Goal: Transaction & Acquisition: Purchase product/service

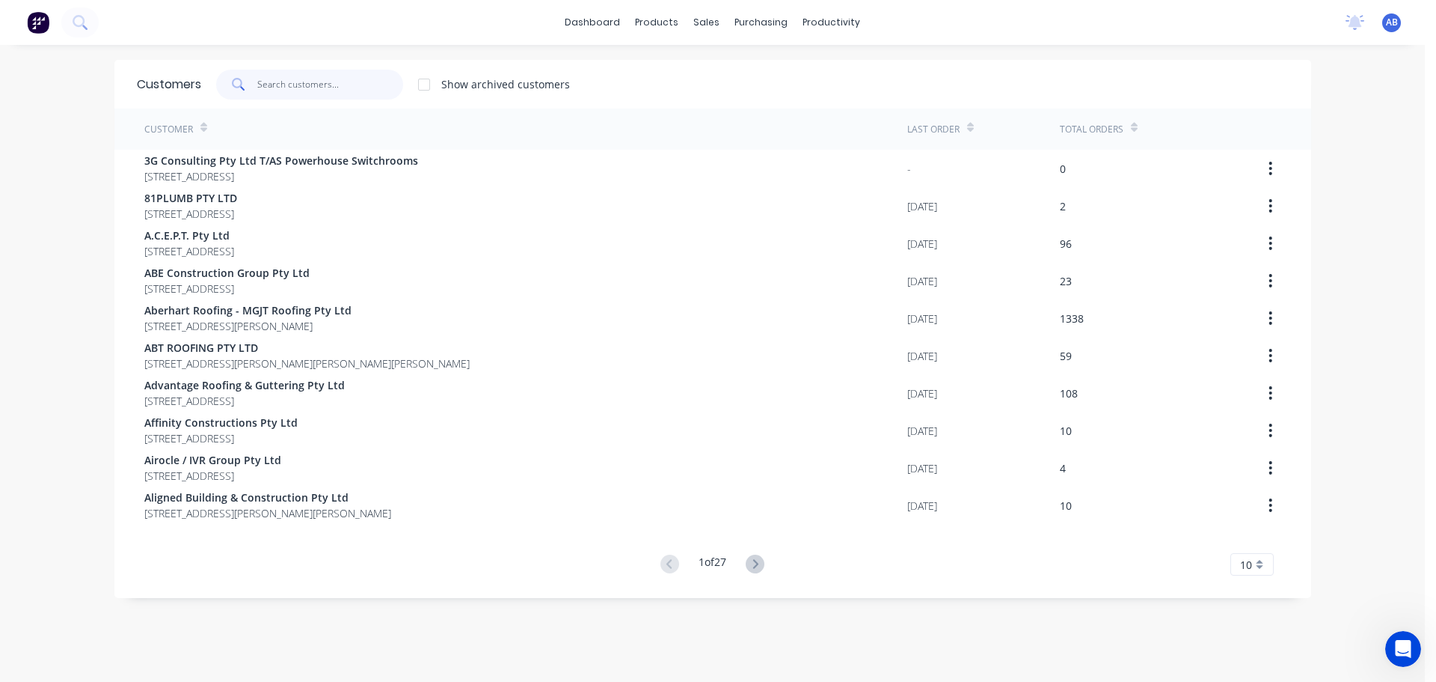
click at [308, 89] on input "text" at bounding box center [330, 85] width 146 height 30
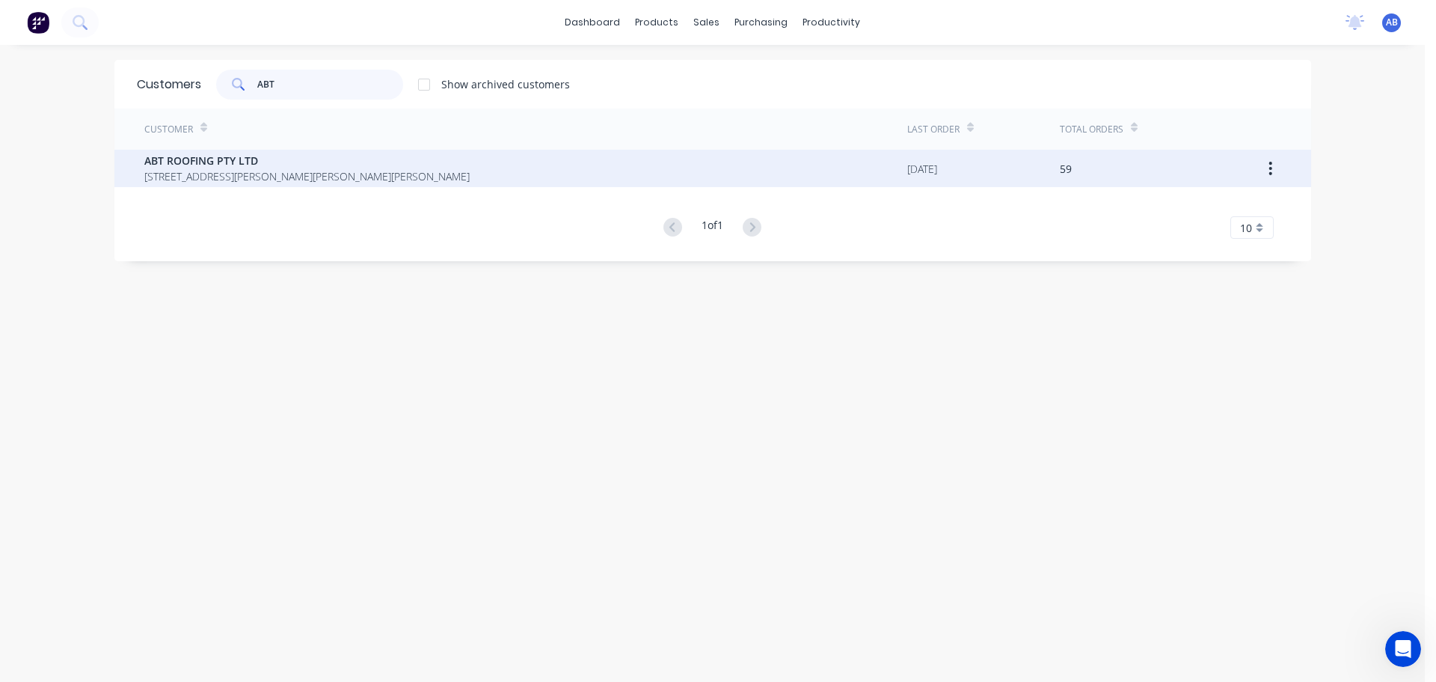
type input "ABT"
click at [267, 159] on span "ABT ROOFING PTY LTD" at bounding box center [306, 161] width 325 height 16
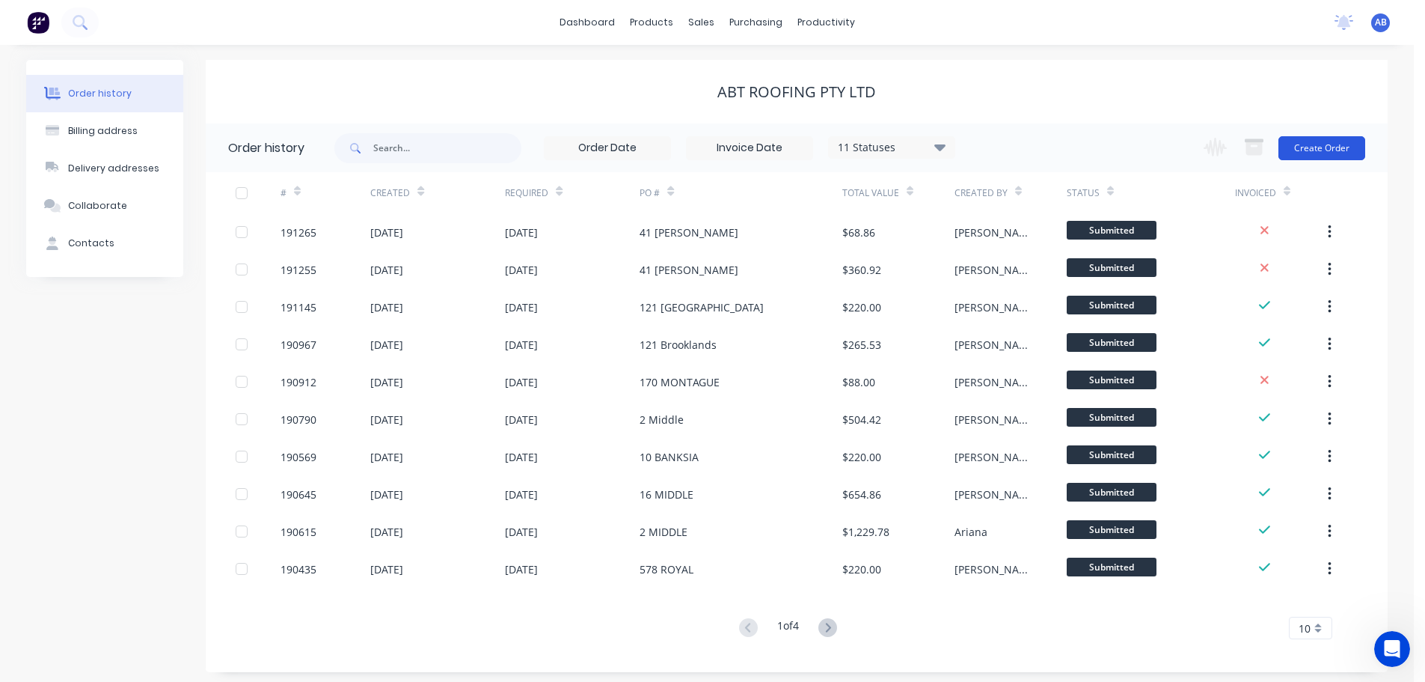
click at [1329, 148] on button "Create Order" at bounding box center [1321, 148] width 87 height 24
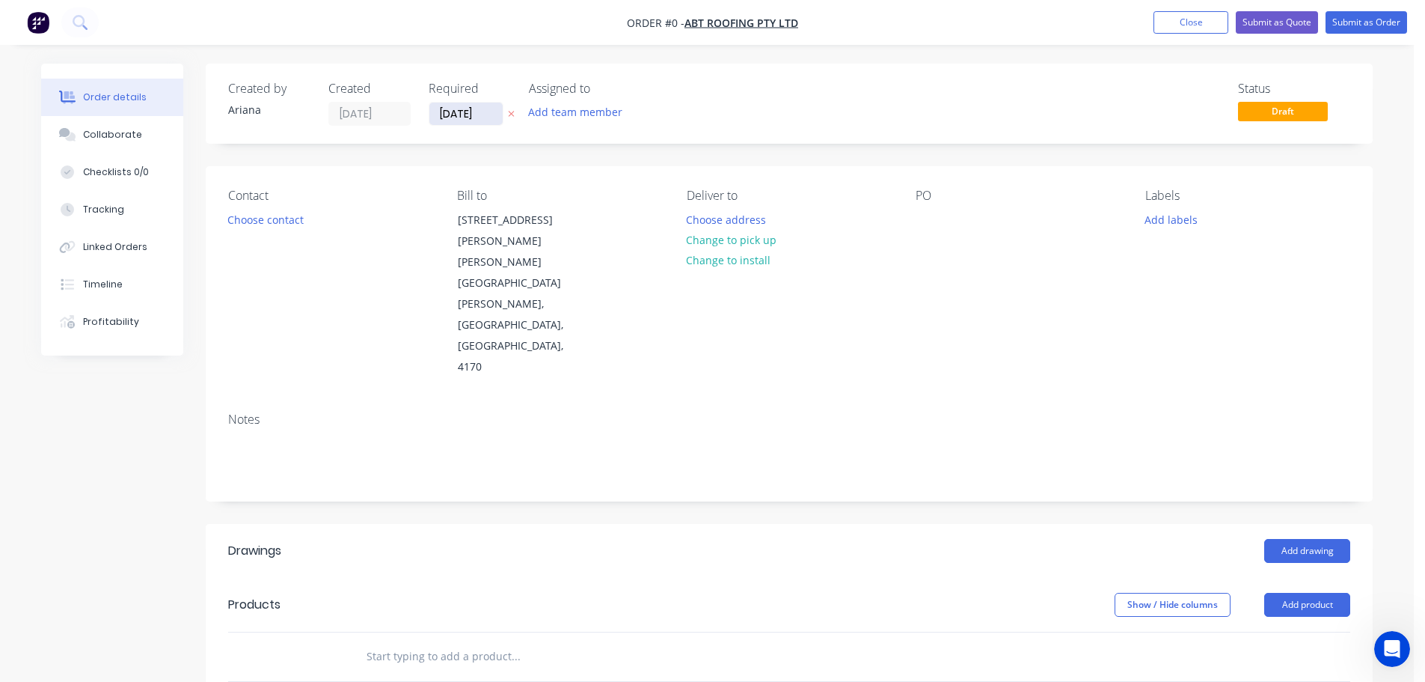
click at [473, 116] on input "[DATE]" at bounding box center [465, 113] width 73 height 22
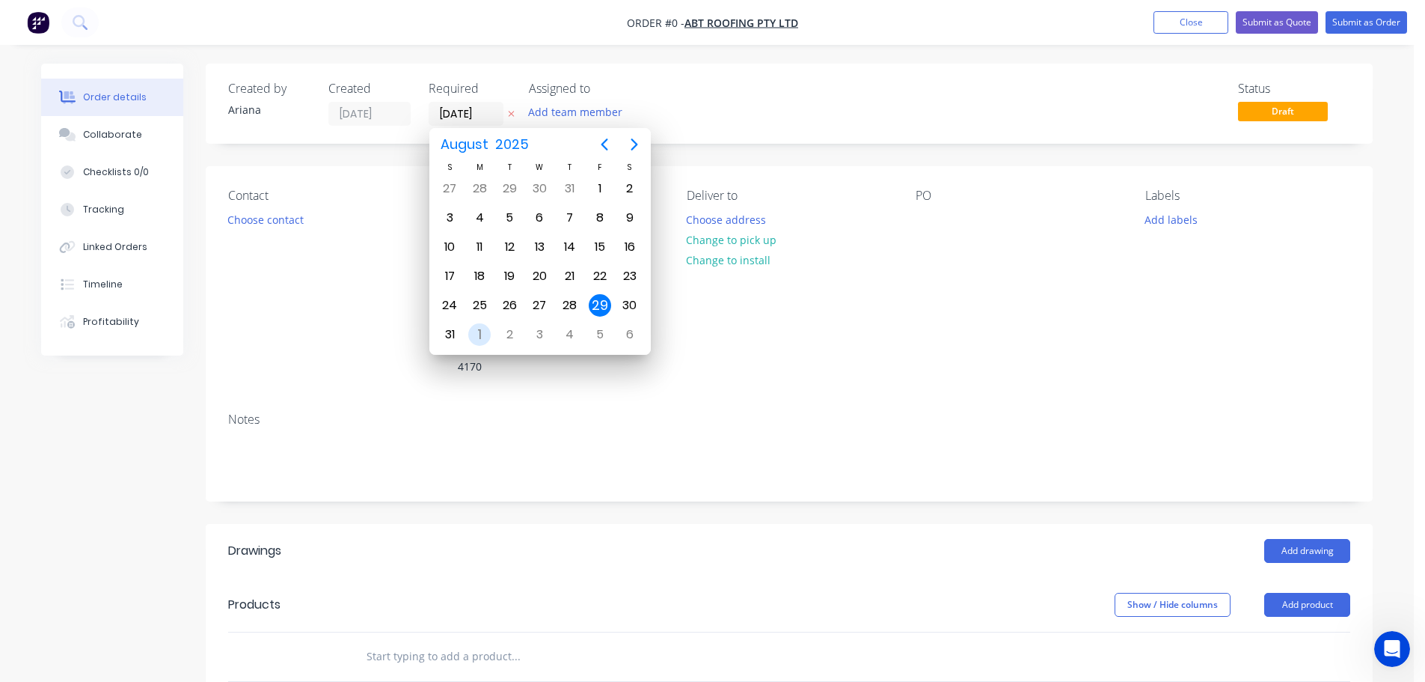
click at [480, 335] on div "1" at bounding box center [479, 334] width 22 height 22
type input "[DATE]"
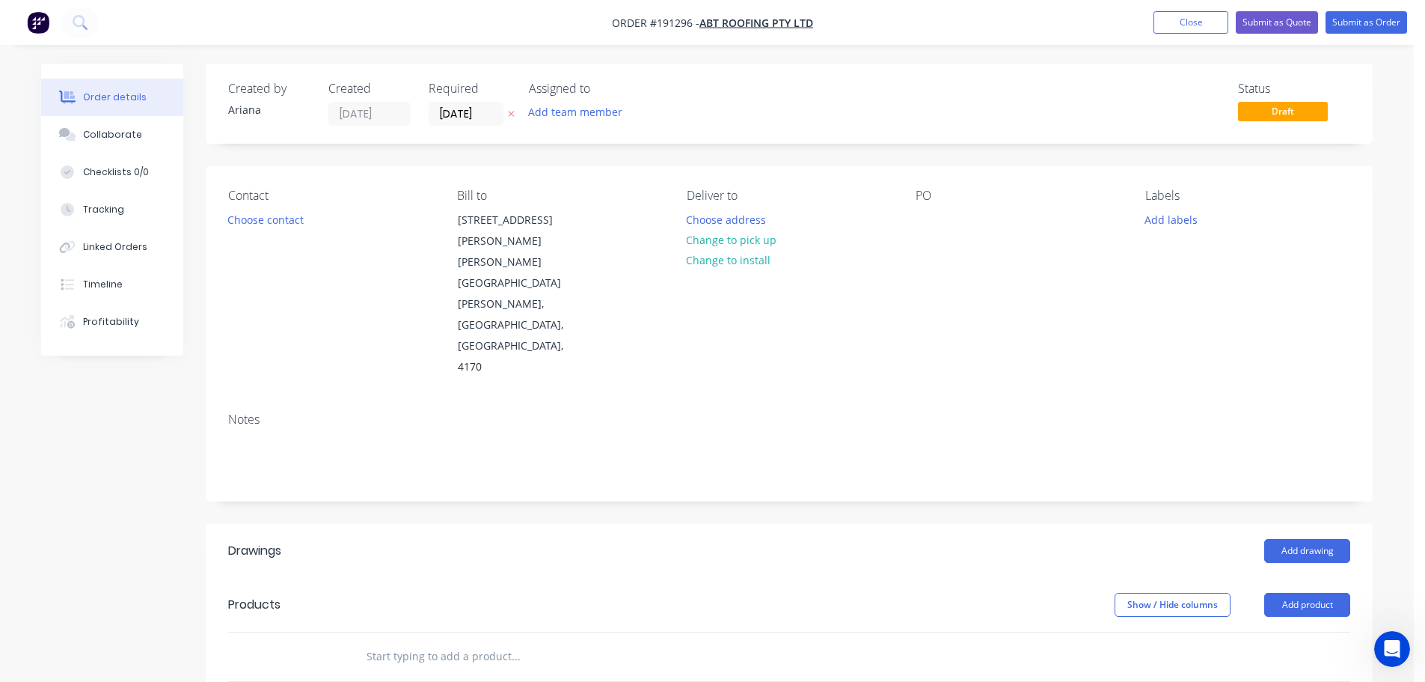
click at [729, 102] on div "Status Draft" at bounding box center [1015, 104] width 672 height 44
click at [826, 91] on div "Status Draft" at bounding box center [1015, 104] width 672 height 44
click at [282, 222] on button "Choose contact" at bounding box center [266, 219] width 92 height 20
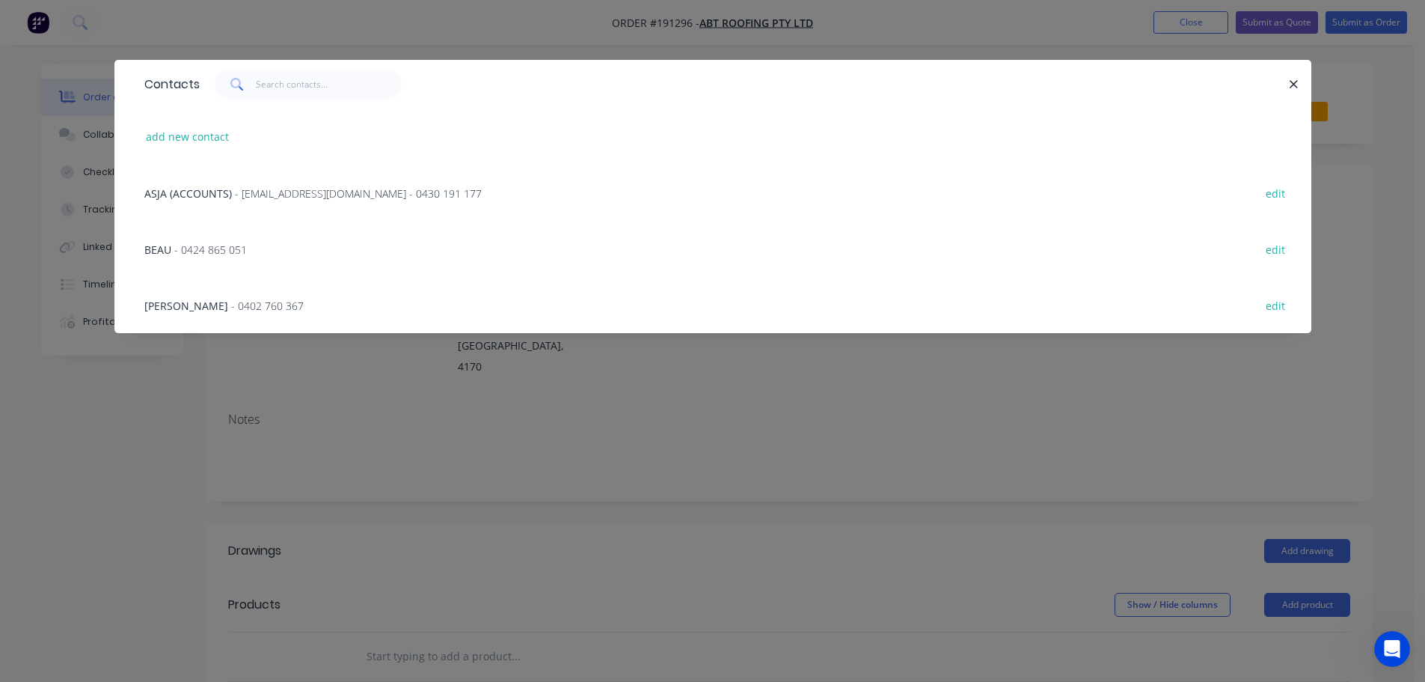
click at [276, 196] on span "- [EMAIL_ADDRESS][DOMAIN_NAME] - 0430 191 177" at bounding box center [358, 193] width 247 height 14
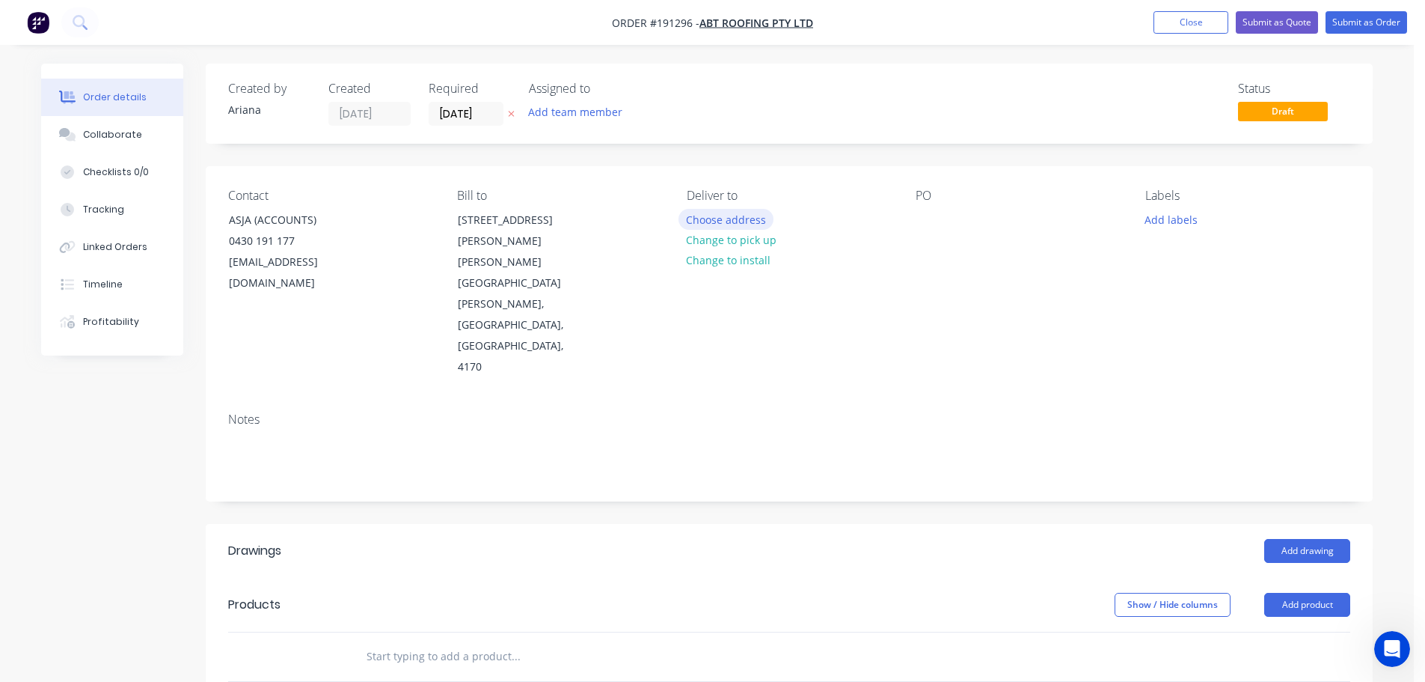
click at [743, 220] on button "Choose address" at bounding box center [727, 219] width 96 height 20
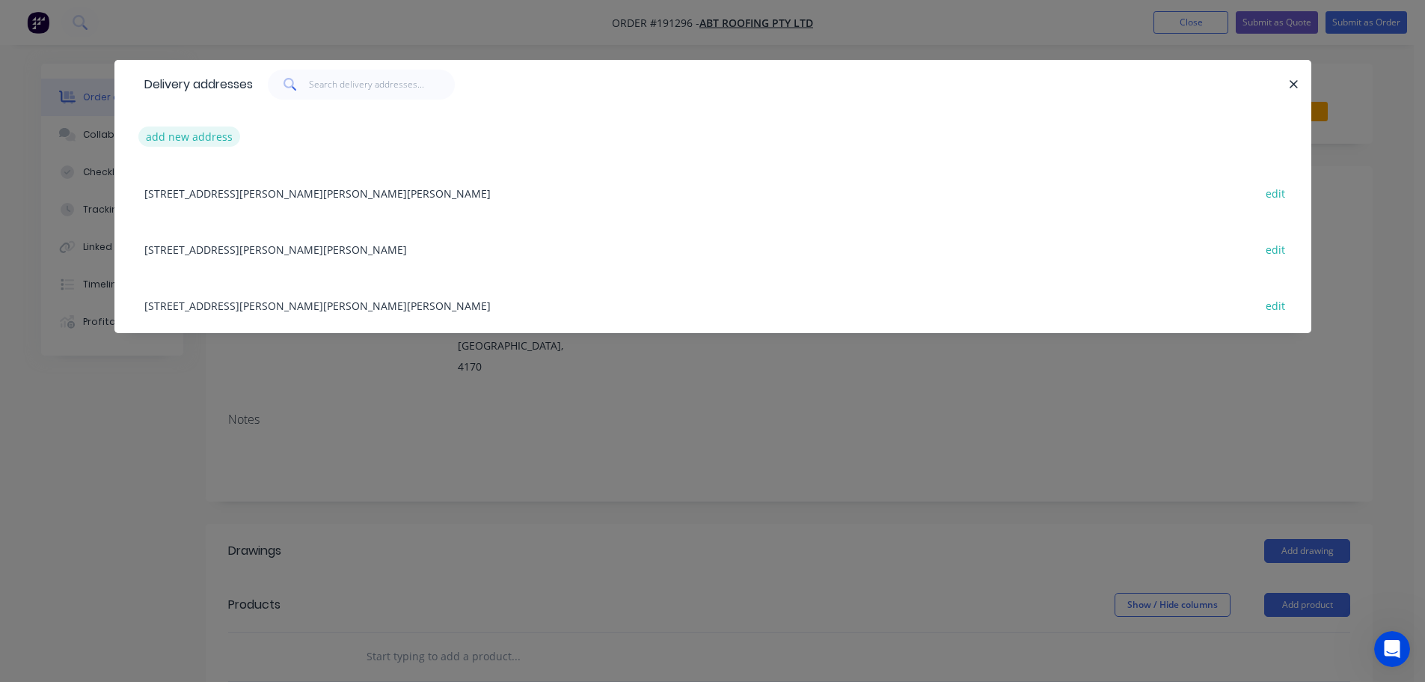
click at [187, 137] on button "add new address" at bounding box center [189, 136] width 102 height 20
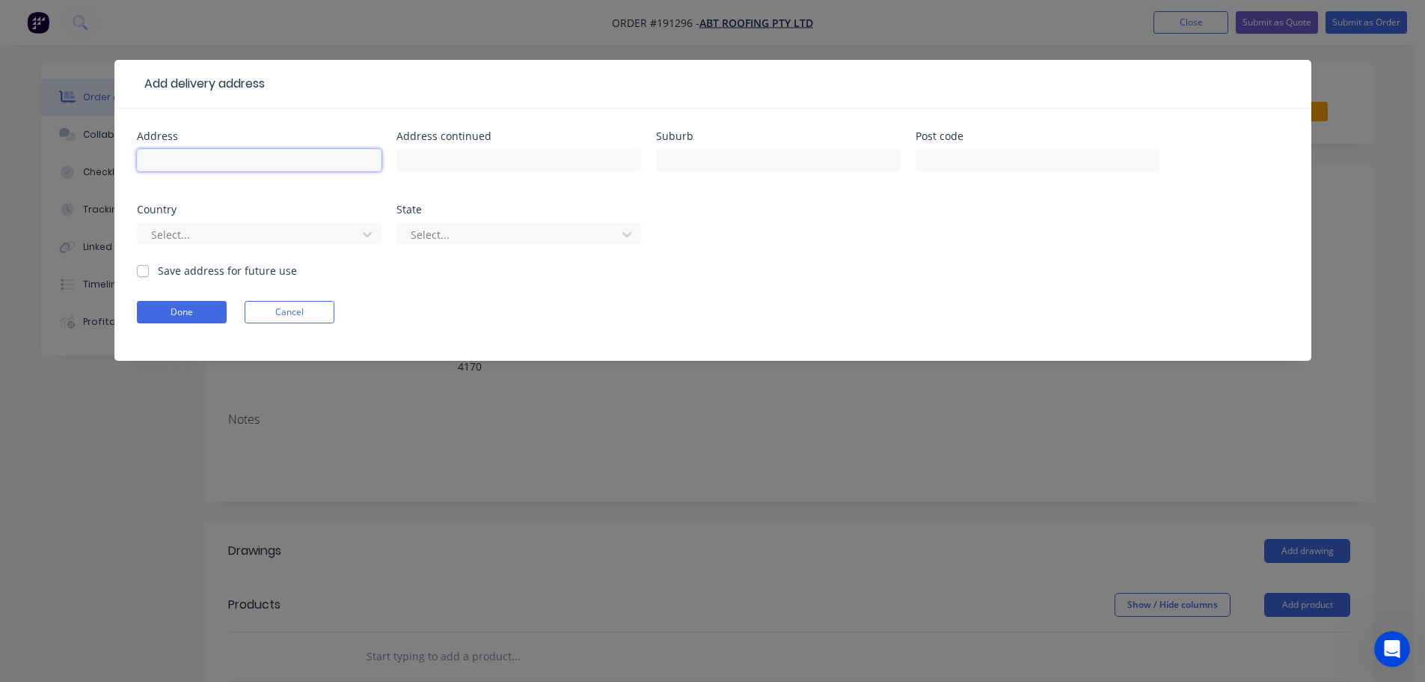
click at [180, 163] on input "text" at bounding box center [259, 160] width 245 height 22
type input "[STREET_ADDRESS]"
type input "BEAUDESERT"
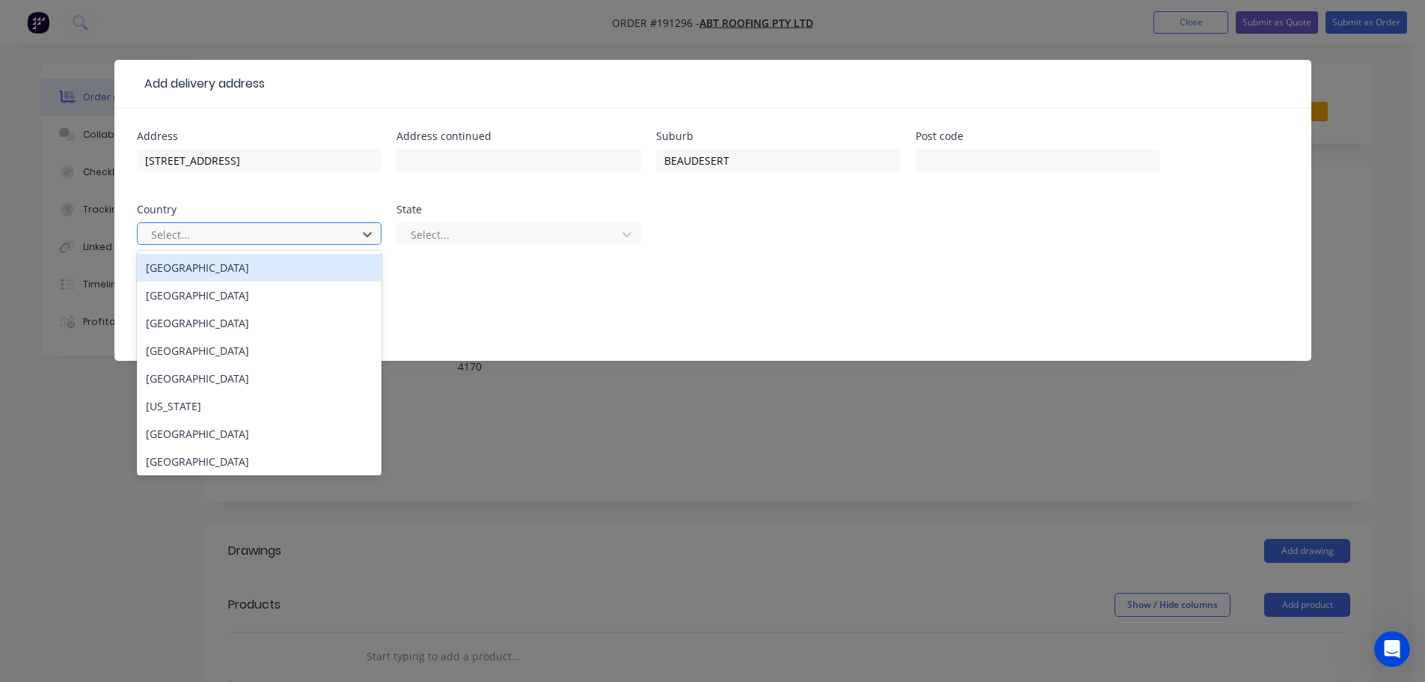
click at [235, 268] on div "[GEOGRAPHIC_DATA]" at bounding box center [259, 268] width 245 height 28
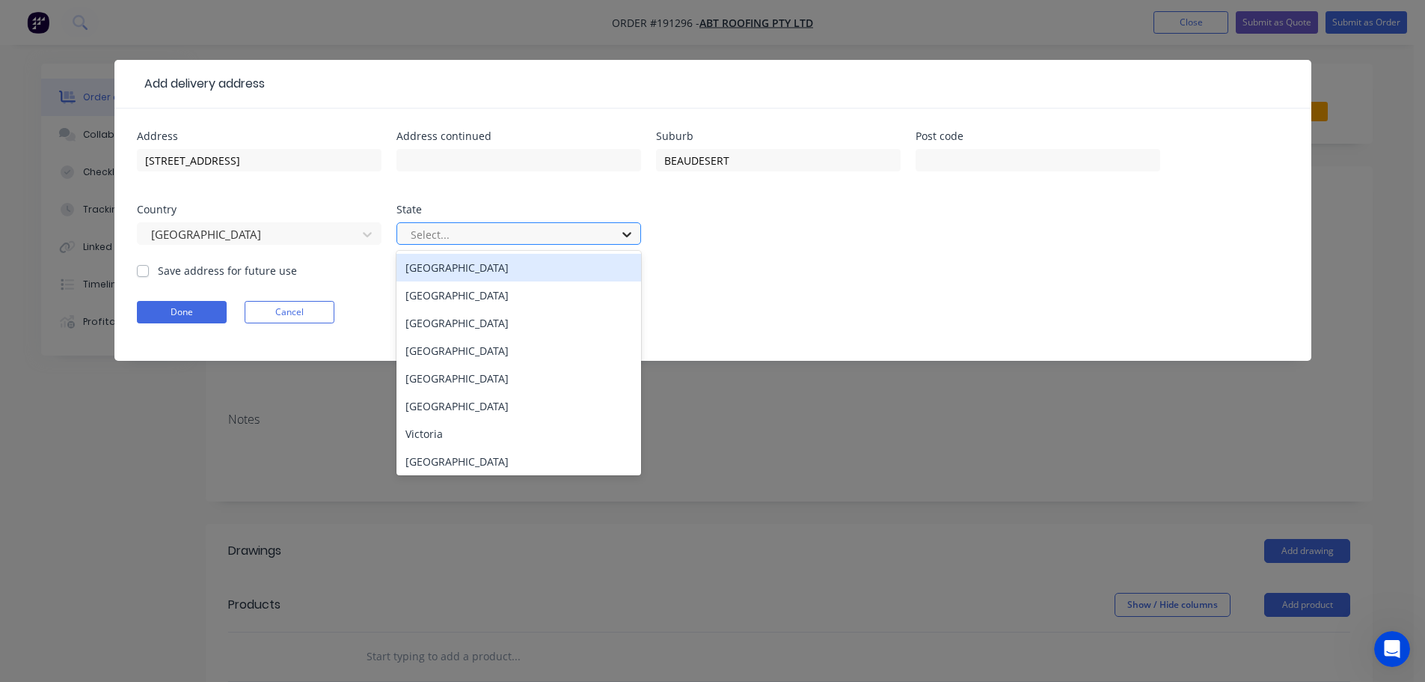
click at [634, 236] on div at bounding box center [626, 234] width 27 height 24
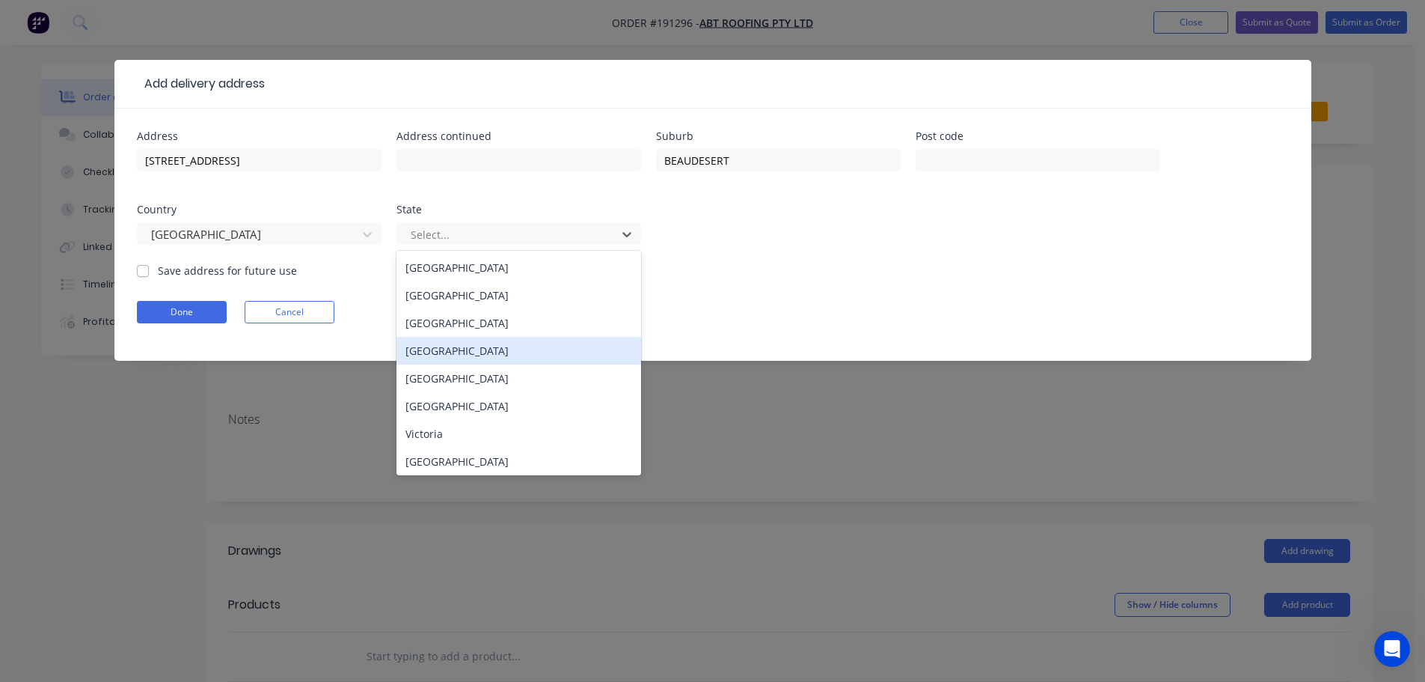
click at [491, 356] on div "[GEOGRAPHIC_DATA]" at bounding box center [518, 351] width 245 height 28
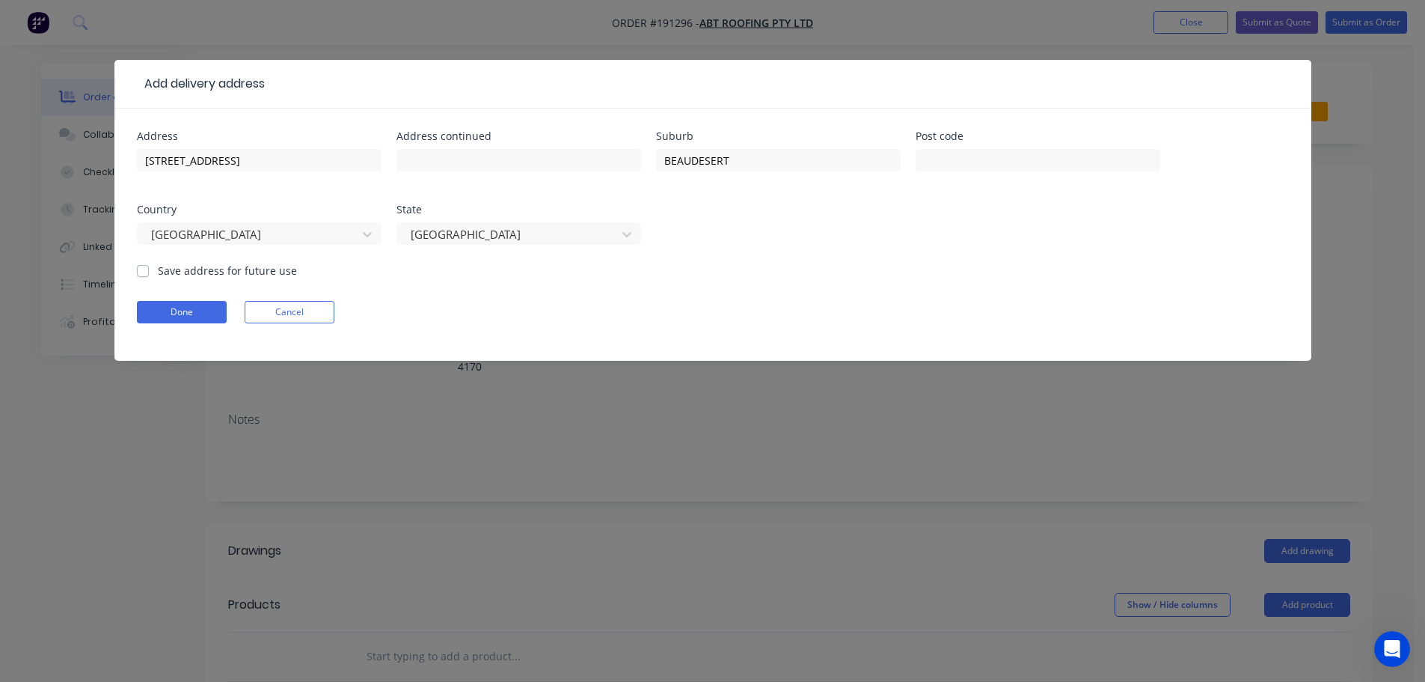
click at [824, 283] on form "Address [STREET_ADDRESS] Address continued Suburb BEAUDESERT Post code Country …" at bounding box center [713, 246] width 1152 height 230
click at [183, 312] on button "Done" at bounding box center [182, 312] width 90 height 22
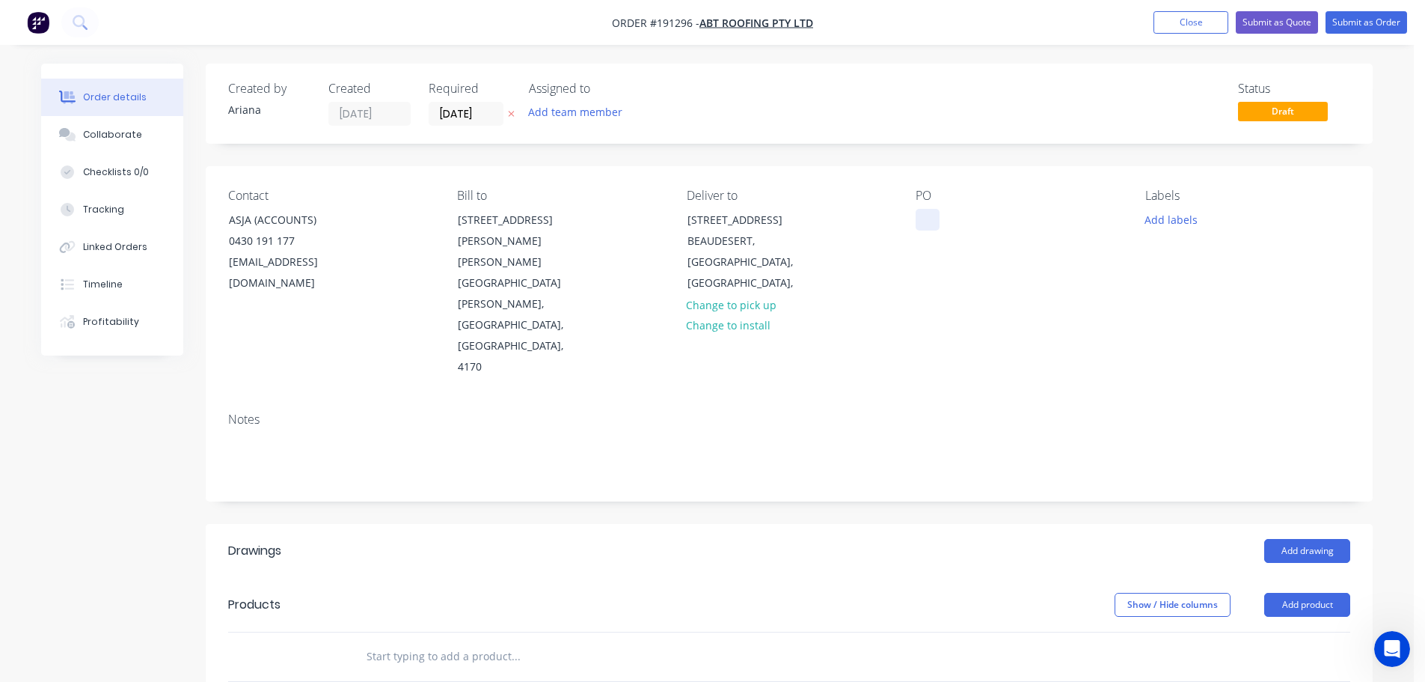
click at [924, 213] on div at bounding box center [928, 220] width 24 height 22
click at [1306, 592] on button "Add product" at bounding box center [1307, 604] width 86 height 24
click at [1290, 631] on div "Product catalogue" at bounding box center [1279, 642] width 115 height 22
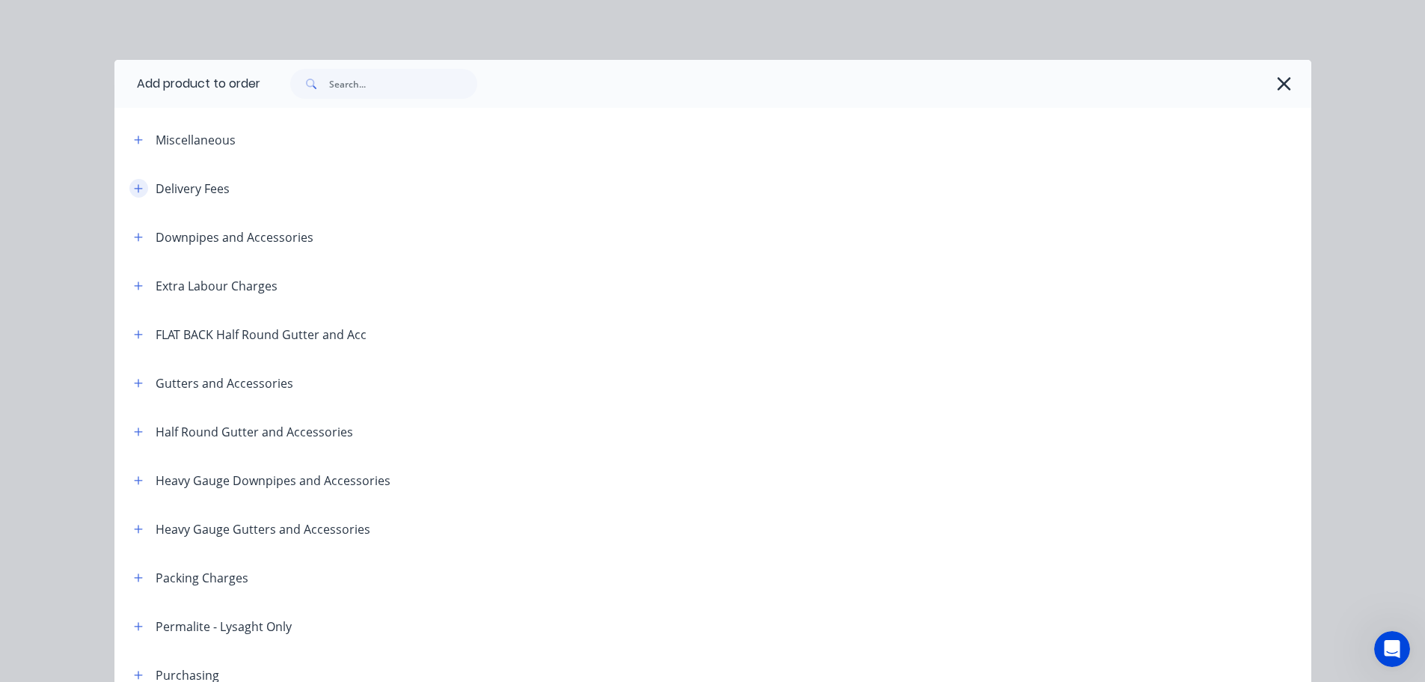
click at [134, 187] on icon "button" at bounding box center [138, 188] width 8 height 8
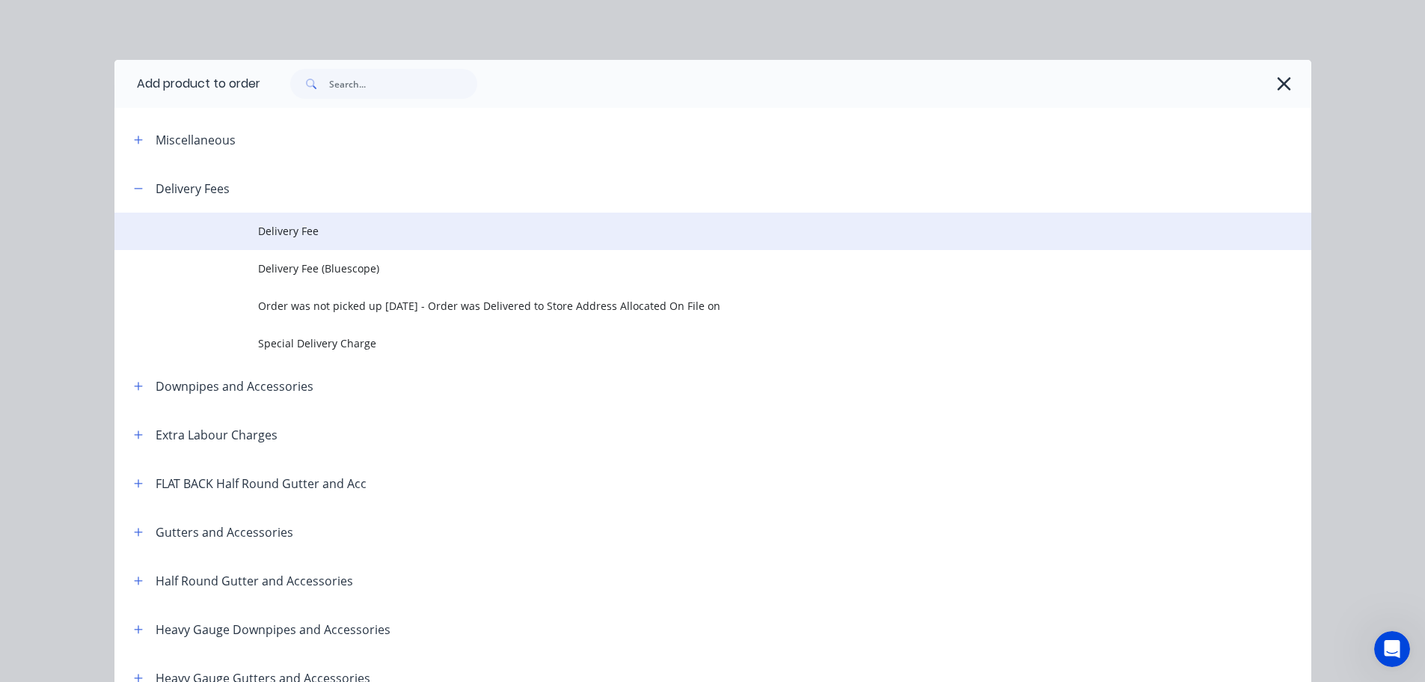
click at [348, 235] on span "Delivery Fee" at bounding box center [679, 231] width 842 height 16
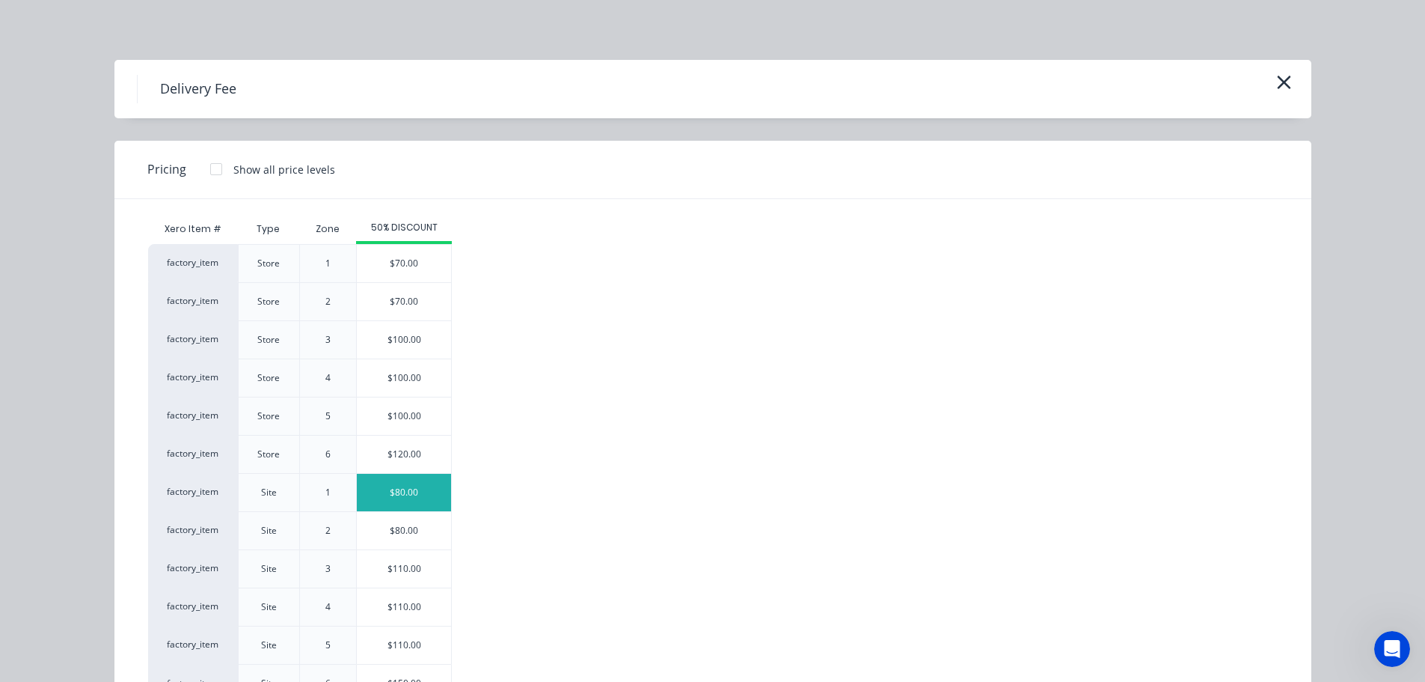
click at [399, 496] on div "$80.00" at bounding box center [404, 492] width 94 height 37
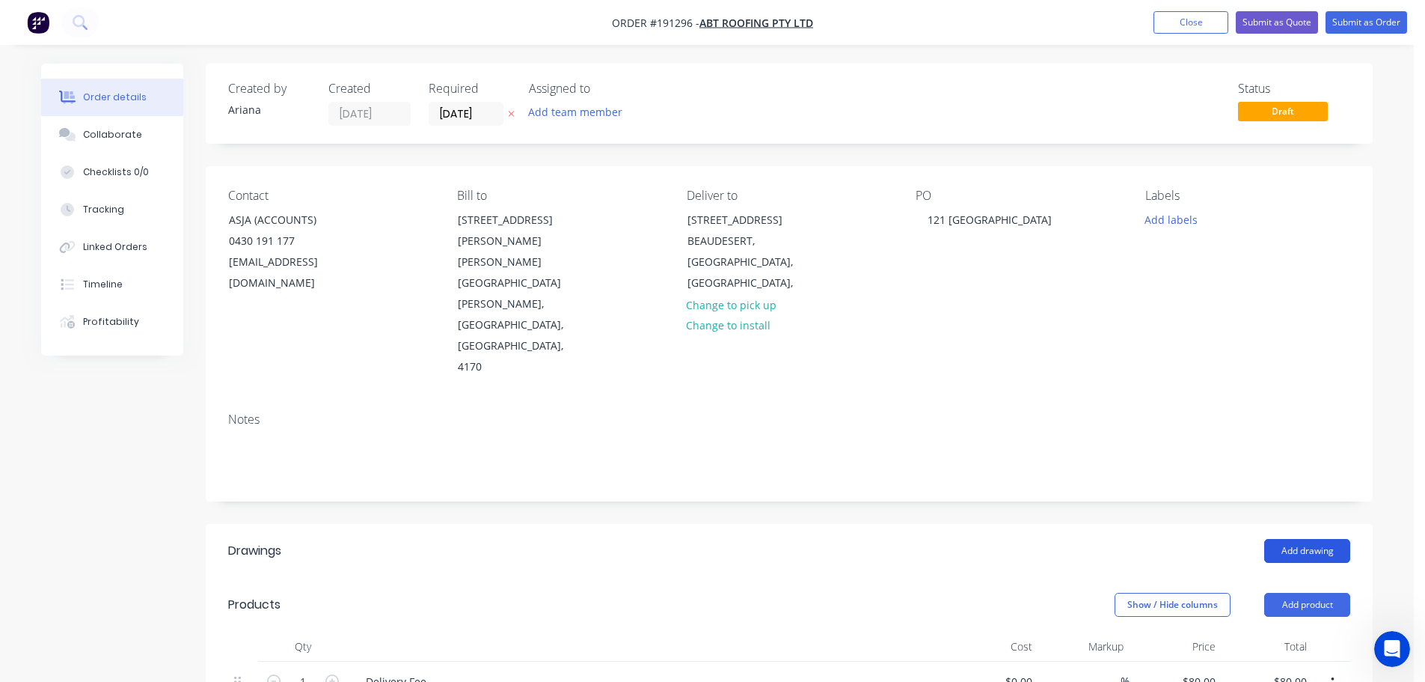
click at [1316, 539] on button "Add drawing" at bounding box center [1307, 551] width 86 height 24
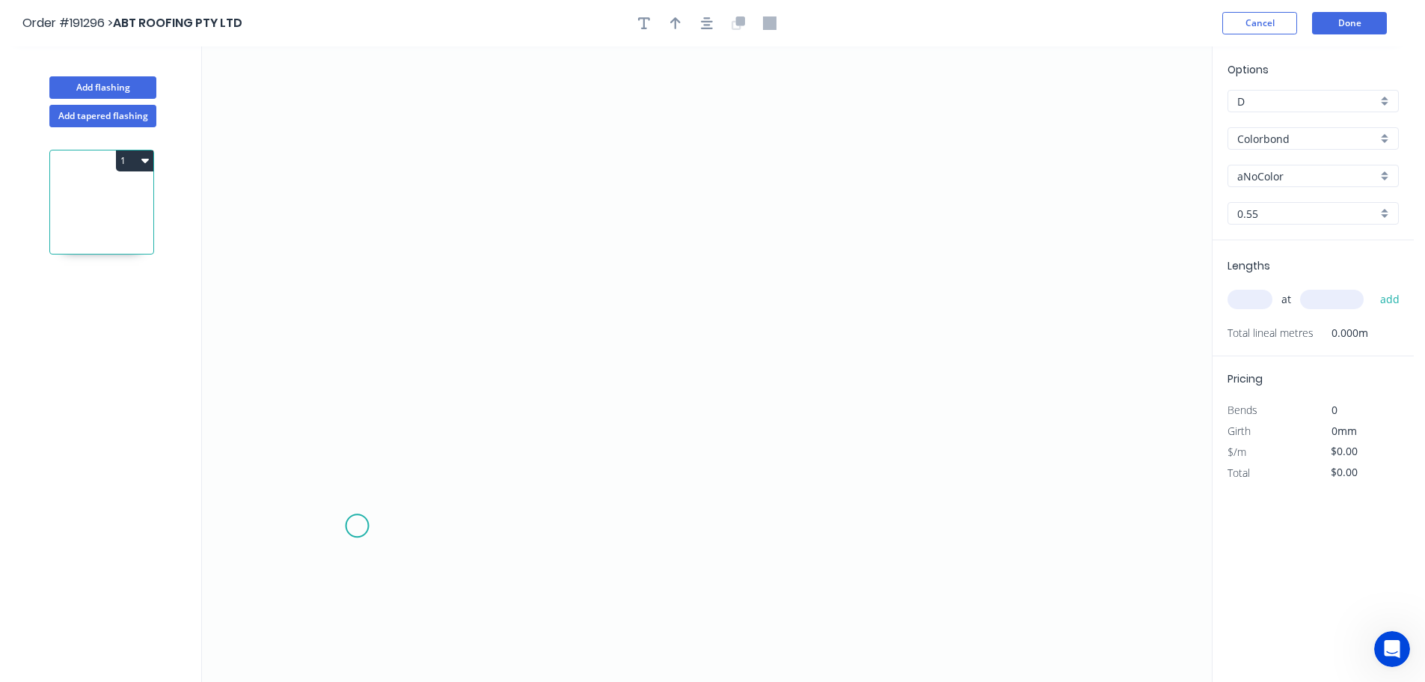
click at [357, 526] on icon "0" at bounding box center [707, 363] width 1010 height 635
click at [408, 456] on icon "0" at bounding box center [707, 363] width 1010 height 635
click at [705, 309] on icon at bounding box center [556, 382] width 297 height 147
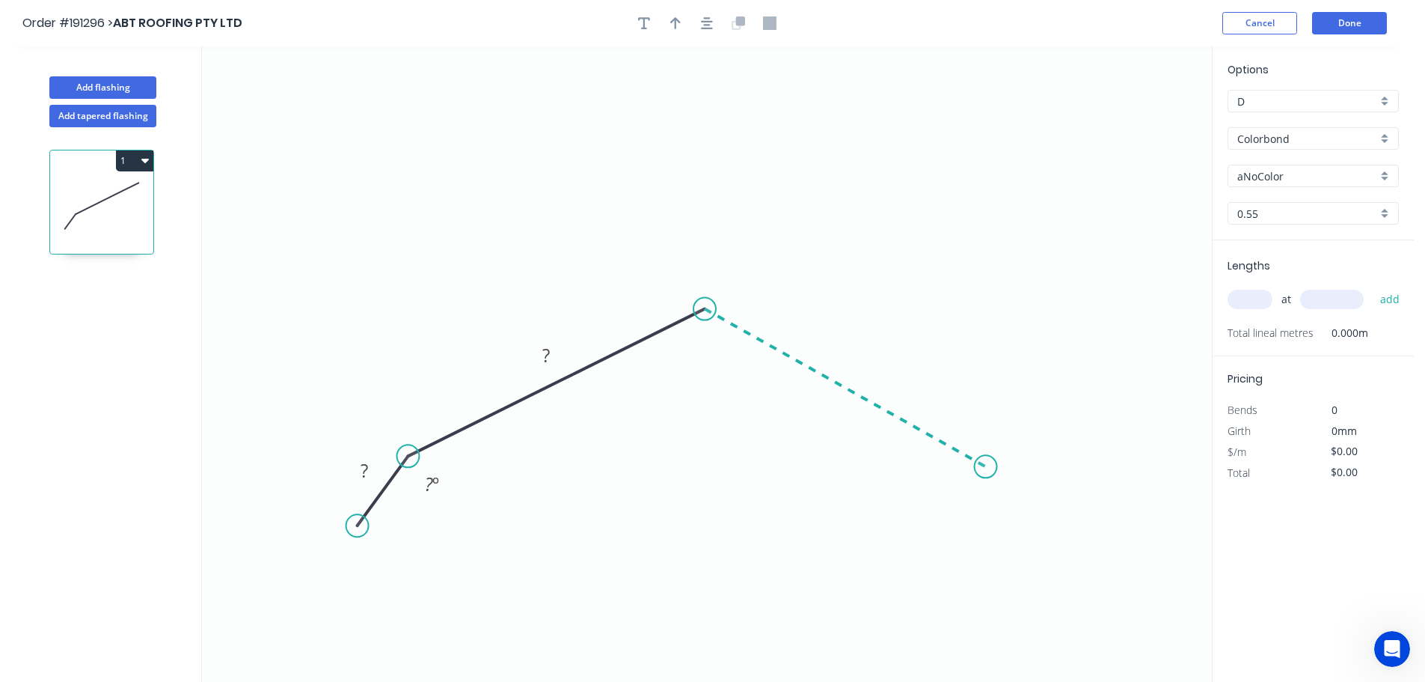
click at [986, 467] on icon "0 ? ? ? º" at bounding box center [707, 363] width 1010 height 635
click at [1020, 533] on icon "0 ? ? ? ? º ? º" at bounding box center [707, 363] width 1010 height 635
click at [1020, 533] on circle at bounding box center [1019, 532] width 22 height 22
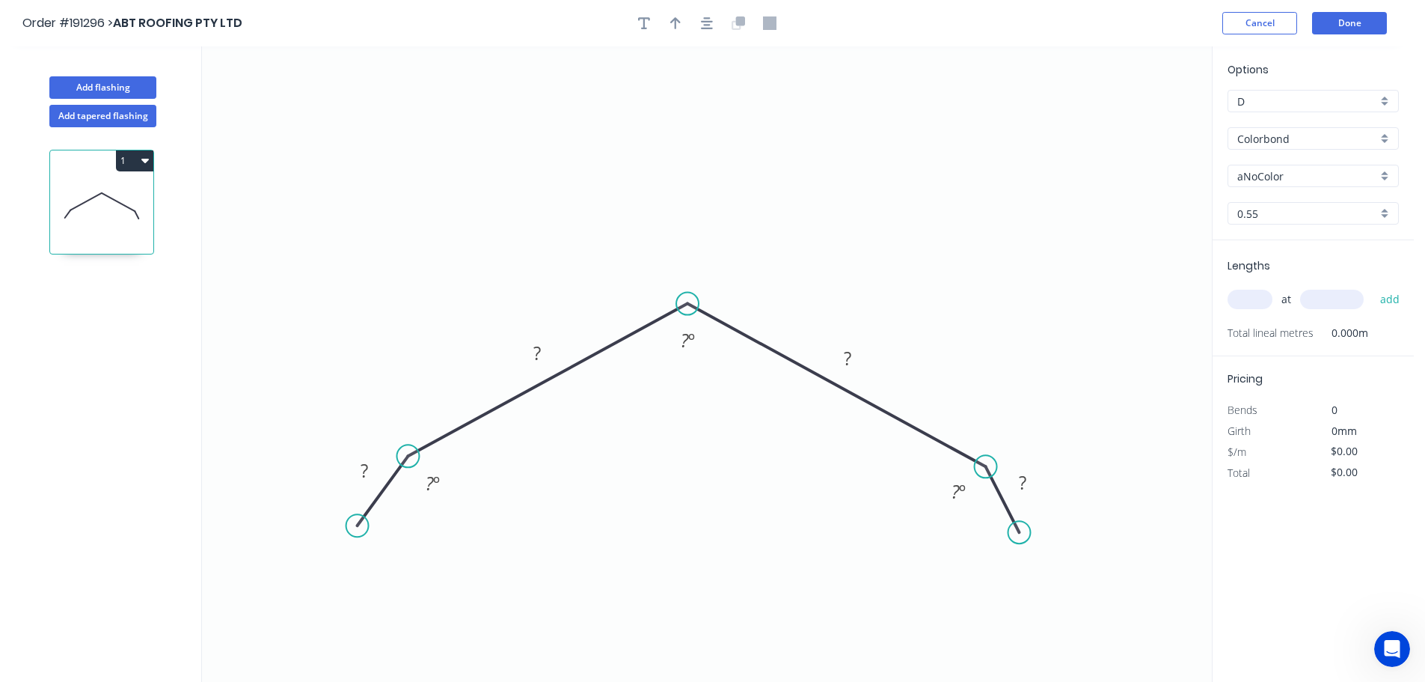
drag, startPoint x: 705, startPoint y: 307, endPoint x: 687, endPoint y: 304, distance: 17.6
click at [687, 304] on circle at bounding box center [687, 304] width 22 height 22
drag, startPoint x: 360, startPoint y: 527, endPoint x: 370, endPoint y: 528, distance: 10.5
click at [370, 528] on circle at bounding box center [371, 527] width 22 height 22
click at [483, 532] on div "Hide angle" at bounding box center [512, 534] width 150 height 31
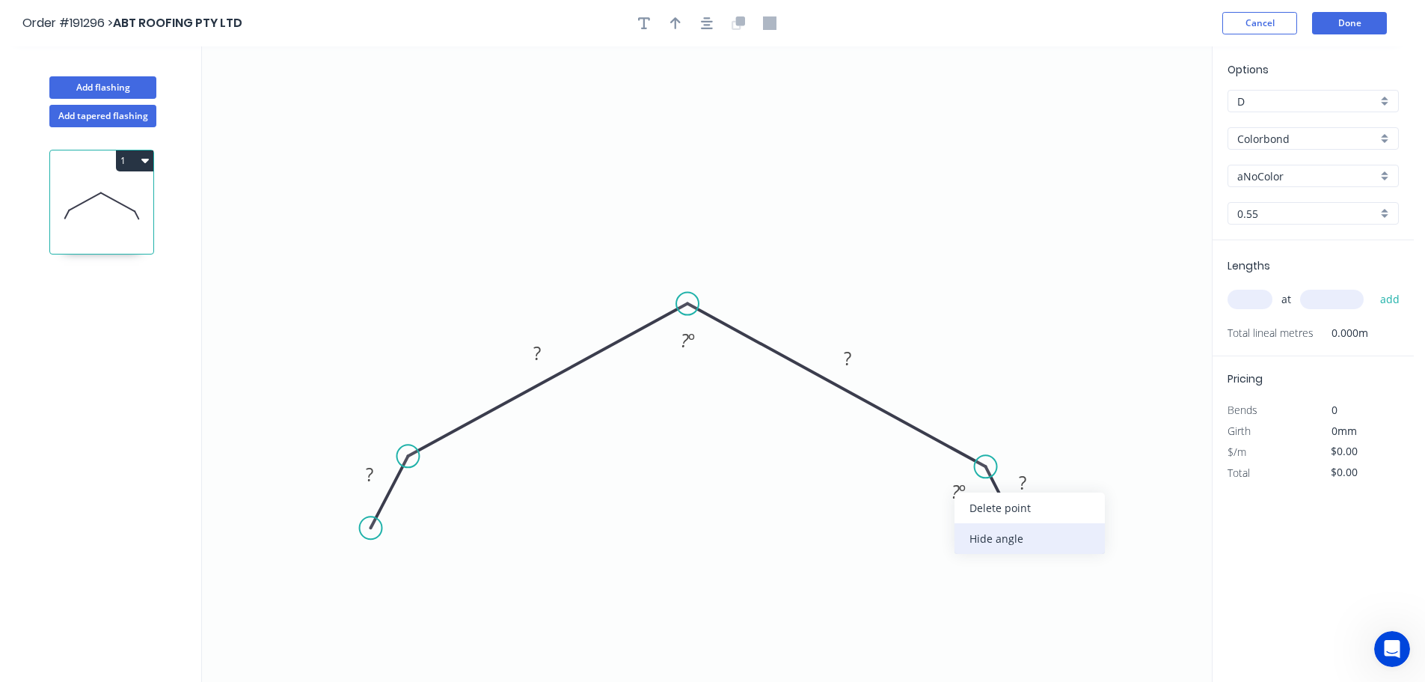
click at [975, 538] on div "Hide angle" at bounding box center [1030, 538] width 150 height 31
drag, startPoint x: 987, startPoint y: 467, endPoint x: 979, endPoint y: 460, distance: 10.6
click at [979, 460] on circle at bounding box center [978, 459] width 22 height 22
click at [1013, 529] on circle at bounding box center [1013, 528] width 22 height 22
click at [374, 532] on circle at bounding box center [375, 531] width 22 height 22
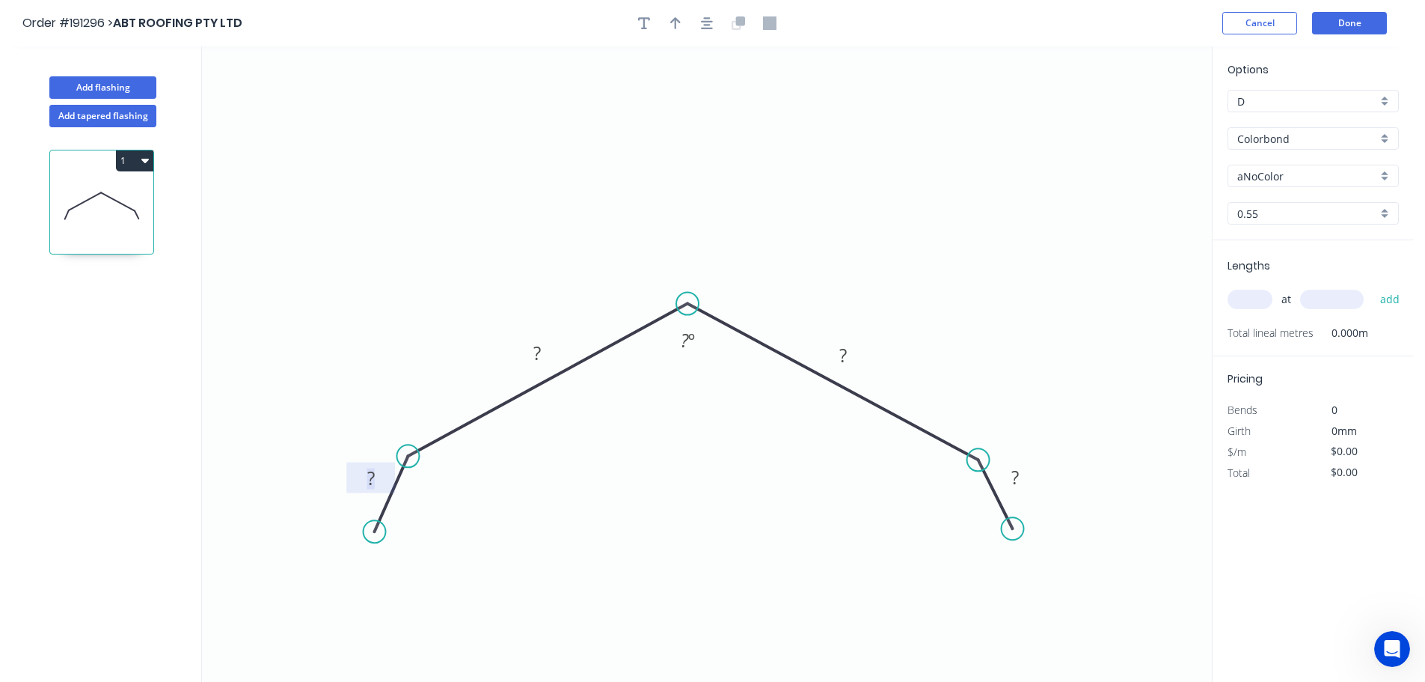
click at [373, 475] on tspan "?" at bounding box center [370, 477] width 7 height 25
click at [483, 493] on icon "0 30 210 210 30 120 º" at bounding box center [707, 363] width 1010 height 635
type input "$17.23"
click at [676, 21] on icon "button" at bounding box center [675, 23] width 10 height 12
drag, startPoint x: 1136, startPoint y: 117, endPoint x: 811, endPoint y: 200, distance: 335.1
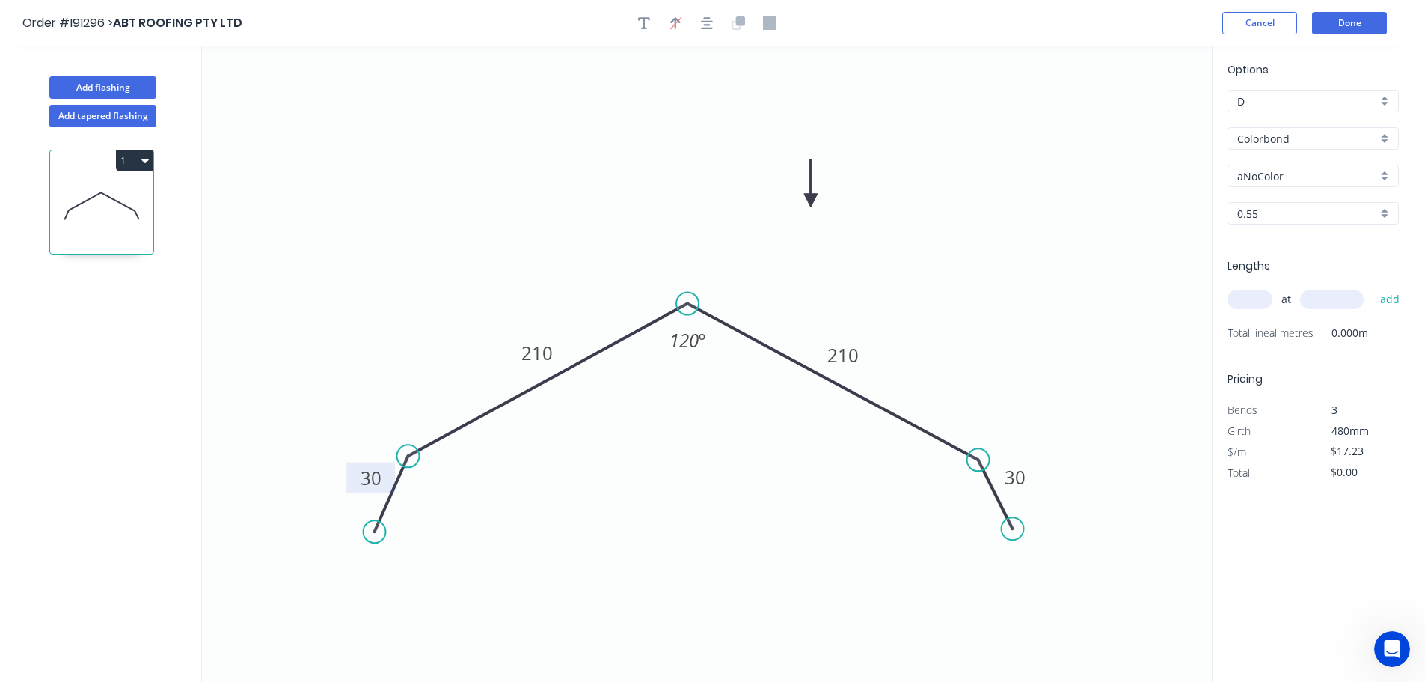
click at [811, 200] on icon at bounding box center [810, 183] width 13 height 48
click at [1387, 174] on div "aNoColor" at bounding box center [1313, 176] width 171 height 22
click at [1307, 254] on div "[PERSON_NAME]" at bounding box center [1313, 249] width 170 height 26
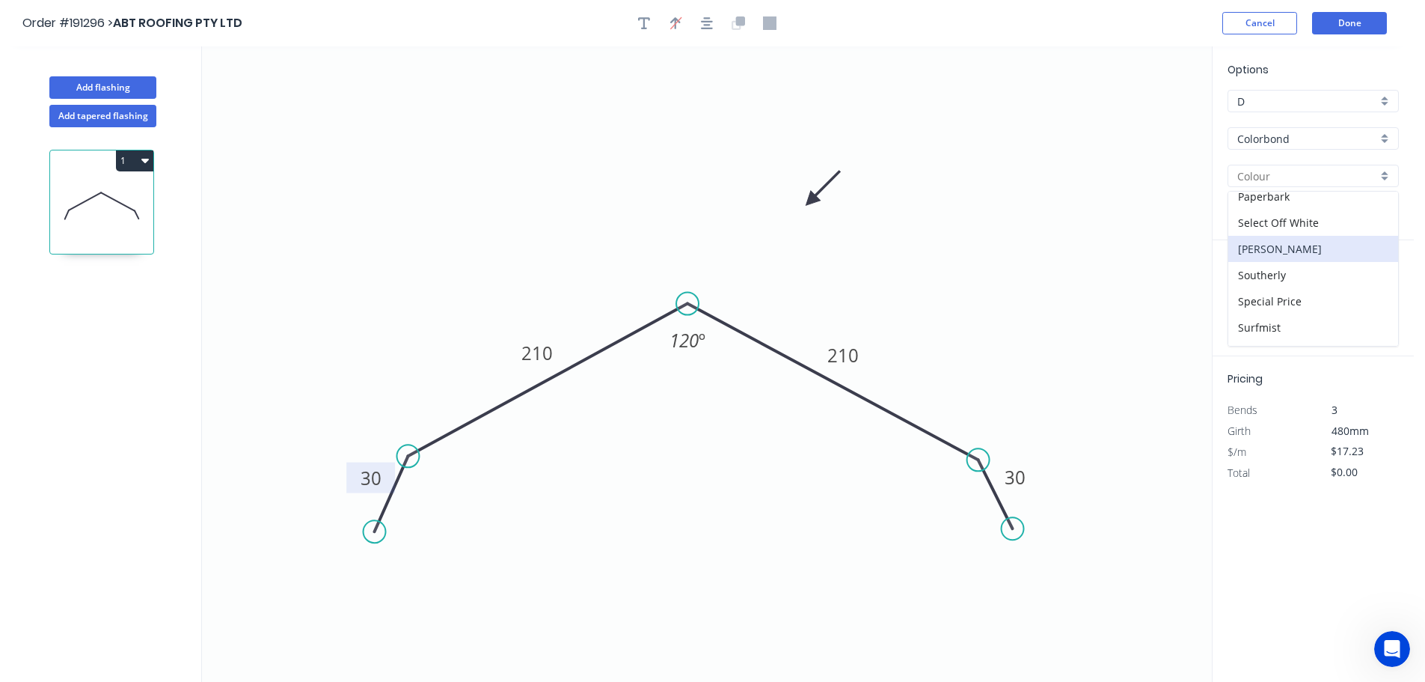
type input "[PERSON_NAME]"
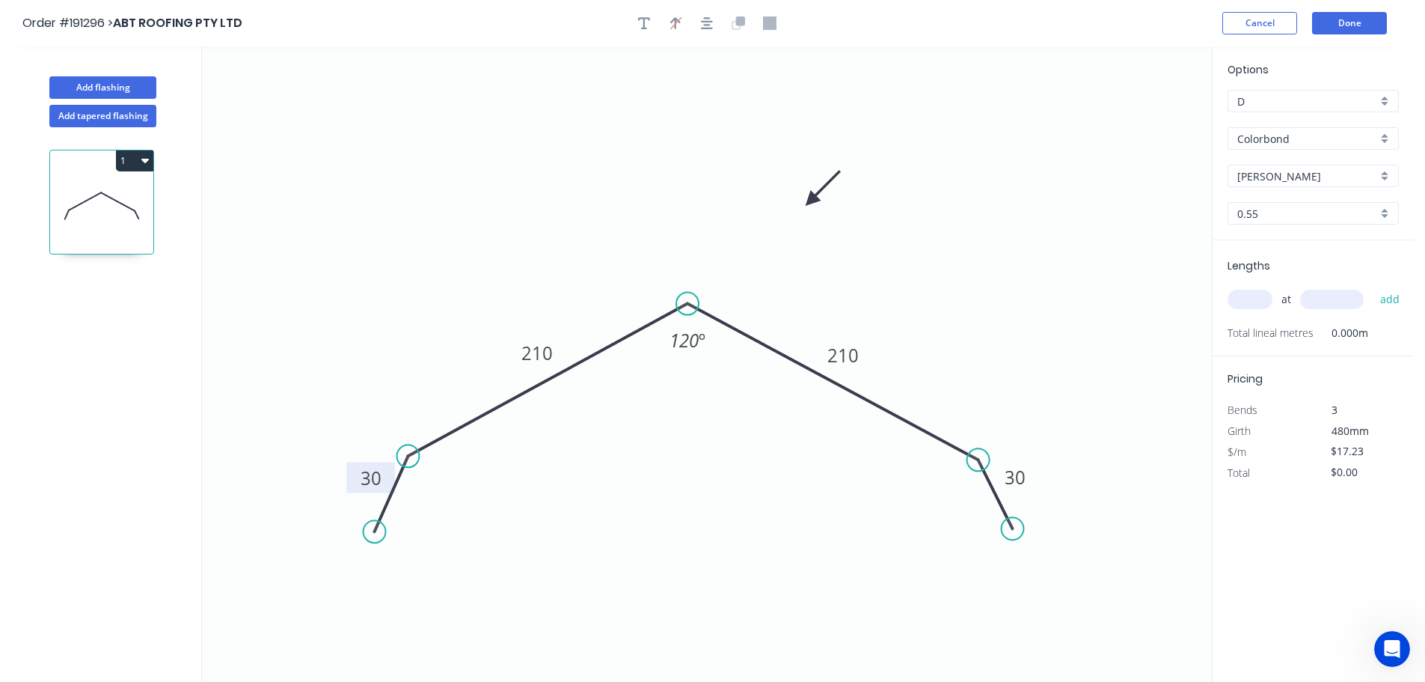
click at [1256, 301] on input "text" at bounding box center [1250, 299] width 45 height 19
type input "1"
type input "7500"
click at [1373, 287] on button "add" at bounding box center [1390, 299] width 35 height 25
type input "$129.23"
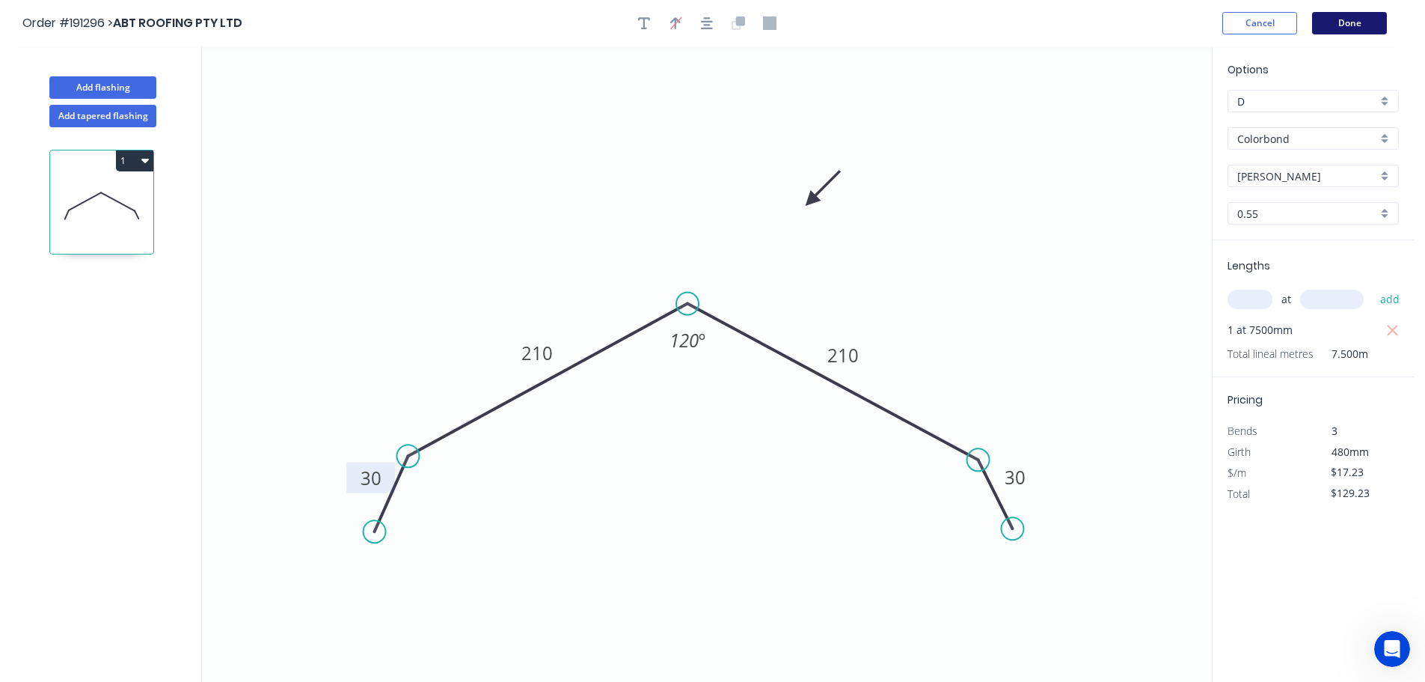
click at [1345, 30] on button "Done" at bounding box center [1349, 23] width 75 height 22
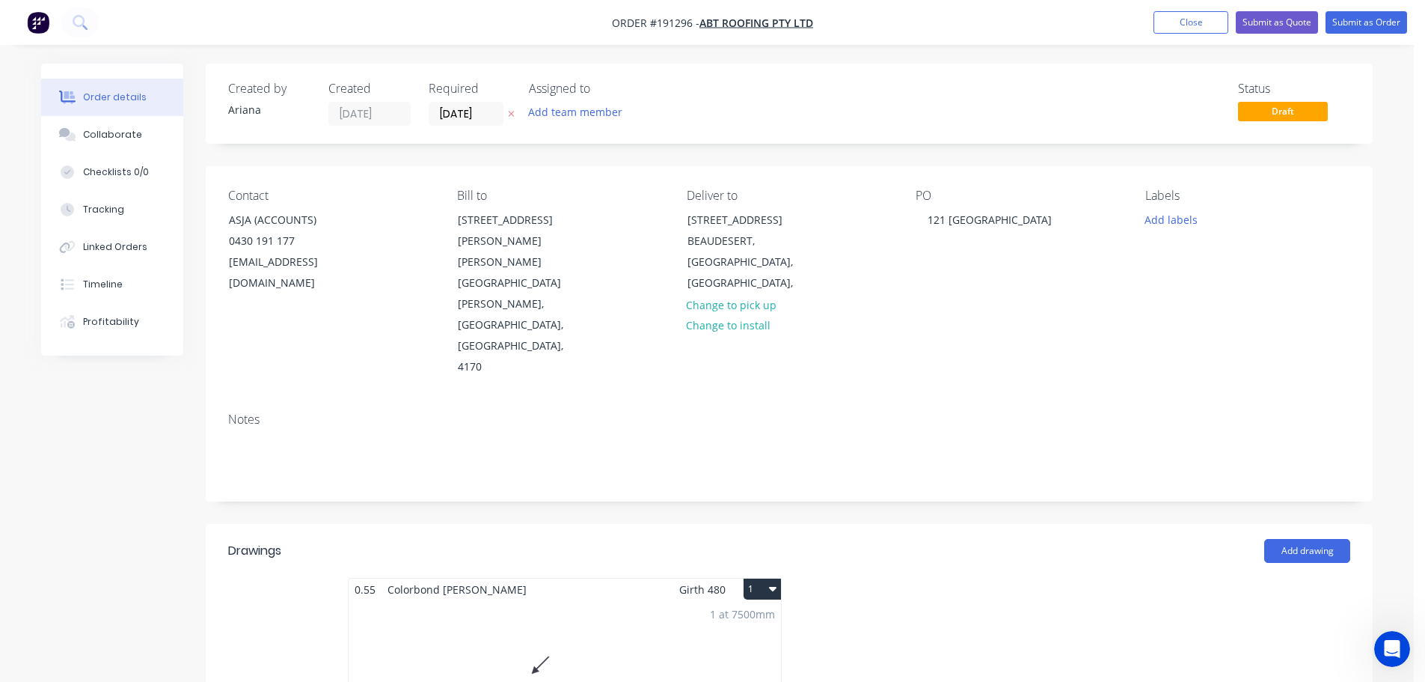
drag, startPoint x: 762, startPoint y: 506, endPoint x: 756, endPoint y: 513, distance: 8.5
click at [761, 578] on button "1" at bounding box center [762, 588] width 37 height 21
click at [741, 614] on div "Use larger box size" at bounding box center [709, 625] width 115 height 22
click at [1385, 25] on button "Submit as Order" at bounding box center [1367, 22] width 82 height 22
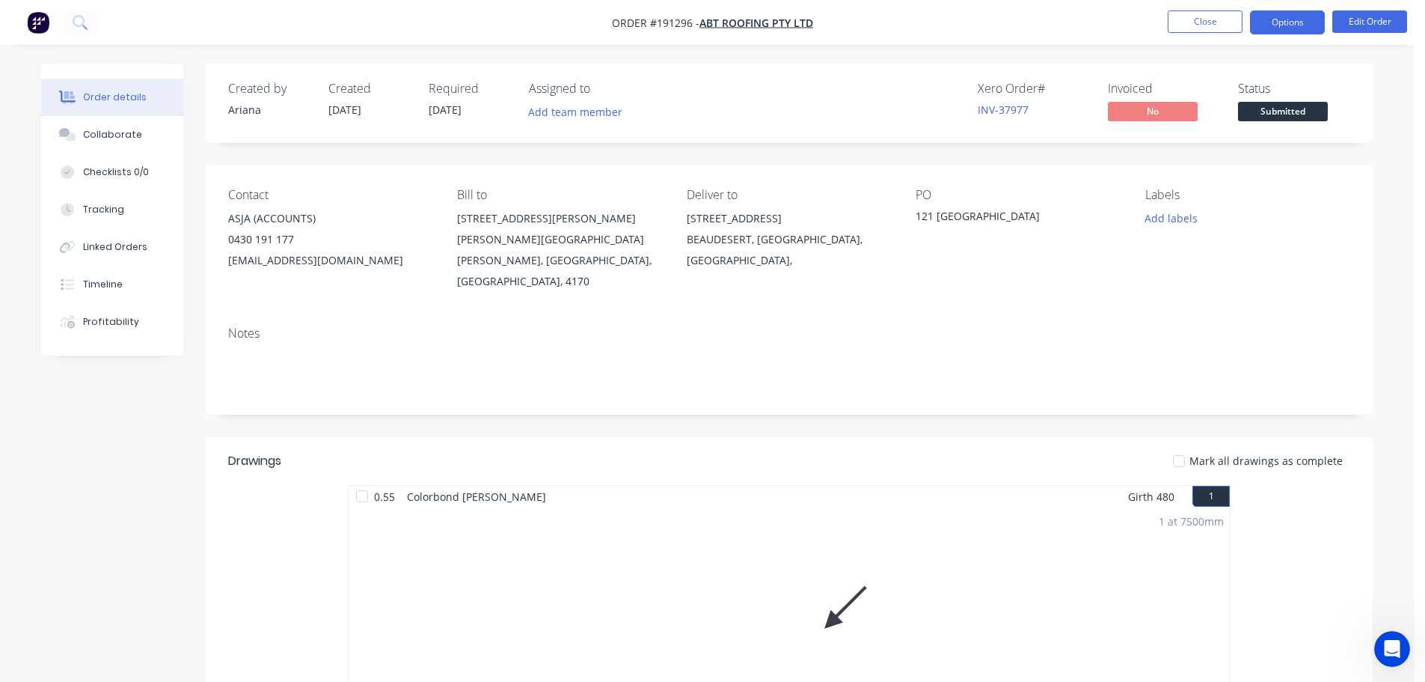
click at [1297, 22] on button "Options" at bounding box center [1287, 22] width 75 height 24
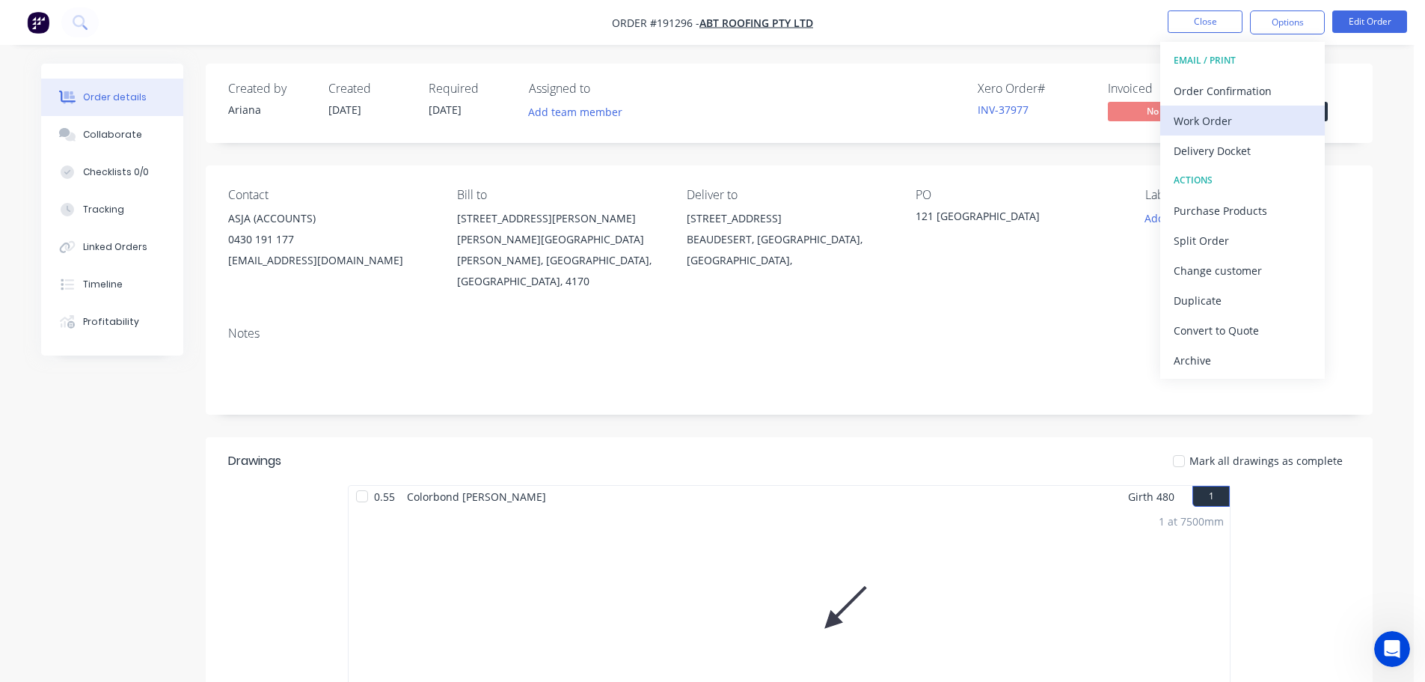
click at [1243, 119] on div "Work Order" at bounding box center [1243, 121] width 138 height 22
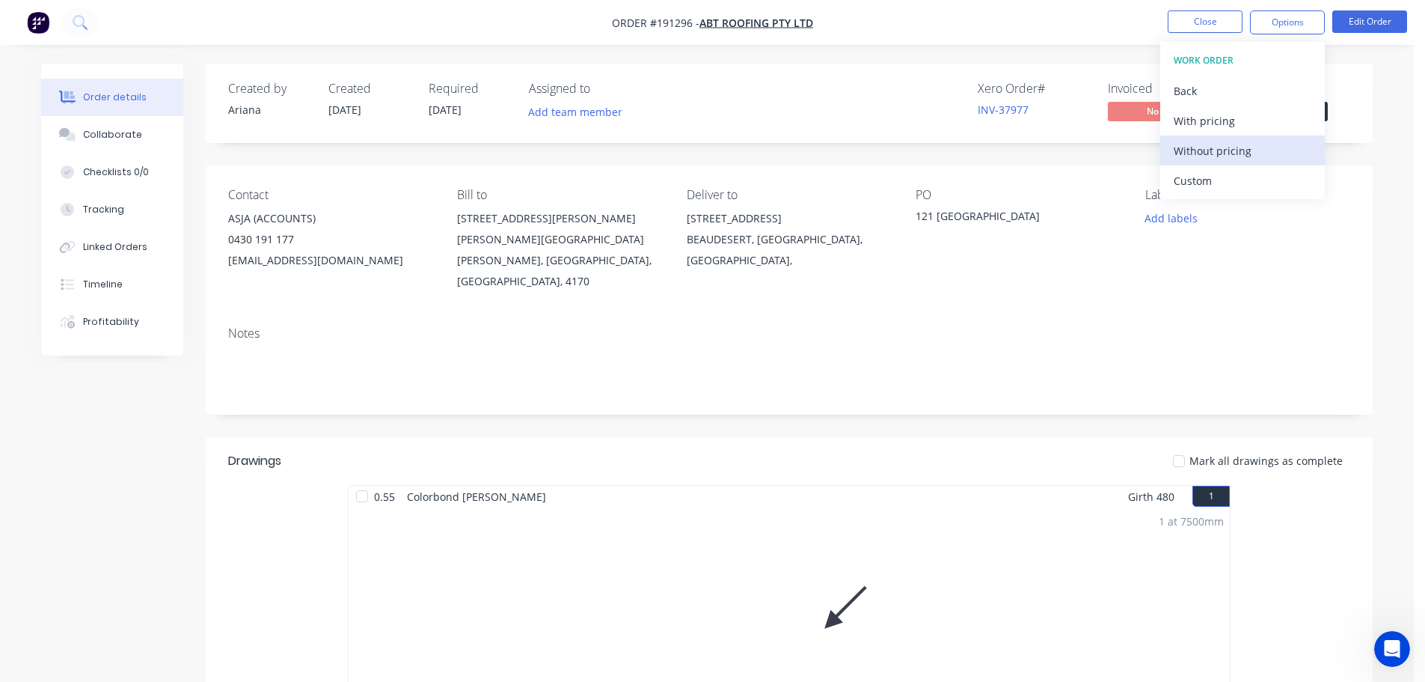
click at [1220, 156] on div "Without pricing" at bounding box center [1243, 151] width 138 height 22
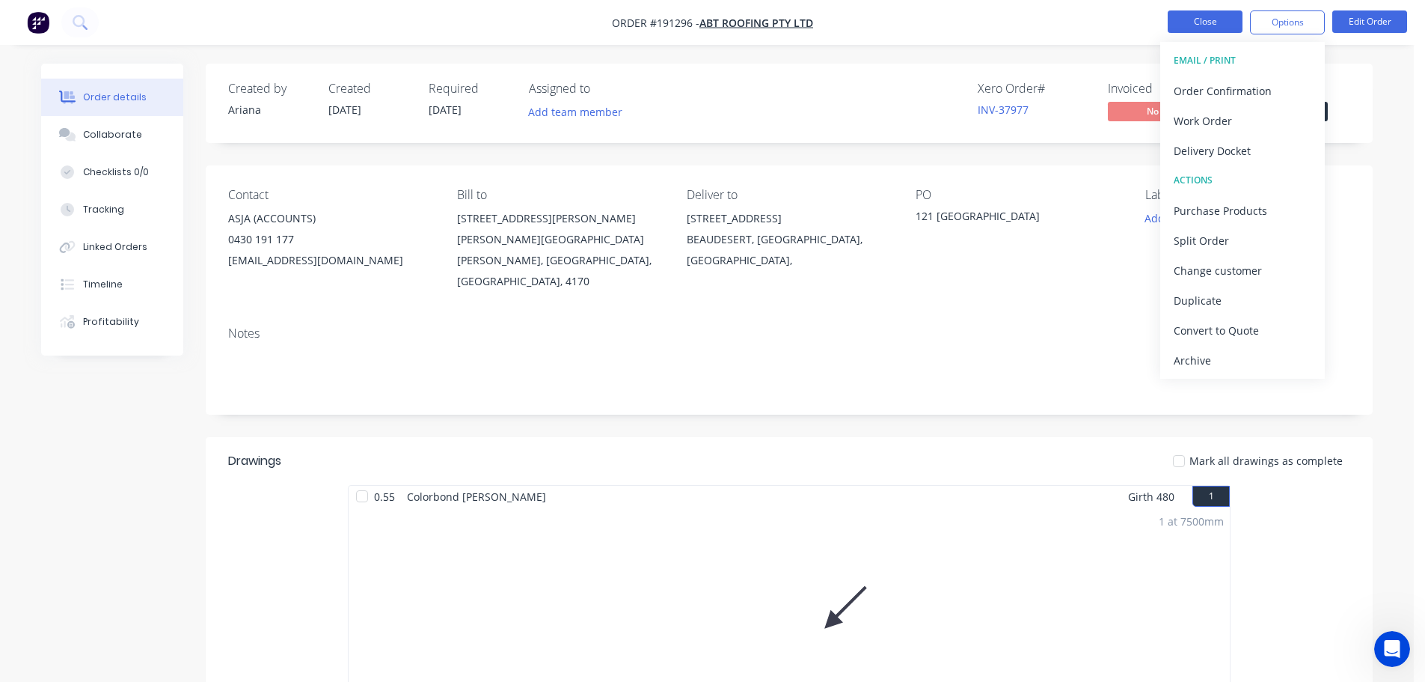
click at [1214, 25] on button "Close" at bounding box center [1205, 21] width 75 height 22
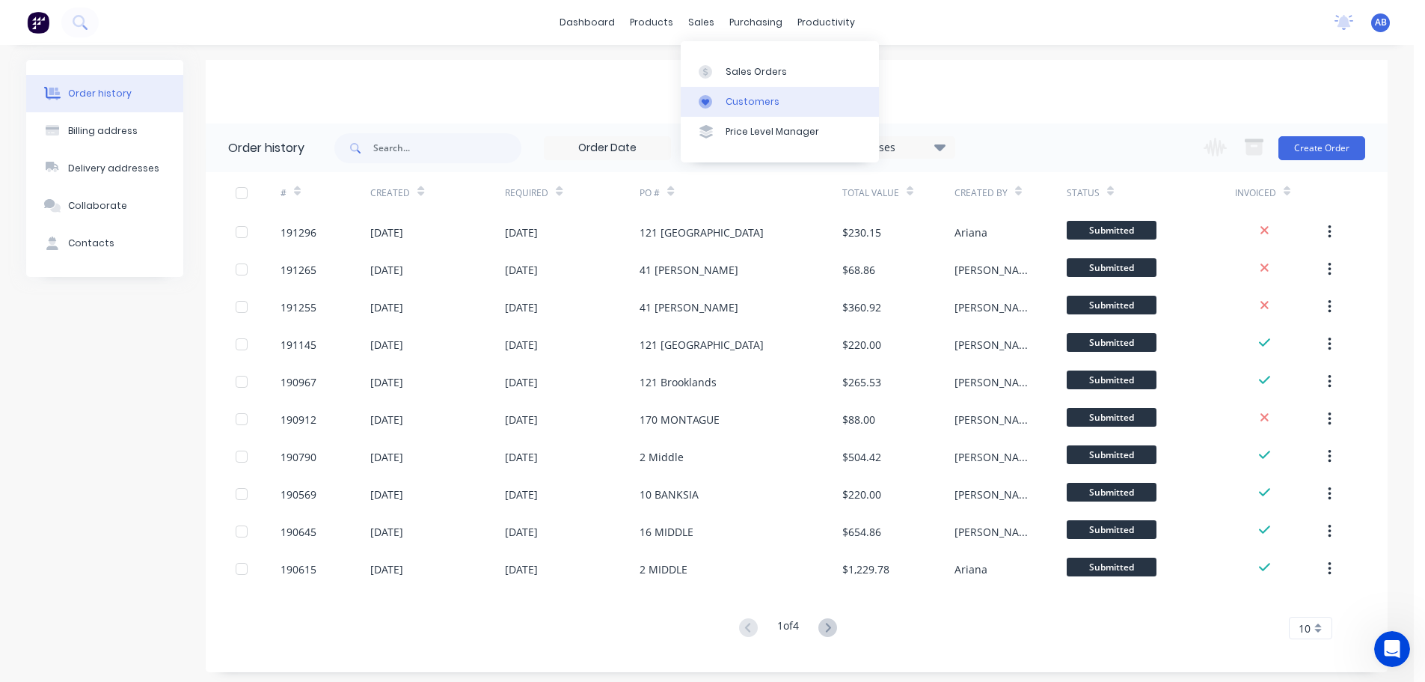
click at [744, 103] on div "Customers" at bounding box center [753, 101] width 54 height 13
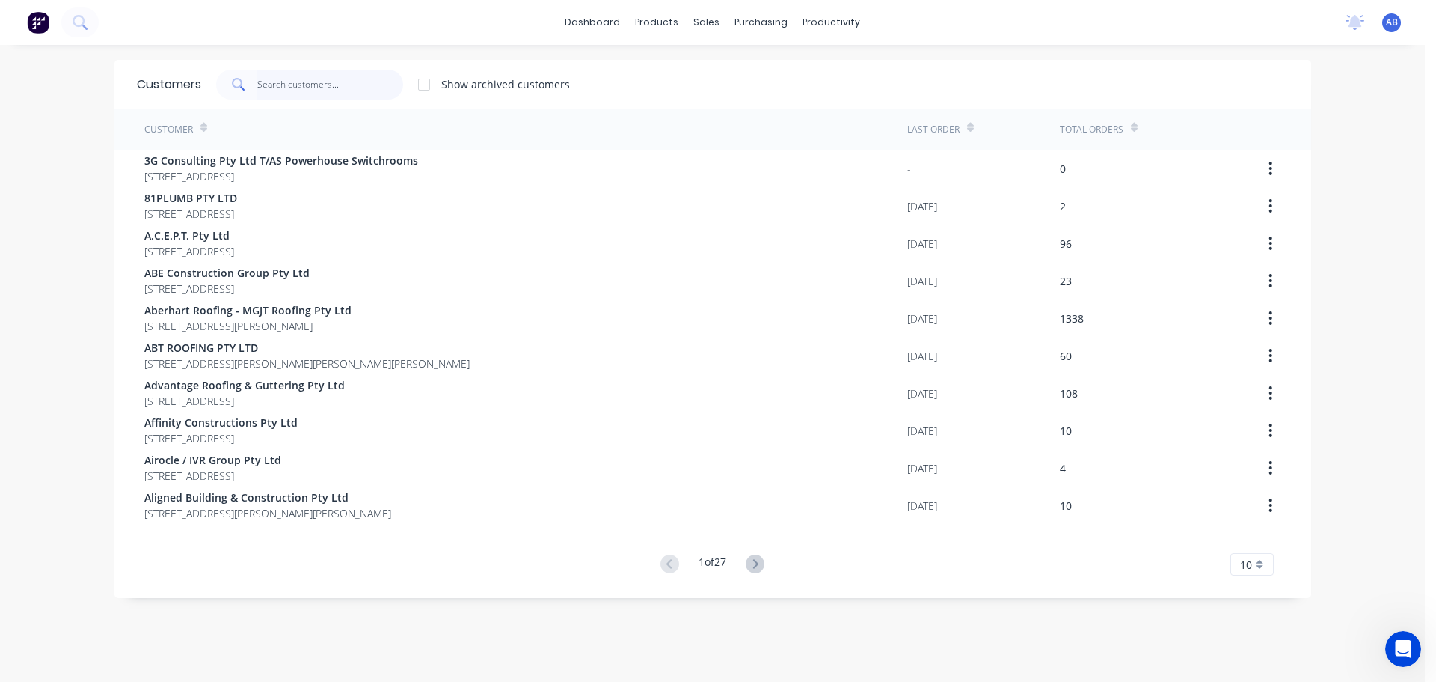
drag, startPoint x: 344, startPoint y: 84, endPoint x: 494, endPoint y: 90, distance: 149.7
click at [346, 84] on input "text" at bounding box center [330, 85] width 146 height 30
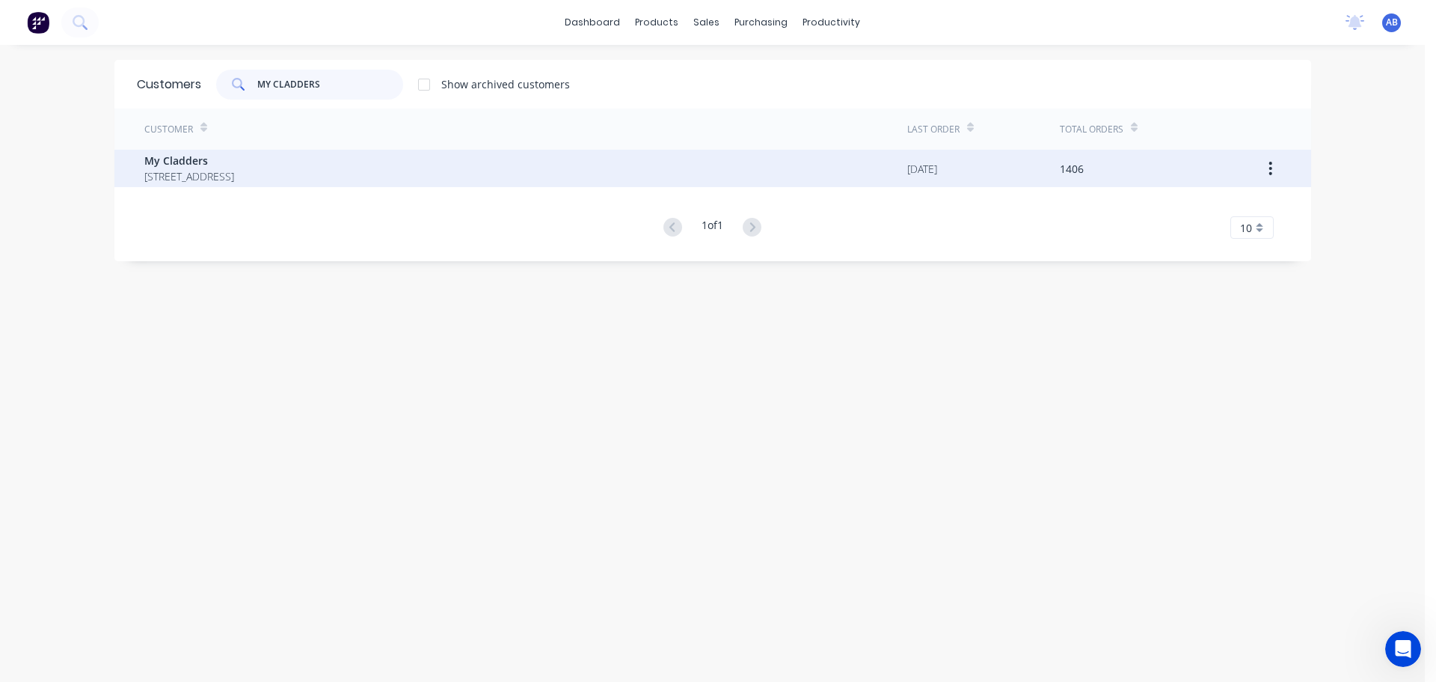
type input "MY CLADDERS"
click at [177, 174] on span "[STREET_ADDRESS]" at bounding box center [189, 176] width 90 height 16
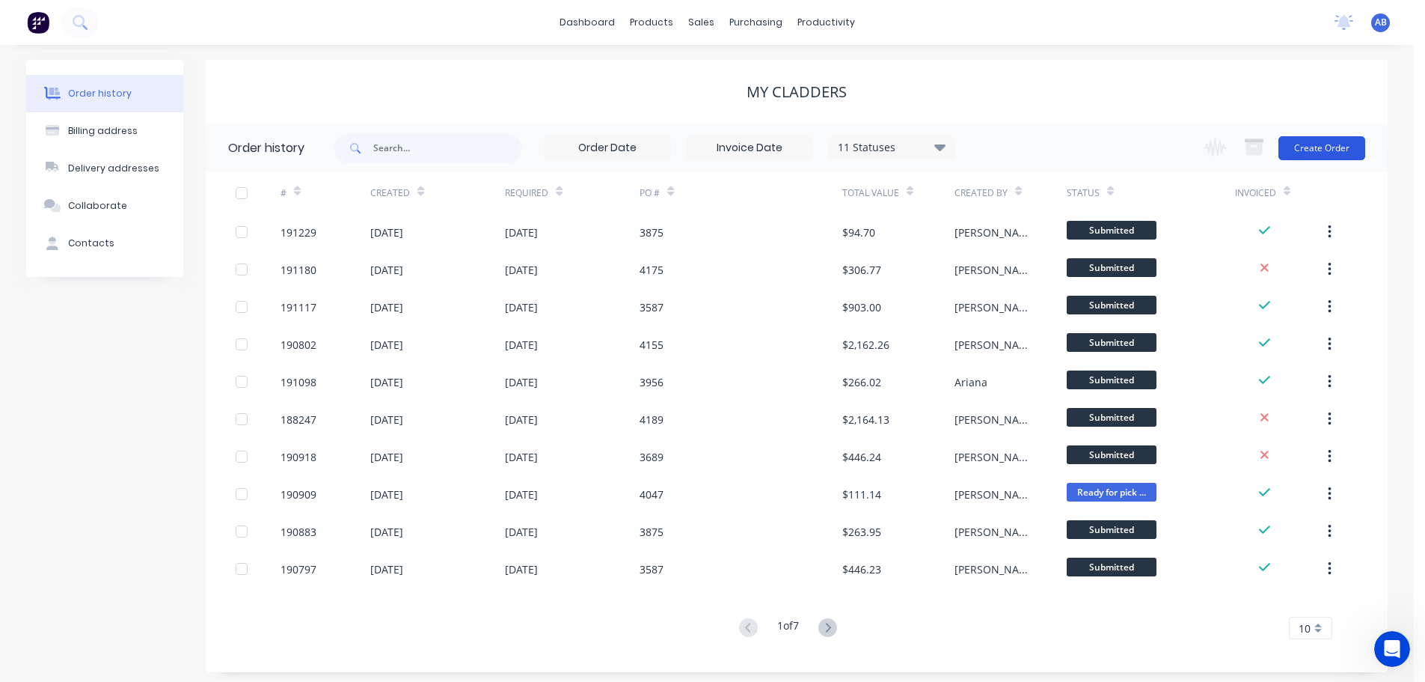
click at [1314, 145] on button "Create Order" at bounding box center [1321, 148] width 87 height 24
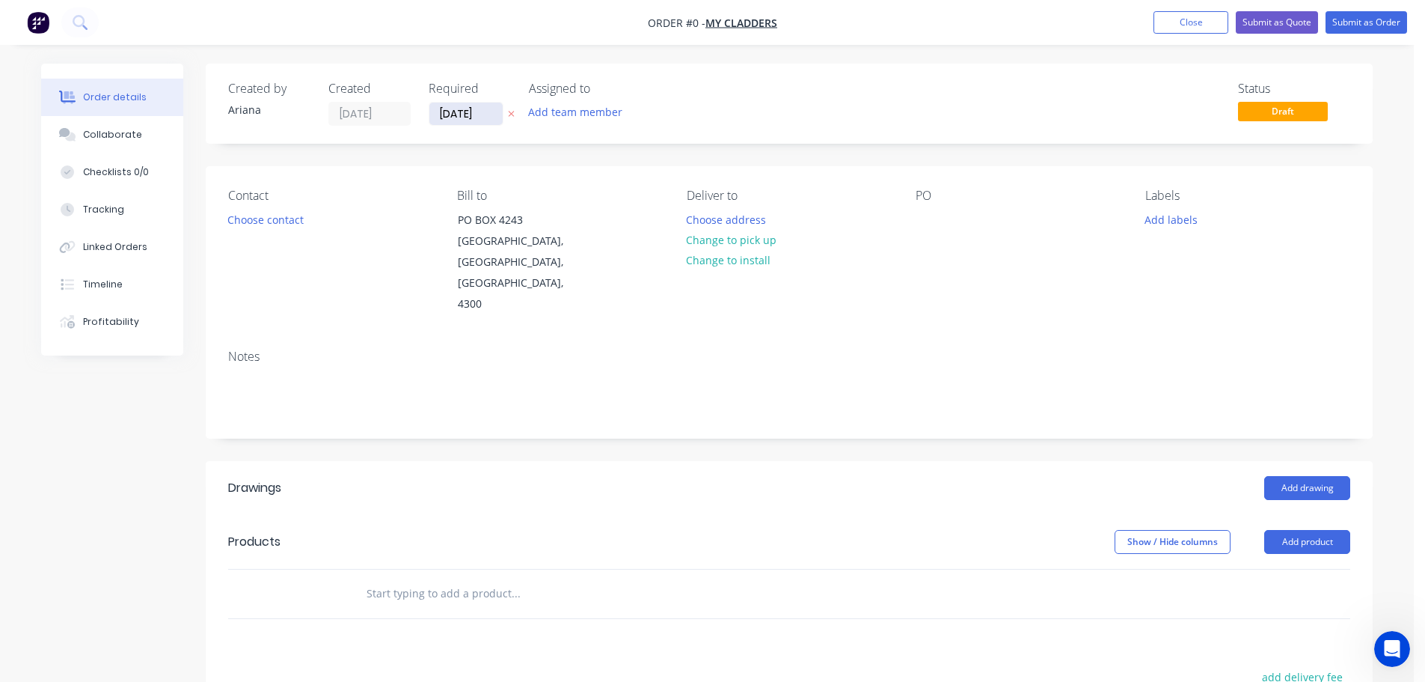
click at [466, 118] on input "[DATE]" at bounding box center [465, 113] width 73 height 22
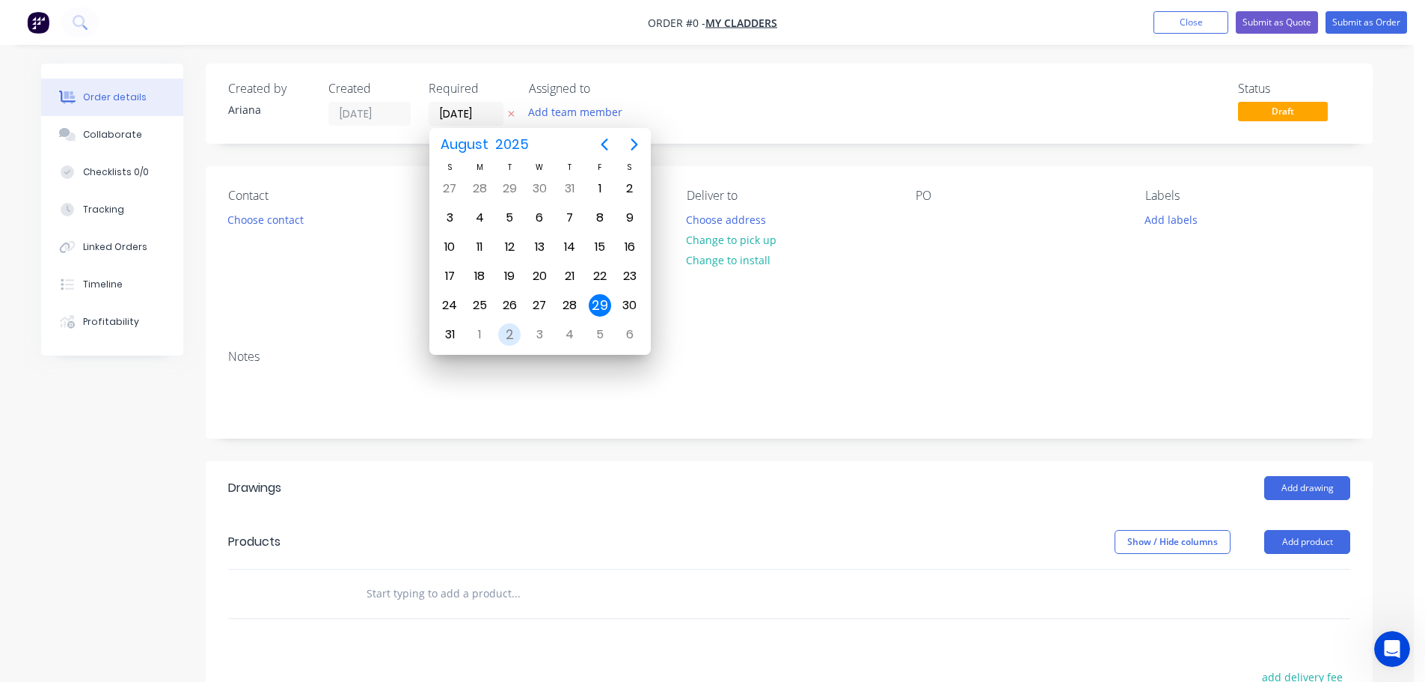
click at [515, 334] on div "2" at bounding box center [509, 334] width 22 height 22
type input "[DATE]"
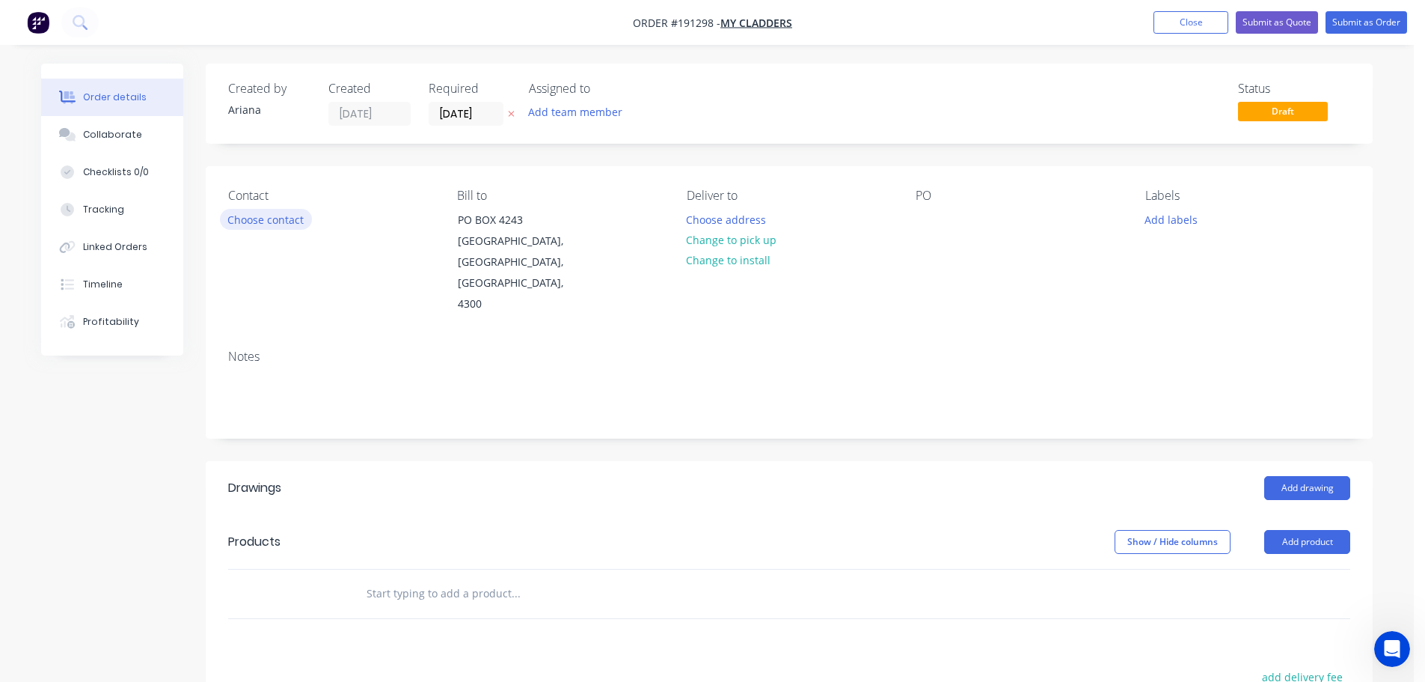
click at [272, 217] on button "Choose contact" at bounding box center [266, 219] width 92 height 20
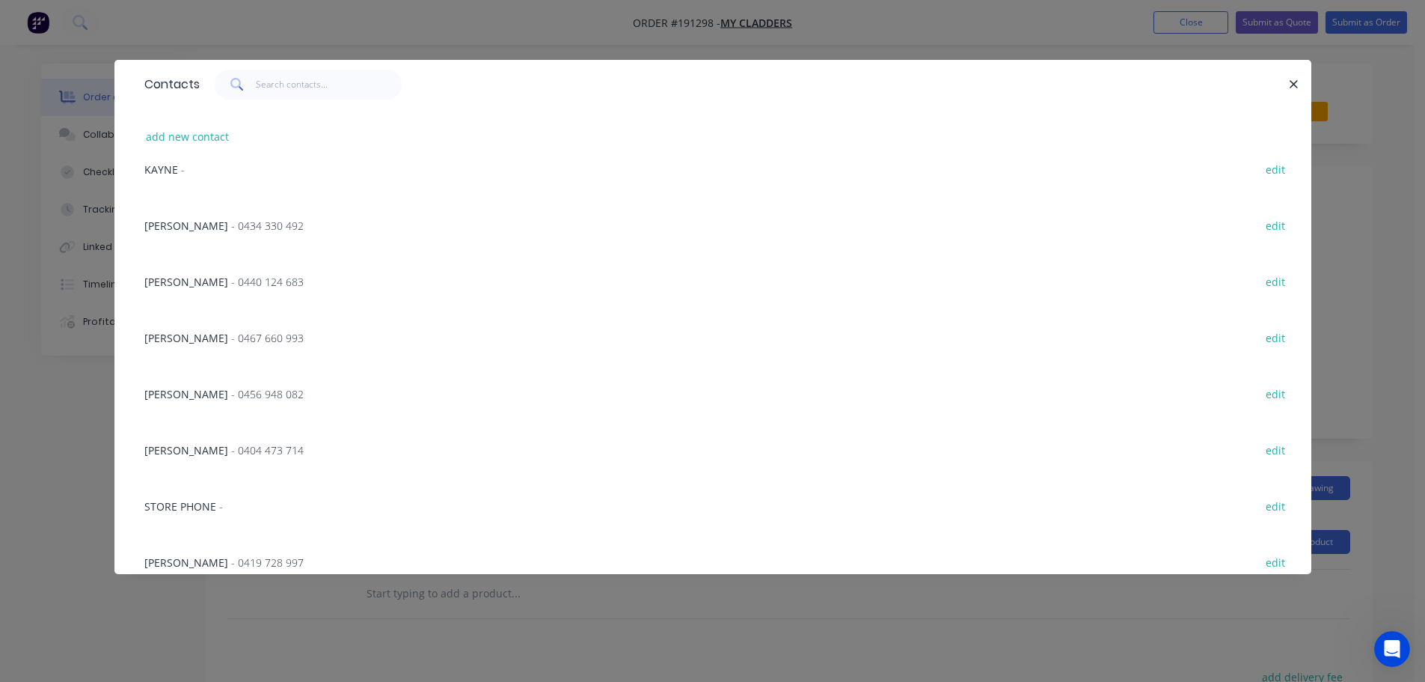
scroll to position [208, 0]
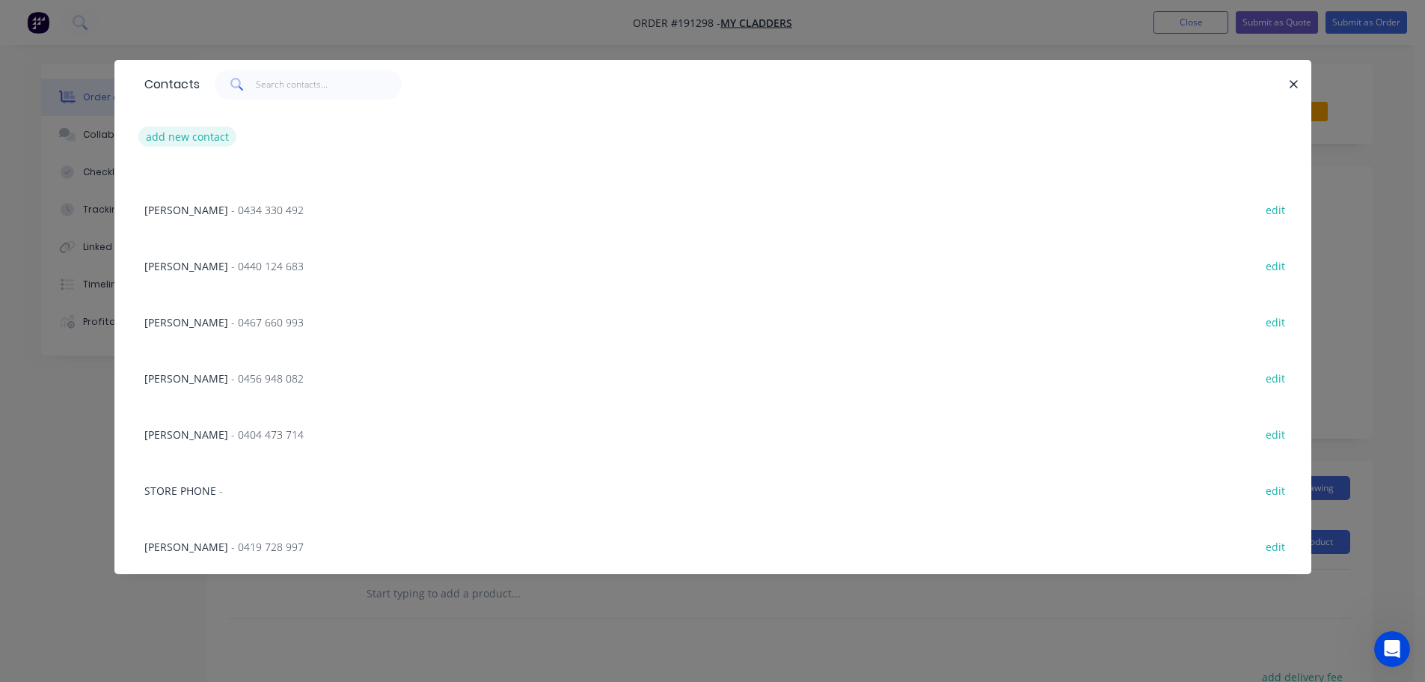
click at [186, 136] on button "add new contact" at bounding box center [187, 136] width 99 height 20
select select "AU"
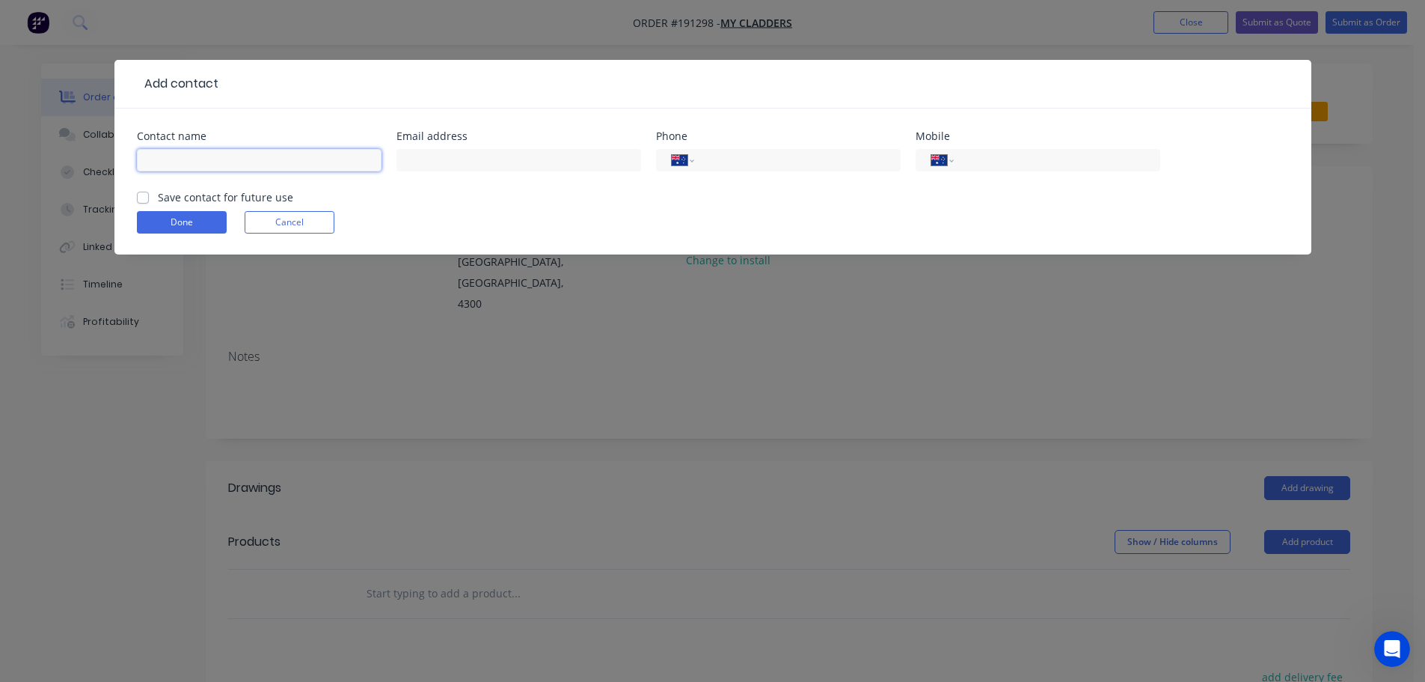
click at [179, 167] on input "text" at bounding box center [259, 160] width 245 height 22
type input "[PERSON_NAME]"
click at [988, 162] on input "tel" at bounding box center [1054, 160] width 180 height 17
type input "0402 107 853"
click at [200, 220] on button "Done" at bounding box center [182, 222] width 90 height 22
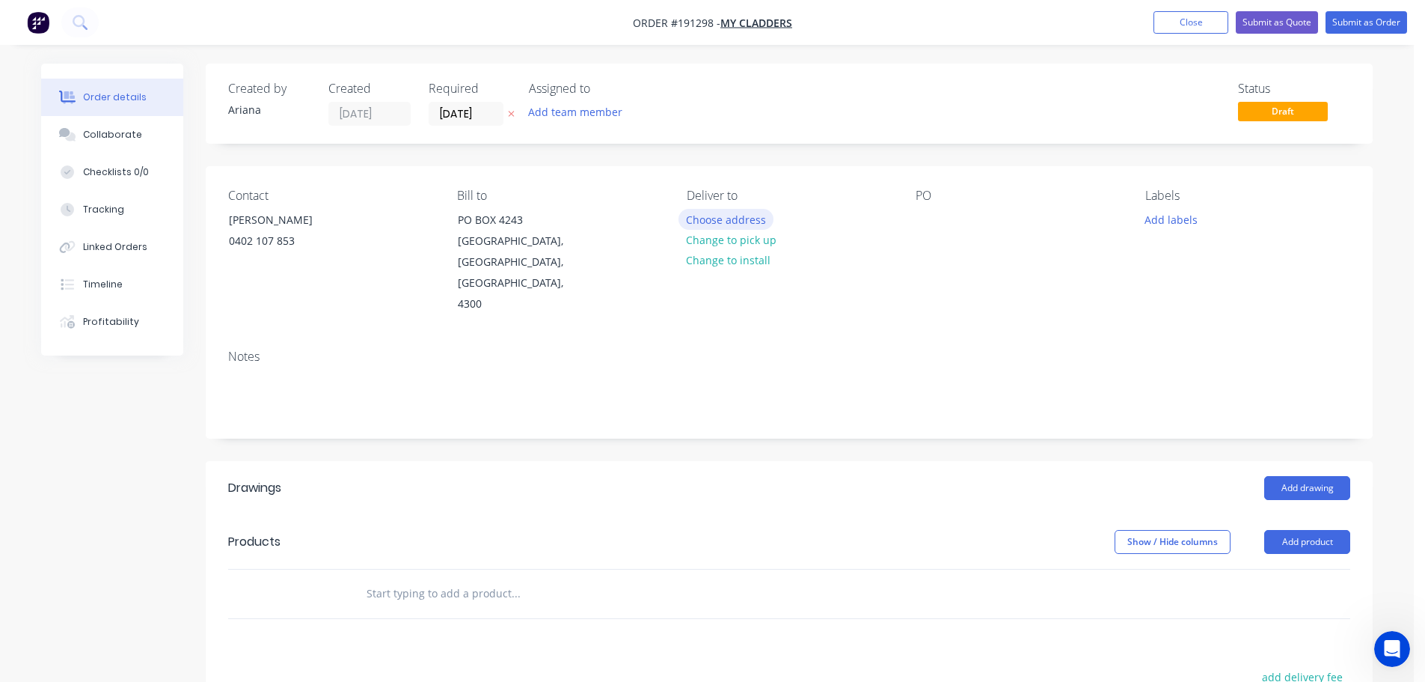
click at [713, 214] on button "Choose address" at bounding box center [727, 219] width 96 height 20
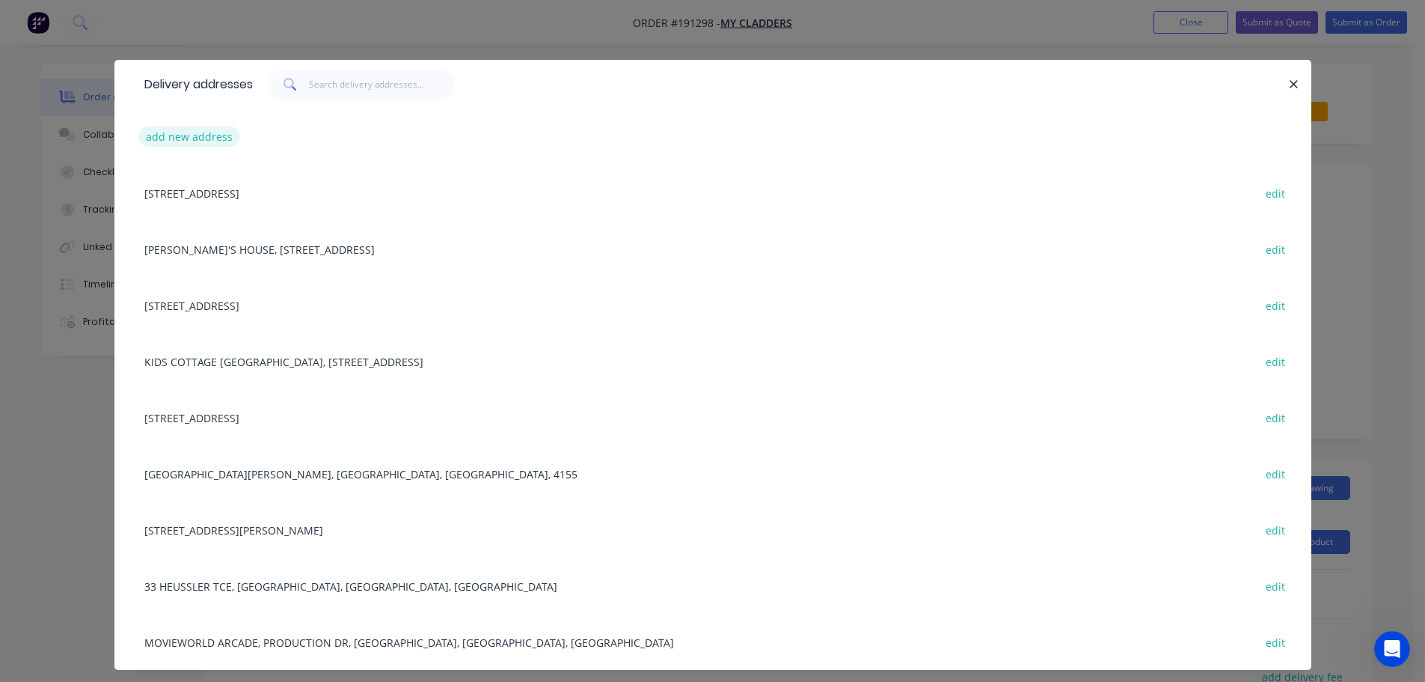
click at [171, 133] on button "add new address" at bounding box center [189, 136] width 102 height 20
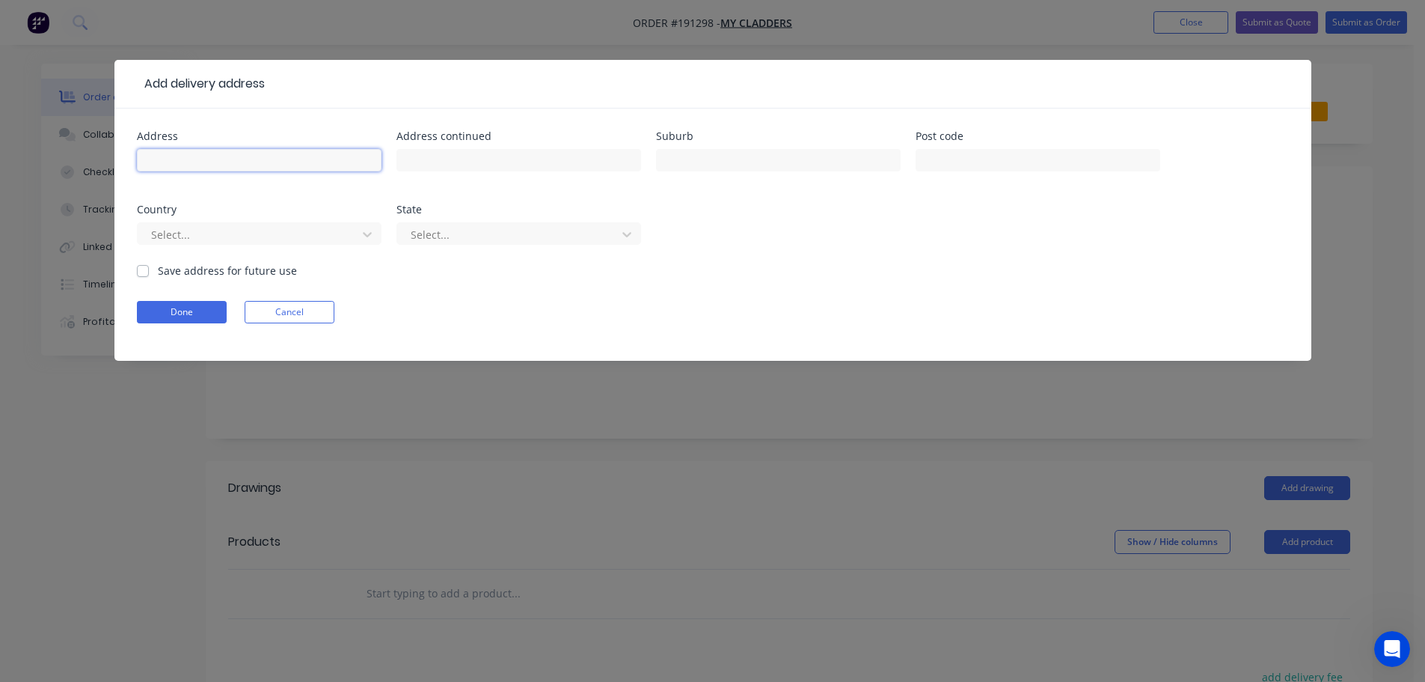
click at [175, 160] on input "text" at bounding box center [259, 160] width 245 height 22
type input "MCDONALDS NOOSAVILLE"
type input "NOOSA HOMEMAKER CENTRE, [PERSON_NAME]"
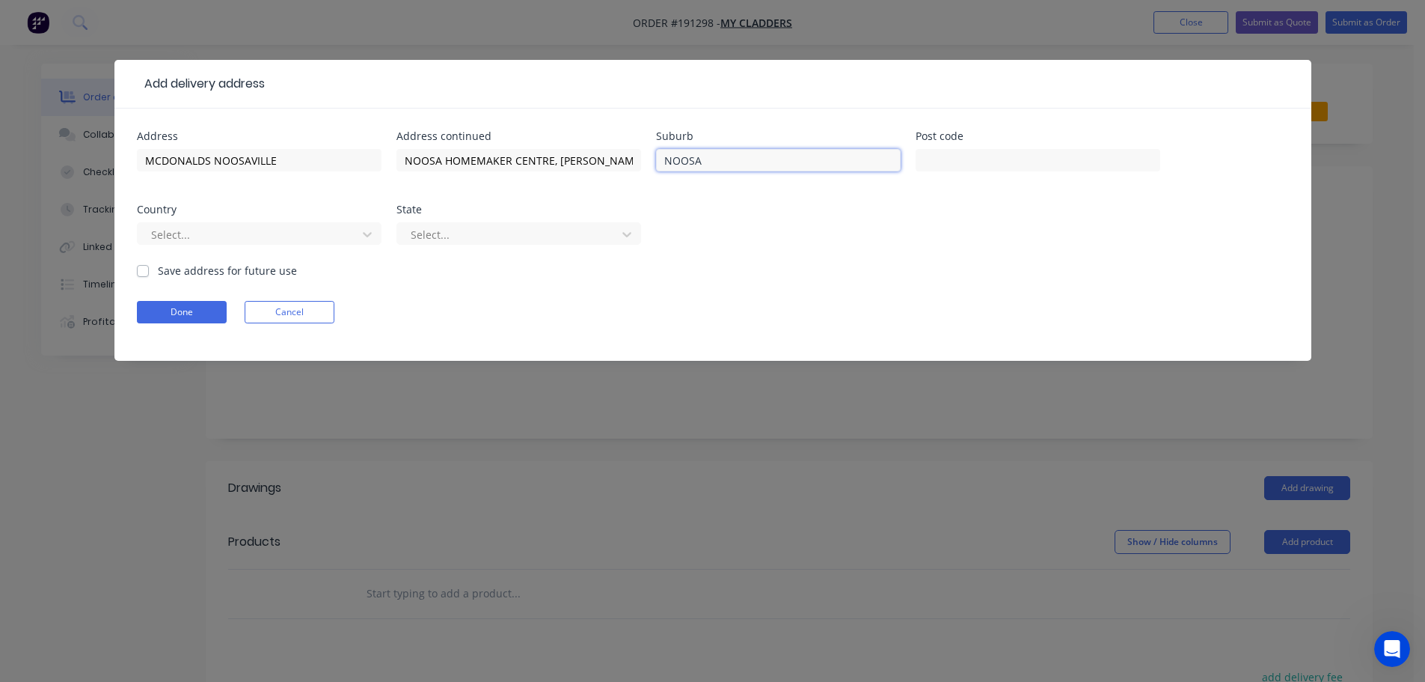
type input "NOOSAVILLE"
type input "4566"
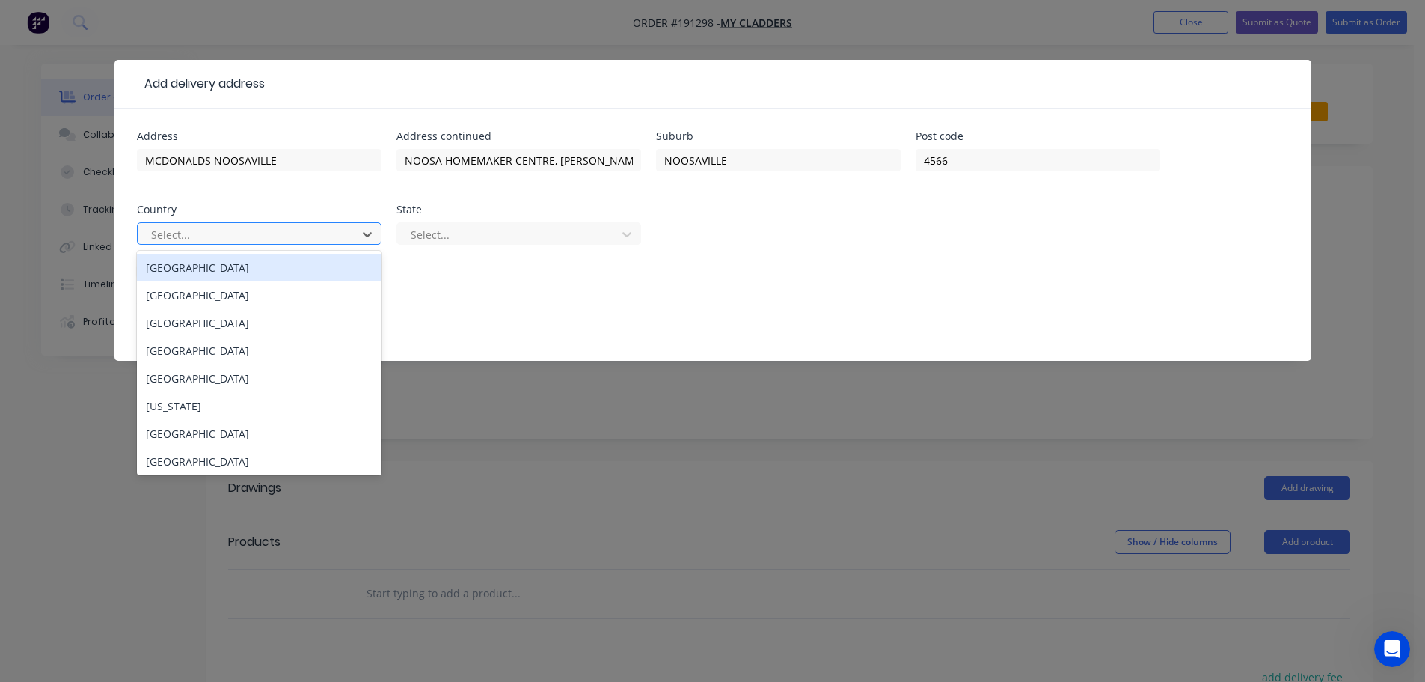
click at [199, 266] on div "[GEOGRAPHIC_DATA]" at bounding box center [259, 268] width 245 height 28
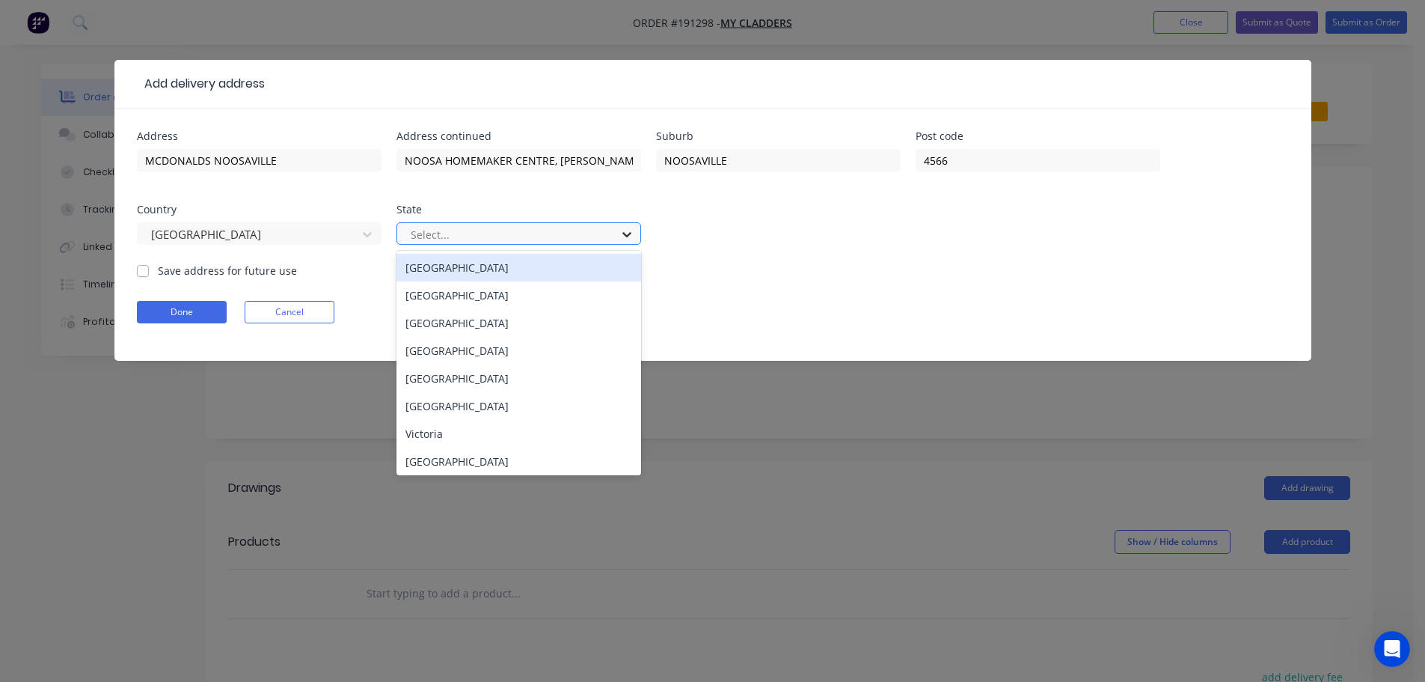
click at [634, 227] on icon at bounding box center [626, 234] width 15 height 15
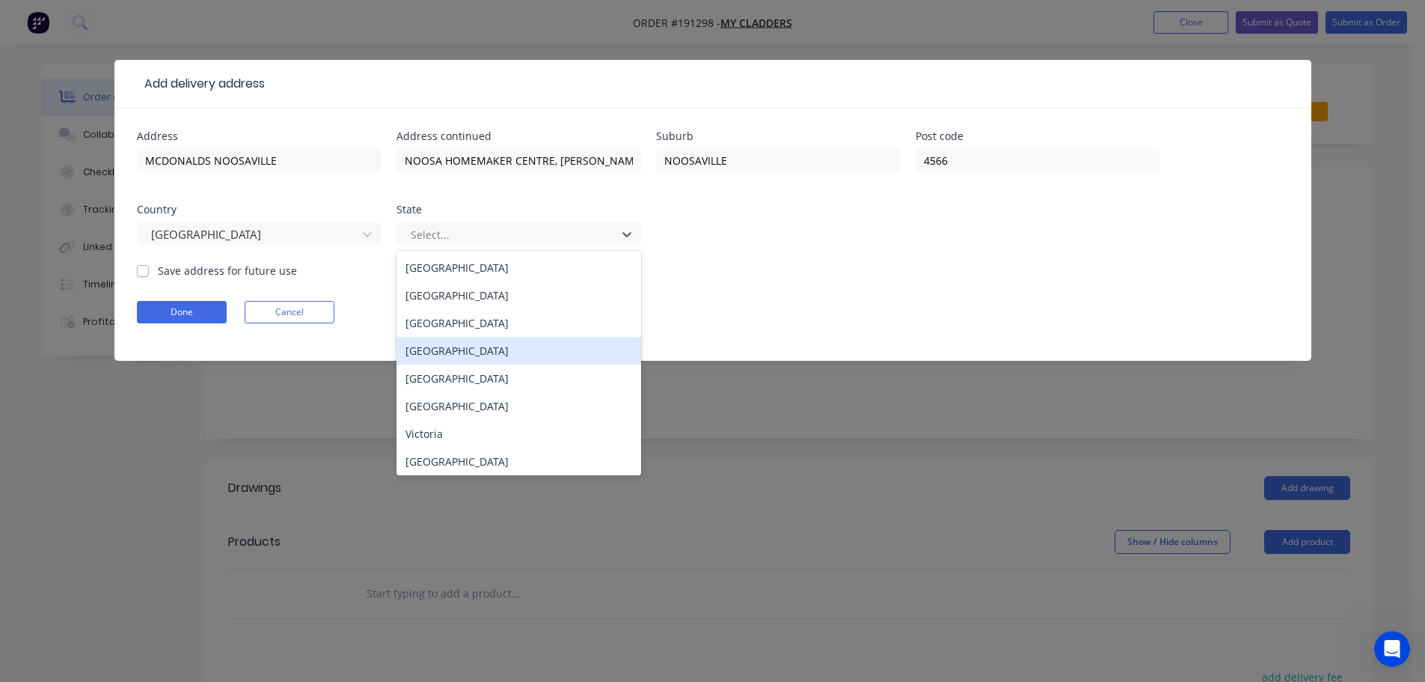
click at [448, 356] on div "[GEOGRAPHIC_DATA]" at bounding box center [518, 351] width 245 height 28
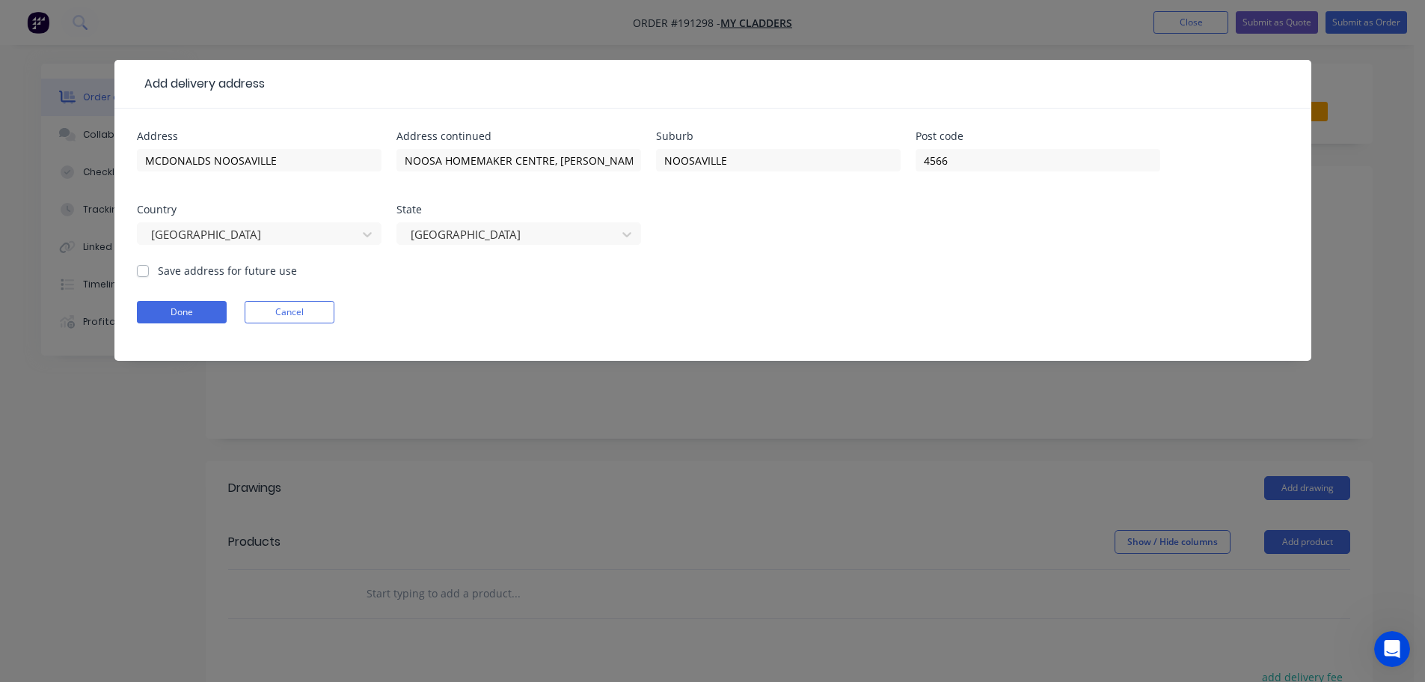
click at [769, 283] on form "Address MCDONALDS NOOSAVILLE Address [STREET_ADDRESS][PERSON_NAME] Save address…" at bounding box center [713, 246] width 1152 height 230
click at [185, 314] on button "Done" at bounding box center [182, 312] width 90 height 22
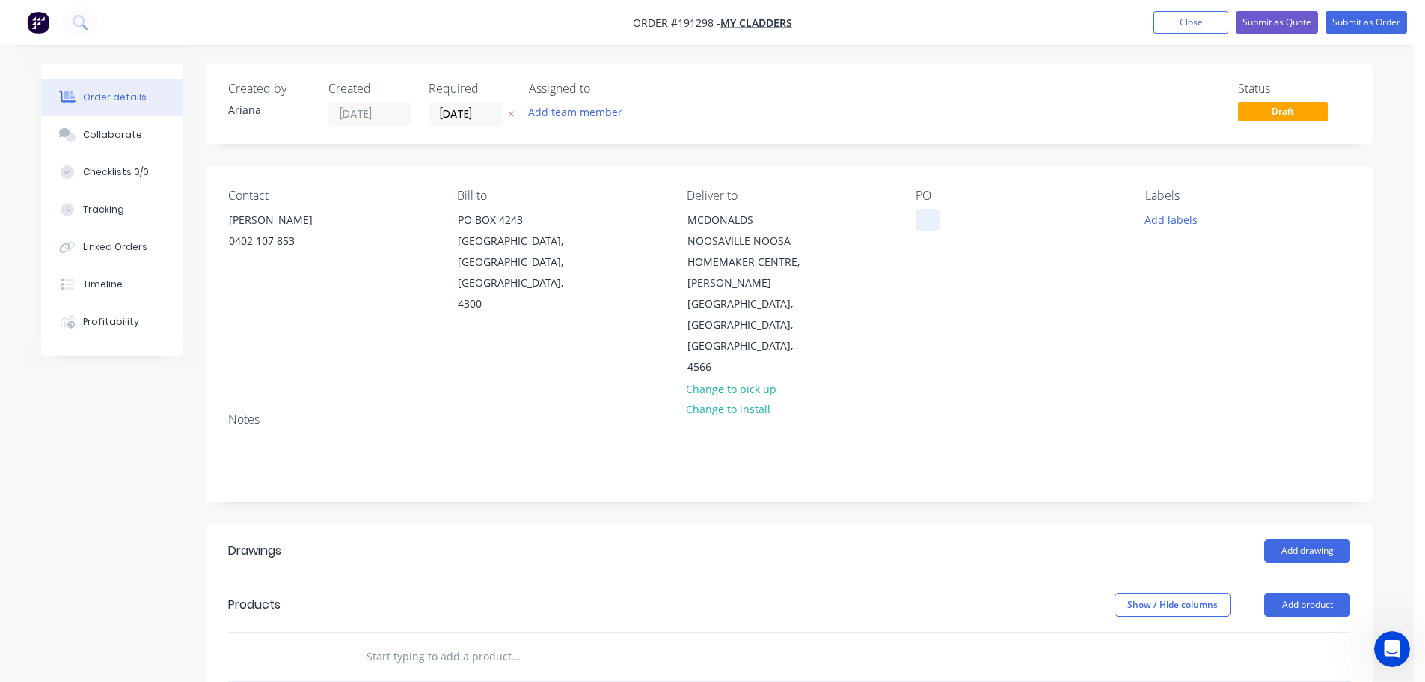
click at [933, 222] on div at bounding box center [928, 220] width 24 height 22
click at [1062, 287] on div "PO 4155" at bounding box center [1018, 283] width 205 height 189
click at [1298, 592] on button "Add product" at bounding box center [1307, 604] width 86 height 24
click at [1265, 631] on div "Product catalogue" at bounding box center [1279, 642] width 115 height 22
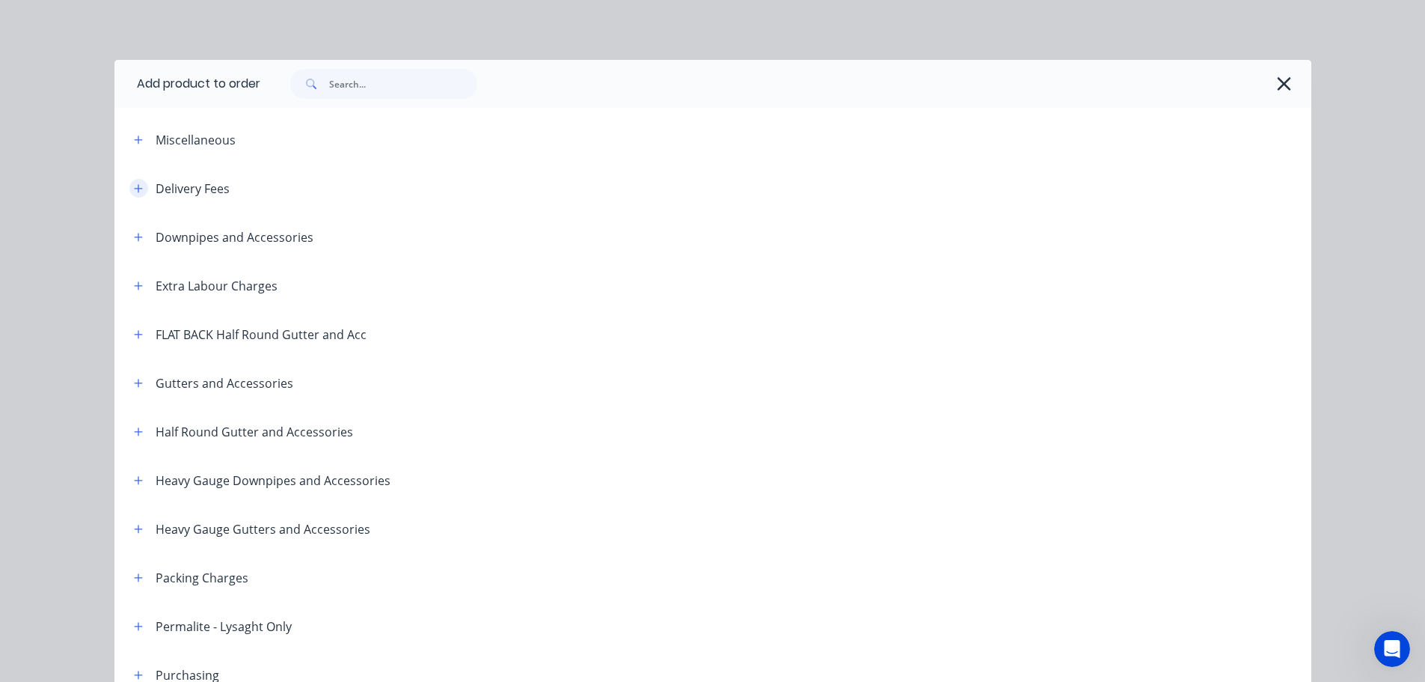
click at [134, 187] on icon "button" at bounding box center [138, 188] width 9 height 10
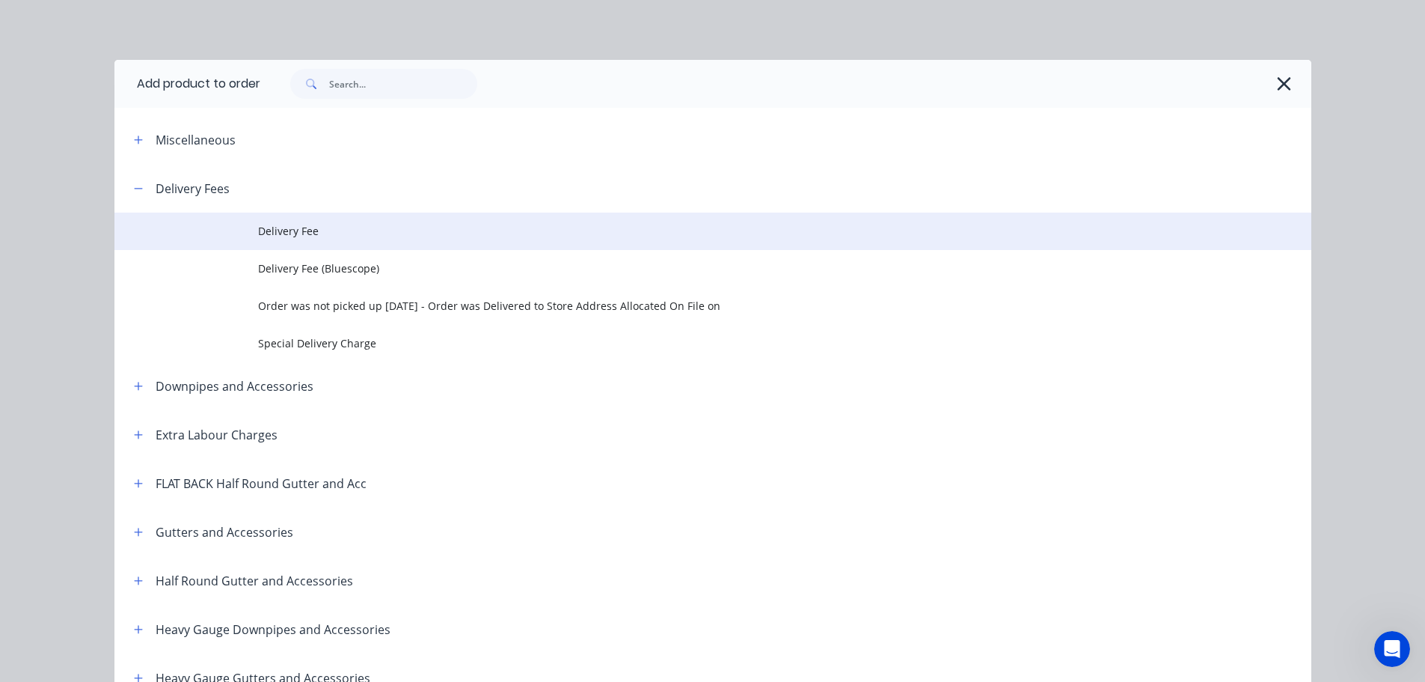
click at [340, 231] on span "Delivery Fee" at bounding box center [679, 231] width 842 height 16
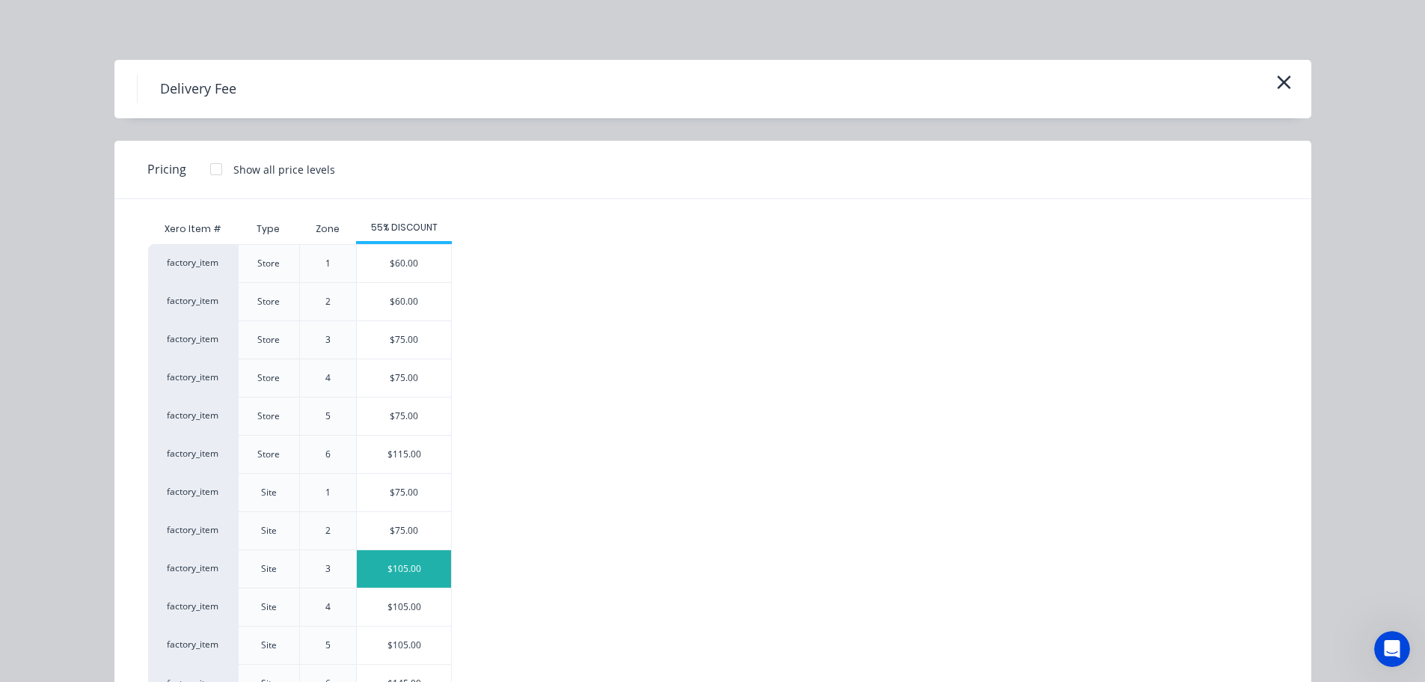
click at [396, 560] on div "$105.00" at bounding box center [404, 568] width 94 height 37
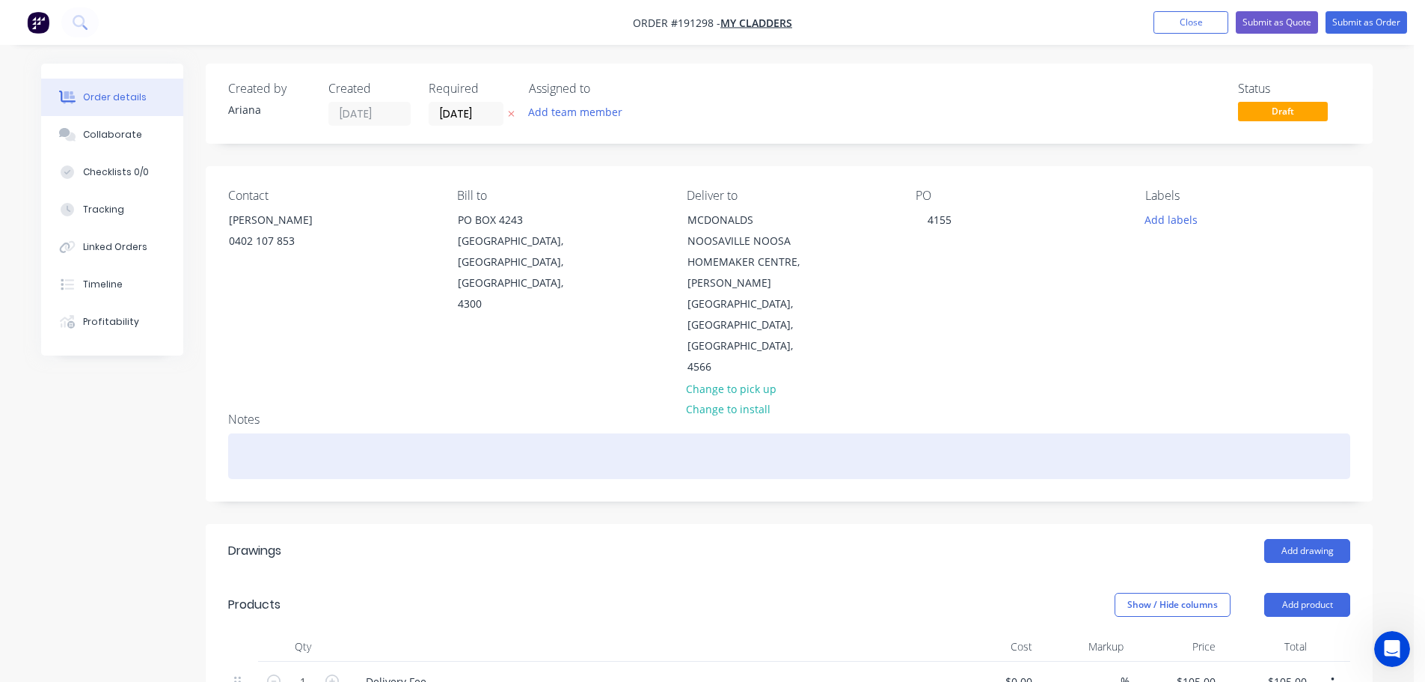
click at [240, 433] on div at bounding box center [789, 456] width 1122 height 46
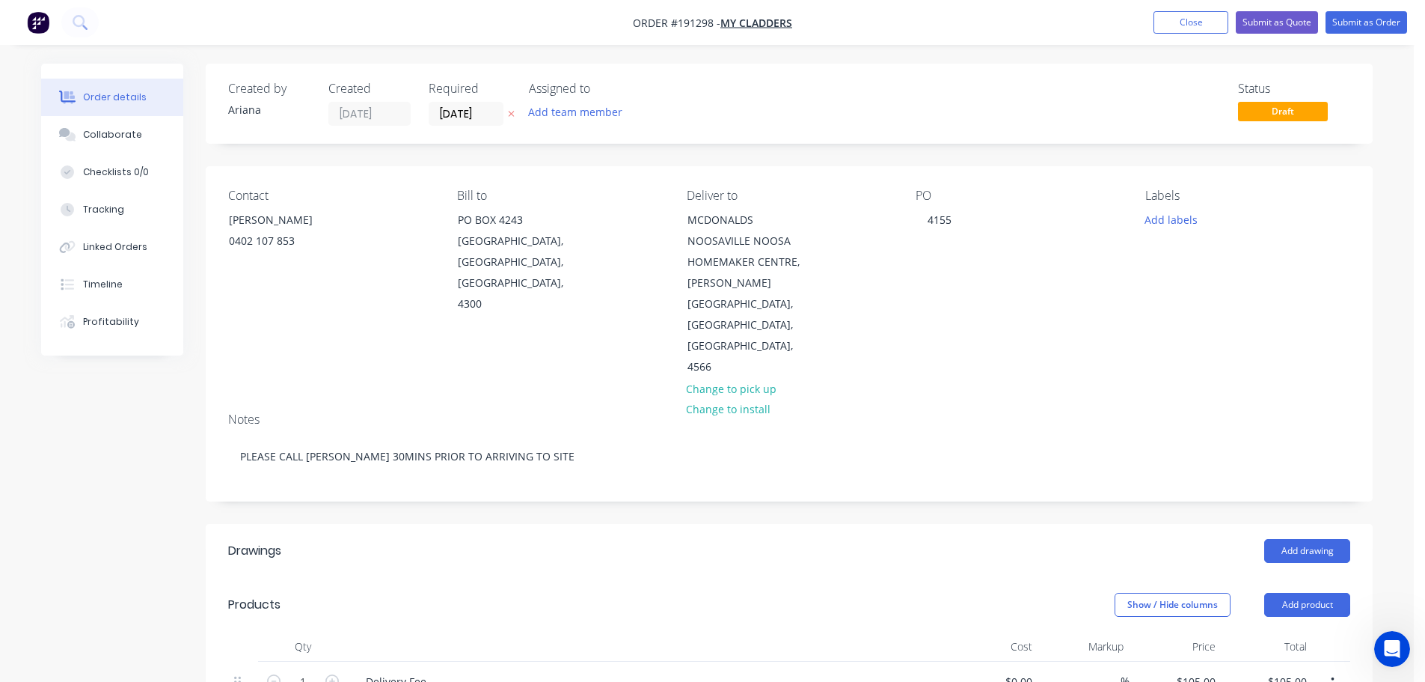
click at [1091, 349] on div "PO 4155" at bounding box center [1018, 283] width 205 height 189
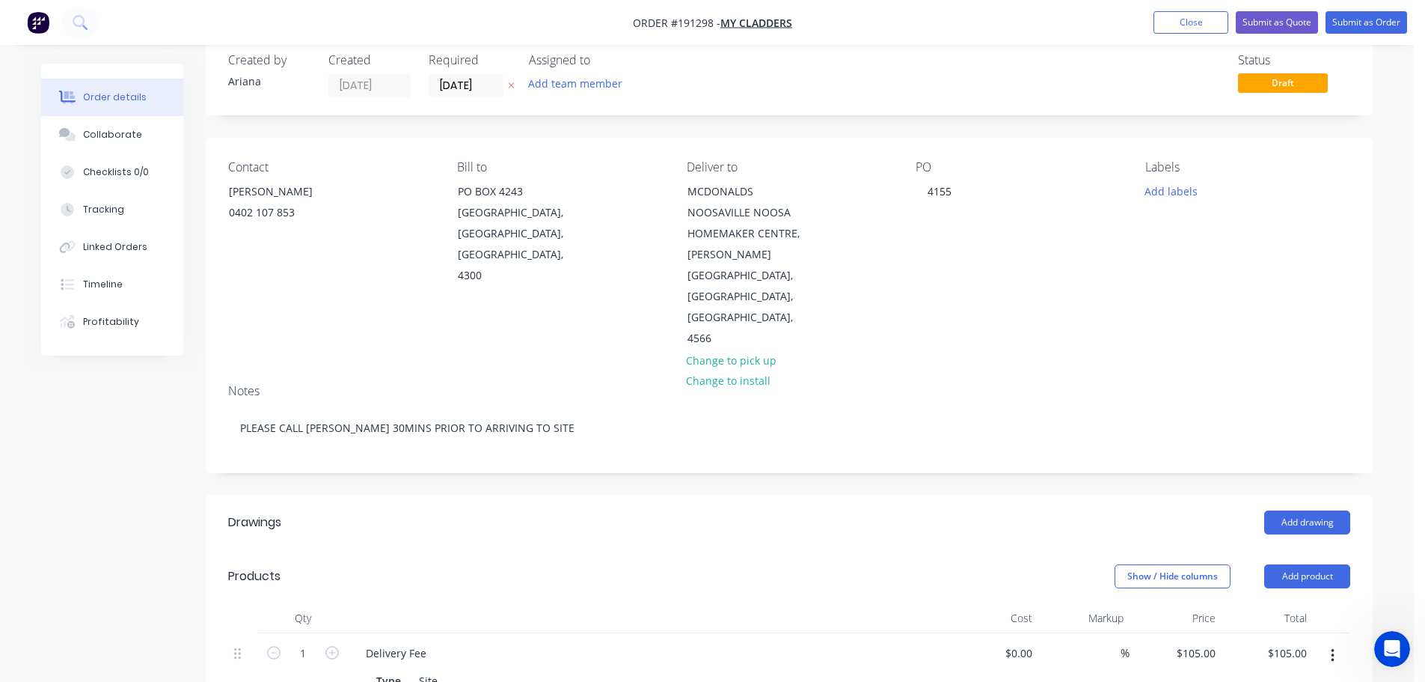
scroll to position [0, 0]
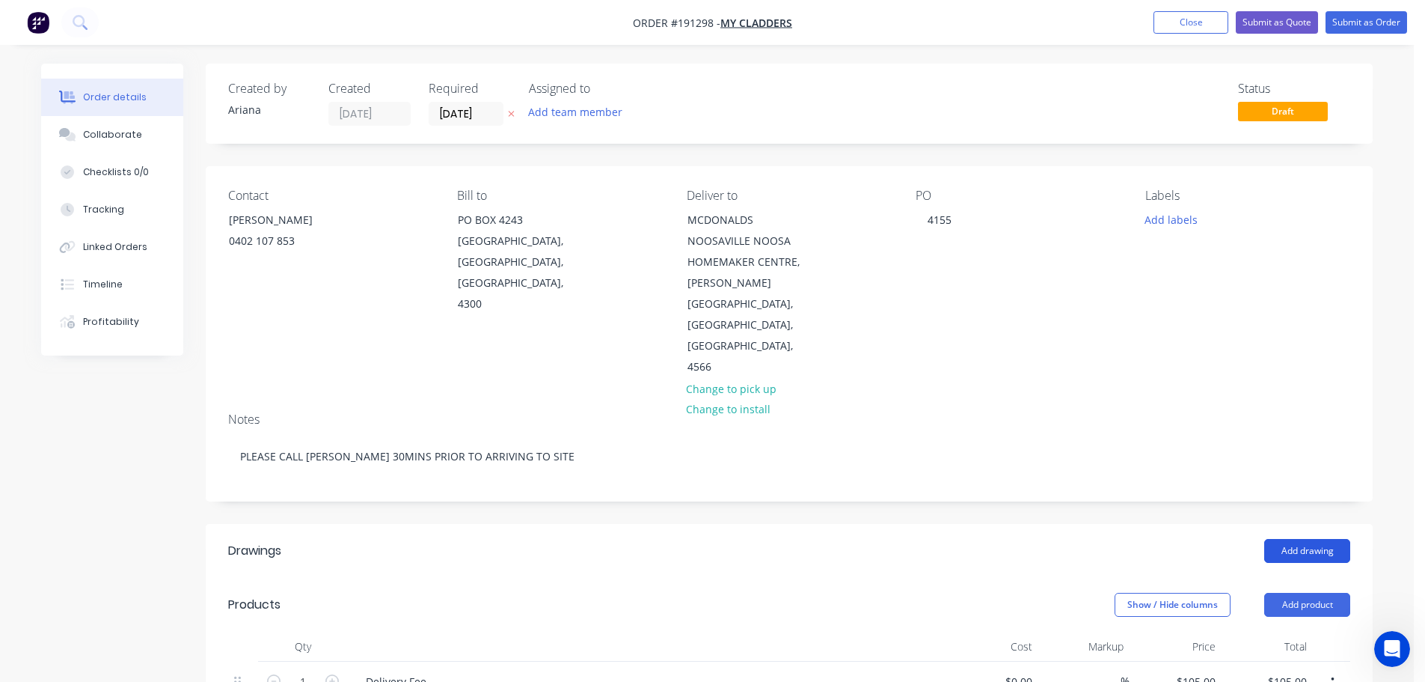
click at [1314, 539] on button "Add drawing" at bounding box center [1307, 551] width 86 height 24
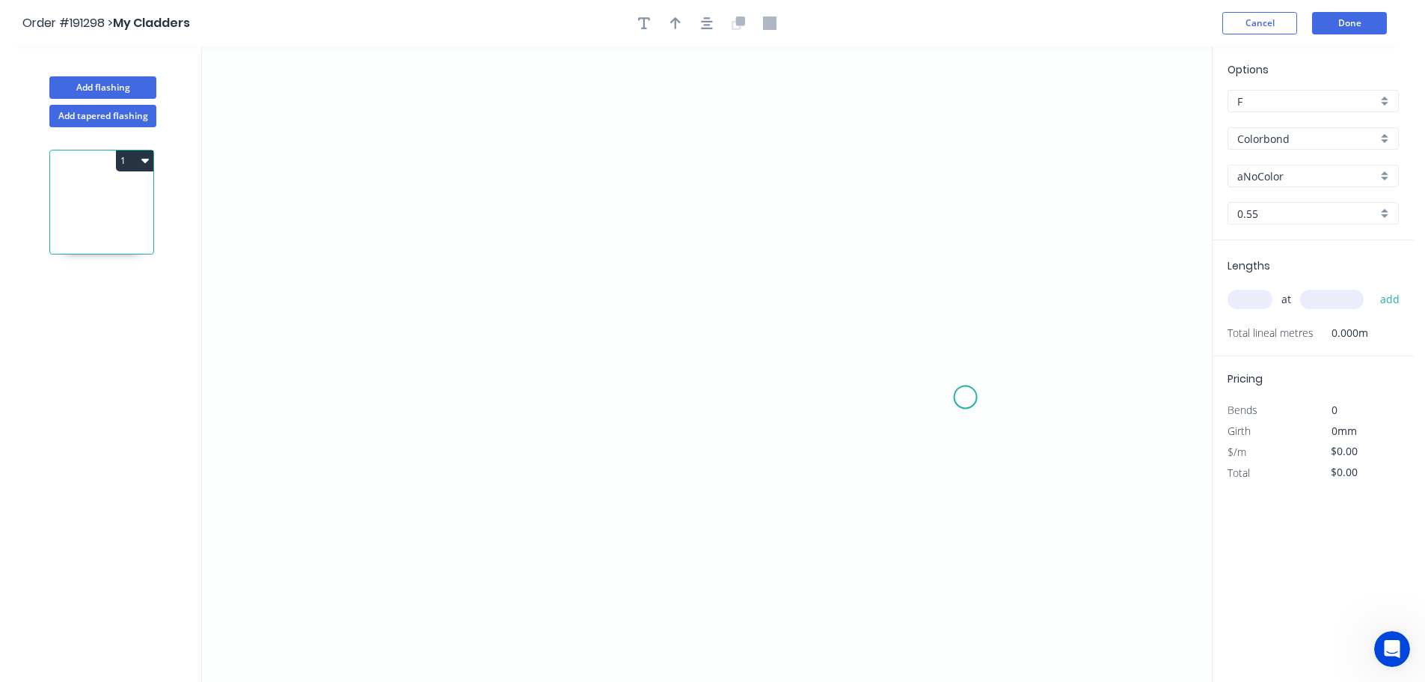
click at [966, 397] on icon "0" at bounding box center [707, 363] width 1010 height 635
click at [968, 305] on icon "0" at bounding box center [707, 363] width 1010 height 635
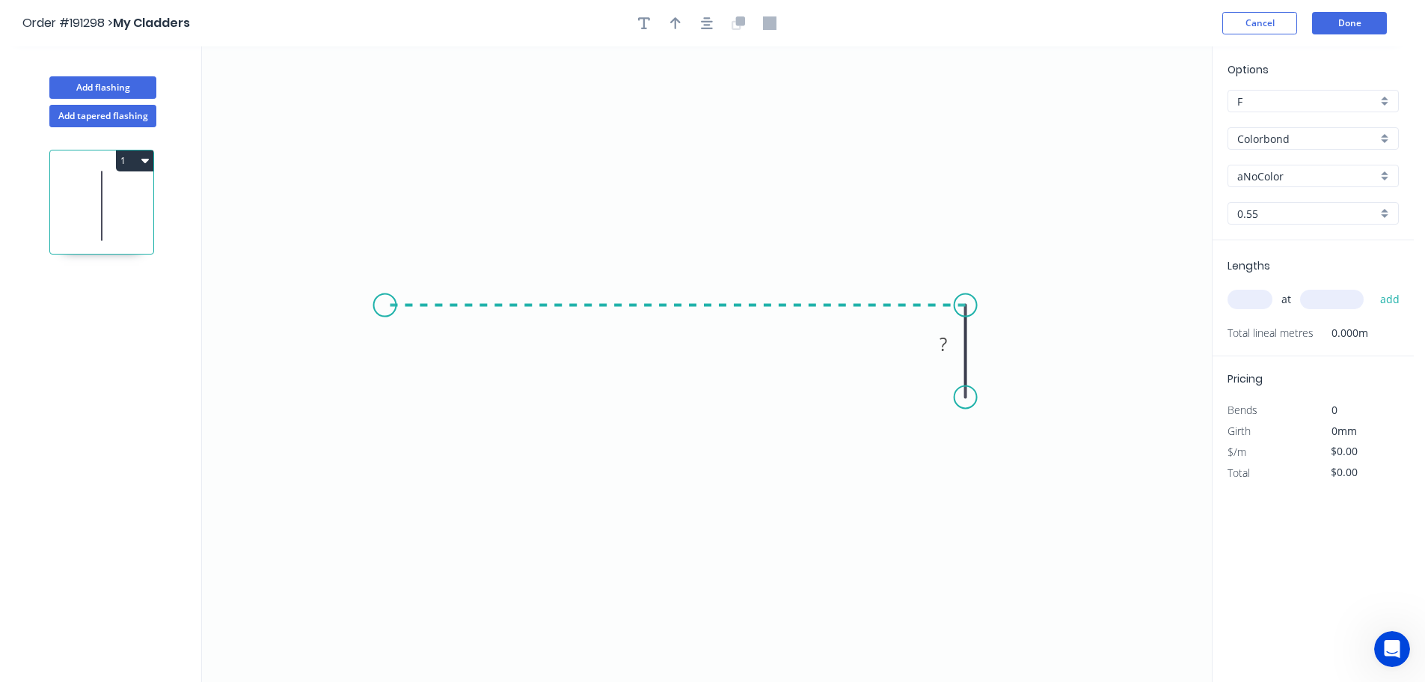
click at [385, 306] on icon "0 ?" at bounding box center [707, 363] width 1010 height 635
click at [385, 306] on circle at bounding box center [385, 305] width 22 height 22
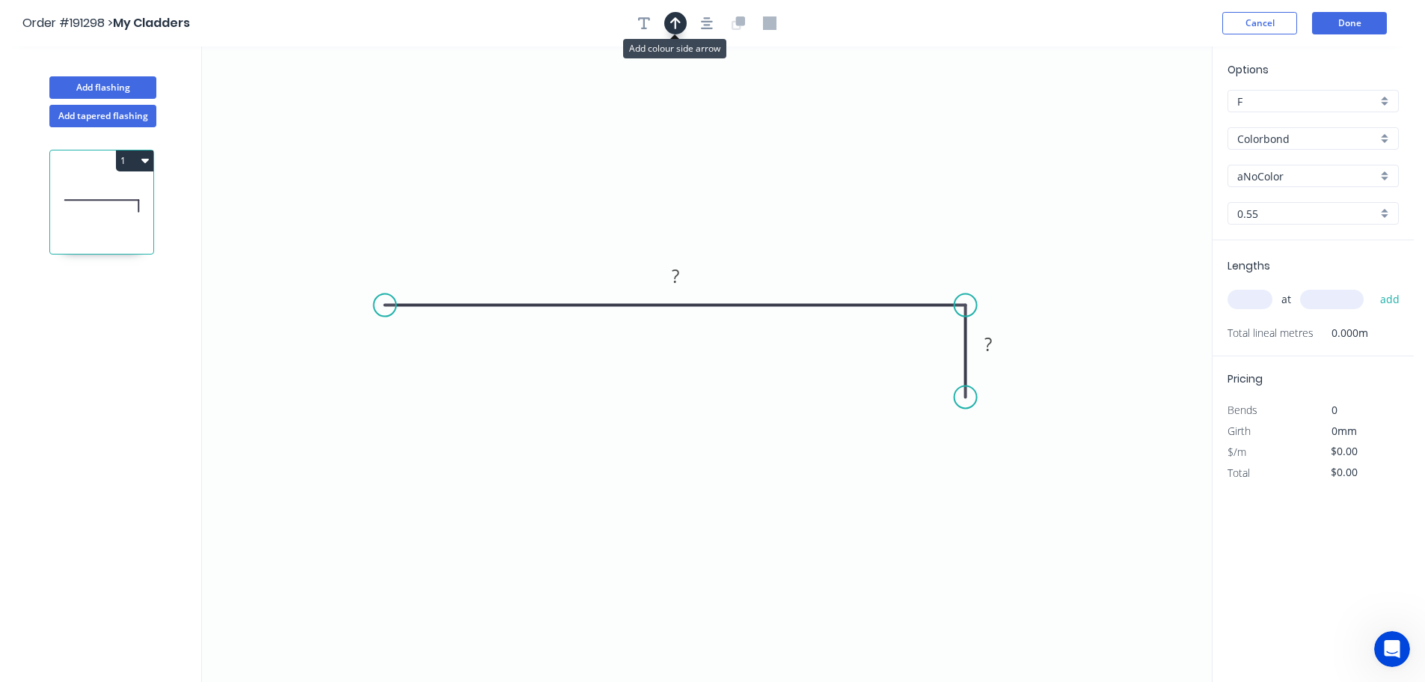
click at [674, 22] on icon "button" at bounding box center [675, 22] width 10 height 13
drag, startPoint x: 1136, startPoint y: 120, endPoint x: 756, endPoint y: 164, distance: 382.6
click at [756, 164] on icon at bounding box center [755, 147] width 13 height 48
click at [676, 274] on tspan "?" at bounding box center [675, 275] width 7 height 25
click at [991, 342] on tspan "?" at bounding box center [987, 343] width 7 height 25
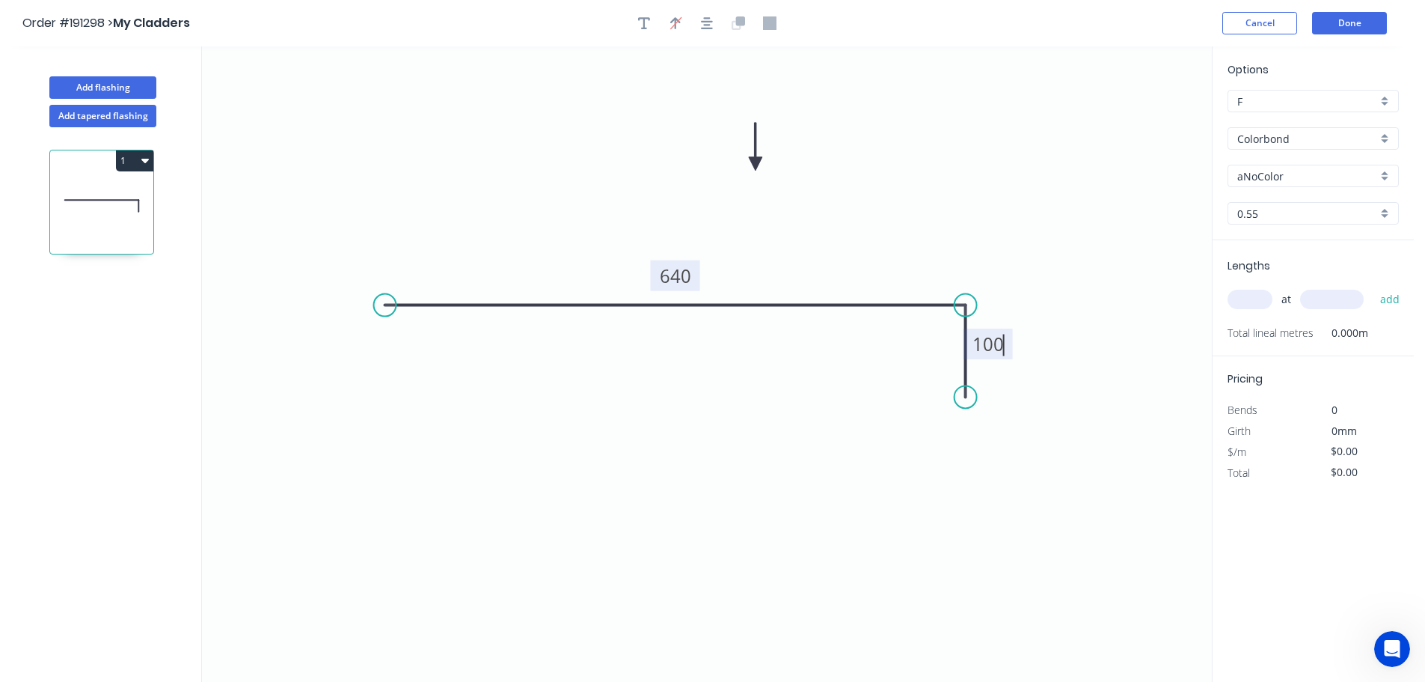
click at [1019, 293] on icon "0 640 100" at bounding box center [707, 363] width 1010 height 635
type input "$20.11"
drag, startPoint x: 967, startPoint y: 391, endPoint x: 955, endPoint y: 549, distance: 159.0
click at [955, 549] on circle at bounding box center [966, 548] width 22 height 22
click at [969, 162] on icon "0 640 100" at bounding box center [707, 363] width 1010 height 635
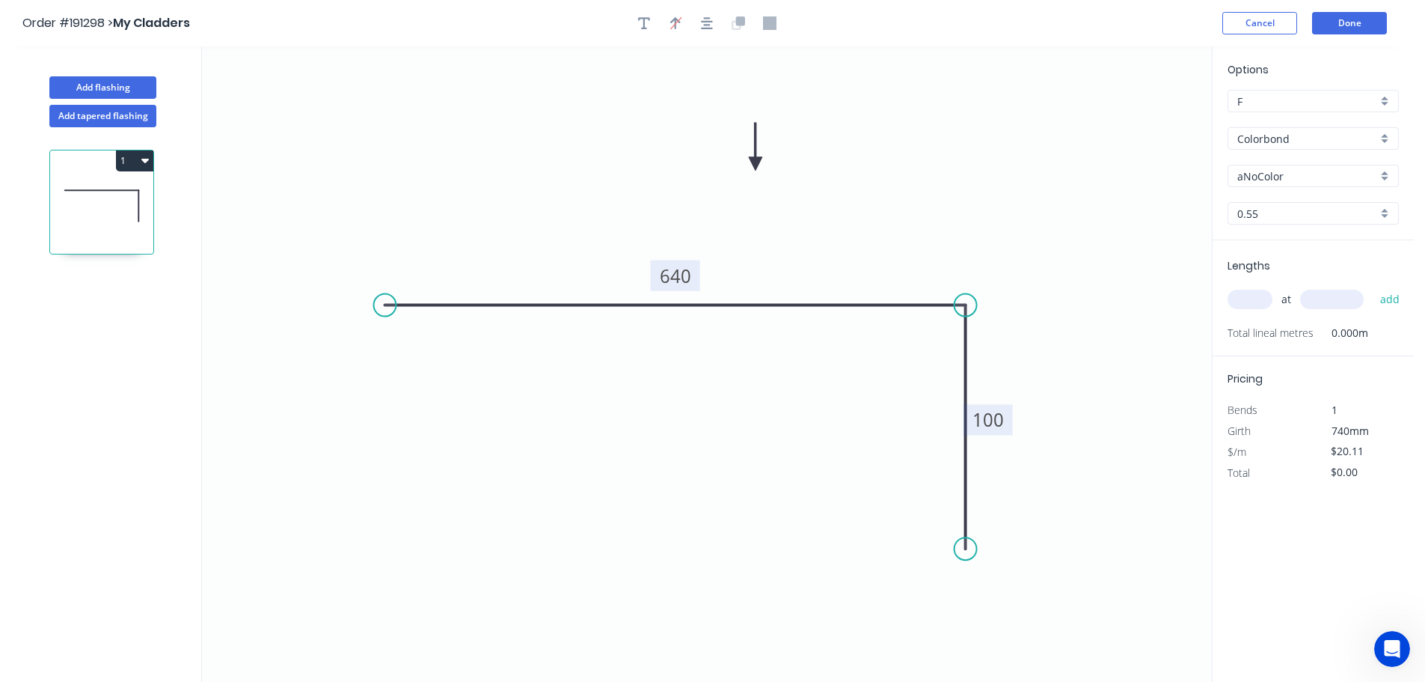
click at [1379, 174] on div "aNoColor" at bounding box center [1313, 176] width 171 height 22
click at [1310, 302] on div "Woodland Grey" at bounding box center [1313, 306] width 170 height 26
type input "Woodland Grey"
click at [1256, 302] on input "text" at bounding box center [1250, 299] width 45 height 19
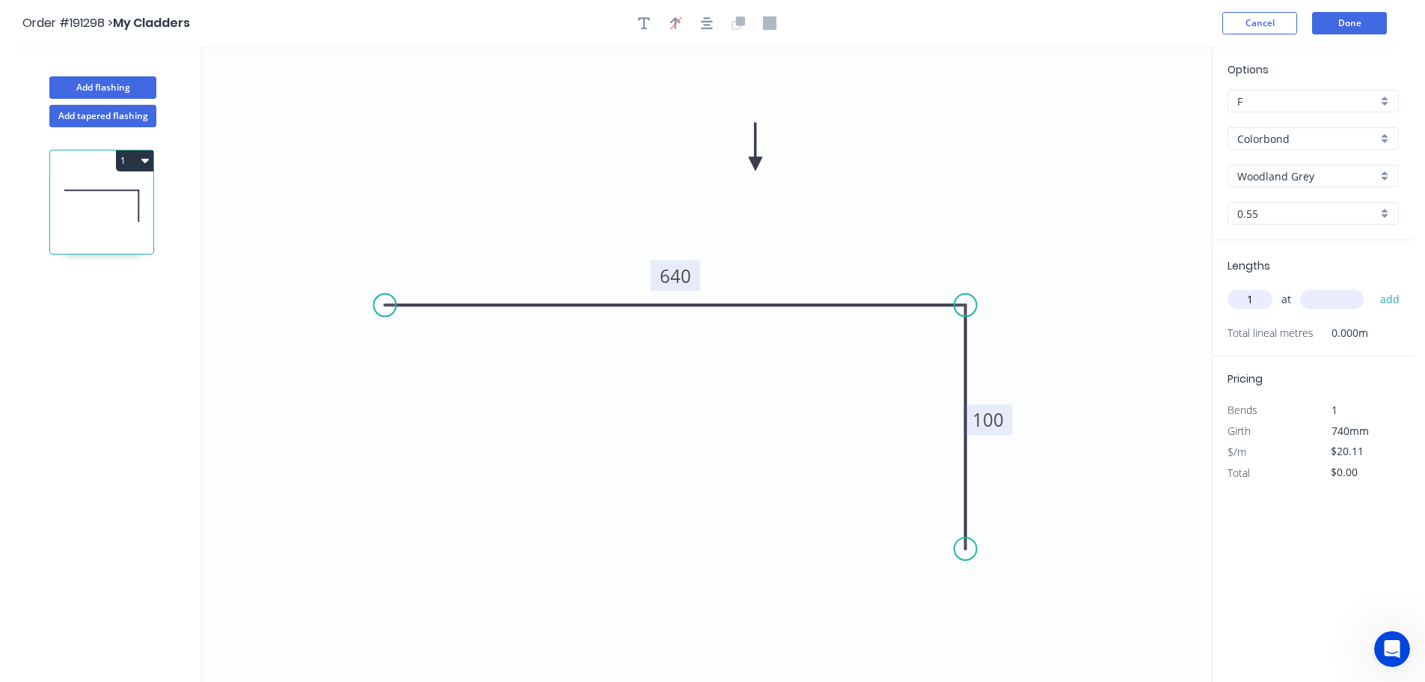
type input "1"
click at [1350, 299] on input "text" at bounding box center [1332, 299] width 64 height 19
type input "1840"
click at [1373, 287] on button "add" at bounding box center [1390, 299] width 35 height 25
type input "$37.00"
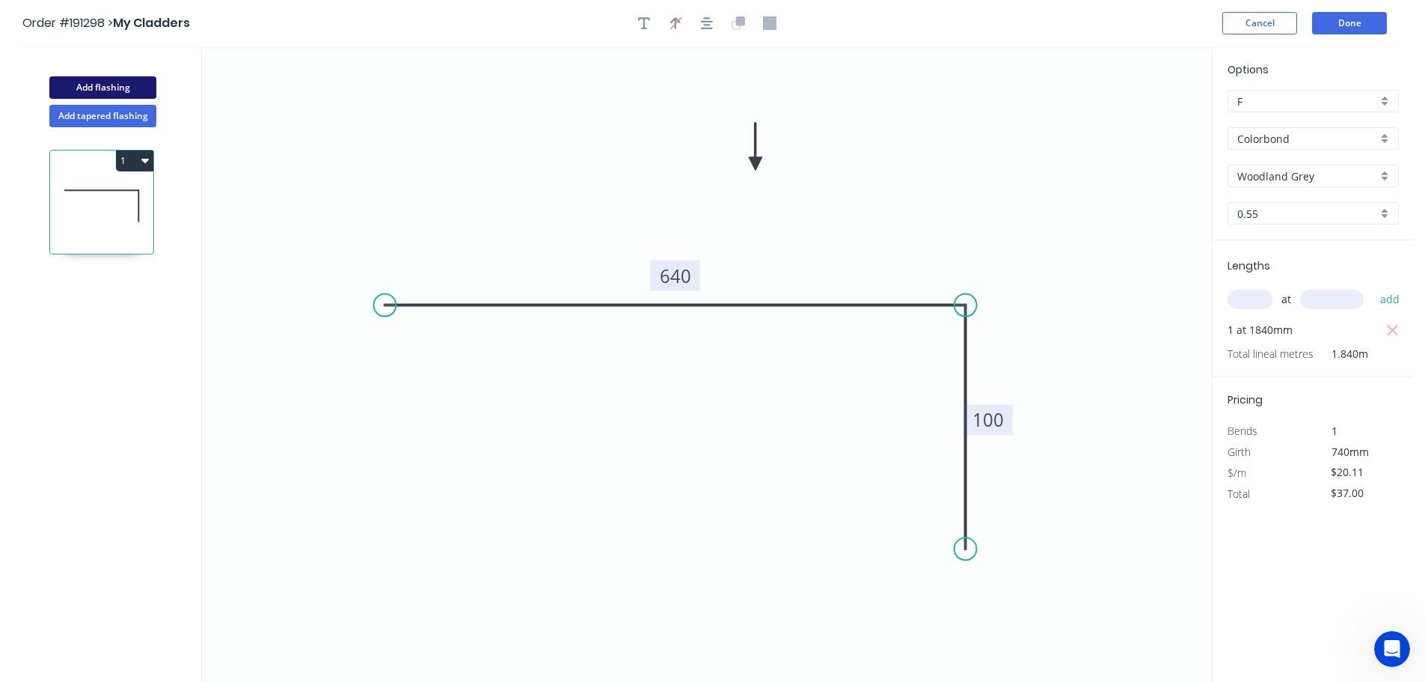
click at [86, 85] on button "Add flashing" at bounding box center [102, 87] width 107 height 22
type input "$0.00"
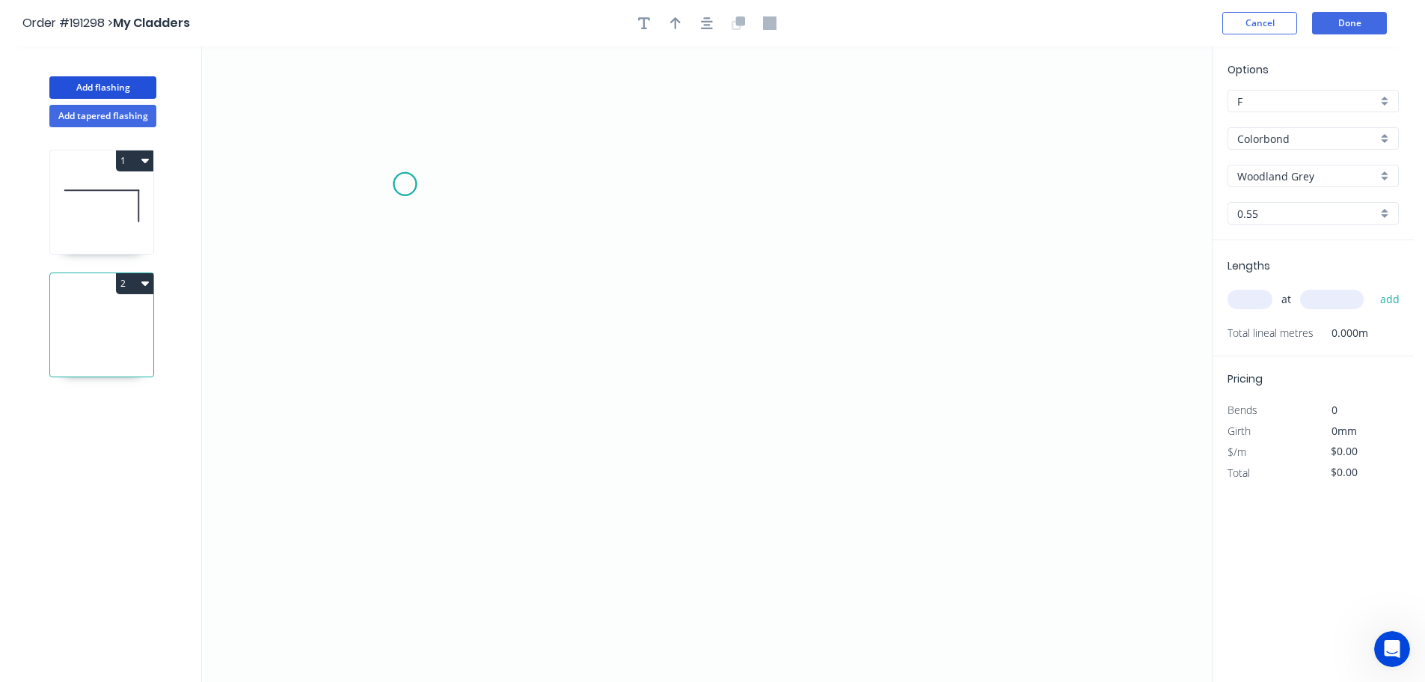
click at [405, 184] on icon "0" at bounding box center [707, 363] width 1010 height 635
click at [402, 556] on icon "0" at bounding box center [707, 363] width 1010 height 635
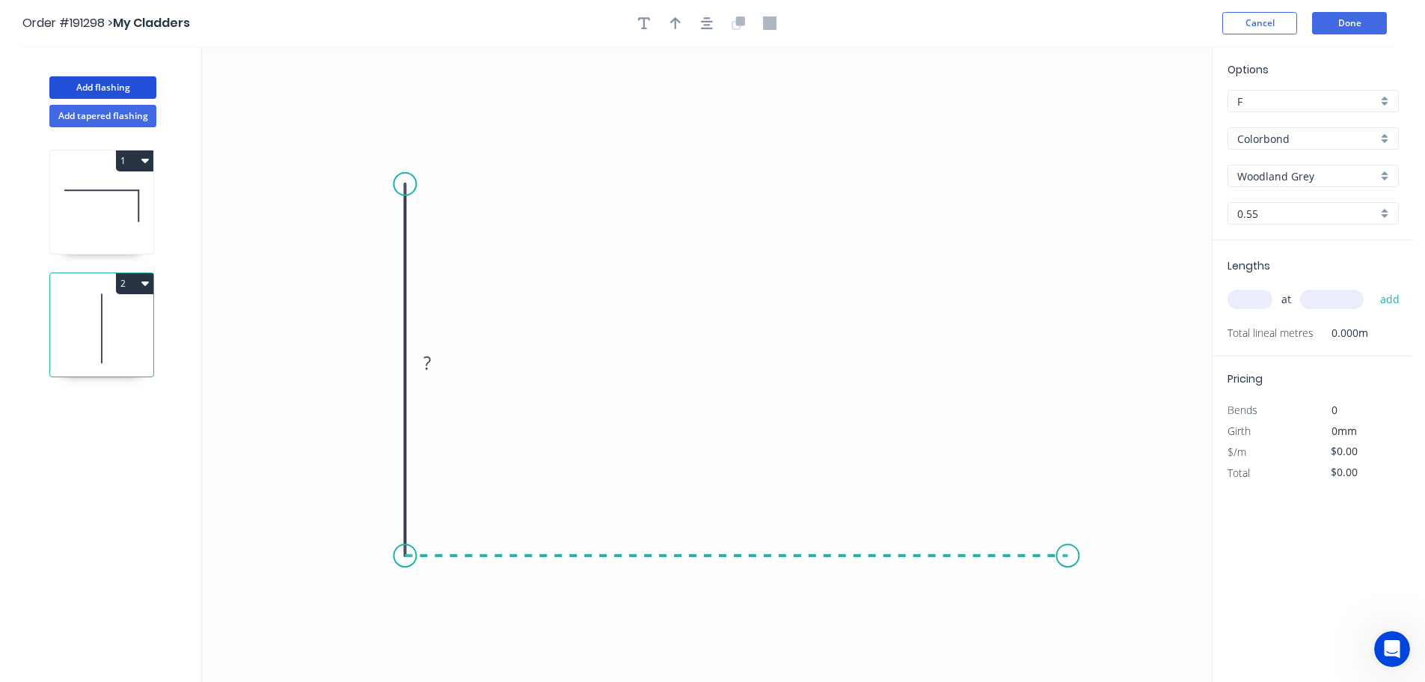
click at [1068, 542] on icon "0 ?" at bounding box center [707, 363] width 1010 height 635
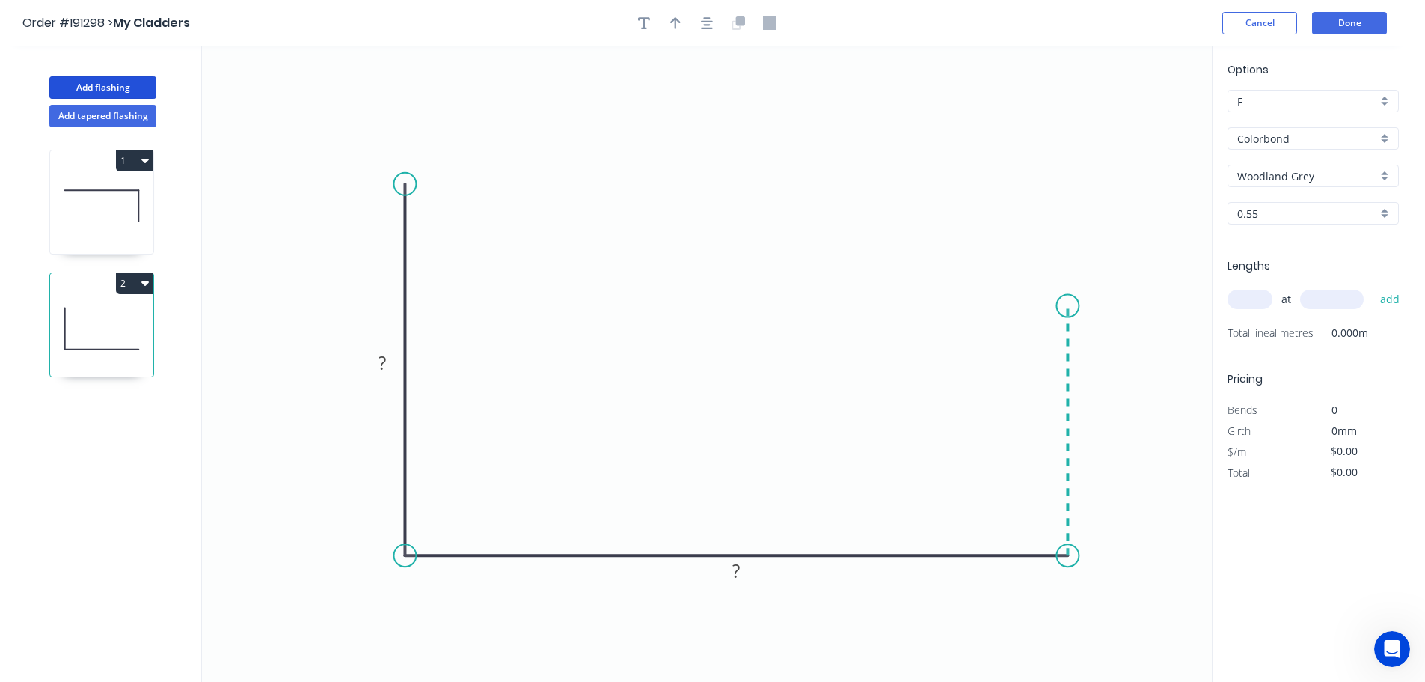
click at [1076, 306] on icon "0 ? ?" at bounding box center [707, 363] width 1010 height 635
click at [1076, 306] on circle at bounding box center [1067, 306] width 22 height 22
click at [385, 361] on tspan "?" at bounding box center [382, 362] width 7 height 25
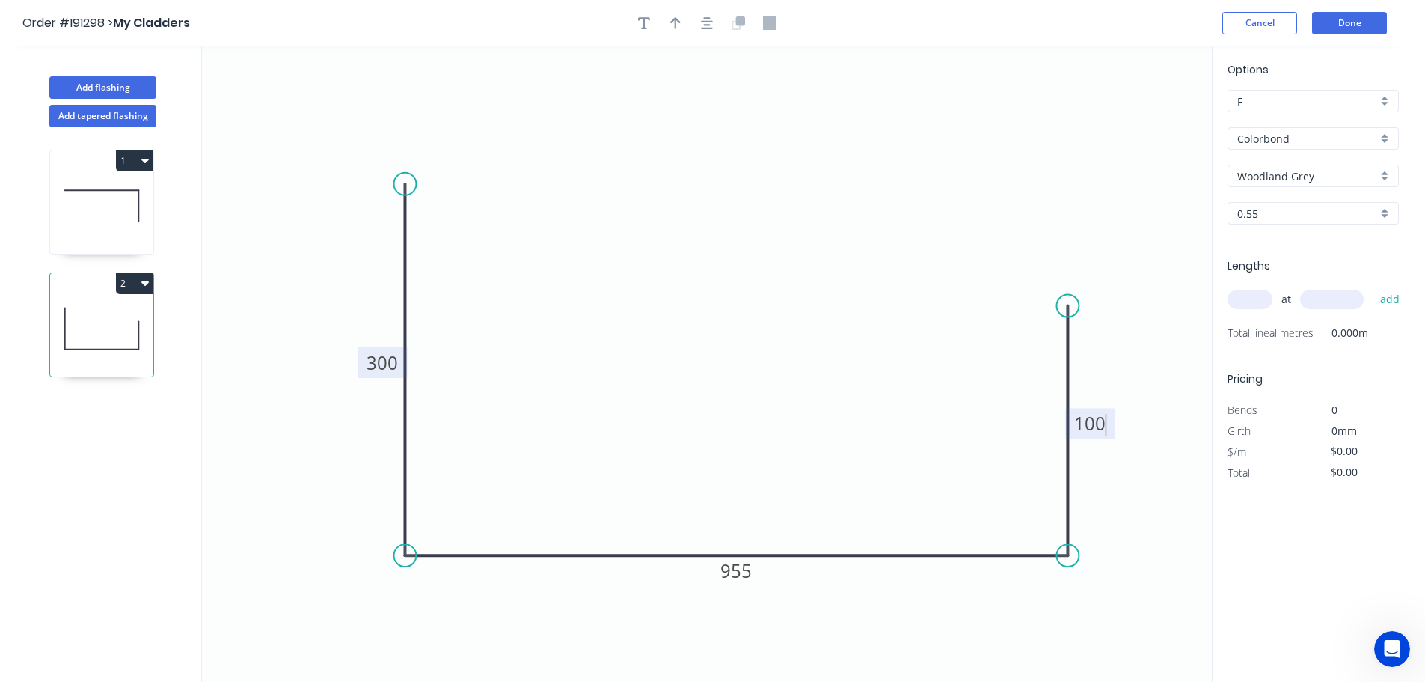
click at [503, 319] on icon "0 300 955 100" at bounding box center [707, 363] width 1010 height 635
click at [676, 22] on icon "button" at bounding box center [675, 23] width 10 height 12
drag, startPoint x: 1136, startPoint y: 119, endPoint x: 700, endPoint y: 316, distance: 478.1
click at [700, 316] on icon at bounding box center [699, 299] width 13 height 48
click at [1256, 296] on input "text" at bounding box center [1250, 299] width 45 height 19
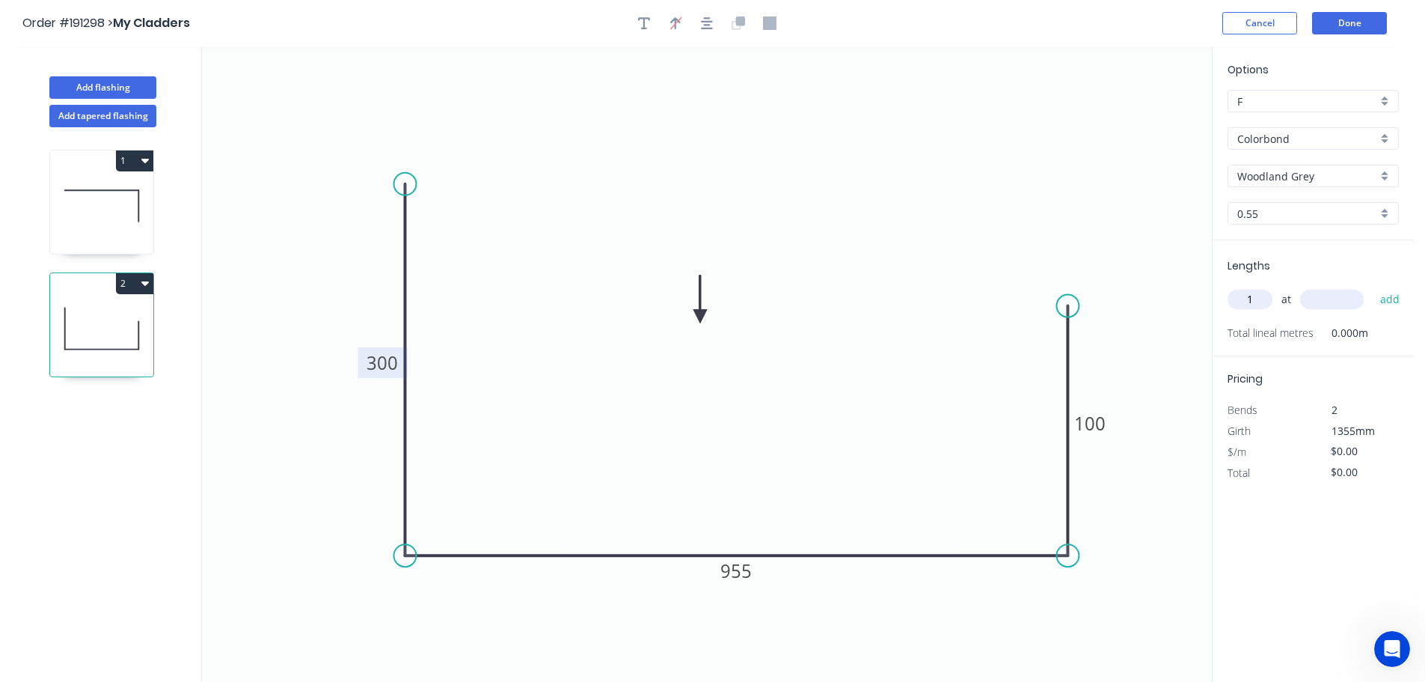
type input "1"
type input "1000"
click at [1373, 287] on button "add" at bounding box center [1390, 299] width 35 height 25
click at [1115, 168] on icon "0 300 955 100" at bounding box center [707, 363] width 1010 height 635
click at [135, 202] on icon at bounding box center [101, 206] width 103 height 96
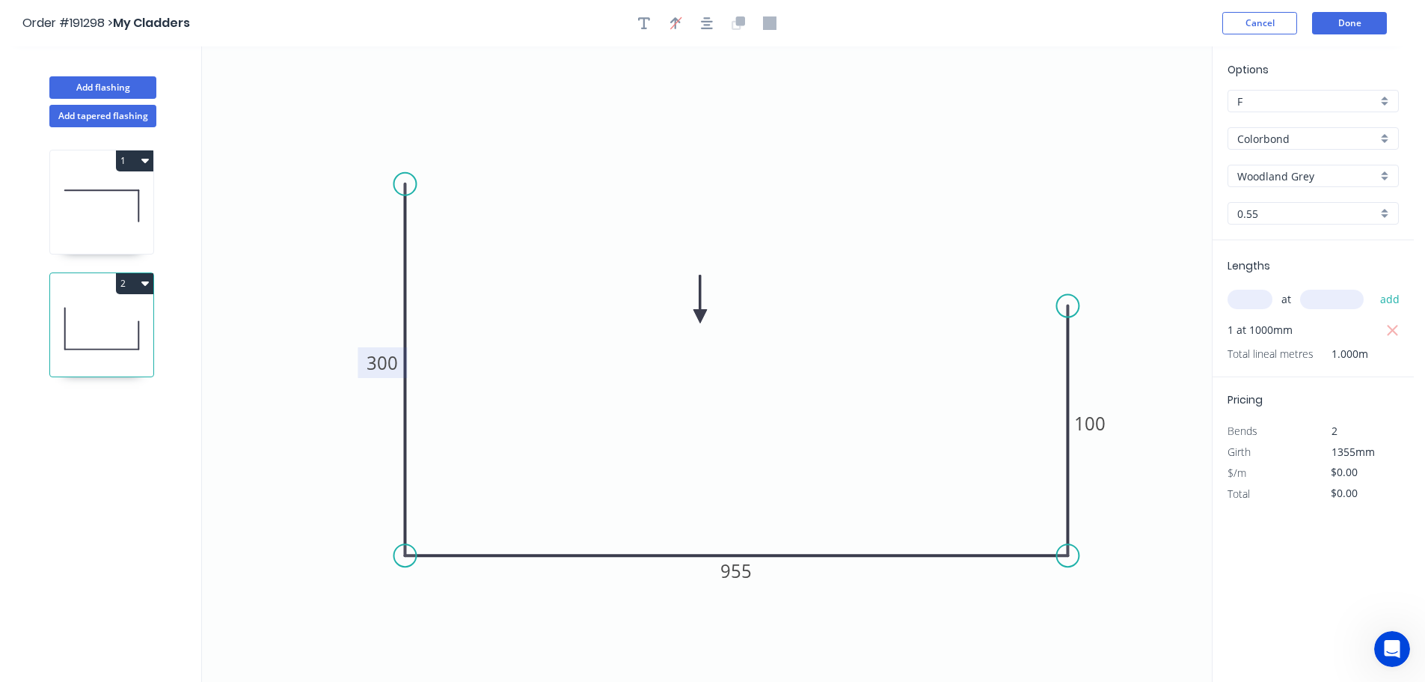
type input "$20.11"
type input "$37.00"
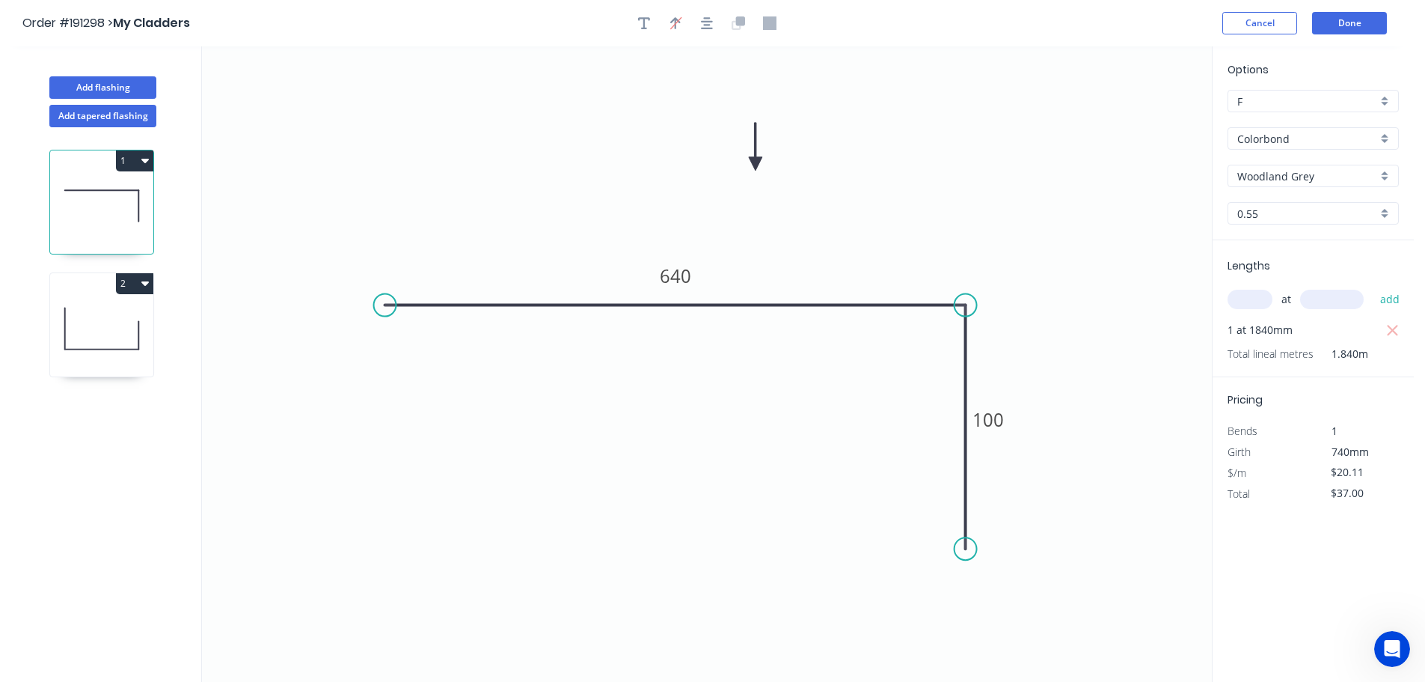
click at [124, 315] on icon at bounding box center [101, 329] width 103 height 96
type input "$0.00"
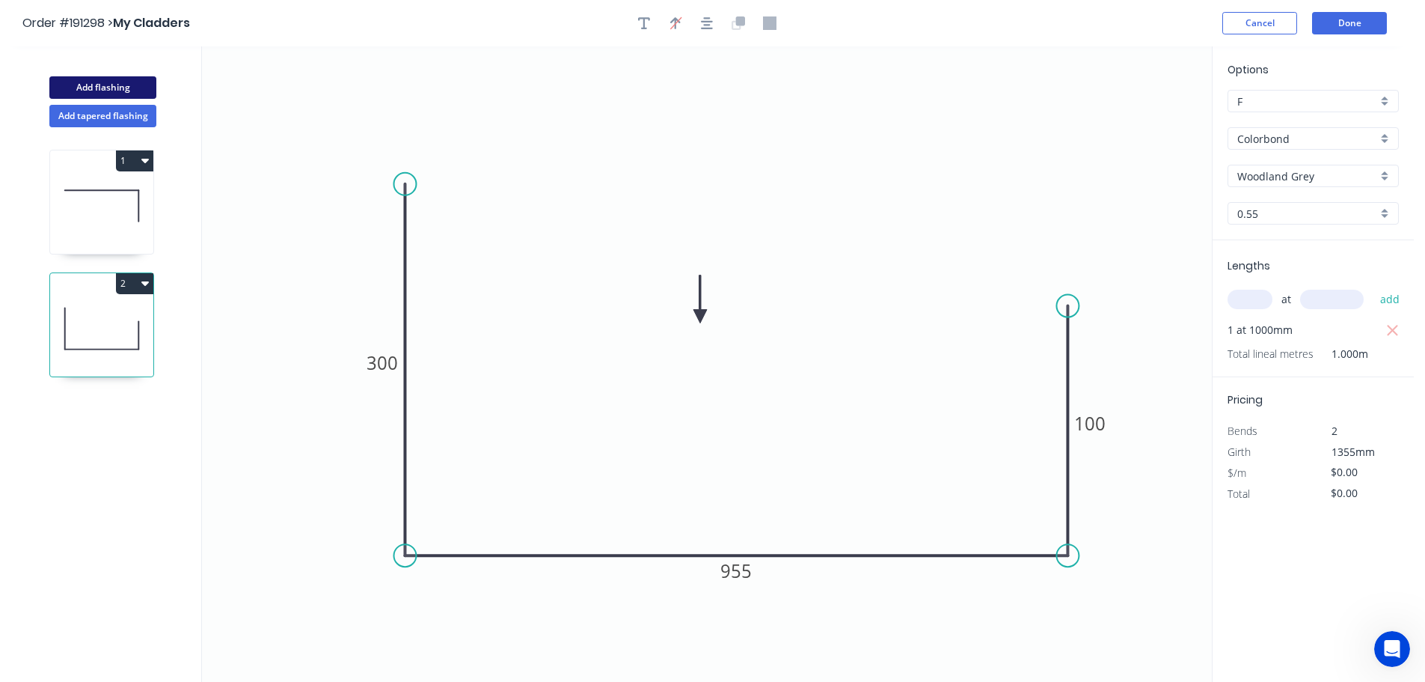
drag, startPoint x: 97, startPoint y: 83, endPoint x: 157, endPoint y: 97, distance: 61.5
click at [99, 83] on button "Add flashing" at bounding box center [102, 87] width 107 height 22
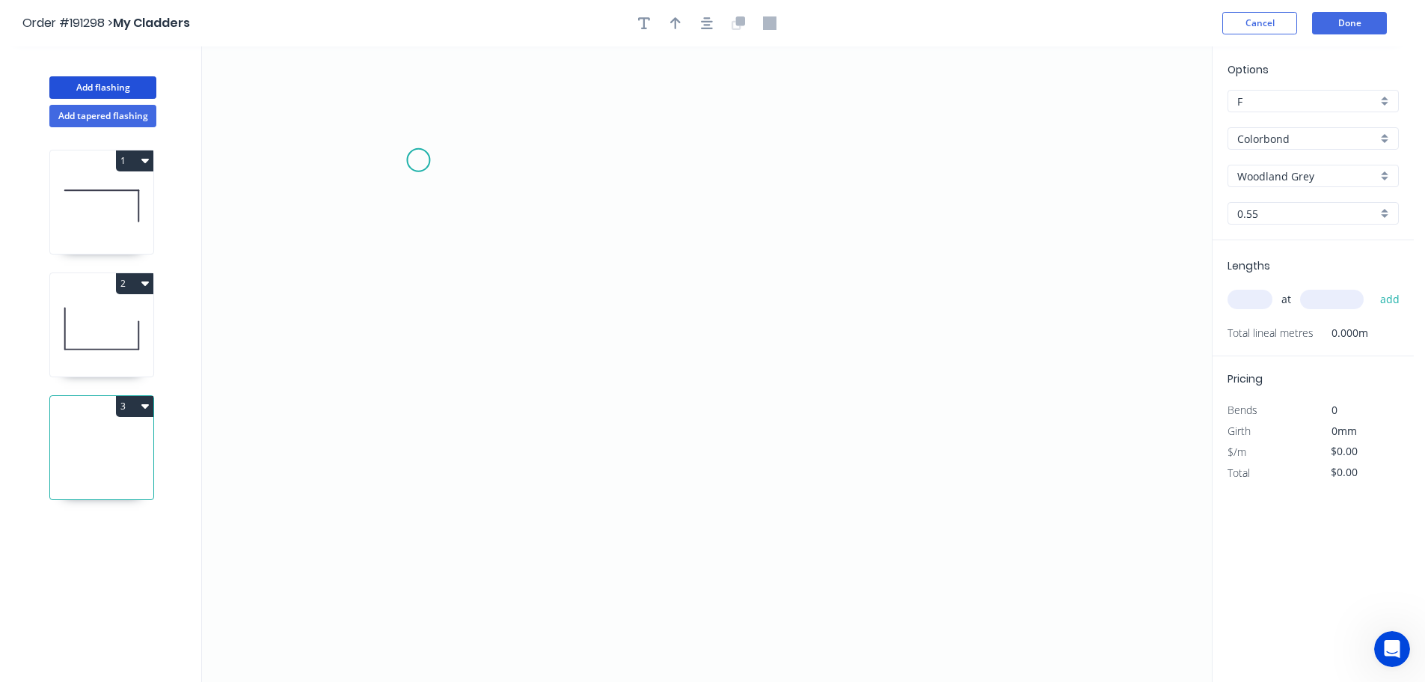
click at [418, 160] on icon "0" at bounding box center [707, 363] width 1010 height 635
click at [426, 572] on icon "0" at bounding box center [707, 363] width 1010 height 635
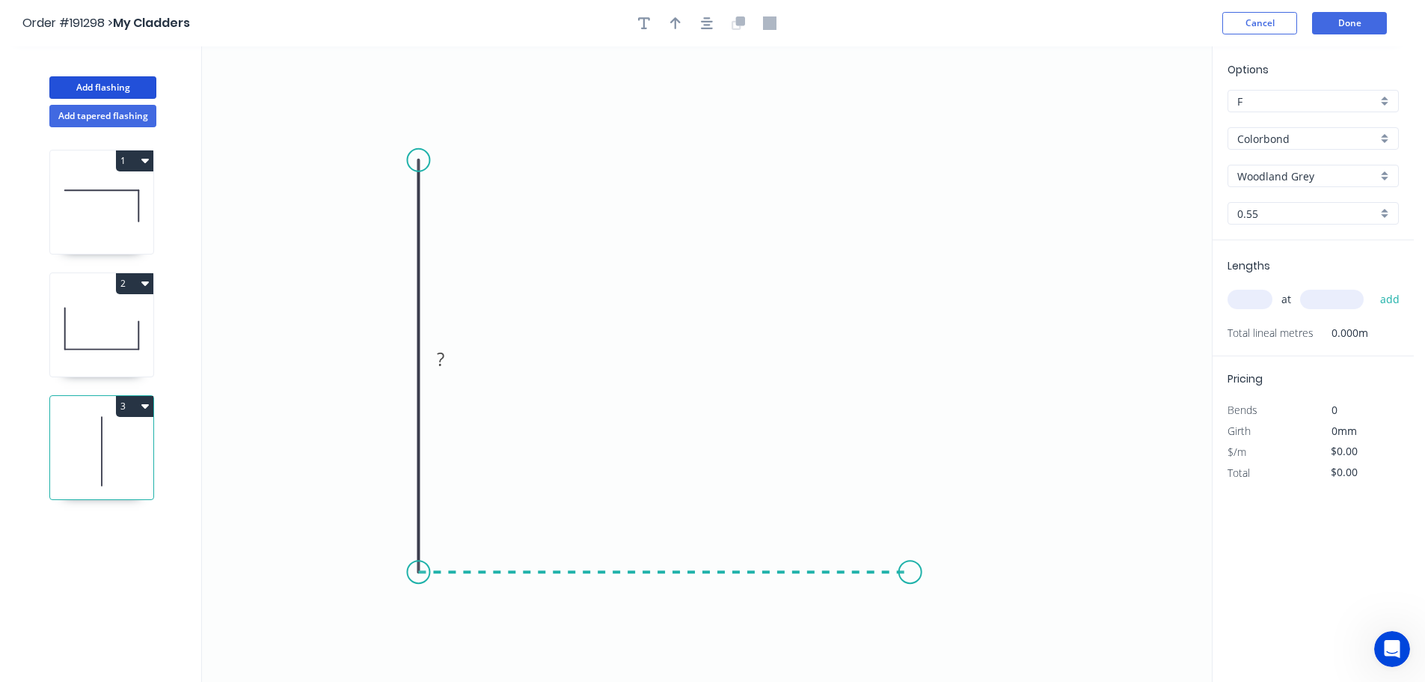
click at [910, 572] on icon "0 ?" at bounding box center [707, 363] width 1010 height 635
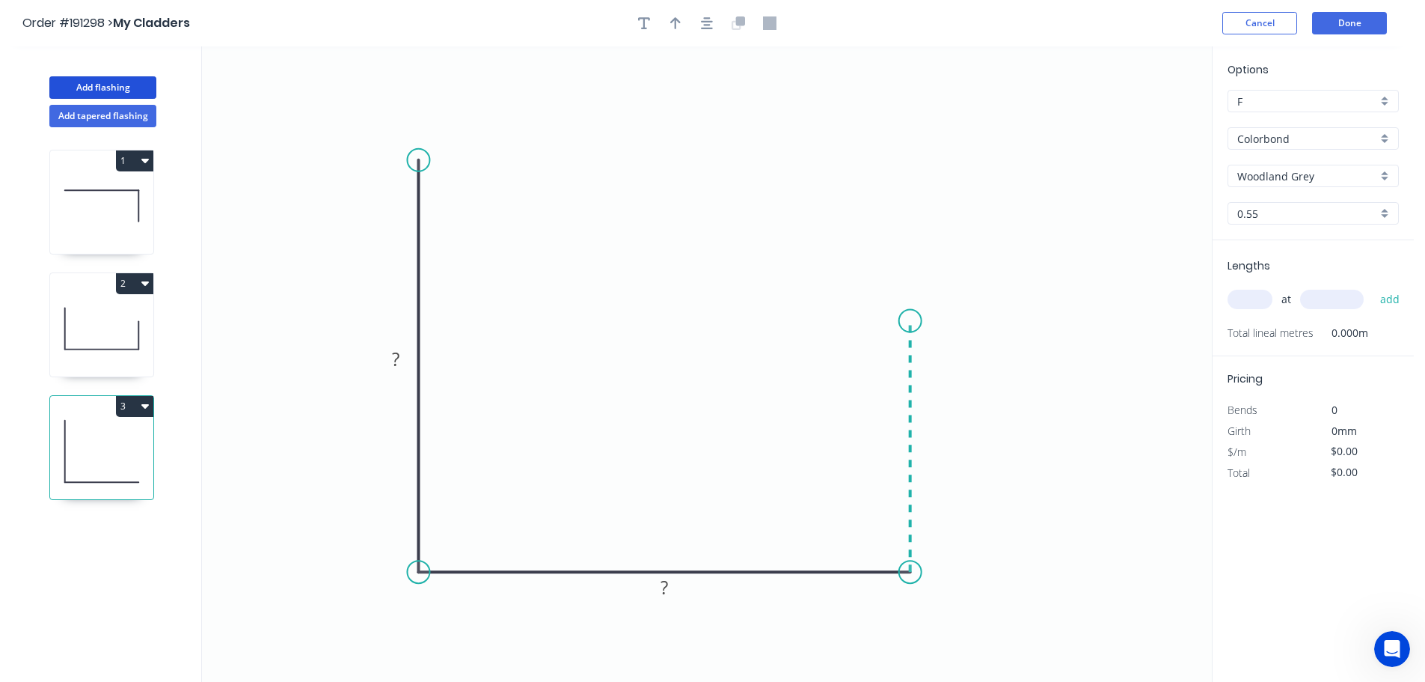
click at [917, 321] on icon "0 ? ?" at bounding box center [707, 363] width 1010 height 635
click at [917, 321] on circle at bounding box center [910, 321] width 22 height 22
drag, startPoint x: 916, startPoint y: 321, endPoint x: 916, endPoint y: 295, distance: 26.2
click at [916, 295] on circle at bounding box center [910, 295] width 22 height 22
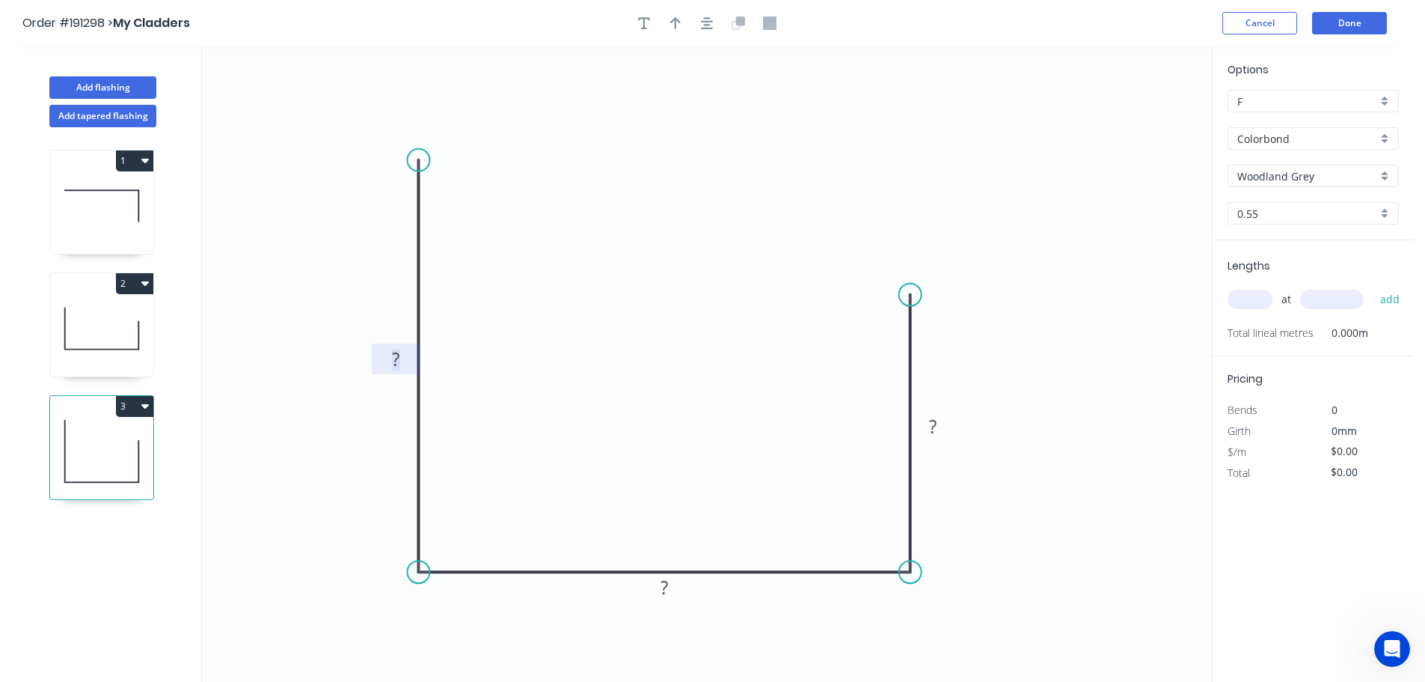
click at [402, 355] on rect at bounding box center [397, 359] width 30 height 21
click at [557, 328] on icon "0 300 245 100" at bounding box center [707, 363] width 1010 height 635
type input "$20.92"
click at [674, 21] on icon "button" at bounding box center [675, 22] width 10 height 13
drag, startPoint x: 1138, startPoint y: 118, endPoint x: 661, endPoint y: 304, distance: 512.3
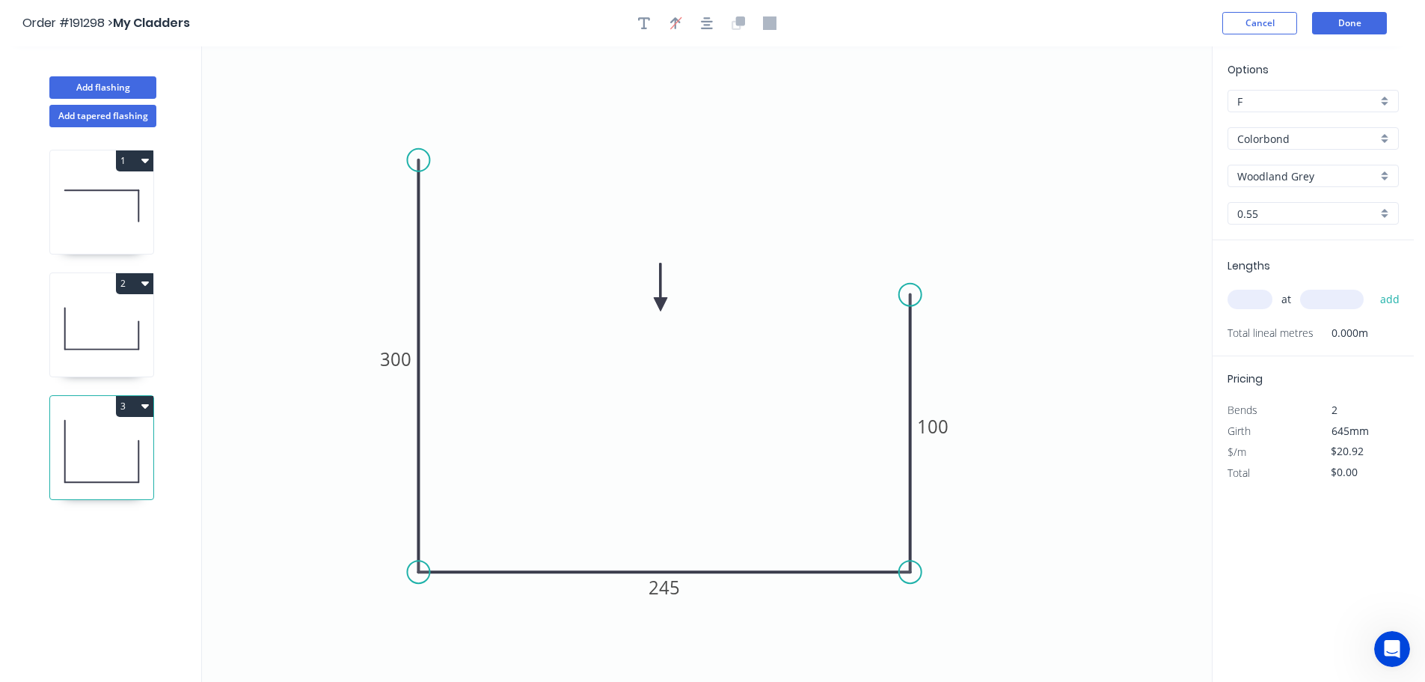
click at [661, 304] on icon at bounding box center [660, 287] width 13 height 48
click at [1256, 289] on div "at add" at bounding box center [1315, 299] width 174 height 25
click at [1260, 299] on input "text" at bounding box center [1250, 299] width 45 height 19
type input "1"
click at [1348, 296] on input "text" at bounding box center [1332, 299] width 64 height 19
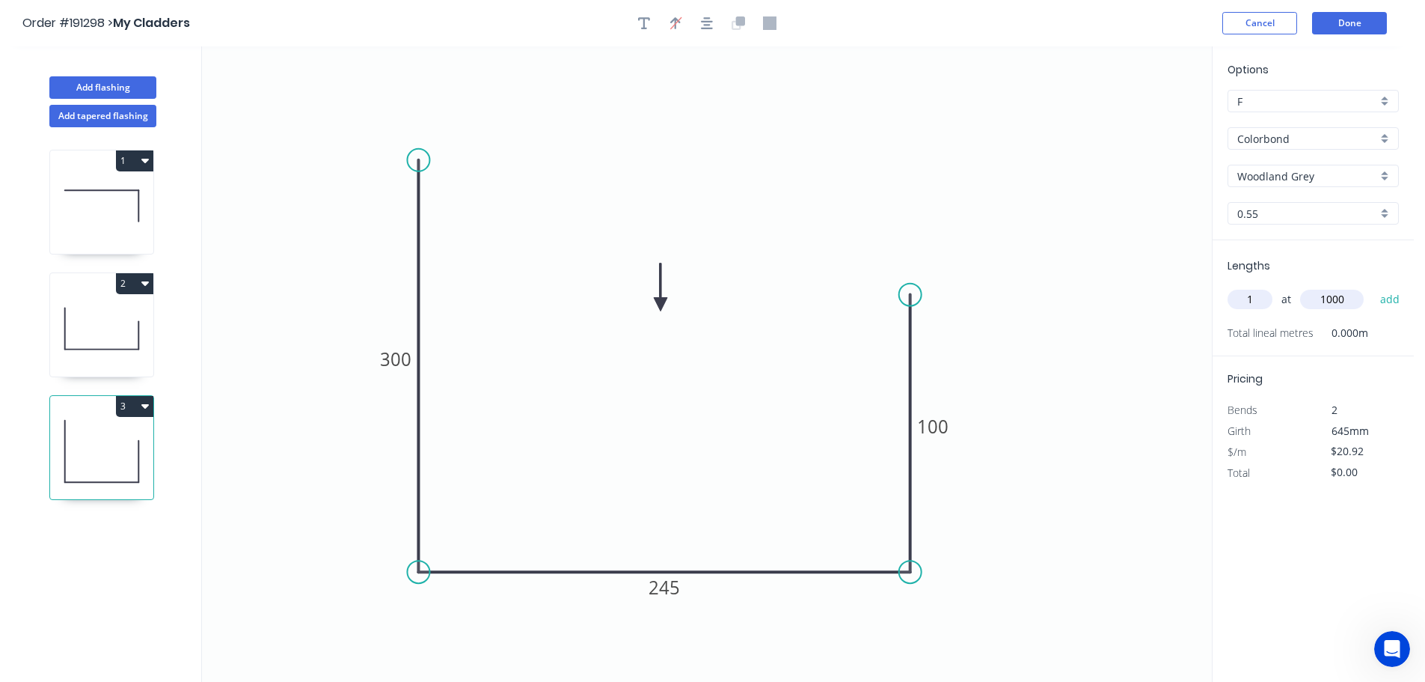
type input "1000"
click at [1373, 287] on button "add" at bounding box center [1390, 299] width 35 height 25
type input "$20.92"
click at [97, 85] on button "Add flashing" at bounding box center [102, 87] width 107 height 22
type input "$0.00"
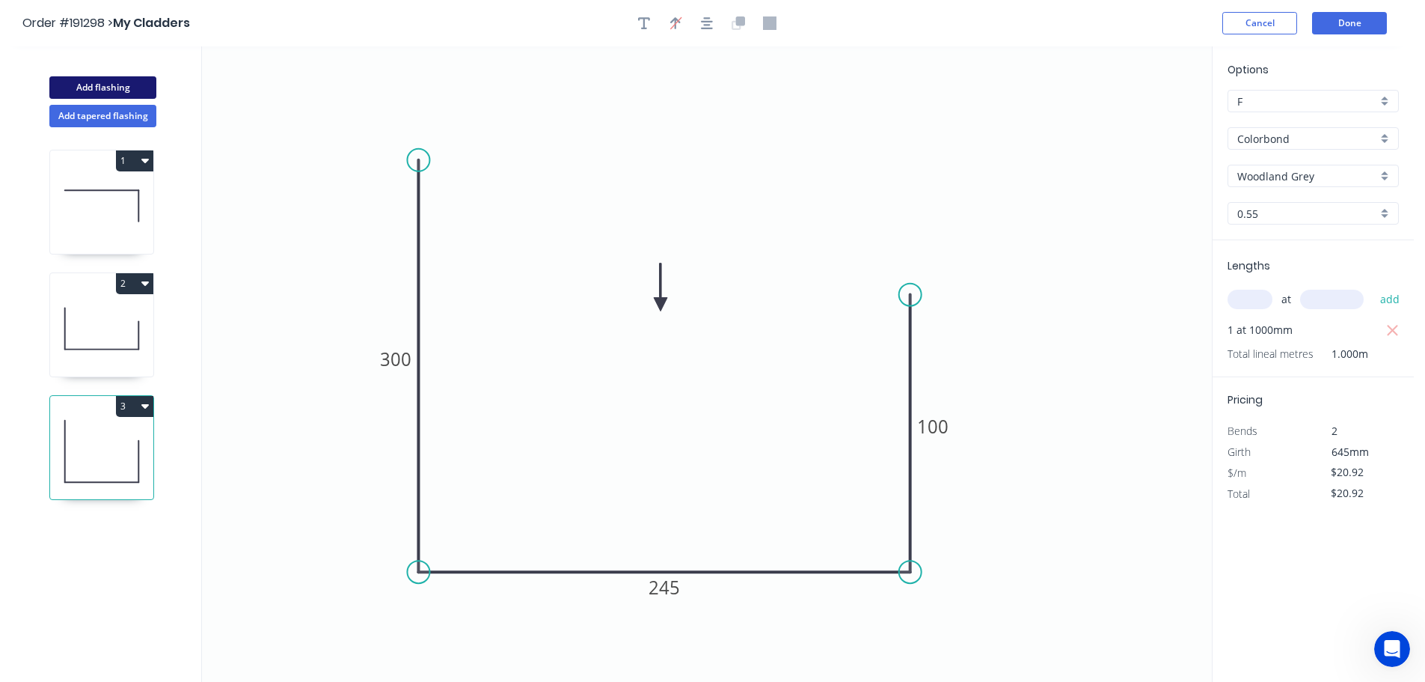
type input "$0.00"
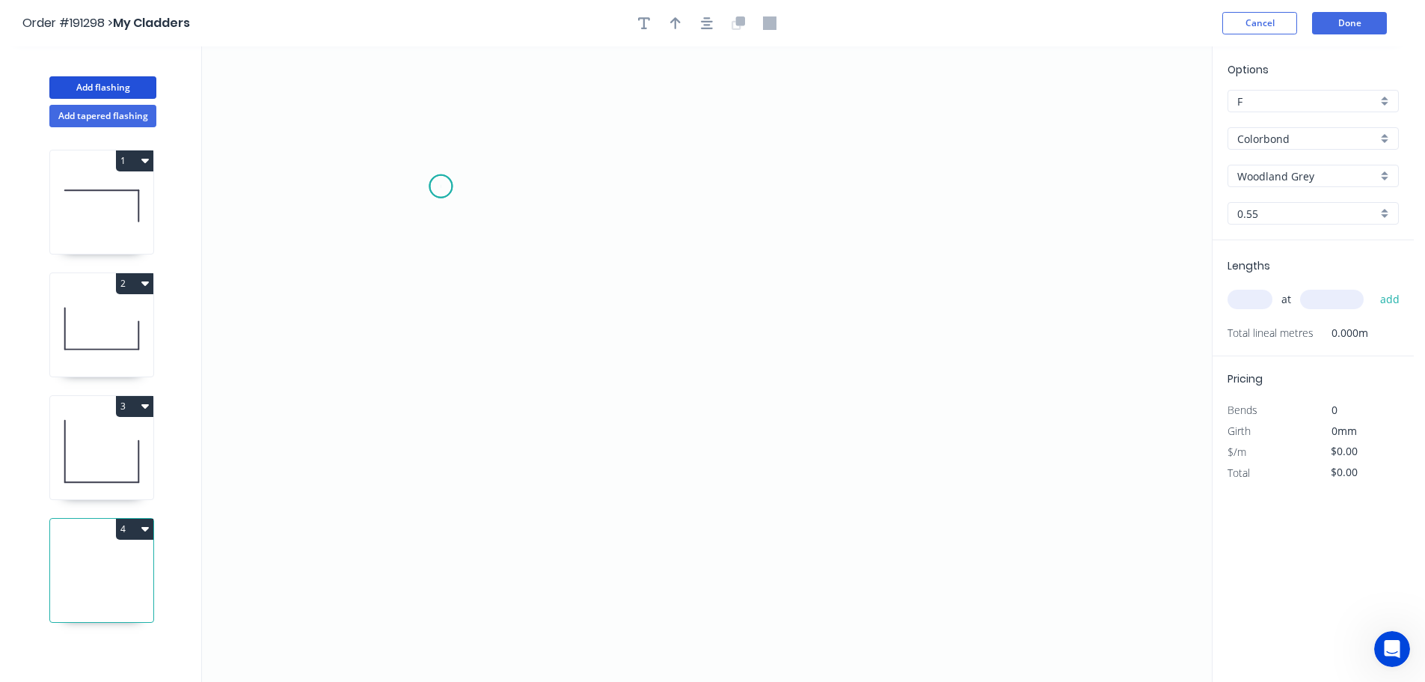
click at [441, 186] on icon "0" at bounding box center [707, 363] width 1010 height 635
click at [426, 453] on icon "0" at bounding box center [707, 363] width 1010 height 635
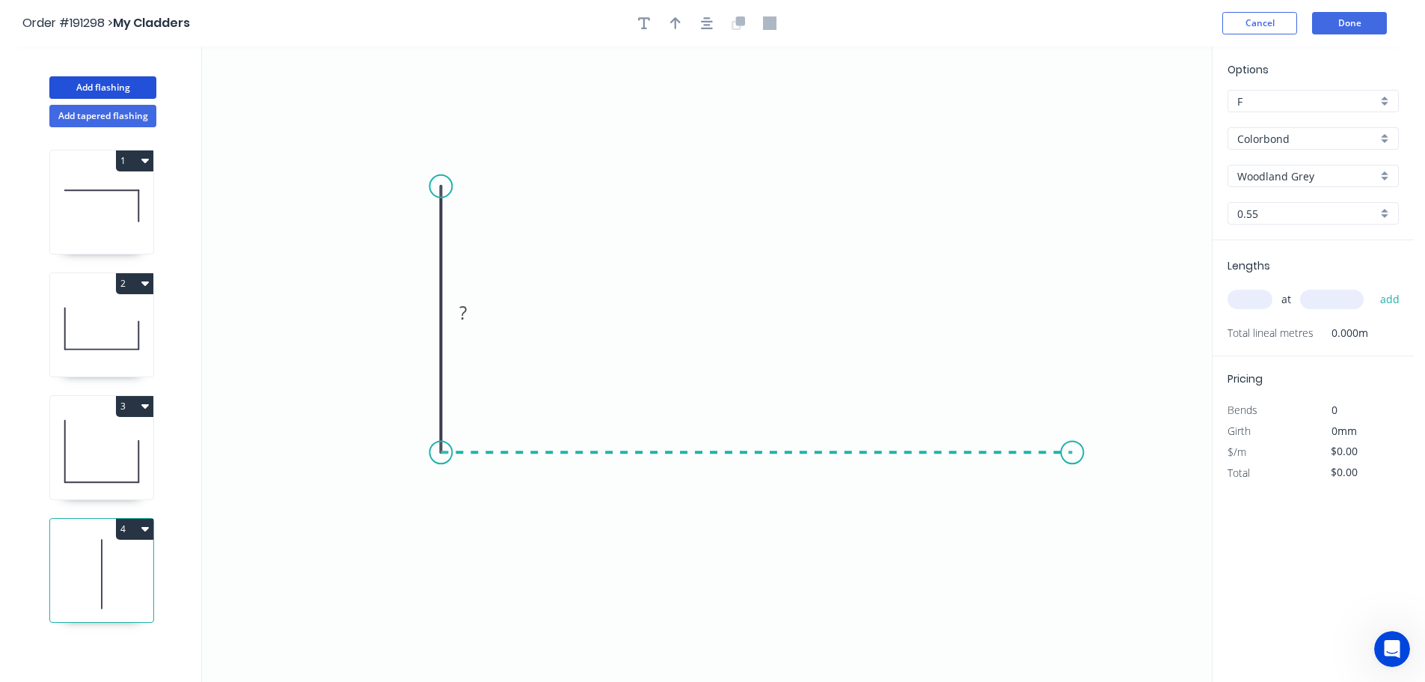
click at [1073, 451] on icon "0 ?" at bounding box center [707, 363] width 1010 height 635
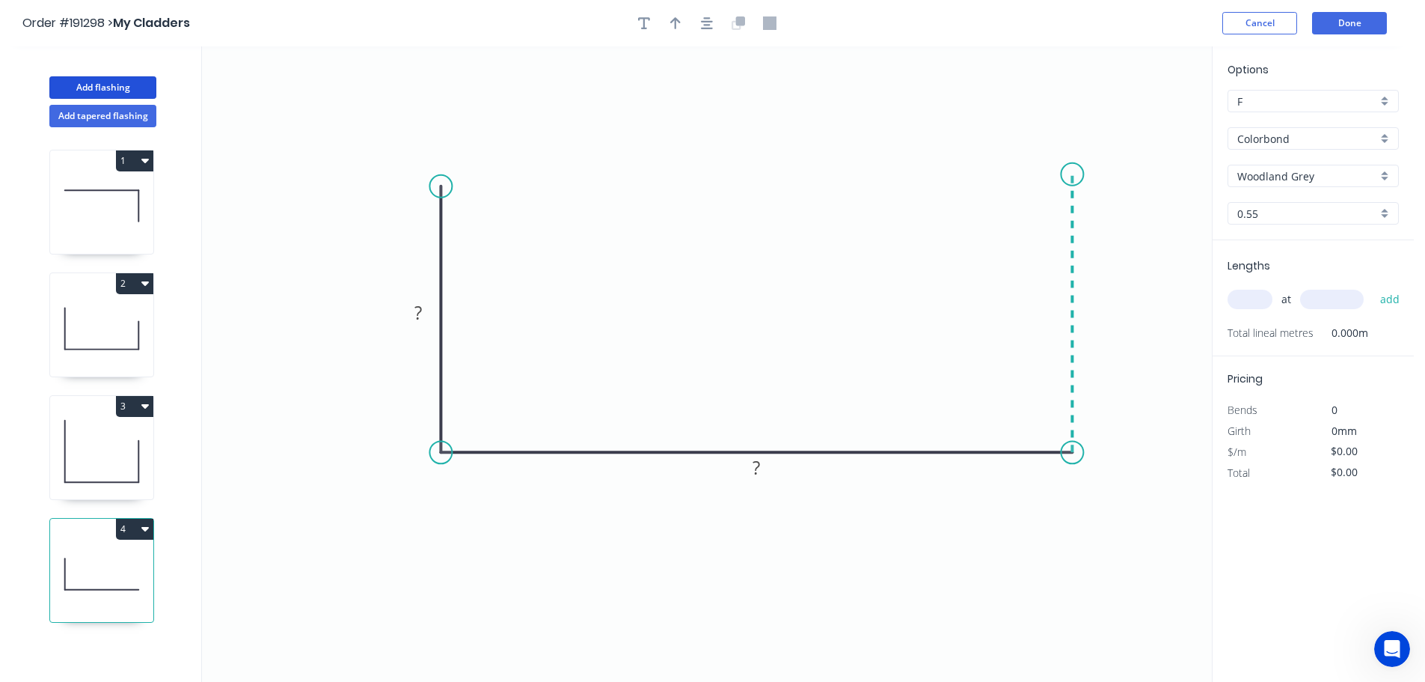
click at [1064, 174] on icon "0 ? ?" at bounding box center [707, 363] width 1010 height 635
click at [1064, 174] on circle at bounding box center [1072, 174] width 22 height 22
click at [422, 315] on tspan "?" at bounding box center [417, 312] width 7 height 25
click at [659, 292] on icon "0 100 470 100" at bounding box center [707, 363] width 1010 height 635
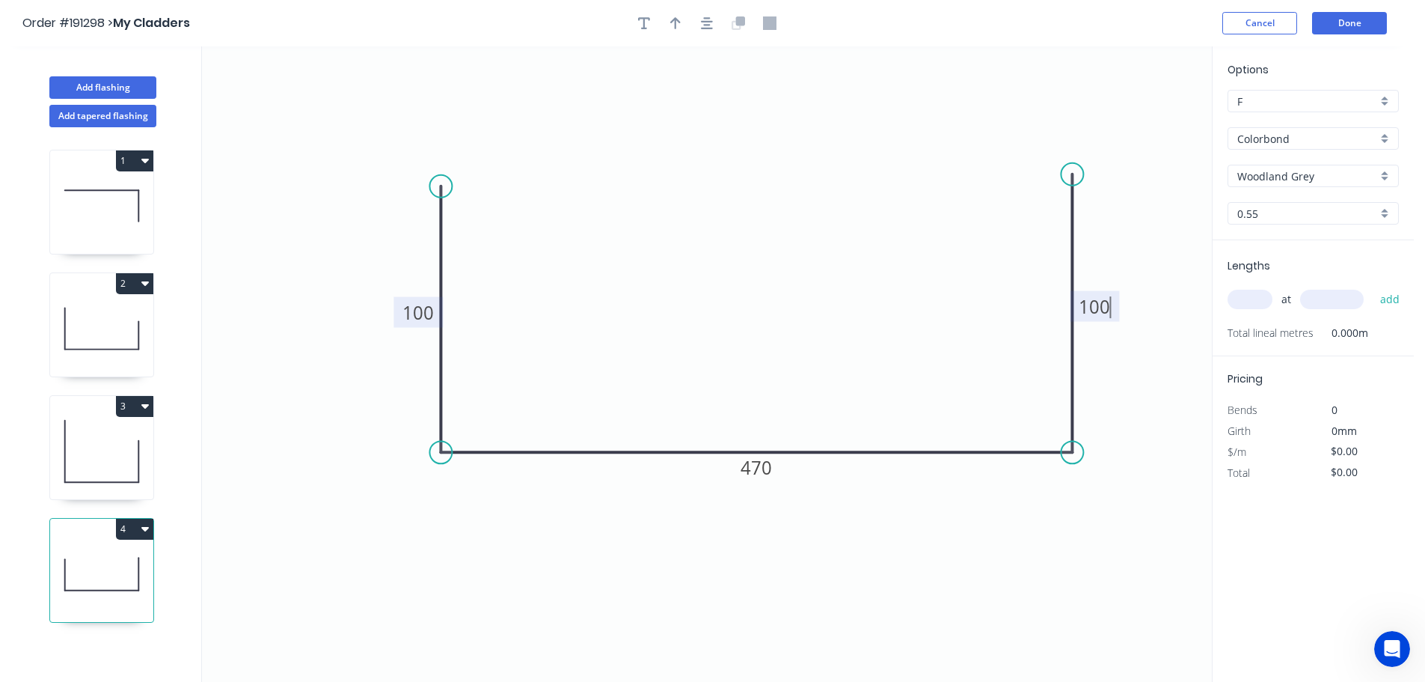
type input "$20.92"
click at [676, 22] on icon "button" at bounding box center [675, 23] width 10 height 12
drag, startPoint x: 1134, startPoint y: 118, endPoint x: 745, endPoint y: 224, distance: 403.1
click at [745, 224] on icon at bounding box center [744, 207] width 13 height 48
click at [1249, 296] on input "text" at bounding box center [1250, 299] width 45 height 19
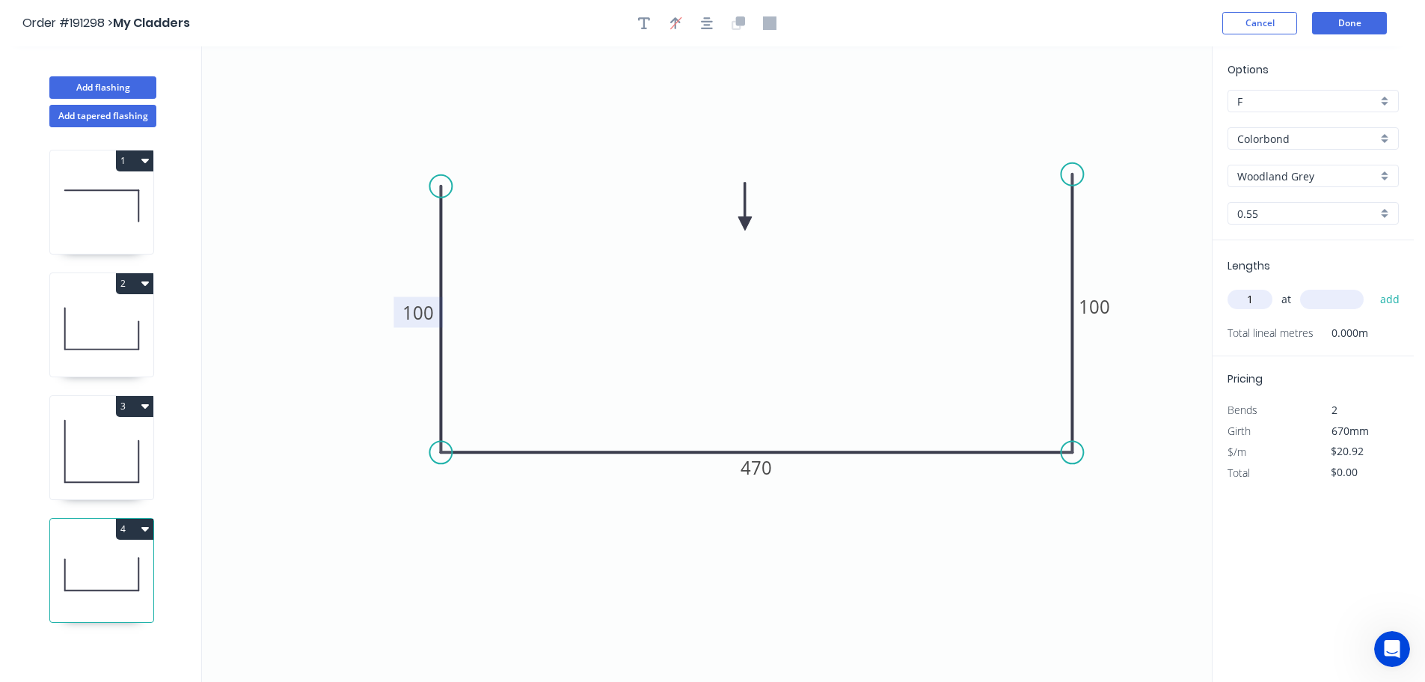
type input "1"
type input "1840"
click at [1373, 287] on button "add" at bounding box center [1390, 299] width 35 height 25
type input "$38.49"
click at [102, 86] on button "Add flashing" at bounding box center [102, 87] width 107 height 22
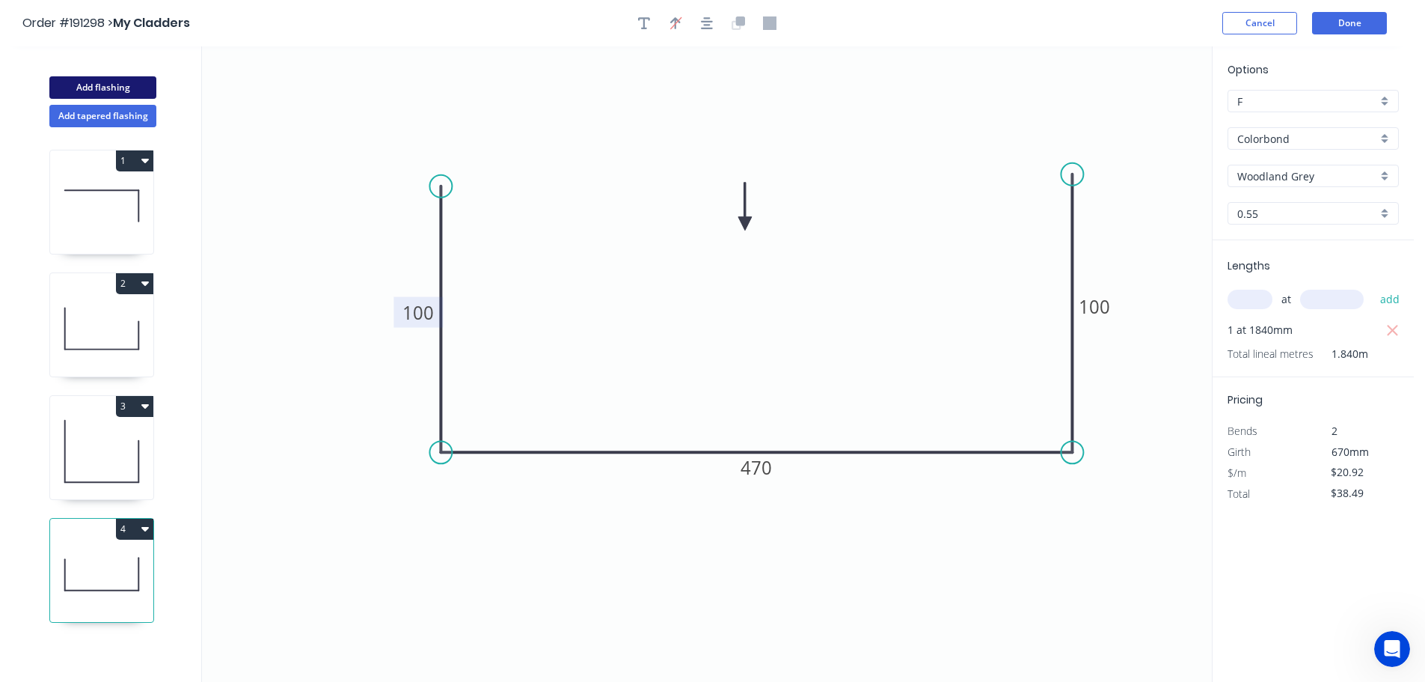
type input "$0.00"
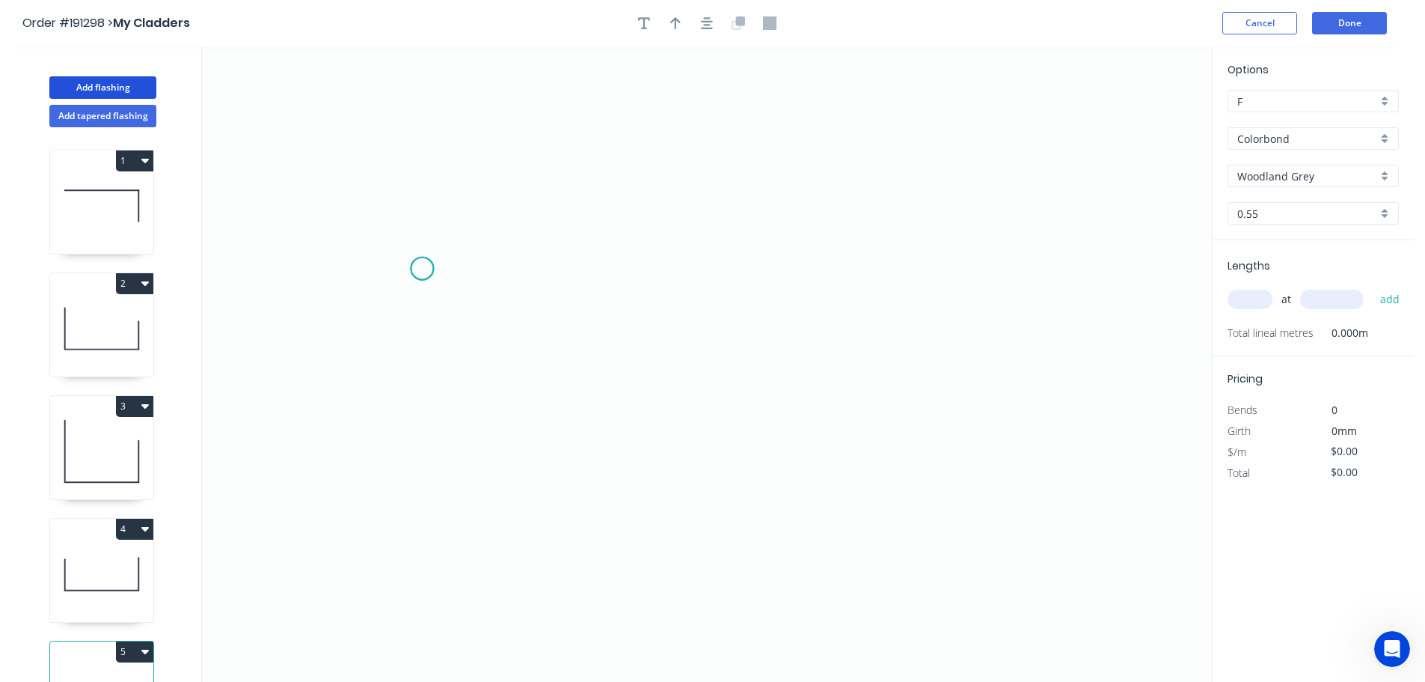
click at [422, 269] on icon "0" at bounding box center [707, 363] width 1010 height 635
click at [418, 552] on icon "0" at bounding box center [707, 363] width 1010 height 635
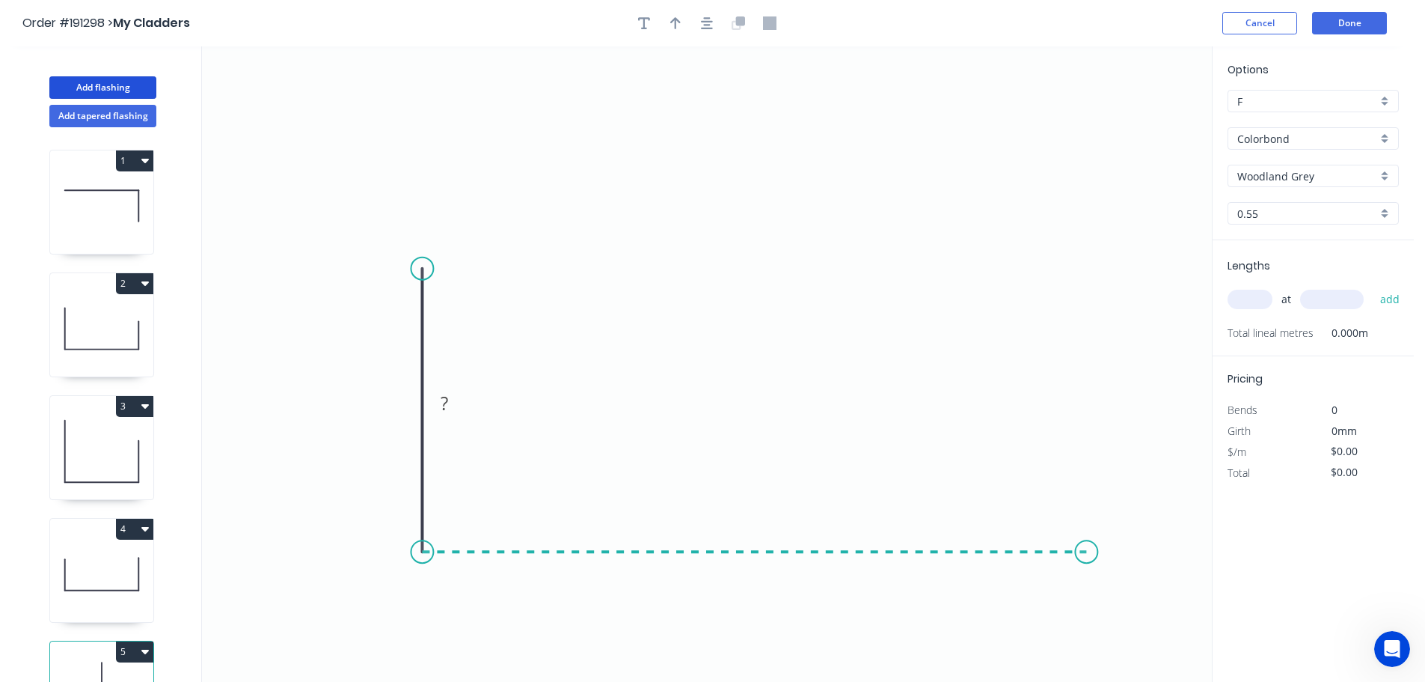
click at [1087, 539] on icon "0 ?" at bounding box center [707, 363] width 1010 height 635
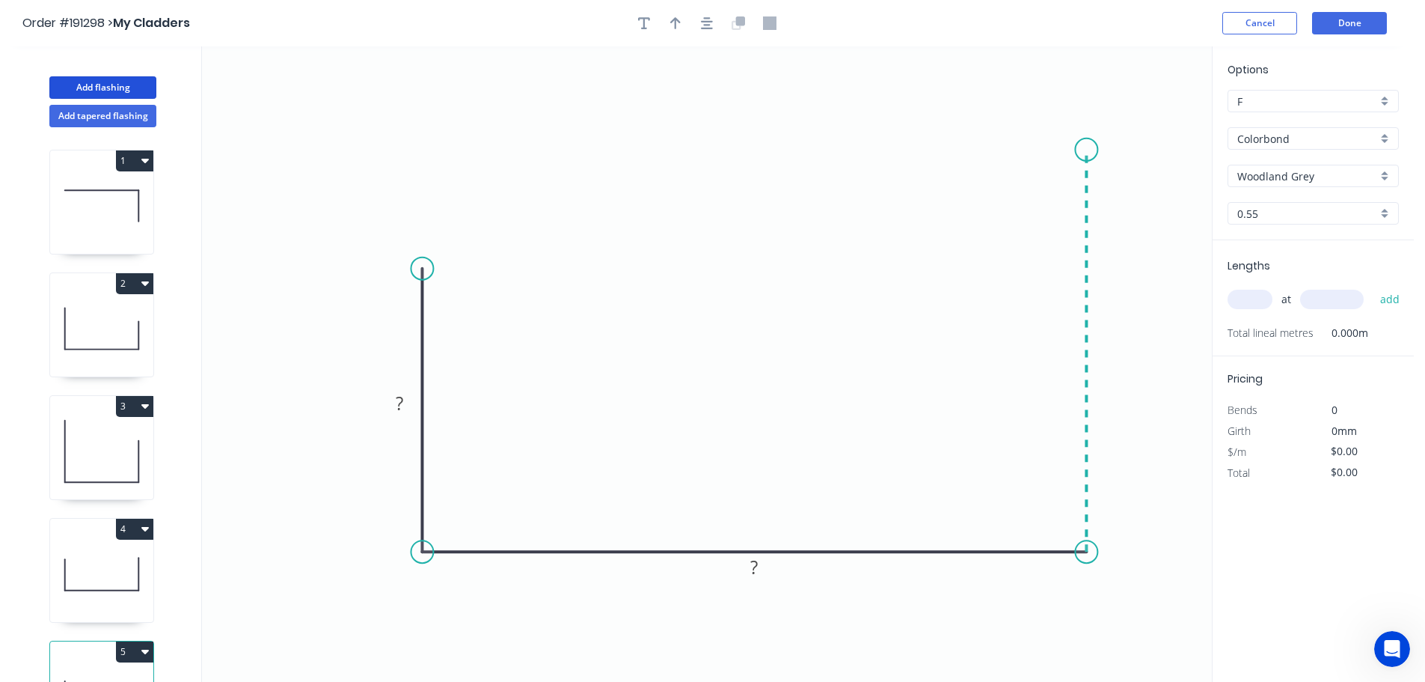
click at [1074, 150] on icon "0 ? ?" at bounding box center [707, 363] width 1010 height 635
click at [1074, 150] on icon "0 ? ? ?" at bounding box center [707, 363] width 1010 height 635
click at [404, 402] on rect at bounding box center [400, 403] width 30 height 21
click at [530, 319] on icon "0 100 633 300" at bounding box center [707, 363] width 1010 height 635
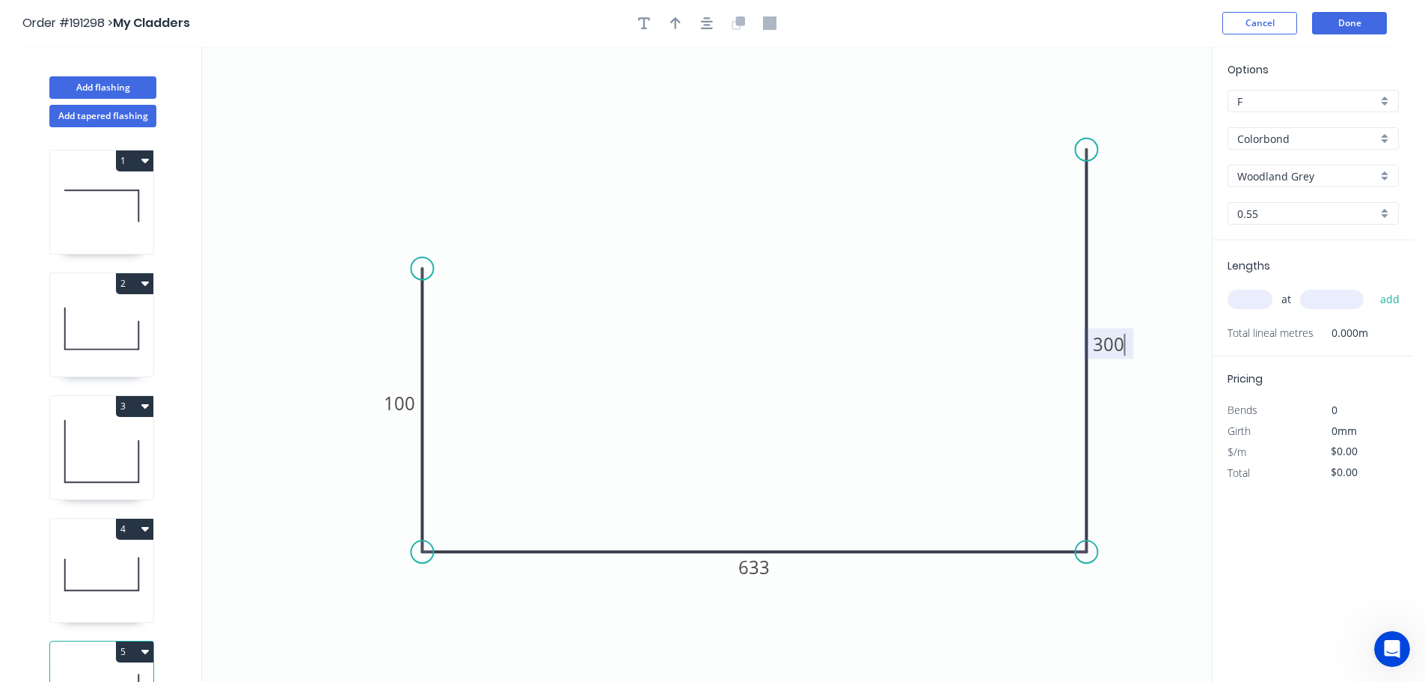
type input "$29.21"
click at [673, 20] on icon "button" at bounding box center [675, 23] width 10 height 12
drag, startPoint x: 1133, startPoint y: 117, endPoint x: 732, endPoint y: 269, distance: 428.8
click at [732, 269] on icon at bounding box center [732, 251] width 13 height 48
click at [1266, 300] on input "text" at bounding box center [1250, 299] width 45 height 19
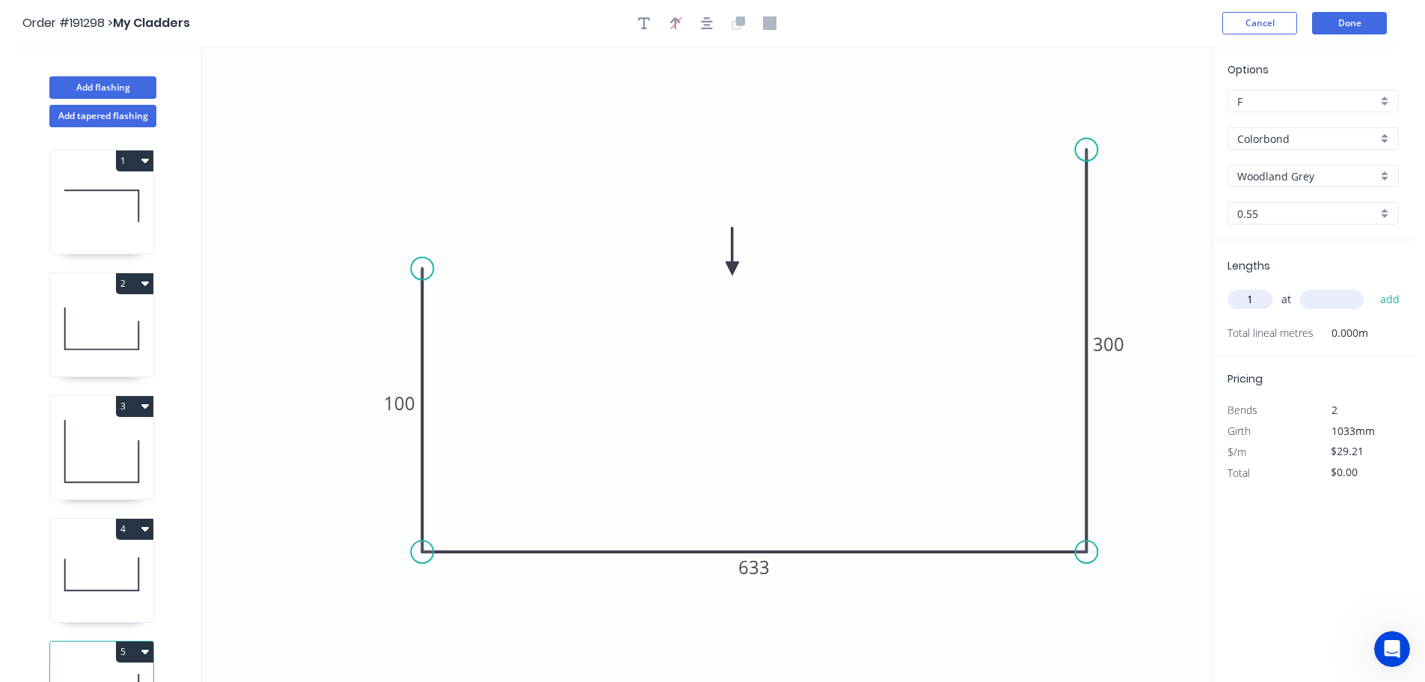
type input "1"
type input "1000"
click at [1373, 287] on button "add" at bounding box center [1390, 299] width 35 height 25
type input "$29.21"
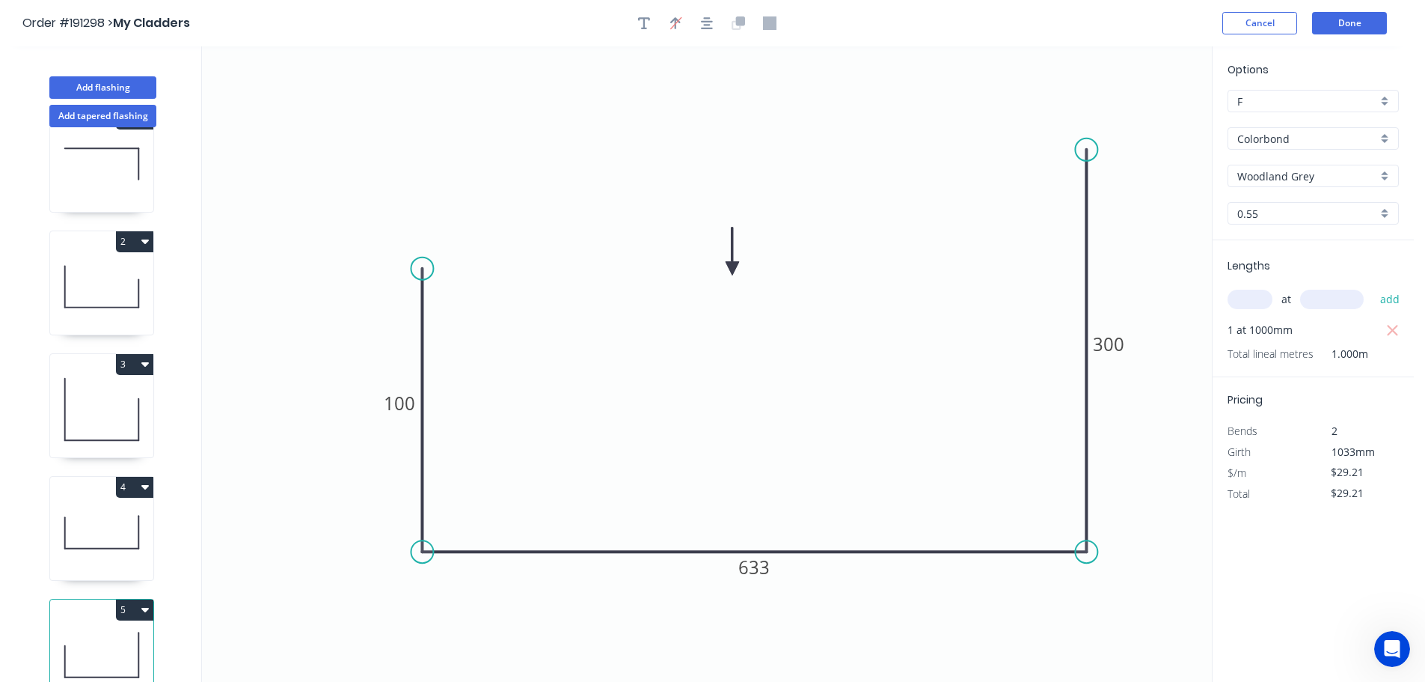
scroll to position [65, 0]
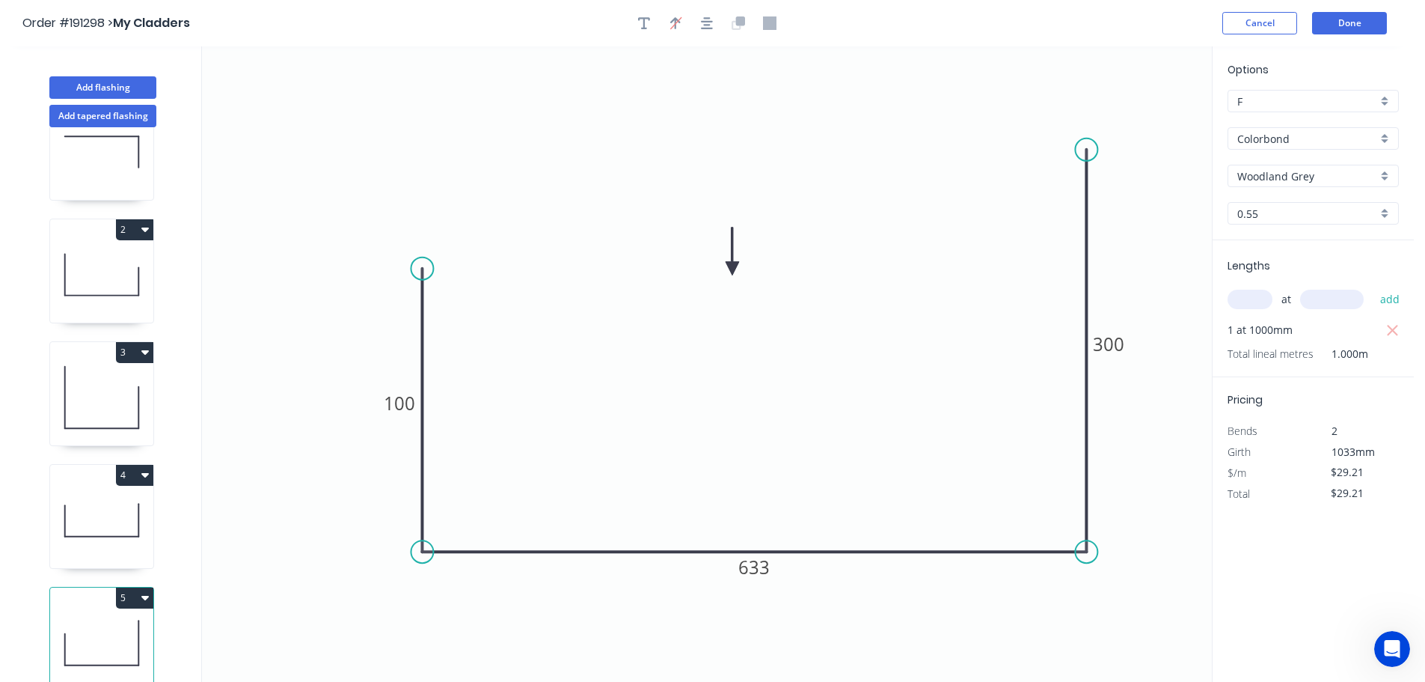
click at [103, 503] on icon at bounding box center [101, 520] width 103 height 96
type input "$20.92"
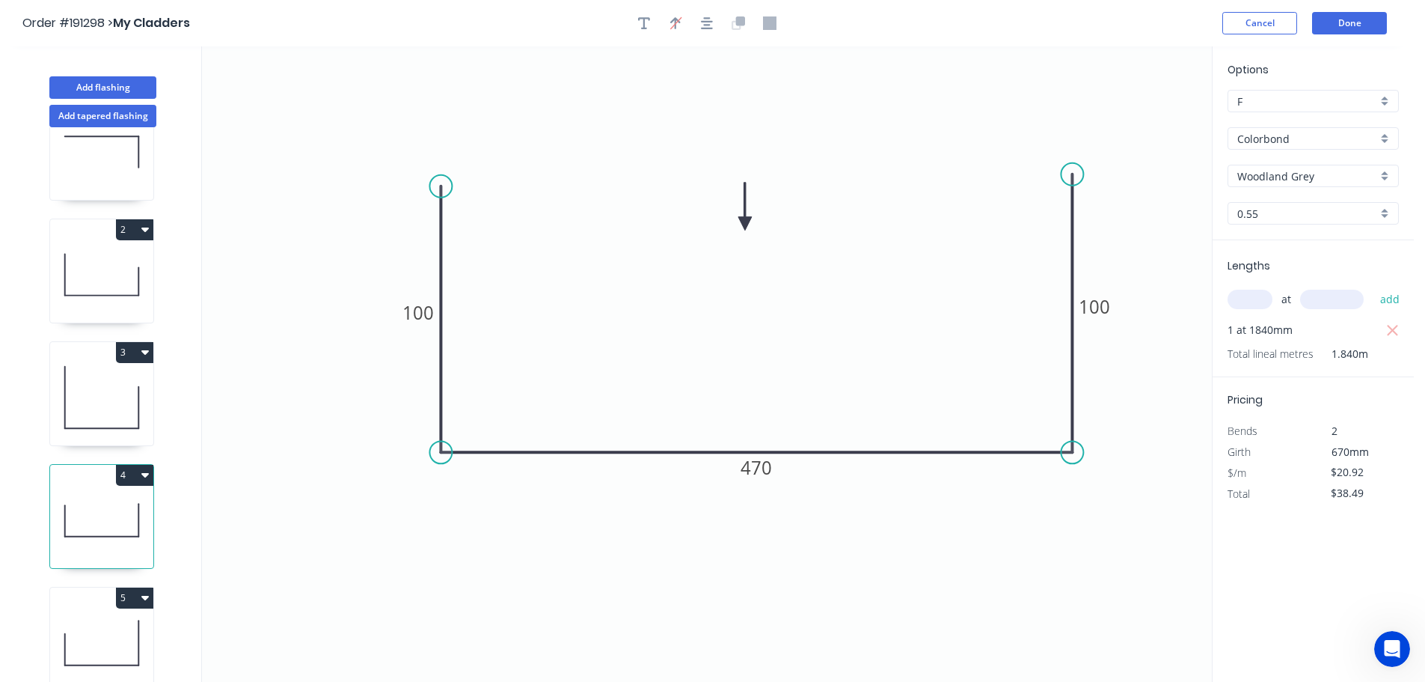
click at [133, 465] on button "4" at bounding box center [134, 475] width 37 height 21
click at [117, 501] on div "Duplicate" at bounding box center [82, 512] width 115 height 22
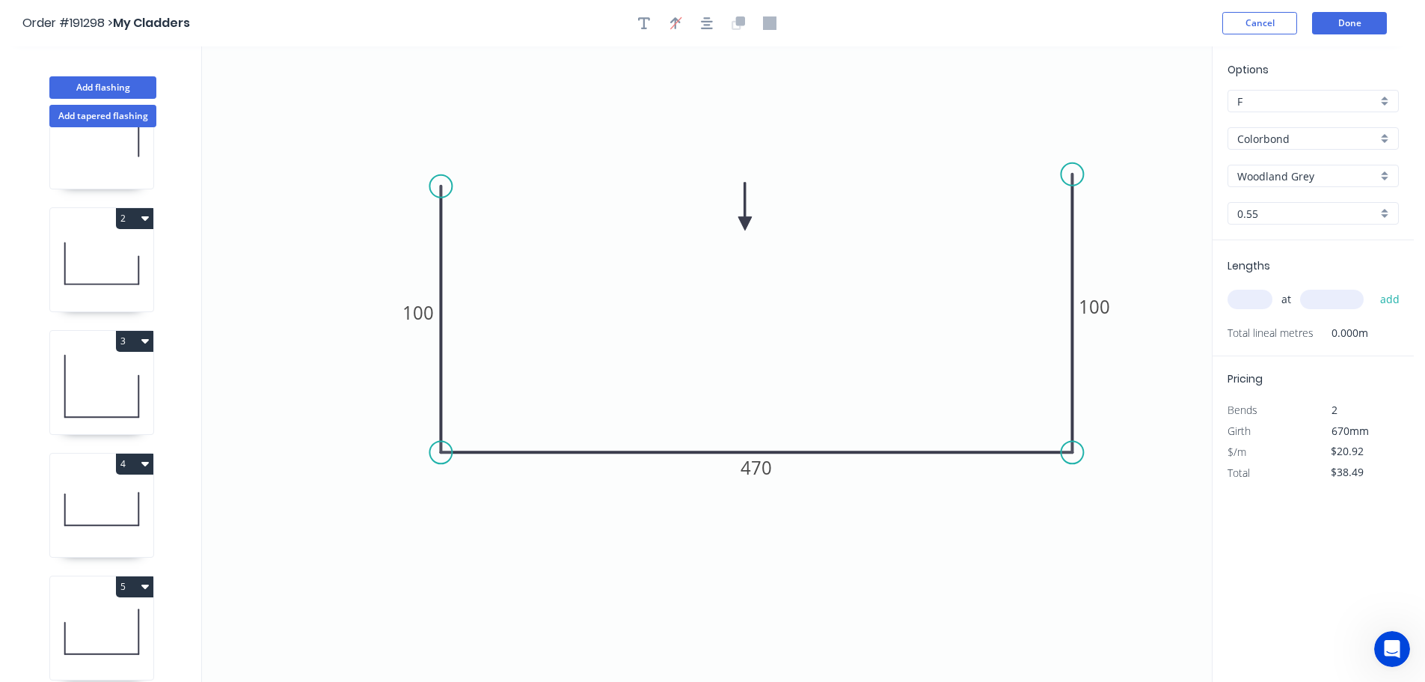
type input "$0.00"
click at [768, 468] on tspan "470" at bounding box center [756, 467] width 31 height 25
click at [793, 361] on icon "0 100 850 100" at bounding box center [707, 363] width 1010 height 635
type input "$29.21"
click at [1252, 301] on input "text" at bounding box center [1250, 299] width 45 height 19
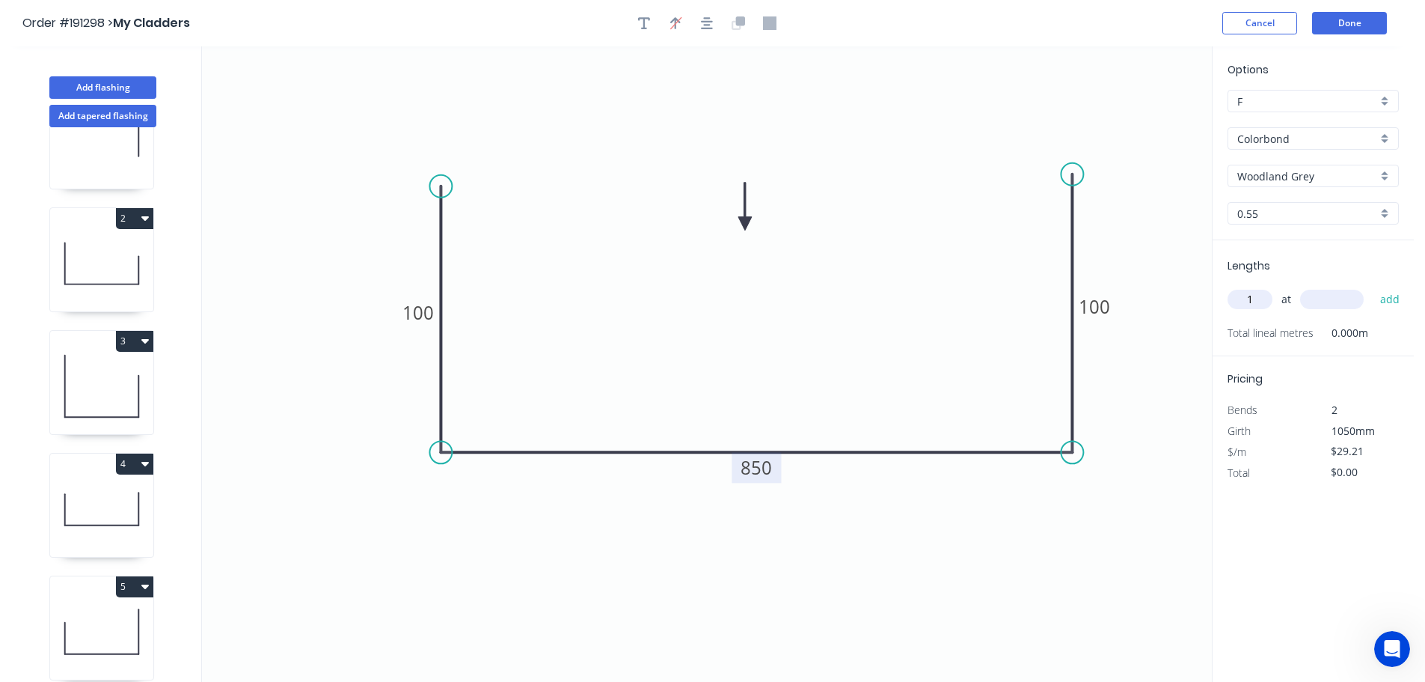
type input "1"
type input "1840"
click at [1373, 287] on button "add" at bounding box center [1390, 299] width 35 height 25
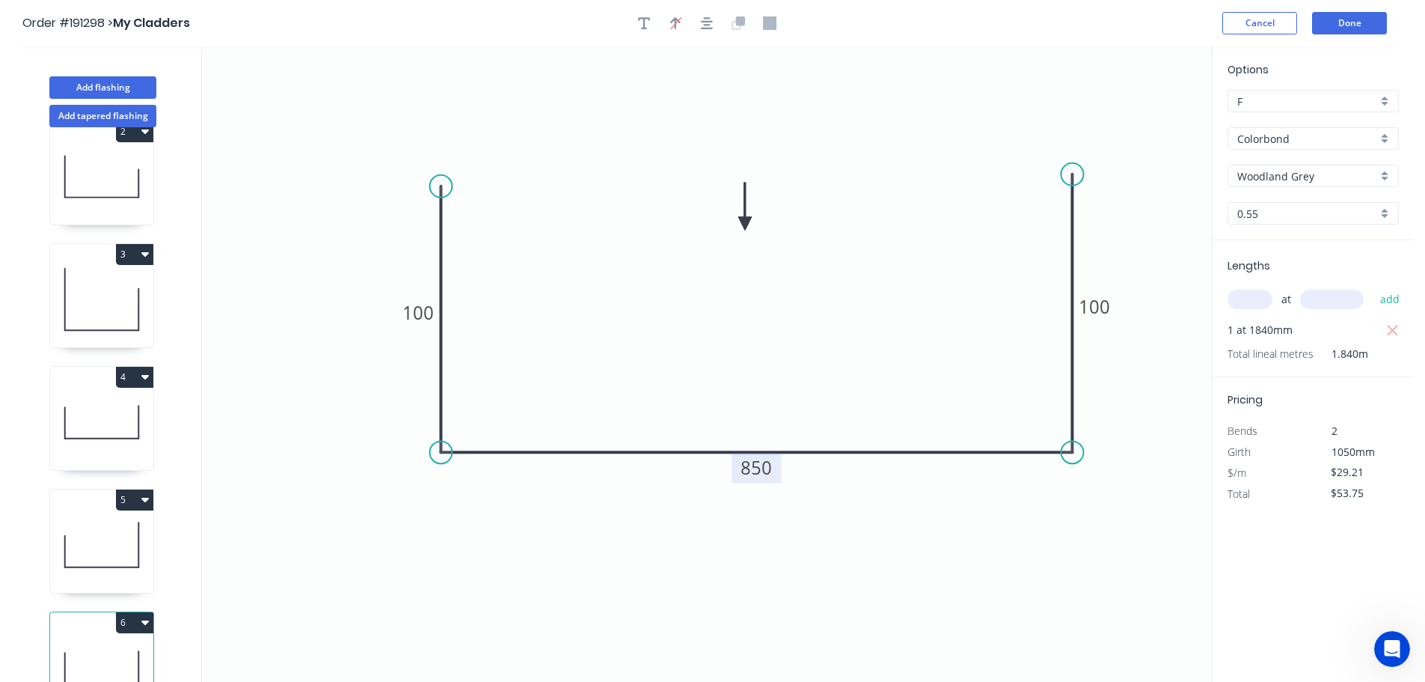
scroll to position [188, 0]
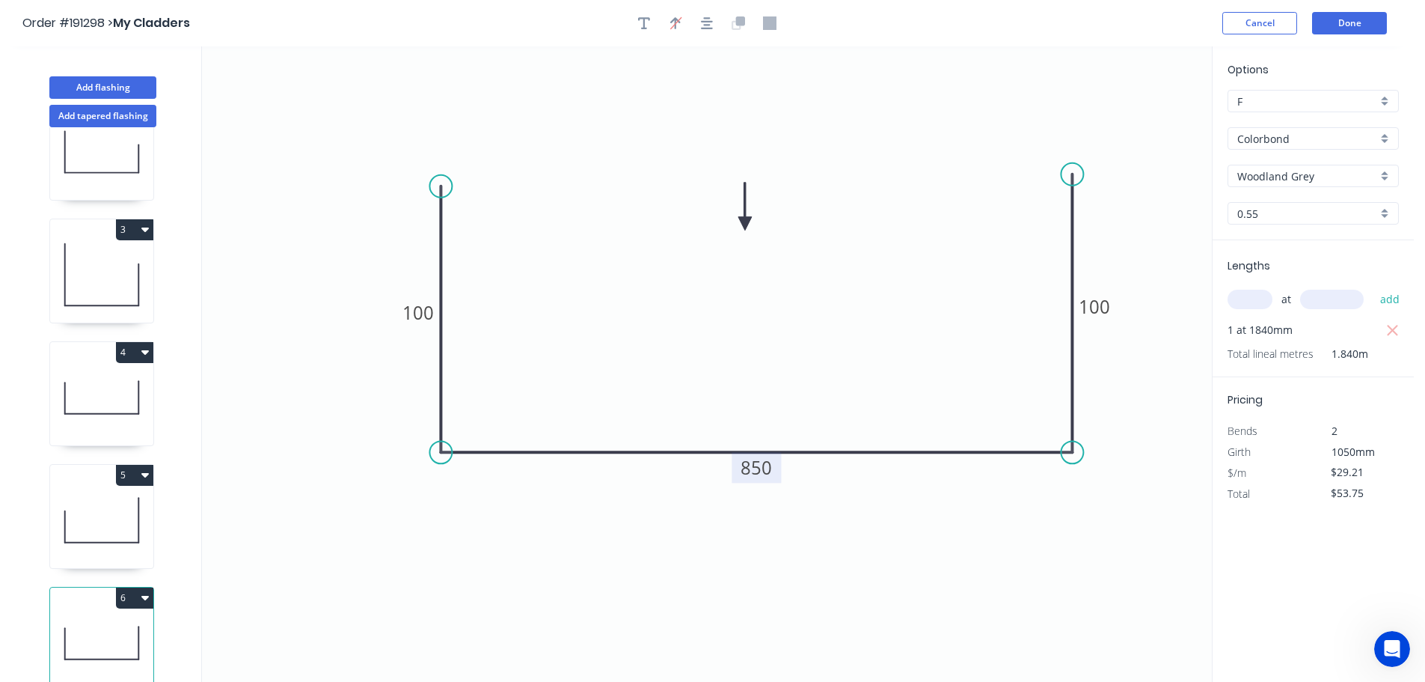
click at [97, 502] on icon at bounding box center [101, 520] width 103 height 96
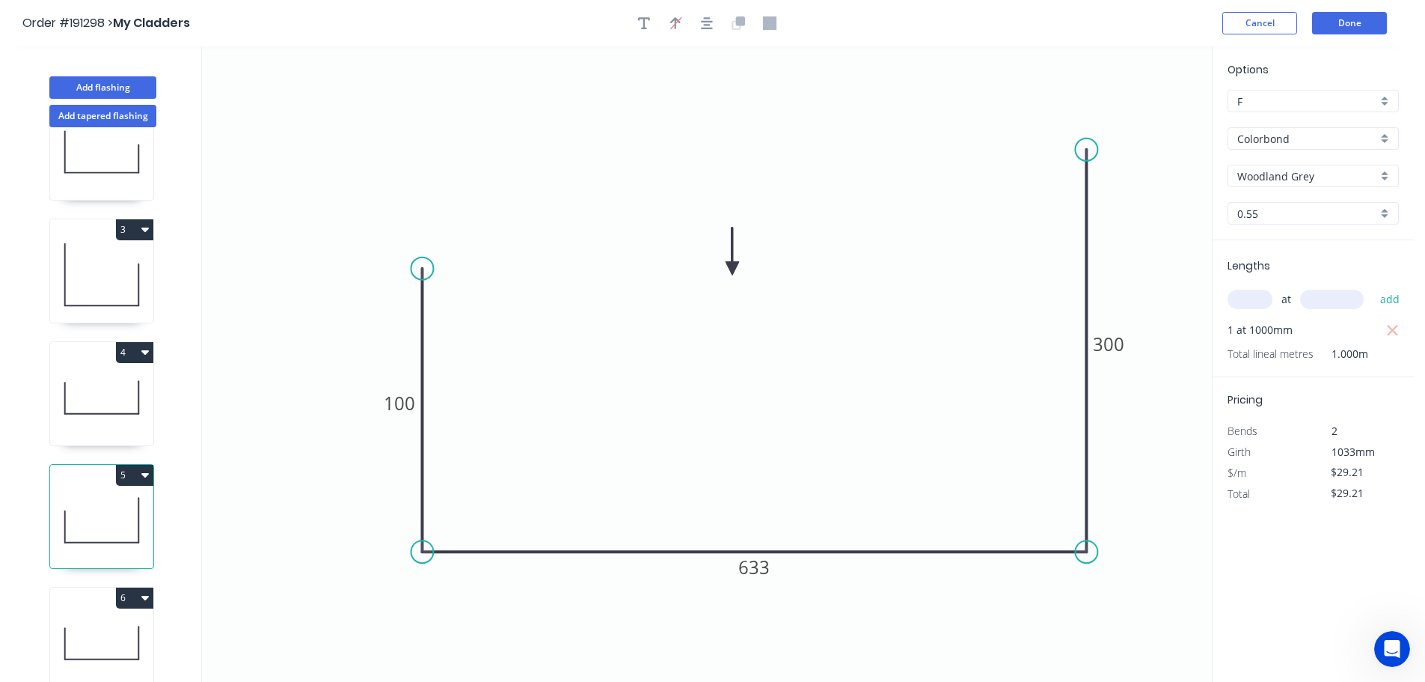
click at [135, 465] on button "5" at bounding box center [134, 475] width 37 height 21
click at [111, 501] on div "Duplicate" at bounding box center [82, 512] width 115 height 22
type input "$0.00"
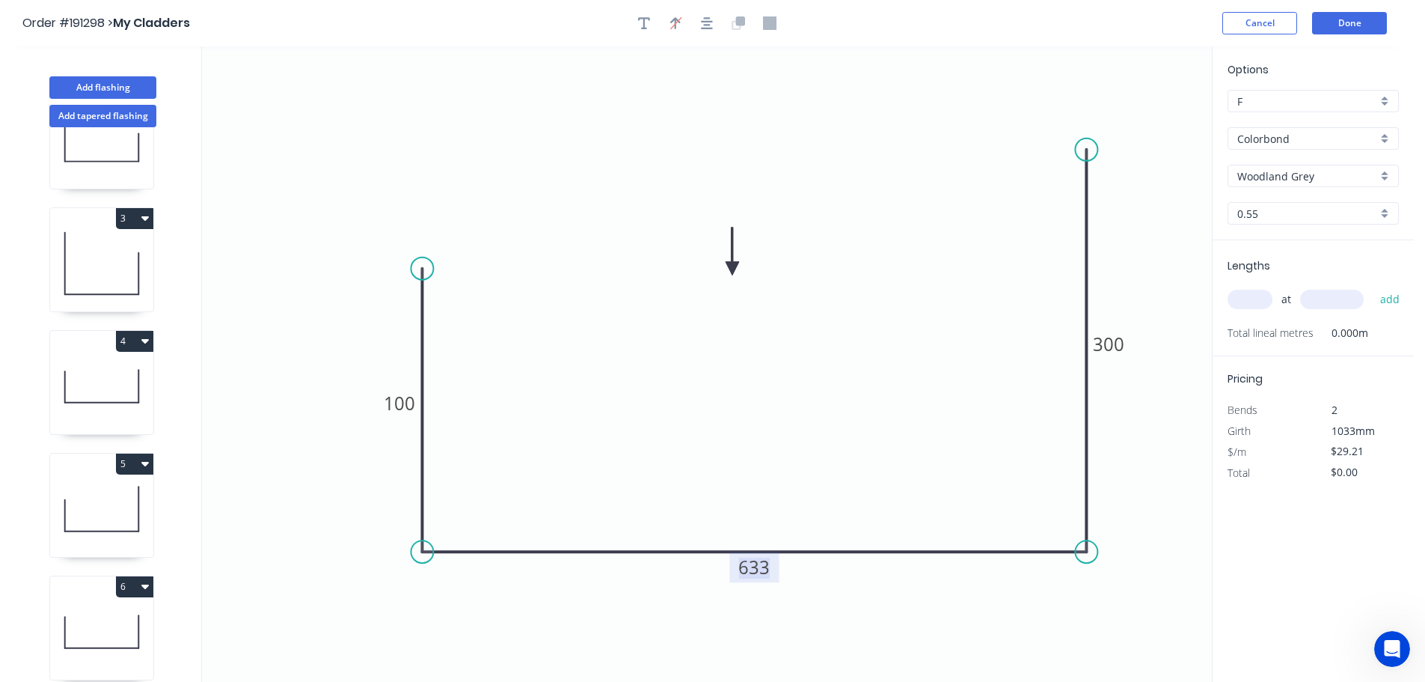
click at [761, 571] on tspan "633" at bounding box center [753, 566] width 31 height 25
click at [799, 494] on icon "0 100 570 300" at bounding box center [707, 363] width 1010 height 635
type input "$25.07"
click at [1255, 297] on input "text" at bounding box center [1250, 299] width 45 height 19
type input "1"
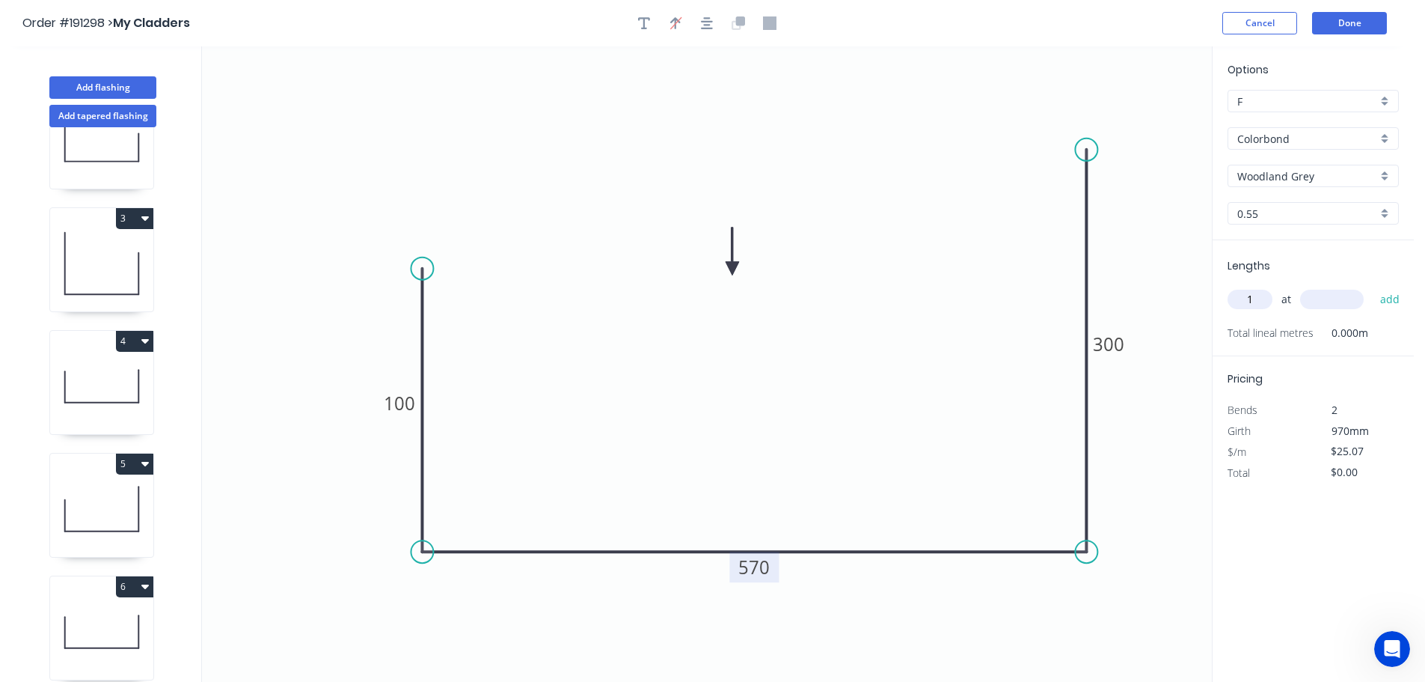
click at [1337, 304] on input "text" at bounding box center [1332, 299] width 64 height 19
type input "1000"
click at [1373, 287] on button "add" at bounding box center [1390, 299] width 35 height 25
type input "$25.07"
click at [97, 82] on button "Add flashing" at bounding box center [102, 87] width 107 height 22
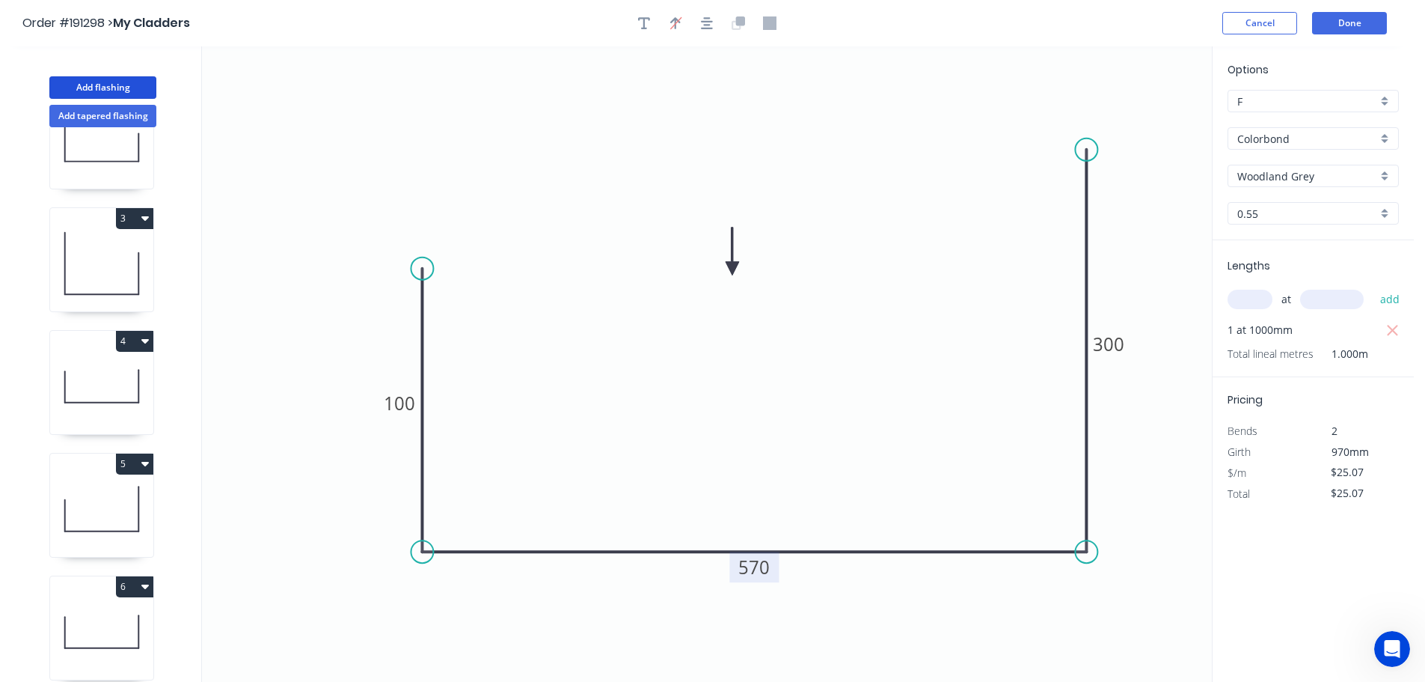
type input "$0.00"
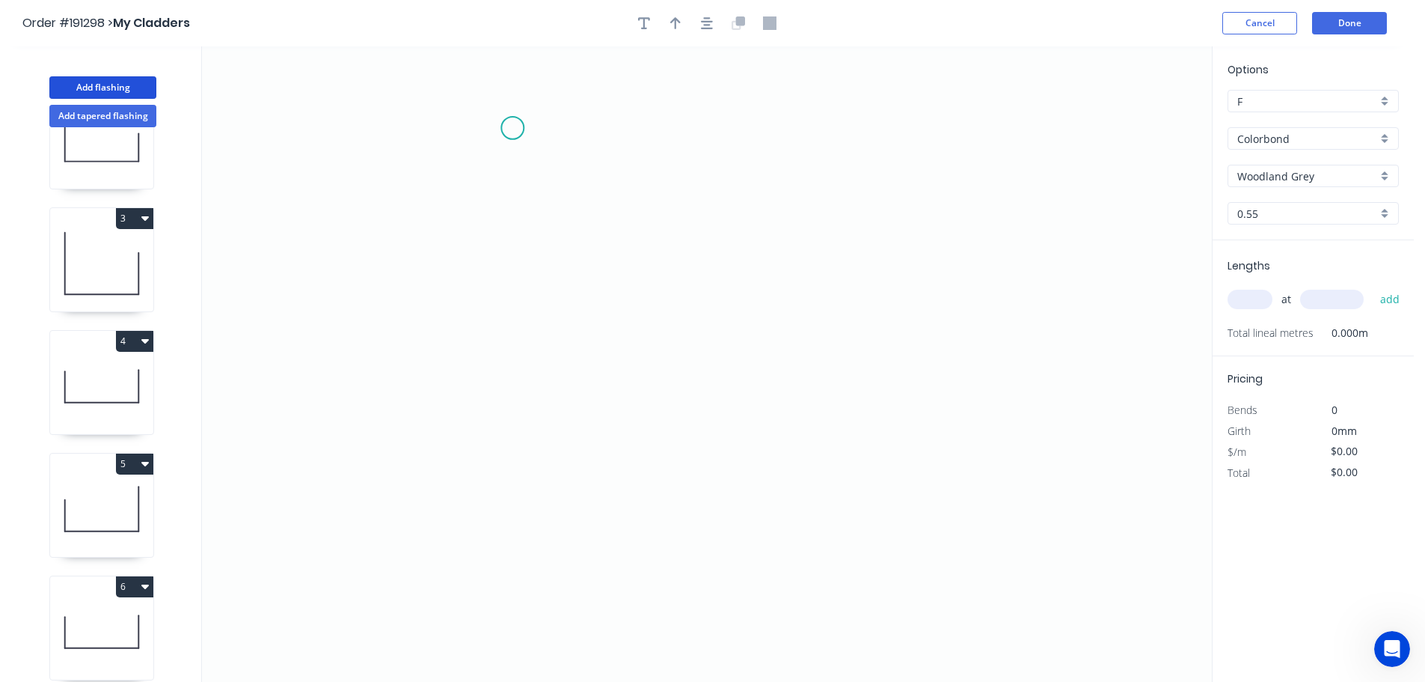
click at [512, 128] on icon "0" at bounding box center [707, 363] width 1010 height 635
click at [494, 575] on icon "0" at bounding box center [707, 363] width 1010 height 635
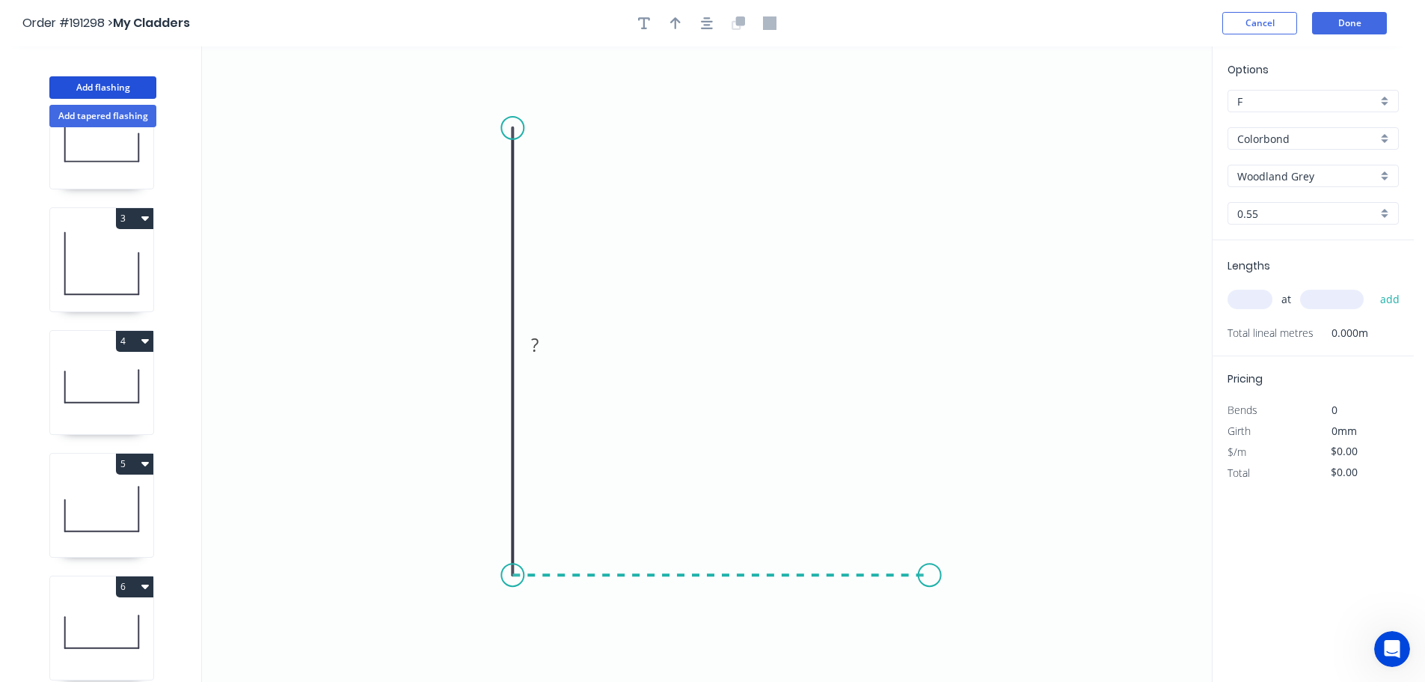
click at [930, 584] on icon "0 ?" at bounding box center [707, 363] width 1010 height 635
click at [930, 584] on circle at bounding box center [930, 574] width 22 height 22
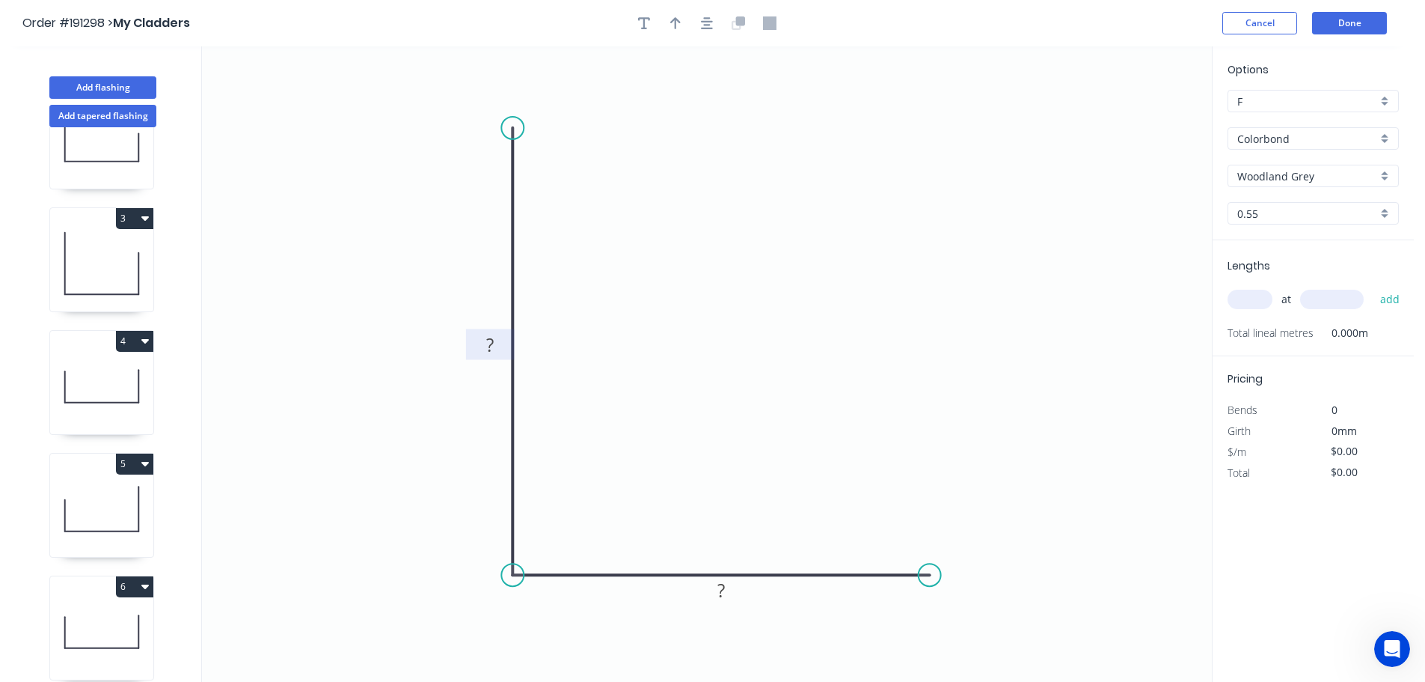
click at [492, 343] on tspan "?" at bounding box center [489, 344] width 7 height 25
click at [682, 290] on icon "0 300 200" at bounding box center [707, 363] width 1010 height 635
type input "$13.88"
click at [670, 19] on button "button" at bounding box center [675, 23] width 22 height 22
drag, startPoint x: 1137, startPoint y: 118, endPoint x: 731, endPoint y: 334, distance: 459.8
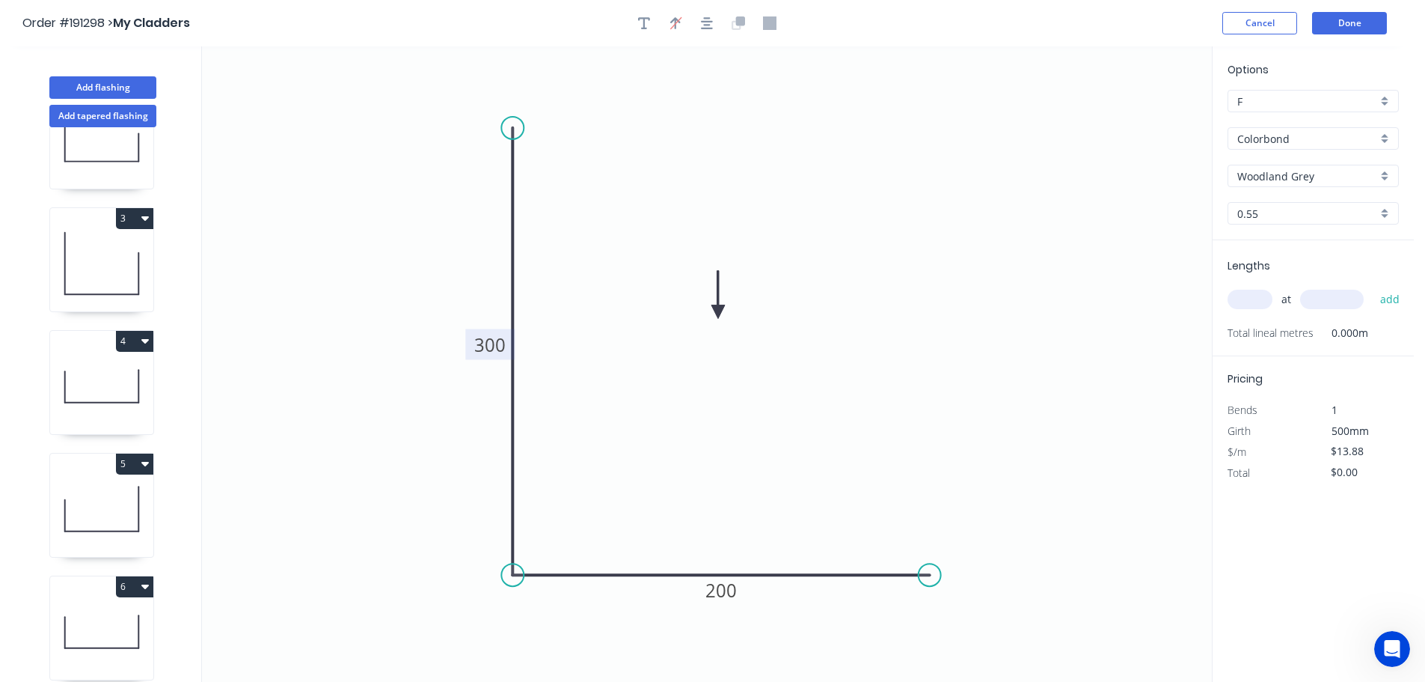
click at [720, 315] on icon at bounding box center [717, 295] width 13 height 48
click at [1259, 299] on input "text" at bounding box center [1250, 299] width 45 height 19
type input "6"
type input "1000"
click at [1373, 287] on button "add" at bounding box center [1390, 299] width 35 height 25
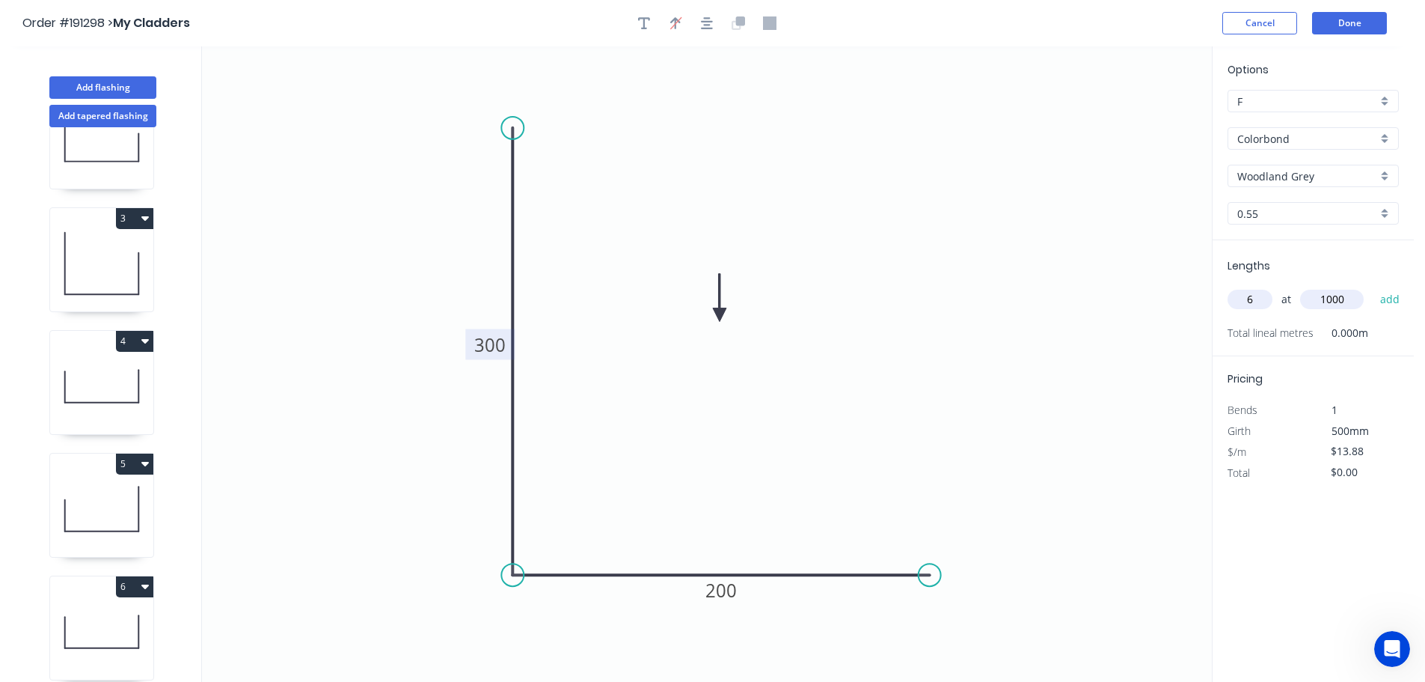
type input "$83.28"
click at [102, 81] on button "Add flashing" at bounding box center [102, 87] width 107 height 22
type input "$0.00"
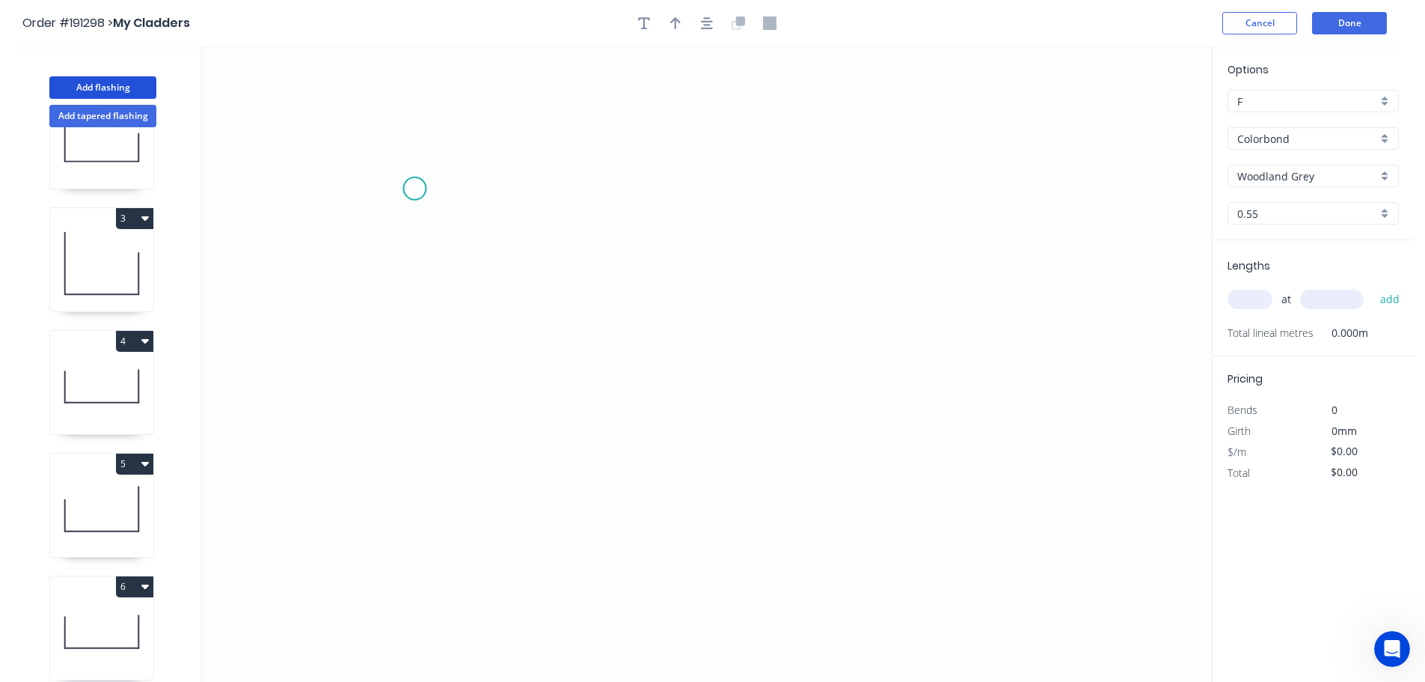
click at [414, 189] on icon "0" at bounding box center [707, 363] width 1010 height 635
click at [413, 381] on icon "0" at bounding box center [707, 363] width 1010 height 635
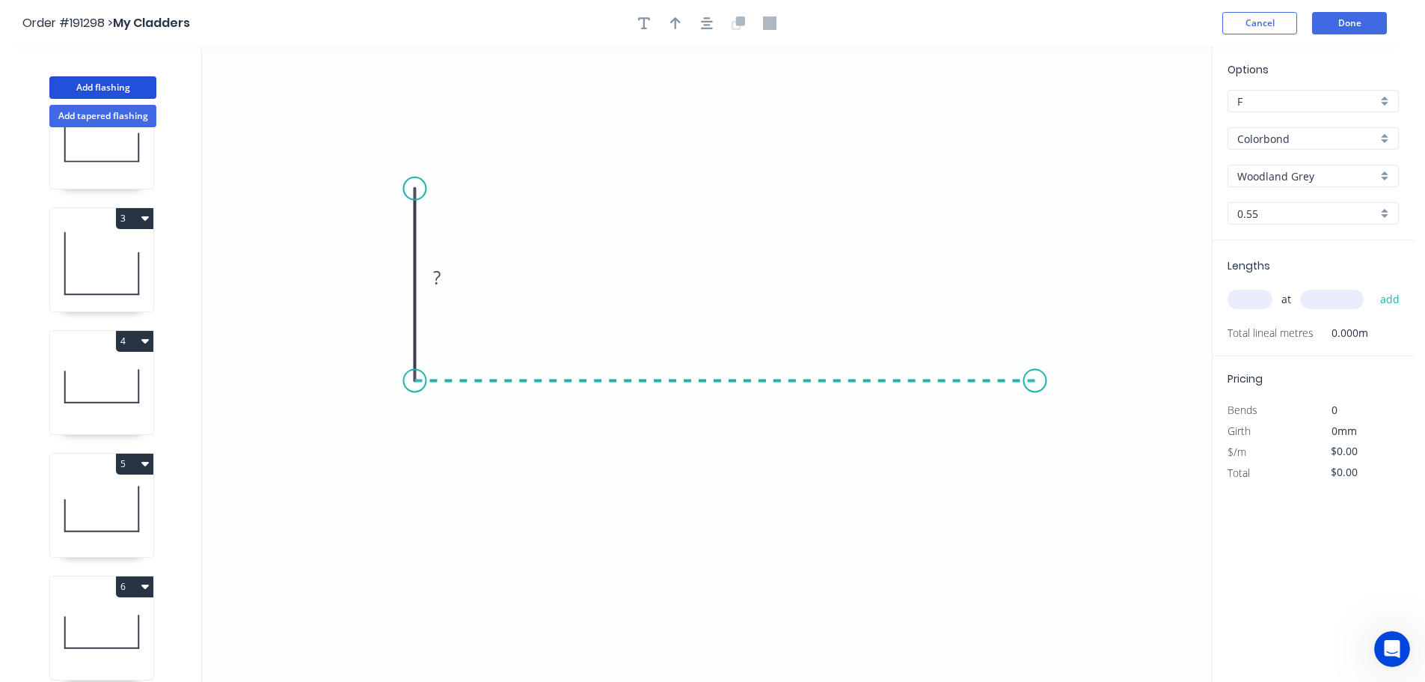
click at [1035, 370] on icon "0 ?" at bounding box center [707, 363] width 1010 height 635
click at [1035, 370] on circle at bounding box center [1035, 380] width 22 height 22
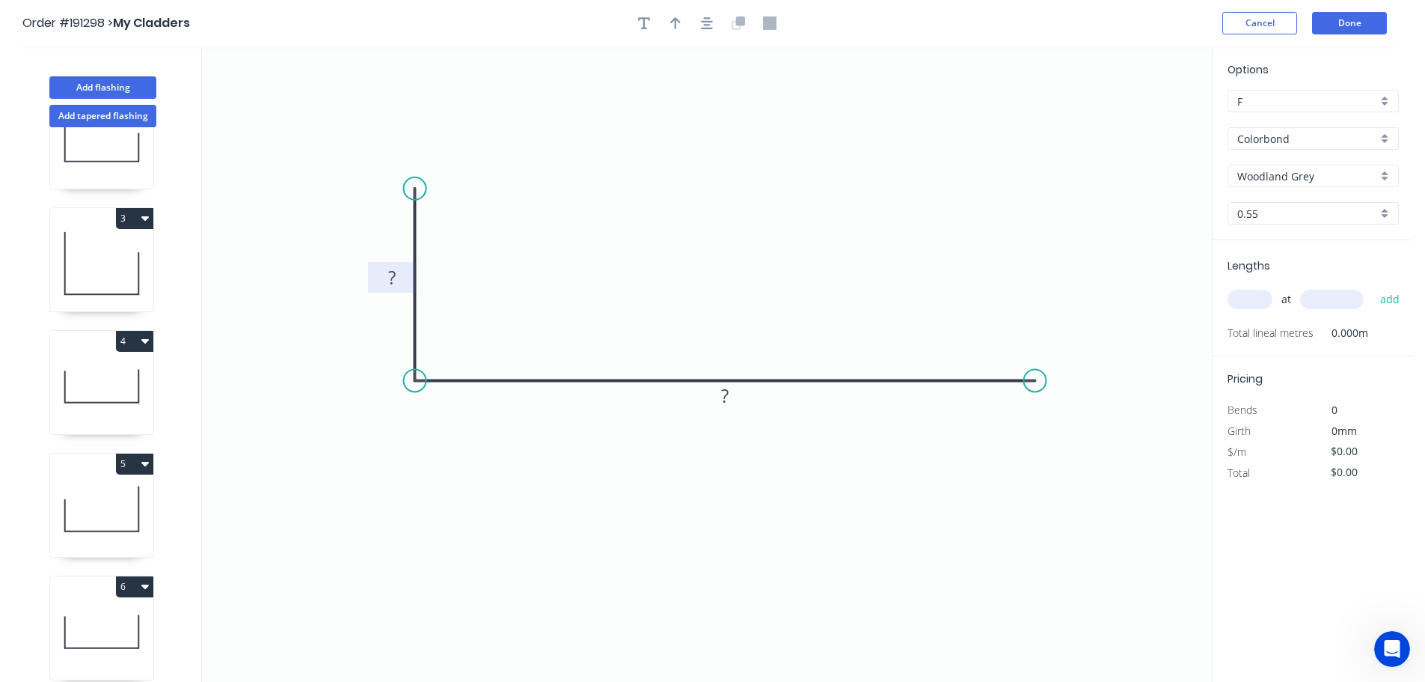
click at [396, 282] on rect at bounding box center [393, 278] width 30 height 21
click at [584, 234] on icon "0 50 200" at bounding box center [707, 363] width 1010 height 635
type input "$9.73"
click at [673, 21] on icon "button" at bounding box center [675, 23] width 10 height 12
drag, startPoint x: 1135, startPoint y: 118, endPoint x: 703, endPoint y: 201, distance: 439.6
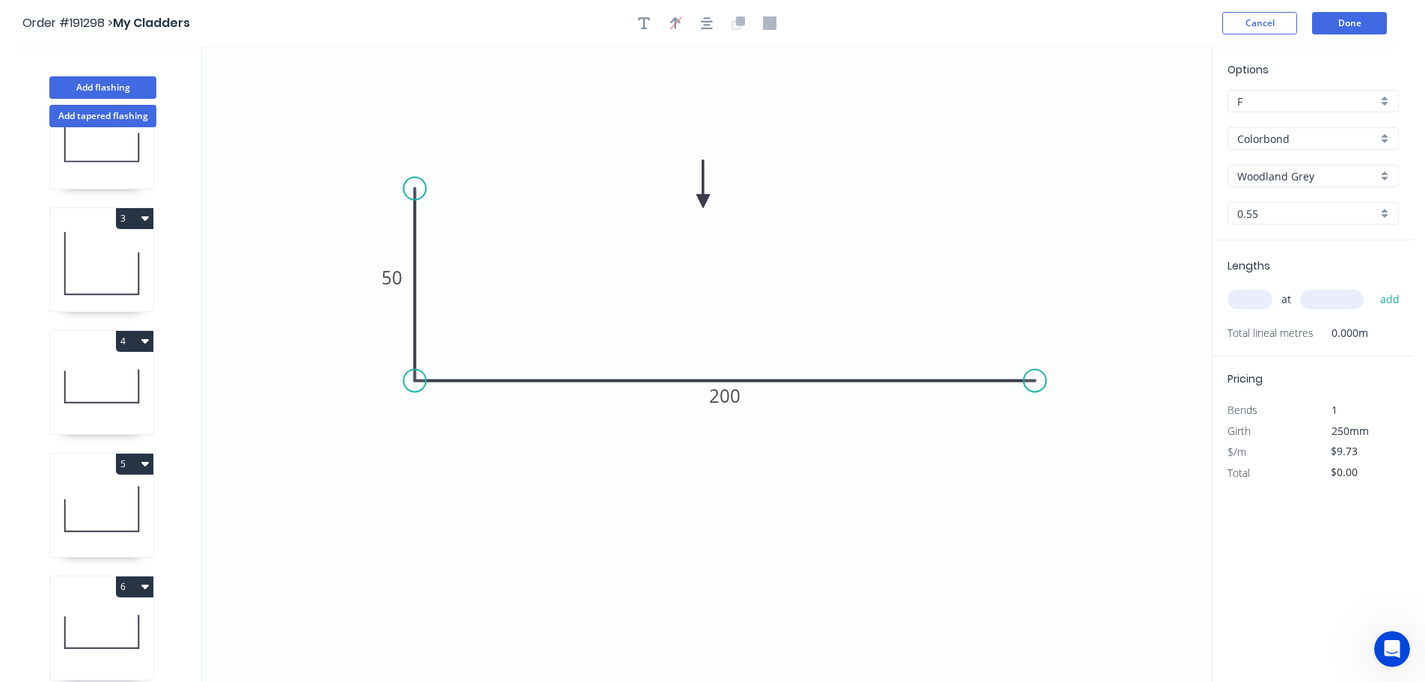
click at [703, 201] on icon at bounding box center [702, 184] width 13 height 48
click at [1258, 298] on input "text" at bounding box center [1250, 299] width 45 height 19
type input "1"
type input "1000"
click at [1373, 287] on button "add" at bounding box center [1390, 299] width 35 height 25
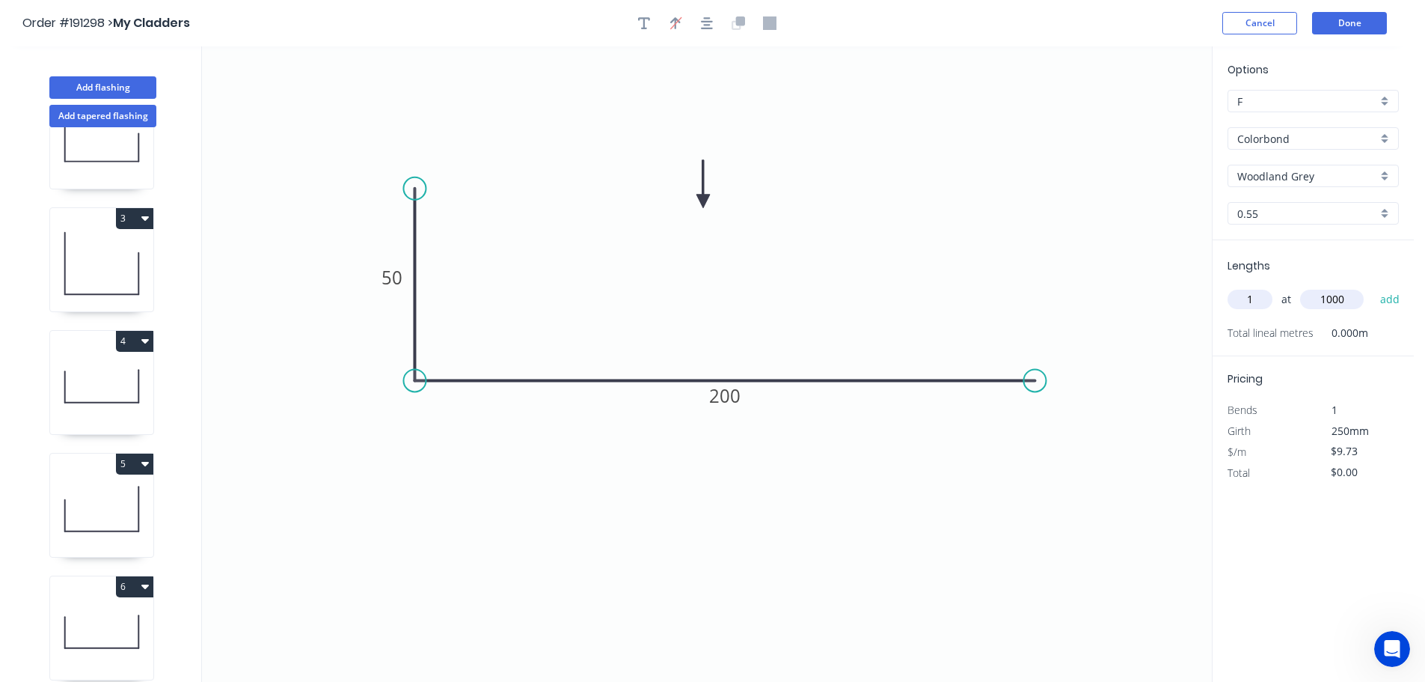
type input "$9.73"
drag, startPoint x: 91, startPoint y: 89, endPoint x: 105, endPoint y: 86, distance: 13.8
click at [93, 89] on button "Add flashing" at bounding box center [102, 87] width 107 height 22
type input "$0.00"
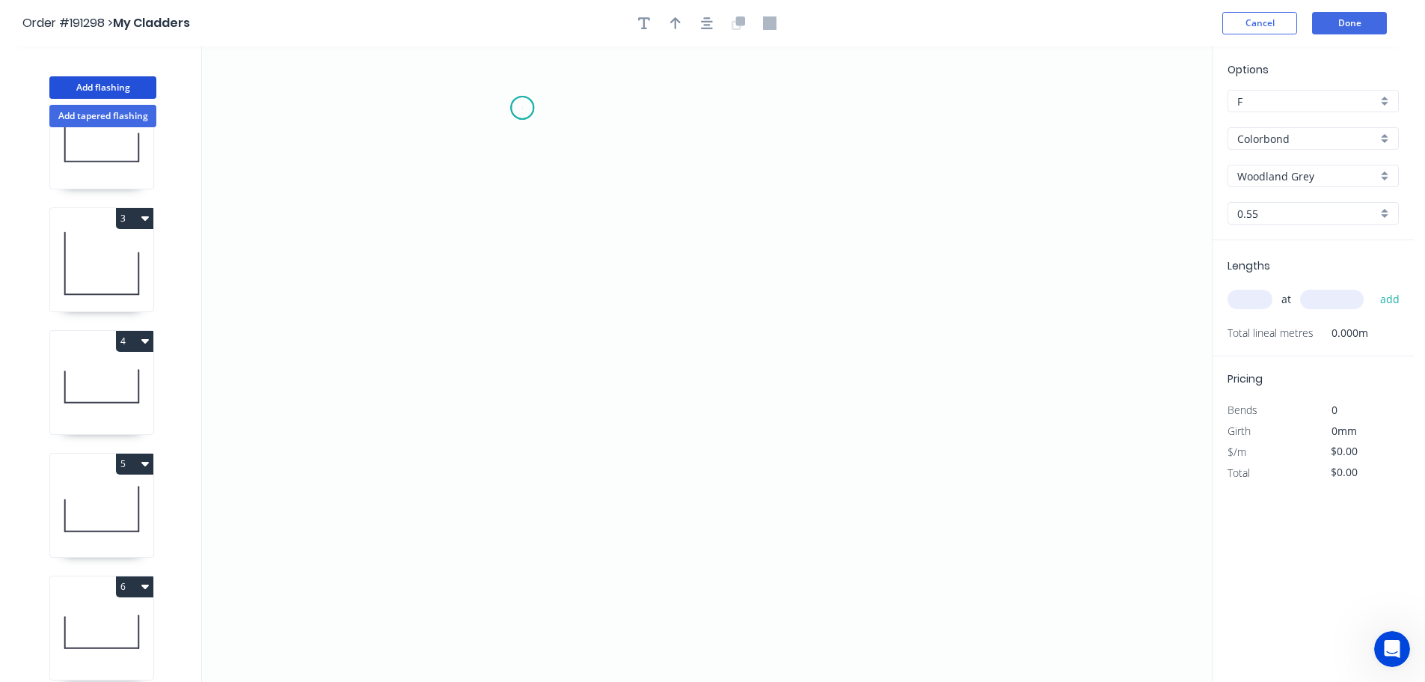
click at [522, 108] on icon "0" at bounding box center [707, 363] width 1010 height 635
click at [504, 411] on icon "0" at bounding box center [707, 363] width 1010 height 635
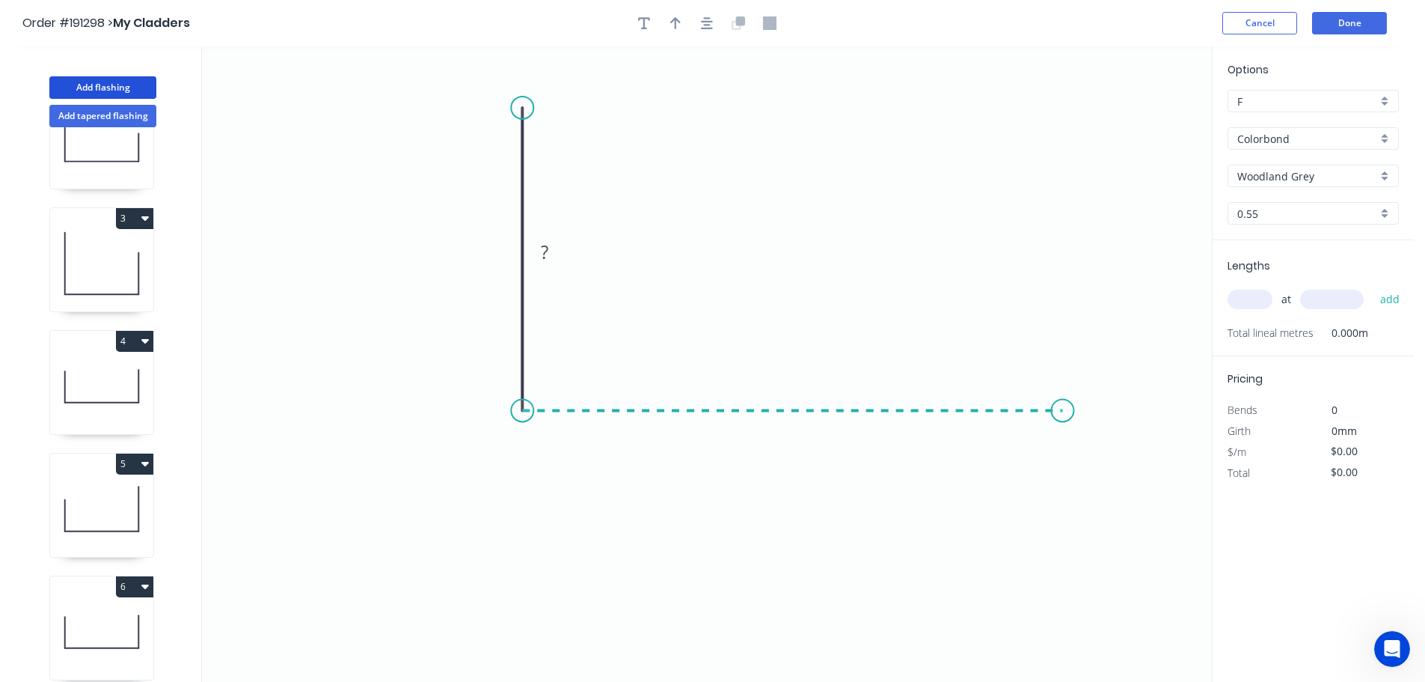
click at [1063, 405] on icon "0 ?" at bounding box center [707, 363] width 1010 height 635
click at [1109, 471] on icon "0 ? ?" at bounding box center [707, 363] width 1010 height 635
click at [1109, 471] on circle at bounding box center [1108, 470] width 22 height 22
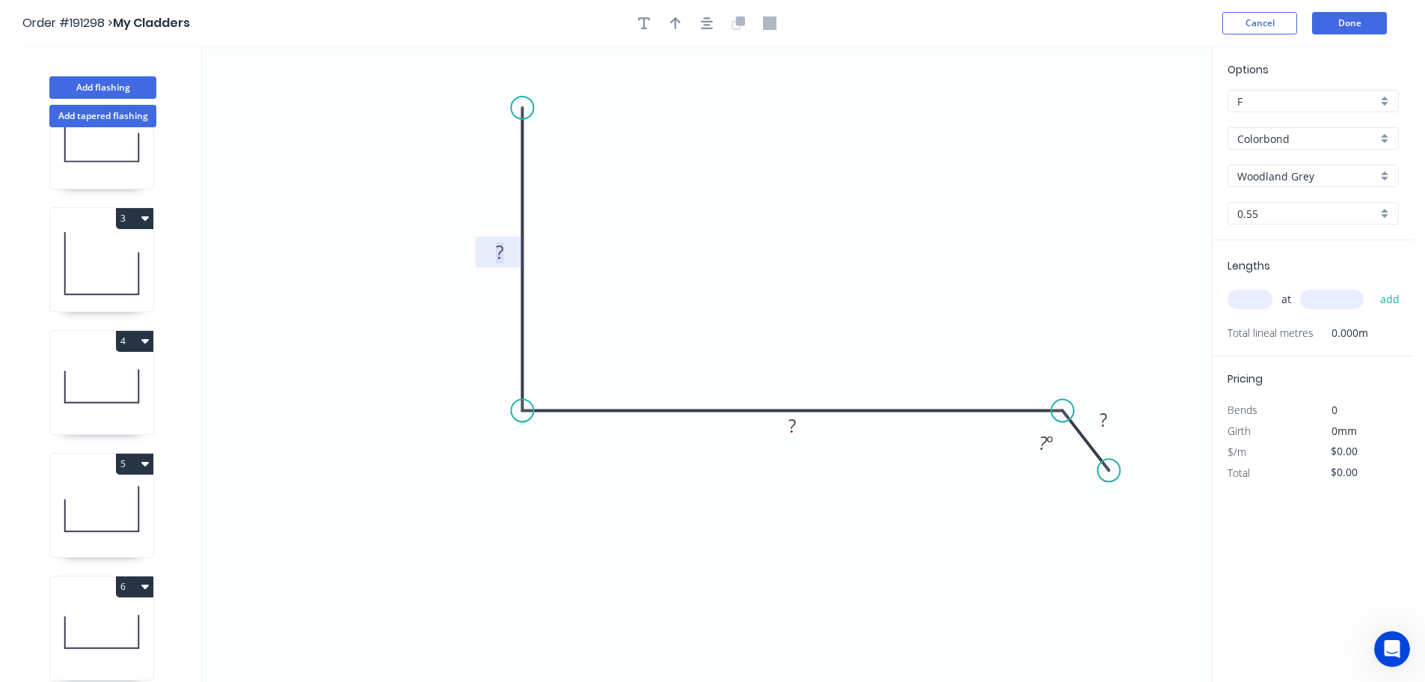
click at [500, 248] on tspan "?" at bounding box center [499, 251] width 7 height 25
click at [747, 161] on icon "0 100 130 25 135 º" at bounding box center [707, 363] width 1010 height 635
type input "$10.55"
click at [669, 19] on button "button" at bounding box center [675, 23] width 22 height 22
drag, startPoint x: 1135, startPoint y: 120, endPoint x: 791, endPoint y: 209, distance: 355.3
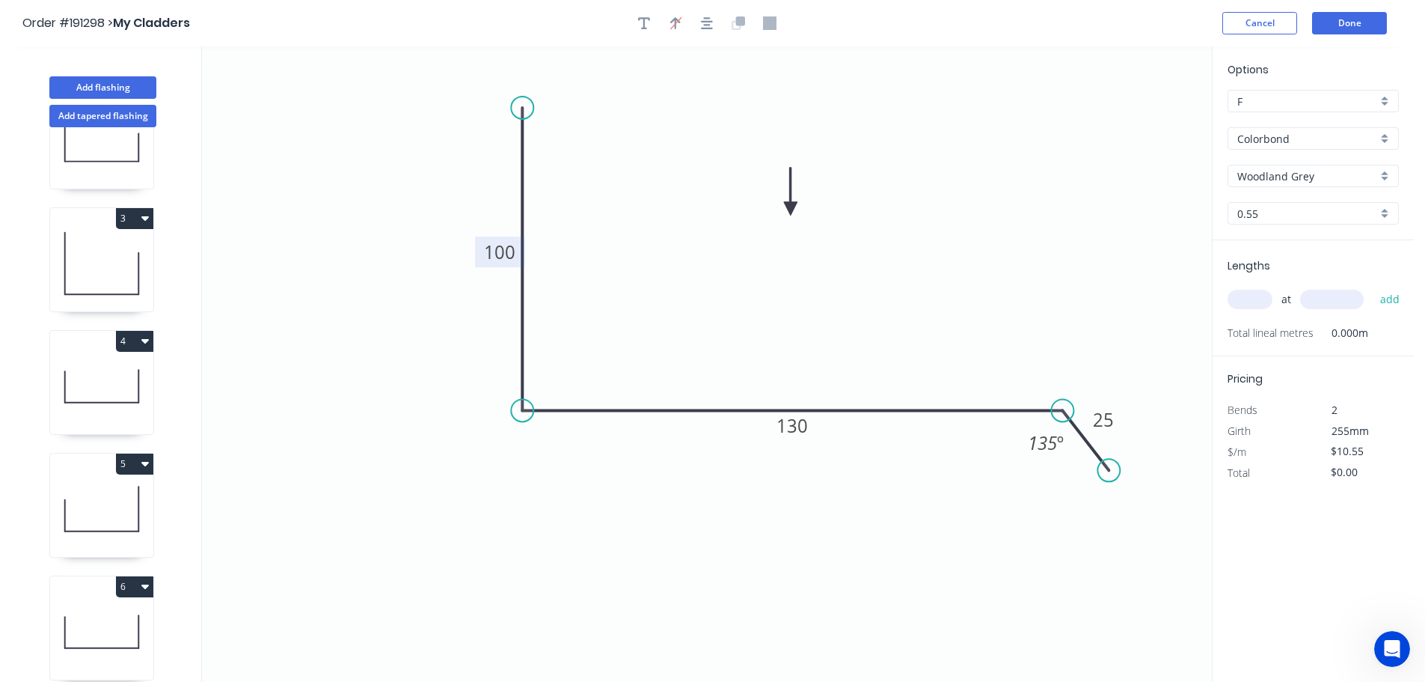
click at [791, 209] on icon at bounding box center [790, 192] width 13 height 48
click at [1250, 297] on input "text" at bounding box center [1250, 299] width 45 height 19
type input "1"
type input "1000"
click at [1373, 287] on button "add" at bounding box center [1390, 299] width 35 height 25
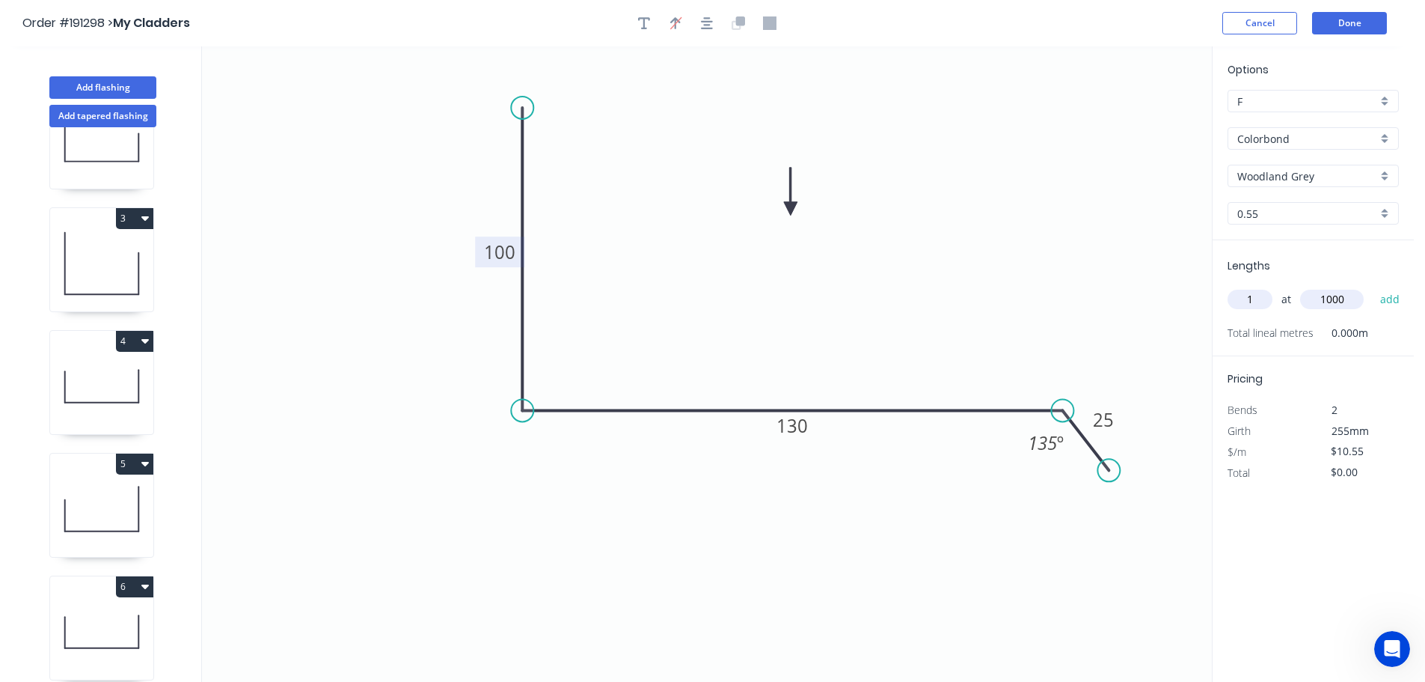
type input "$10.55"
click at [101, 85] on button "Add flashing" at bounding box center [102, 87] width 107 height 22
type input "$0.00"
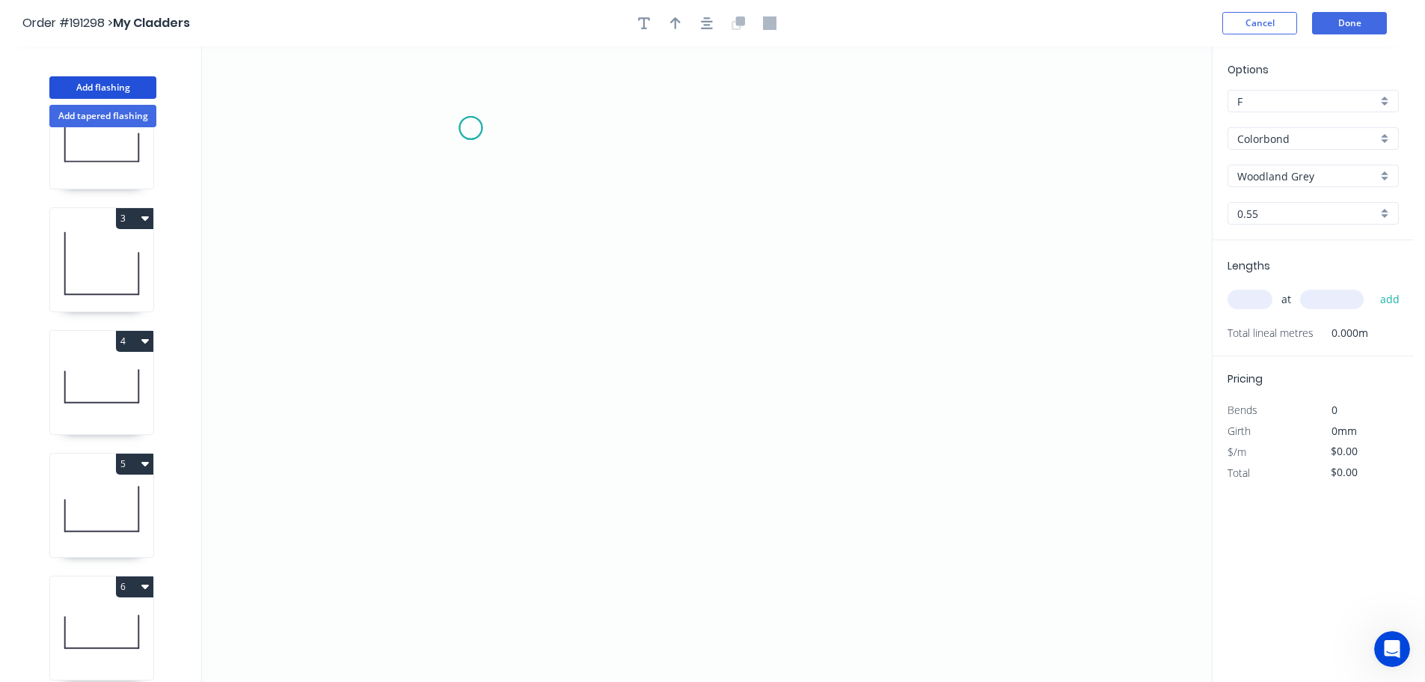
click at [471, 128] on icon "0" at bounding box center [707, 363] width 1010 height 635
click at [446, 438] on icon "0" at bounding box center [707, 363] width 1010 height 635
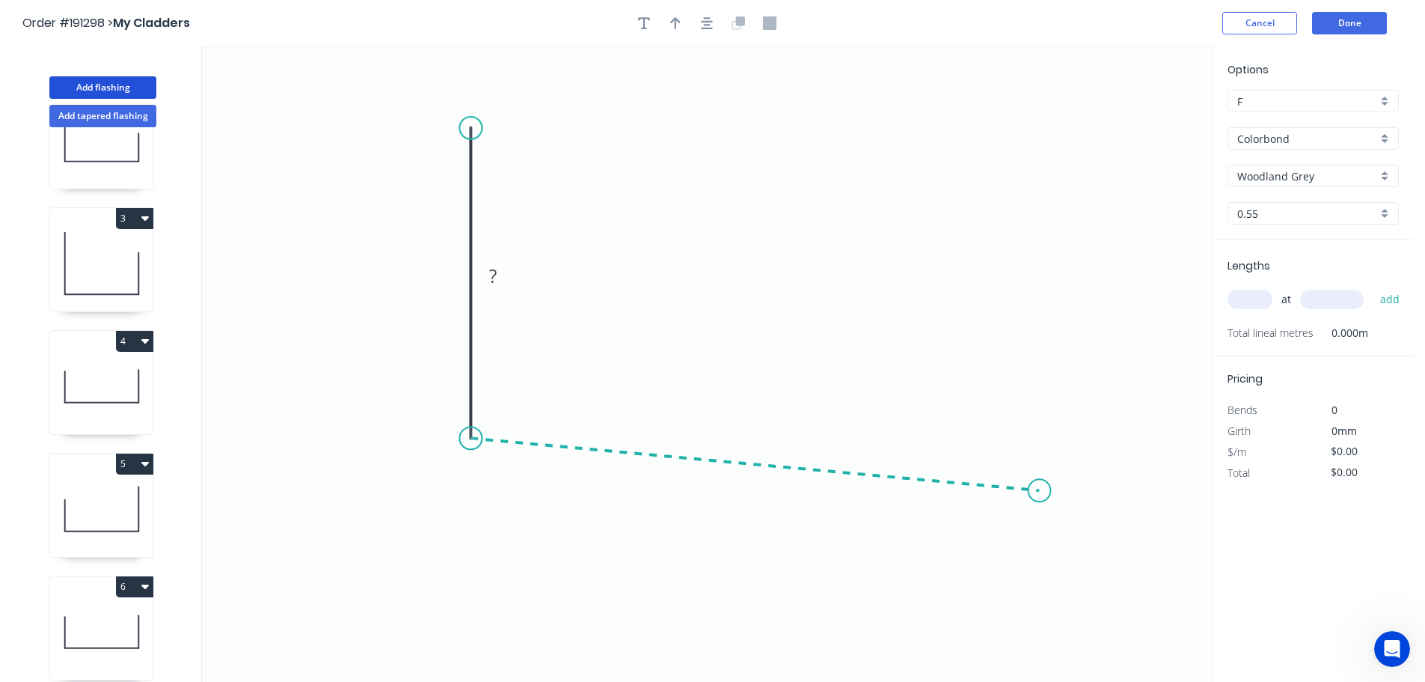
click at [1040, 491] on icon "0 ?" at bounding box center [707, 363] width 1010 height 635
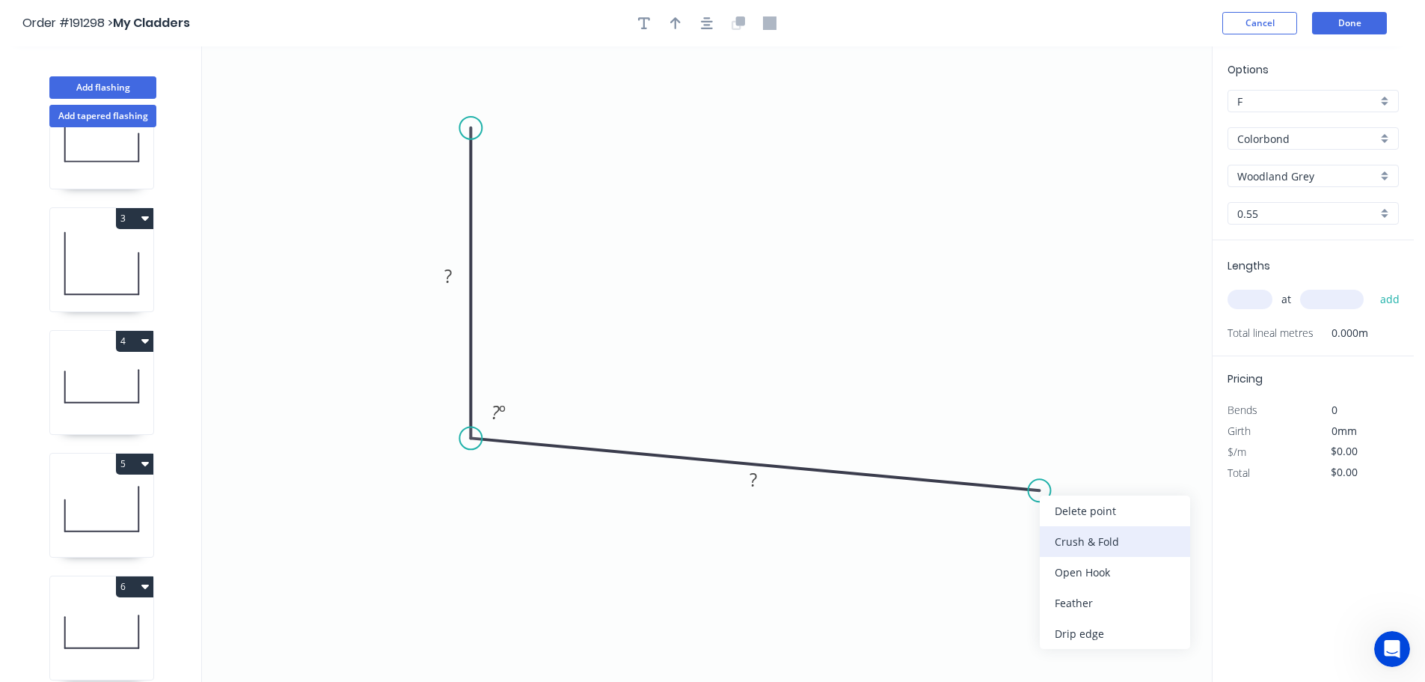
click at [1073, 537] on div "Crush & Fold" at bounding box center [1115, 541] width 150 height 31
click at [1071, 529] on div "Flip bend" at bounding box center [1113, 532] width 150 height 31
click at [1036, 448] on tspan "10" at bounding box center [1033, 450] width 21 height 25
click at [1054, 407] on icon "0 ? CF 30 ? ? º" at bounding box center [707, 363] width 1010 height 635
click at [1014, 362] on icon "0 ? CF 30 ? ? º" at bounding box center [707, 363] width 1010 height 635
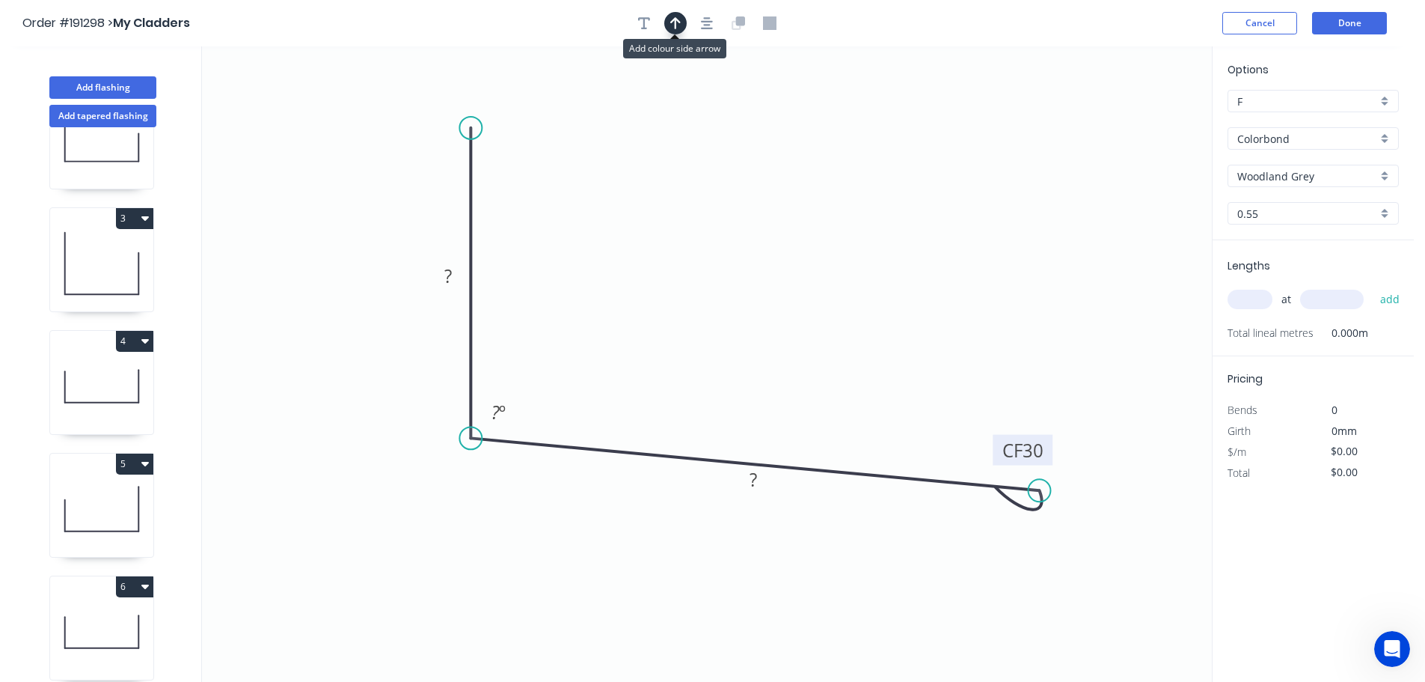
click at [676, 20] on icon "button" at bounding box center [675, 23] width 10 height 12
drag, startPoint x: 1133, startPoint y: 119, endPoint x: 744, endPoint y: 257, distance: 413.3
click at [744, 257] on icon at bounding box center [743, 238] width 13 height 48
click at [450, 272] on tspan "?" at bounding box center [447, 275] width 7 height 25
click at [823, 296] on icon "0 100 CF 30 200 95 º" at bounding box center [707, 363] width 1010 height 635
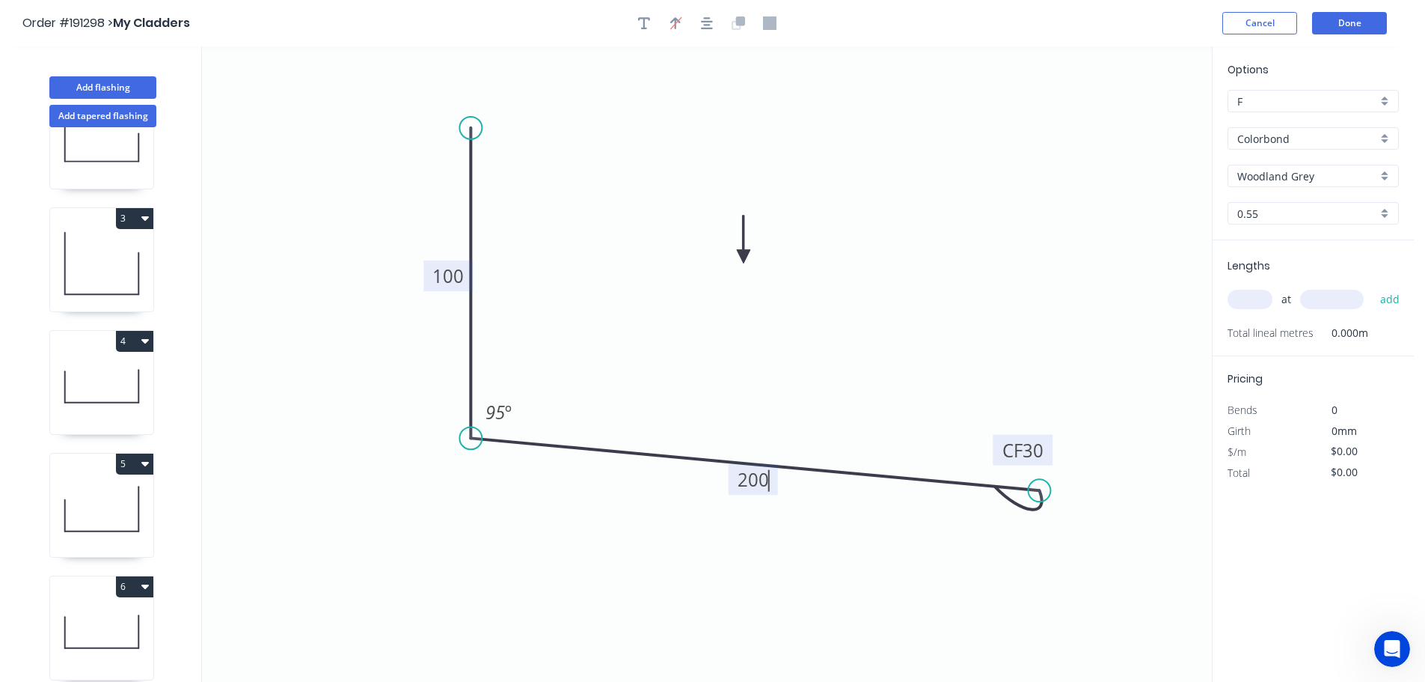
type input "$13.43"
click at [1261, 300] on input "text" at bounding box center [1250, 299] width 45 height 19
type input "1"
type input "2000"
click at [1373, 287] on button "add" at bounding box center [1390, 299] width 35 height 25
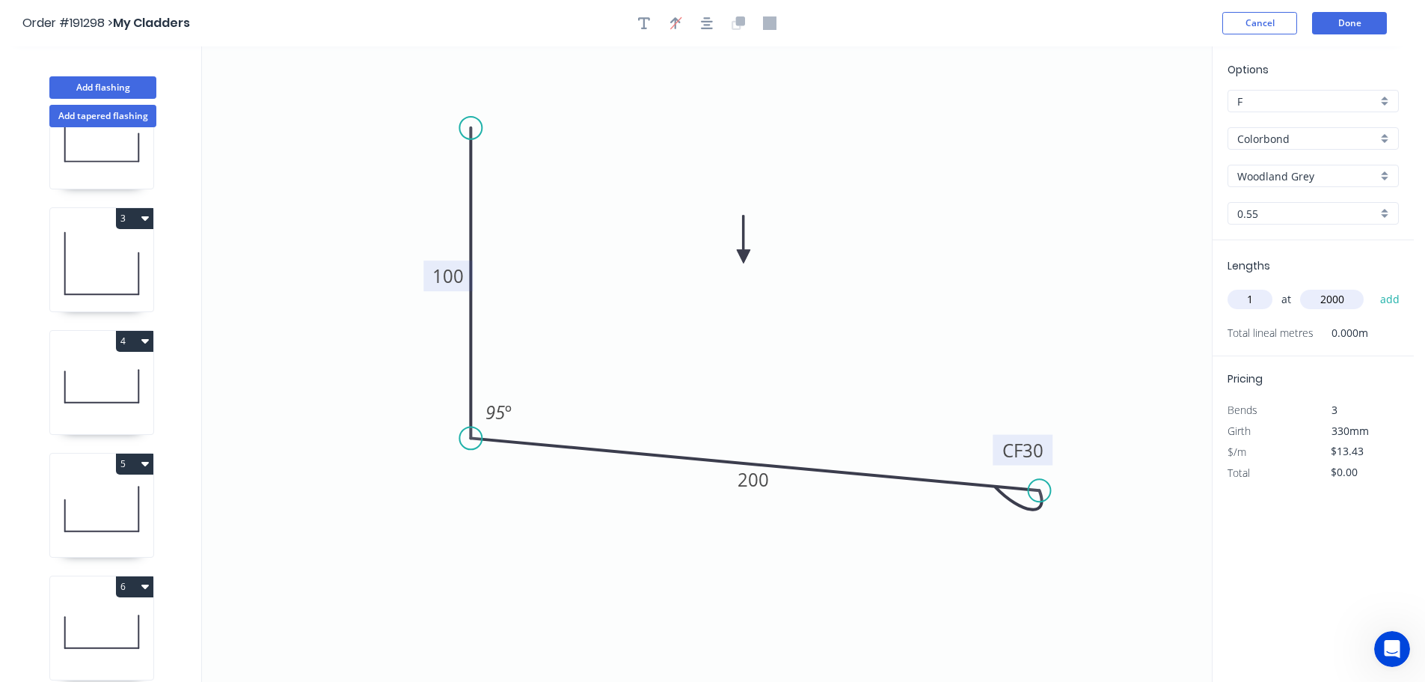
type input "$26.86"
click at [93, 78] on button "Add flashing" at bounding box center [102, 87] width 107 height 22
type input "$0.00"
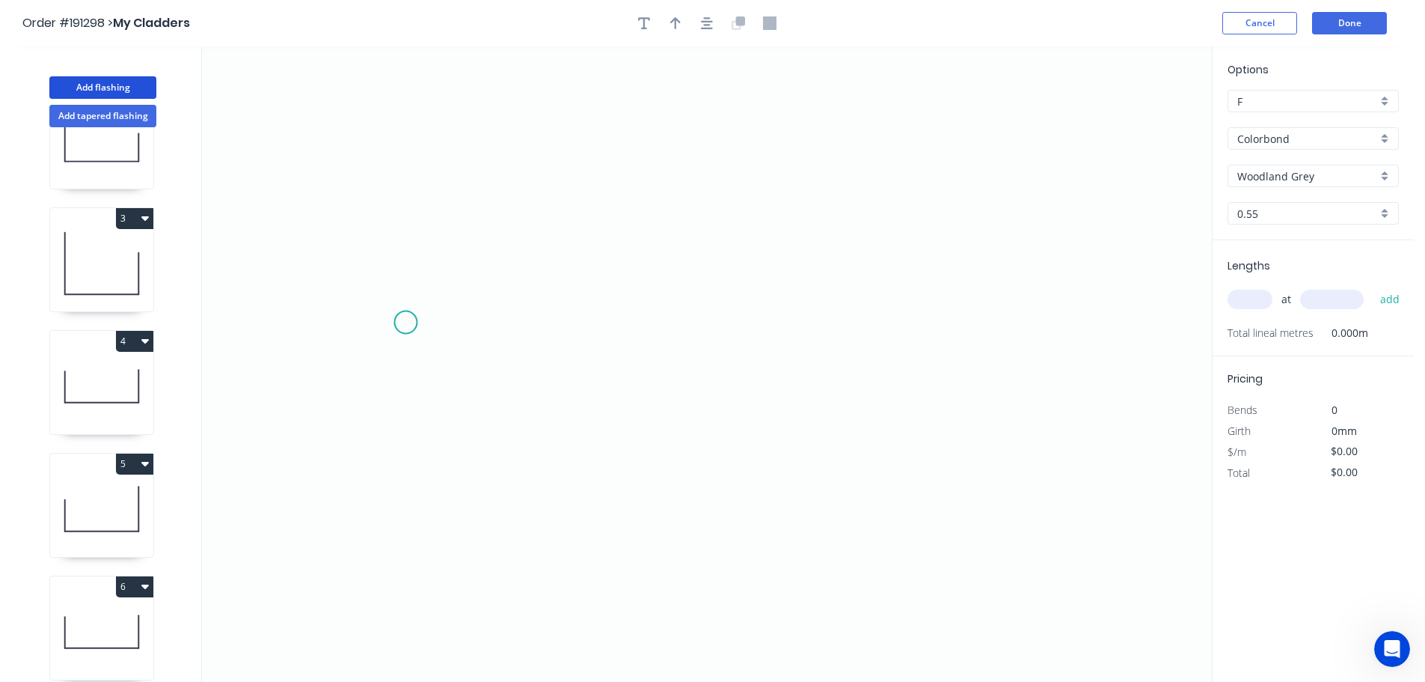
click at [405, 322] on icon "0" at bounding box center [707, 363] width 1010 height 635
click at [1067, 323] on icon "0" at bounding box center [707, 363] width 1010 height 635
click at [1067, 323] on circle at bounding box center [1066, 322] width 22 height 22
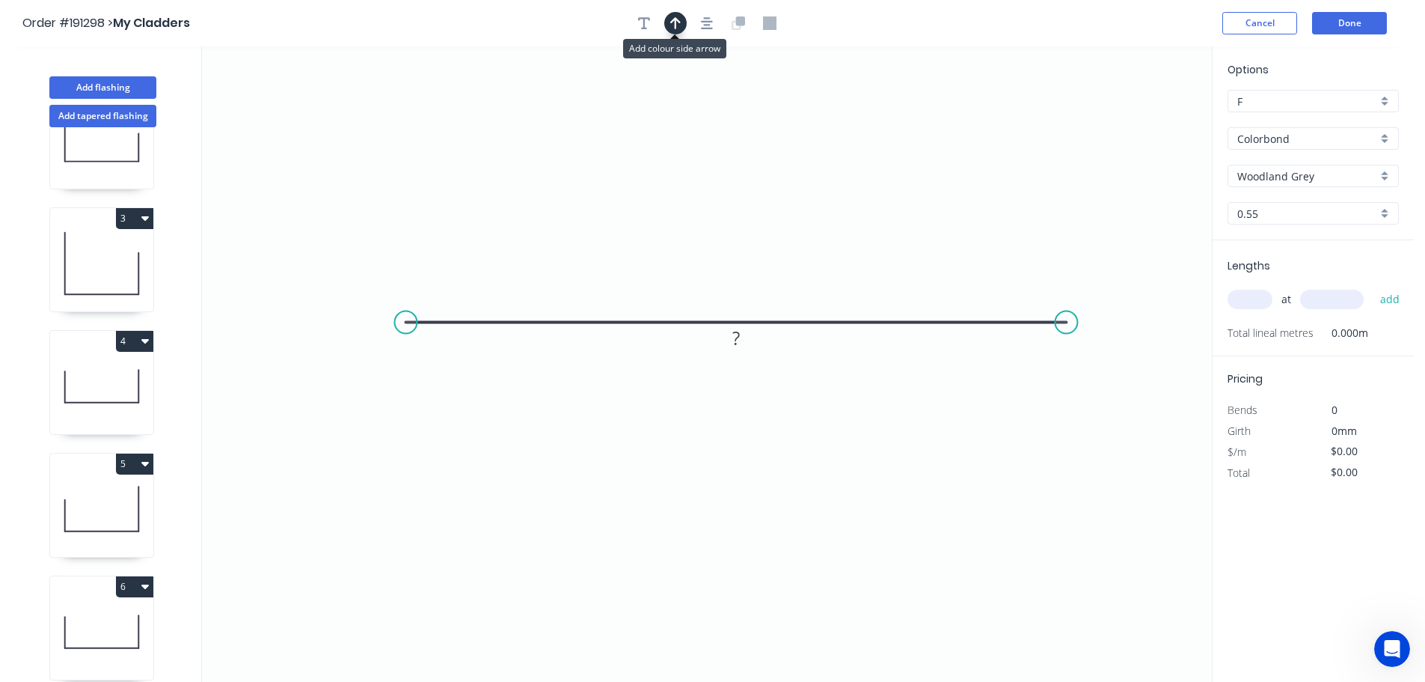
click at [670, 18] on button "button" at bounding box center [675, 23] width 22 height 22
drag, startPoint x: 1131, startPoint y: 117, endPoint x: 716, endPoint y: 172, distance: 418.8
click at [716, 172] on icon at bounding box center [715, 155] width 13 height 48
click at [735, 336] on tspan "?" at bounding box center [735, 337] width 7 height 25
click at [855, 438] on icon "0 940" at bounding box center [707, 363] width 1010 height 635
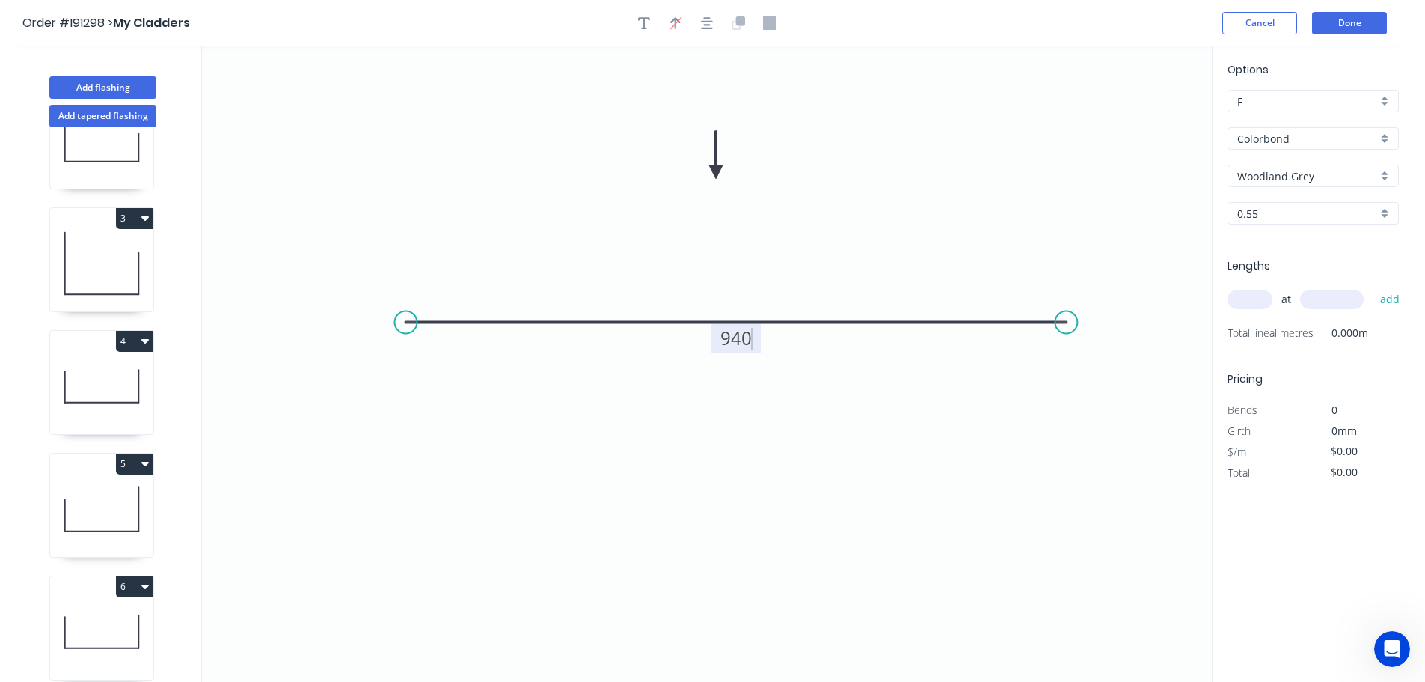
type input "$23.45"
click at [1262, 300] on input "text" at bounding box center [1250, 299] width 45 height 19
type input "1"
type input "950"
click at [1373, 287] on button "add" at bounding box center [1390, 299] width 35 height 25
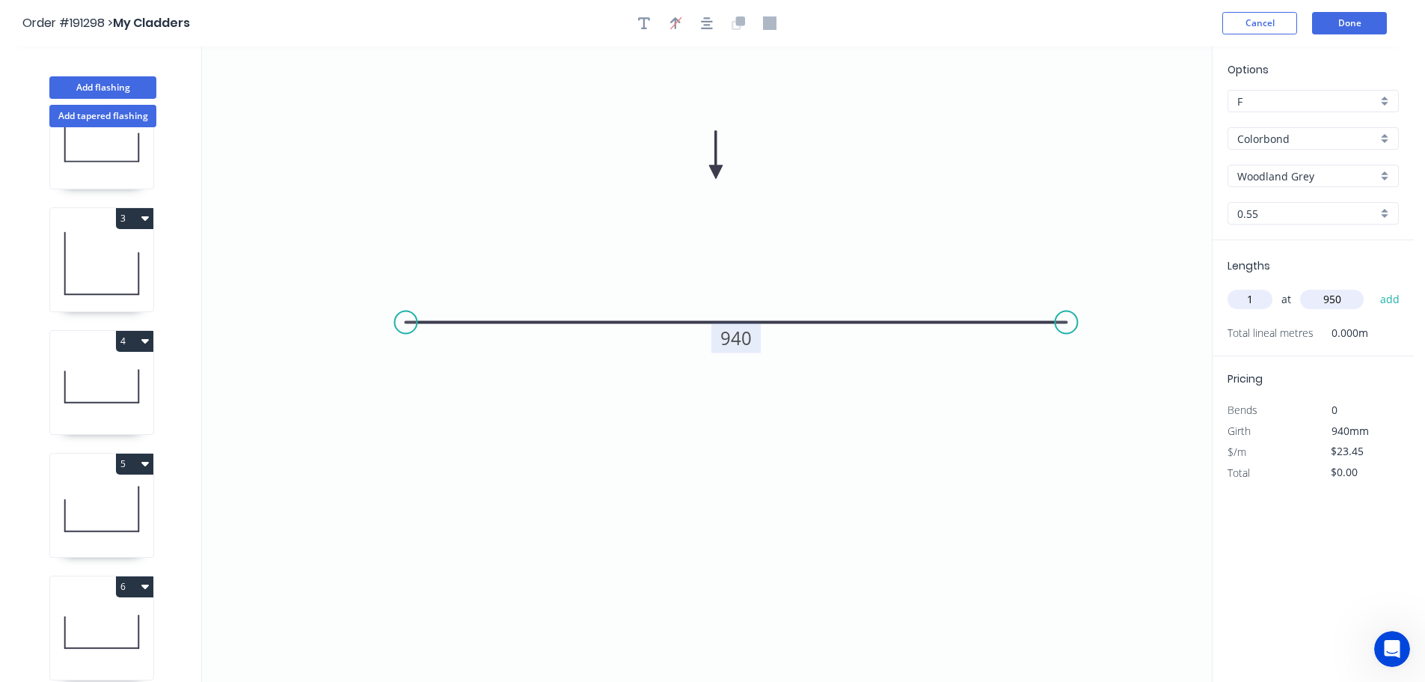
type input "$23.45"
click at [100, 83] on button "Add flashing" at bounding box center [102, 87] width 107 height 22
type input "$0.00"
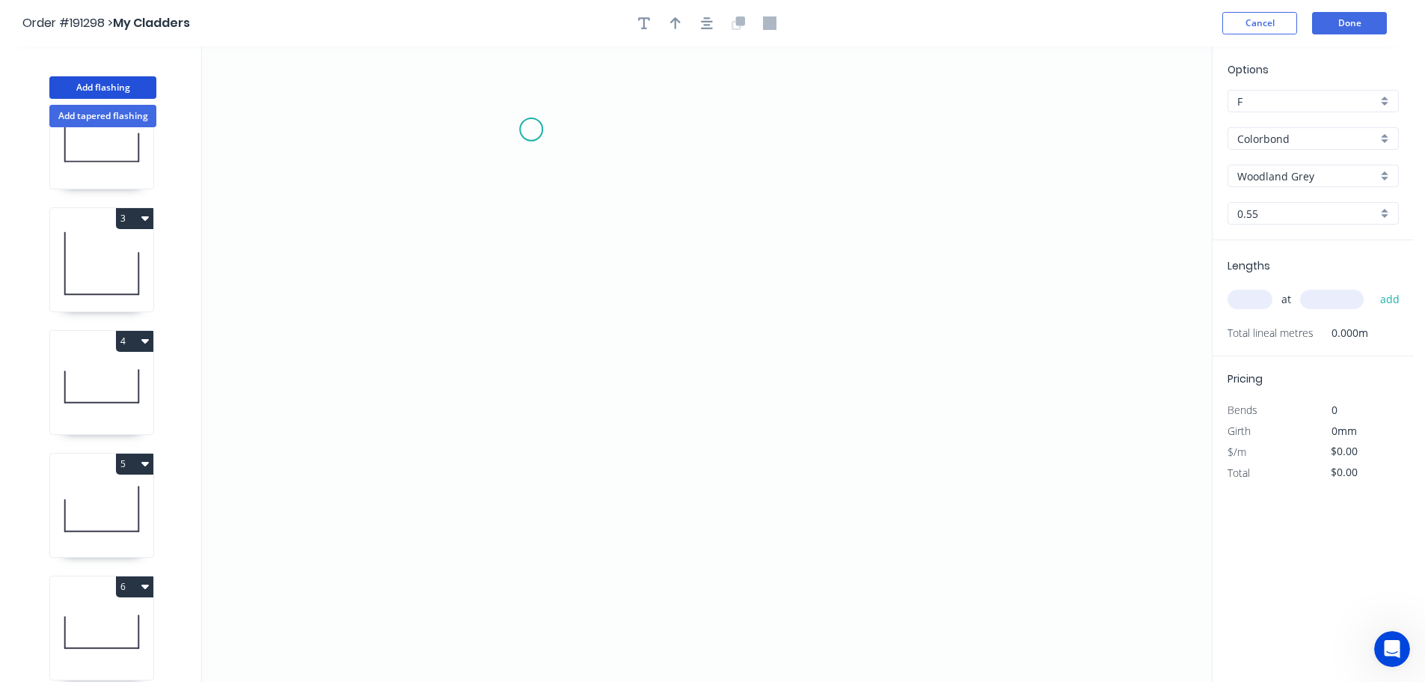
click at [531, 129] on icon "0" at bounding box center [707, 363] width 1010 height 635
click at [512, 471] on icon "0" at bounding box center [707, 363] width 1010 height 635
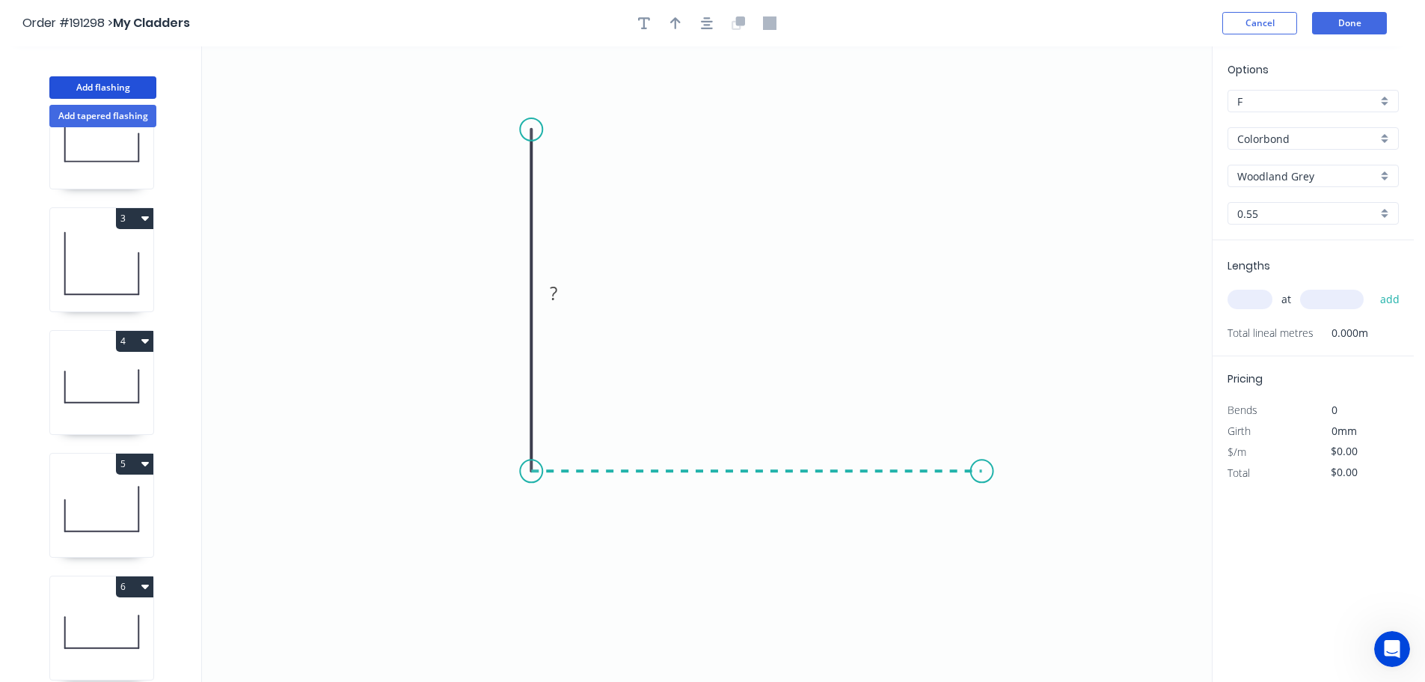
click at [982, 465] on icon "0 ?" at bounding box center [707, 363] width 1010 height 635
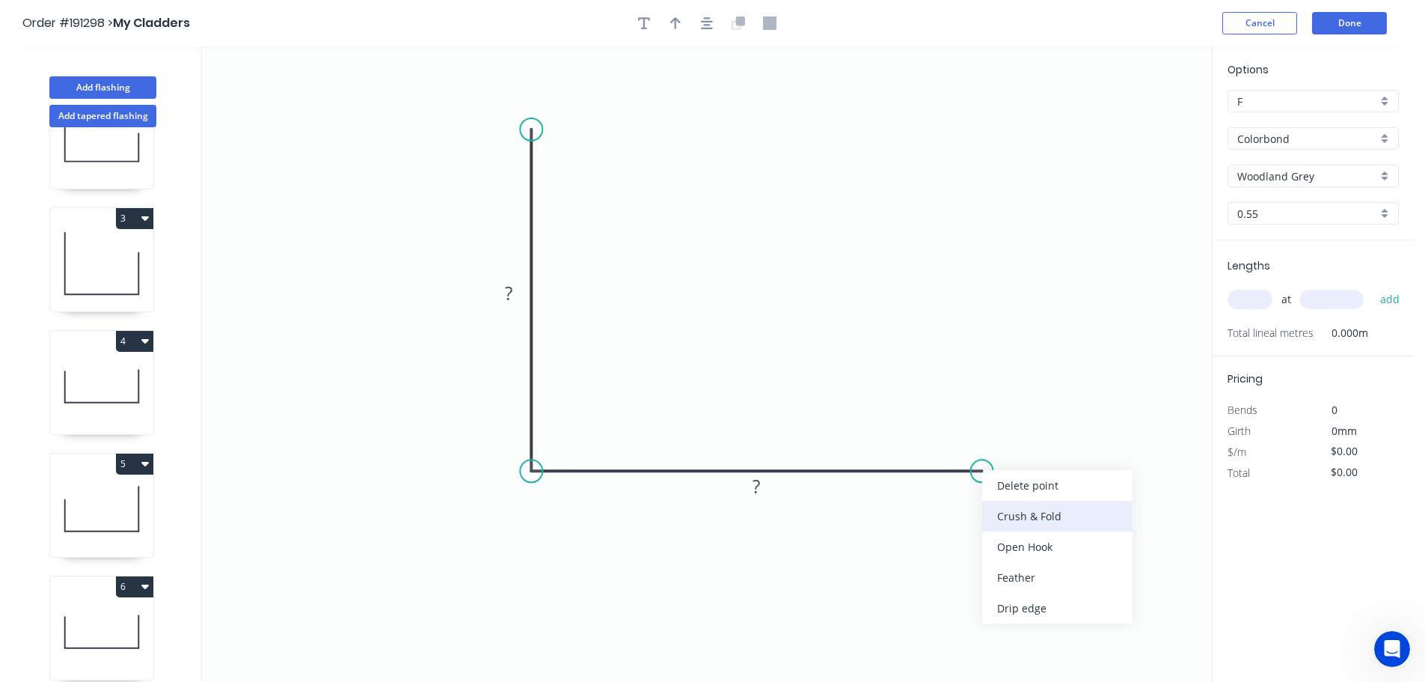
click at [1046, 522] on div "Crush & Fold" at bounding box center [1057, 515] width 150 height 31
click at [1013, 519] on div "Flip bend" at bounding box center [1052, 522] width 150 height 31
click at [979, 436] on tspan "10" at bounding box center [972, 432] width 21 height 25
click at [1065, 432] on icon "0 ? CF 15 ?" at bounding box center [707, 363] width 1010 height 635
drag, startPoint x: 988, startPoint y: 429, endPoint x: 1068, endPoint y: 521, distance: 120.9
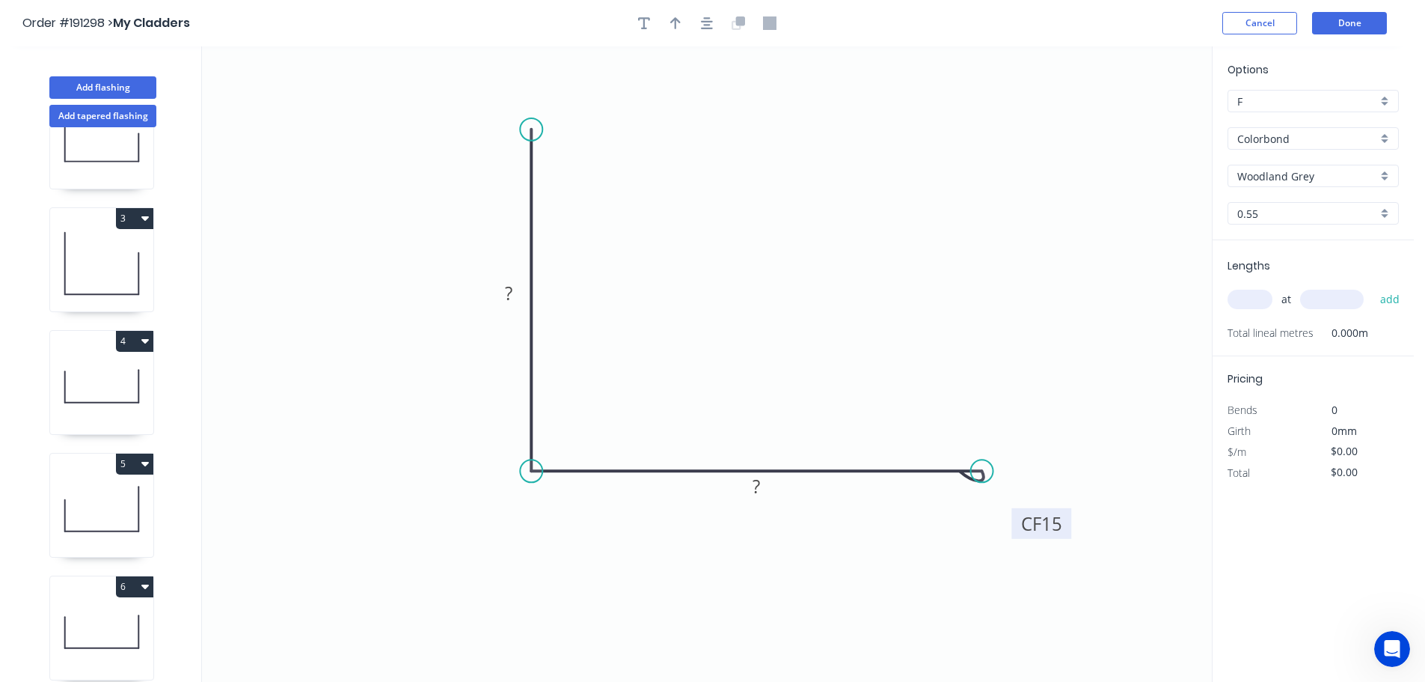
click at [1068, 521] on rect at bounding box center [1041, 523] width 60 height 31
click at [581, 171] on div "Crush & Fold" at bounding box center [605, 176] width 150 height 31
click at [518, 103] on tspan "10" at bounding box center [509, 103] width 21 height 25
click at [627, 124] on icon "0 CF 15 ? CF 15 ?" at bounding box center [707, 363] width 1010 height 635
drag, startPoint x: 520, startPoint y: 99, endPoint x: 467, endPoint y: 91, distance: 53.7
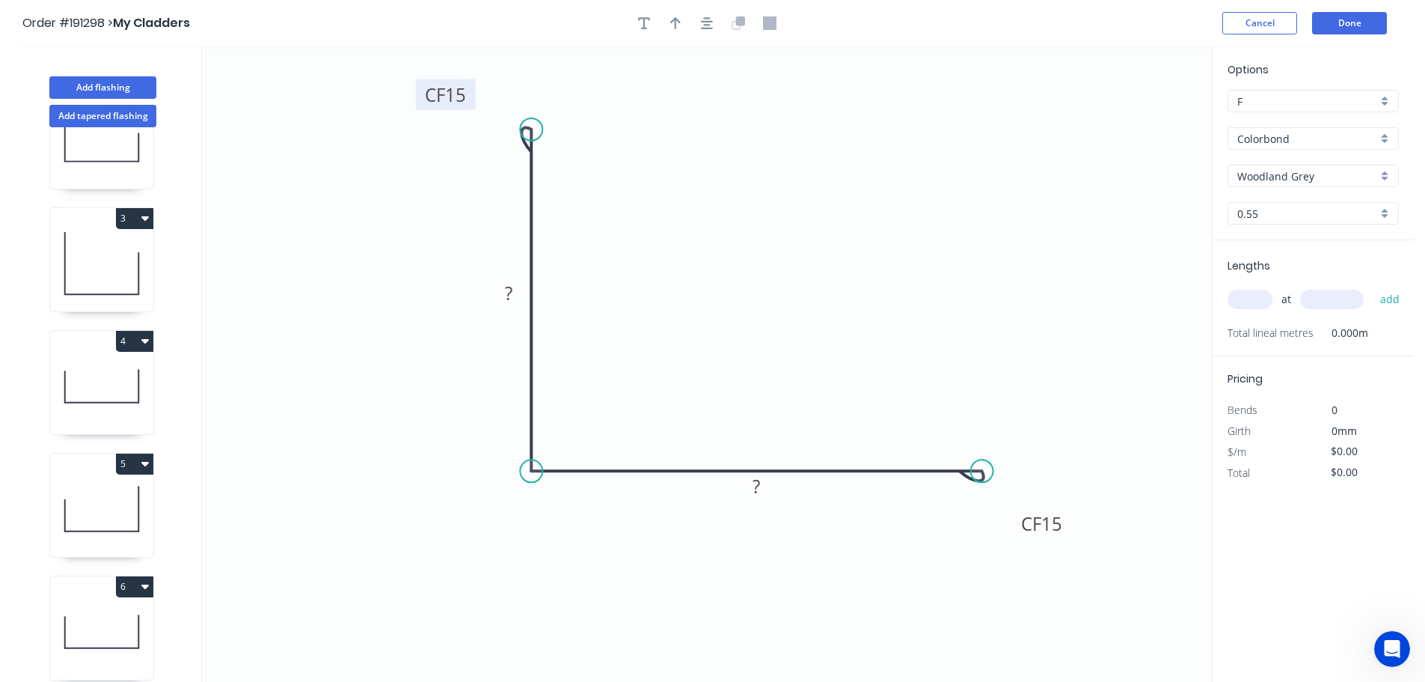
click at [467, 91] on rect at bounding box center [446, 94] width 60 height 31
click at [509, 293] on tspan "?" at bounding box center [508, 293] width 7 height 25
click at [714, 254] on icon "0 CF 15 100 CF 15 100" at bounding box center [707, 363] width 1010 height 635
type input "$12.98"
click at [673, 21] on icon "button" at bounding box center [675, 23] width 10 height 12
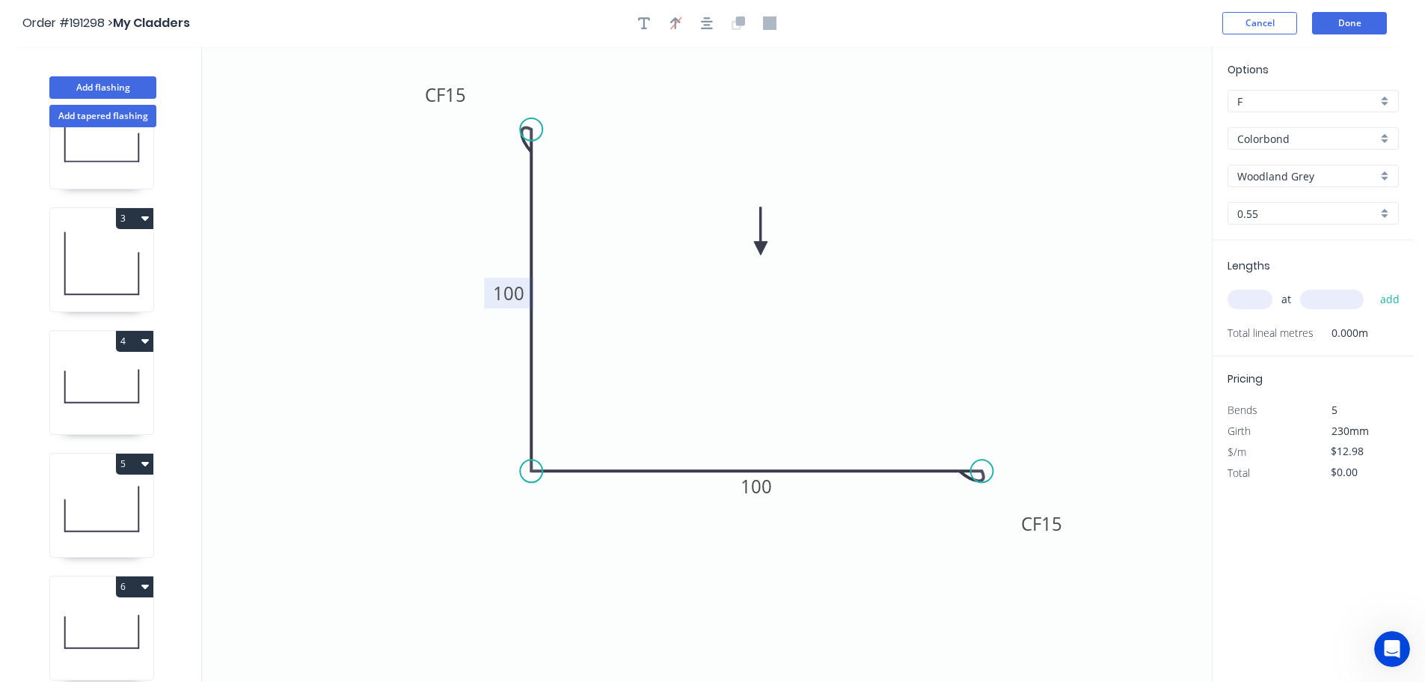
drag, startPoint x: 1136, startPoint y: 114, endPoint x: 761, endPoint y: 248, distance: 398.2
click at [761, 248] on icon at bounding box center [760, 231] width 13 height 48
click at [1258, 299] on input "text" at bounding box center [1250, 299] width 45 height 19
type input "1"
type input "1000"
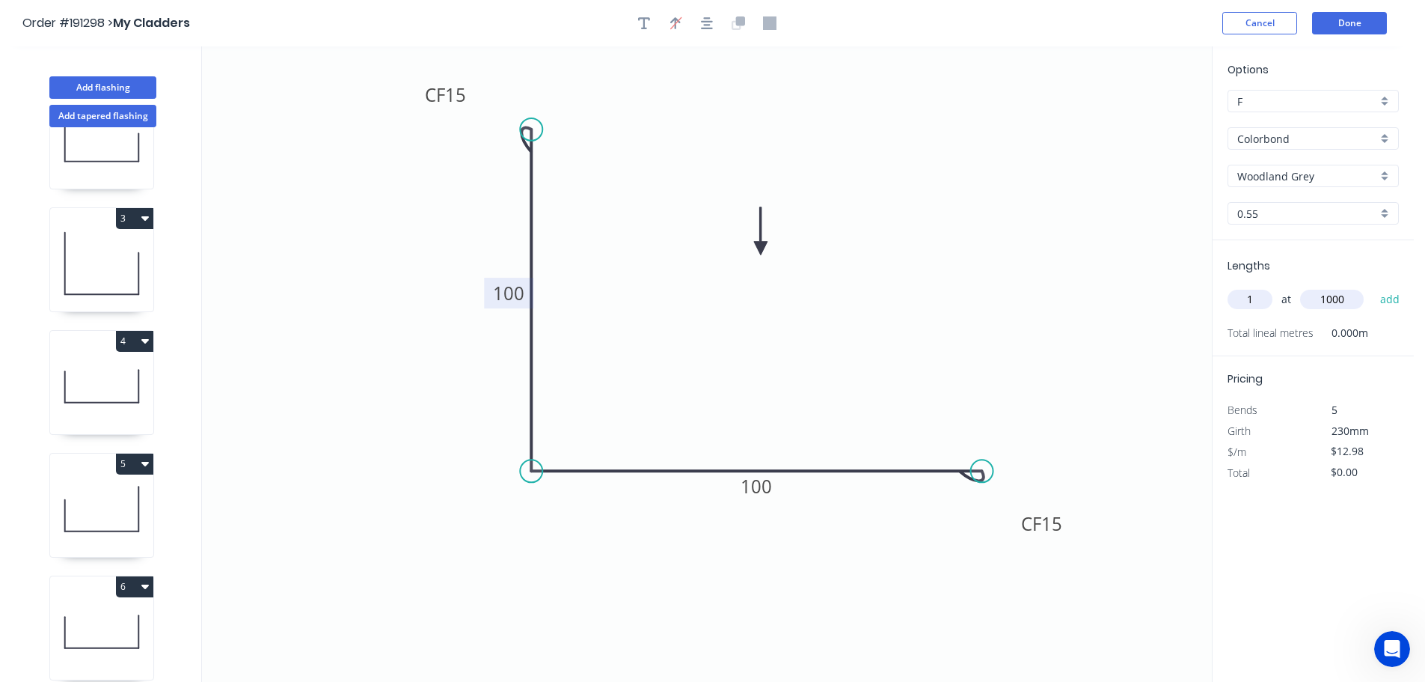
click at [1373, 287] on button "add" at bounding box center [1390, 299] width 35 height 25
type input "$12.98"
drag, startPoint x: 81, startPoint y: 85, endPoint x: 103, endPoint y: 85, distance: 22.4
click at [83, 85] on button "Add flashing" at bounding box center [102, 87] width 107 height 22
type input "$0.00"
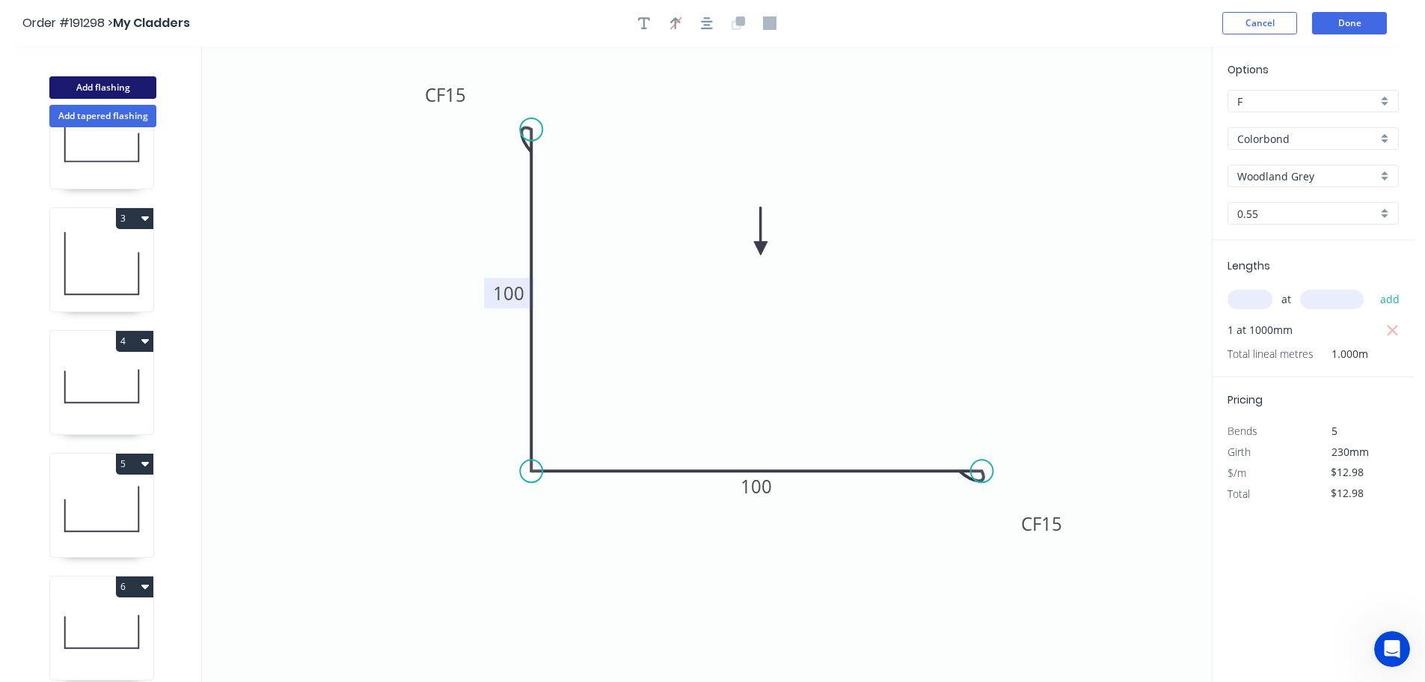
type input "$0.00"
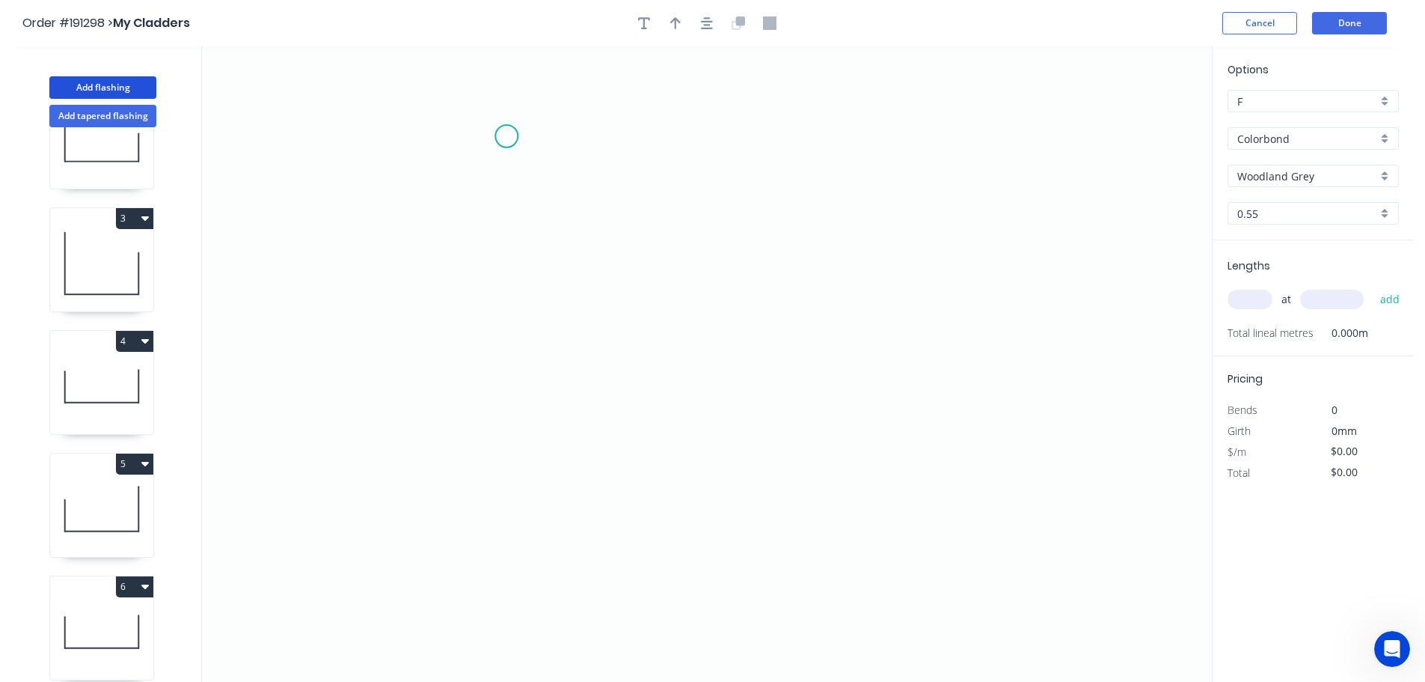
click at [506, 136] on icon "0" at bounding box center [707, 363] width 1010 height 635
click at [503, 543] on icon "0" at bounding box center [707, 363] width 1010 height 635
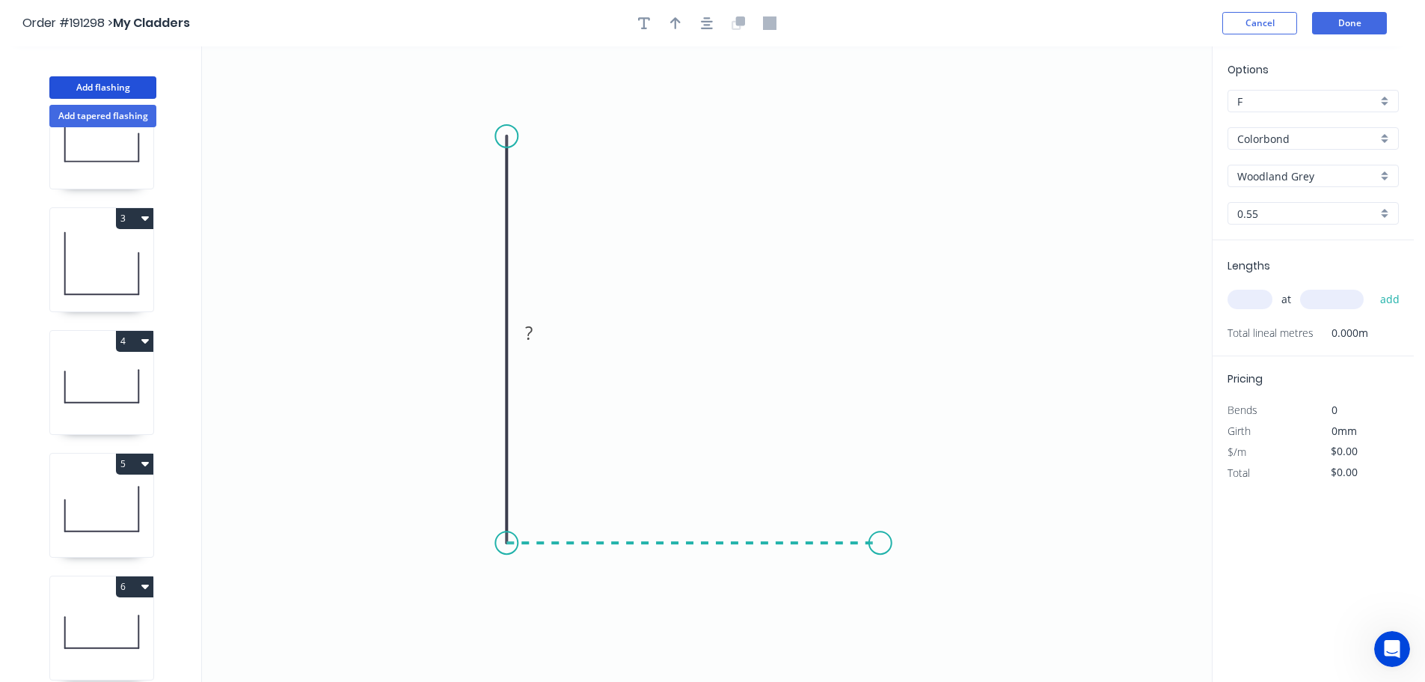
click at [881, 533] on icon "0 ?" at bounding box center [707, 363] width 1010 height 635
click at [881, 533] on circle at bounding box center [880, 542] width 22 height 22
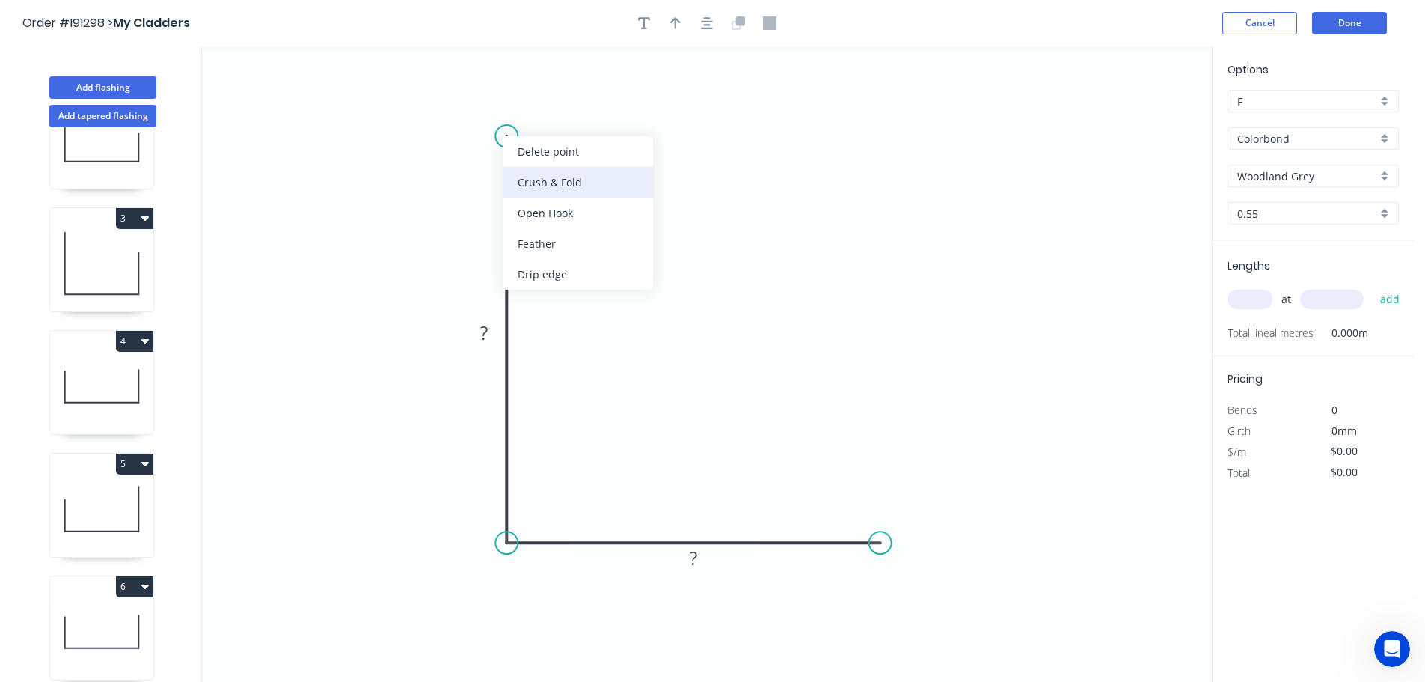
click at [572, 181] on div "Crush & Fold" at bounding box center [578, 182] width 150 height 31
click at [484, 108] on tspan "10" at bounding box center [484, 109] width 21 height 25
click at [612, 117] on icon "0 CF 15 ? ?" at bounding box center [707, 363] width 1010 height 635
drag, startPoint x: 498, startPoint y: 107, endPoint x: 444, endPoint y: 91, distance: 56.8
click at [444, 91] on rect at bounding box center [421, 94] width 60 height 31
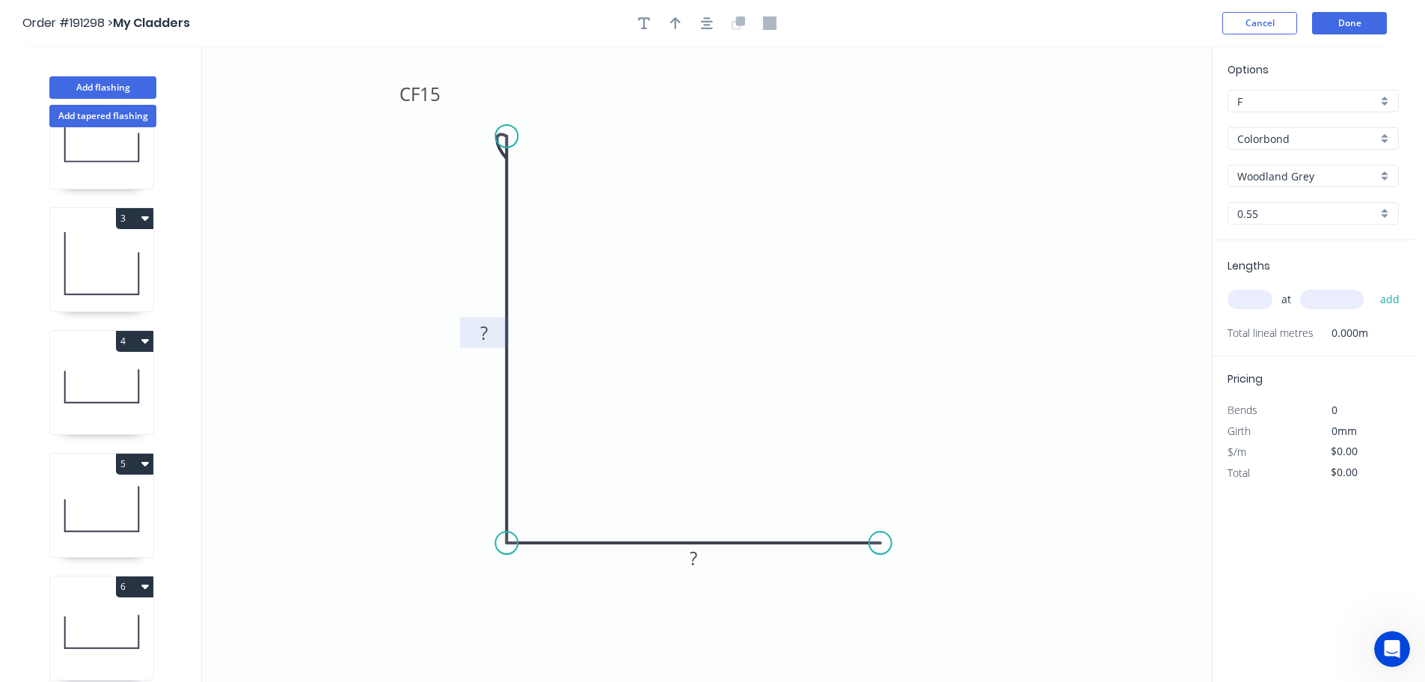
click at [488, 330] on tspan "?" at bounding box center [483, 332] width 7 height 25
click at [676, 298] on icon "0 CF 15 100 70" at bounding box center [707, 363] width 1010 height 635
type input "$9.28"
click at [676, 21] on icon "button" at bounding box center [675, 23] width 10 height 12
drag, startPoint x: 1139, startPoint y: 123, endPoint x: 705, endPoint y: 275, distance: 459.2
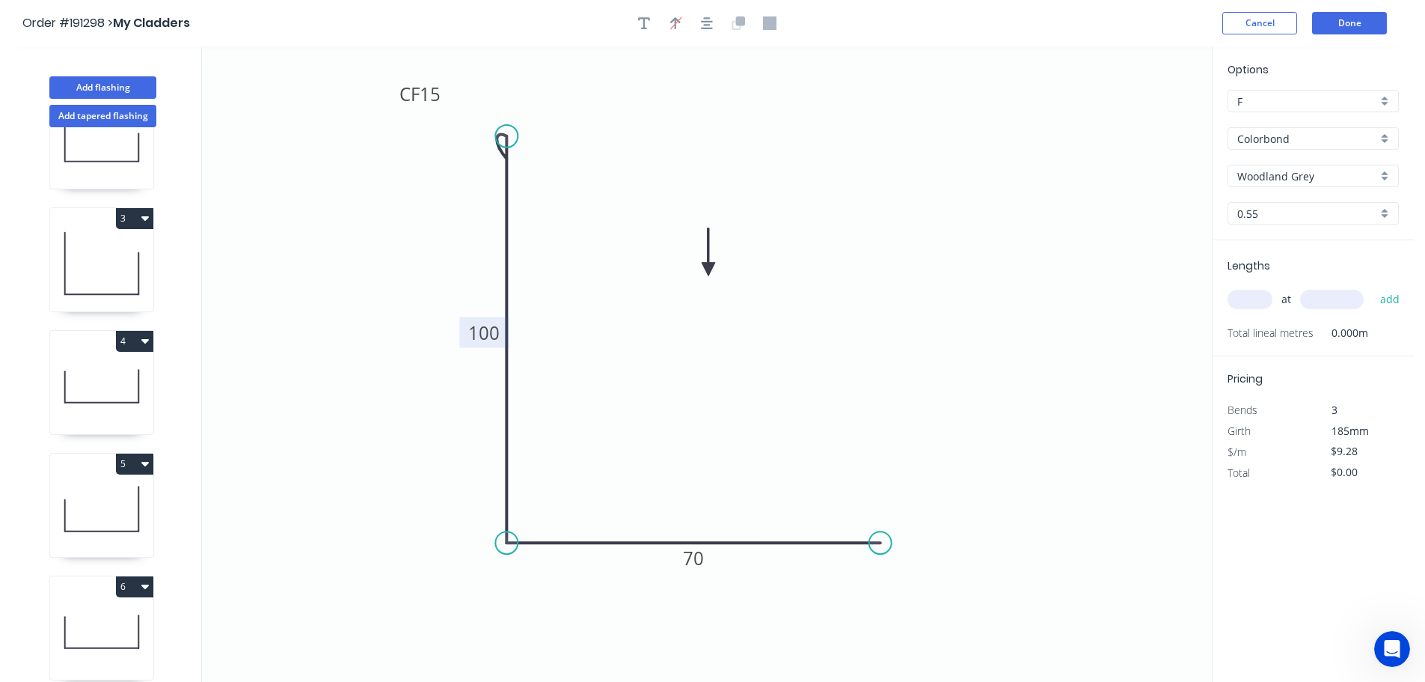
click at [705, 275] on icon at bounding box center [708, 252] width 13 height 48
click at [1261, 298] on input "text" at bounding box center [1250, 299] width 45 height 19
type input "1"
type input "1000"
click at [1373, 287] on button "add" at bounding box center [1390, 299] width 35 height 25
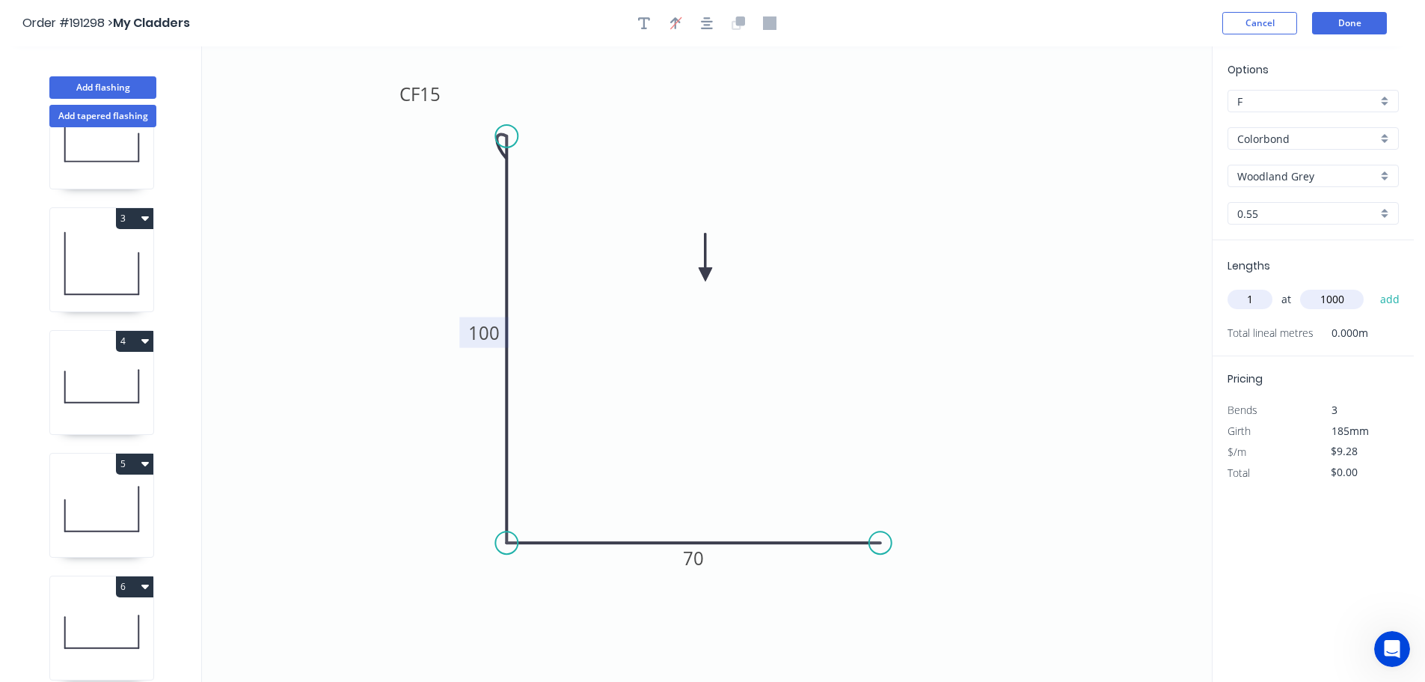
type input "$9.28"
click at [74, 82] on button "Add flashing" at bounding box center [102, 87] width 107 height 22
type input "$0.00"
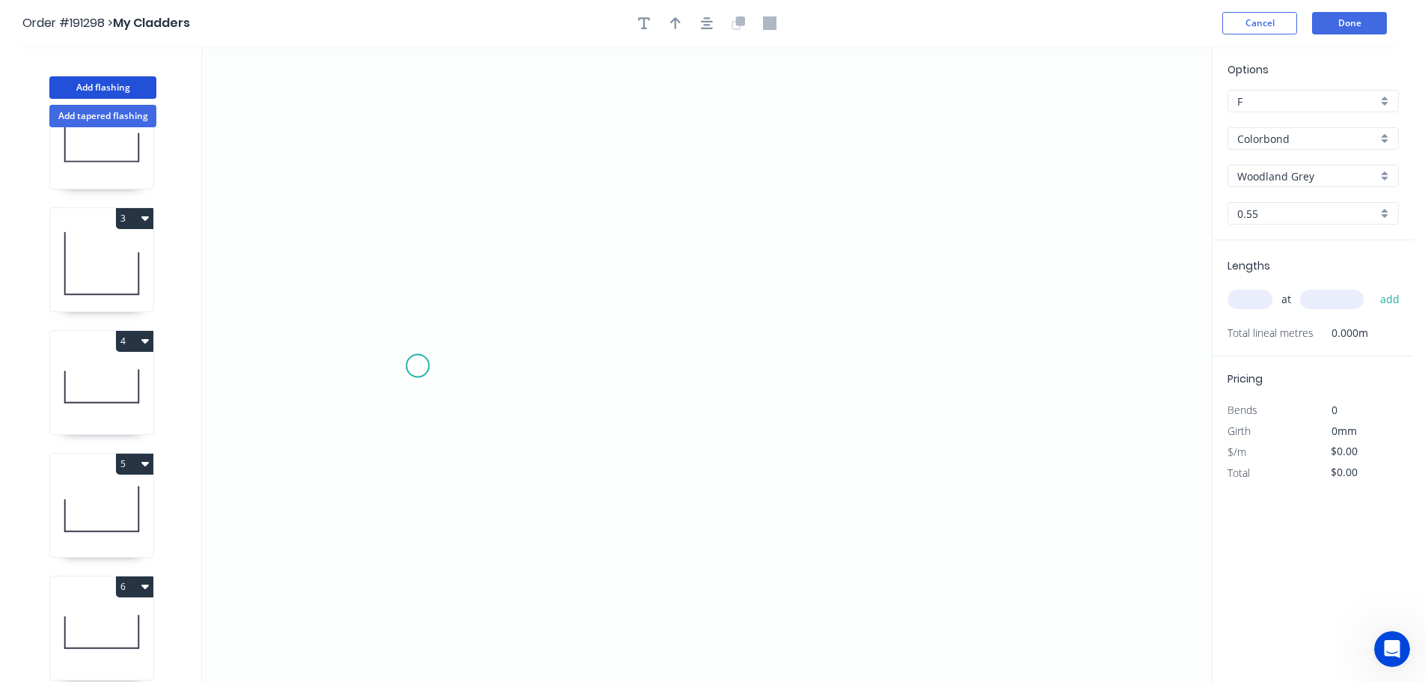
click at [417, 366] on icon "0" at bounding box center [707, 363] width 1010 height 635
click at [1063, 370] on icon "0" at bounding box center [707, 363] width 1010 height 635
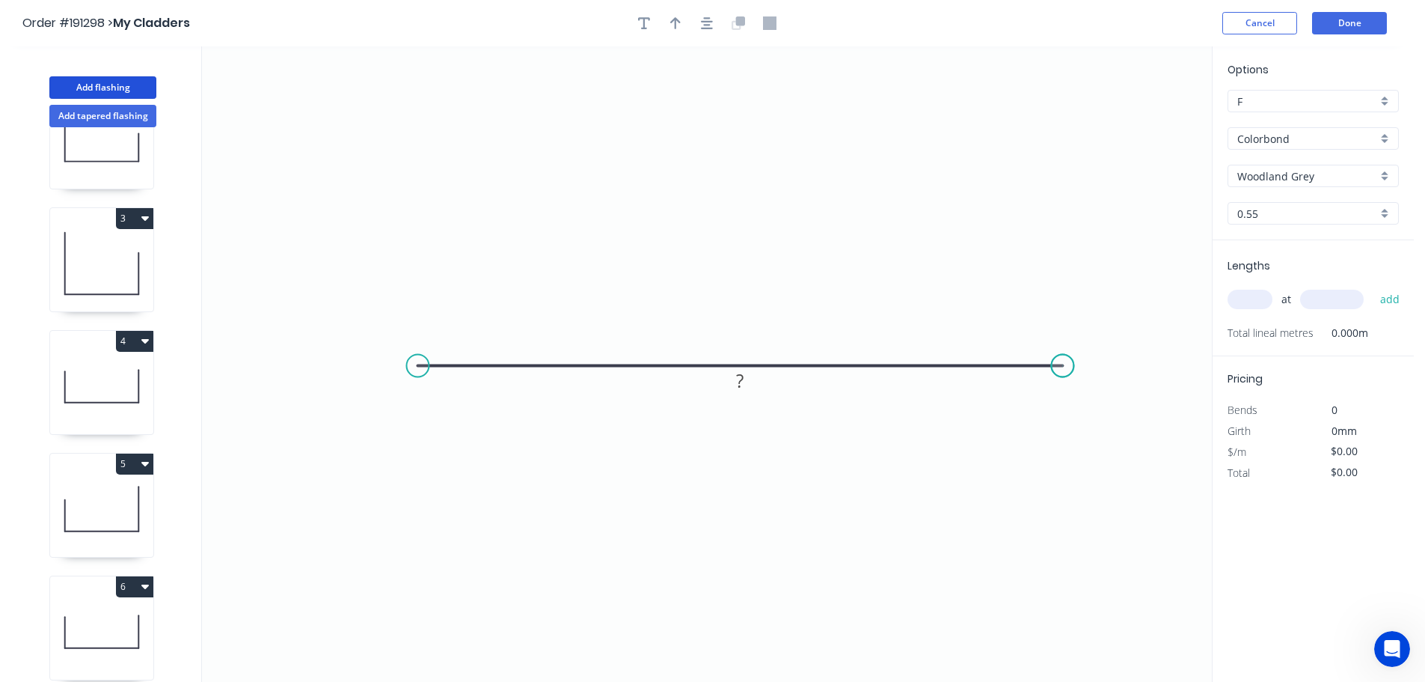
click at [1063, 370] on circle at bounding box center [1062, 366] width 22 height 22
click at [676, 20] on icon "button" at bounding box center [675, 23] width 10 height 12
drag, startPoint x: 1136, startPoint y: 116, endPoint x: 741, endPoint y: 169, distance: 398.5
click at [741, 169] on icon at bounding box center [746, 150] width 13 height 48
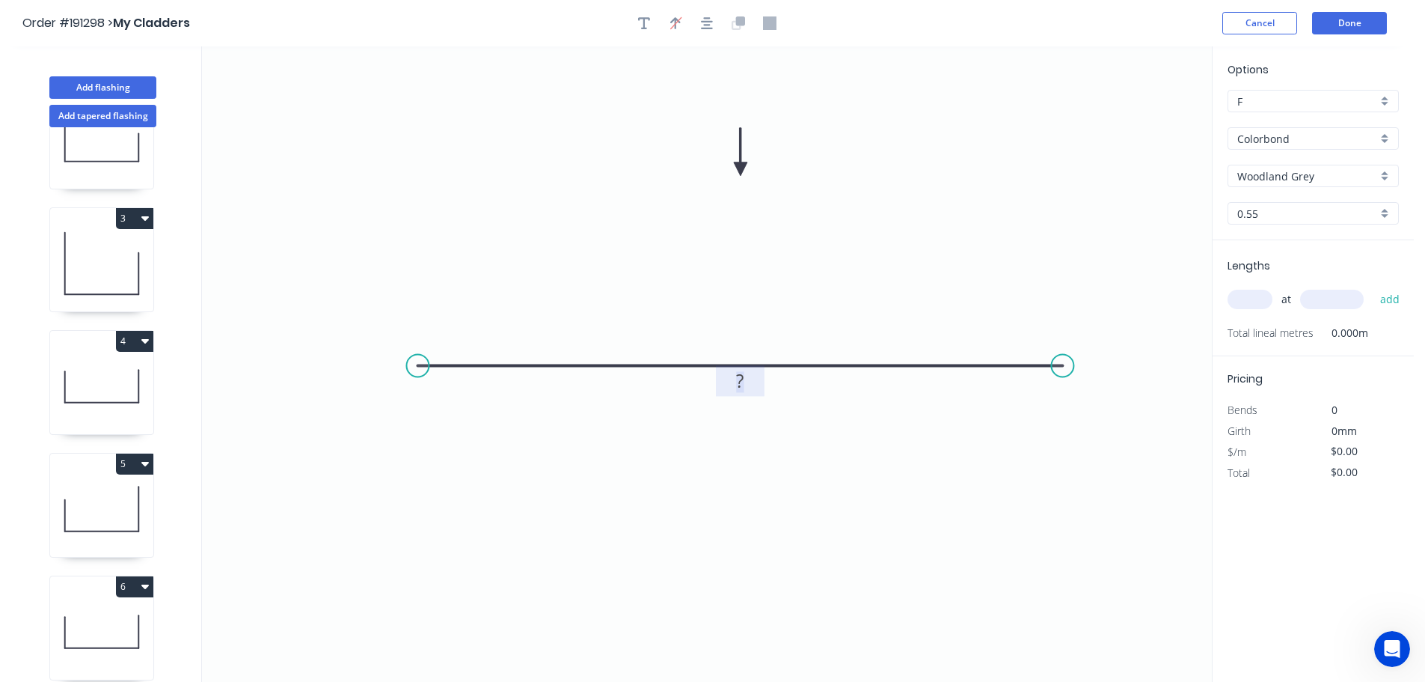
click at [741, 379] on tspan "?" at bounding box center [739, 380] width 7 height 25
click at [809, 279] on icon "0 200" at bounding box center [707, 363] width 1010 height 635
type input "$6.85"
click at [1255, 301] on input "text" at bounding box center [1250, 299] width 45 height 19
type input "1"
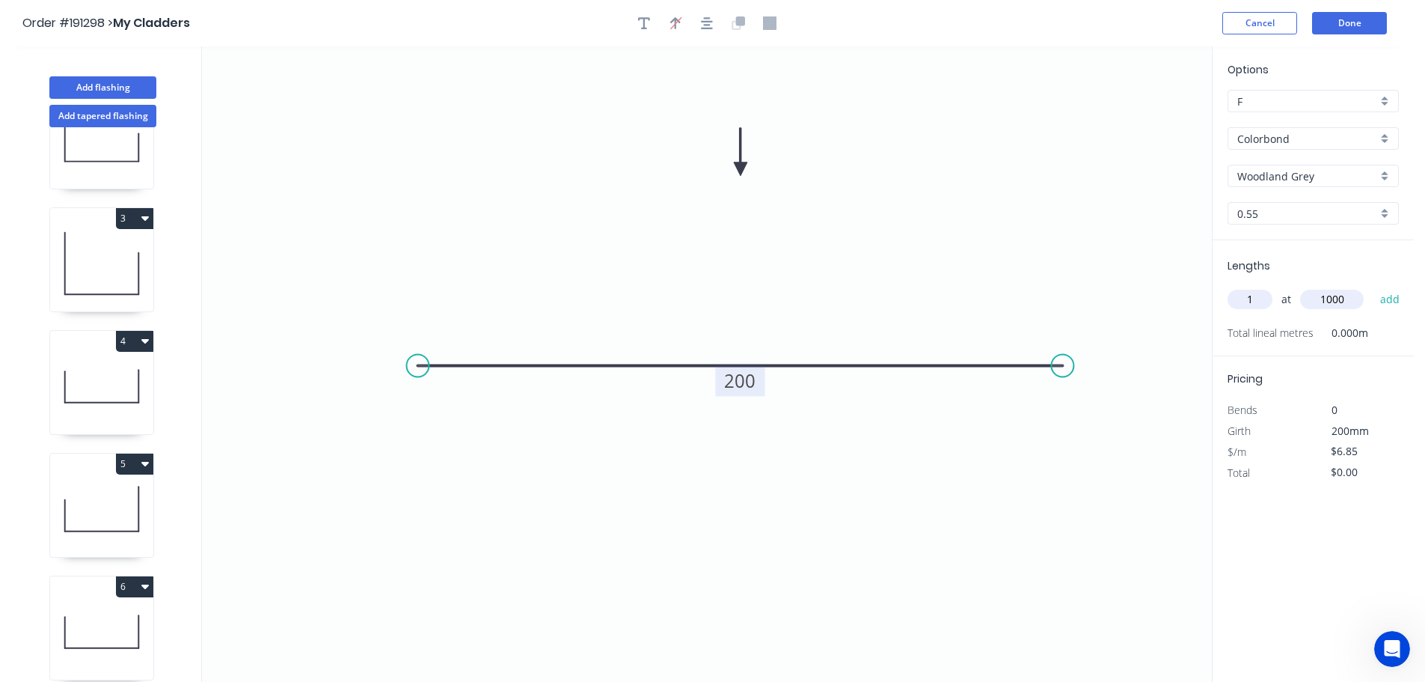
type input "1000"
click at [1373, 287] on button "add" at bounding box center [1390, 299] width 35 height 25
type input "$6.85"
click at [88, 85] on button "Add flashing" at bounding box center [102, 87] width 107 height 22
type input "$0.00"
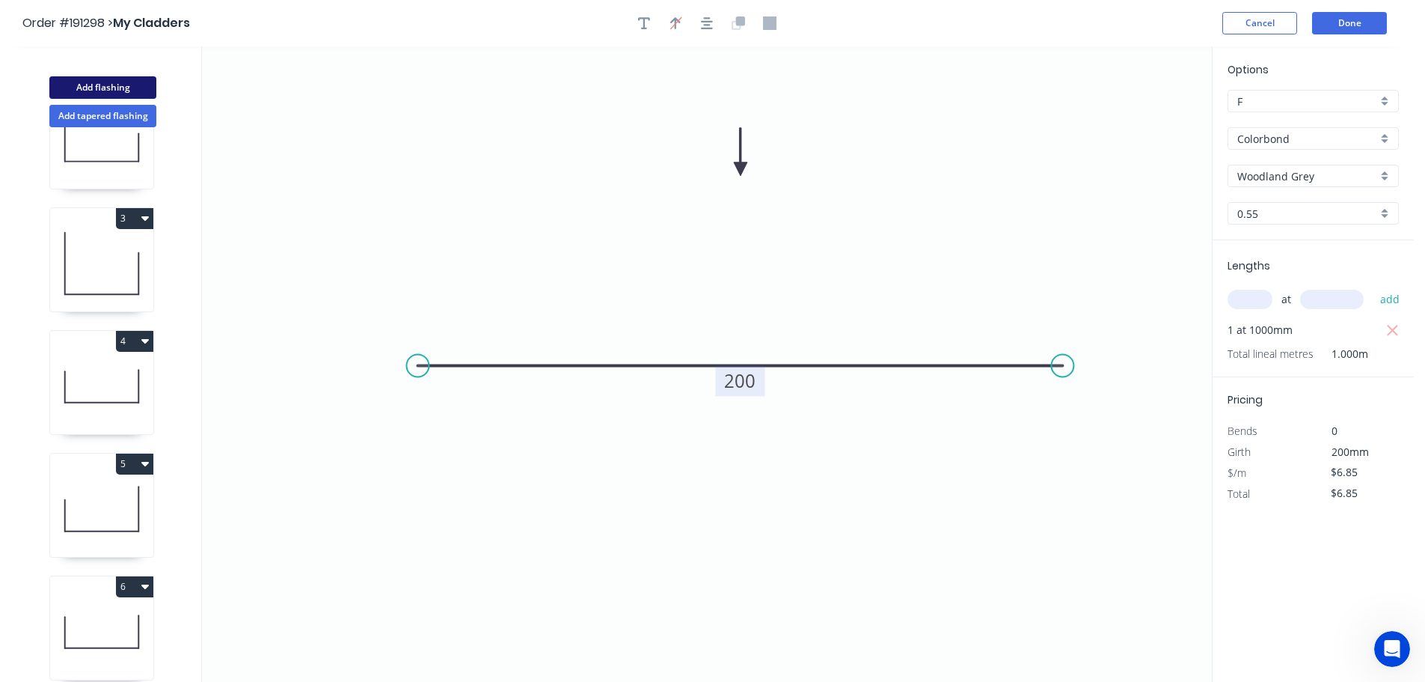
type input "$0.00"
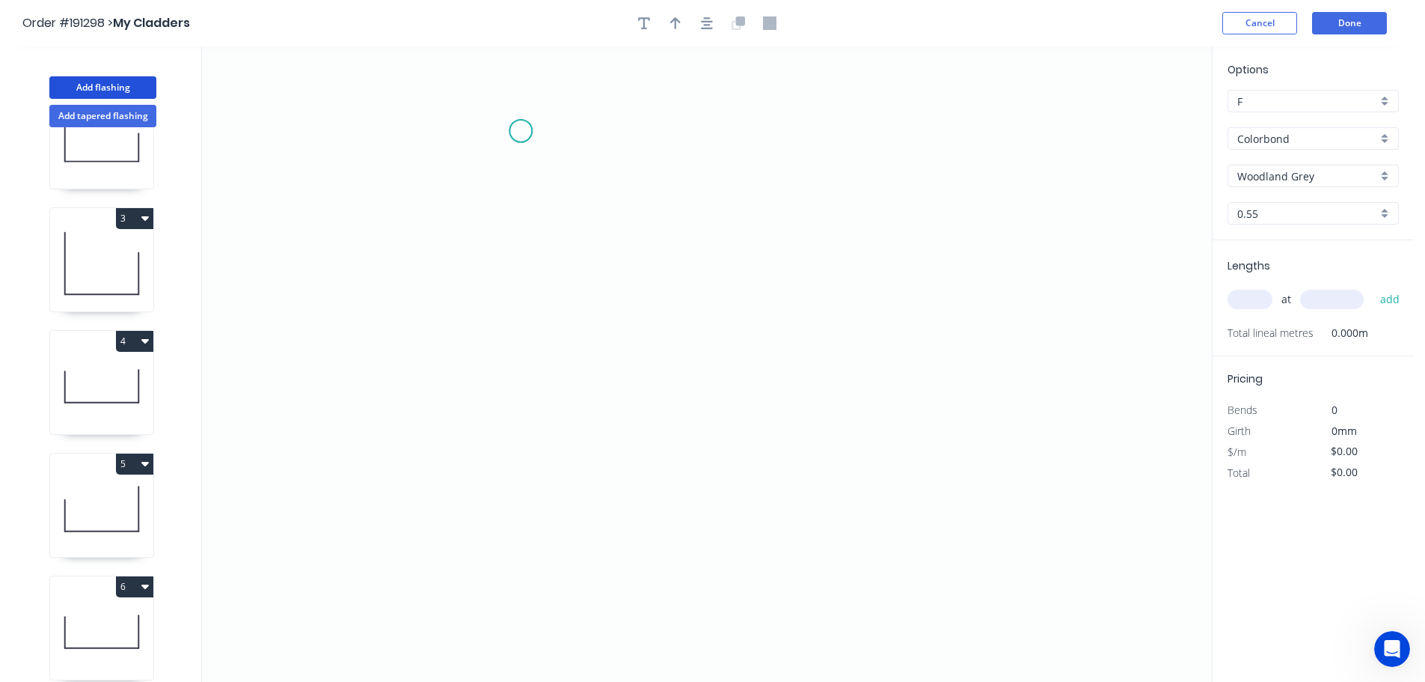
click at [521, 131] on icon "0" at bounding box center [707, 363] width 1010 height 635
click at [515, 467] on icon "0" at bounding box center [707, 363] width 1010 height 635
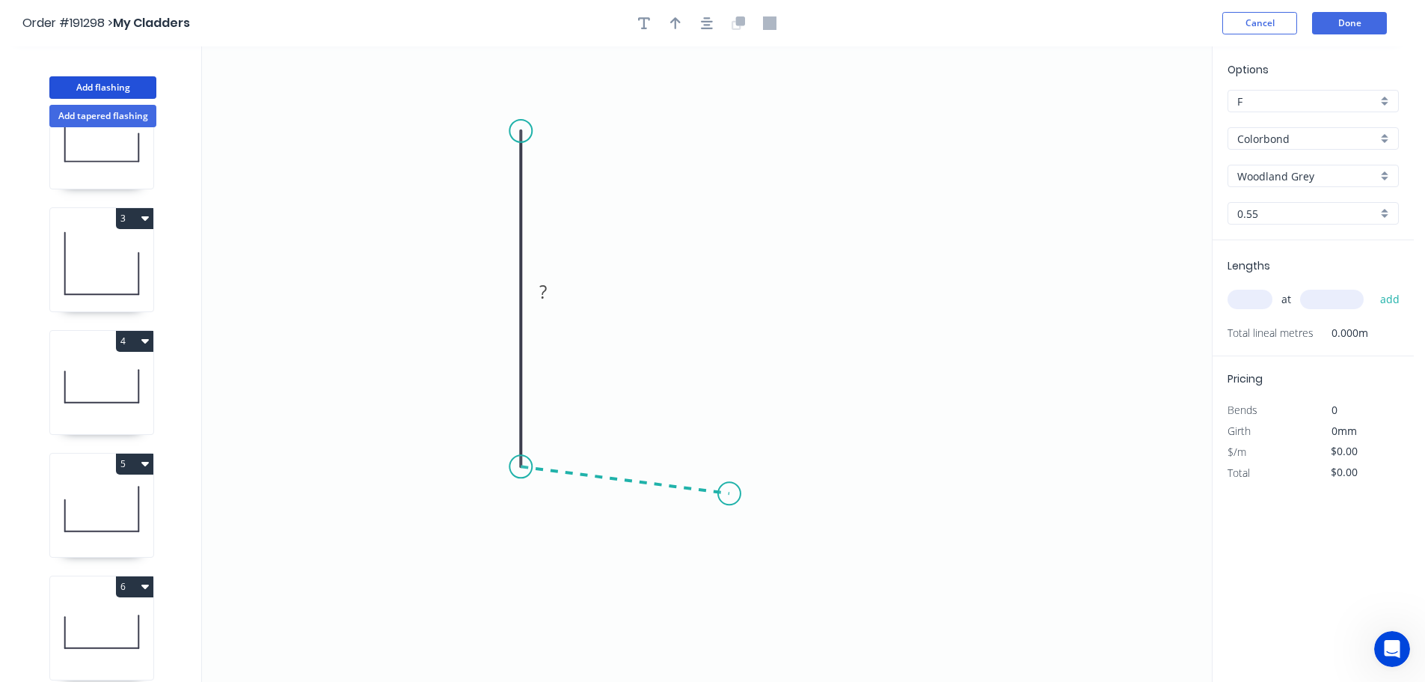
click at [729, 494] on icon "0 ?" at bounding box center [707, 363] width 1010 height 635
click at [762, 570] on icon "0 ? ? ? º" at bounding box center [707, 363] width 1010 height 635
click at [762, 570] on circle at bounding box center [761, 569] width 22 height 22
click at [501, 293] on tspan "?" at bounding box center [497, 291] width 7 height 25
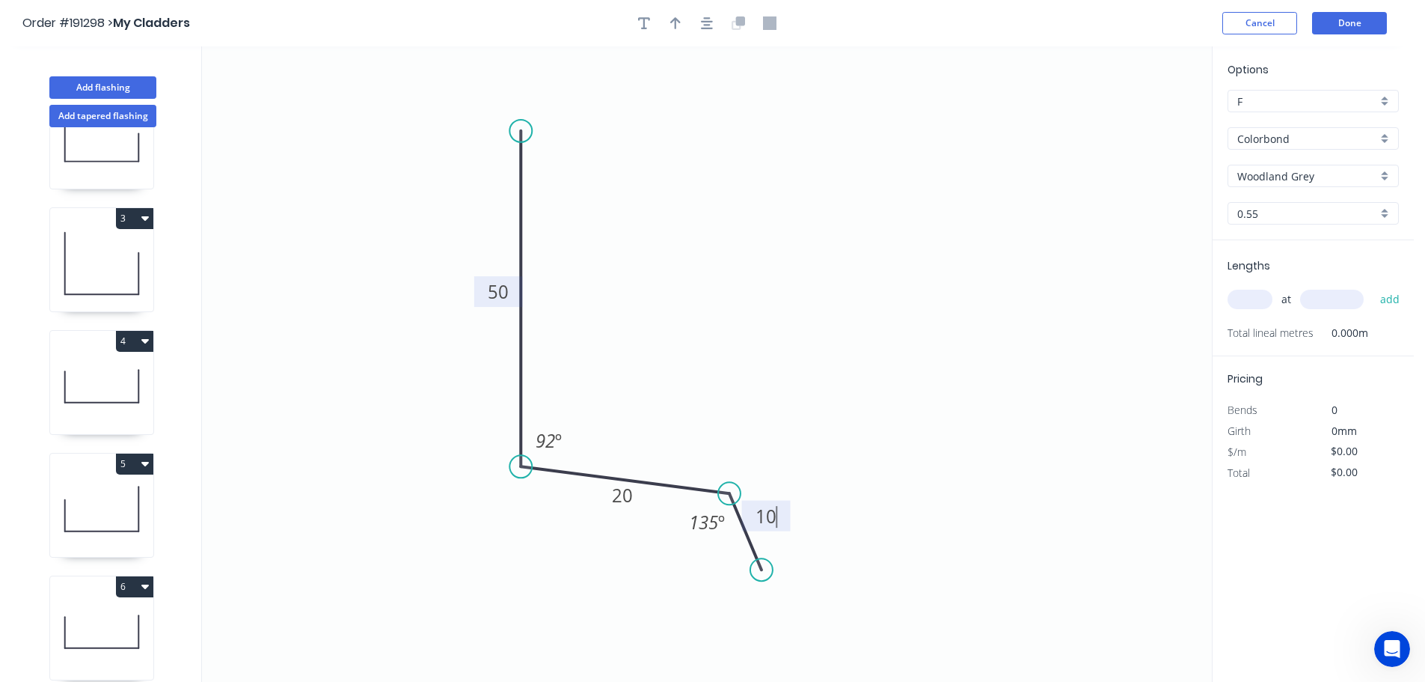
click at [729, 268] on icon "0 50 20 10 92 º 135 º" at bounding box center [707, 363] width 1010 height 635
type input "$6.40"
drag, startPoint x: 605, startPoint y: 503, endPoint x: 568, endPoint y: 513, distance: 38.6
click at [568, 513] on rect at bounding box center [584, 504] width 49 height 31
click at [676, 19] on icon "button" at bounding box center [675, 23] width 10 height 12
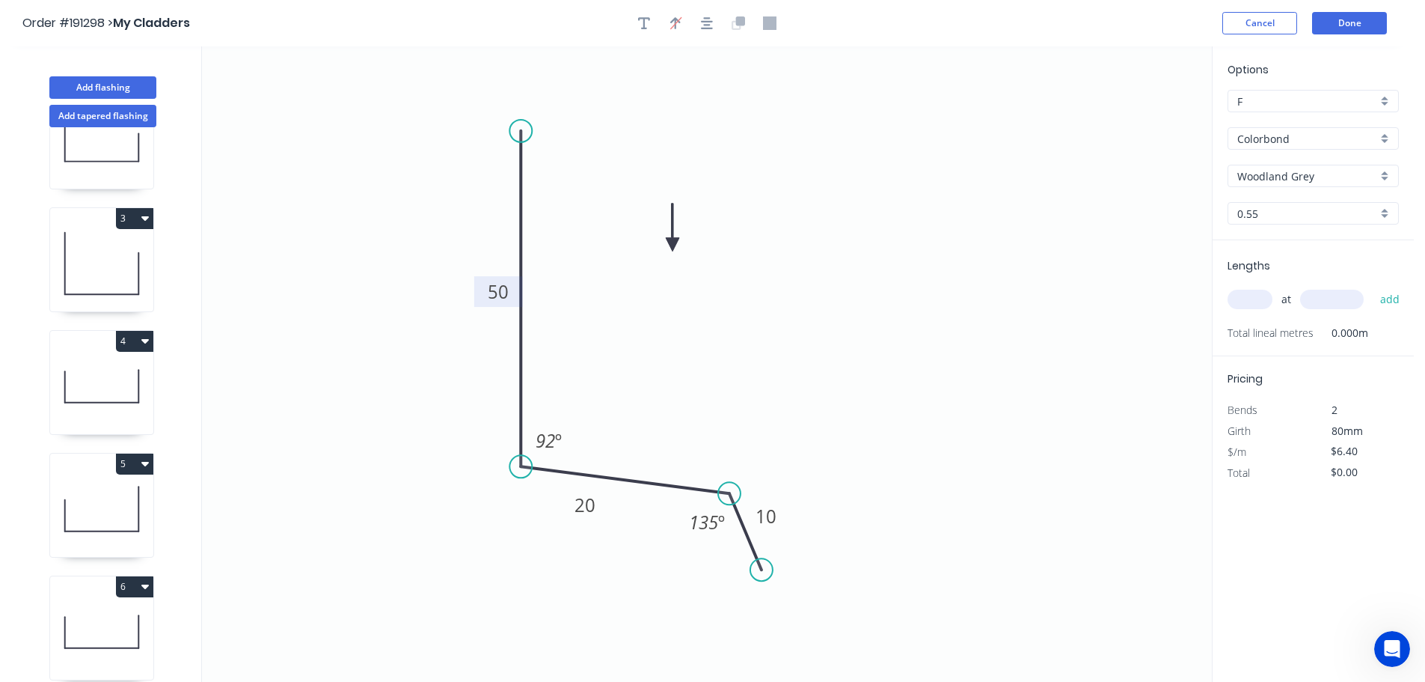
drag, startPoint x: 1137, startPoint y: 115, endPoint x: 673, endPoint y: 245, distance: 482.3
click at [673, 245] on icon at bounding box center [672, 227] width 13 height 48
click at [1258, 298] on input "text" at bounding box center [1250, 299] width 45 height 19
type input "1"
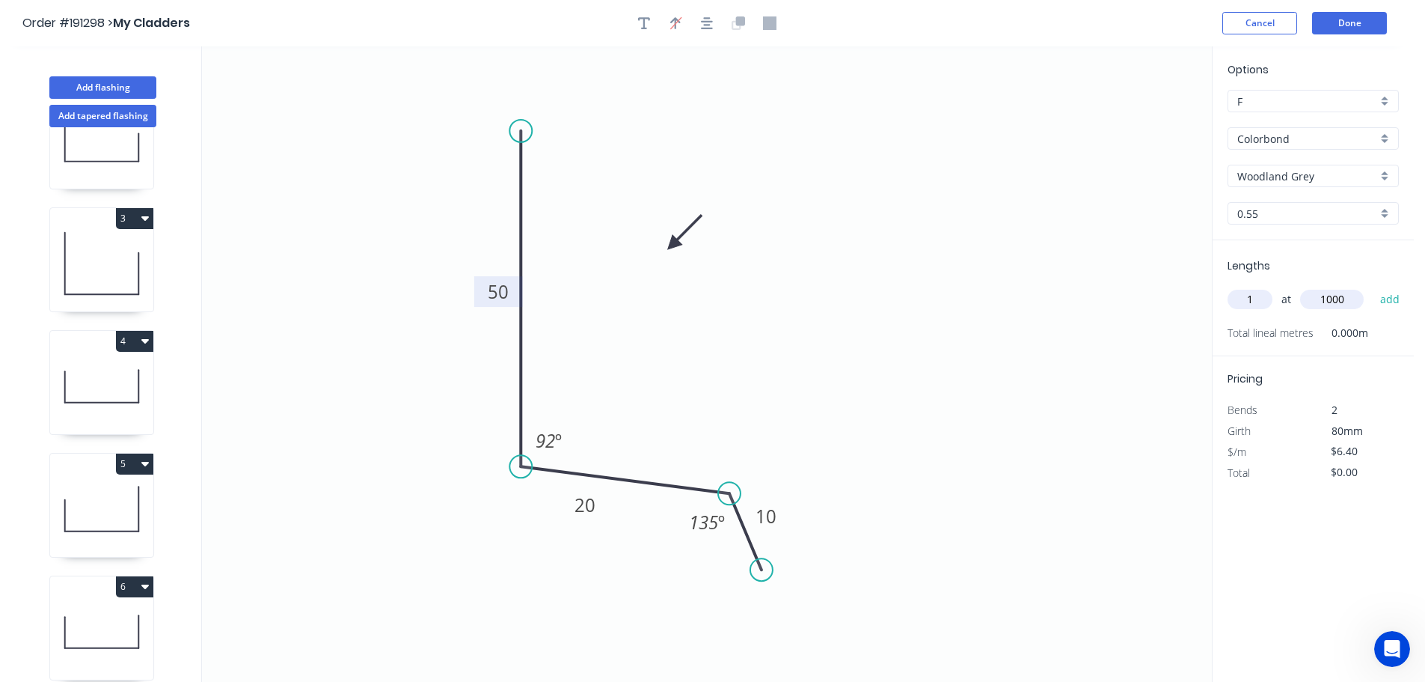
type input "1000"
click at [1373, 287] on button "add" at bounding box center [1390, 299] width 35 height 25
type input "$6.40"
click at [69, 115] on button "Add tapered flashing" at bounding box center [102, 116] width 107 height 22
type input "$0.00"
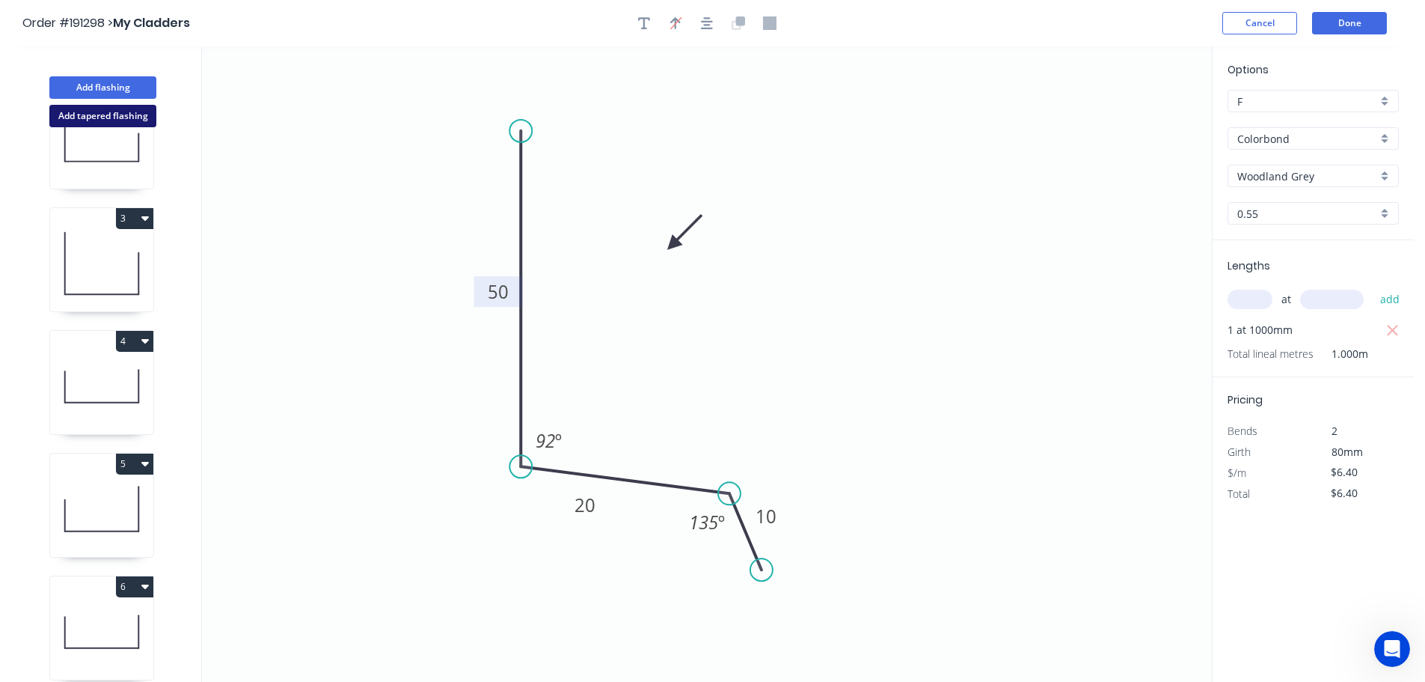
type input "$0.00"
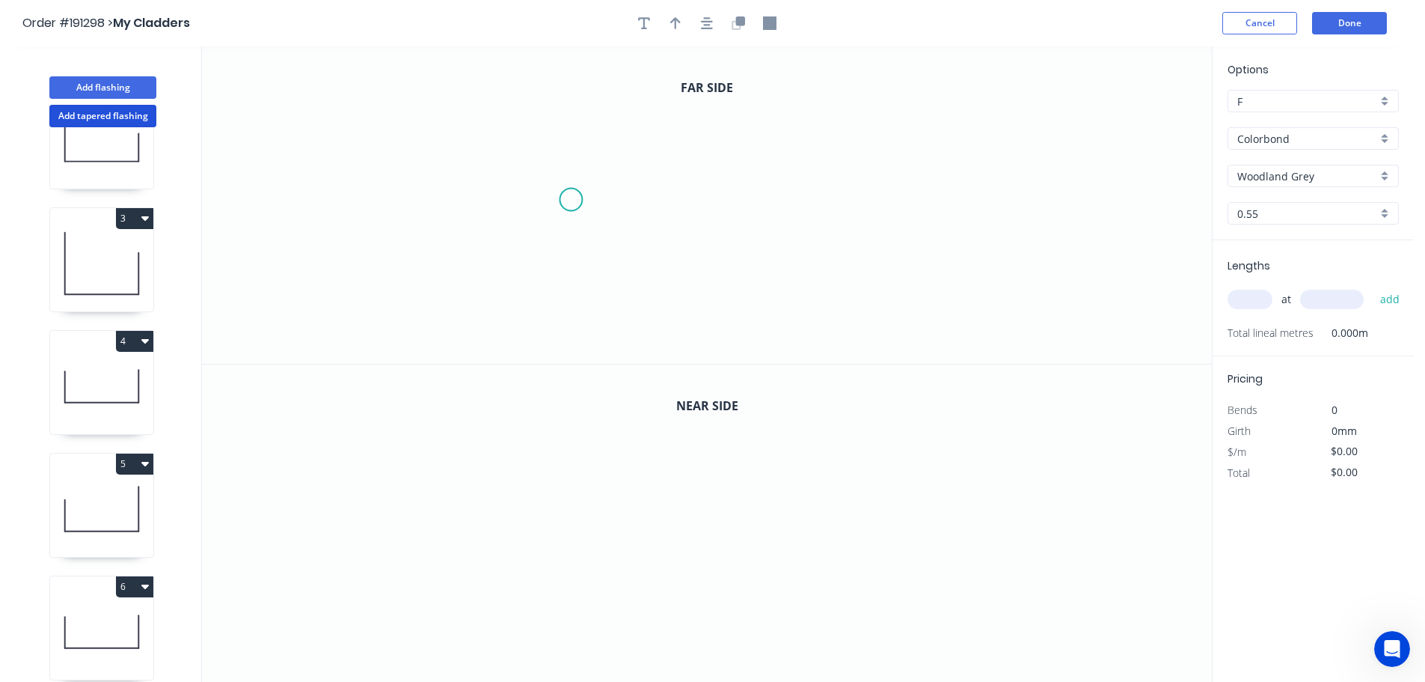
click at [571, 200] on icon "0" at bounding box center [707, 204] width 1010 height 317
click at [916, 189] on icon "0" at bounding box center [707, 204] width 1010 height 317
click at [916, 189] on circle at bounding box center [915, 200] width 22 height 22
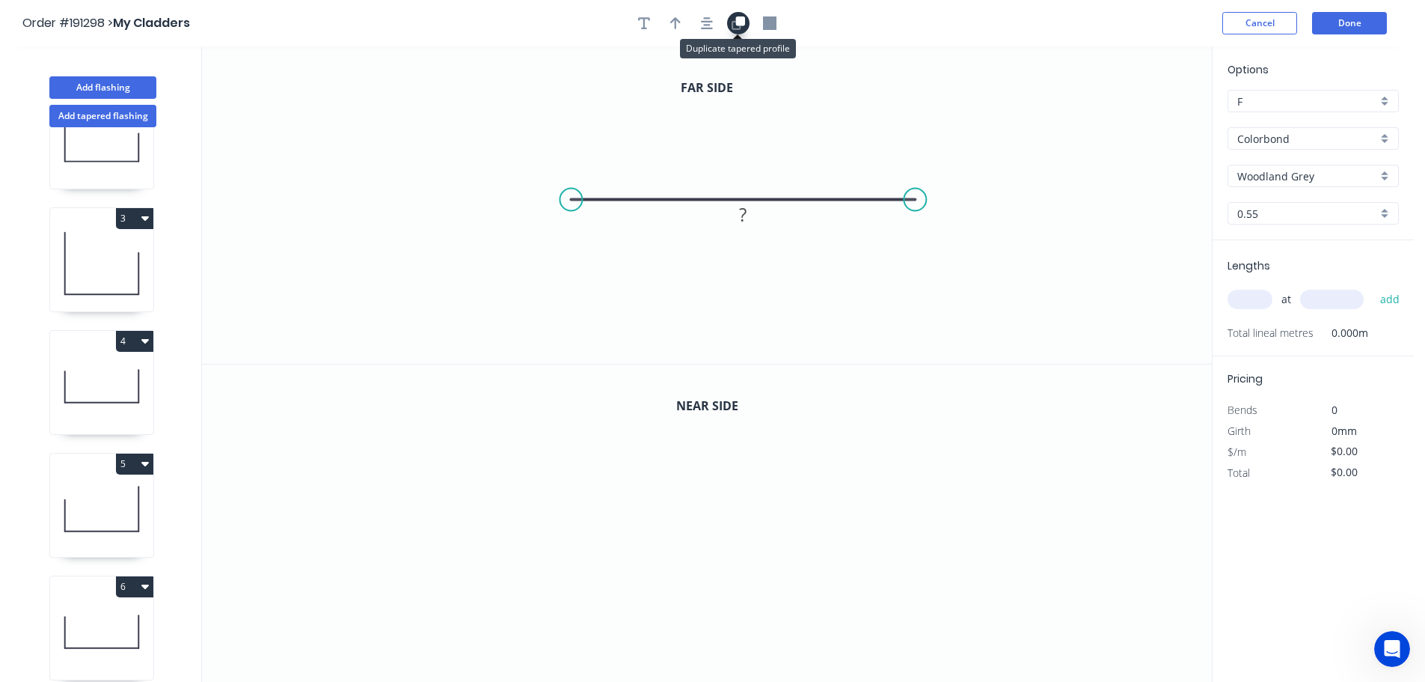
click at [743, 19] on icon "button" at bounding box center [740, 20] width 9 height 9
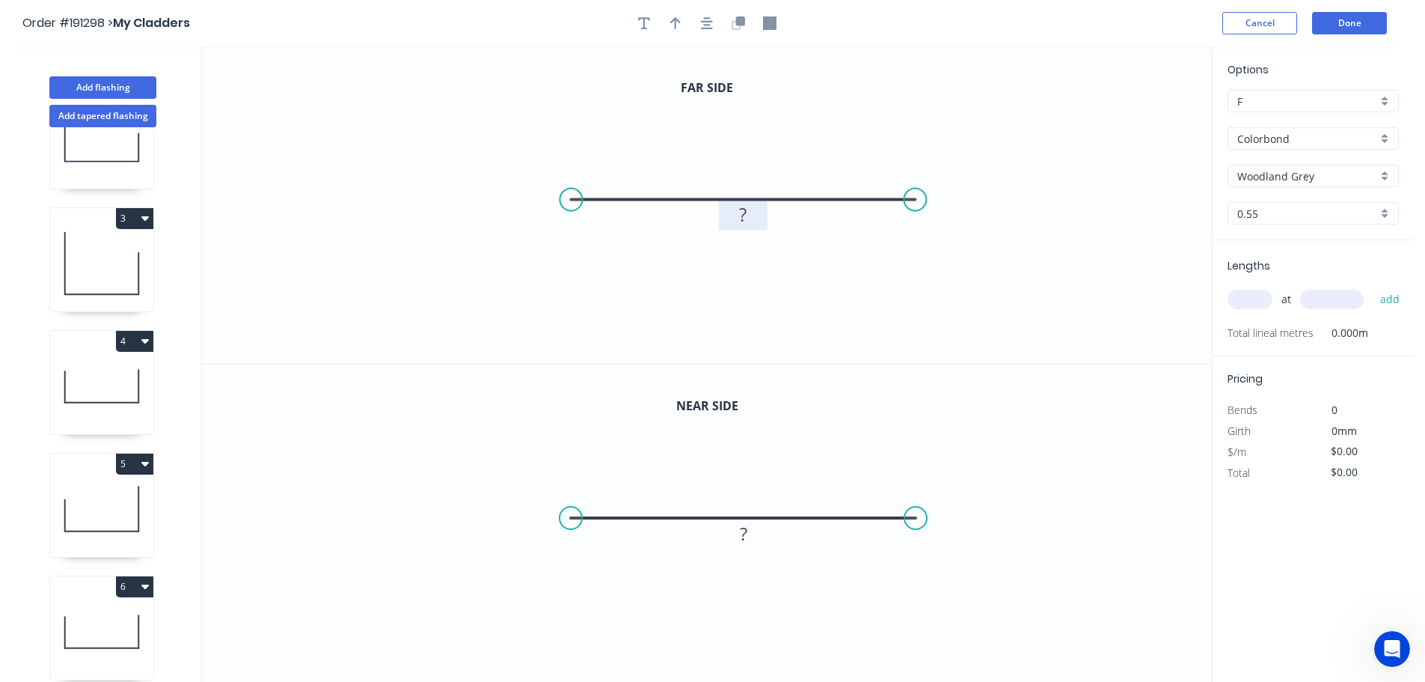
click at [744, 213] on tspan "?" at bounding box center [742, 214] width 7 height 25
click at [935, 280] on icon "0 1030" at bounding box center [707, 204] width 1010 height 317
type input "$29.21"
click at [747, 536] on rect at bounding box center [744, 534] width 30 height 21
click at [993, 519] on icon "0 30" at bounding box center [707, 523] width 1010 height 318
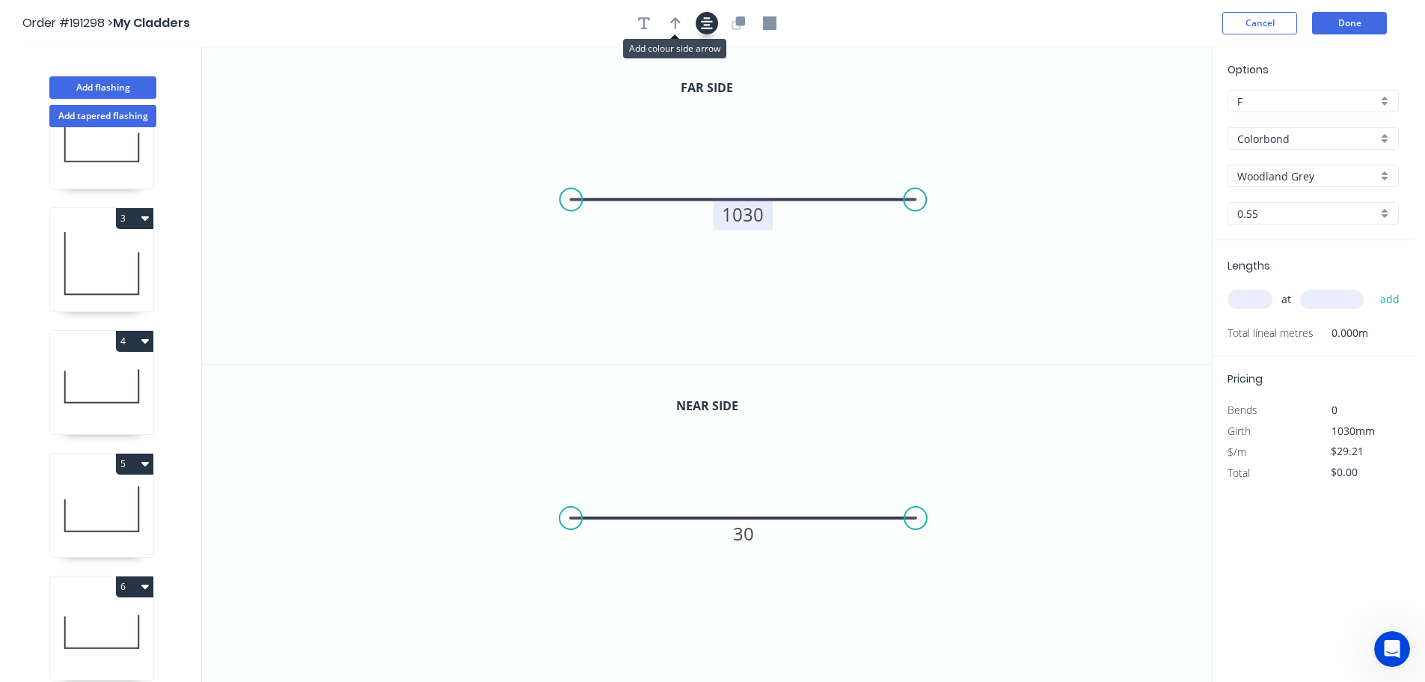
drag, startPoint x: 675, startPoint y: 20, endPoint x: 709, endPoint y: 34, distance: 37.0
click at [676, 20] on icon "button" at bounding box center [675, 23] width 10 height 12
drag, startPoint x: 1136, startPoint y: 120, endPoint x: 817, endPoint y: 130, distance: 318.9
click at [817, 130] on icon at bounding box center [816, 113] width 13 height 48
click at [1264, 300] on input "text" at bounding box center [1250, 299] width 45 height 19
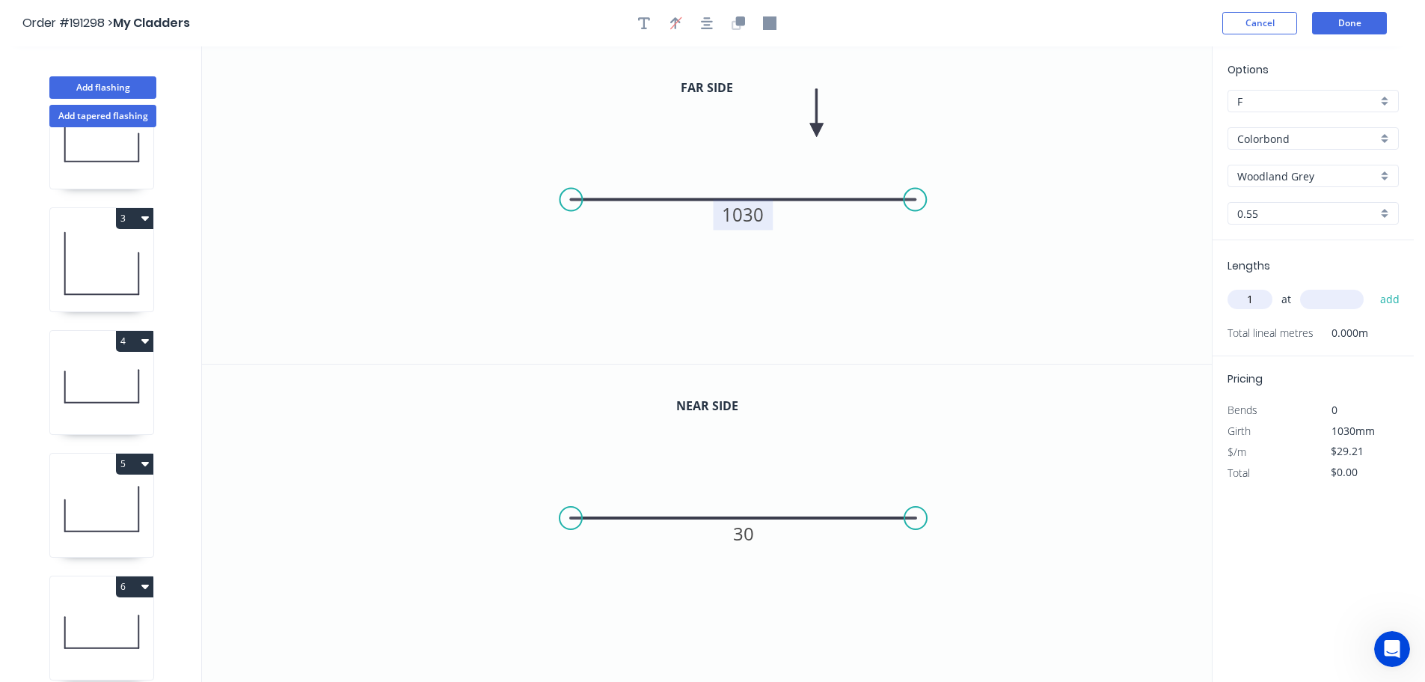
type input "1"
type input "2840"
click at [1373, 287] on button "add" at bounding box center [1390, 299] width 35 height 25
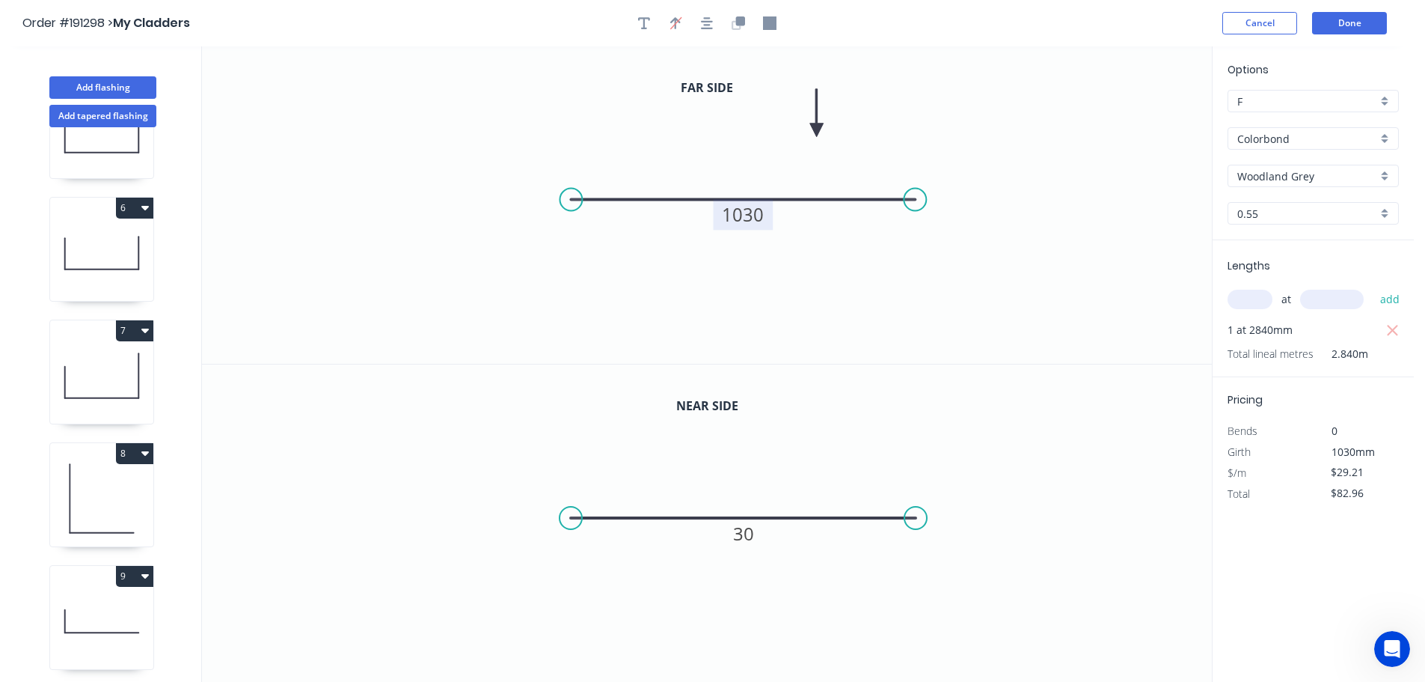
scroll to position [1537, 0]
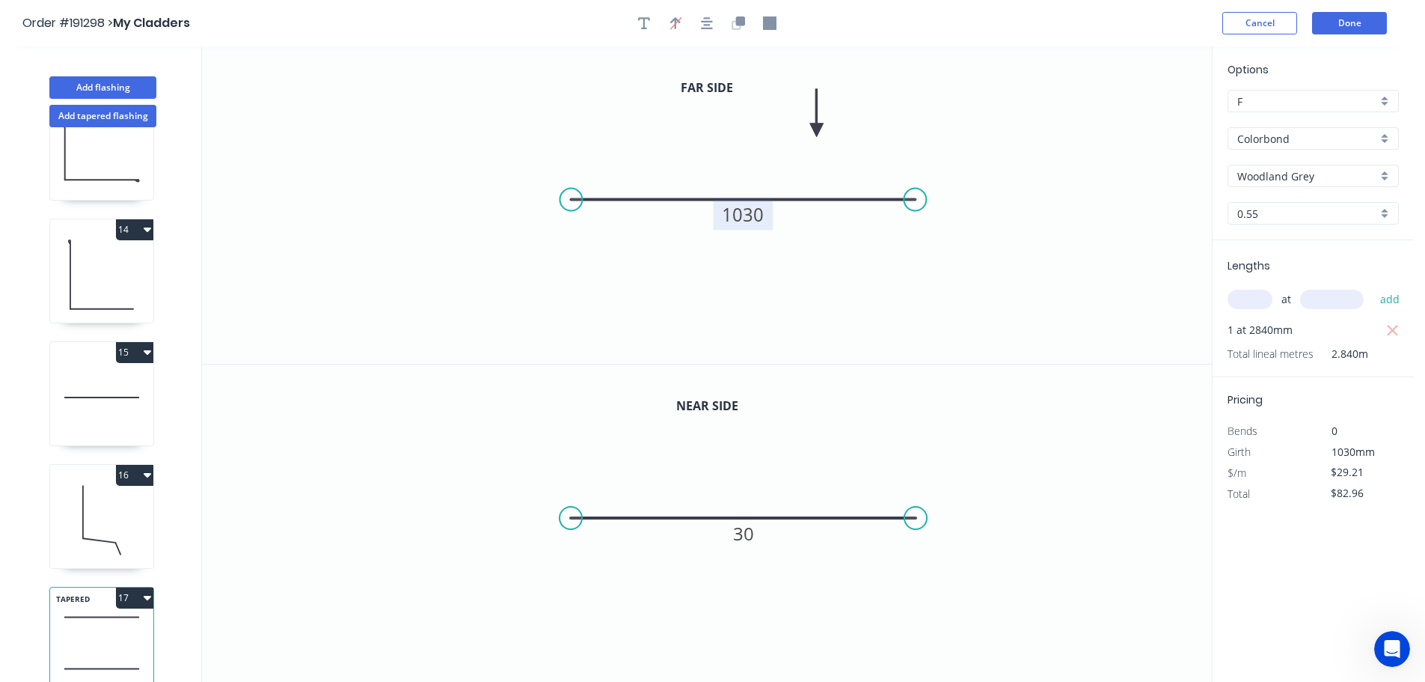
click at [133, 587] on button "17" at bounding box center [134, 597] width 37 height 21
click at [101, 624] on div "Duplicate" at bounding box center [82, 635] width 115 height 22
type input "$0.00"
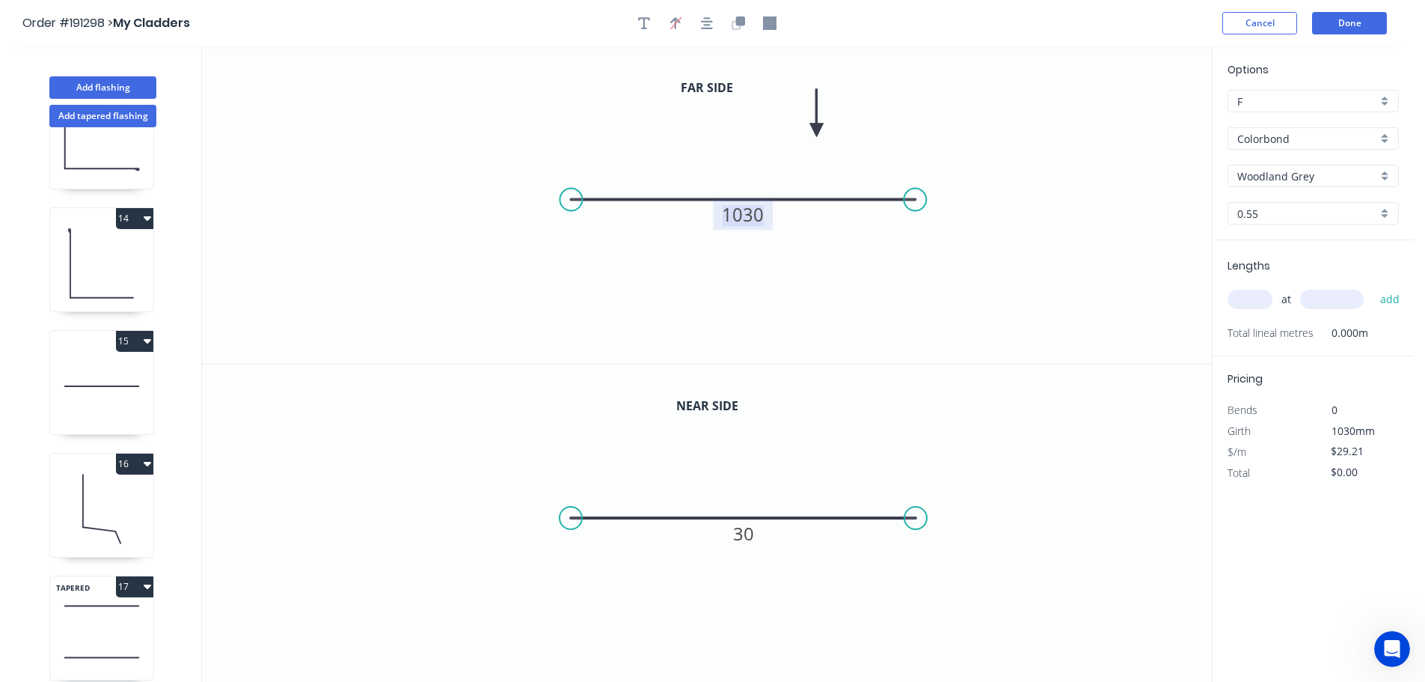
click at [755, 219] on tspan "1030" at bounding box center [743, 214] width 42 height 25
click at [867, 254] on icon "0 1050" at bounding box center [707, 204] width 1010 height 317
click at [1262, 297] on input "text" at bounding box center [1250, 299] width 45 height 19
type input "1"
click at [1338, 298] on input "text" at bounding box center [1332, 299] width 64 height 19
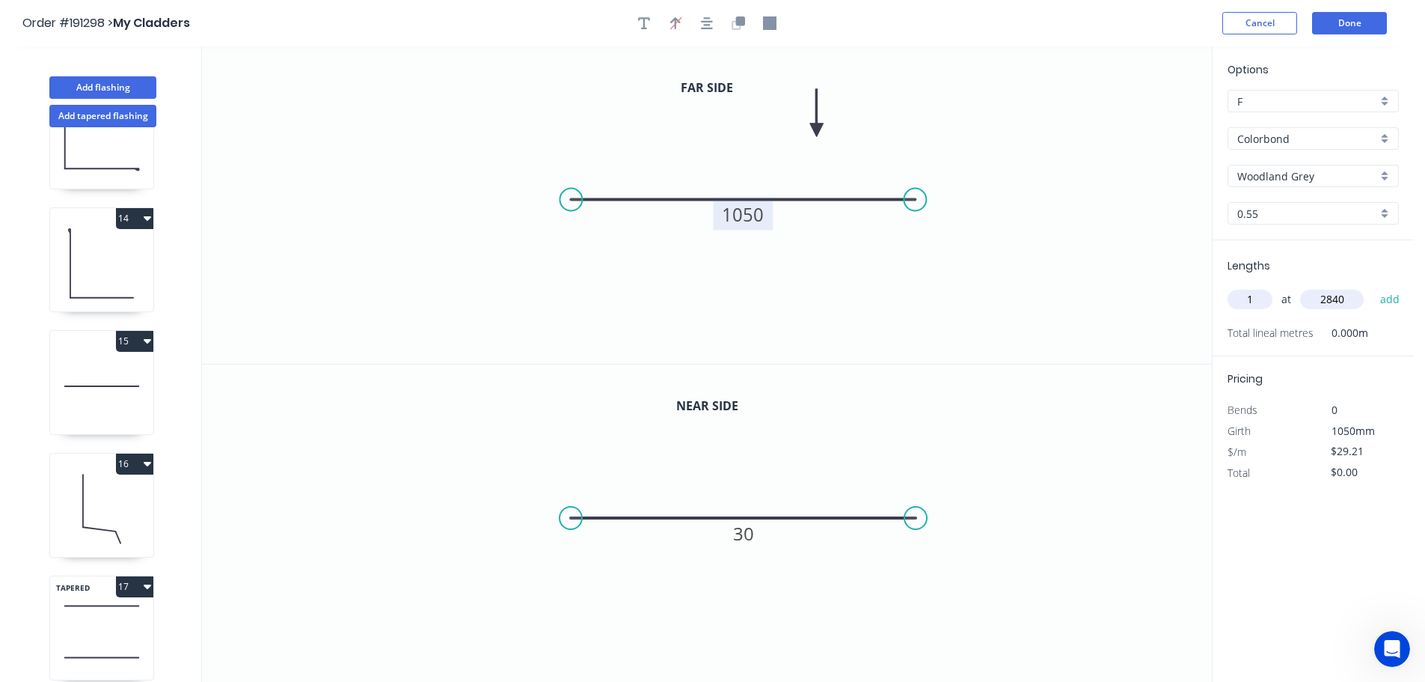
type input "2840"
click at [1373, 287] on button "add" at bounding box center [1390, 299] width 35 height 25
type input "$82.96"
click at [1364, 25] on button "Done" at bounding box center [1349, 23] width 75 height 22
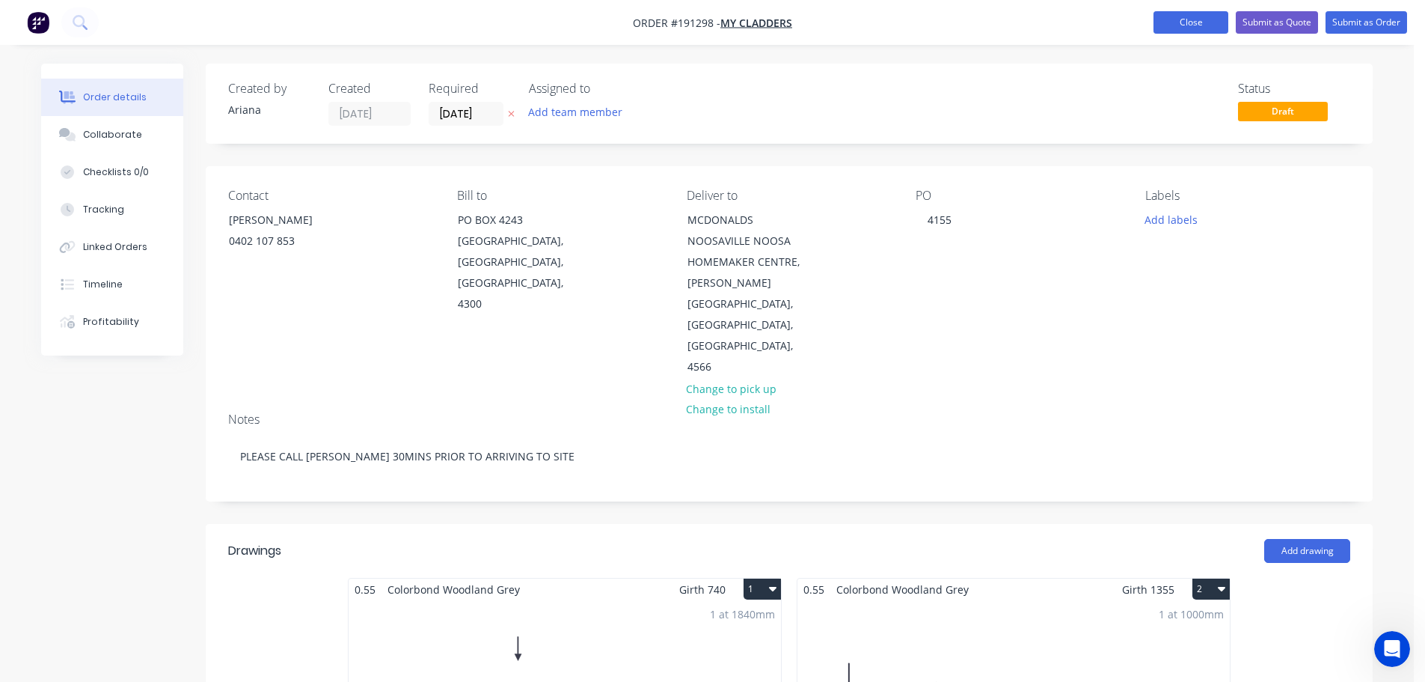
click at [1203, 21] on button "Close" at bounding box center [1191, 22] width 75 height 22
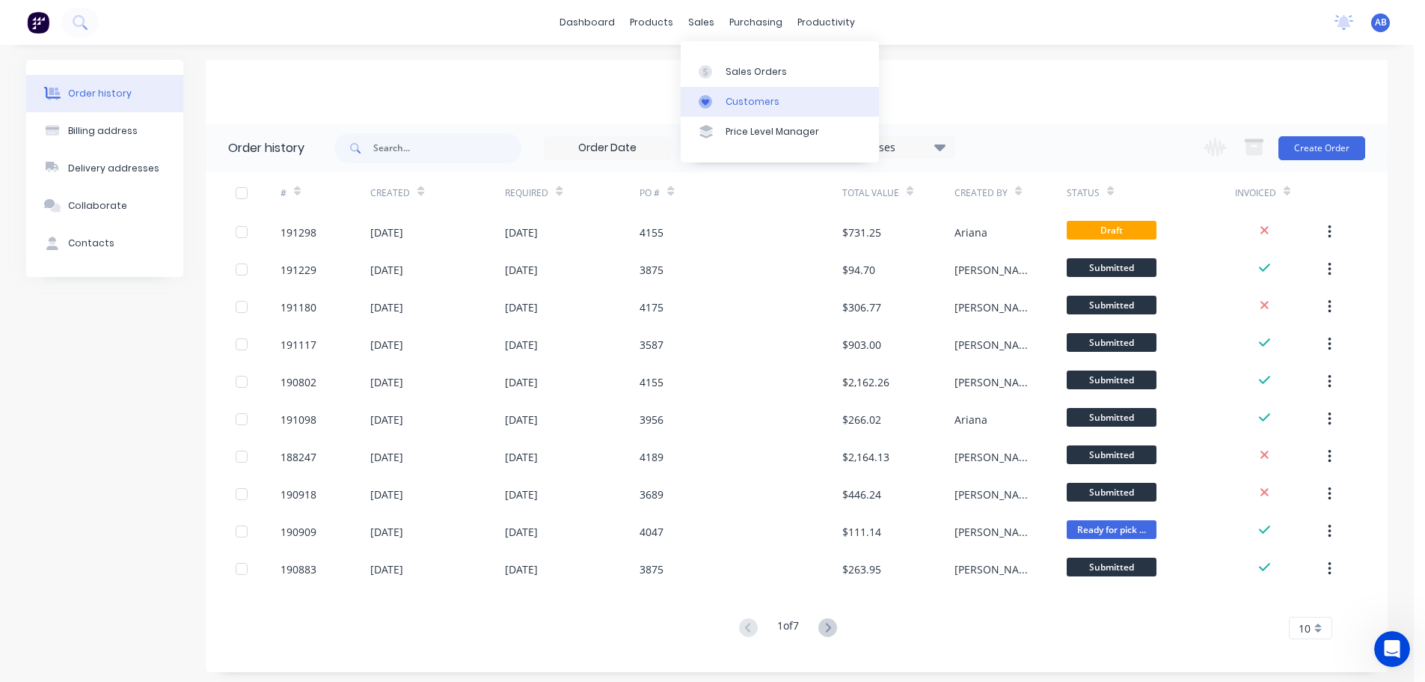
click at [730, 95] on div "Customers" at bounding box center [753, 101] width 54 height 13
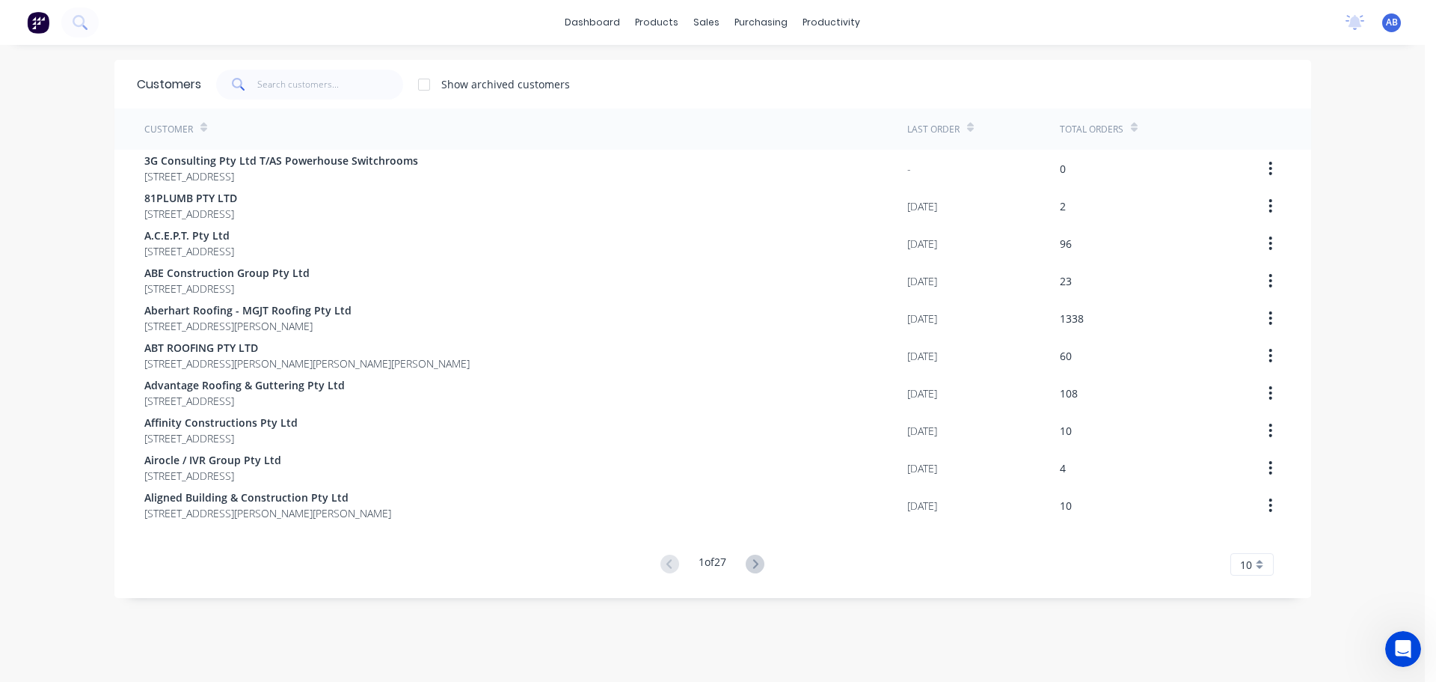
click at [906, 16] on div "dashboard products sales purchasing productivity dashboard products Product Cat…" at bounding box center [712, 22] width 1425 height 45
click at [319, 87] on input "text" at bounding box center [330, 85] width 146 height 30
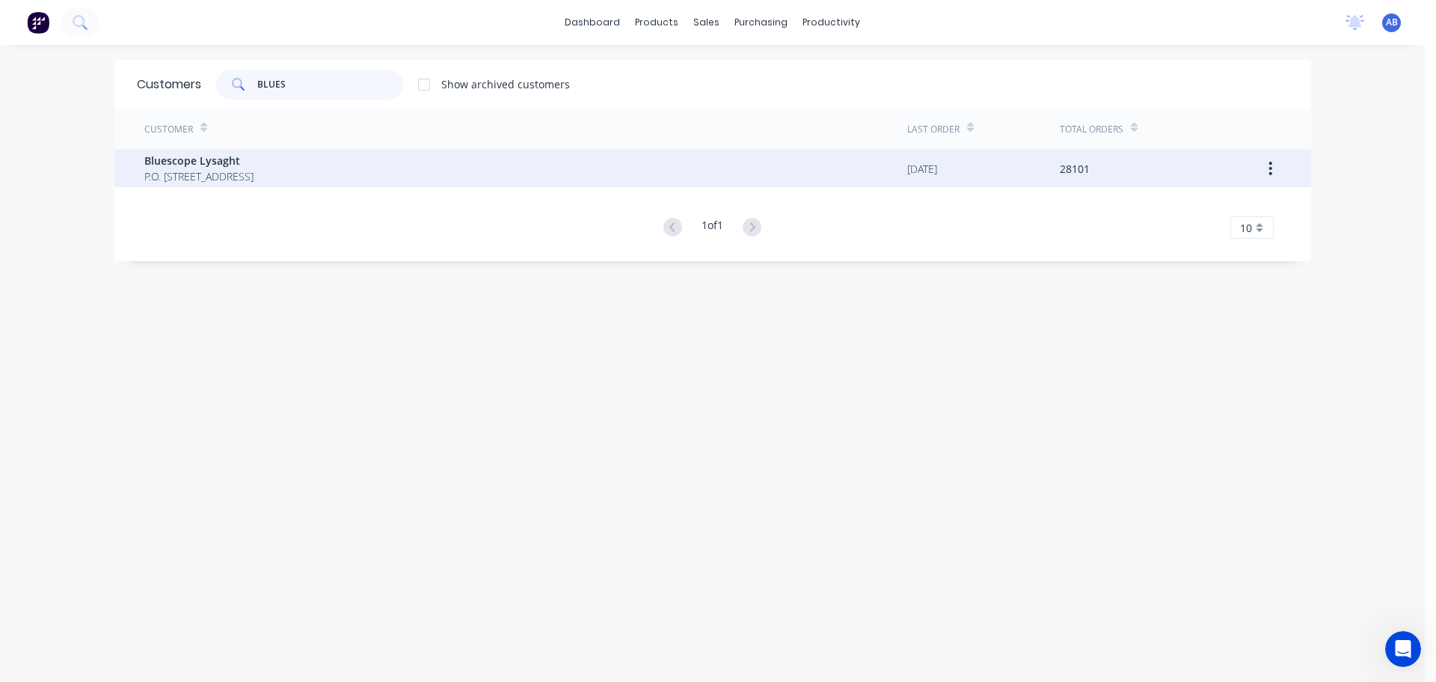
type input "BLUES"
click at [188, 164] on span "Bluescope Lysaght" at bounding box center [198, 161] width 109 height 16
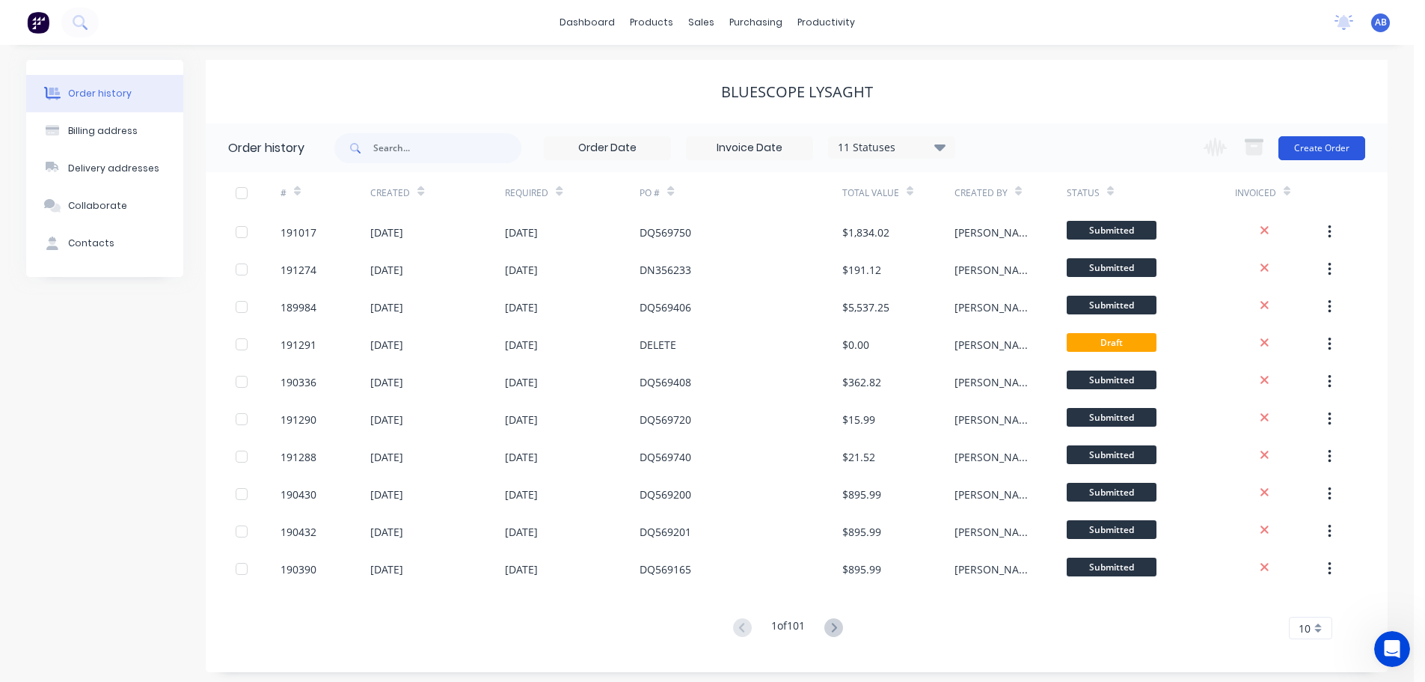
click at [1322, 150] on button "Create Order" at bounding box center [1321, 148] width 87 height 24
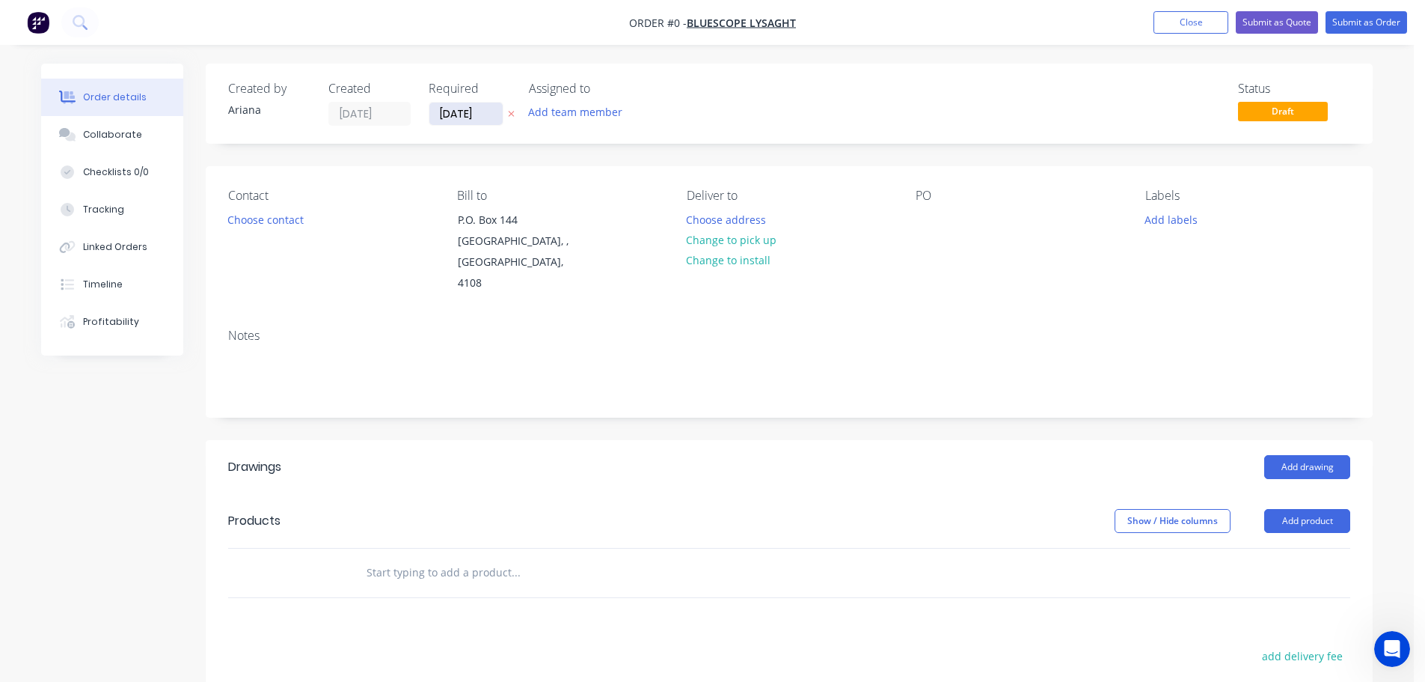
click at [477, 117] on input "[DATE]" at bounding box center [465, 113] width 73 height 22
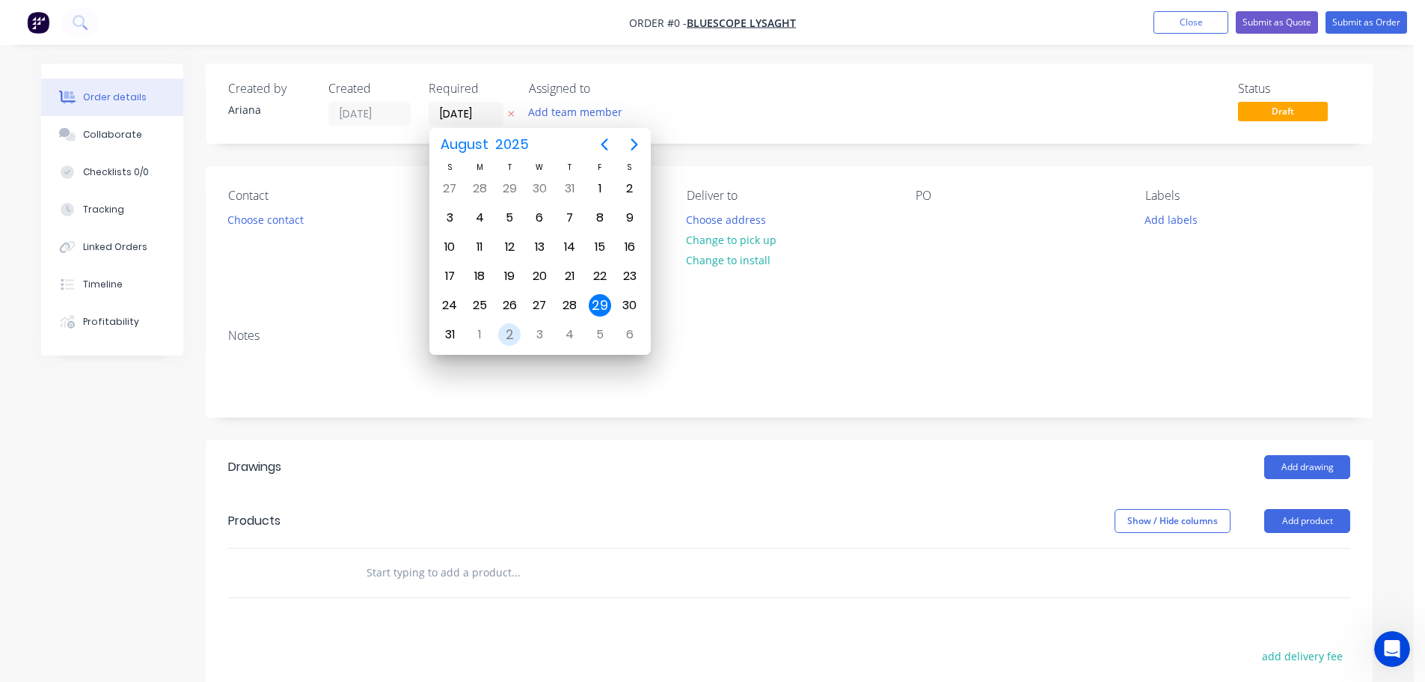
click at [501, 334] on div "2" at bounding box center [509, 334] width 22 height 22
type input "[DATE]"
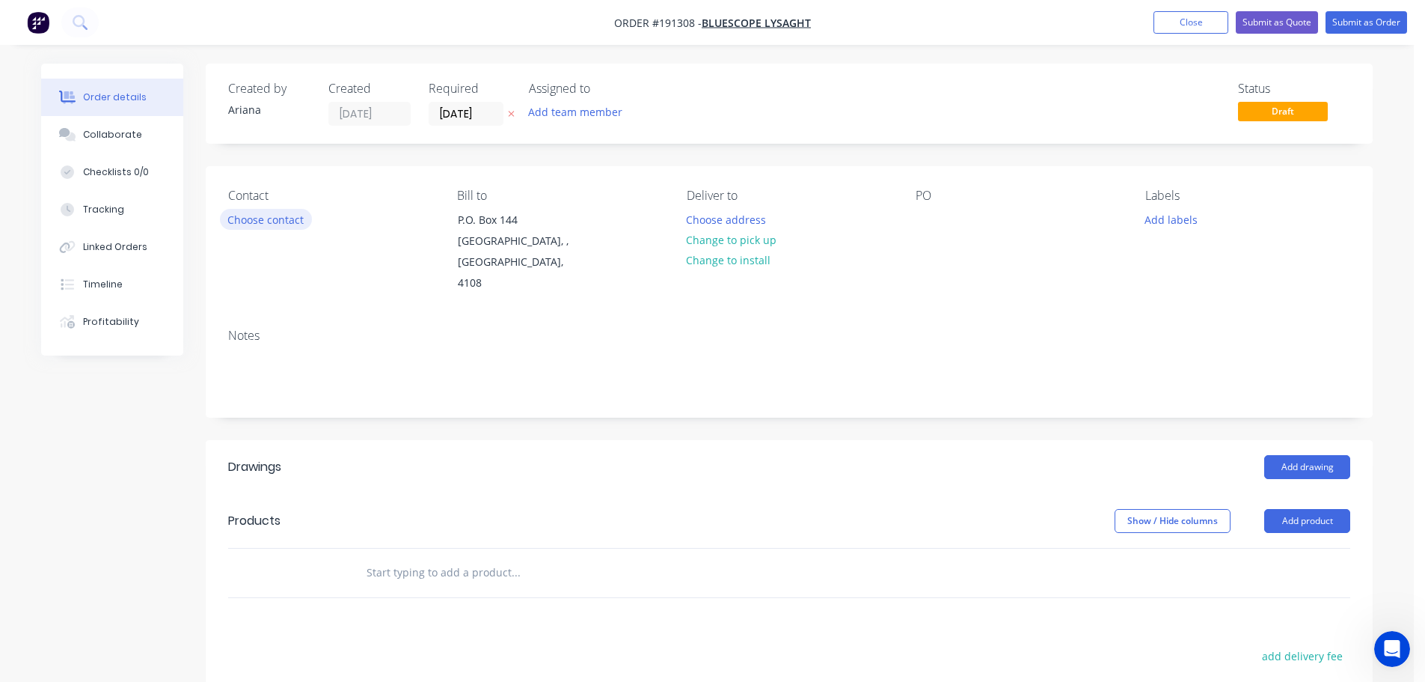
click at [263, 220] on button "Choose contact" at bounding box center [266, 219] width 92 height 20
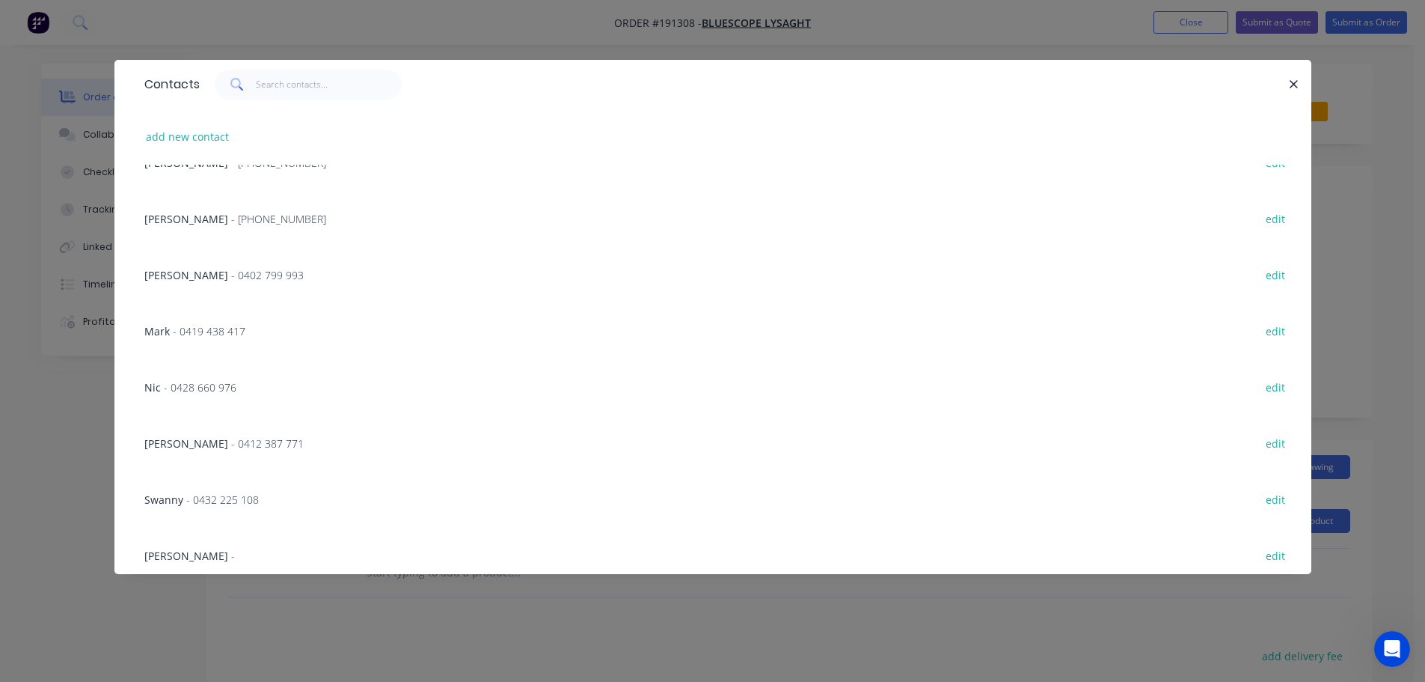
scroll to position [376, 0]
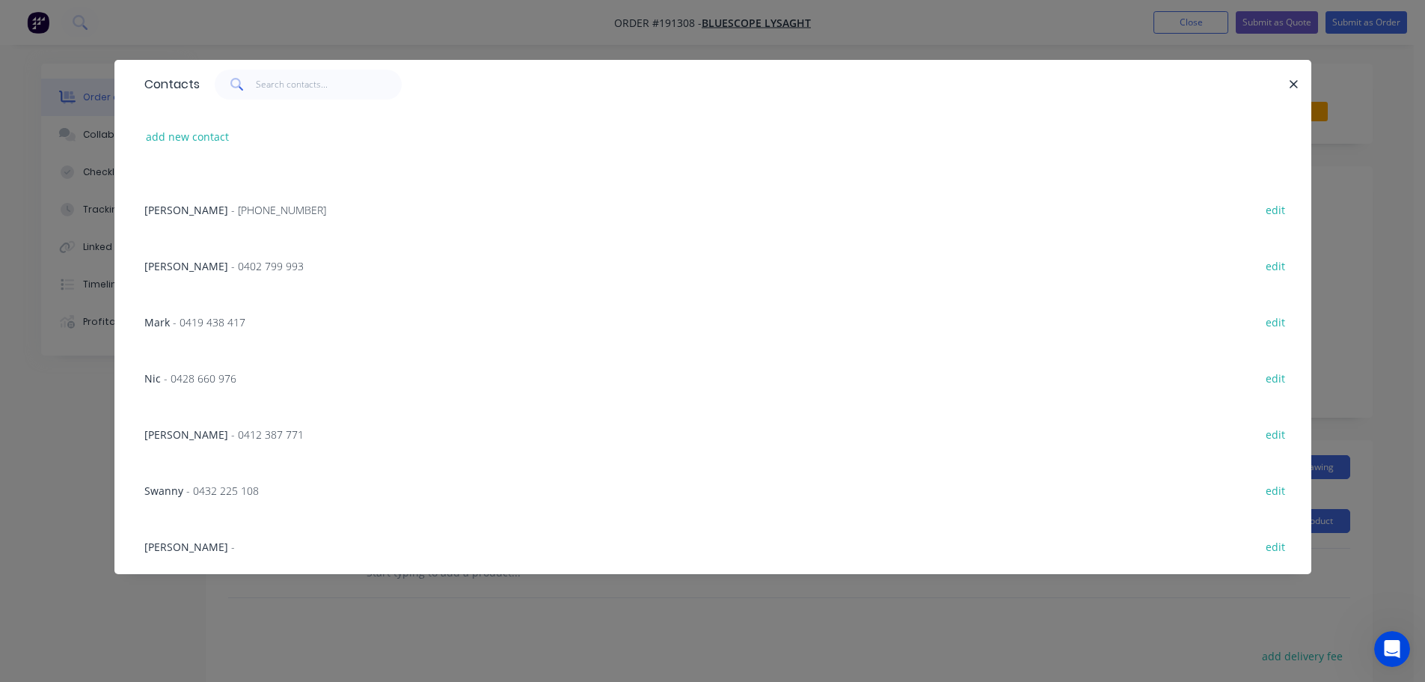
click at [231, 206] on span "- [PHONE_NUMBER]" at bounding box center [278, 210] width 95 height 14
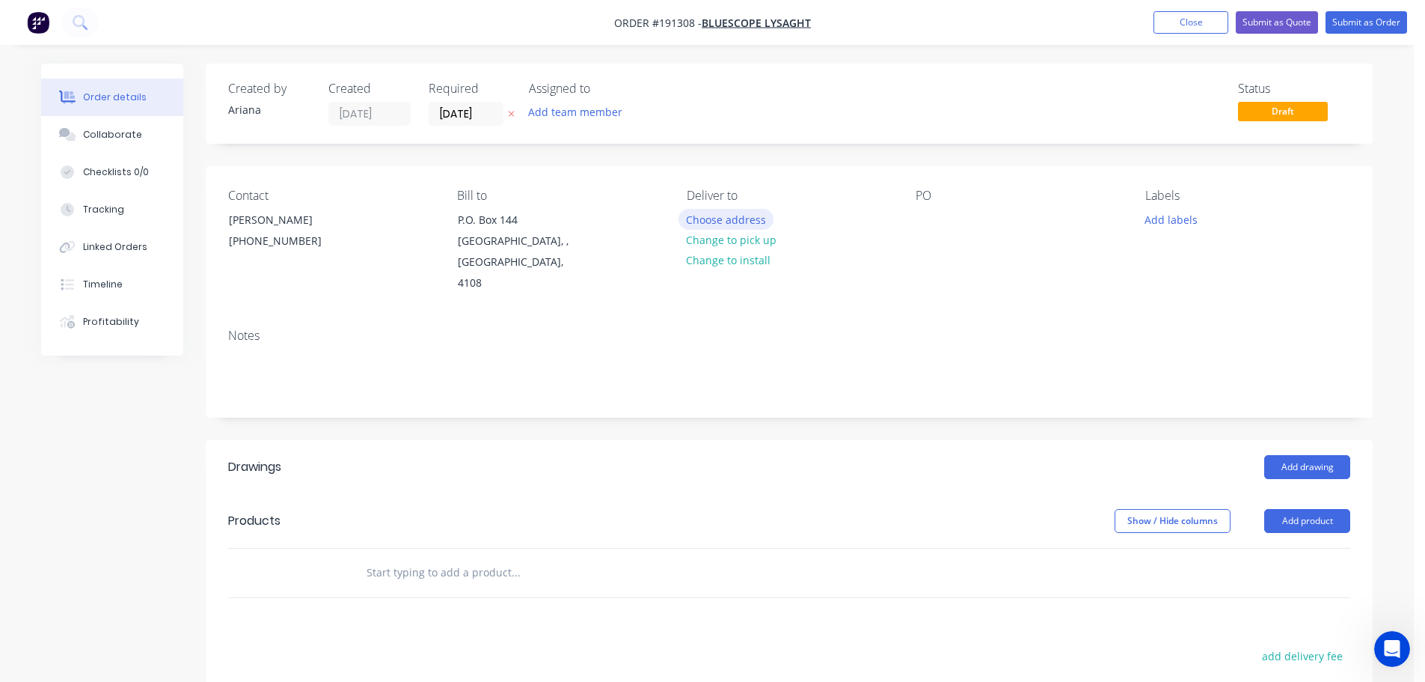
click at [736, 215] on button "Choose address" at bounding box center [727, 219] width 96 height 20
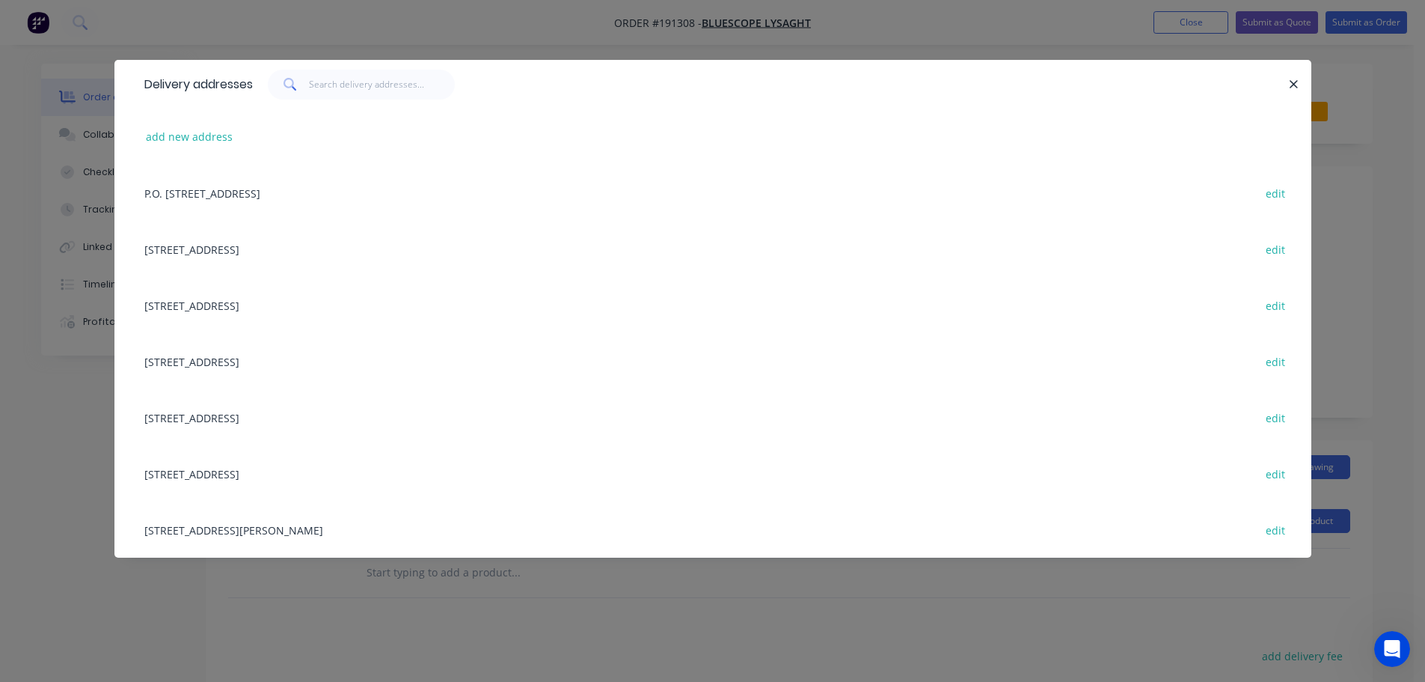
click at [199, 529] on div "[STREET_ADDRESS][PERSON_NAME] edit" at bounding box center [713, 529] width 1152 height 56
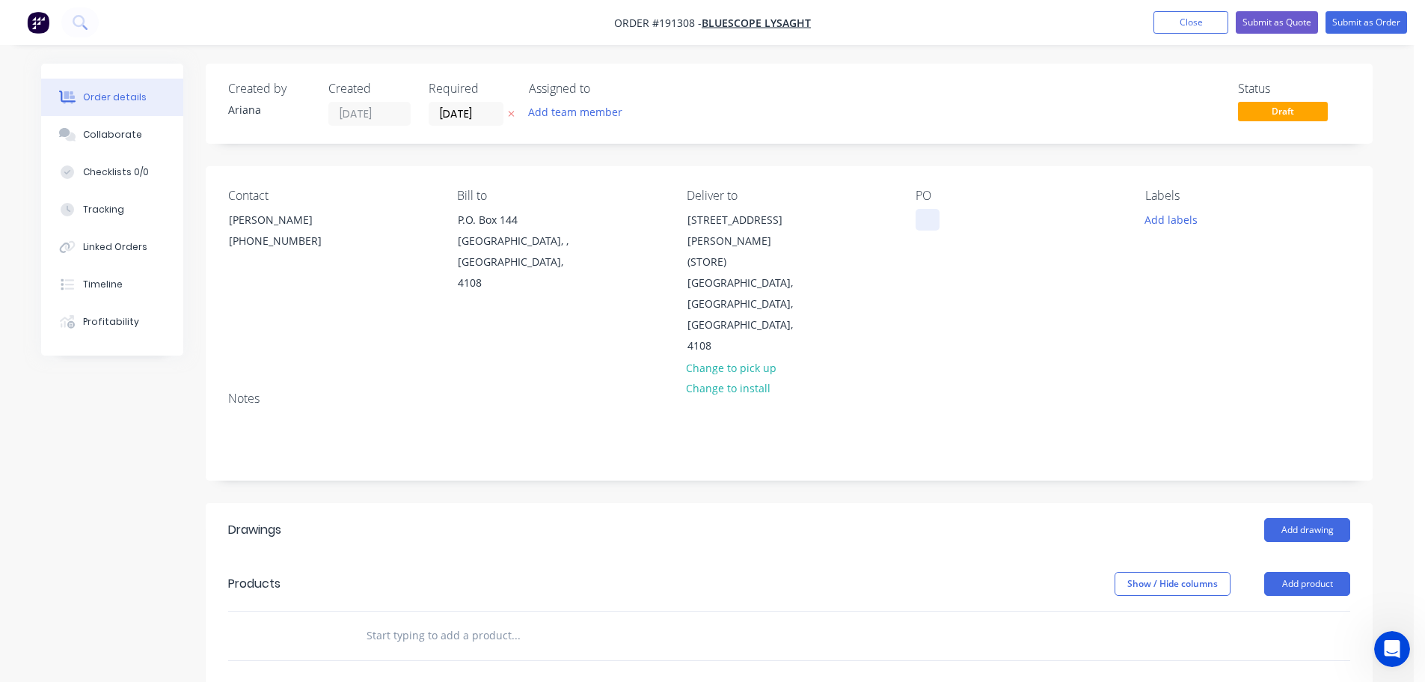
click at [928, 219] on div at bounding box center [928, 220] width 24 height 22
click at [1075, 325] on div "Contact [PERSON_NAME] [PHONE_NUMBER] Bill to P.O. [GEOGRAPHIC_DATA], 4108 Deliv…" at bounding box center [789, 272] width 1167 height 213
click at [1157, 217] on button "Add labels" at bounding box center [1170, 219] width 69 height 20
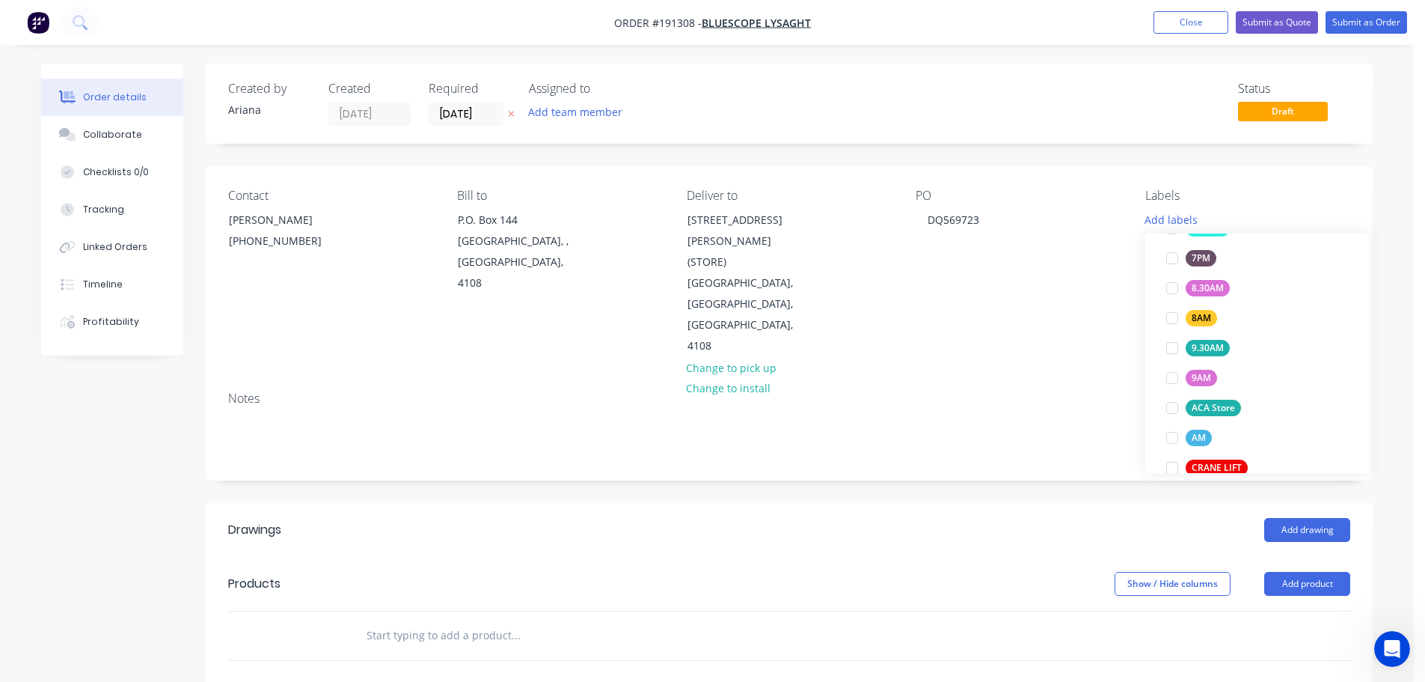
scroll to position [491, 0]
click at [1175, 399] on div at bounding box center [1172, 401] width 30 height 30
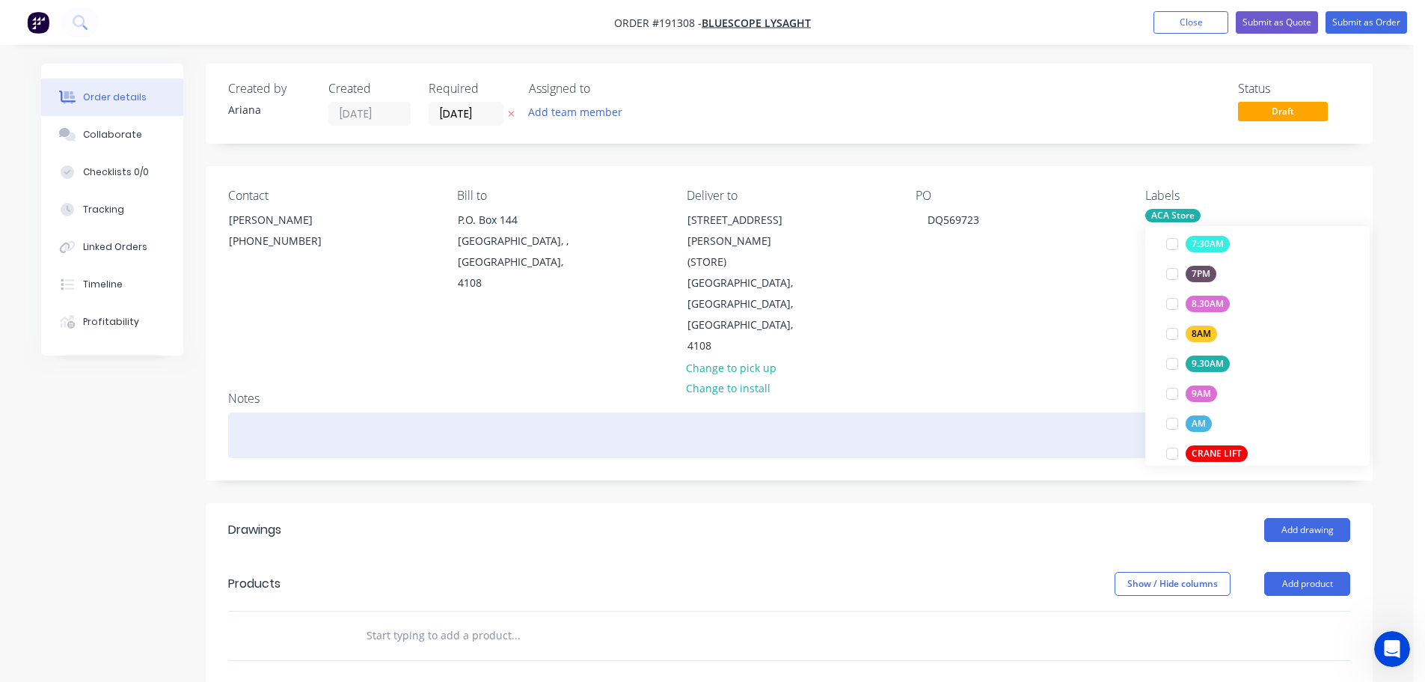
scroll to position [0, 0]
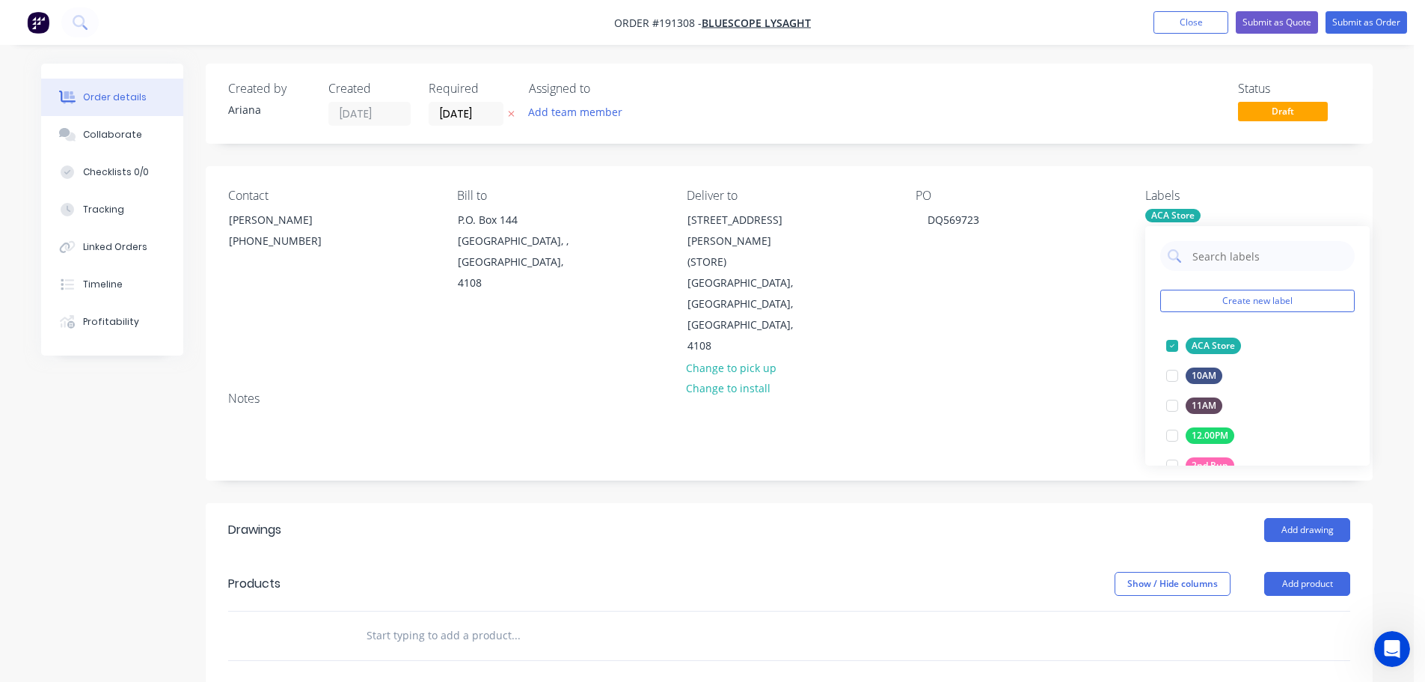
click at [1063, 391] on div "Notes" at bounding box center [789, 398] width 1122 height 14
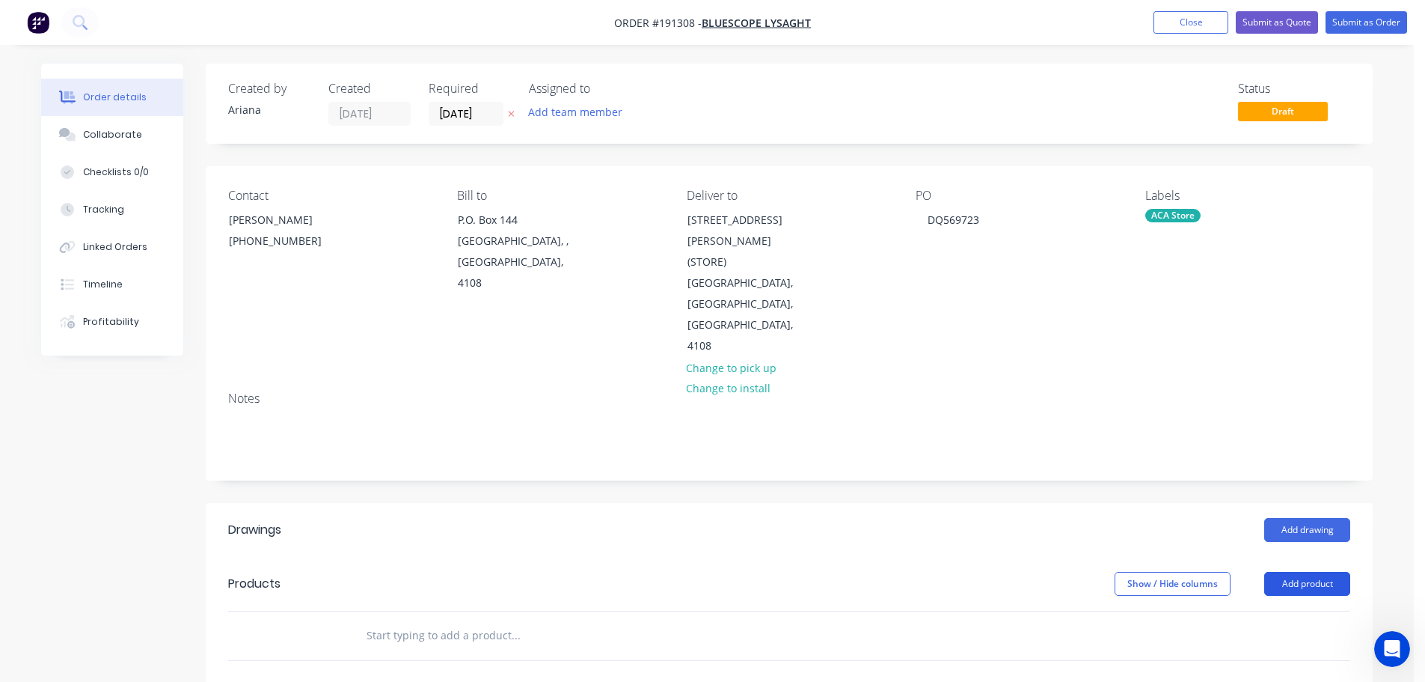
click at [1315, 572] on button "Add product" at bounding box center [1307, 584] width 86 height 24
click at [1282, 610] on div "Product catalogue" at bounding box center [1279, 621] width 115 height 22
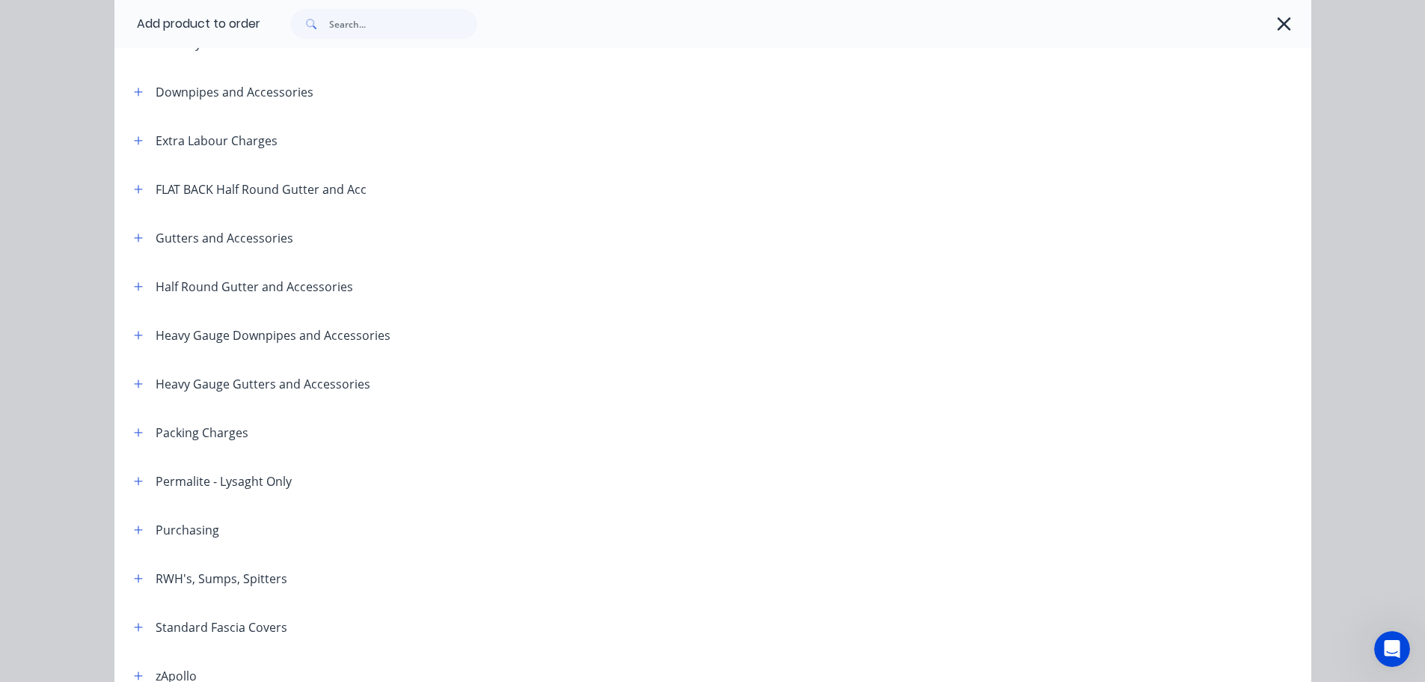
scroll to position [349, 0]
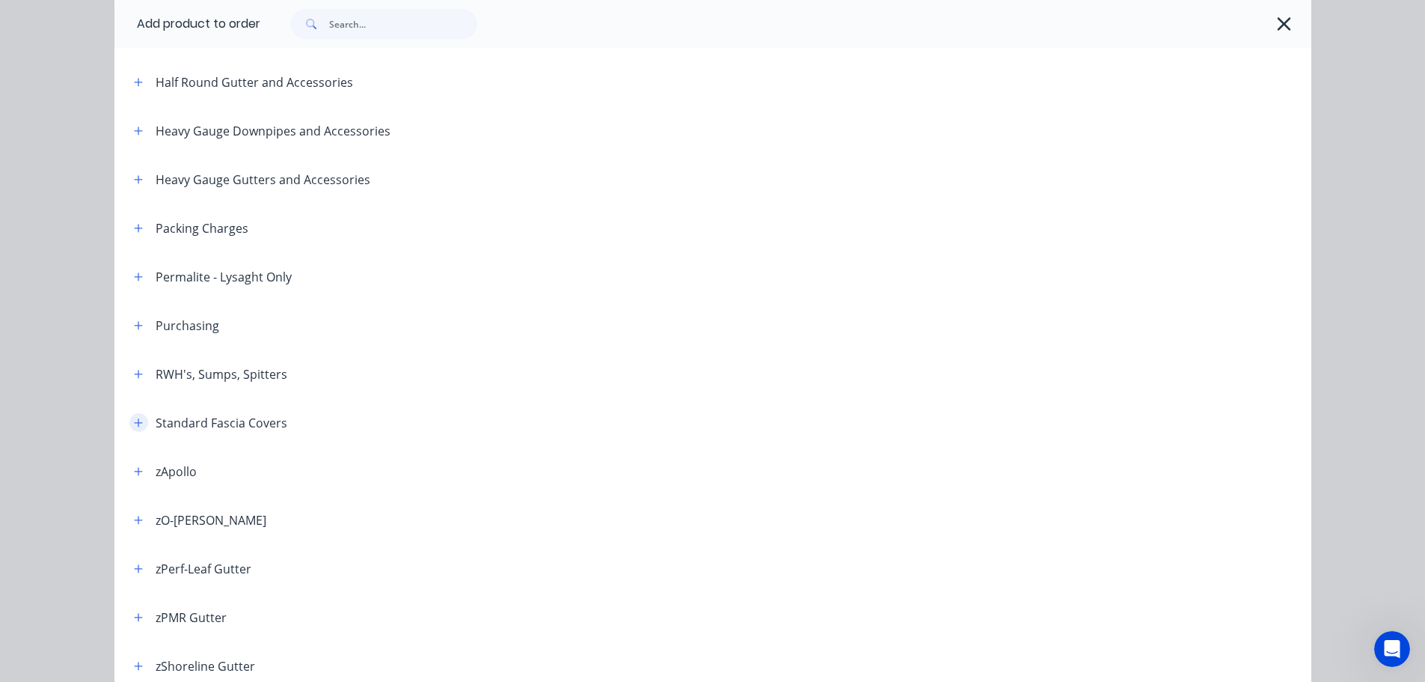
click at [136, 423] on icon "button" at bounding box center [138, 422] width 8 height 8
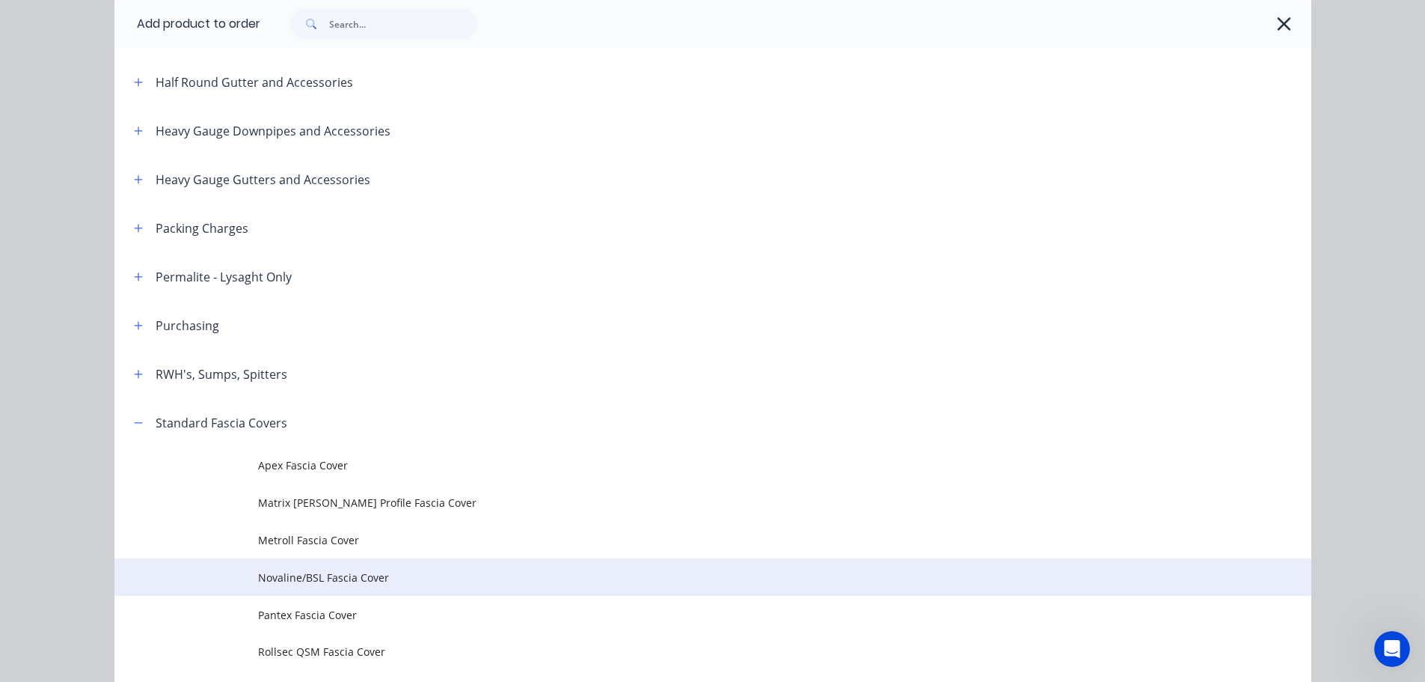
click at [319, 578] on span "Novaline/BSL Fascia Cover" at bounding box center [679, 577] width 842 height 16
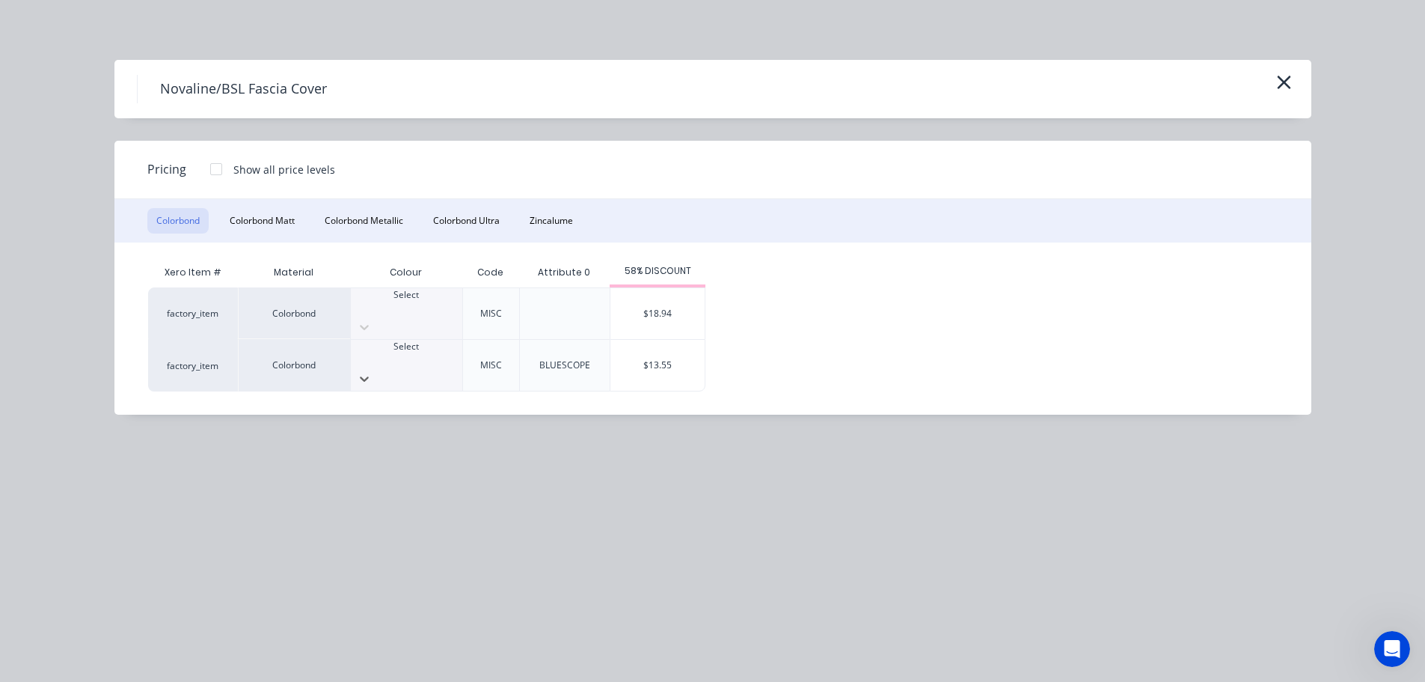
click at [411, 353] on div at bounding box center [406, 359] width 111 height 13
click at [649, 341] on div "$13.55" at bounding box center [657, 365] width 94 height 51
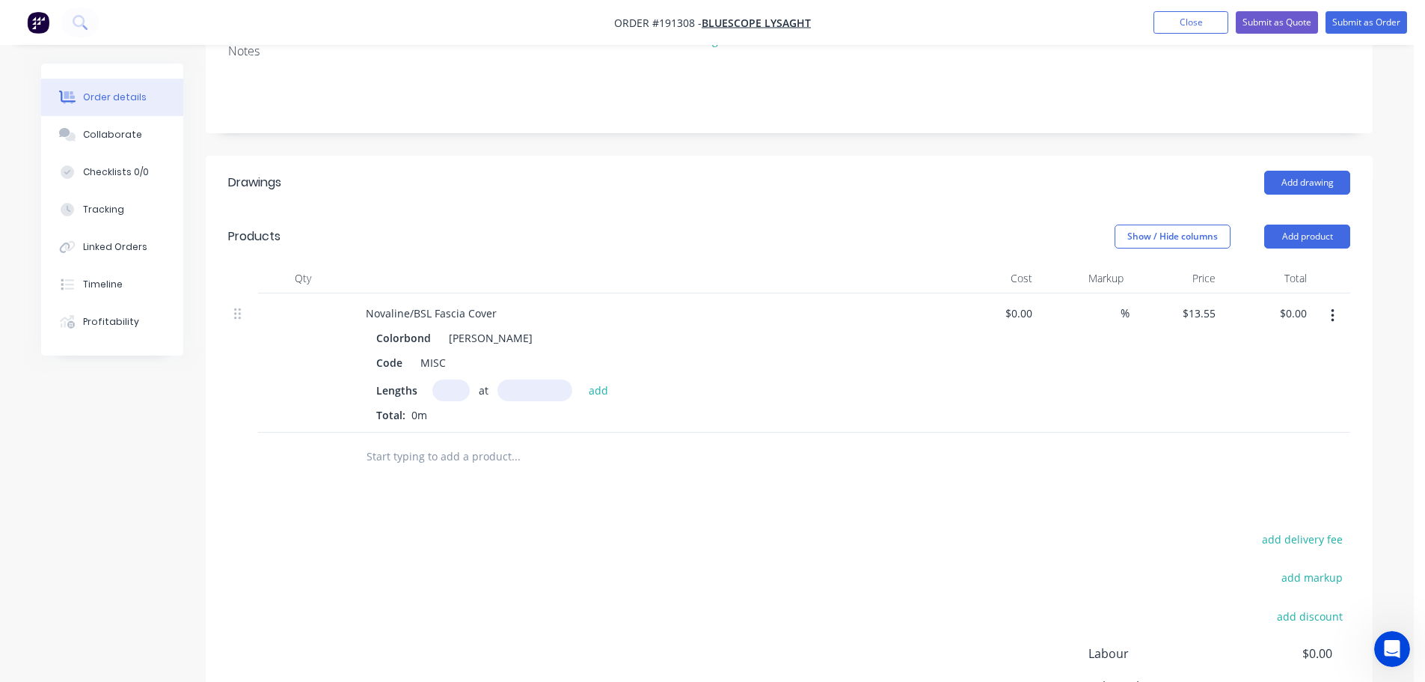
scroll to position [349, 0]
click at [453, 377] on input "text" at bounding box center [450, 388] width 37 height 22
type input "1"
click at [539, 377] on input "text" at bounding box center [534, 388] width 75 height 22
type input "5000"
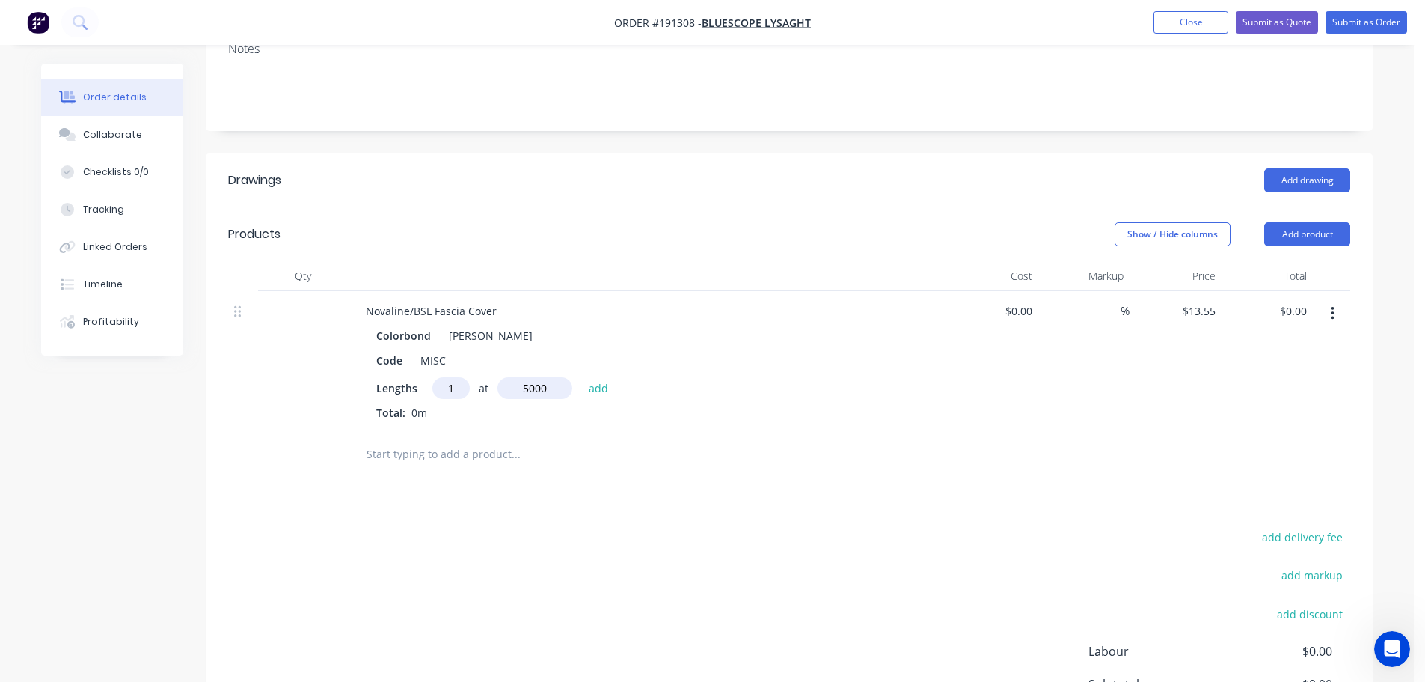
click at [581, 377] on button "add" at bounding box center [598, 387] width 35 height 20
type input "$67.75"
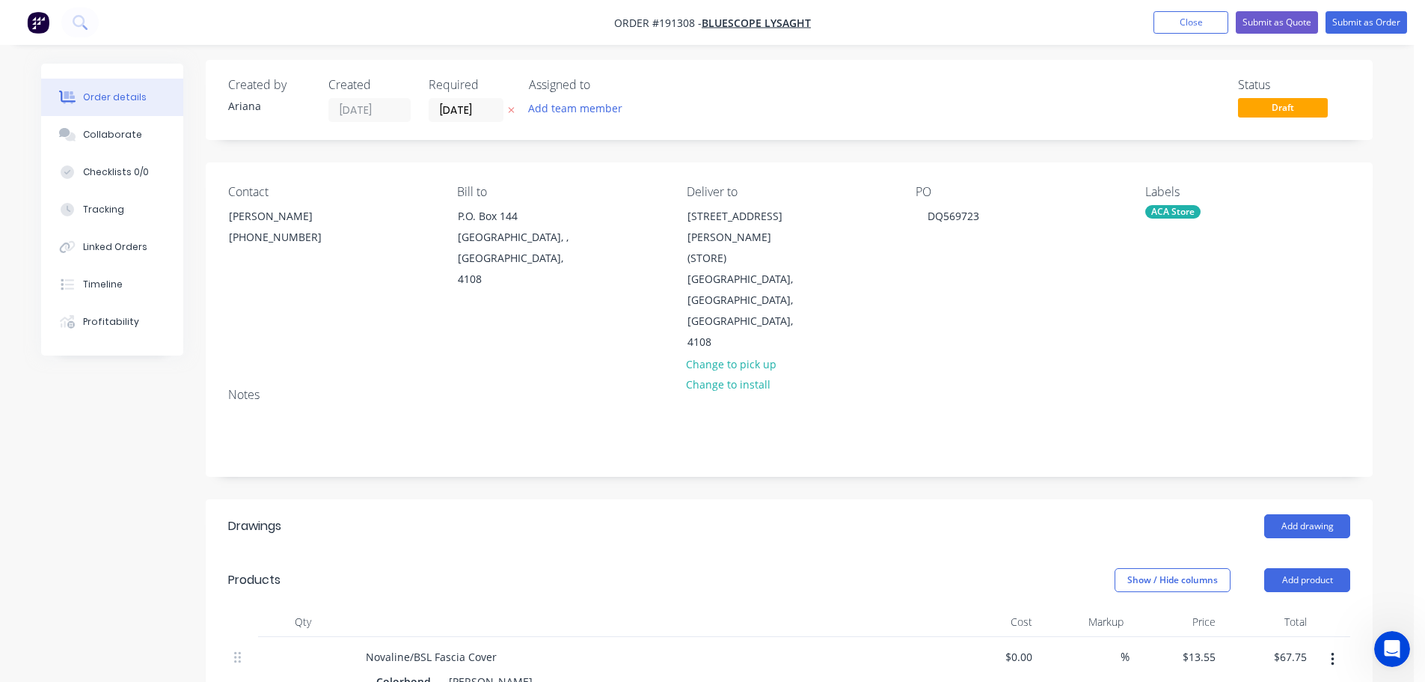
scroll to position [0, 0]
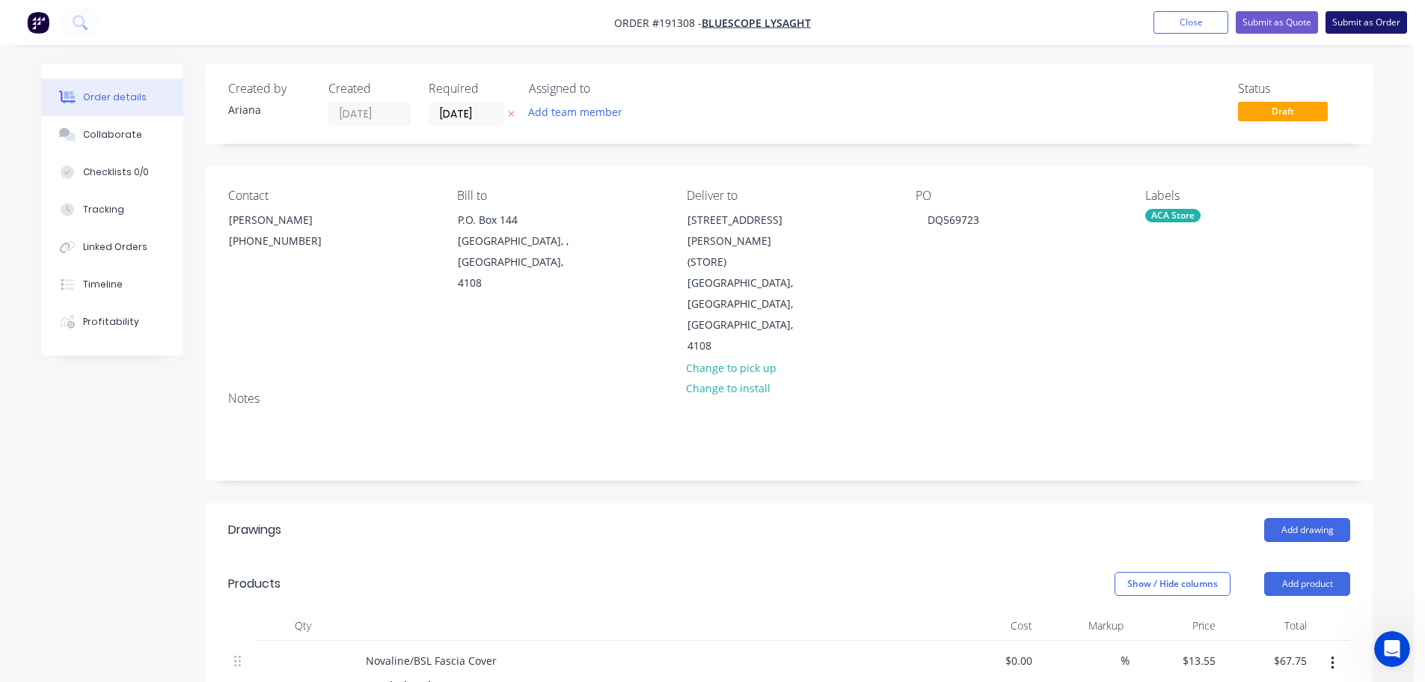
click at [1353, 22] on button "Submit as Order" at bounding box center [1367, 22] width 82 height 22
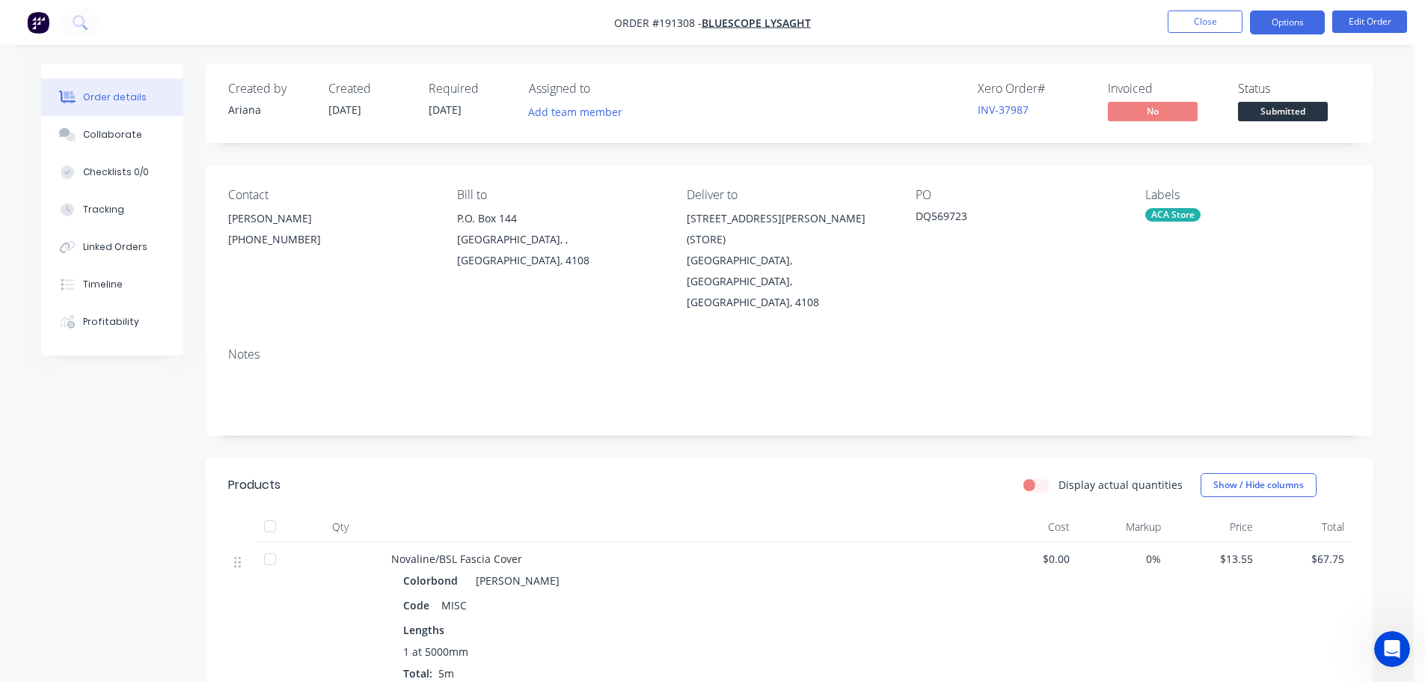
click at [1267, 19] on button "Options" at bounding box center [1287, 22] width 75 height 24
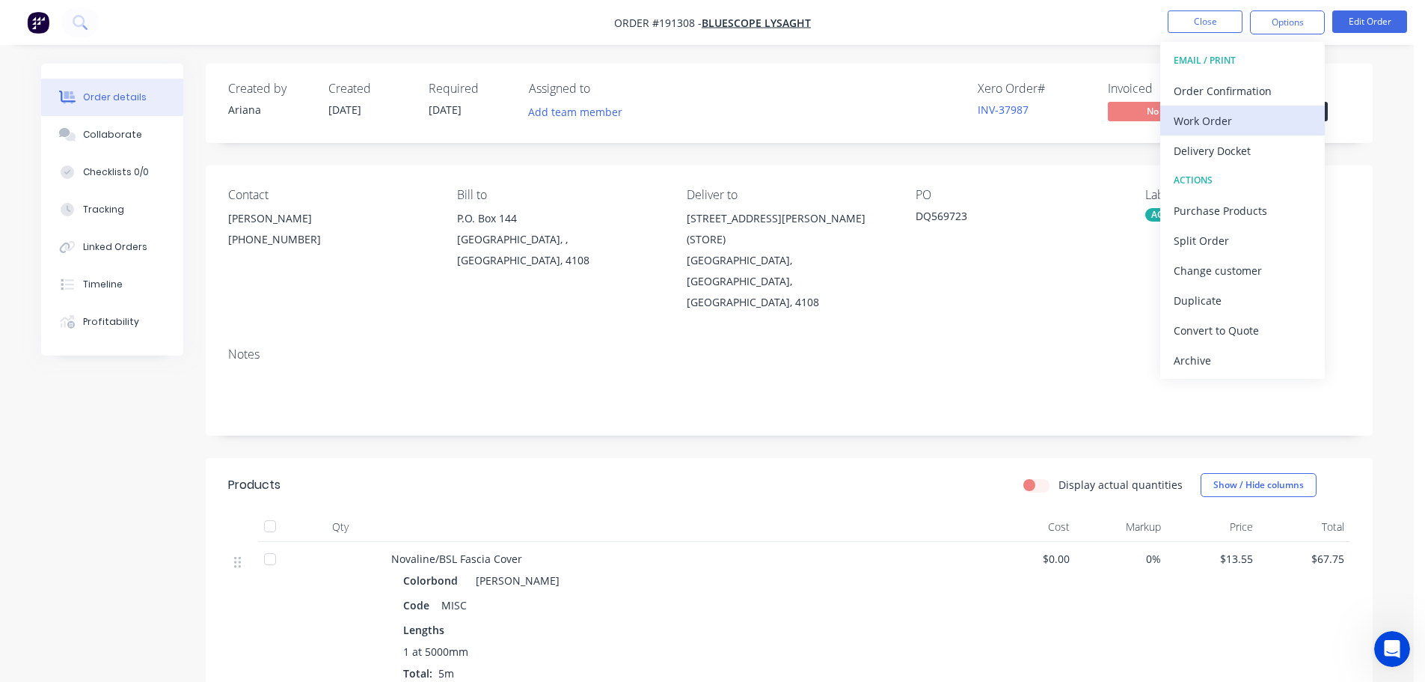
click at [1198, 114] on div "Work Order" at bounding box center [1243, 121] width 138 height 22
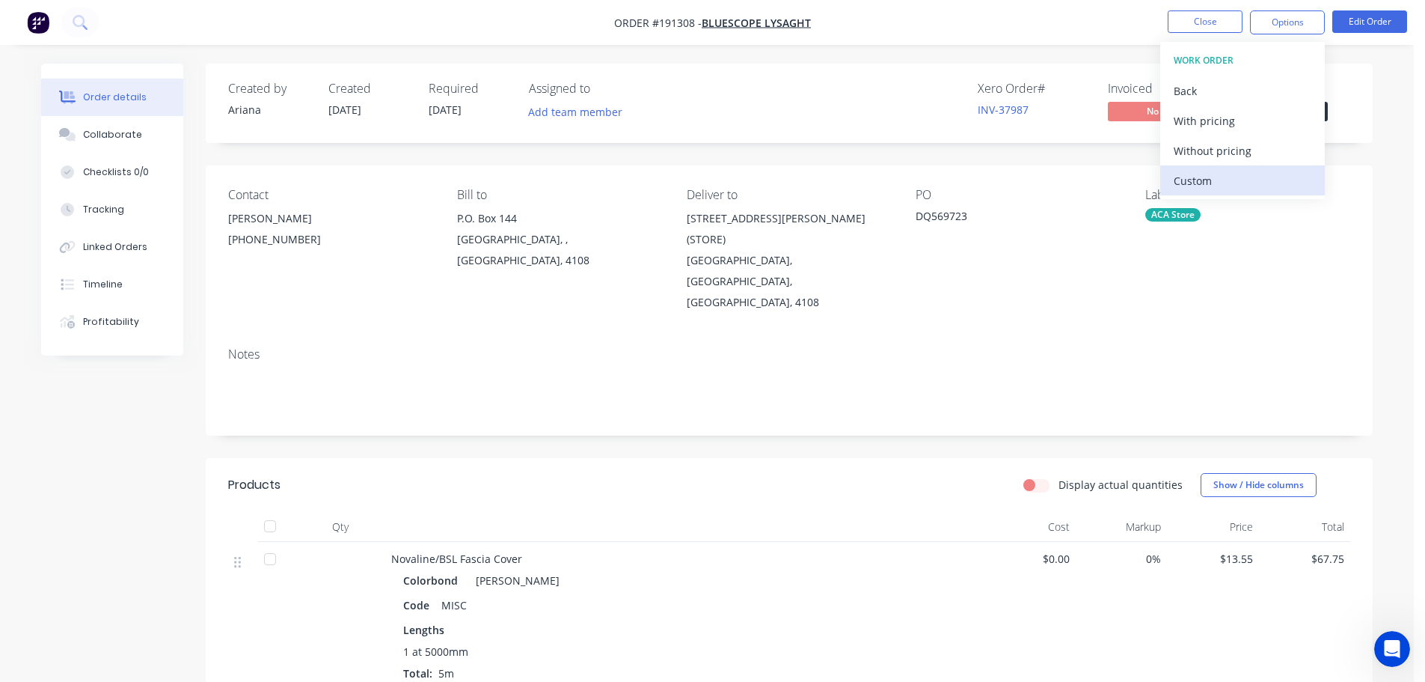
click at [1194, 178] on div "Custom" at bounding box center [1243, 181] width 138 height 22
click at [1204, 153] on div "Without pricing" at bounding box center [1243, 151] width 138 height 22
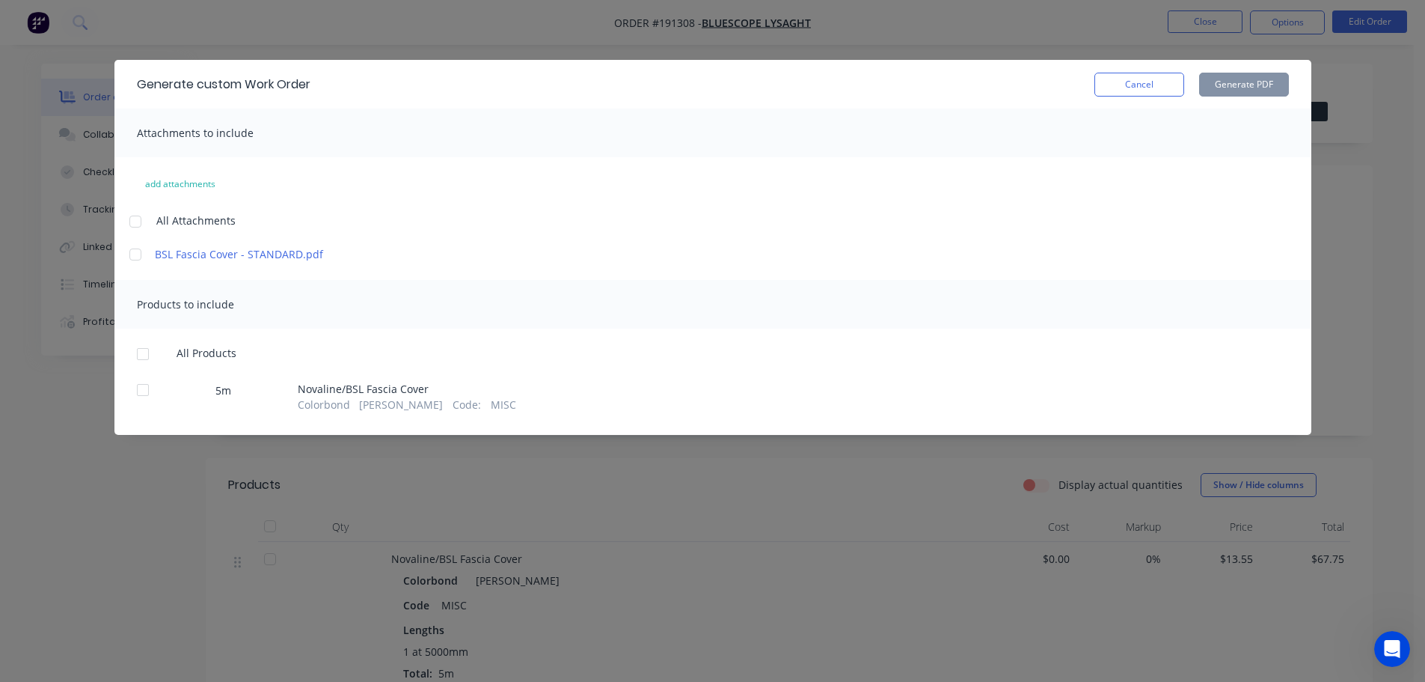
click at [138, 218] on div at bounding box center [135, 221] width 30 height 30
click at [141, 346] on div at bounding box center [143, 354] width 30 height 30
click at [1257, 83] on button "Generate PDF" at bounding box center [1244, 85] width 90 height 24
click at [1119, 79] on button "Cancel" at bounding box center [1139, 85] width 90 height 24
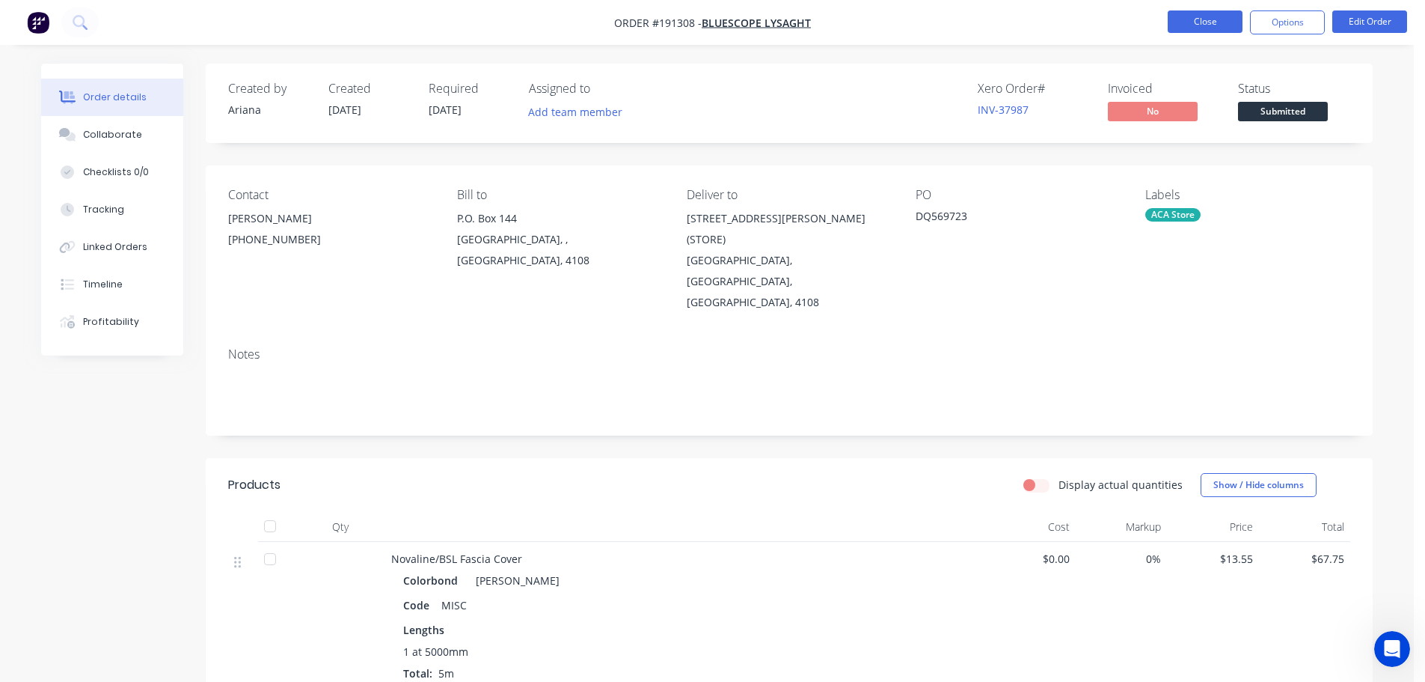
click at [1204, 24] on button "Close" at bounding box center [1205, 21] width 75 height 22
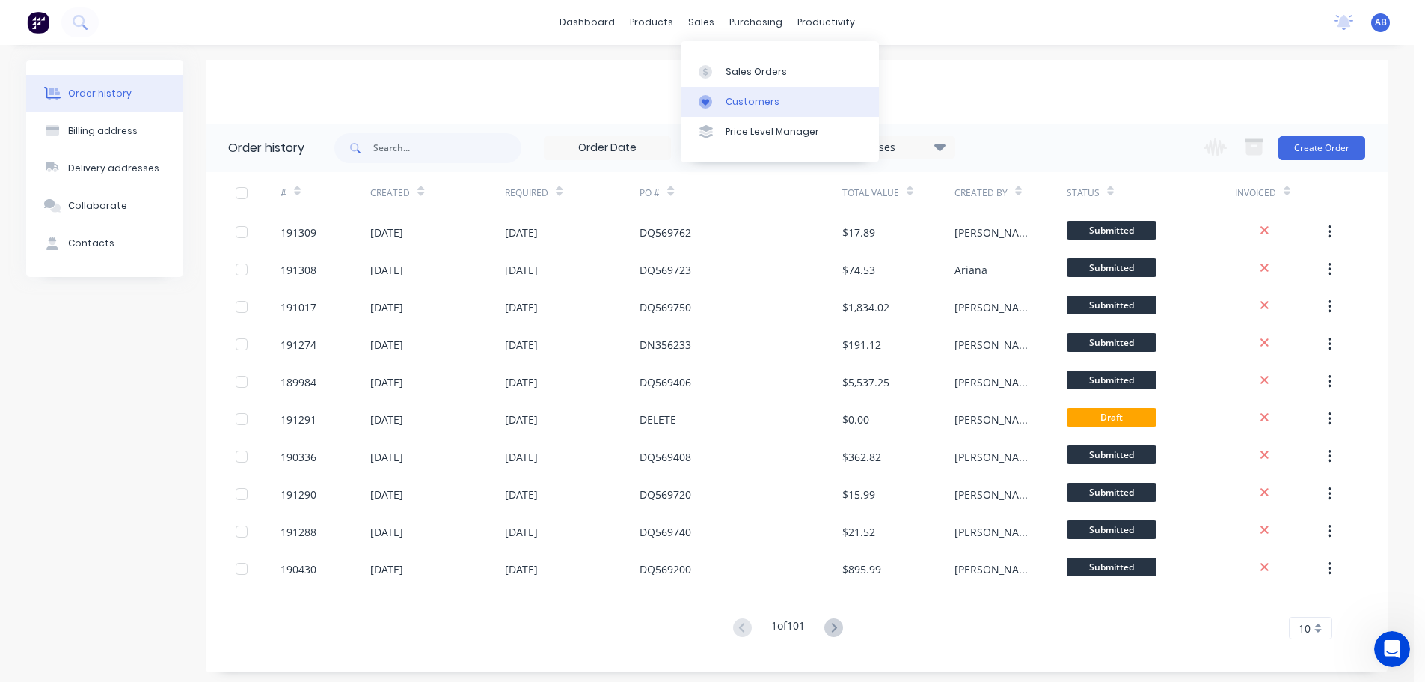
click at [746, 97] on div "Customers" at bounding box center [753, 101] width 54 height 13
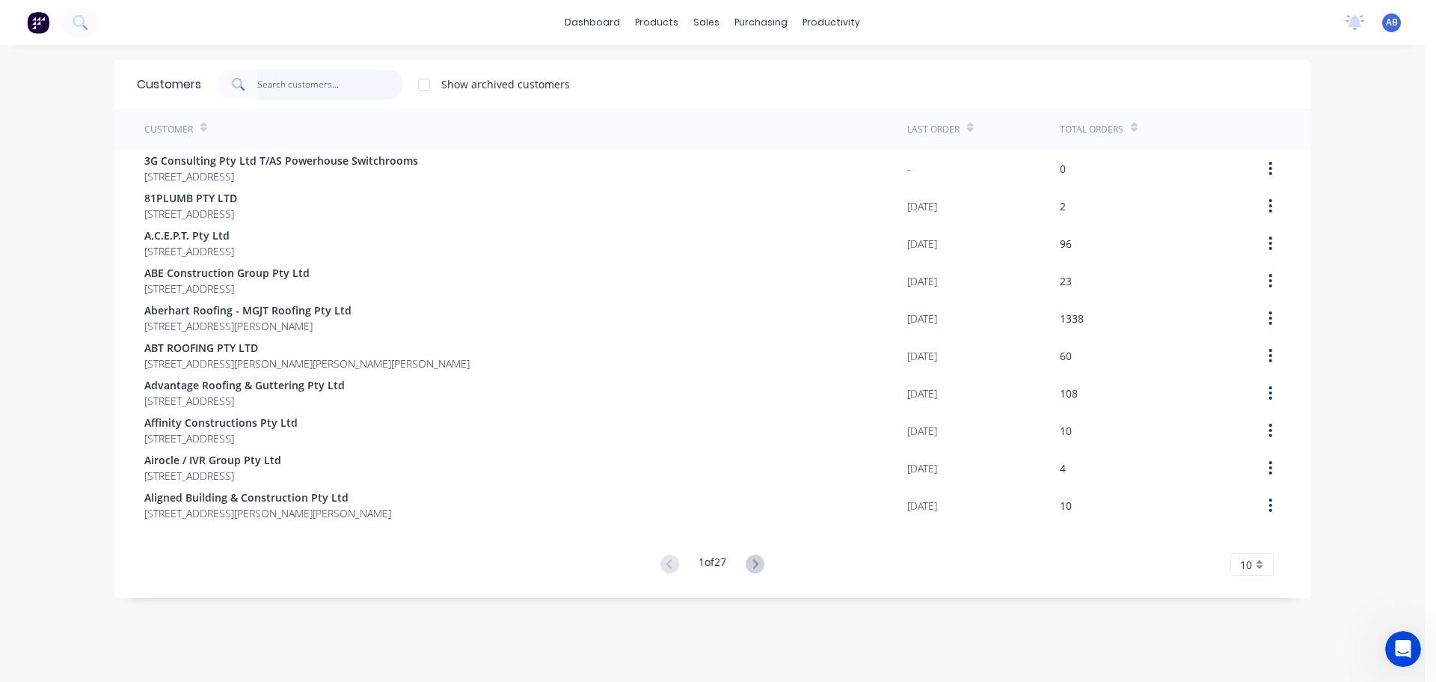
click at [369, 85] on input "text" at bounding box center [330, 85] width 146 height 30
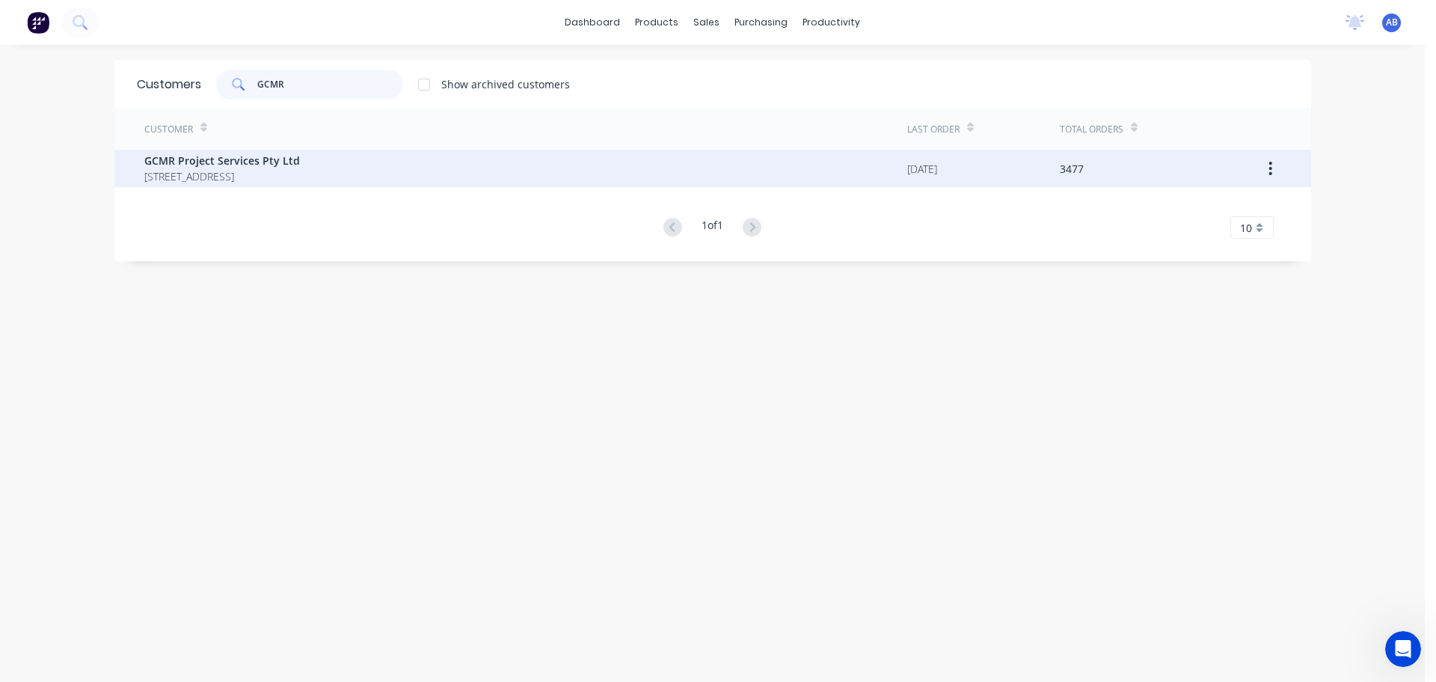
type input "GCMR"
click at [200, 170] on span "[STREET_ADDRESS]" at bounding box center [222, 176] width 156 height 16
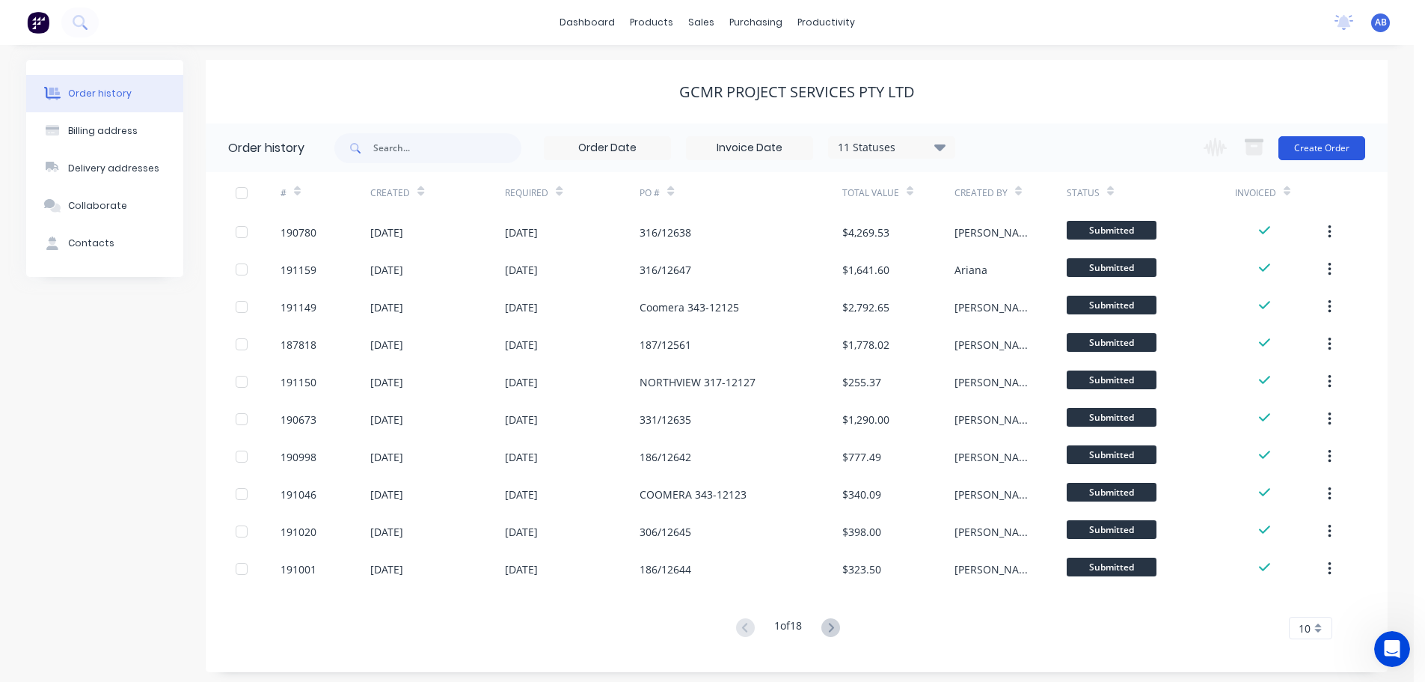
click at [1318, 154] on button "Create Order" at bounding box center [1321, 148] width 87 height 24
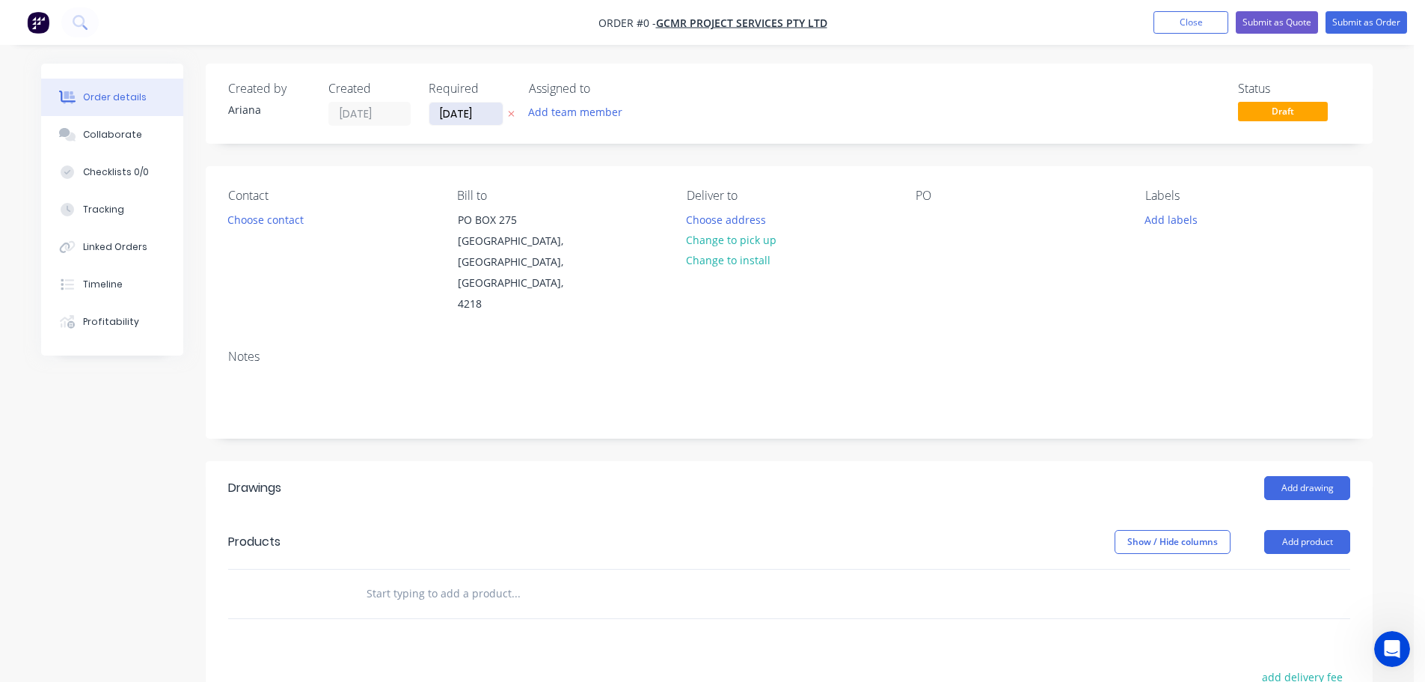
click at [457, 110] on input "[DATE]" at bounding box center [465, 113] width 73 height 22
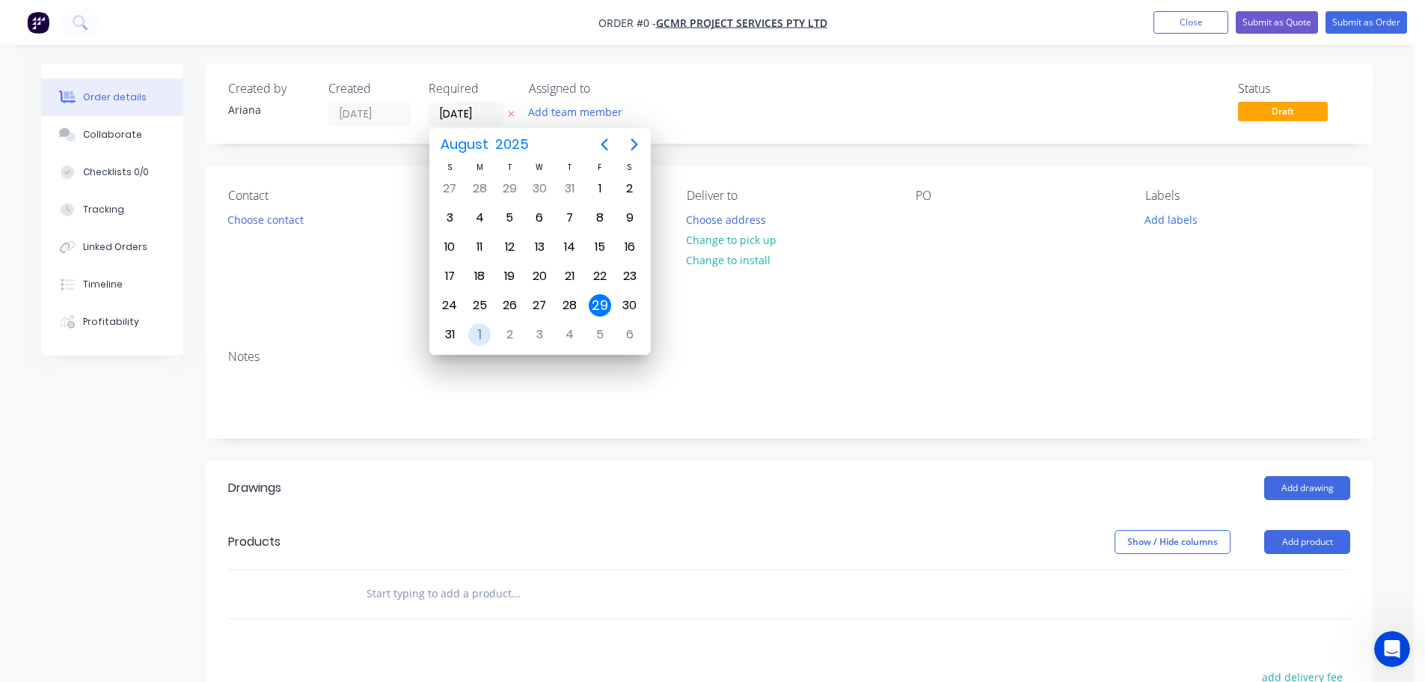
click at [480, 327] on div "1" at bounding box center [479, 334] width 22 height 22
type input "[DATE]"
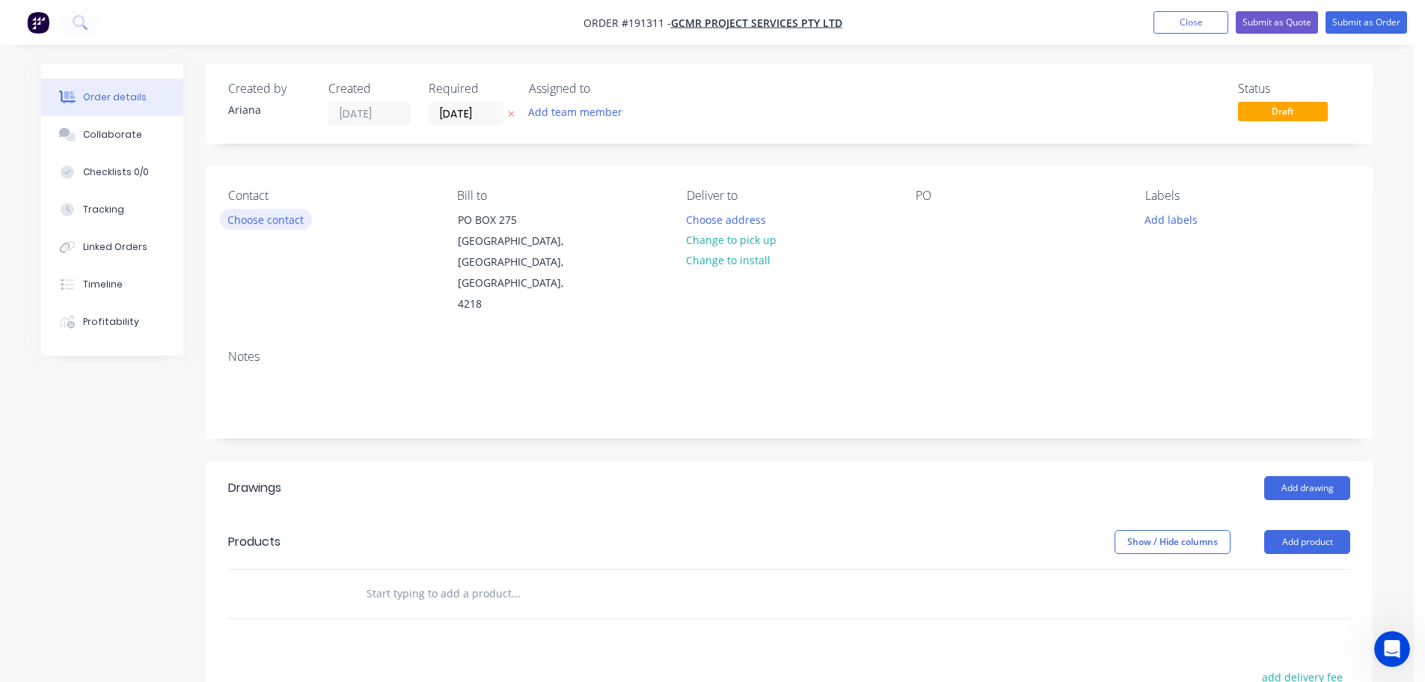
click at [284, 221] on button "Choose contact" at bounding box center [266, 219] width 92 height 20
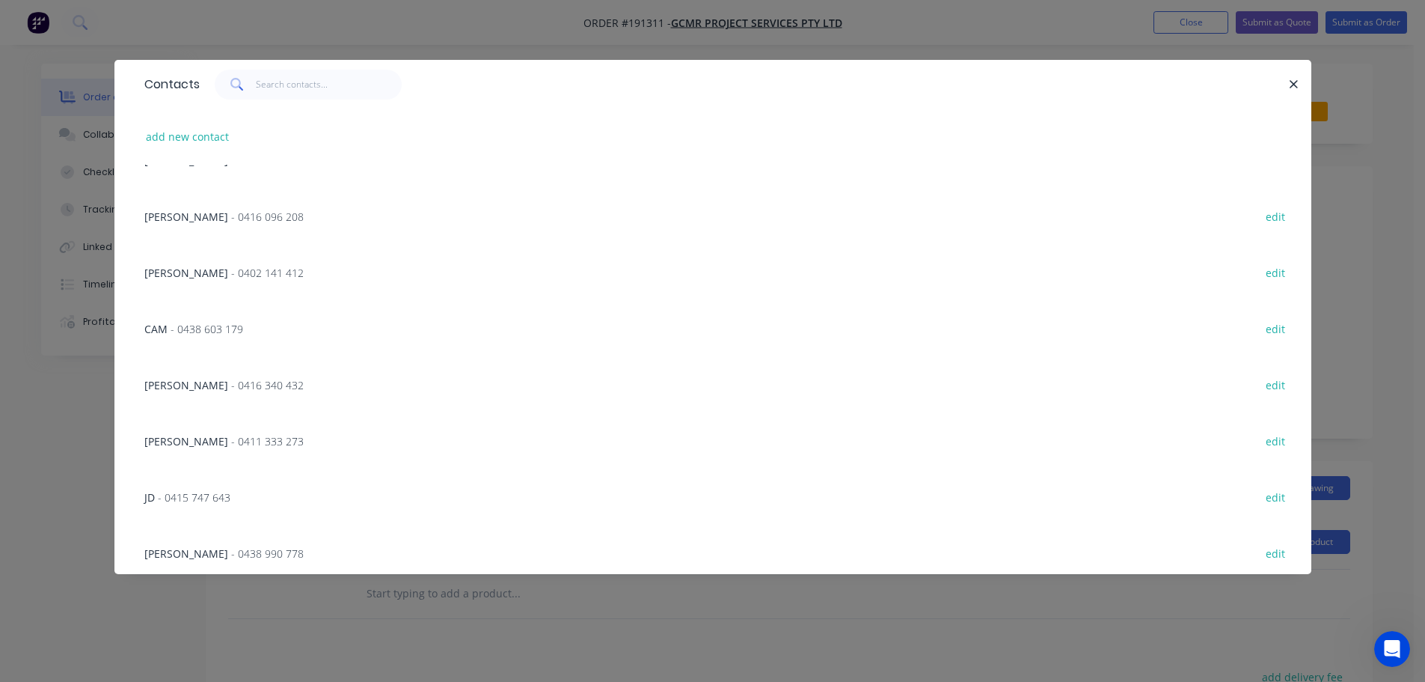
scroll to position [713, 0]
click at [212, 489] on span "- 0415 747 643" at bounding box center [194, 490] width 73 height 14
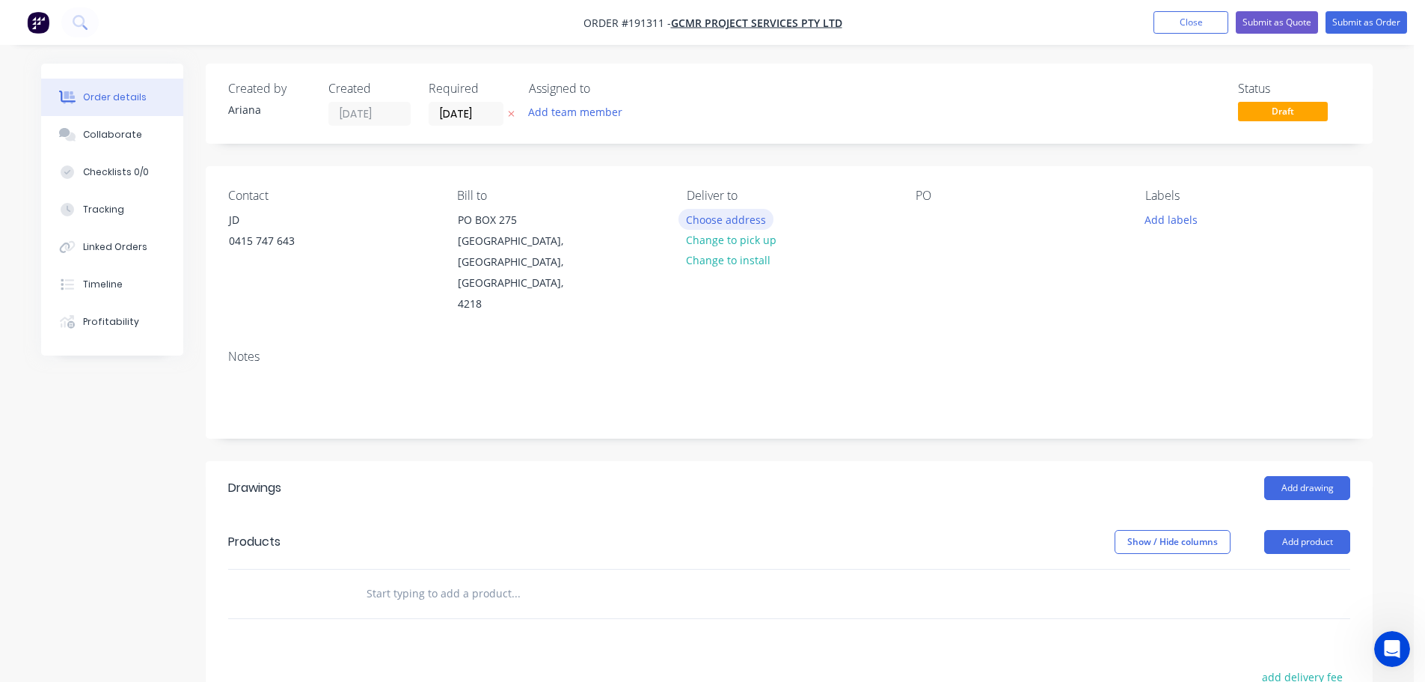
click at [725, 219] on button "Choose address" at bounding box center [727, 219] width 96 height 20
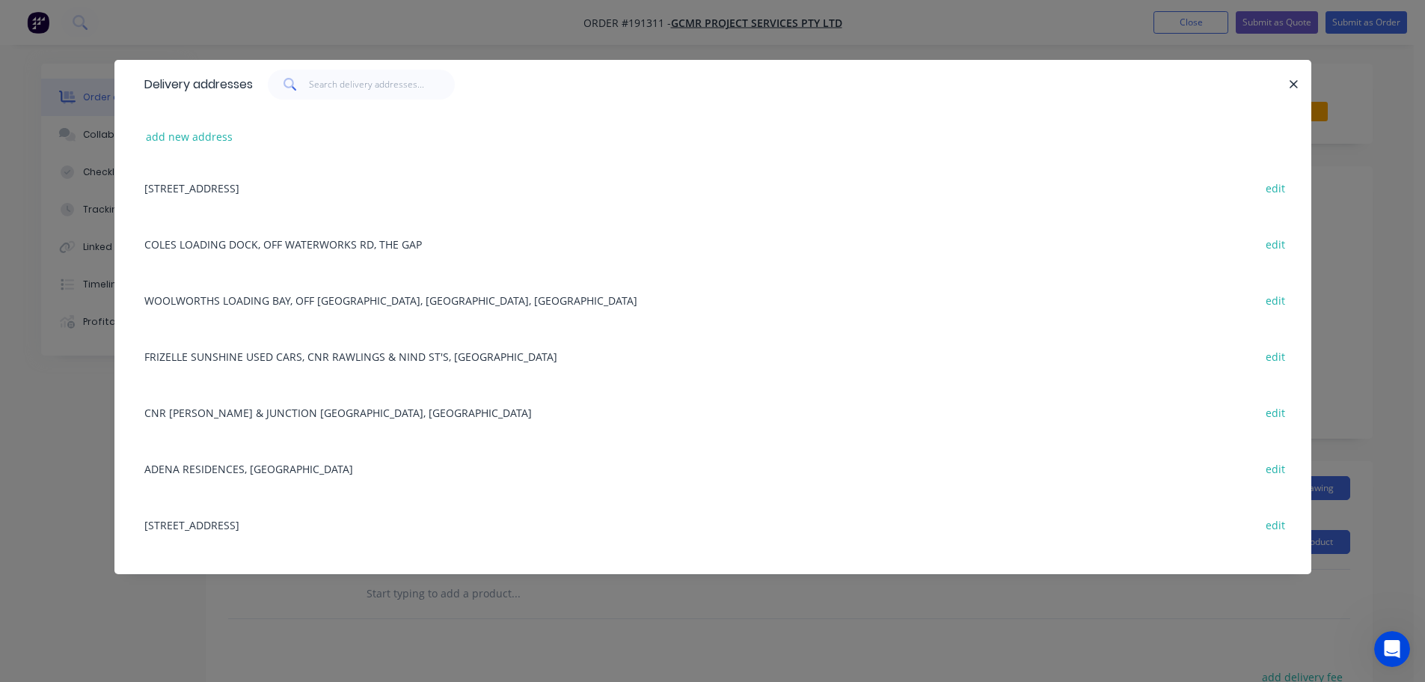
scroll to position [708, 0]
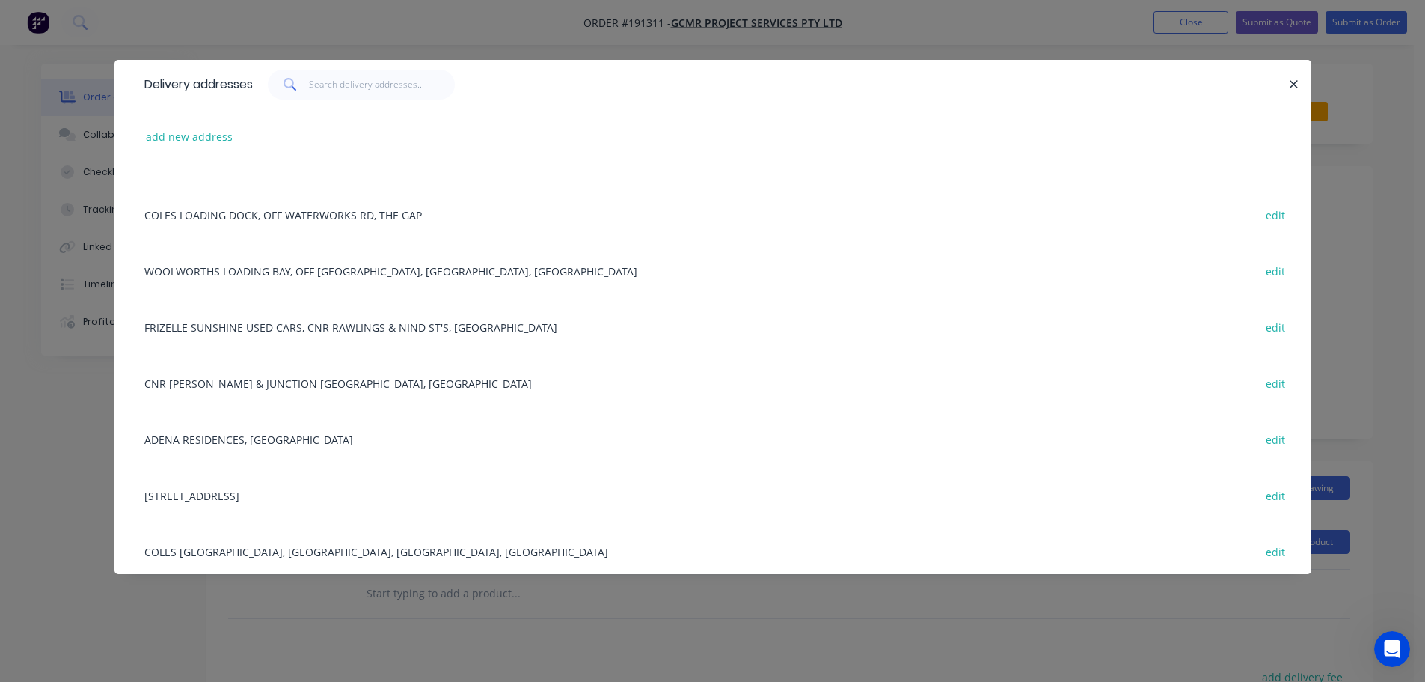
click at [296, 438] on div "ADENA RESIDENCES, [GEOGRAPHIC_DATA], WYNNUM edit" at bounding box center [713, 439] width 1152 height 56
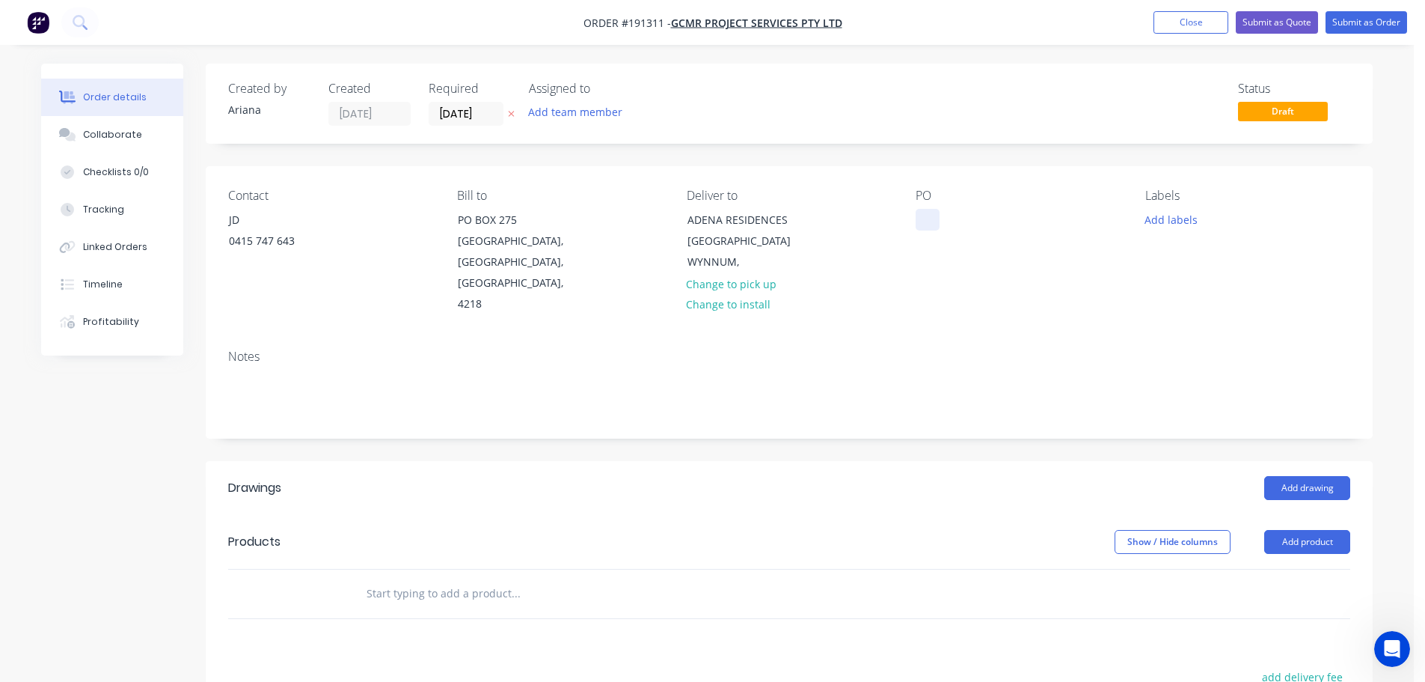
click at [925, 222] on div at bounding box center [928, 220] width 24 height 22
click at [1094, 283] on div "PO 306/12649" at bounding box center [1018, 252] width 205 height 126
click at [1179, 219] on button "Add labels" at bounding box center [1170, 219] width 69 height 20
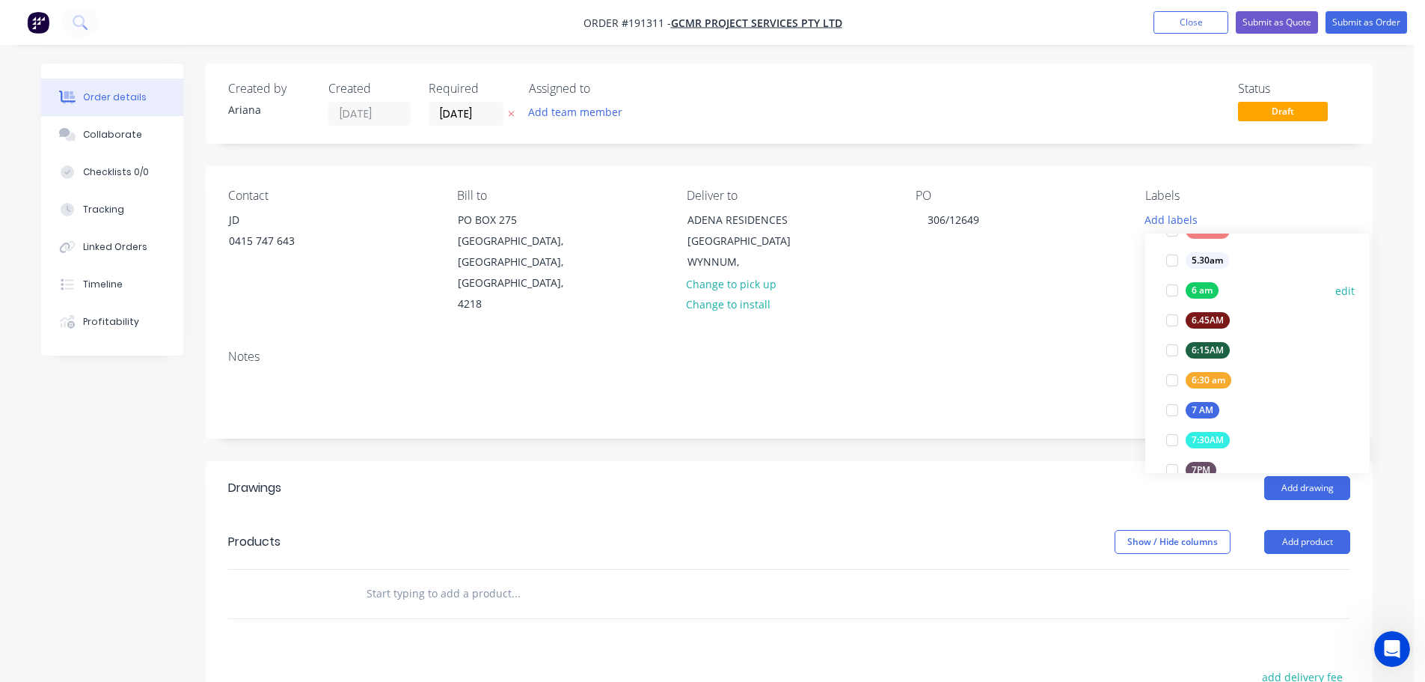
click at [1175, 289] on div at bounding box center [1172, 290] width 30 height 30
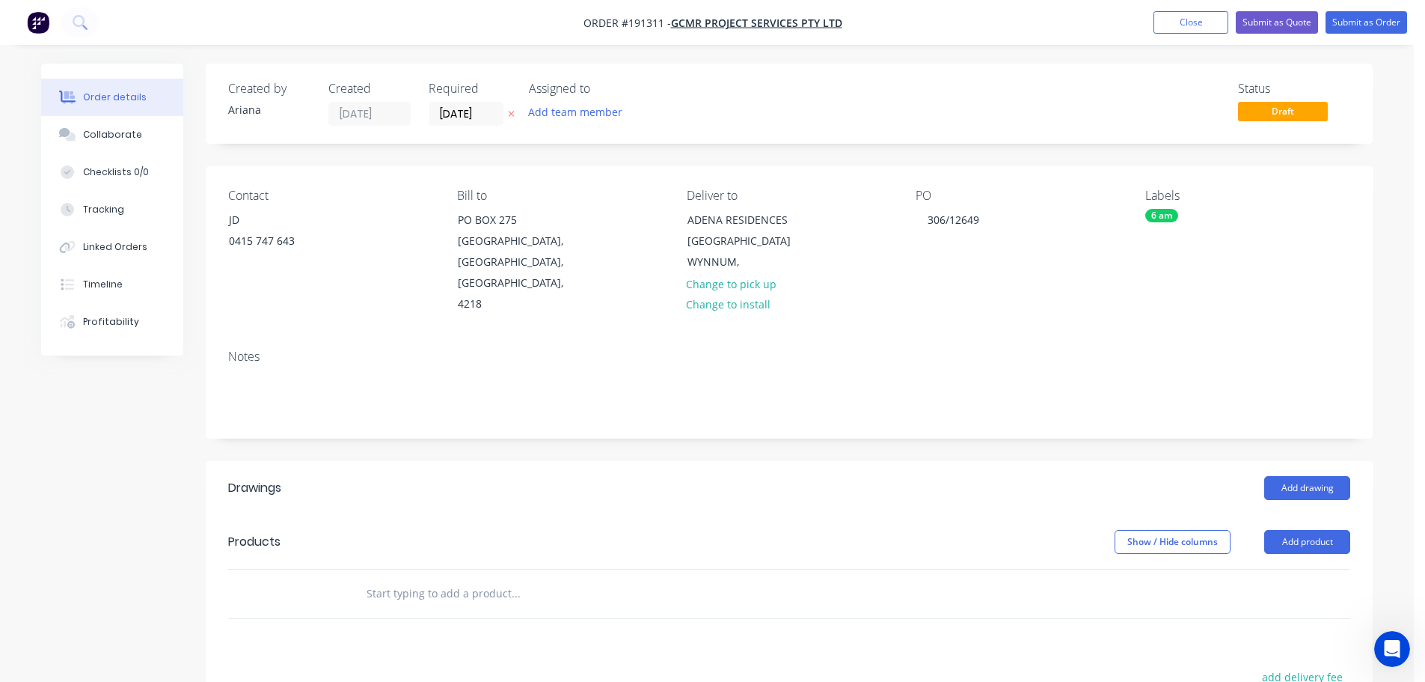
click at [1032, 299] on div "Contact JD [PHONE_NUMBER] Bill to [STREET_ADDRESS] Deliver to ADENA RESIDENCES …" at bounding box center [789, 251] width 1167 height 171
click at [1306, 476] on button "Add drawing" at bounding box center [1307, 488] width 86 height 24
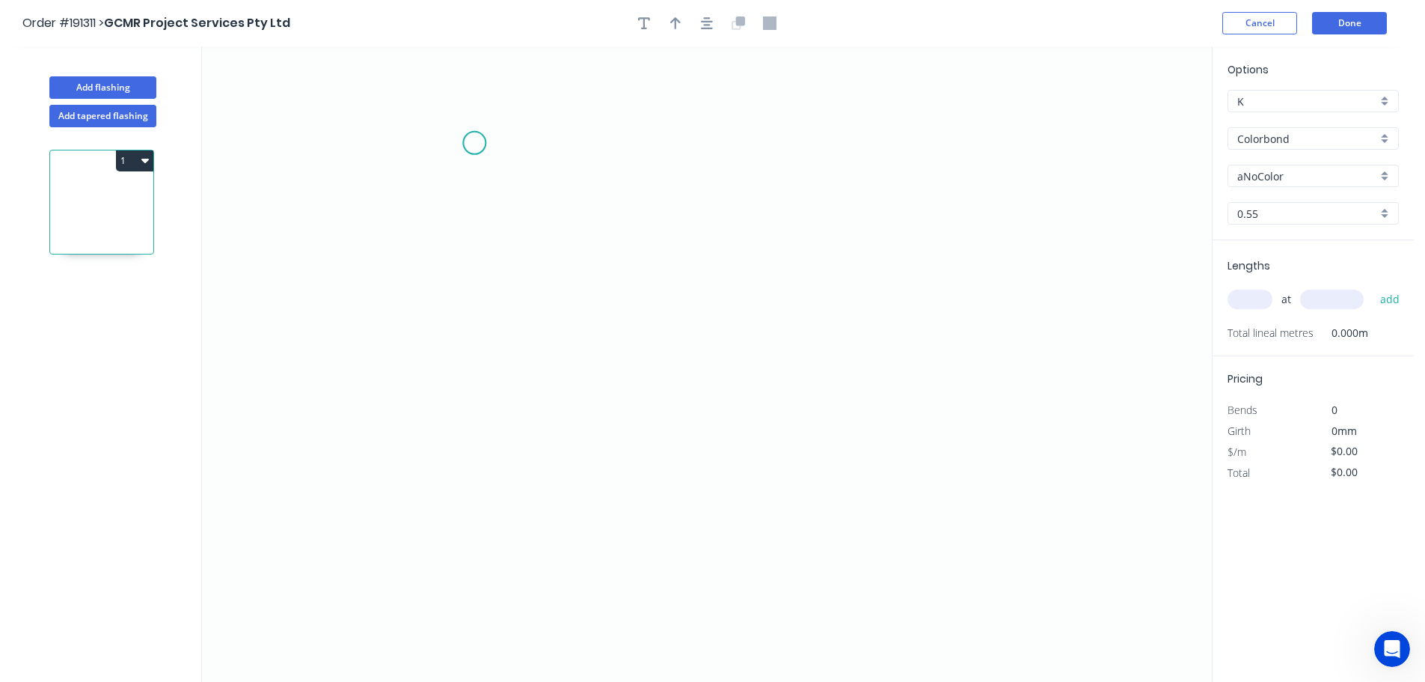
click at [474, 143] on icon "0" at bounding box center [707, 363] width 1010 height 635
click at [473, 462] on icon "0" at bounding box center [707, 363] width 1010 height 635
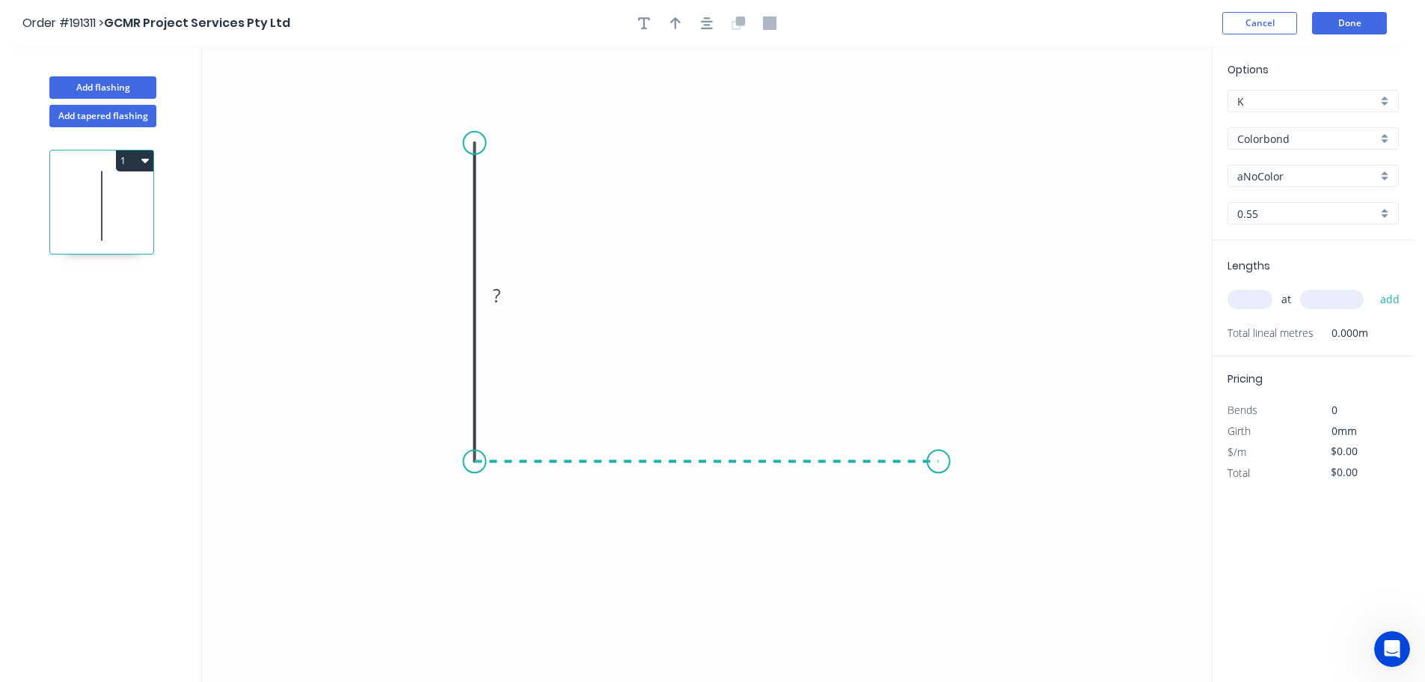
click at [939, 452] on icon "0 ?" at bounding box center [707, 363] width 1010 height 635
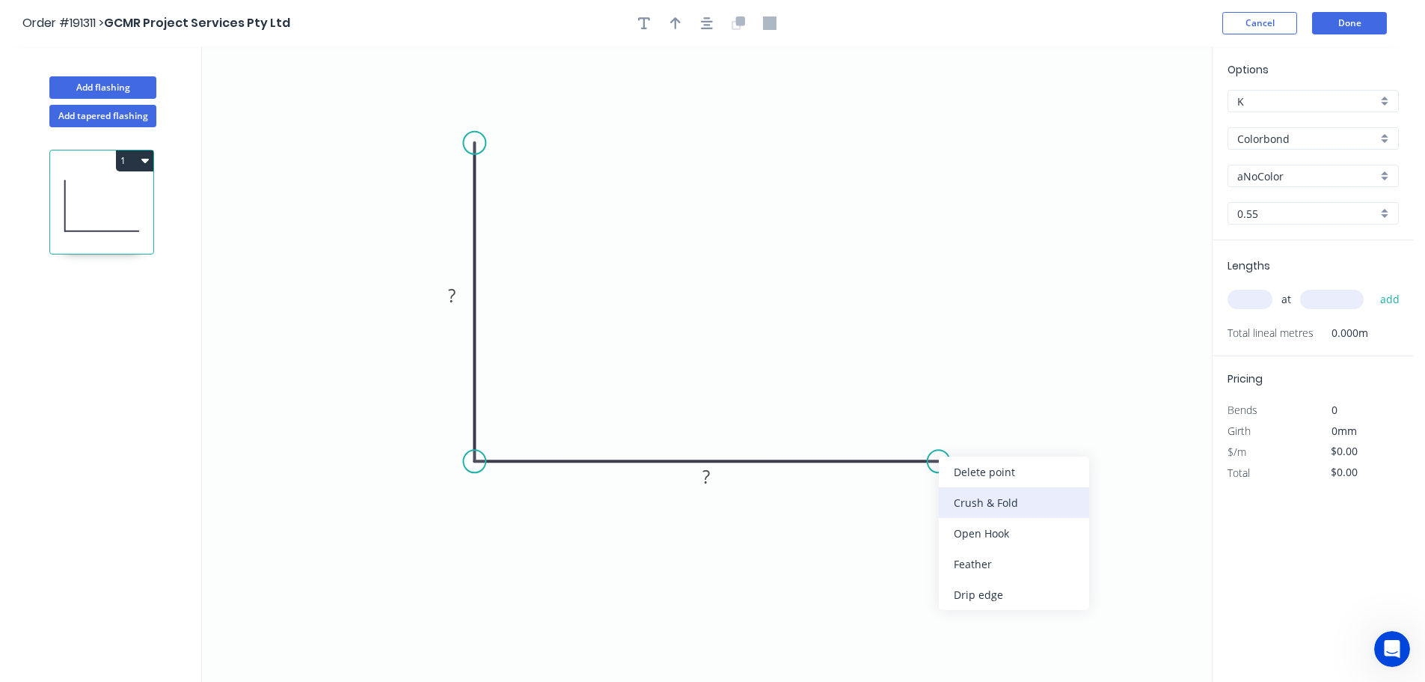
click at [1011, 494] on div "Crush & Fold" at bounding box center [1014, 502] width 150 height 31
click at [933, 489] on tspan "10" at bounding box center [929, 486] width 21 height 25
click at [1073, 508] on icon "0 ? CF 15 ?" at bounding box center [707, 363] width 1010 height 635
drag, startPoint x: 941, startPoint y: 490, endPoint x: 1047, endPoint y: 424, distance: 125.0
click at [1047, 424] on rect at bounding box center [1025, 420] width 60 height 31
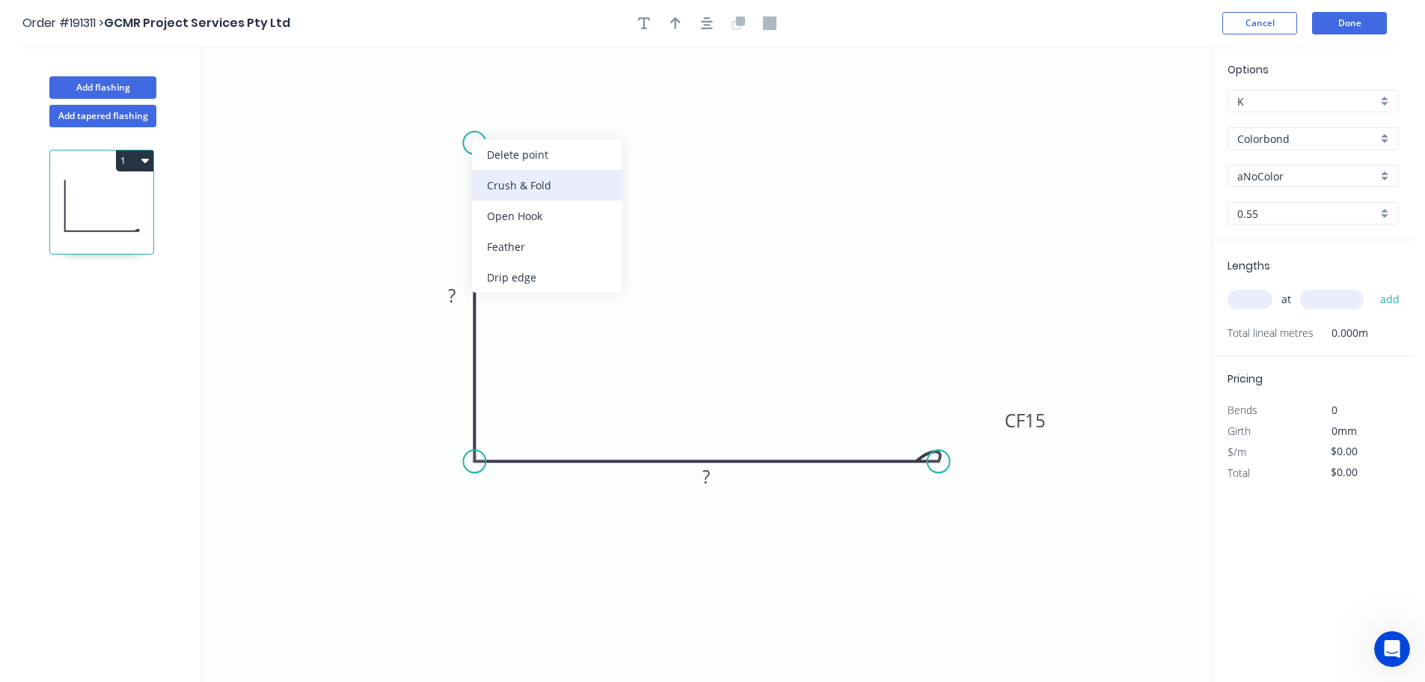
click at [515, 179] on div "Crush & Fold" at bounding box center [547, 185] width 150 height 31
click at [500, 185] on div "Flip bend" at bounding box center [552, 189] width 150 height 31
click at [524, 115] on tspan "10" at bounding box center [516, 116] width 21 height 25
click at [551, 119] on icon "0 CF 15 ? CF 15 ?" at bounding box center [707, 363] width 1010 height 635
drag, startPoint x: 530, startPoint y: 114, endPoint x: 556, endPoint y: 92, distance: 34.0
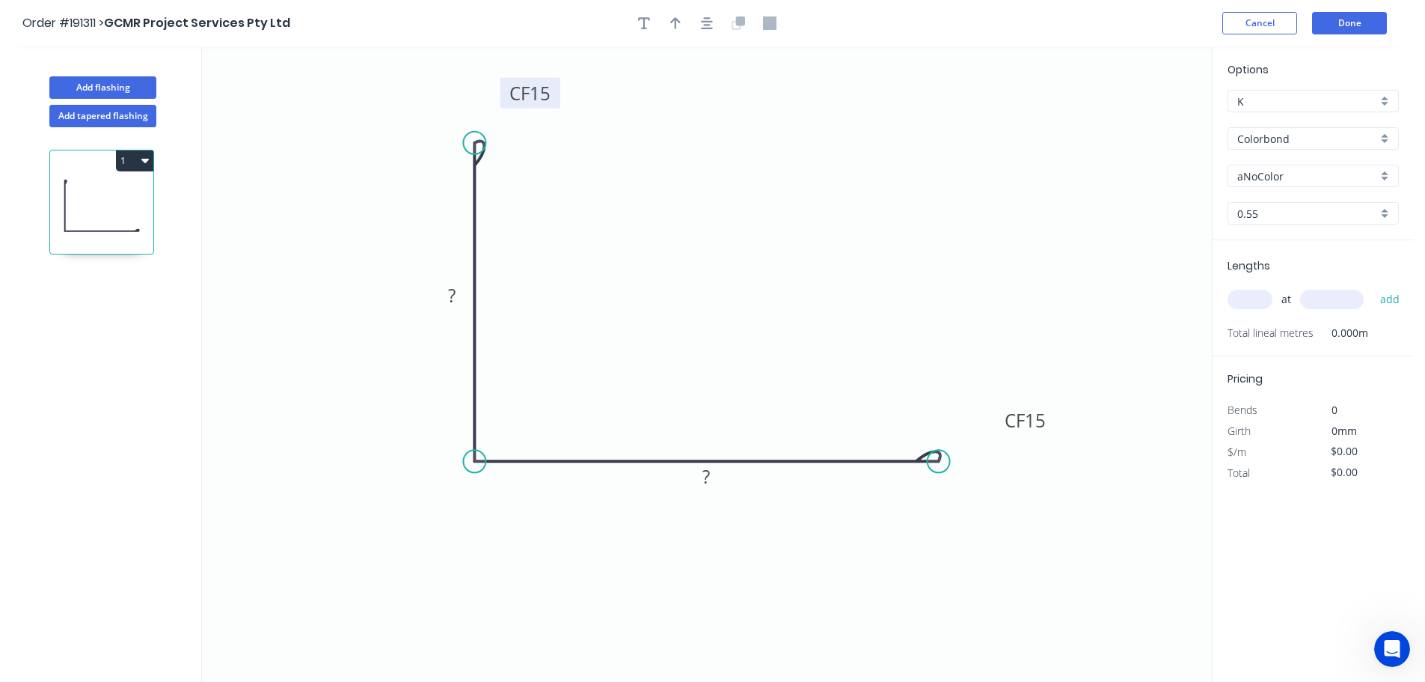
click at [556, 92] on rect at bounding box center [530, 93] width 60 height 31
click at [457, 295] on rect at bounding box center [452, 296] width 30 height 21
click at [595, 309] on icon "0 CF 15 340 CF 15 ?" at bounding box center [707, 363] width 1010 height 635
click at [711, 482] on rect at bounding box center [707, 477] width 30 height 21
click at [721, 406] on icon "0 CF 15 340 CF 15 450" at bounding box center [707, 363] width 1010 height 635
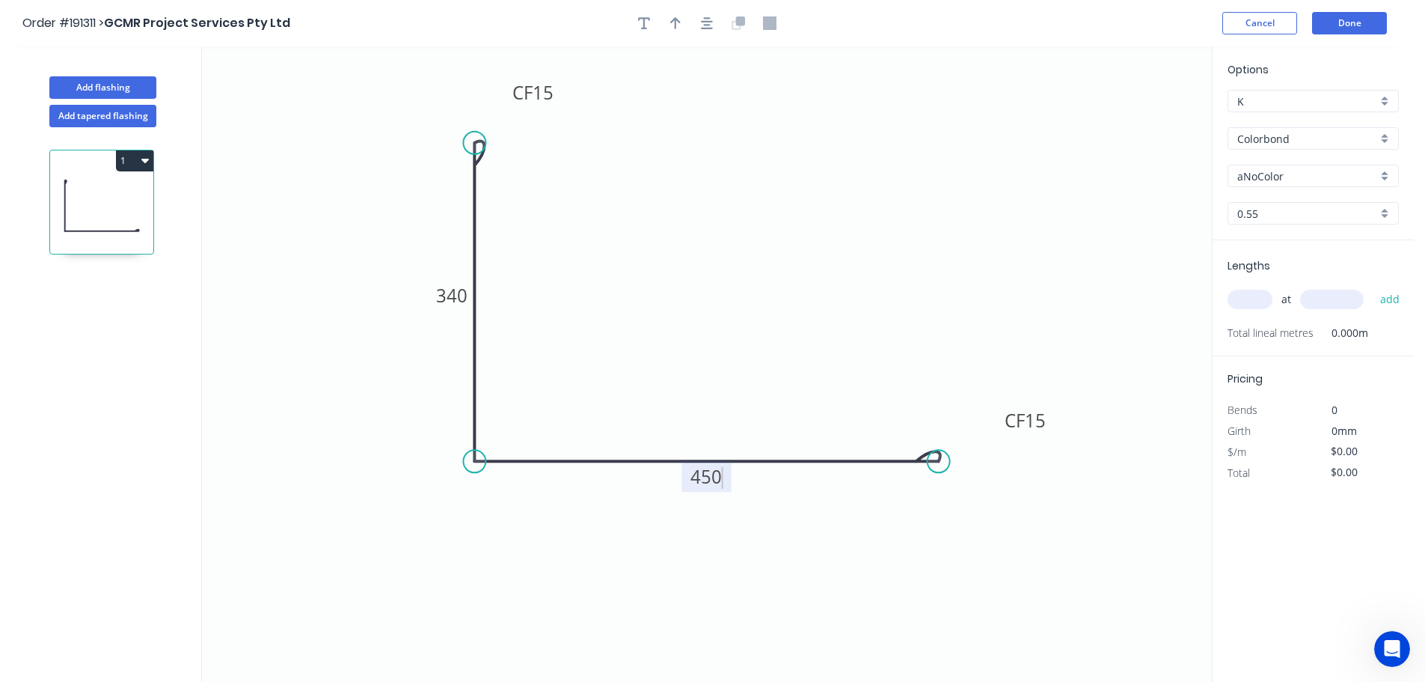
type input "$24.44"
click at [674, 20] on icon "button" at bounding box center [675, 23] width 10 height 12
drag, startPoint x: 1136, startPoint y: 118, endPoint x: 363, endPoint y: 480, distance: 853.8
click at [363, 480] on icon at bounding box center [363, 462] width 13 height 48
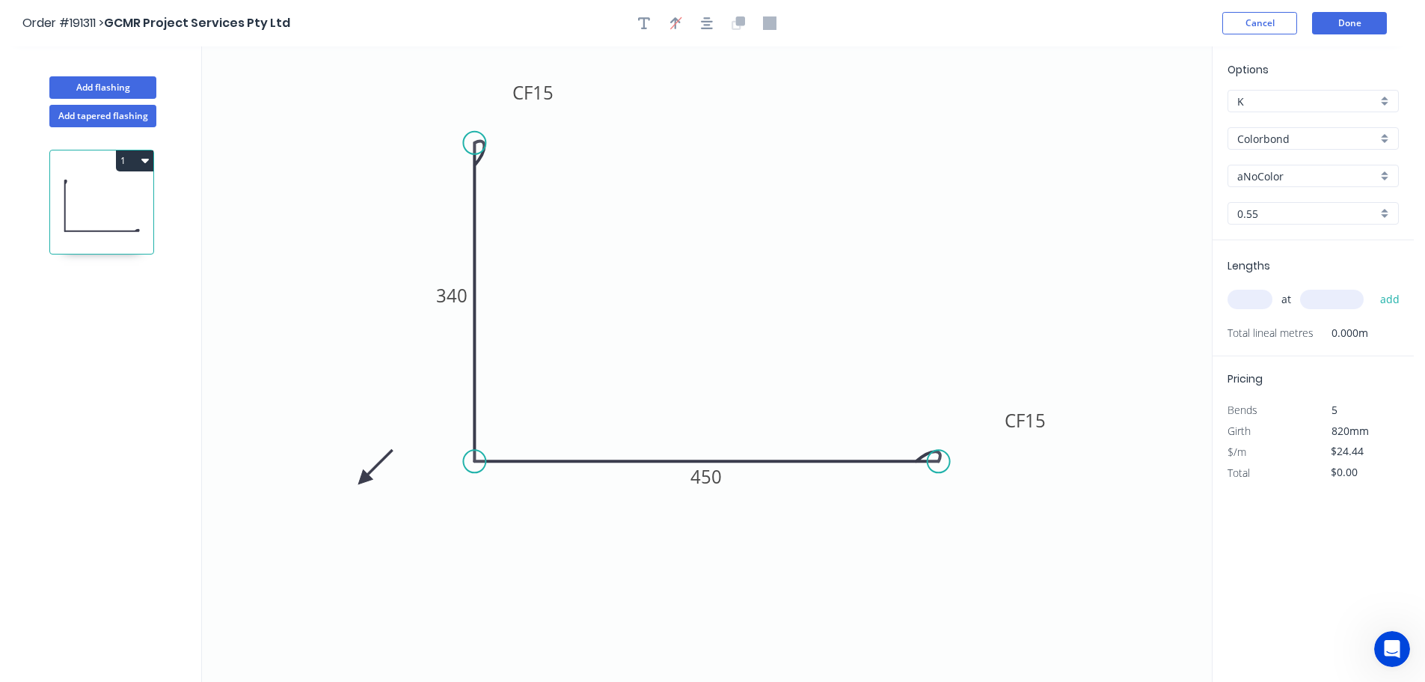
click at [363, 480] on icon at bounding box center [375, 466] width 43 height 43
click at [363, 480] on icon at bounding box center [381, 478] width 48 height 13
click at [363, 480] on icon at bounding box center [363, 496] width 13 height 48
click at [1391, 171] on div "aNoColor" at bounding box center [1313, 176] width 171 height 22
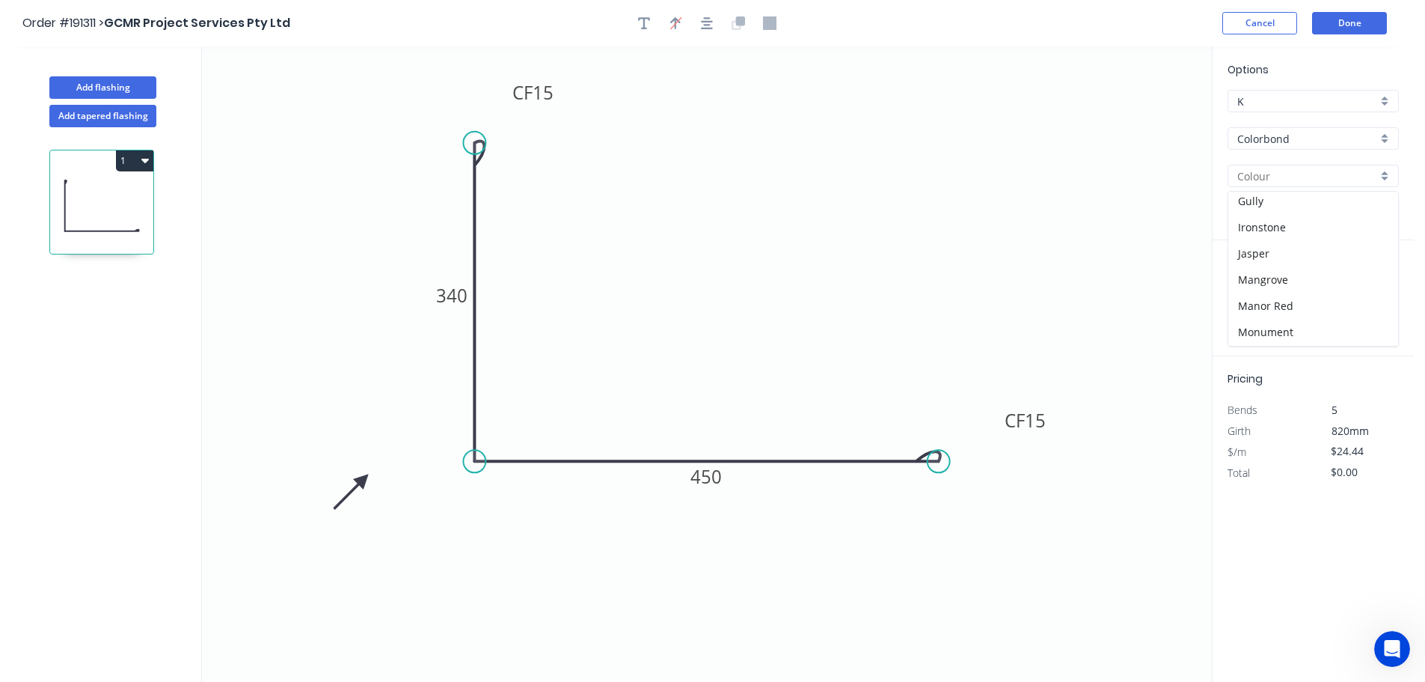
scroll to position [269, 0]
click at [1318, 306] on div "Monument" at bounding box center [1313, 302] width 170 height 26
type input "Monument"
drag, startPoint x: 1263, startPoint y: 298, endPoint x: 1292, endPoint y: 270, distance: 40.2
click at [1264, 298] on input "text" at bounding box center [1250, 299] width 45 height 19
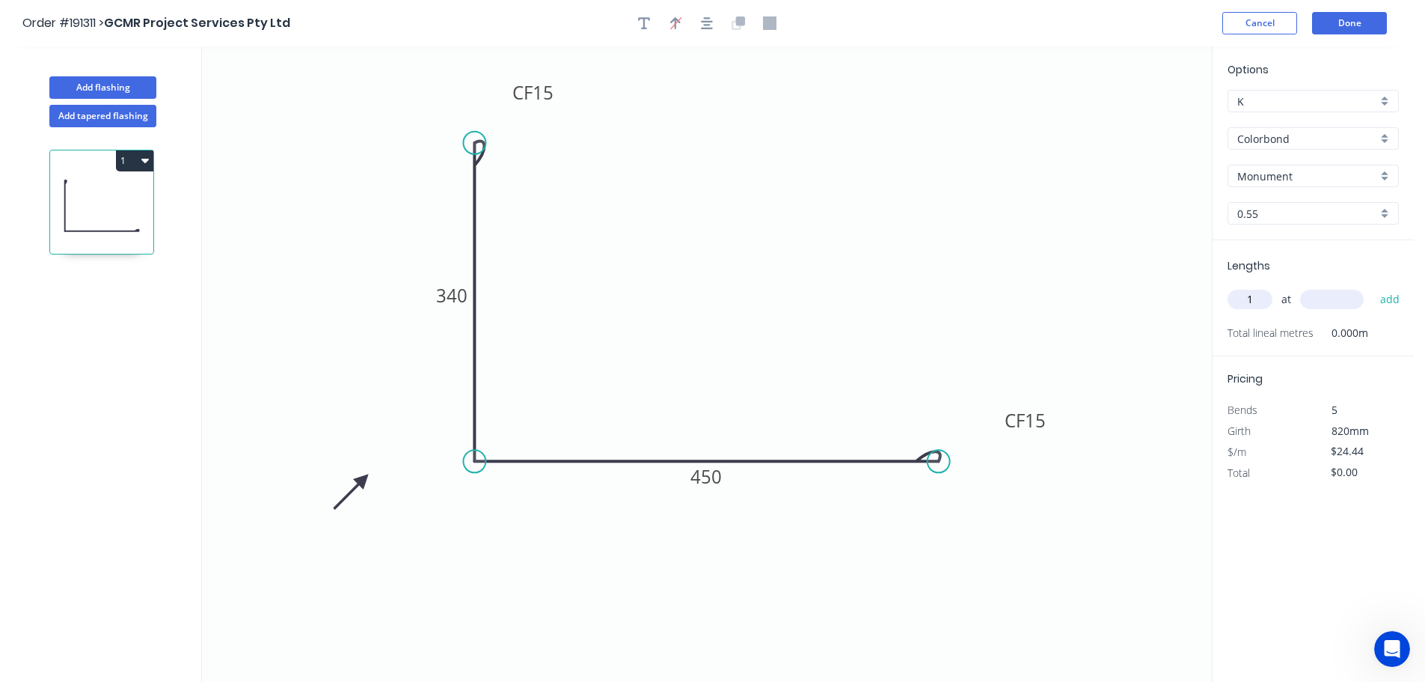
type input "1"
click at [1342, 301] on input "text" at bounding box center [1332, 299] width 64 height 19
type input "2825"
click at [1373, 287] on button "add" at bounding box center [1390, 299] width 35 height 25
click at [135, 157] on button "1" at bounding box center [134, 160] width 37 height 21
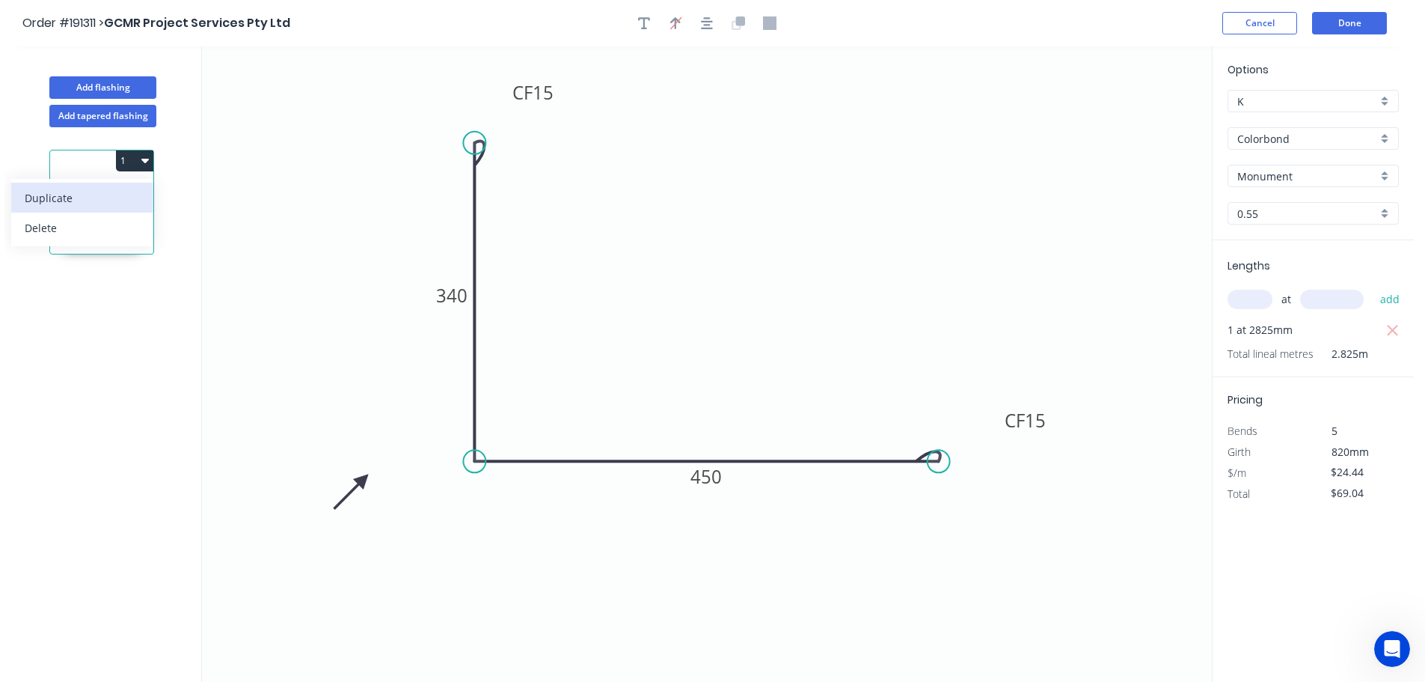
click at [92, 195] on div "Duplicate" at bounding box center [82, 198] width 115 height 22
type input "$0.00"
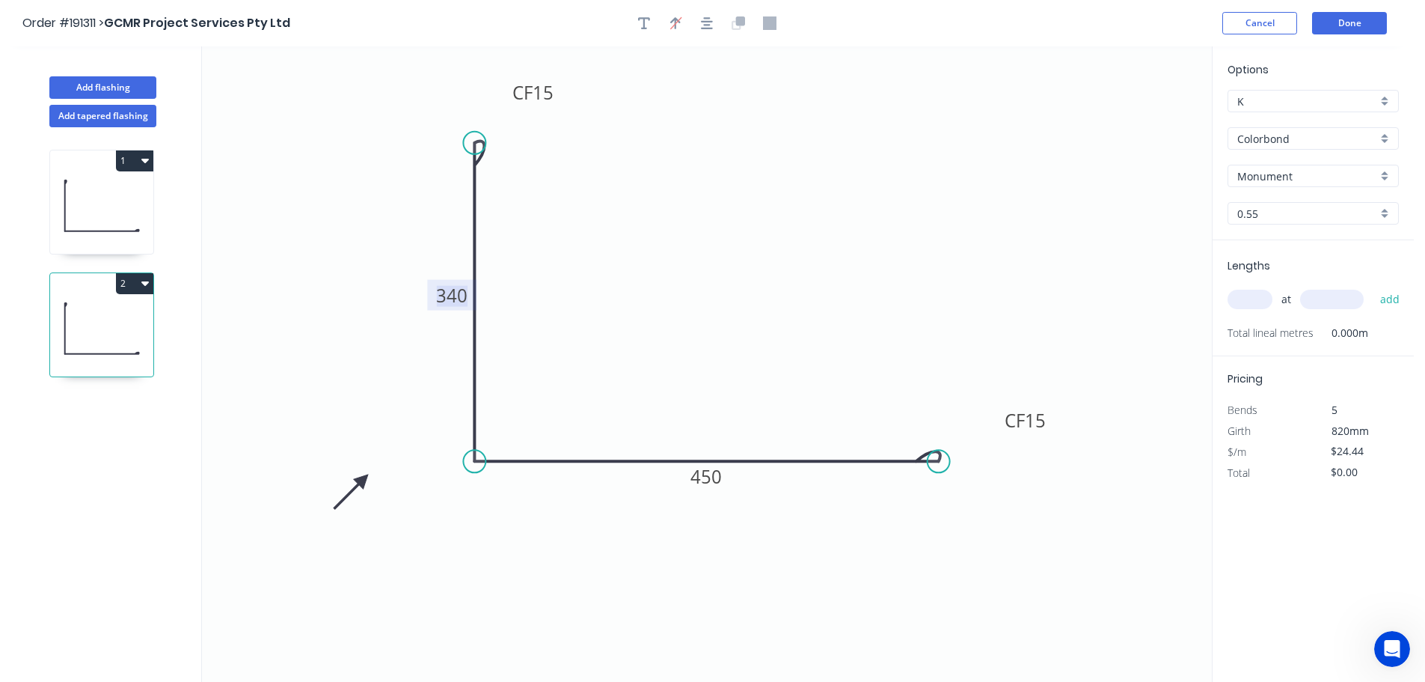
click at [463, 296] on tspan "340" at bounding box center [451, 295] width 31 height 25
click at [719, 480] on tspan "450" at bounding box center [706, 476] width 31 height 25
click at [785, 377] on icon "0 CF 15 200 CF 15 200" at bounding box center [707, 363] width 1010 height 635
type input "$15.22"
click at [1261, 293] on input "text" at bounding box center [1250, 299] width 45 height 19
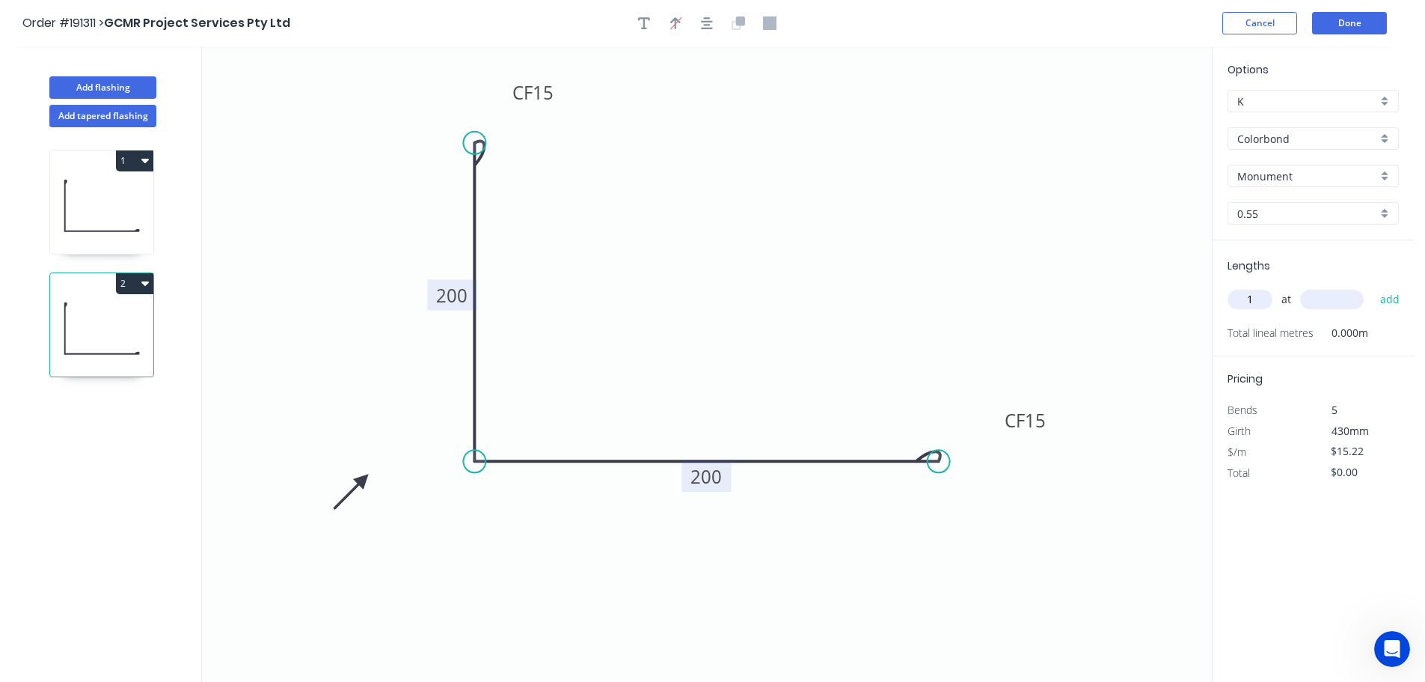
type input "1"
click at [1335, 299] on input "text" at bounding box center [1332, 299] width 64 height 19
type input "800"
click at [1373, 287] on button "add" at bounding box center [1390, 299] width 35 height 25
click at [141, 284] on icon "button" at bounding box center [144, 283] width 7 height 12
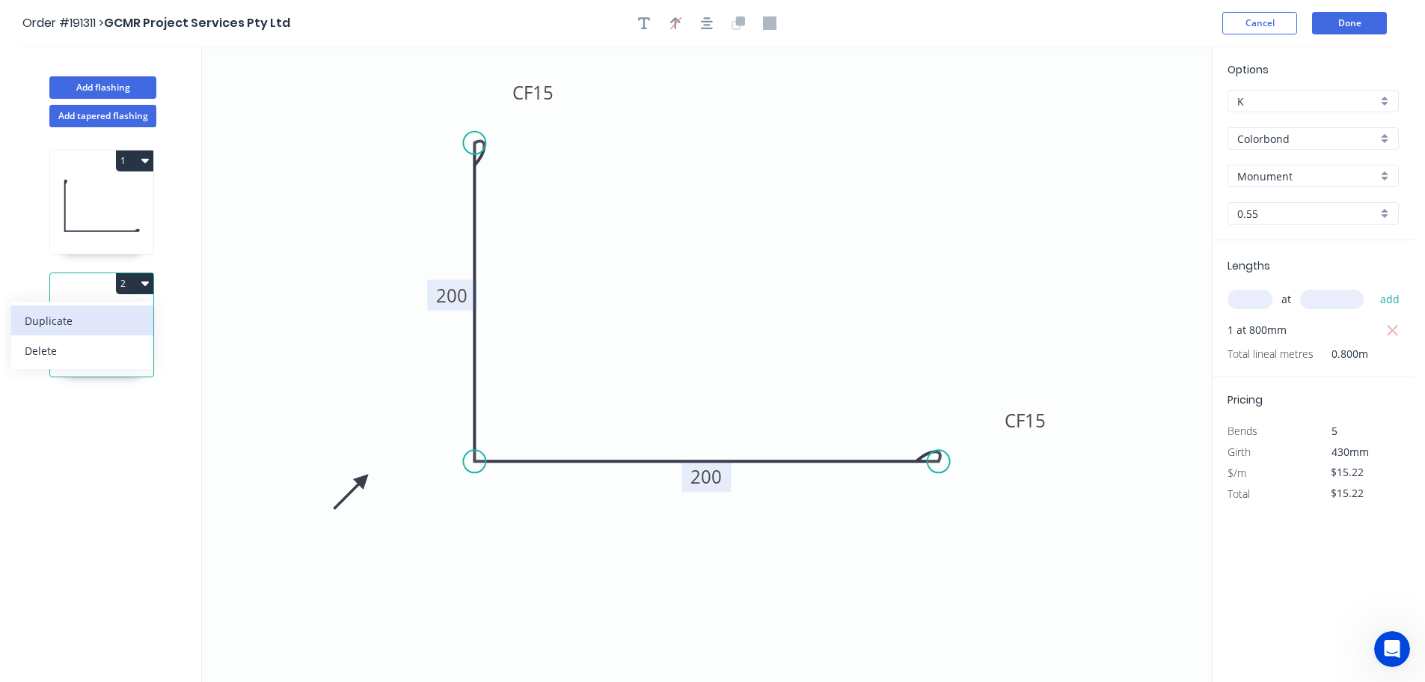
click at [121, 313] on div "Duplicate" at bounding box center [82, 321] width 115 height 22
type input "$0.00"
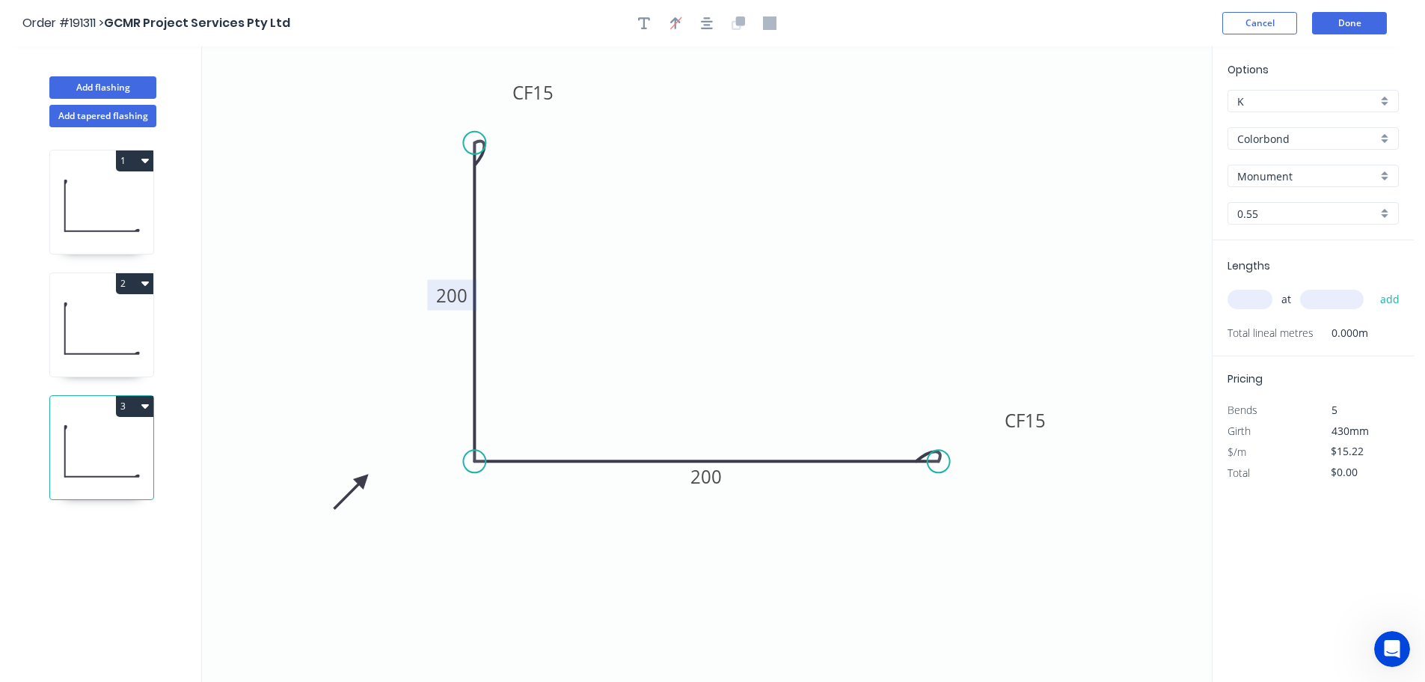
click at [462, 296] on tspan "200" at bounding box center [451, 295] width 31 height 25
click at [665, 331] on icon "0 CF 15 210 CF 15 200" at bounding box center [707, 363] width 1010 height 635
click at [714, 481] on tspan "200" at bounding box center [706, 476] width 31 height 25
click at [740, 408] on icon "0 CF 15 210 CF 15 210" at bounding box center [707, 363] width 1010 height 635
click at [1254, 297] on input "text" at bounding box center [1250, 299] width 45 height 19
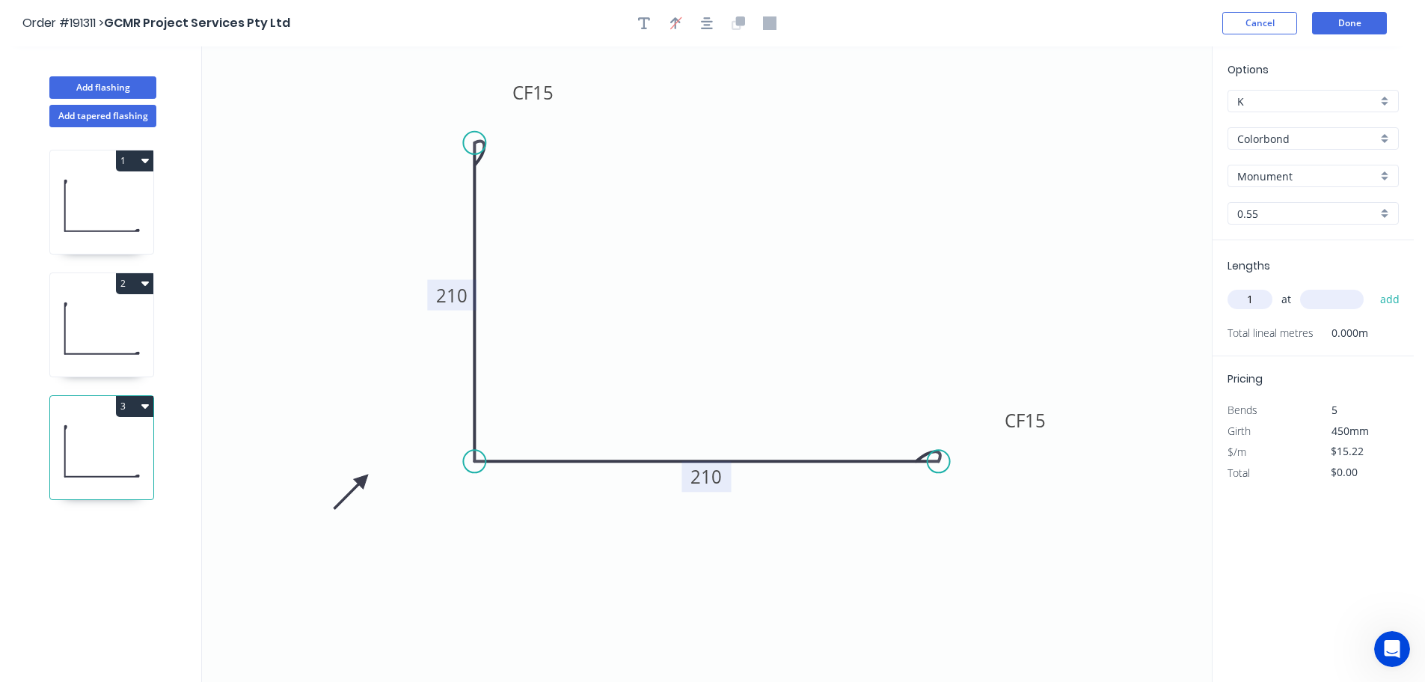
type input "1"
click at [1343, 298] on input "text" at bounding box center [1332, 299] width 64 height 19
type input "2760"
click at [1373, 287] on button "add" at bounding box center [1390, 299] width 35 height 25
type input "$42.01"
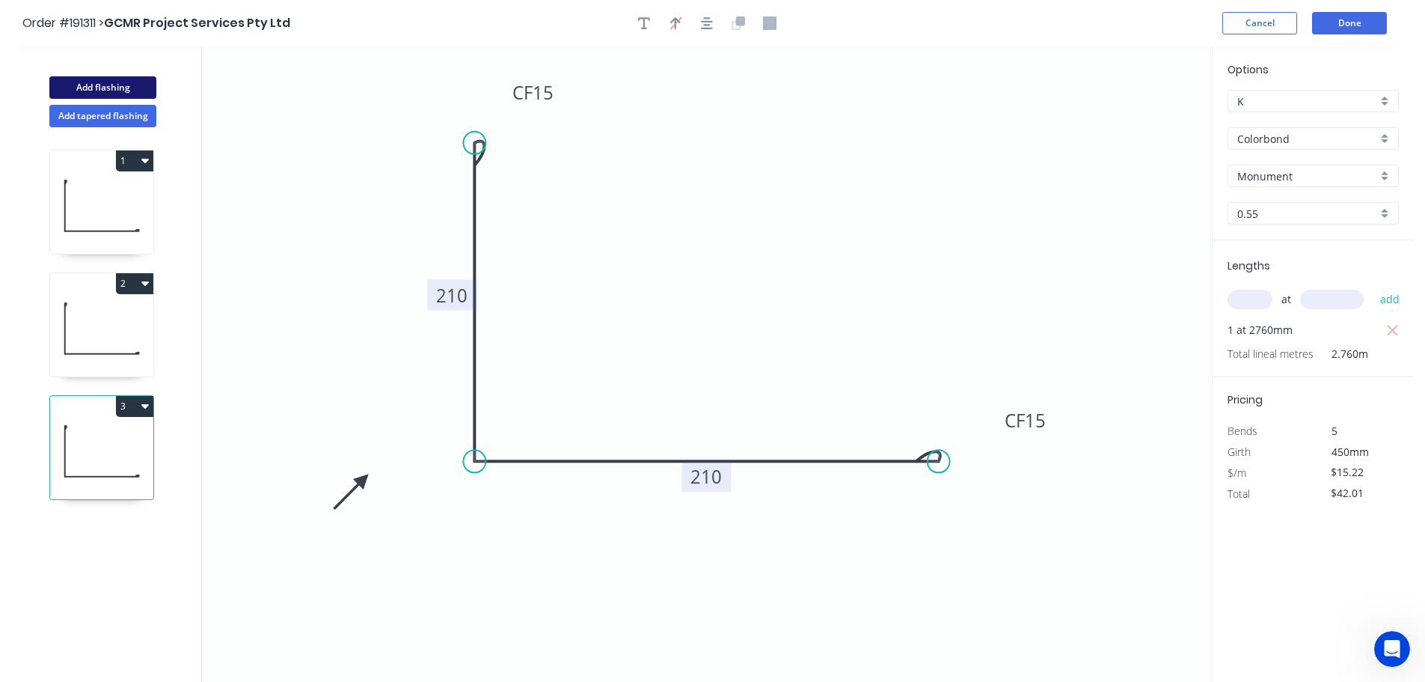
click at [110, 87] on button "Add flashing" at bounding box center [102, 87] width 107 height 22
type input "$0.00"
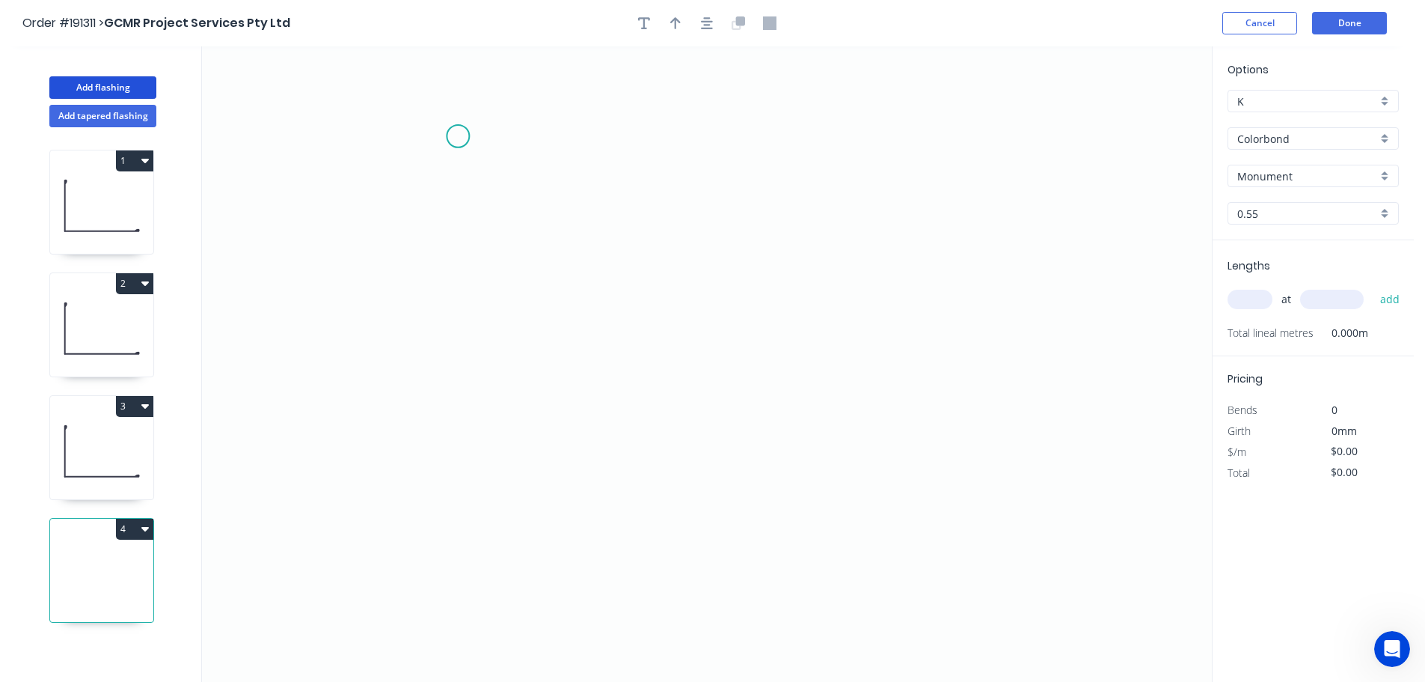
click at [458, 136] on icon "0" at bounding box center [707, 363] width 1010 height 635
click at [450, 484] on icon "0" at bounding box center [707, 363] width 1010 height 635
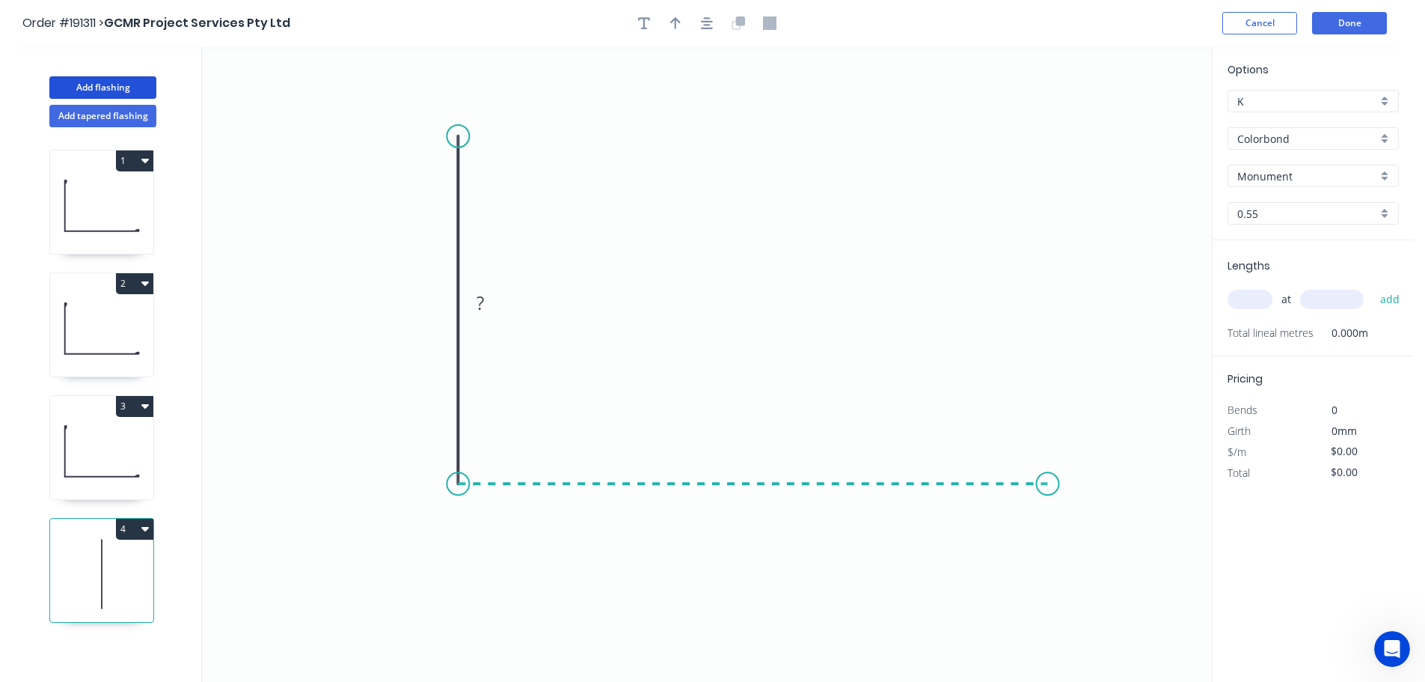
click at [1048, 462] on icon "0 ?" at bounding box center [707, 363] width 1010 height 635
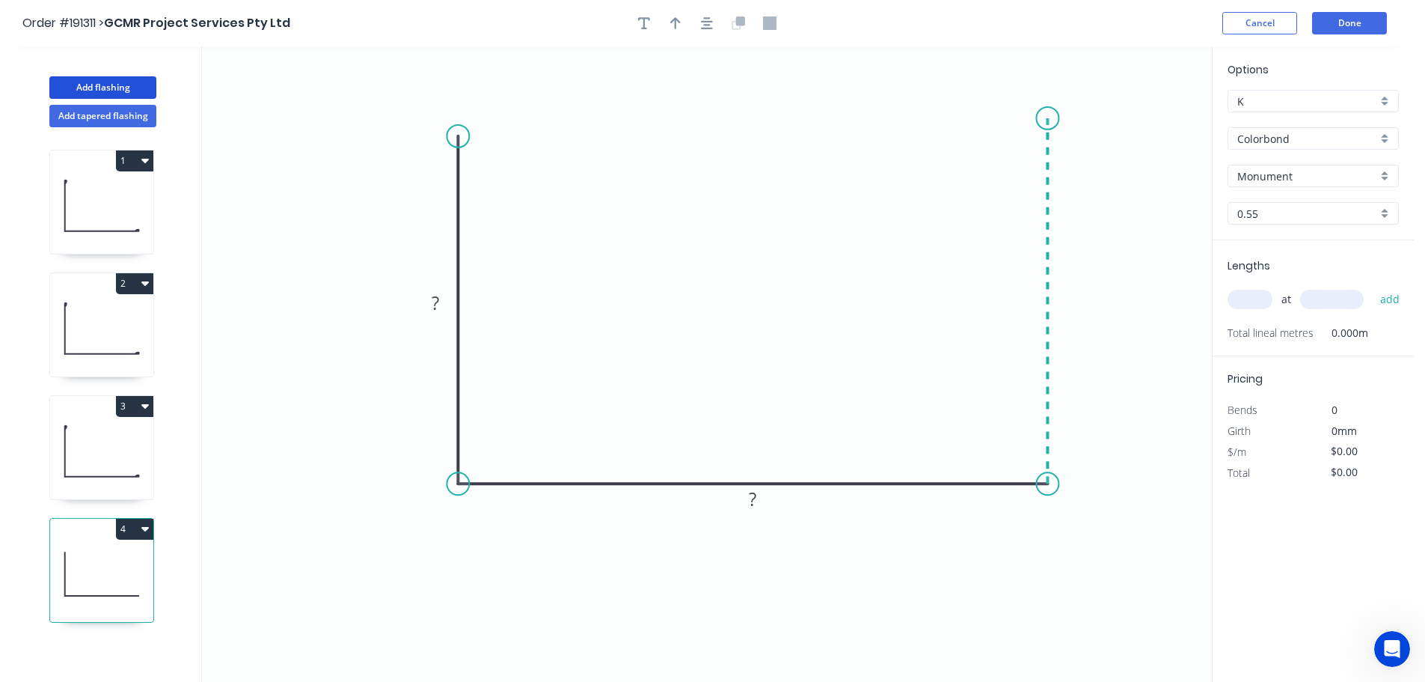
click at [1047, 118] on icon at bounding box center [1047, 300] width 0 height 365
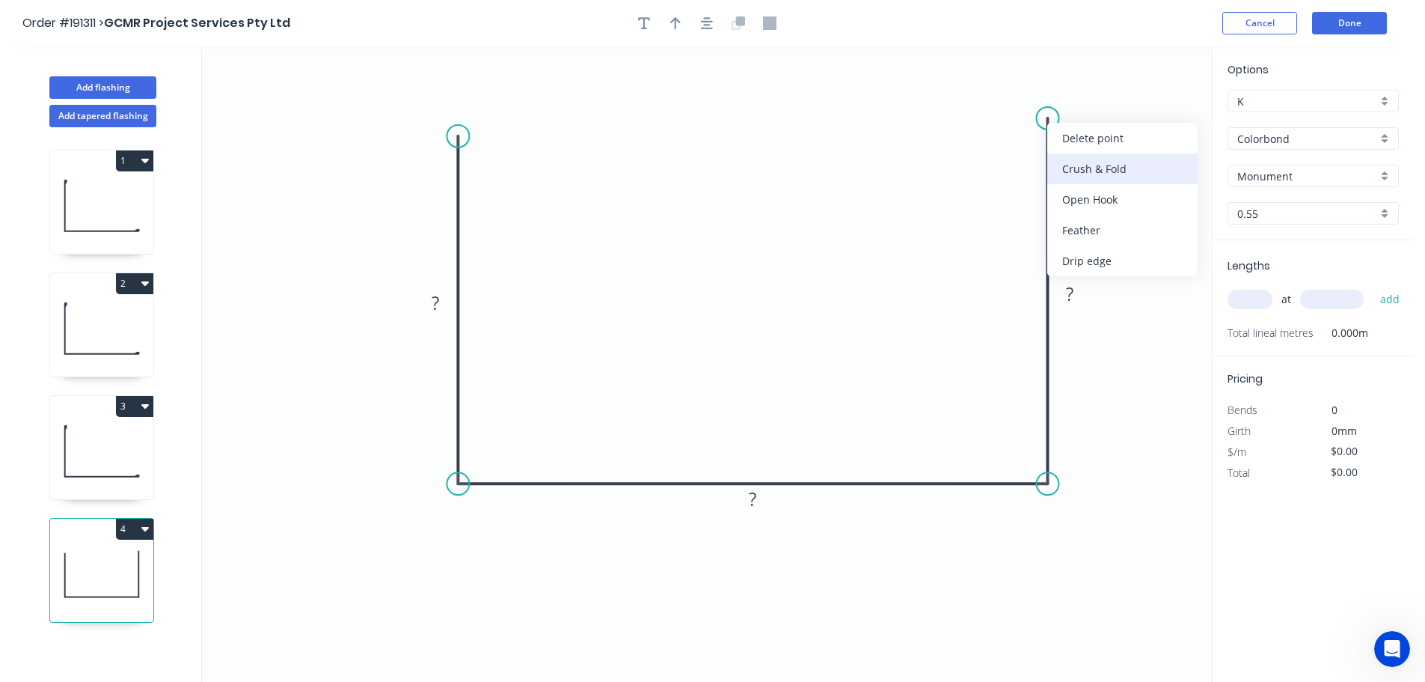
click at [1104, 174] on div "Crush & Fold" at bounding box center [1122, 168] width 150 height 31
click at [1029, 91] on tspan "10" at bounding box center [1025, 91] width 21 height 25
click at [1138, 108] on icon "0 ? ? CF 15 ?" at bounding box center [707, 363] width 1010 height 635
drag, startPoint x: 986, startPoint y: 88, endPoint x: 951, endPoint y: 79, distance: 36.3
click at [951, 79] on rect at bounding box center [979, 82] width 60 height 31
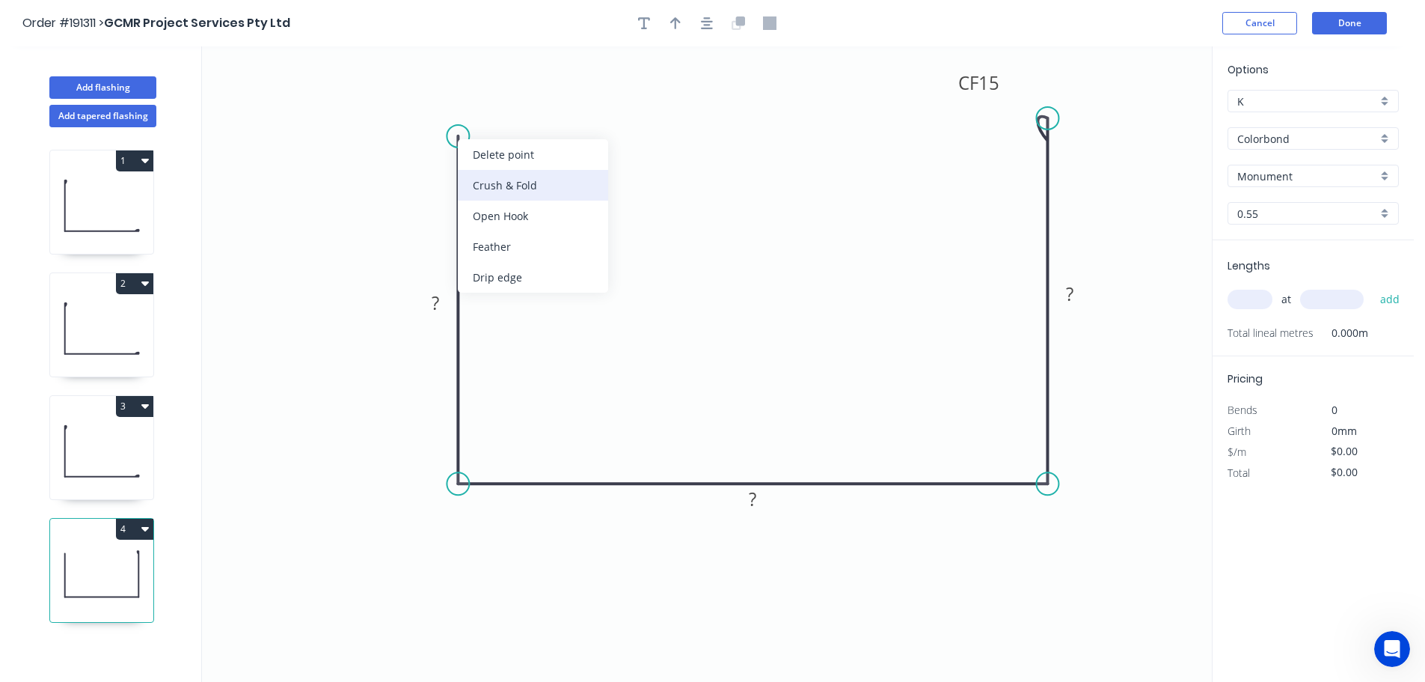
click at [489, 180] on div "Crush & Fold" at bounding box center [533, 185] width 150 height 31
click at [493, 188] on div "Flip bend" at bounding box center [532, 183] width 150 height 31
click at [506, 106] on tspan "10" at bounding box center [499, 109] width 21 height 25
click at [536, 126] on icon "0 CF 15 ? ? CF 15 ?" at bounding box center [707, 363] width 1010 height 635
click at [510, 115] on tspan "15" at bounding box center [499, 109] width 21 height 25
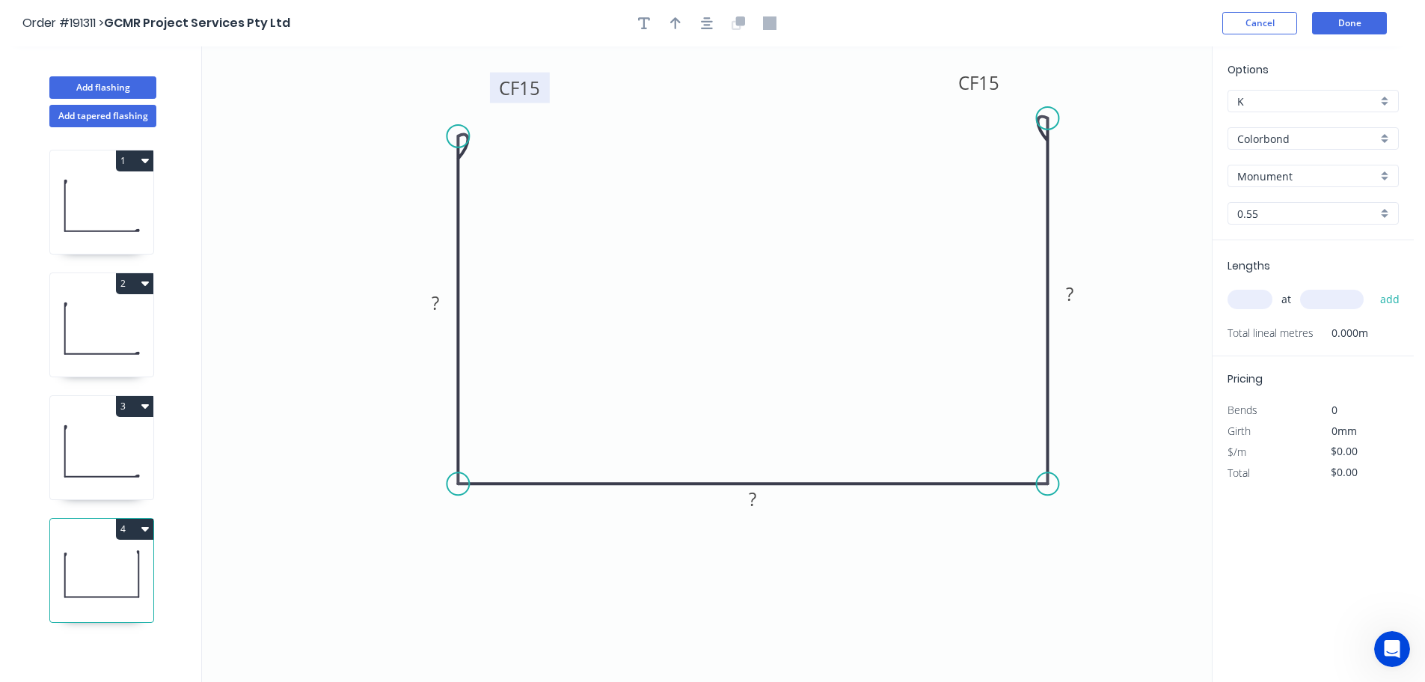
drag, startPoint x: 515, startPoint y: 112, endPoint x: 545, endPoint y: 91, distance: 37.0
click at [545, 91] on rect at bounding box center [520, 88] width 60 height 31
click at [439, 306] on tspan "?" at bounding box center [435, 302] width 7 height 25
click at [760, 497] on rect at bounding box center [753, 499] width 30 height 21
click at [897, 471] on icon "0 CF 15 180 220 CF 15 ?" at bounding box center [707, 363] width 1010 height 635
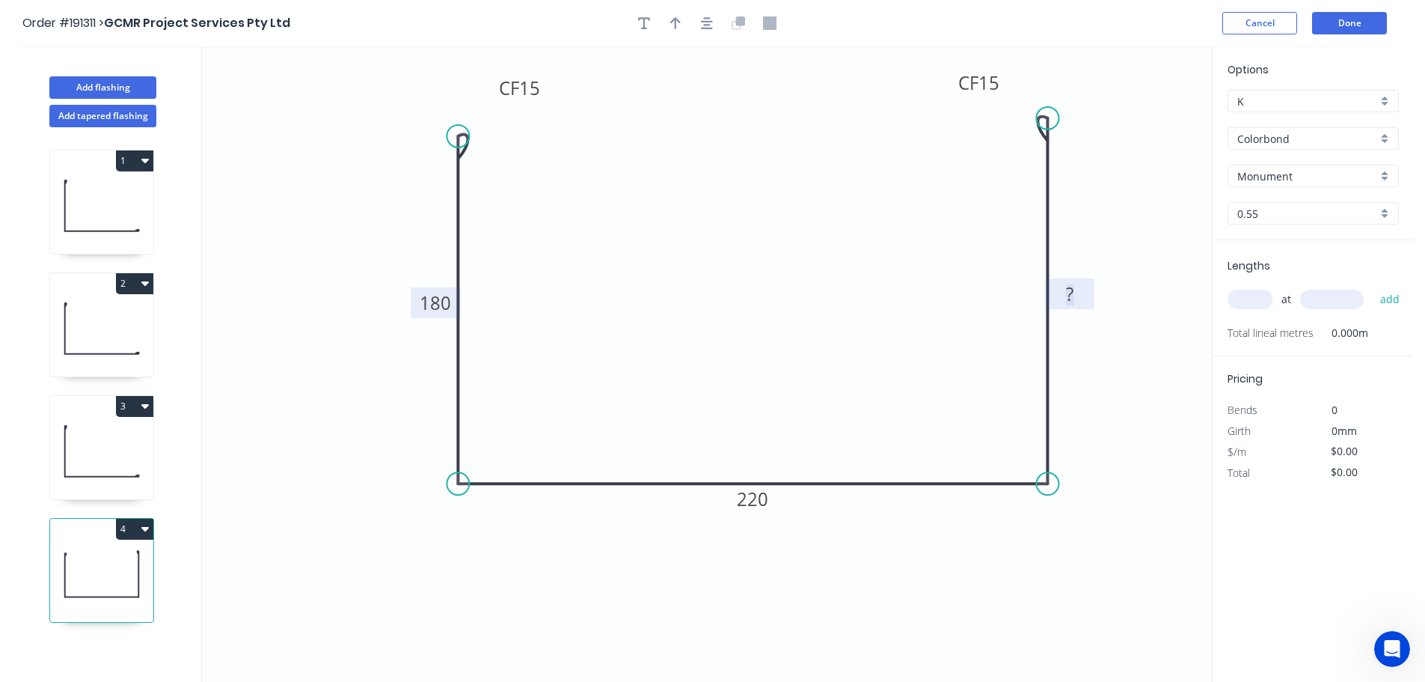
click at [1070, 285] on tspan "?" at bounding box center [1069, 293] width 7 height 25
click at [1120, 384] on icon "0 CF 15 180 220 CF 15 200" at bounding box center [707, 363] width 1010 height 635
type input "$21.48"
click at [676, 20] on icon "button" at bounding box center [675, 23] width 10 height 12
drag, startPoint x: 1139, startPoint y: 121, endPoint x: 1029, endPoint y: 569, distance: 461.2
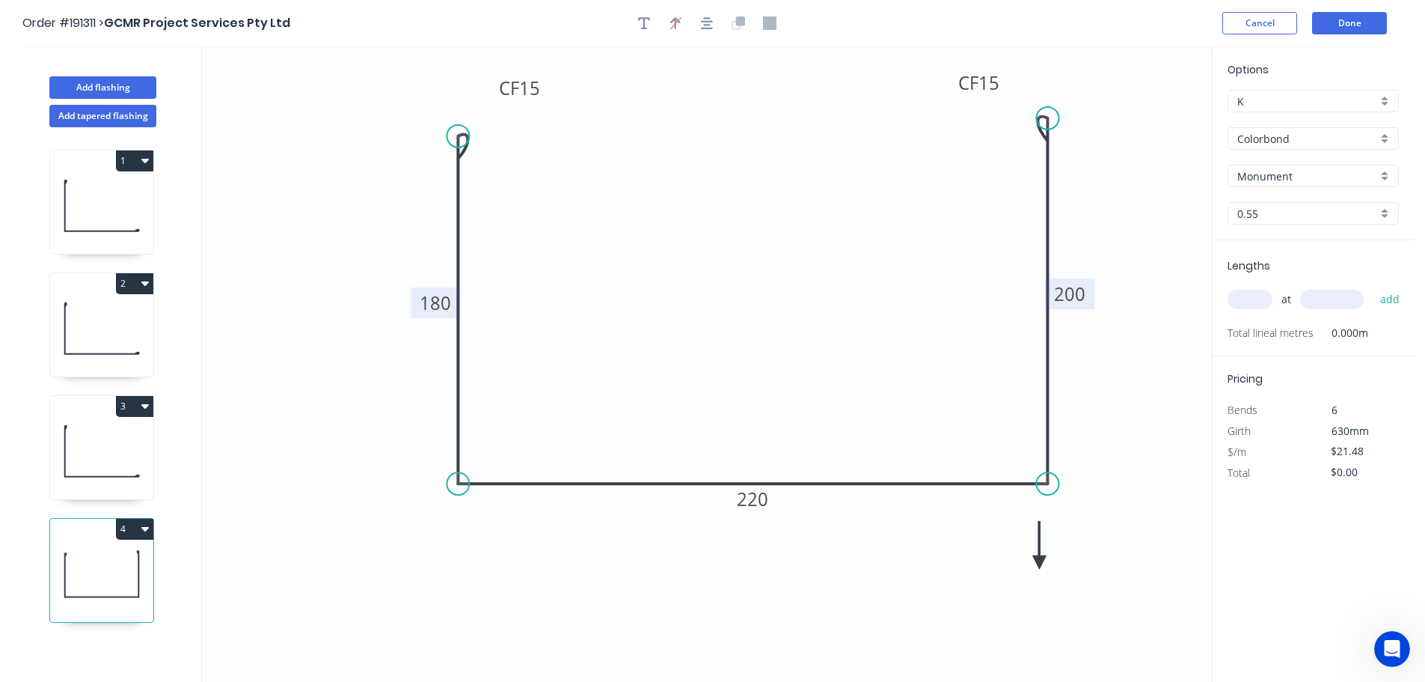
click at [1032, 569] on icon at bounding box center [1038, 545] width 13 height 48
click at [1029, 569] on icon at bounding box center [1029, 551] width 13 height 48
click at [1029, 569] on icon at bounding box center [1041, 556] width 43 height 43
click at [1029, 569] on icon at bounding box center [1047, 568] width 48 height 13
click at [1253, 300] on input "text" at bounding box center [1250, 299] width 45 height 19
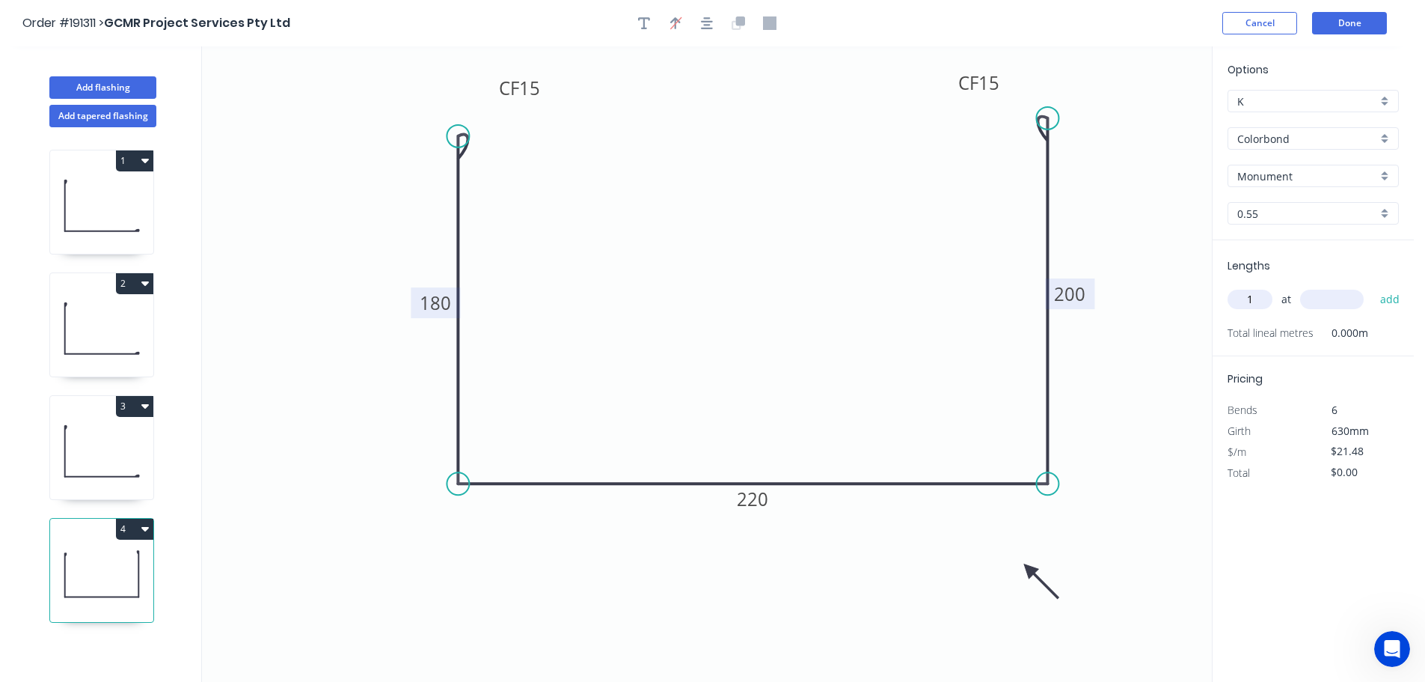
type input "1"
click at [1347, 301] on input "text" at bounding box center [1332, 299] width 64 height 19
type input "1700"
click at [1373, 287] on button "add" at bounding box center [1390, 299] width 35 height 25
type input "$36.52"
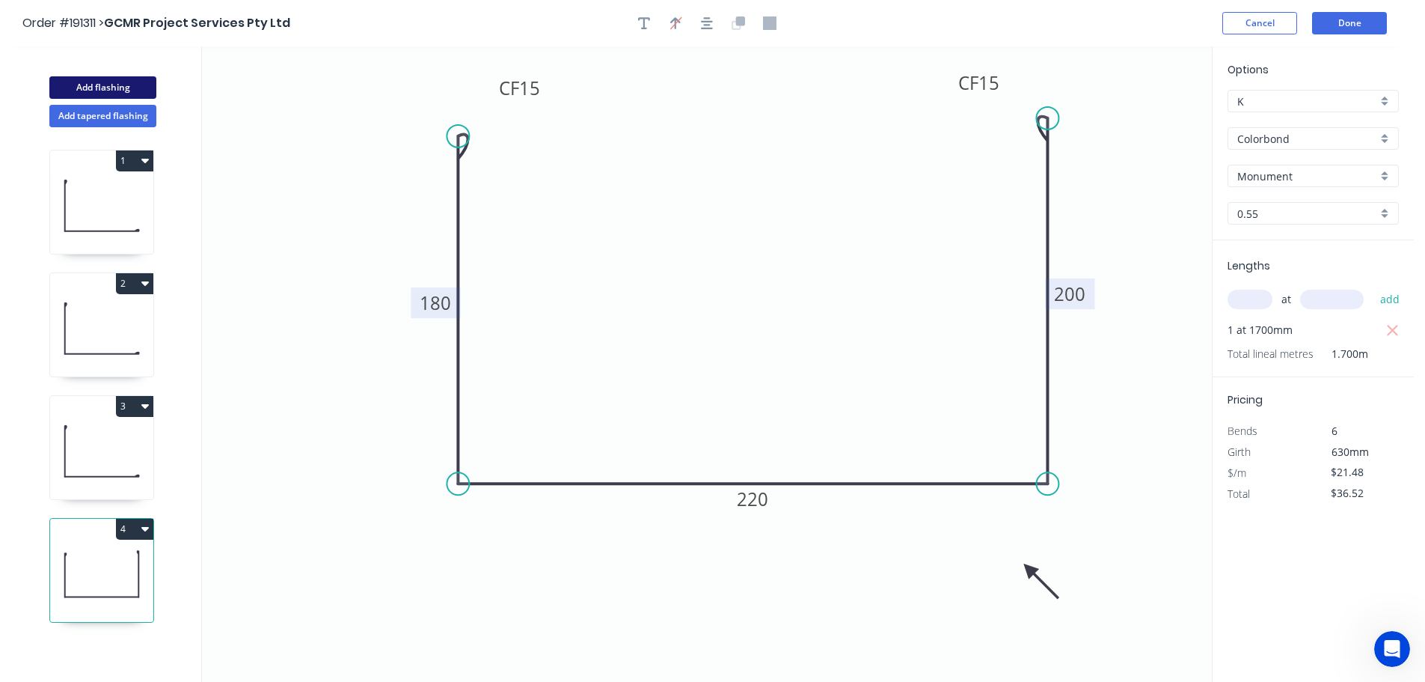
click at [105, 87] on button "Add flashing" at bounding box center [102, 87] width 107 height 22
type input "$0.00"
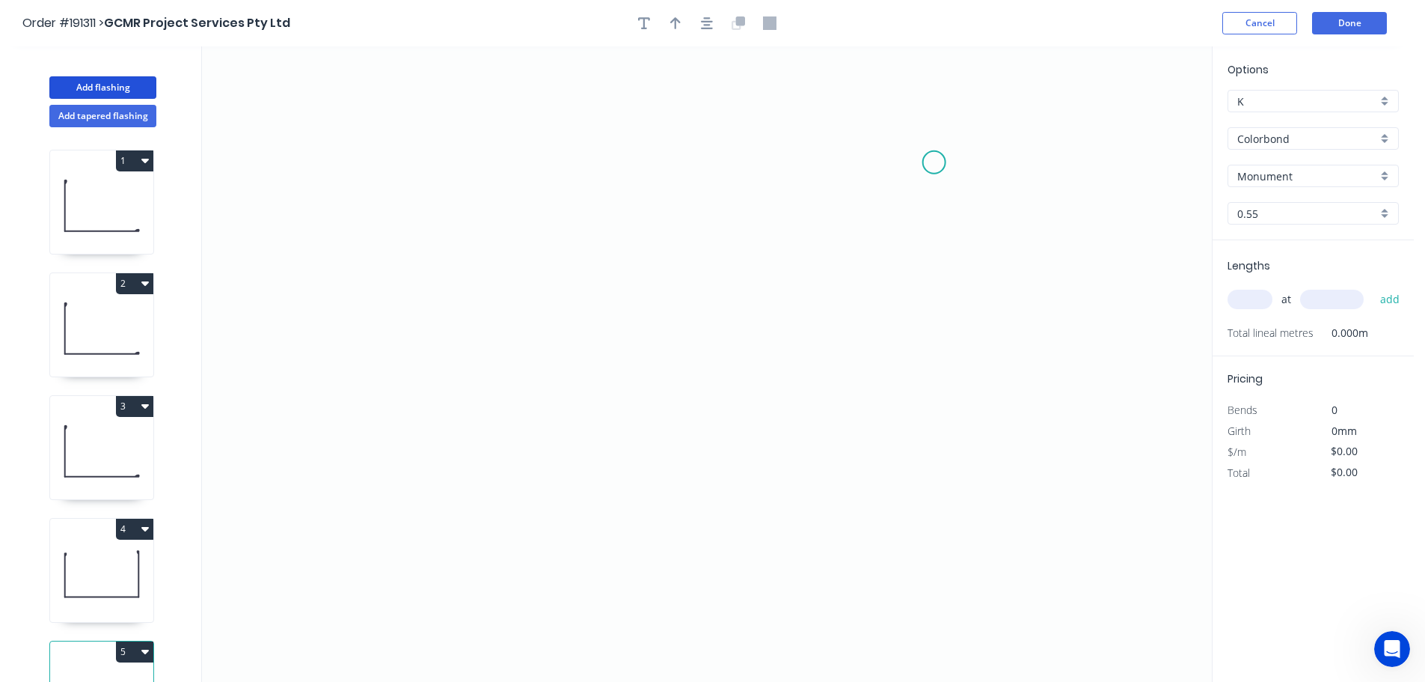
click at [934, 162] on icon "0" at bounding box center [707, 363] width 1010 height 635
click at [597, 163] on icon "0" at bounding box center [707, 363] width 1010 height 635
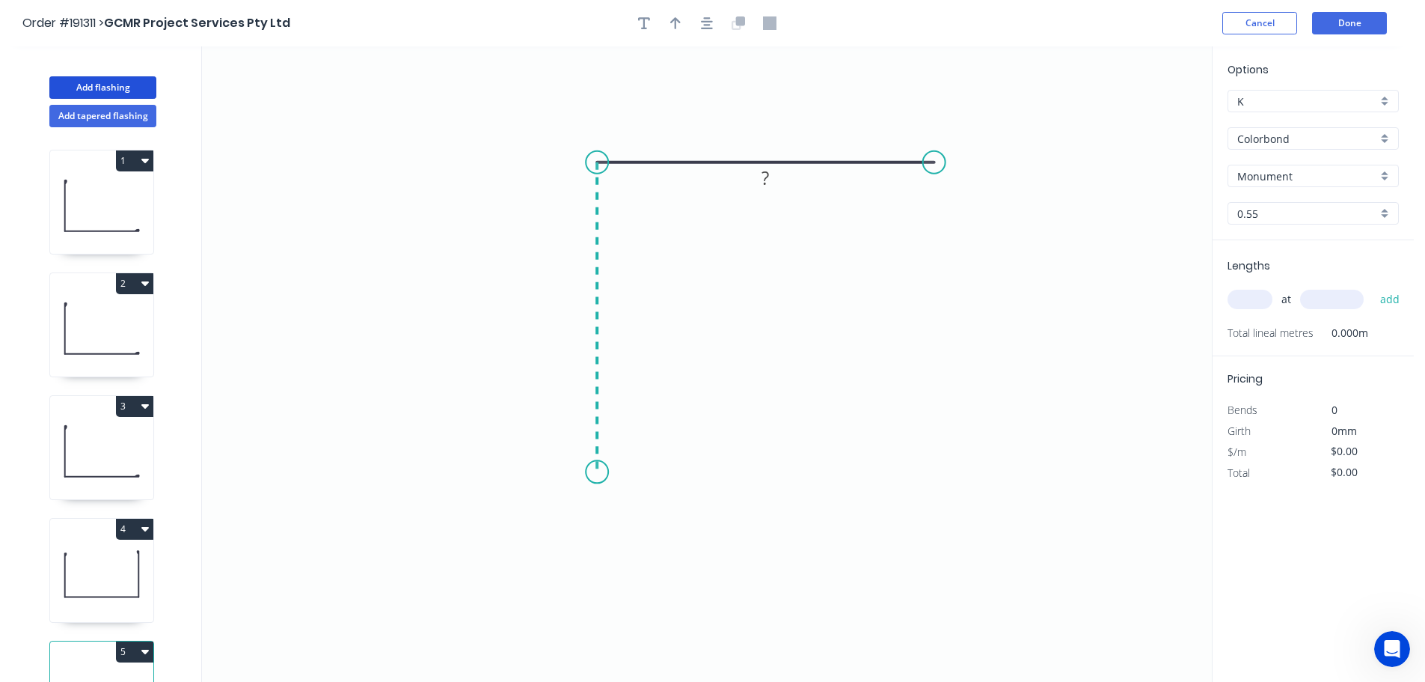
click at [607, 472] on icon "0 ?" at bounding box center [707, 363] width 1010 height 635
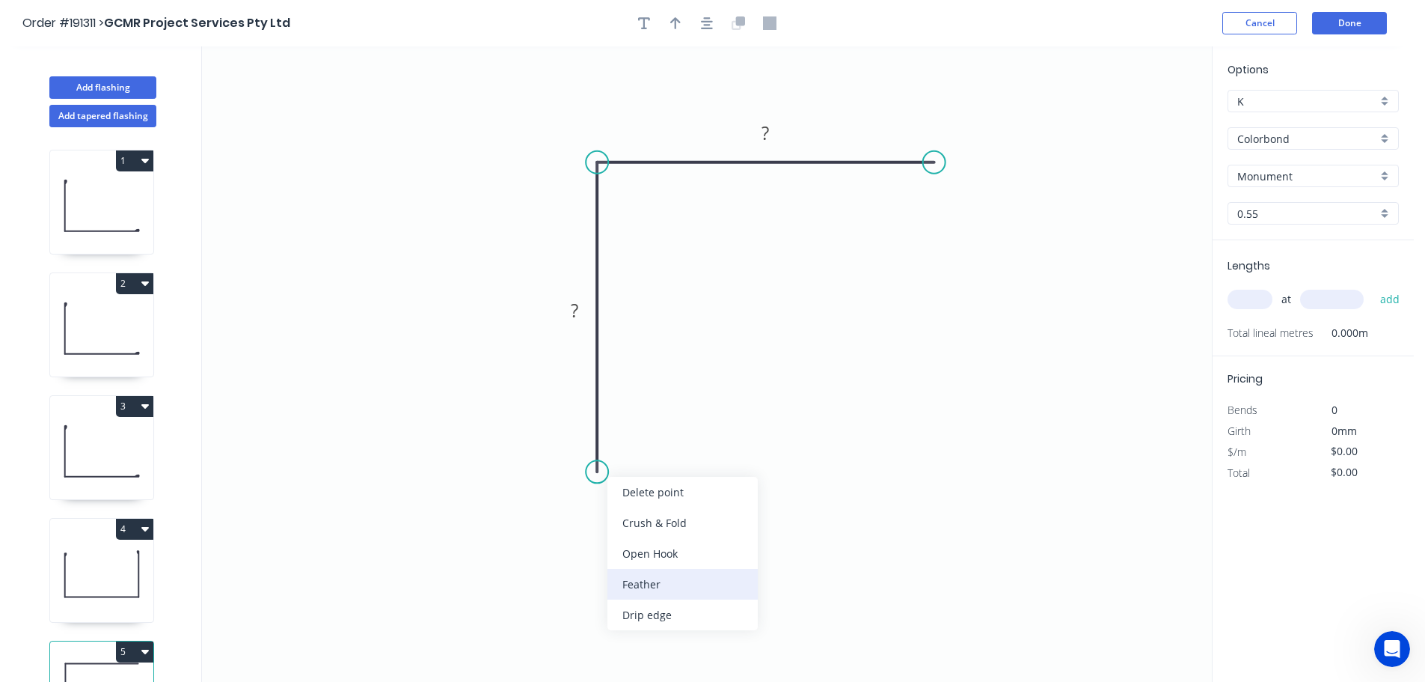
click at [637, 583] on div "Feather" at bounding box center [682, 584] width 150 height 31
click at [578, 448] on tspan "15" at bounding box center [574, 444] width 21 height 25
click at [690, 453] on icon "0 FE 10 ? ?" at bounding box center [707, 363] width 1010 height 635
drag, startPoint x: 541, startPoint y: 447, endPoint x: 489, endPoint y: 512, distance: 83.0
click at [489, 512] on rect at bounding box center [513, 509] width 58 height 31
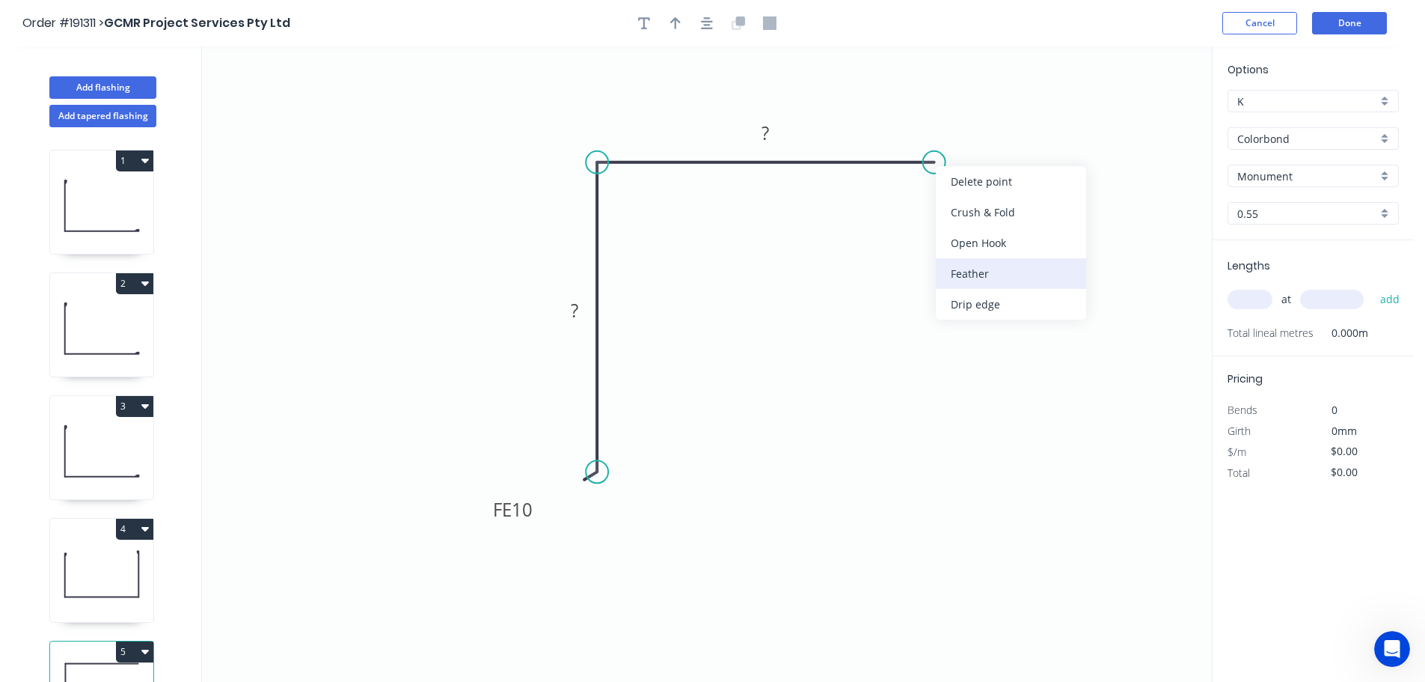
click at [984, 278] on div "Feather" at bounding box center [1011, 273] width 150 height 31
click at [985, 204] on div "Flip bend" at bounding box center [1012, 209] width 150 height 31
click at [969, 190] on tspan "15" at bounding box center [962, 186] width 21 height 25
click at [989, 194] on icon "0 FE 10 ? FE 10 ?" at bounding box center [707, 363] width 1010 height 635
drag, startPoint x: 976, startPoint y: 188, endPoint x: 1026, endPoint y: 123, distance: 81.7
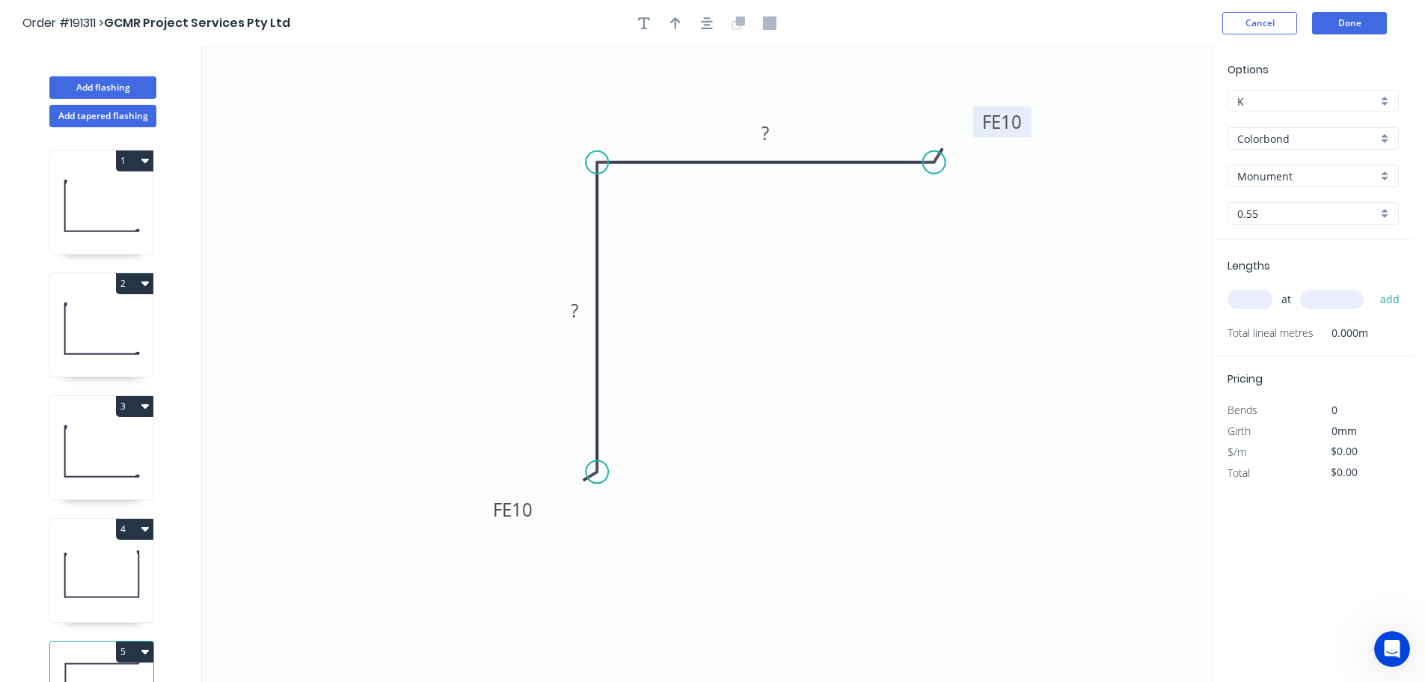
click at [1026, 123] on rect at bounding box center [1002, 121] width 58 height 31
click at [771, 129] on rect at bounding box center [765, 133] width 30 height 21
click at [579, 307] on rect at bounding box center [575, 311] width 30 height 21
click at [651, 361] on icon "0 FE 10 40 FE 10 ?" at bounding box center [707, 363] width 1010 height 635
click at [771, 129] on rect at bounding box center [765, 133] width 30 height 21
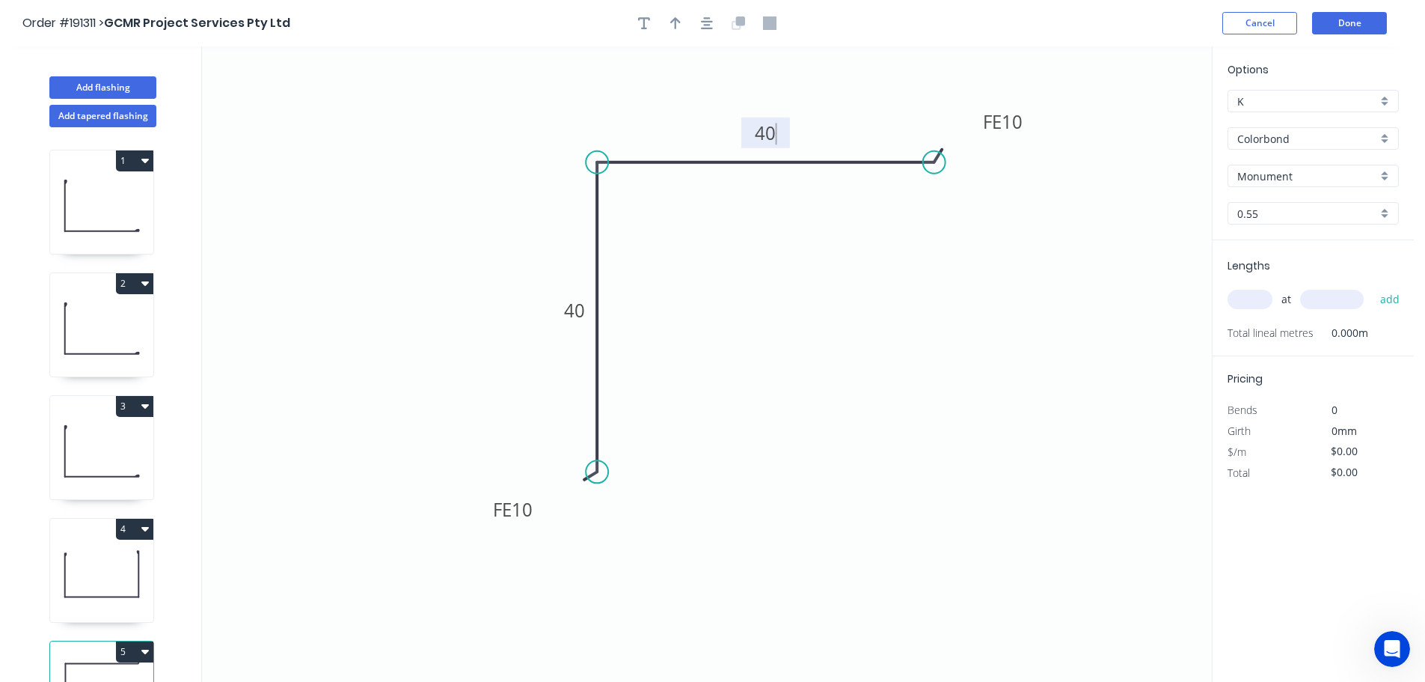
click at [805, 242] on icon "0 FE 10 40 FE 10 40" at bounding box center [707, 363] width 1010 height 635
click at [670, 21] on icon "button" at bounding box center [675, 22] width 10 height 13
drag, startPoint x: 1136, startPoint y: 116, endPoint x: 809, endPoint y: 338, distance: 395.3
click at [809, 338] on icon at bounding box center [808, 321] width 13 height 48
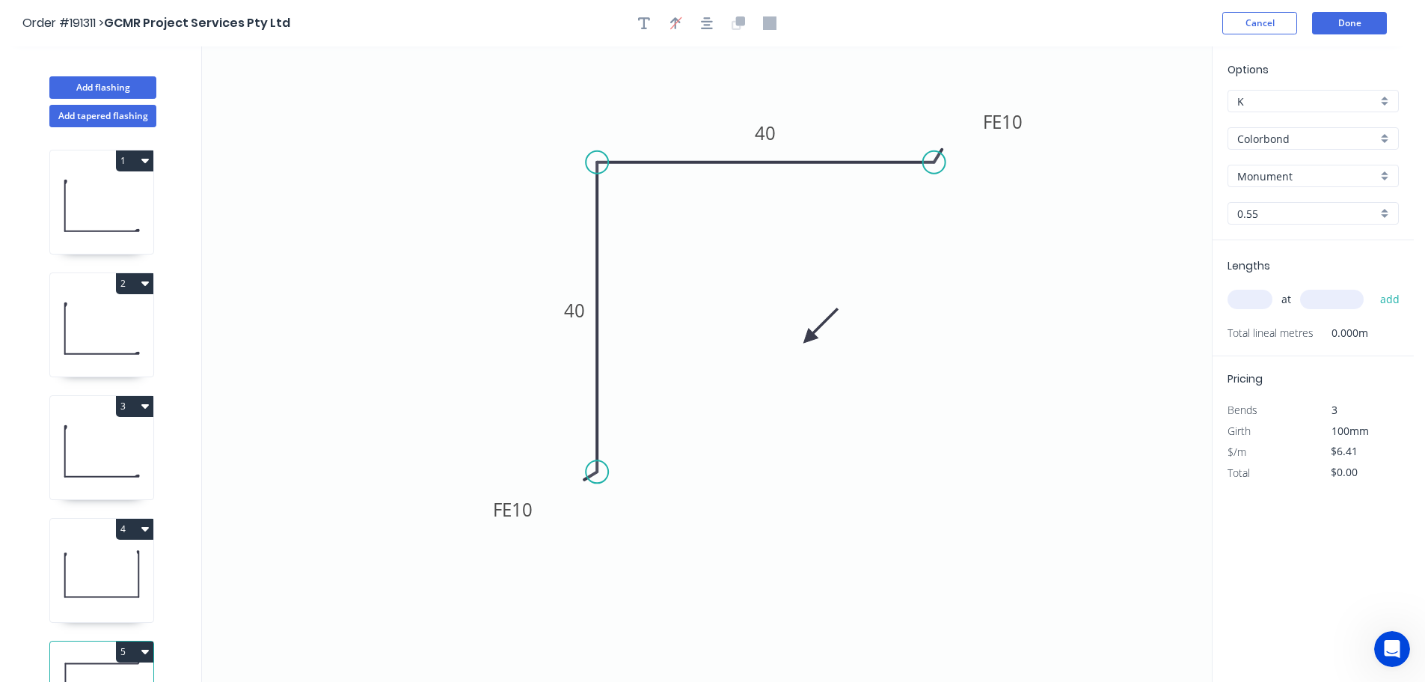
click at [809, 338] on icon at bounding box center [820, 325] width 43 height 43
click at [1254, 296] on input "text" at bounding box center [1250, 299] width 45 height 19
click at [1335, 299] on input "text" at bounding box center [1332, 299] width 64 height 19
click at [1373, 287] on button "add" at bounding box center [1390, 299] width 35 height 25
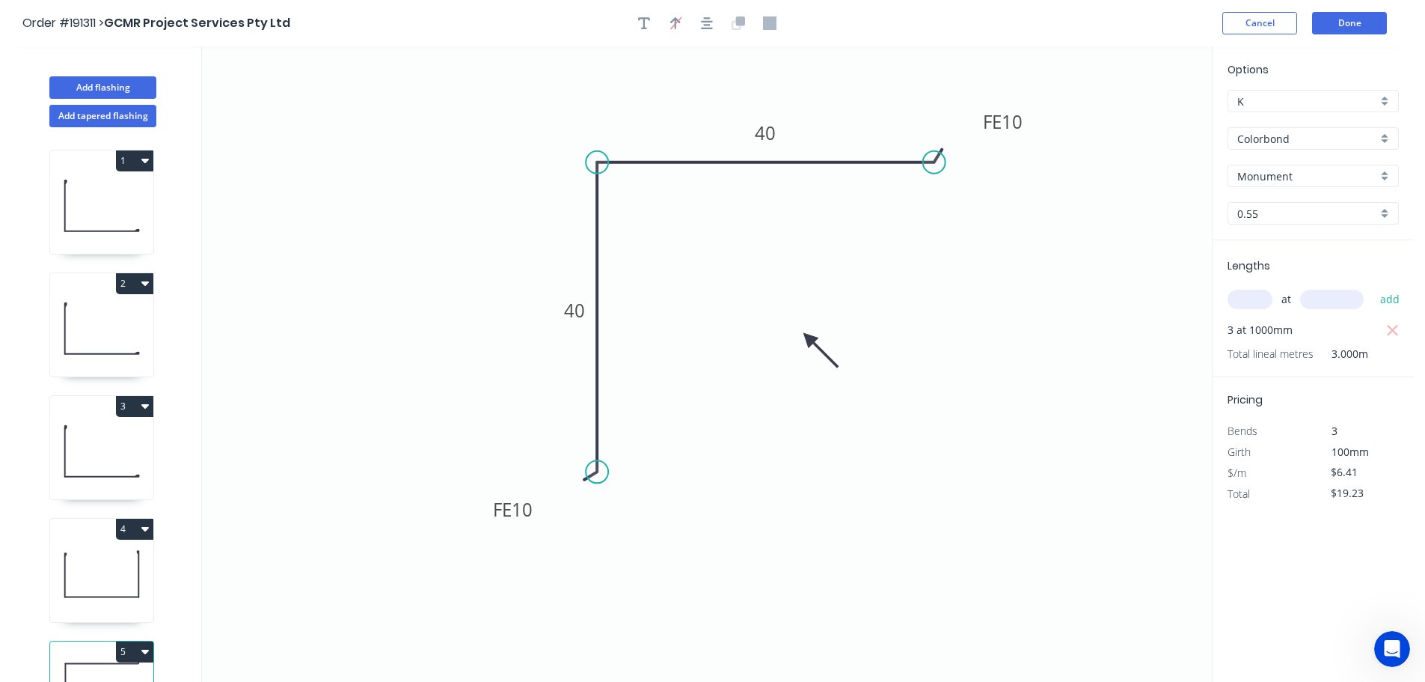
click at [1104, 366] on icon "0 FE 10 40 FE 10 40" at bounding box center [707, 363] width 1010 height 635
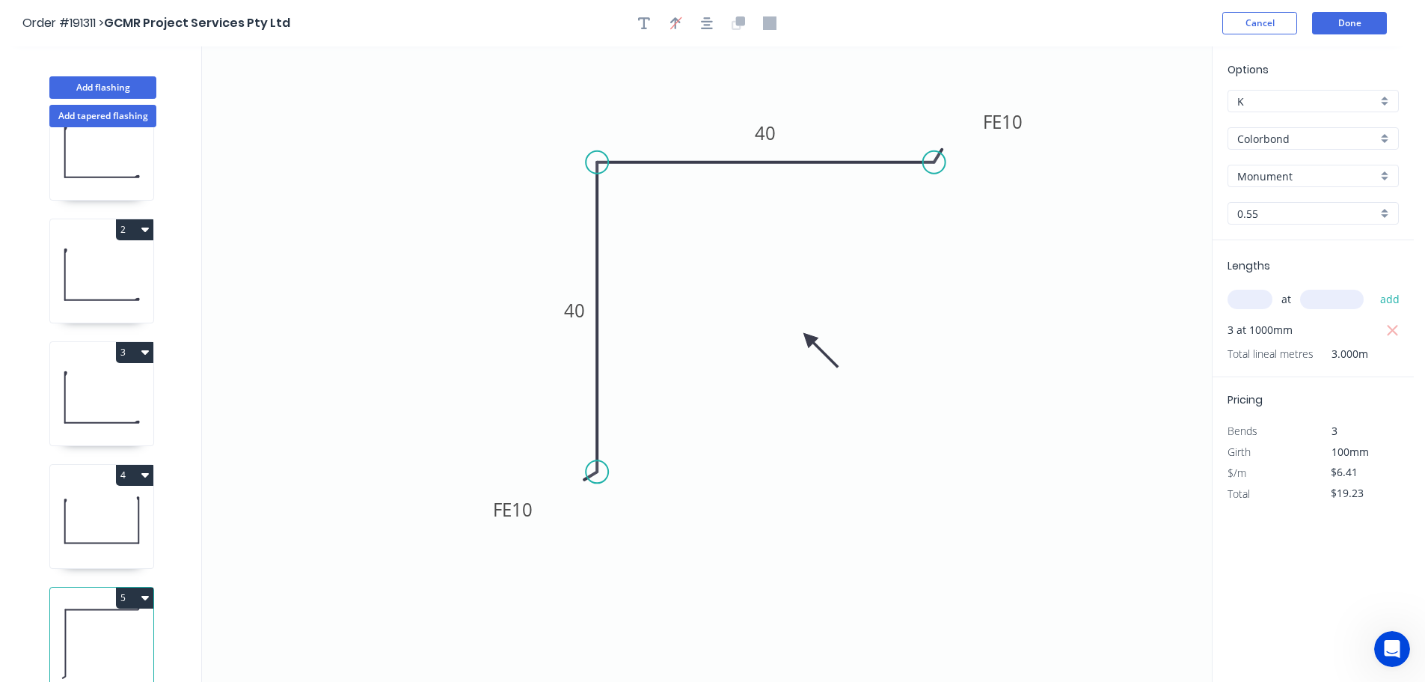
click at [137, 589] on button "5" at bounding box center [134, 597] width 37 height 21
click at [102, 624] on div "Duplicate" at bounding box center [82, 635] width 115 height 22
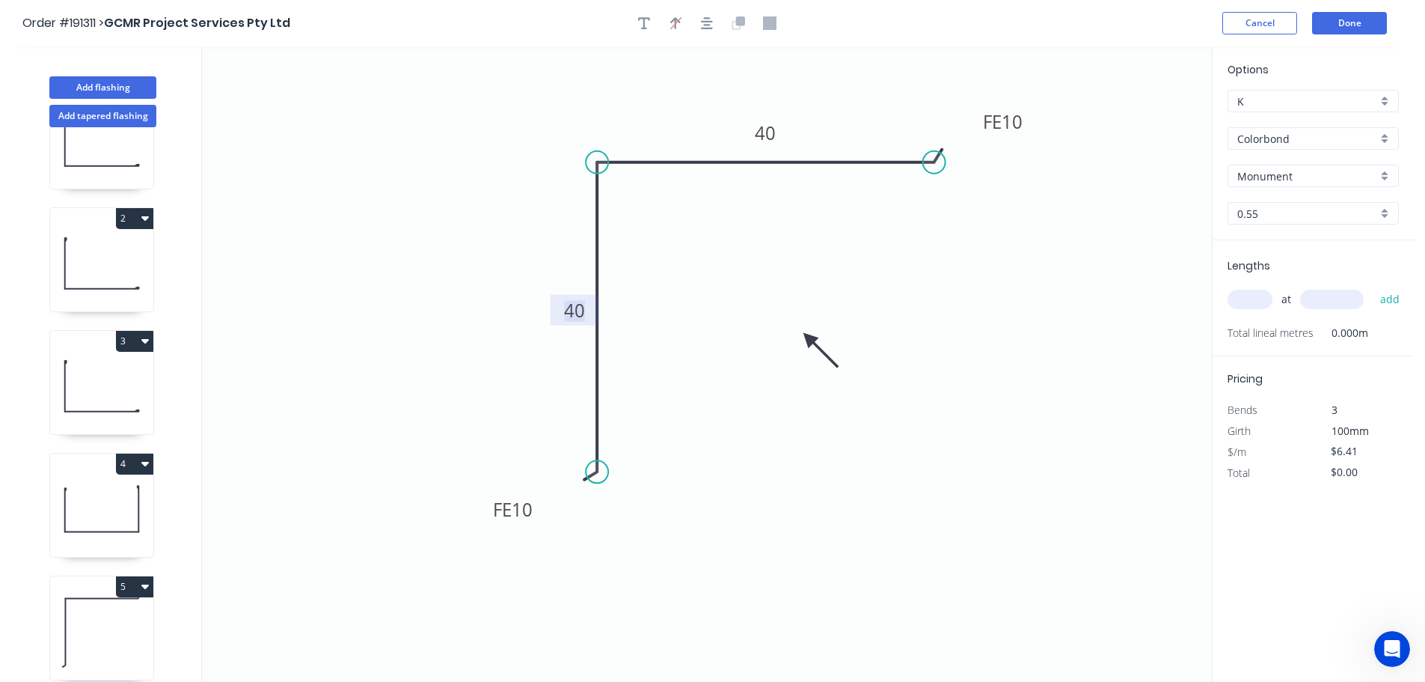
click at [578, 307] on tspan "40" at bounding box center [574, 310] width 21 height 25
click at [694, 350] on icon "0 FE 10 90 FE 10 40" at bounding box center [707, 363] width 1010 height 635
drag, startPoint x: 599, startPoint y: 471, endPoint x: 591, endPoint y: 552, distance: 82.0
click at [591, 552] on circle at bounding box center [597, 551] width 22 height 22
click at [1246, 301] on input "text" at bounding box center [1250, 299] width 45 height 19
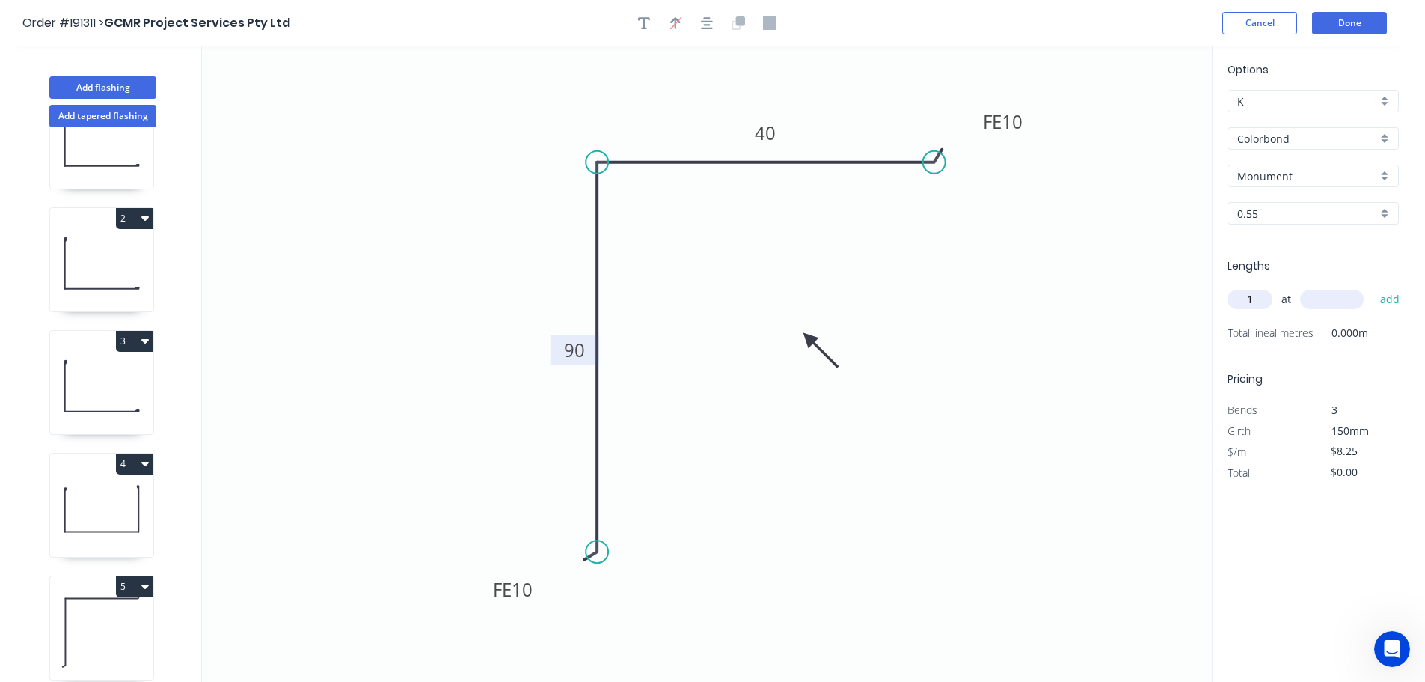
click at [1322, 298] on input "text" at bounding box center [1332, 299] width 64 height 19
click at [1373, 287] on button "add" at bounding box center [1390, 299] width 35 height 25
click at [1133, 338] on icon "0 FE 10 90 FE 10 40" at bounding box center [707, 363] width 1010 height 635
click at [113, 90] on button "Add flashing" at bounding box center [102, 87] width 107 height 22
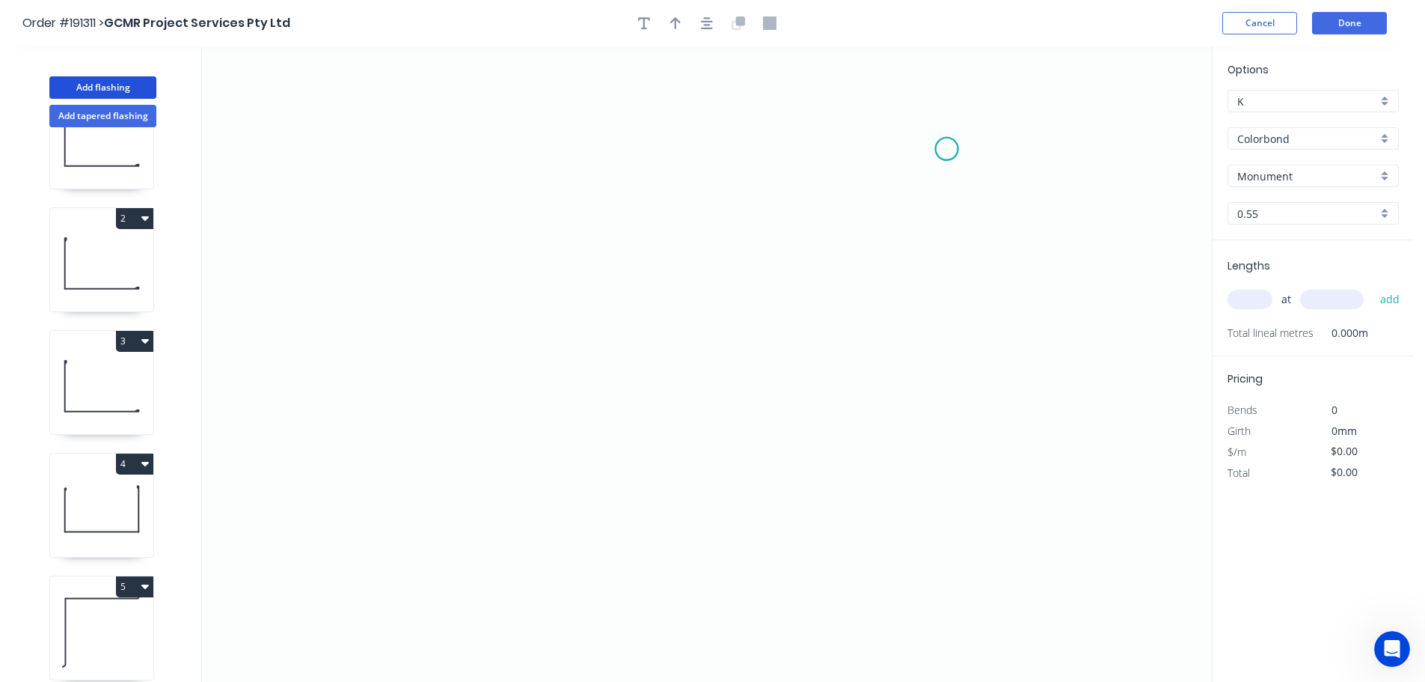
click at [947, 149] on icon "0" at bounding box center [707, 363] width 1010 height 635
click at [667, 132] on icon "0" at bounding box center [707, 363] width 1010 height 635
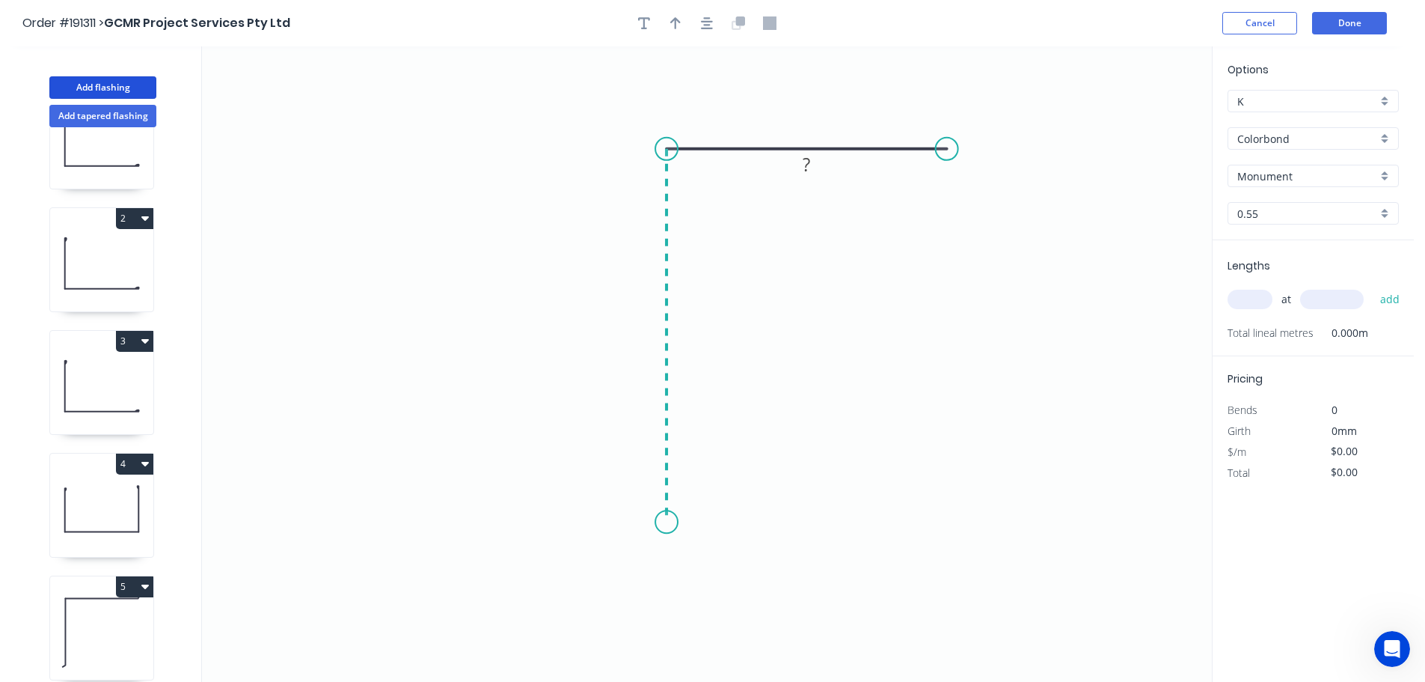
click at [679, 522] on icon "0 ?" at bounding box center [707, 363] width 1010 height 635
click at [678, 522] on circle at bounding box center [666, 521] width 22 height 22
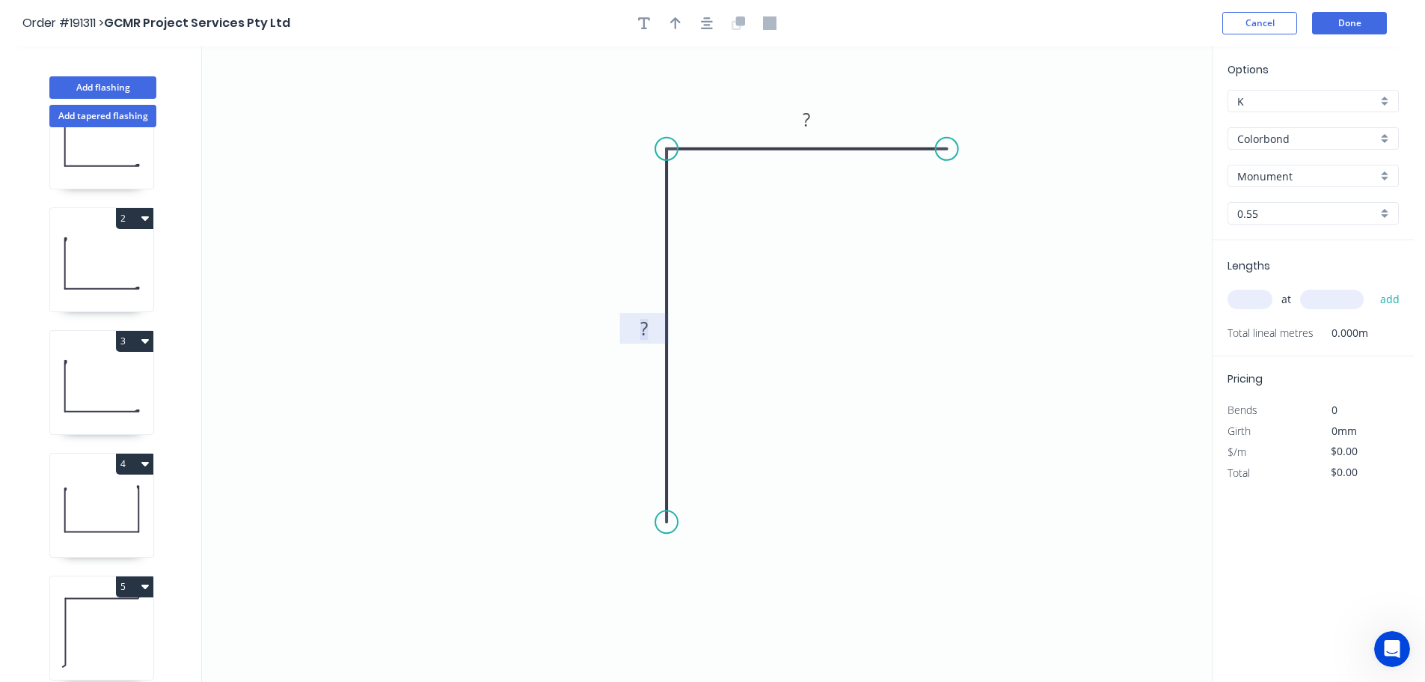
click at [646, 328] on tspan "?" at bounding box center [643, 328] width 7 height 25
click at [868, 322] on icon "0 60 40" at bounding box center [707, 363] width 1010 height 635
click at [679, 22] on icon "button" at bounding box center [675, 23] width 10 height 12
drag, startPoint x: 1135, startPoint y: 117, endPoint x: 878, endPoint y: 93, distance: 258.5
click at [878, 93] on icon at bounding box center [877, 76] width 13 height 48
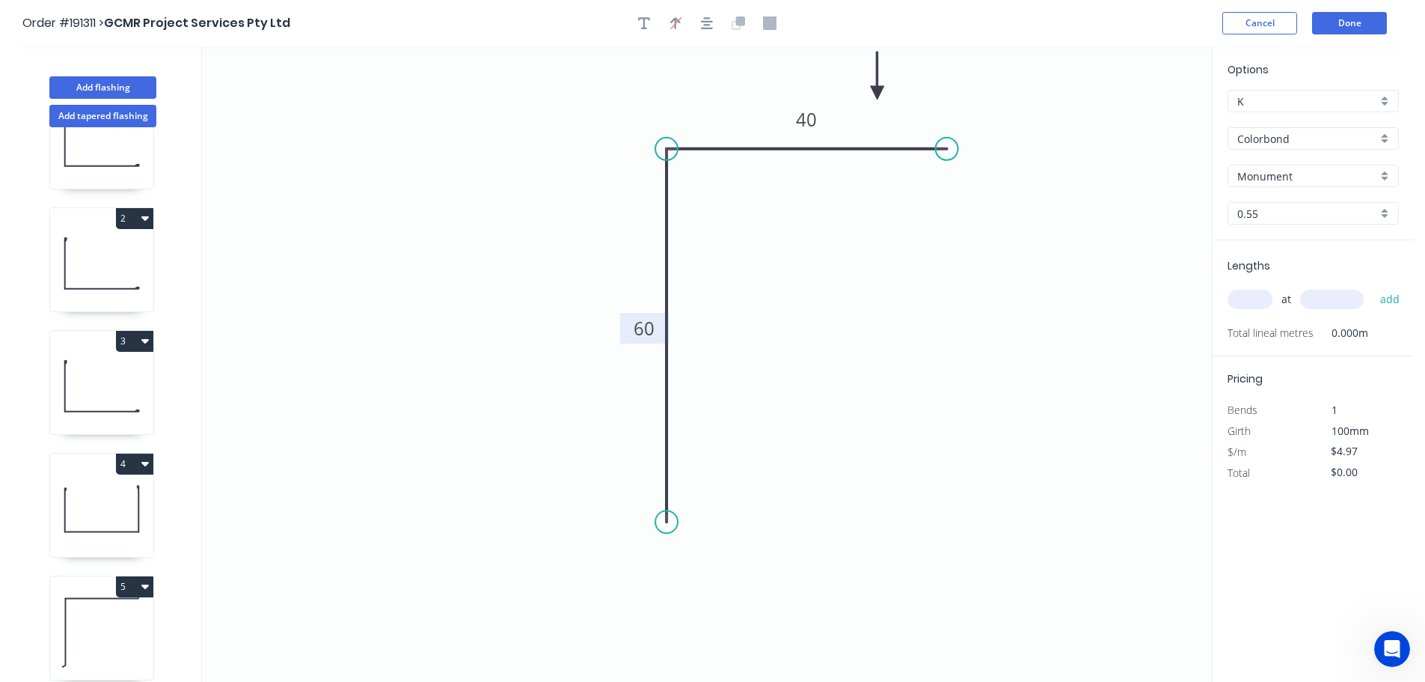
click at [1256, 298] on input "text" at bounding box center [1250, 299] width 45 height 19
click at [1341, 294] on input "text" at bounding box center [1332, 299] width 64 height 19
click at [1373, 287] on button "add" at bounding box center [1390, 299] width 35 height 25
click at [1343, 19] on button "Done" at bounding box center [1349, 23] width 75 height 22
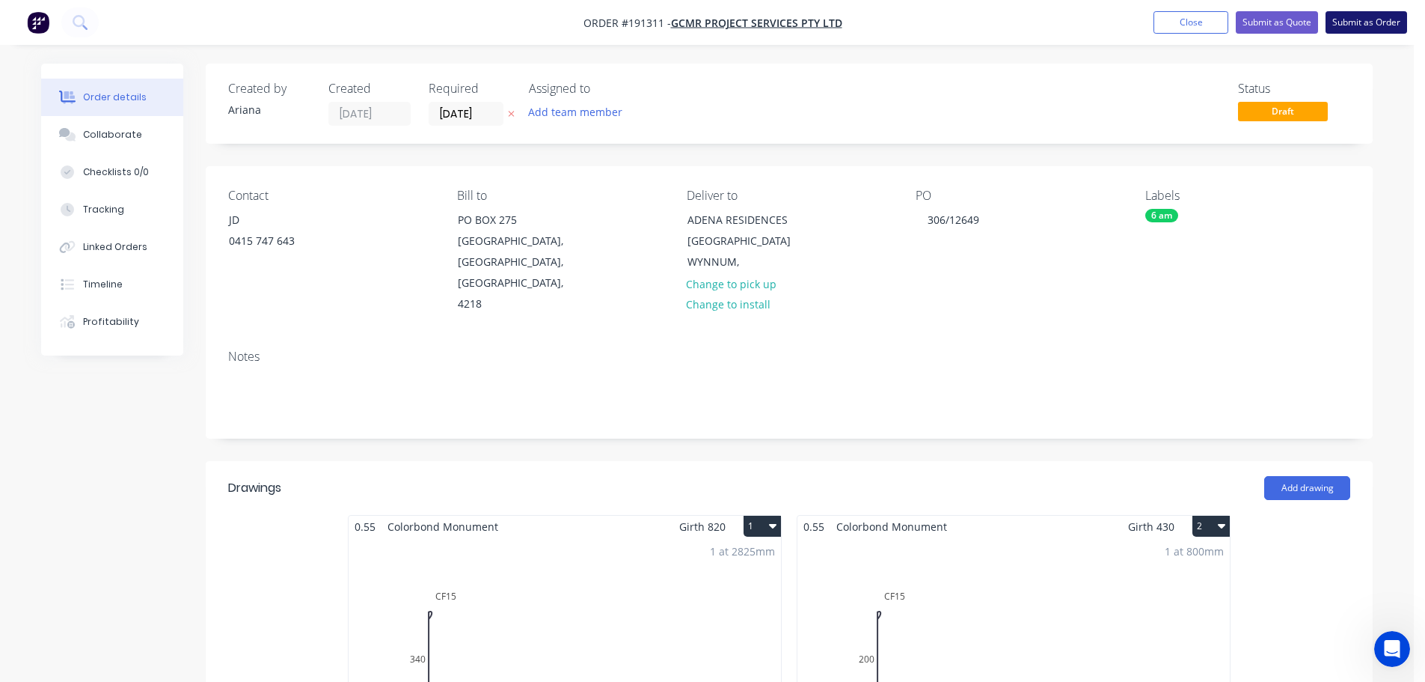
click at [1372, 23] on button "Submit as Order" at bounding box center [1367, 22] width 82 height 22
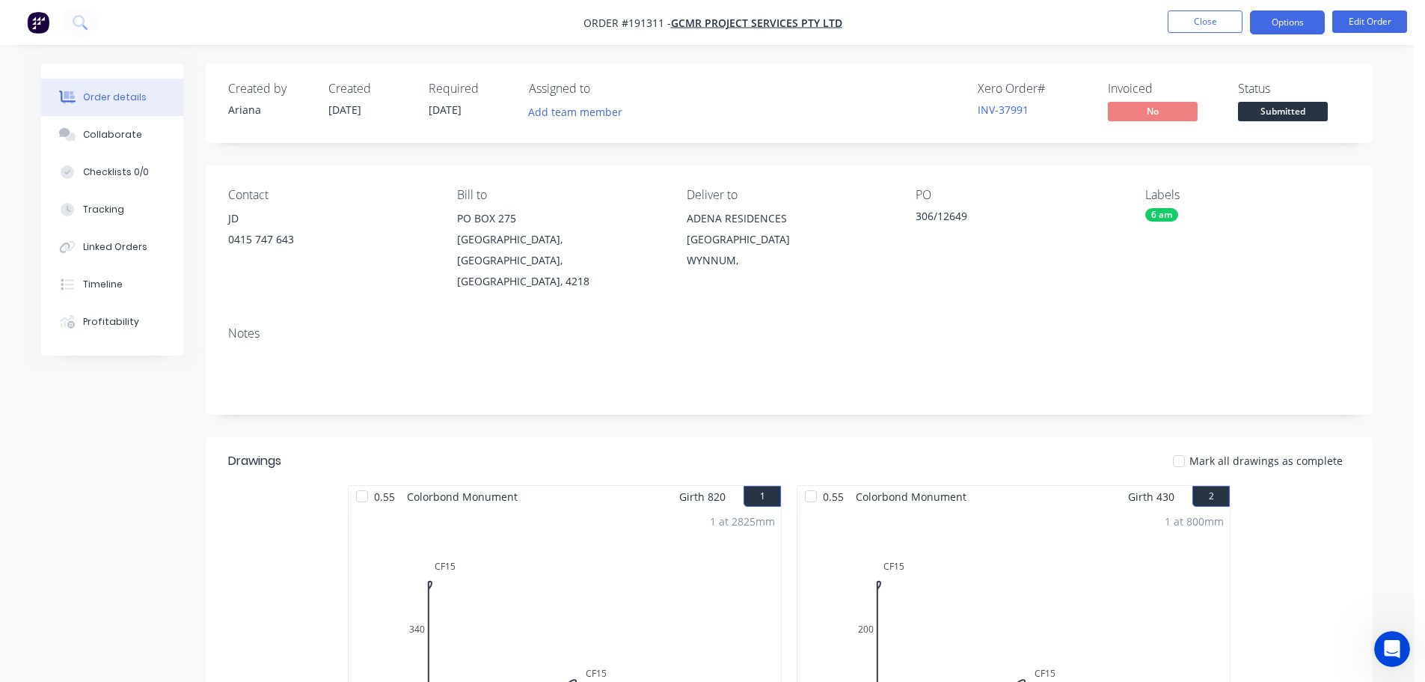
click at [1270, 24] on button "Options" at bounding box center [1287, 22] width 75 height 24
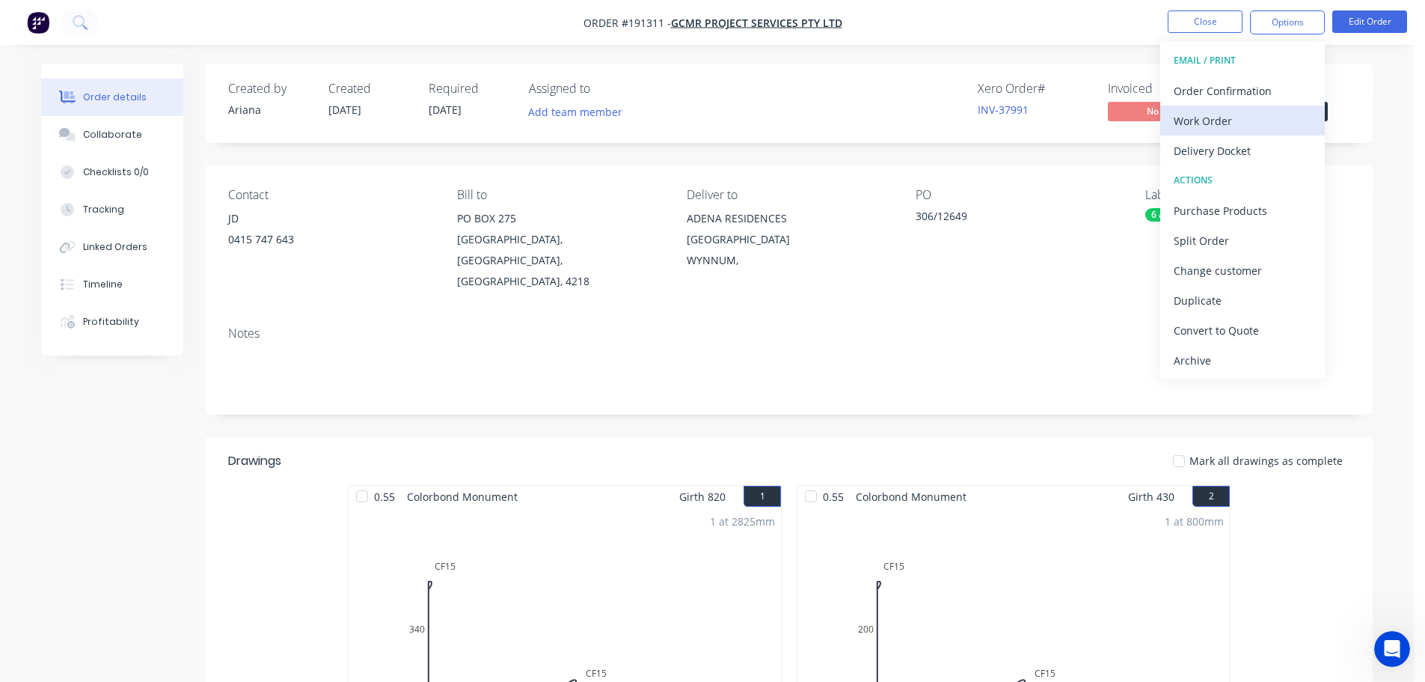
click at [1222, 120] on div "Work Order" at bounding box center [1243, 121] width 138 height 22
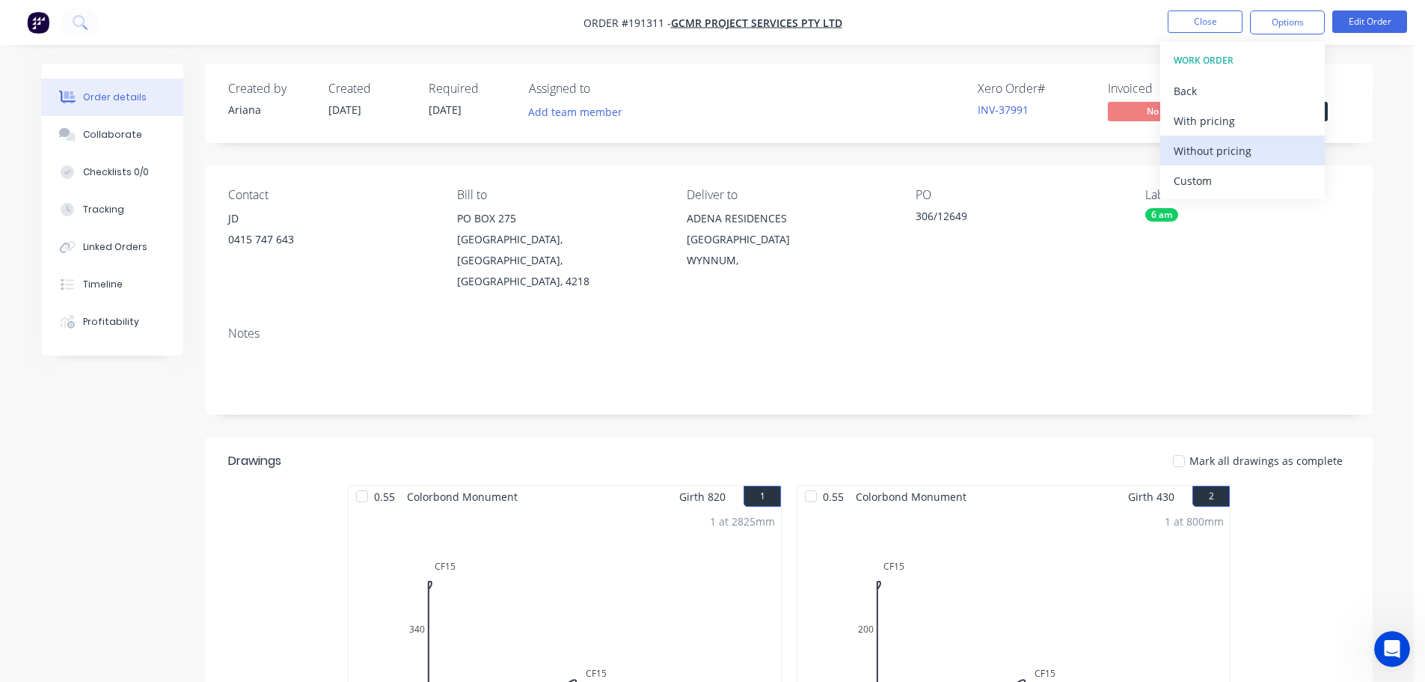
click at [1204, 147] on div "Without pricing" at bounding box center [1243, 151] width 138 height 22
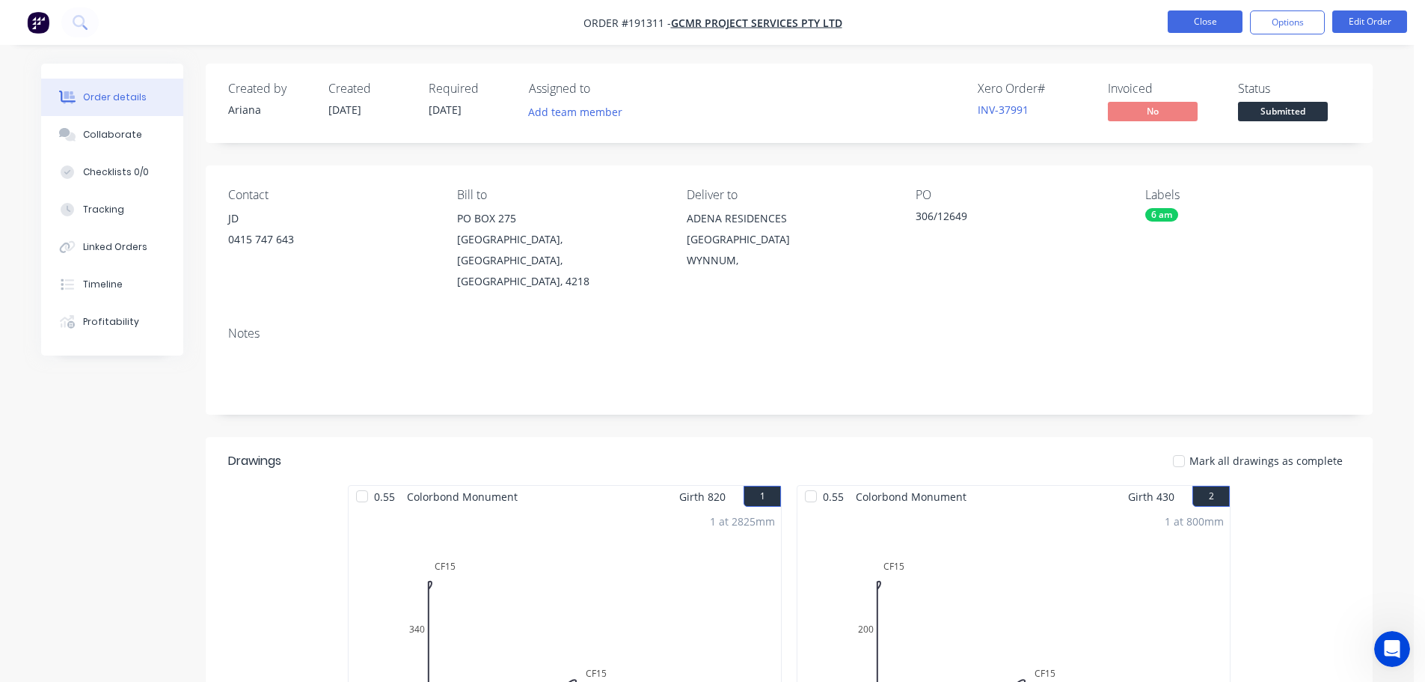
click at [1200, 21] on button "Close" at bounding box center [1205, 21] width 75 height 22
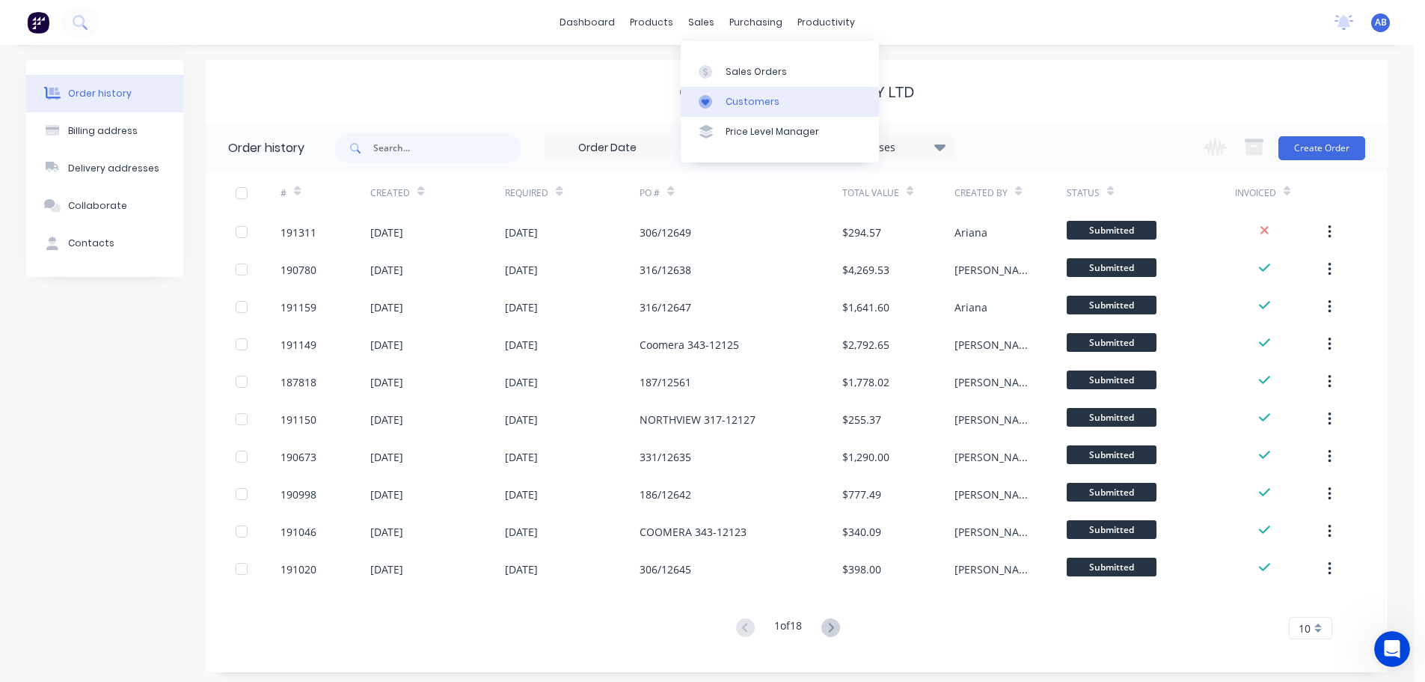
click at [757, 105] on div "Customers" at bounding box center [753, 101] width 54 height 13
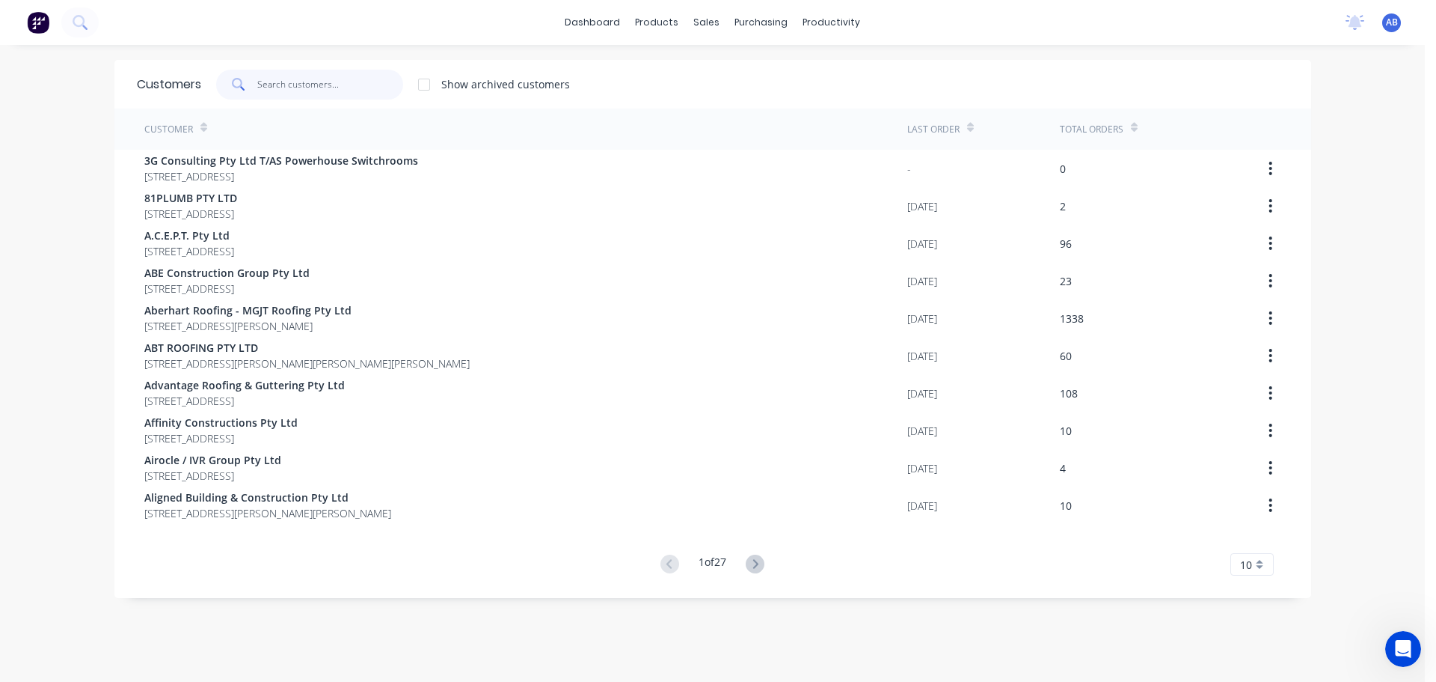
click at [364, 80] on input "text" at bounding box center [330, 85] width 146 height 30
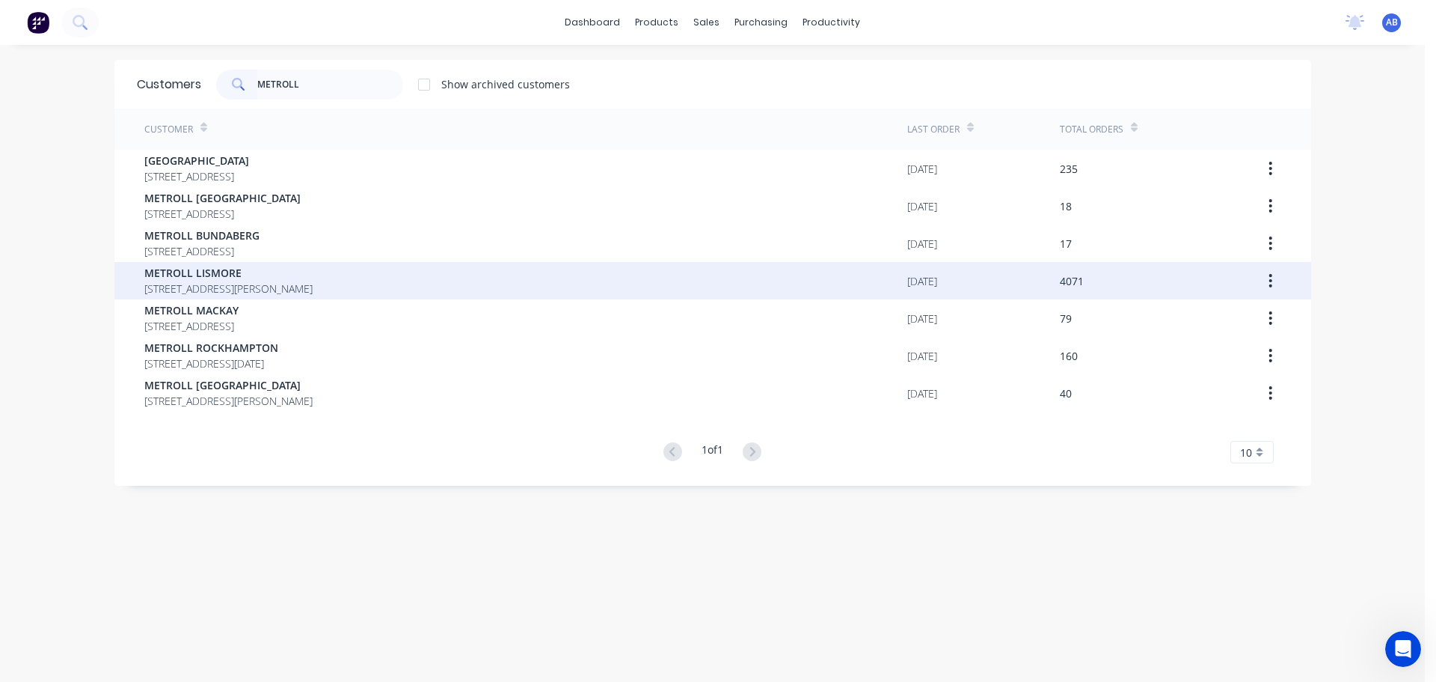
click at [226, 279] on span "METROLL LISMORE" at bounding box center [228, 273] width 168 height 16
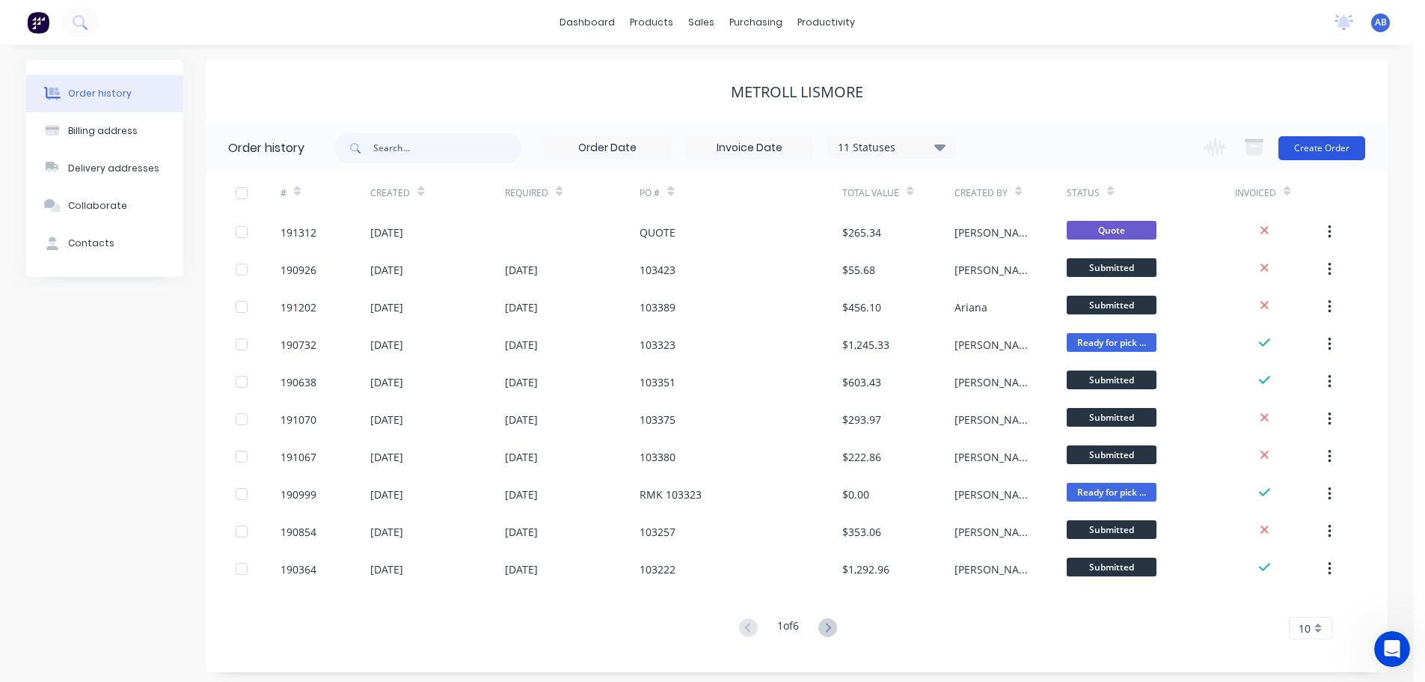
click at [1336, 154] on button "Create Order" at bounding box center [1321, 148] width 87 height 24
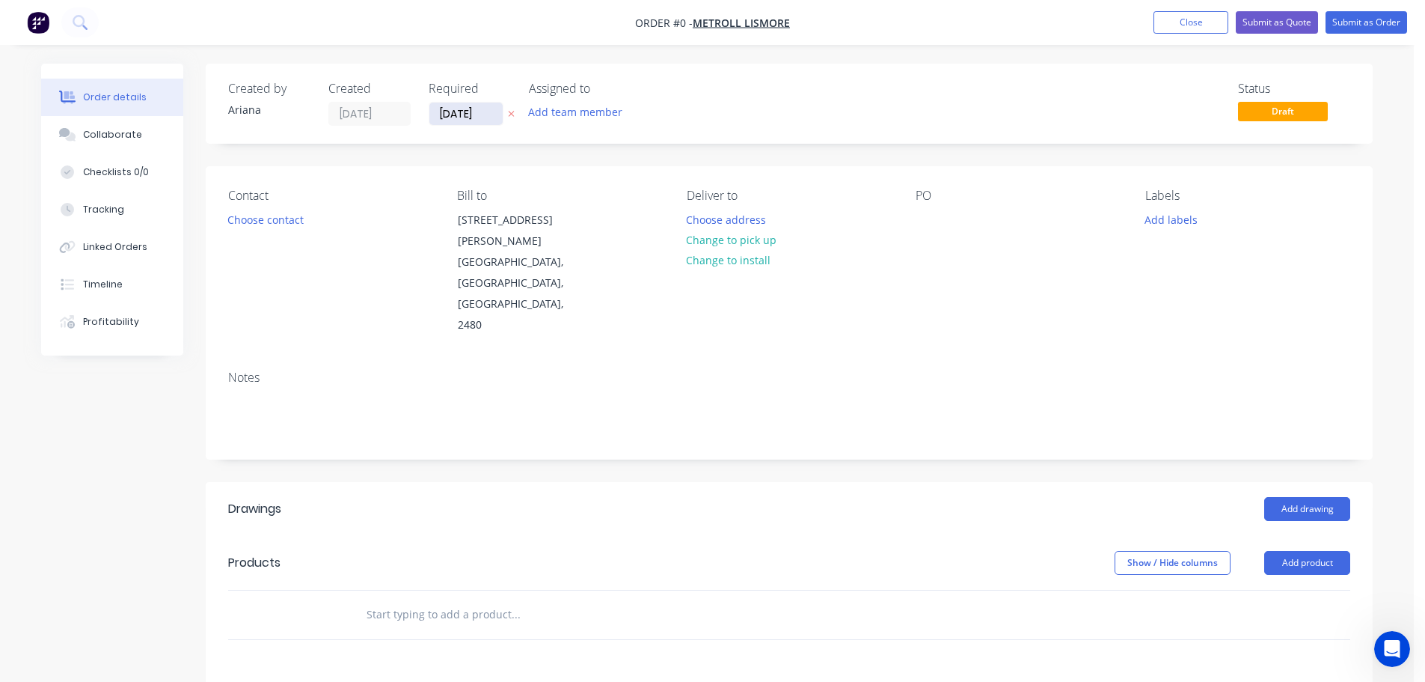
click at [477, 117] on input "[DATE]" at bounding box center [465, 113] width 73 height 22
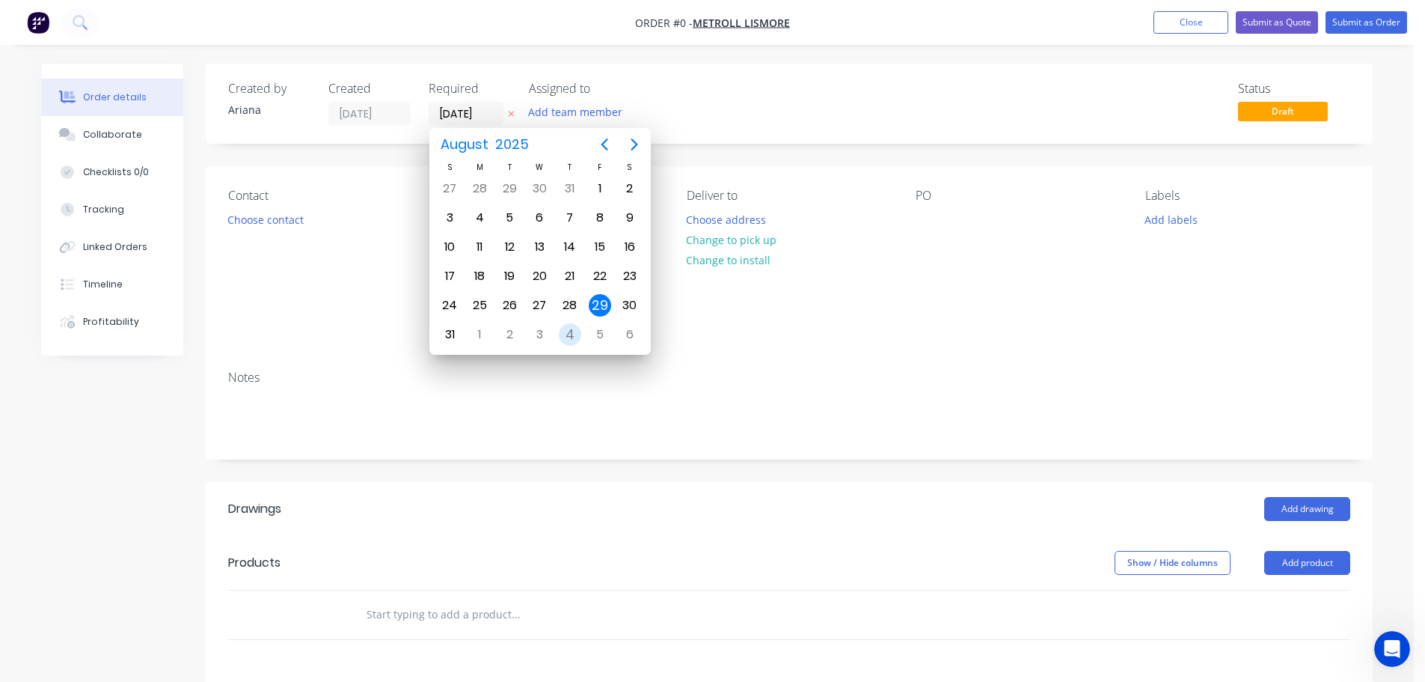
click at [569, 334] on div "4" at bounding box center [570, 334] width 22 height 22
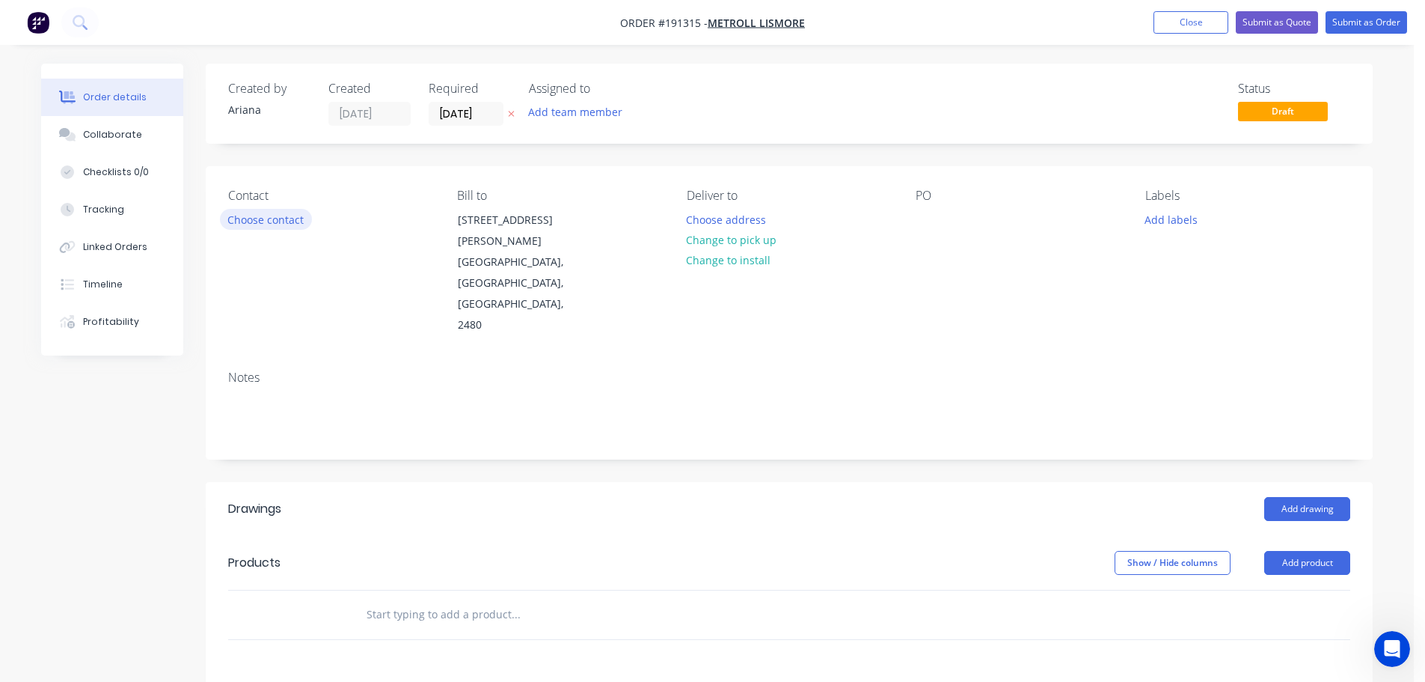
click at [246, 213] on button "Choose contact" at bounding box center [266, 219] width 92 height 20
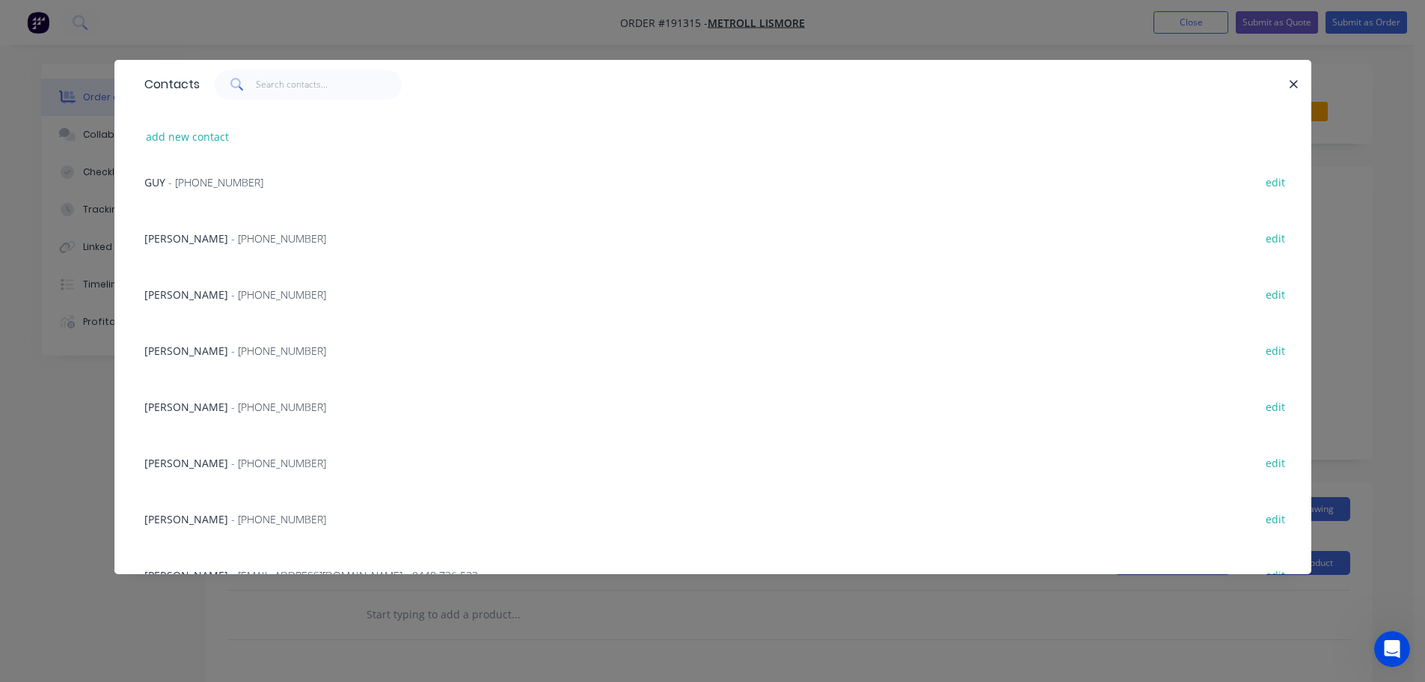
scroll to position [174, 0]
click at [257, 524] on span "- [EMAIL_ADDRESS][DOMAIN_NAME] - 0448 736 533" at bounding box center [354, 524] width 247 height 14
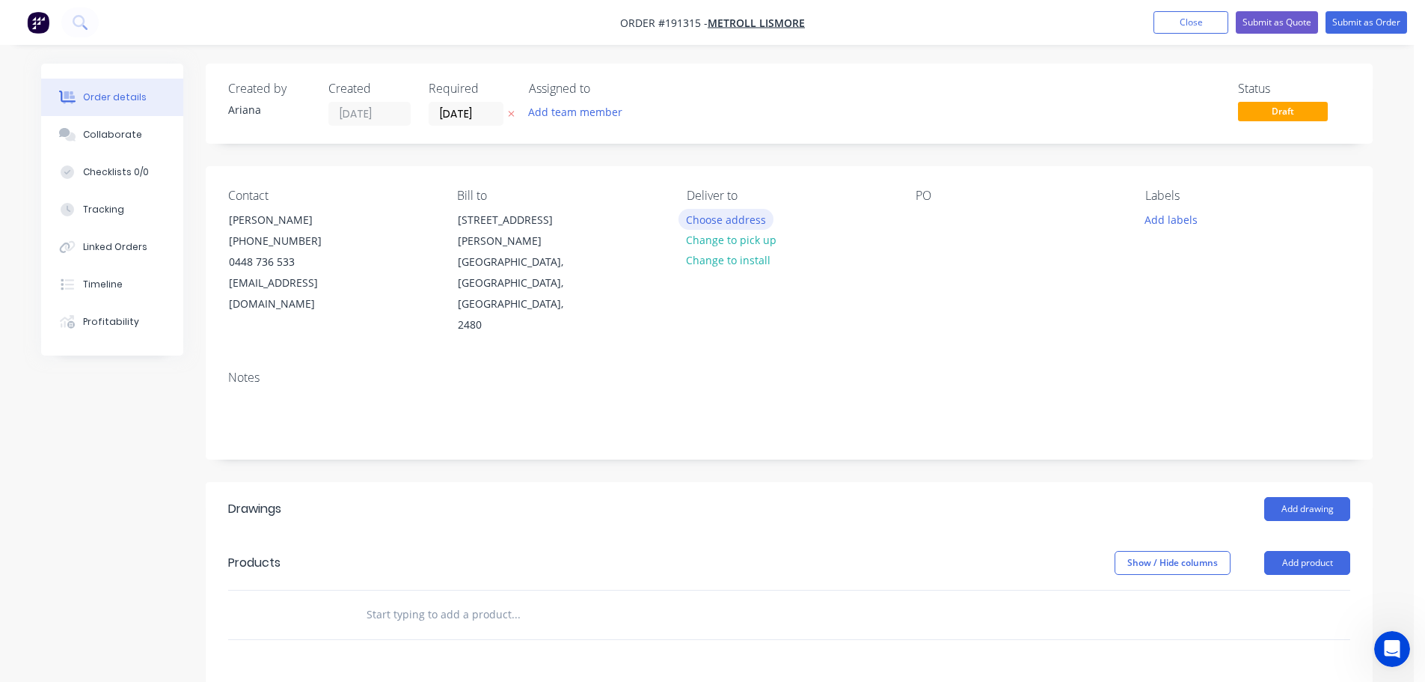
click at [717, 216] on button "Choose address" at bounding box center [727, 219] width 96 height 20
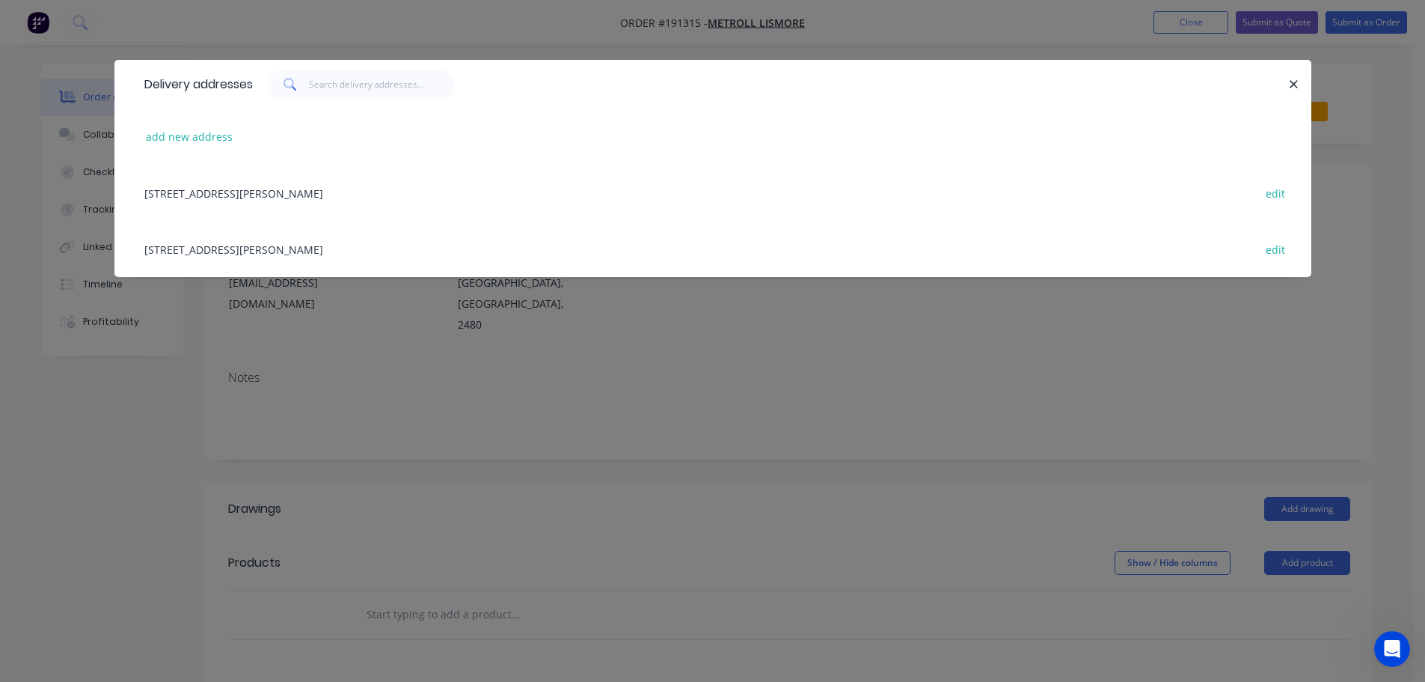
click at [212, 249] on div "[STREET_ADDRESS][PERSON_NAME] edit" at bounding box center [713, 249] width 1152 height 56
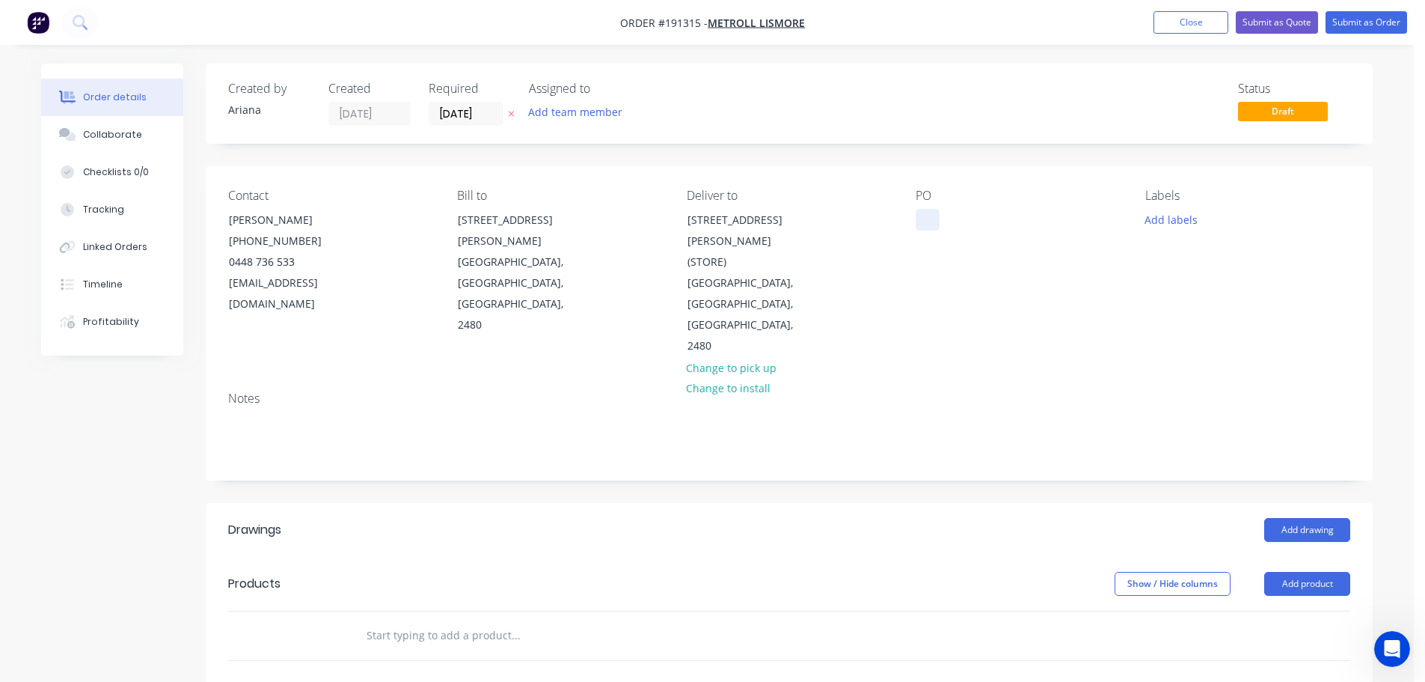
click at [929, 223] on div at bounding box center [928, 220] width 24 height 22
click at [1017, 316] on div "Contact [PERSON_NAME] [PHONE_NUMBER] [EMAIL_ADDRESS][DOMAIN_NAME] Bill to [STRE…" at bounding box center [789, 272] width 1167 height 213
click at [1302, 518] on button "Add drawing" at bounding box center [1307, 530] width 86 height 24
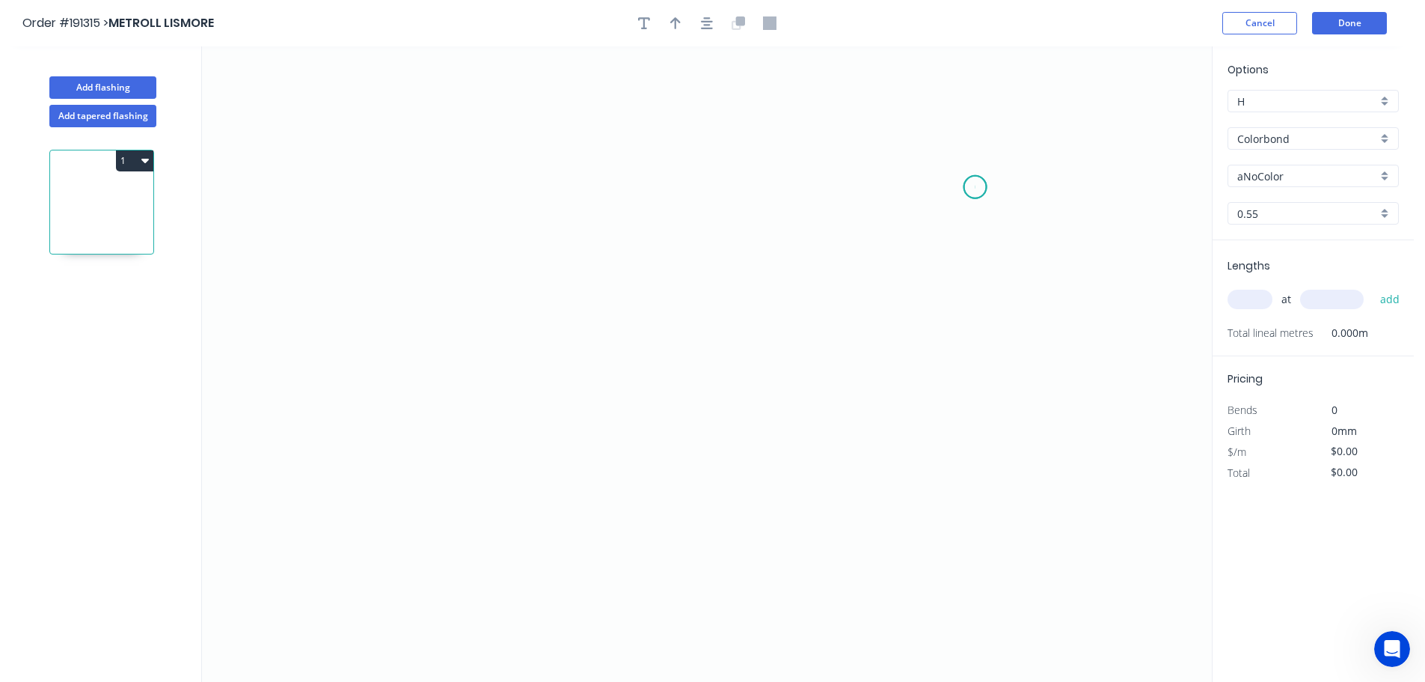
click at [976, 187] on icon "0" at bounding box center [707, 363] width 1010 height 635
click at [417, 131] on icon "0" at bounding box center [707, 363] width 1010 height 635
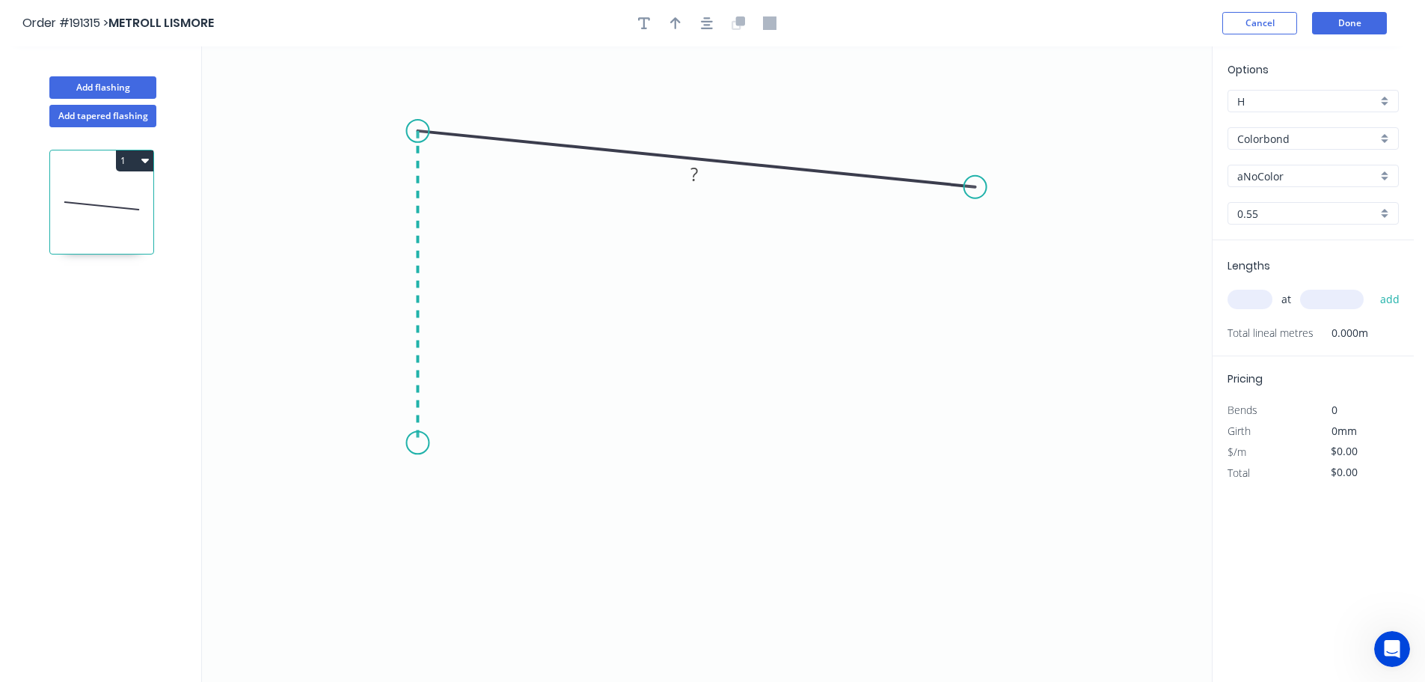
click at [411, 443] on icon "0 ?" at bounding box center [707, 363] width 1010 height 635
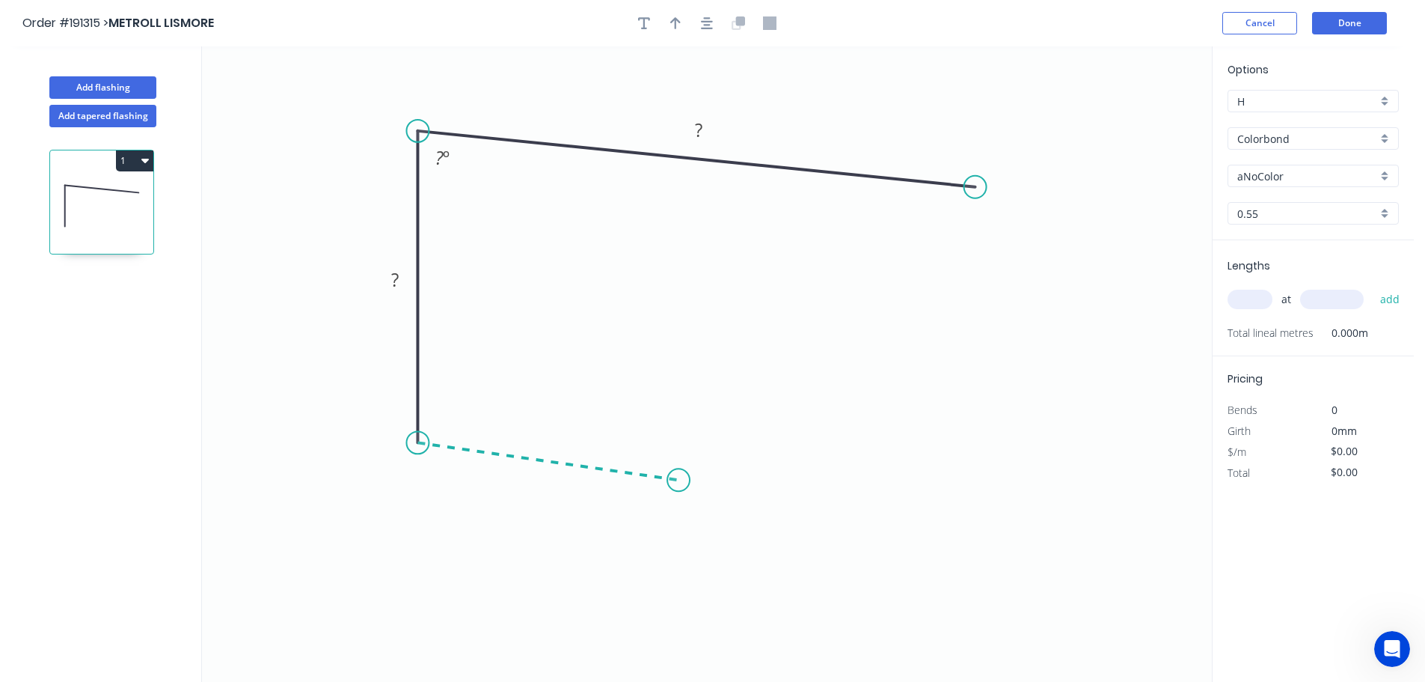
click at [679, 480] on icon "0 ? ? ? º" at bounding box center [707, 363] width 1010 height 635
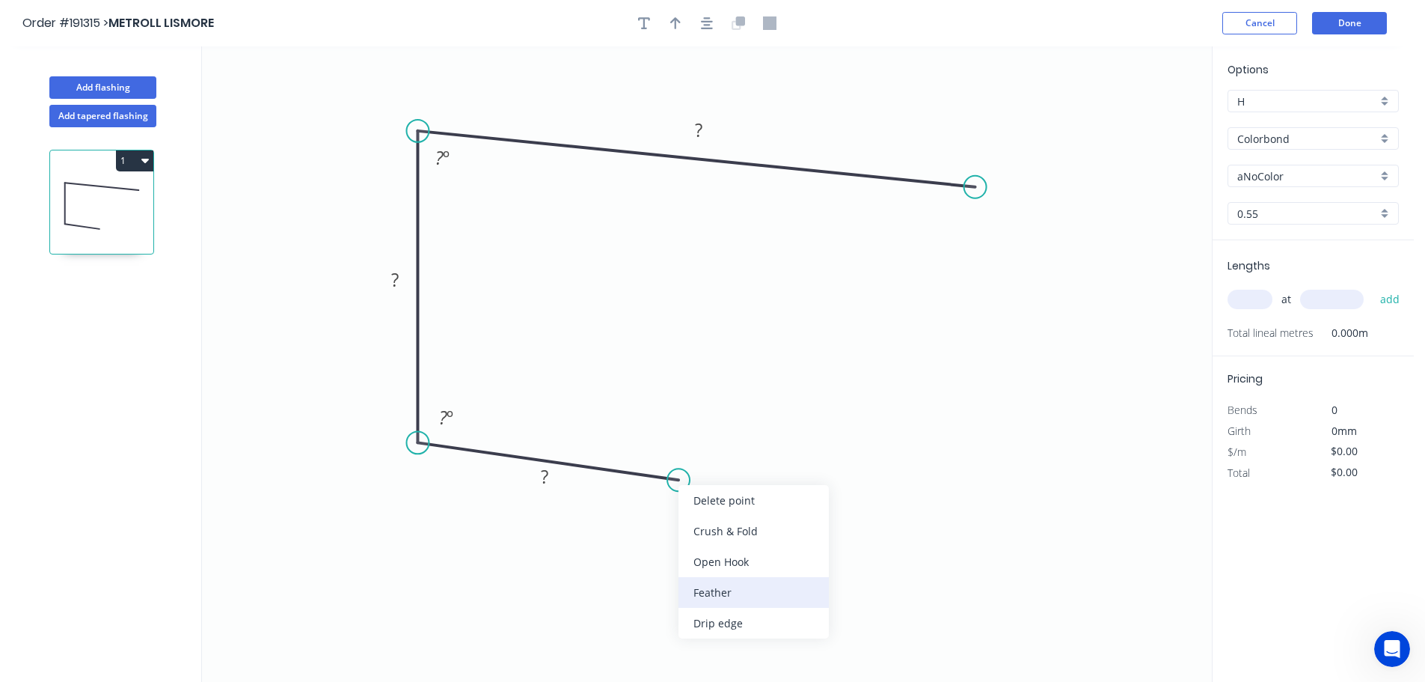
click at [738, 589] on div "Feather" at bounding box center [754, 592] width 150 height 31
click at [717, 525] on div "Flip bend" at bounding box center [756, 524] width 150 height 31
click at [676, 437] on tspan "15" at bounding box center [673, 438] width 21 height 25
drag, startPoint x: 687, startPoint y: 435, endPoint x: 775, endPoint y: 429, distance: 88.5
click at [775, 429] on rect at bounding box center [749, 433] width 58 height 31
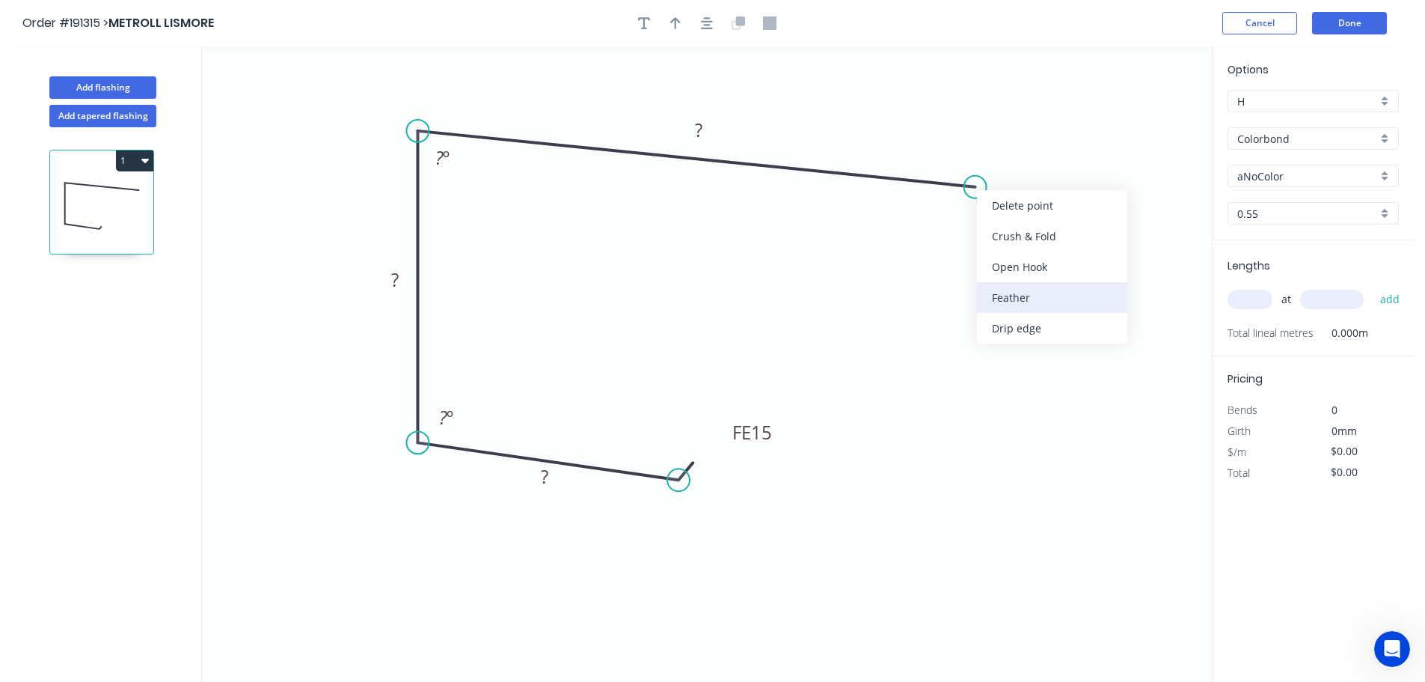
click at [1032, 291] on div "Feather" at bounding box center [1052, 297] width 150 height 31
drag, startPoint x: 1024, startPoint y: 156, endPoint x: 1065, endPoint y: 260, distance: 111.6
click at [1065, 260] on rect at bounding box center [1038, 255] width 58 height 31
click at [544, 483] on tspan "?" at bounding box center [545, 476] width 7 height 25
click at [901, 491] on icon "0 FE 15 35 ? FE 15 ? ? º 93 º" at bounding box center [707, 363] width 1010 height 635
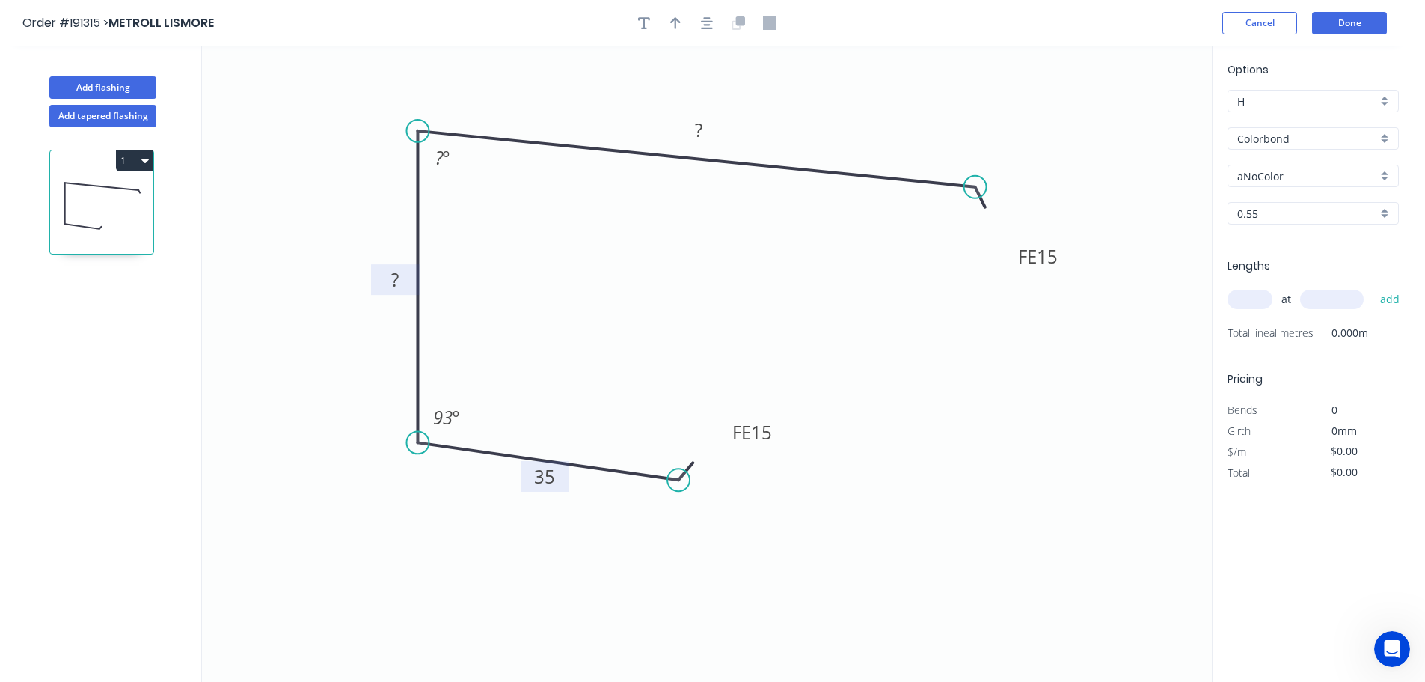
click at [397, 275] on tspan "?" at bounding box center [394, 279] width 7 height 25
click at [522, 242] on icon "0 FE 15 35 72 FE 15 ? ? º 93 º" at bounding box center [707, 363] width 1010 height 635
click at [441, 155] on tspan "?" at bounding box center [439, 157] width 8 height 25
click at [595, 236] on icon "0 FE 15 35 72 FE 15 ? 87 º 93 º" at bounding box center [707, 363] width 1010 height 635
click at [700, 125] on tspan "?" at bounding box center [698, 129] width 7 height 25
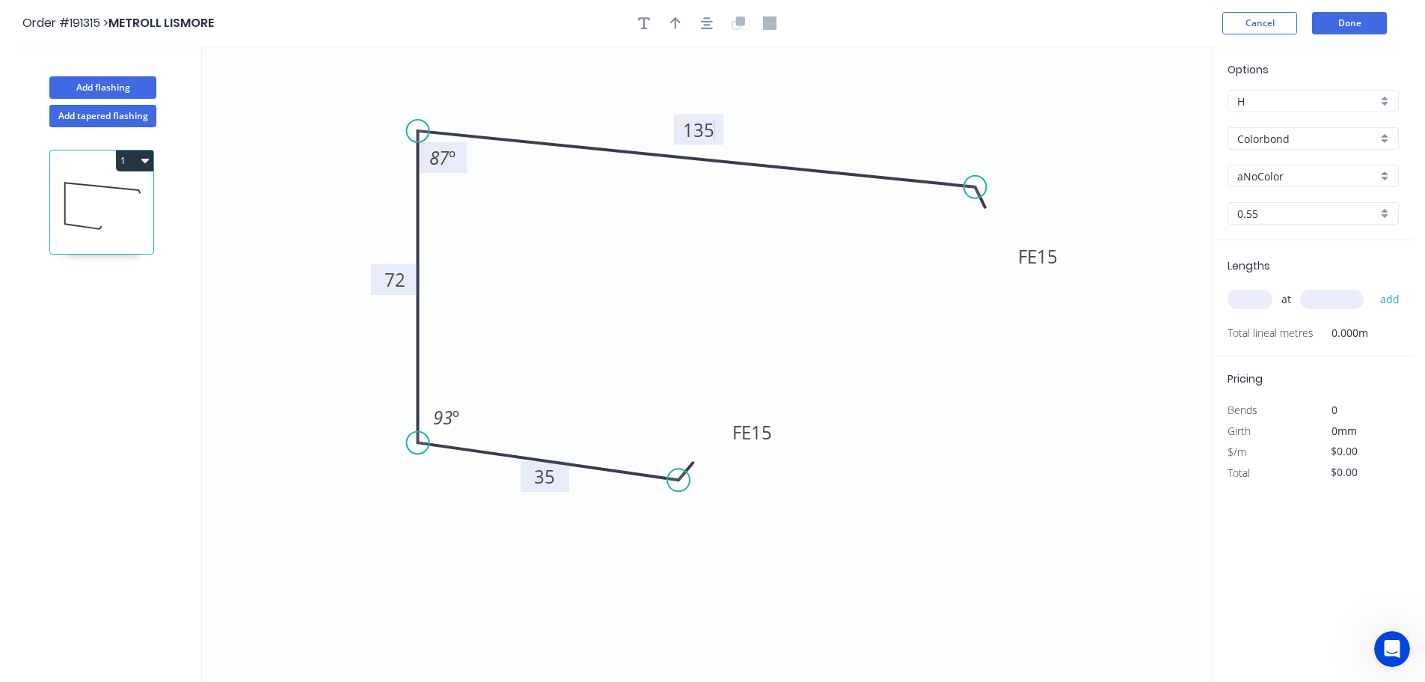
click at [818, 105] on icon "0 FE 15 35 72 FE 15 135 87 º 93 º" at bounding box center [707, 363] width 1010 height 635
click at [672, 20] on icon "button" at bounding box center [675, 22] width 10 height 13
drag, startPoint x: 981, startPoint y: 108, endPoint x: 824, endPoint y: 112, distance: 157.9
click at [824, 112] on icon at bounding box center [823, 95] width 13 height 48
click at [1389, 172] on div "aNoColor" at bounding box center [1313, 176] width 171 height 22
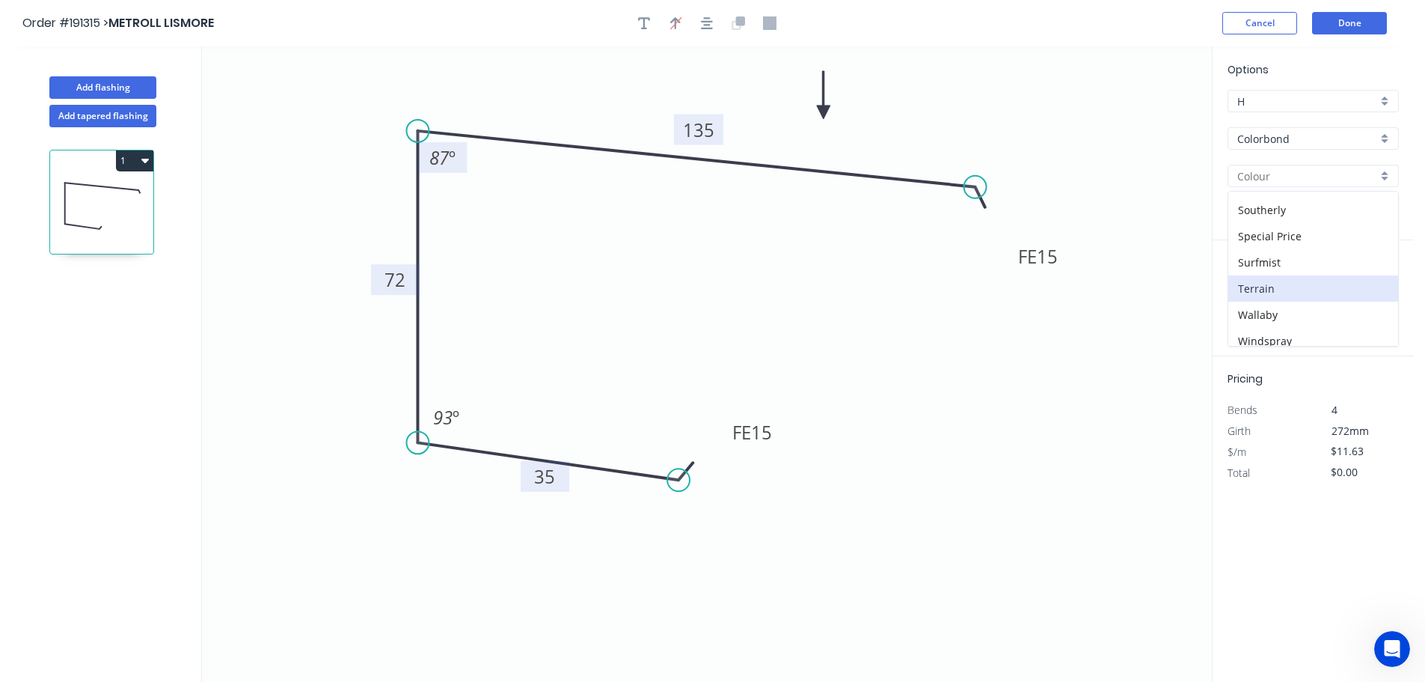
scroll to position [579, 0]
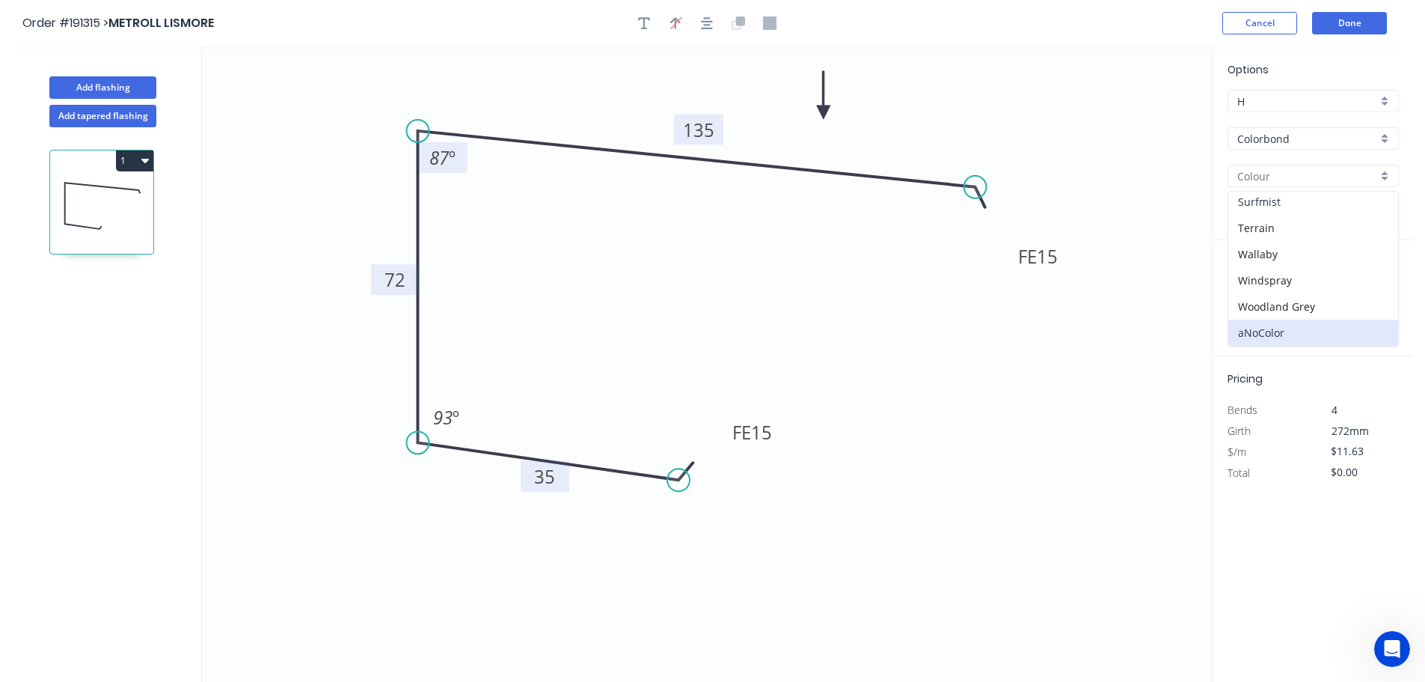
click at [1313, 209] on div "Surfmist" at bounding box center [1313, 202] width 170 height 26
click at [1385, 218] on div "0.55" at bounding box center [1313, 213] width 171 height 22
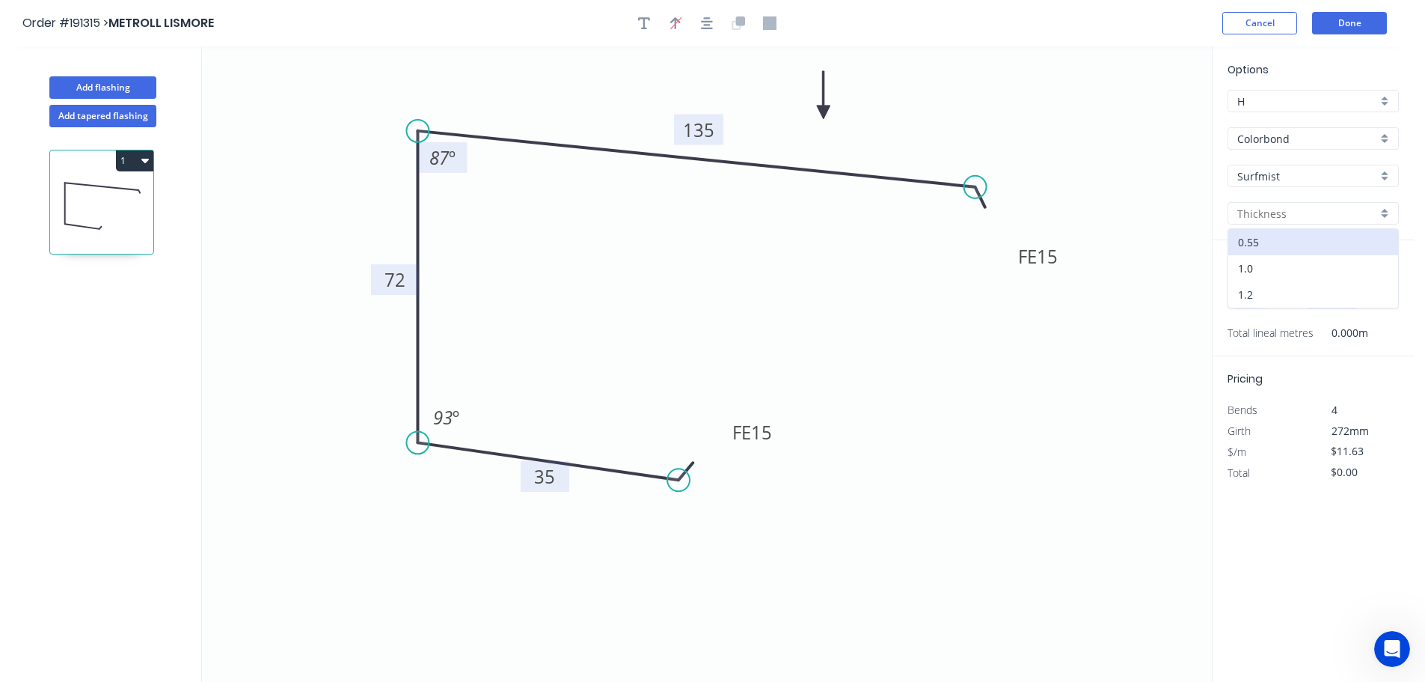
click at [1278, 291] on div "1.2" at bounding box center [1313, 294] width 170 height 26
click at [1258, 303] on input "text" at bounding box center [1250, 299] width 45 height 19
click at [1322, 296] on input "text" at bounding box center [1332, 299] width 64 height 19
click at [1373, 287] on button "add" at bounding box center [1390, 299] width 35 height 25
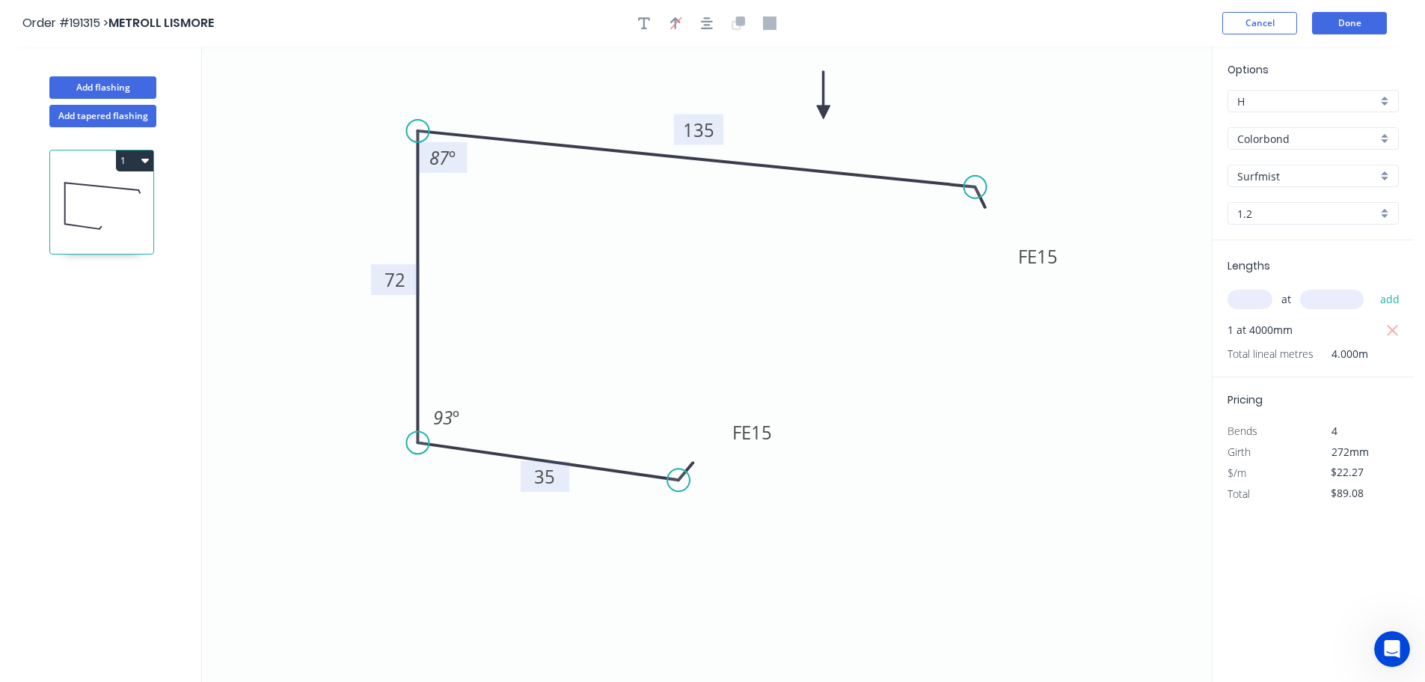
click at [132, 160] on button "1" at bounding box center [134, 160] width 37 height 21
click at [108, 195] on div "Duplicate" at bounding box center [82, 198] width 115 height 22
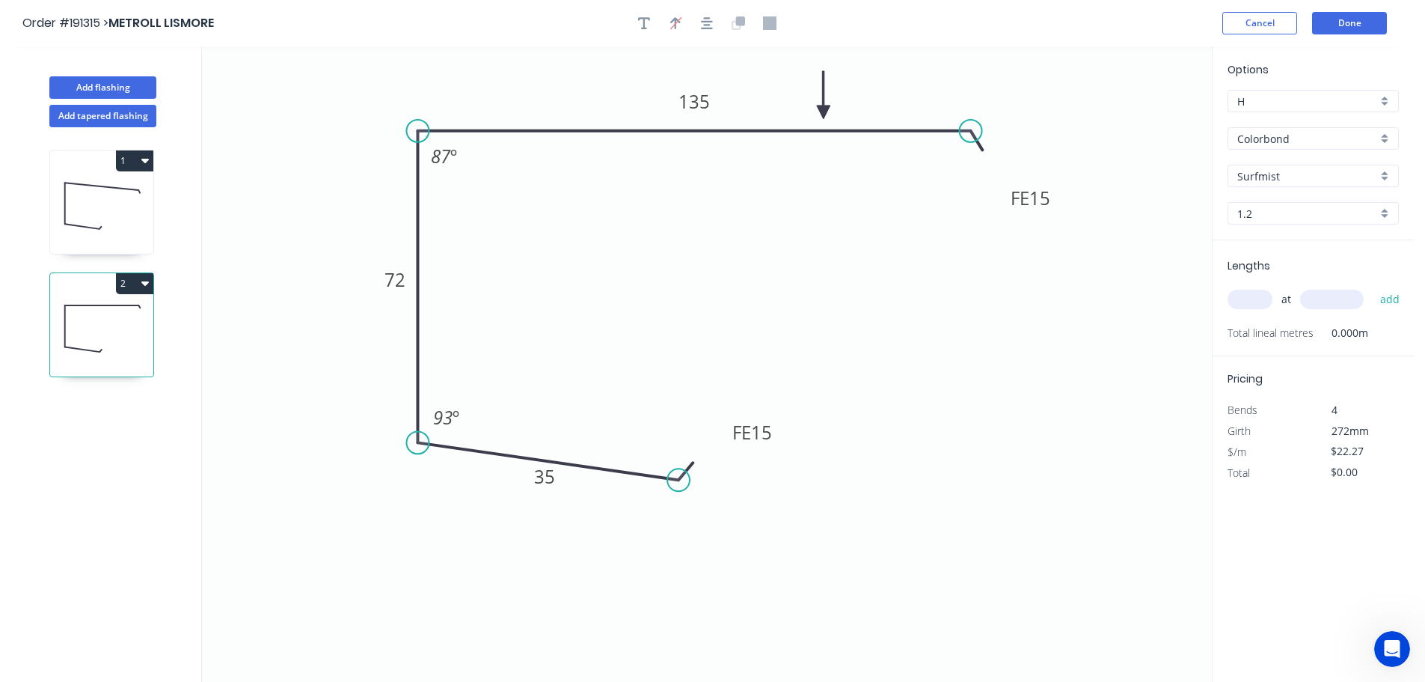
drag, startPoint x: 973, startPoint y: 188, endPoint x: 970, endPoint y: 165, distance: 22.6
click at [970, 165] on icon "0 FE 15 35 72 FE 15 135 87 º 93 º" at bounding box center [707, 363] width 1010 height 635
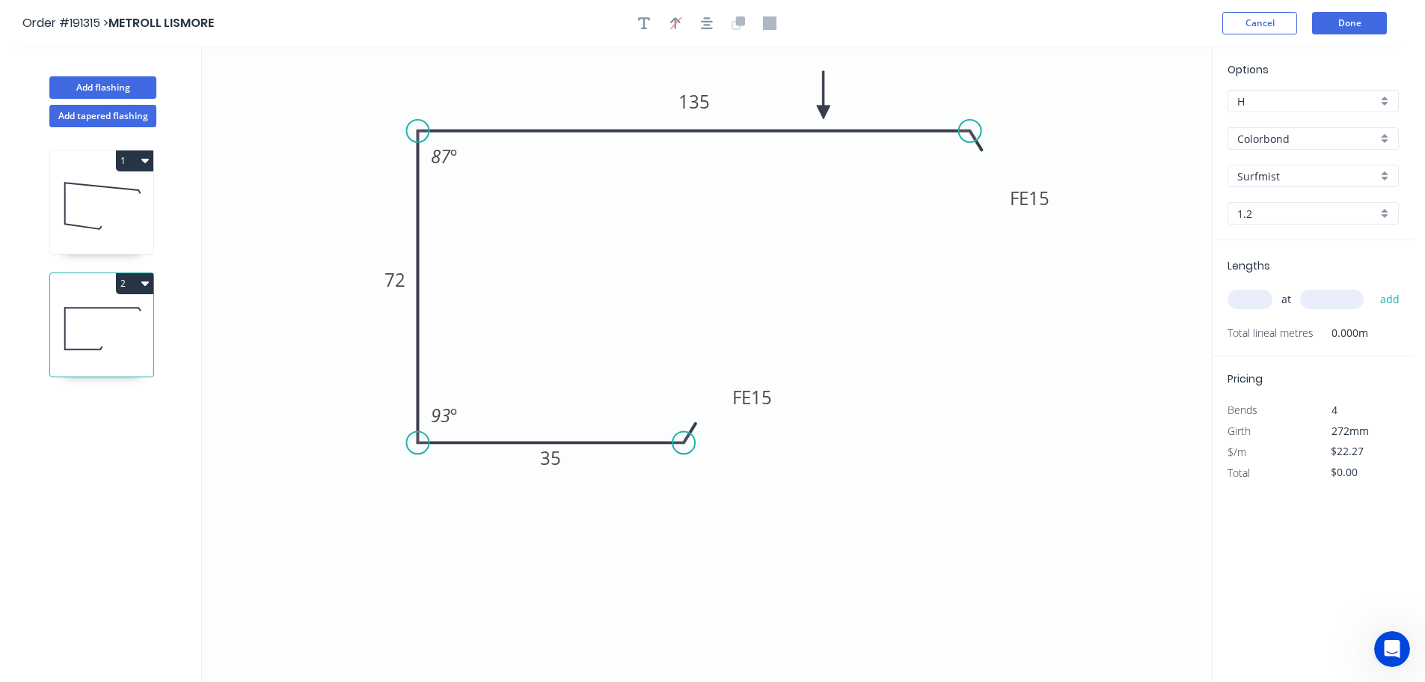
drag, startPoint x: 679, startPoint y: 479, endPoint x: 684, endPoint y: 459, distance: 20.7
click at [684, 459] on icon "0 FE 15 35 72 FE 15 135 87 º 93 º" at bounding box center [707, 363] width 1010 height 635
click at [457, 203] on div "Hide angle" at bounding box center [516, 205] width 150 height 31
click at [495, 474] on div "Hide angle" at bounding box center [519, 468] width 150 height 31
click at [670, 314] on icon "0 FE 15 35 72 FE 15 135" at bounding box center [707, 363] width 1010 height 635
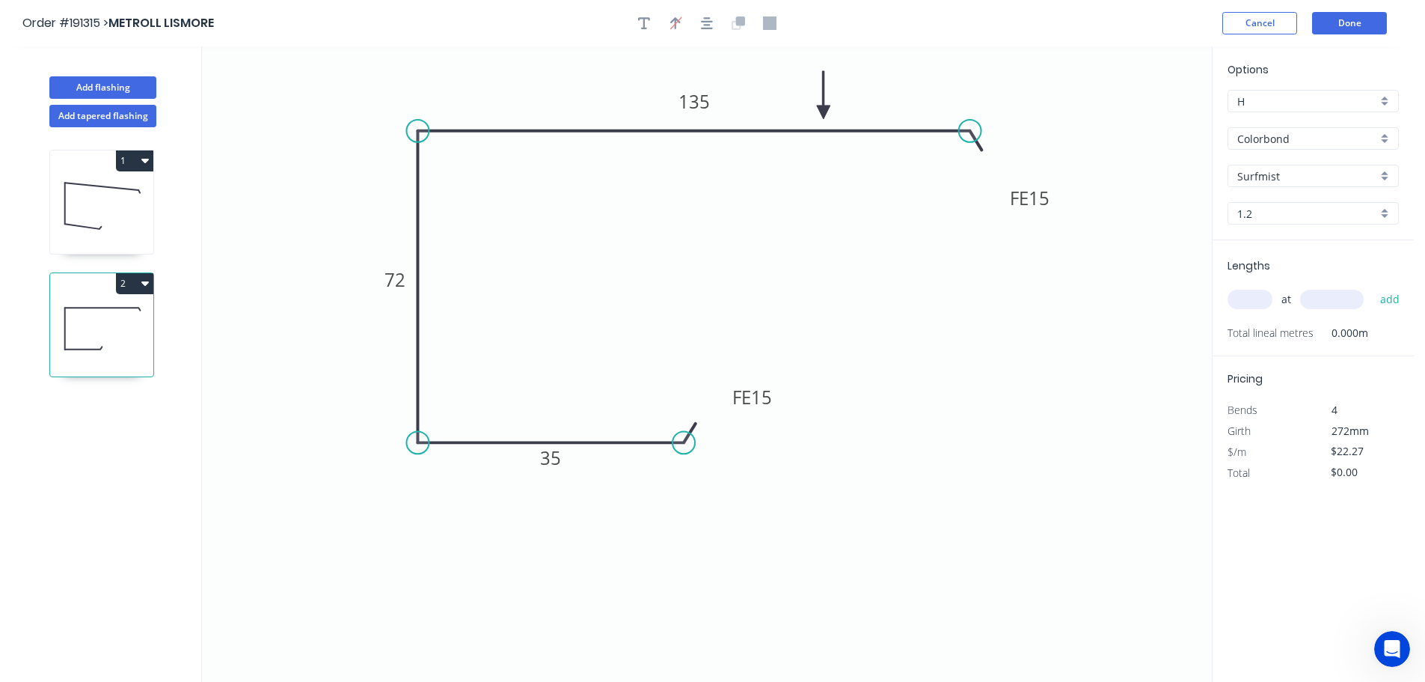
drag, startPoint x: 1257, startPoint y: 295, endPoint x: 1236, endPoint y: 299, distance: 21.4
click at [1254, 295] on input "text" at bounding box center [1250, 299] width 45 height 19
click at [1336, 302] on input "text" at bounding box center [1332, 299] width 64 height 19
click at [1373, 287] on button "add" at bounding box center [1390, 299] width 35 height 25
click at [1362, 22] on button "Done" at bounding box center [1349, 23] width 75 height 22
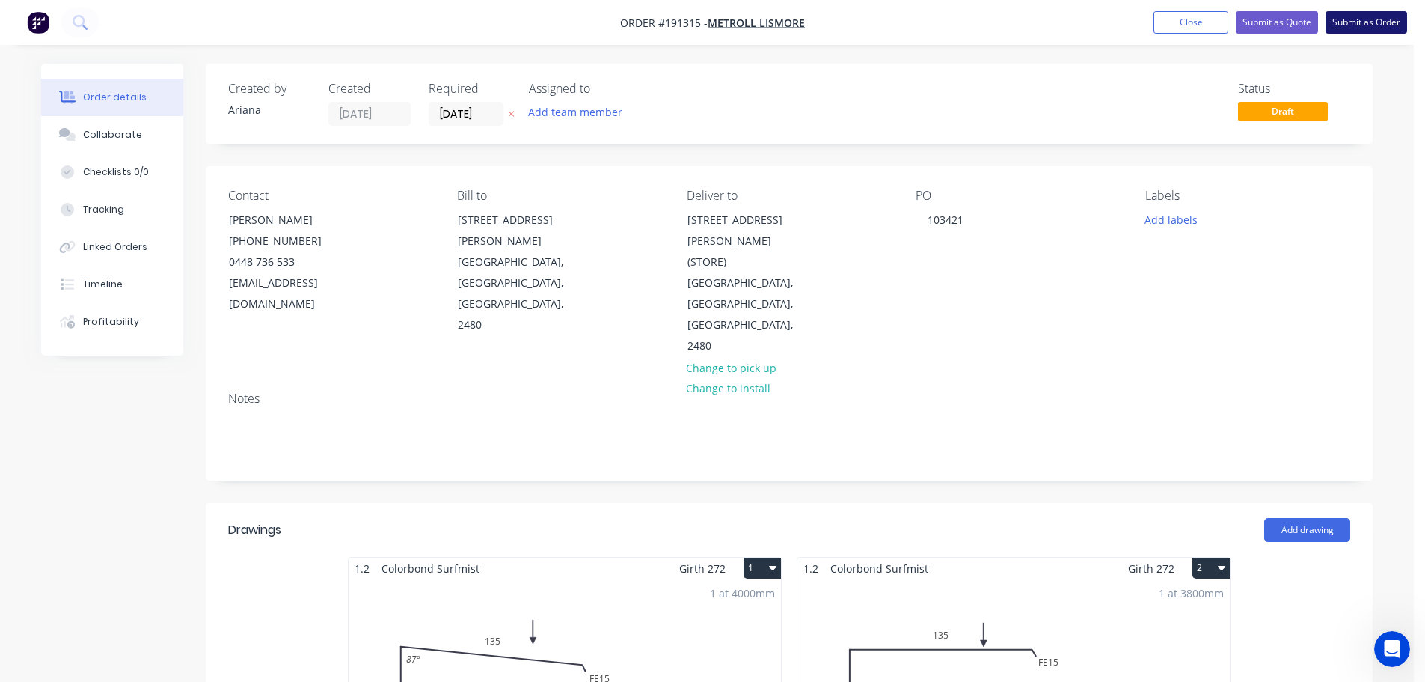
click at [1362, 25] on button "Submit as Order" at bounding box center [1367, 22] width 82 height 22
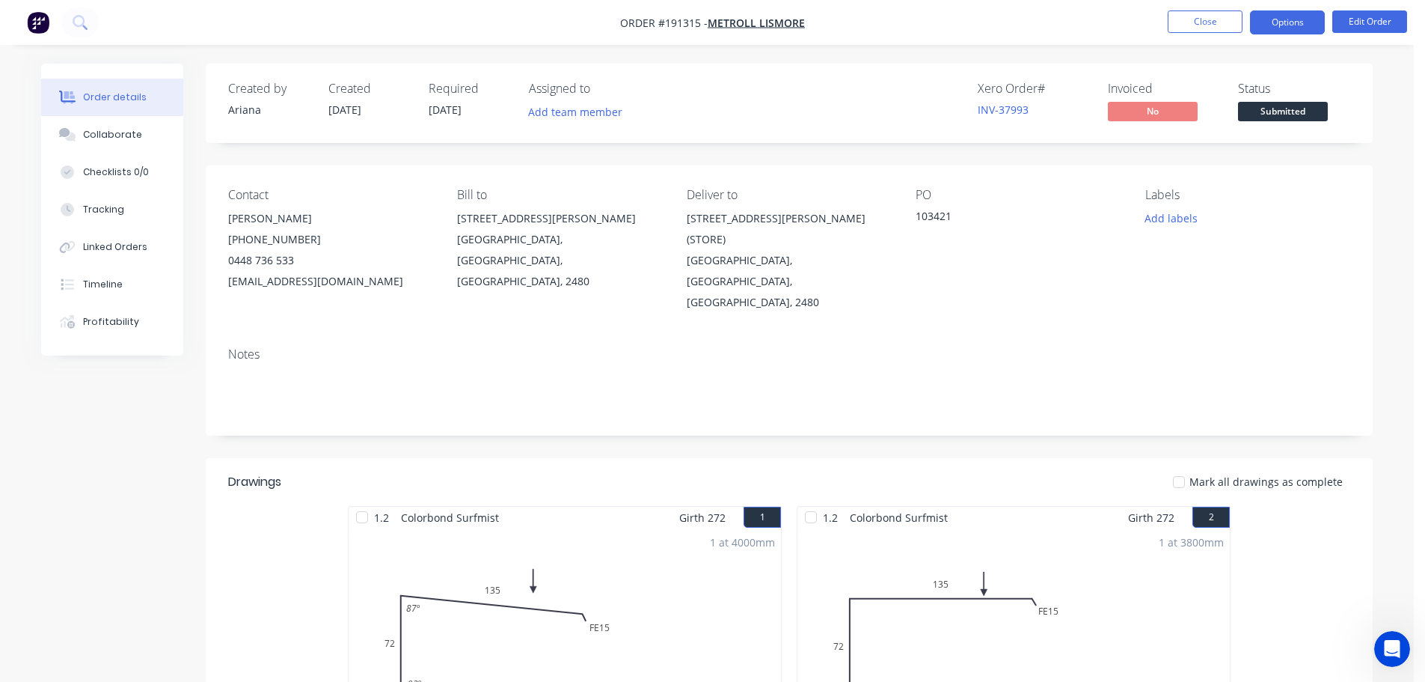
click at [1281, 22] on button "Options" at bounding box center [1287, 22] width 75 height 24
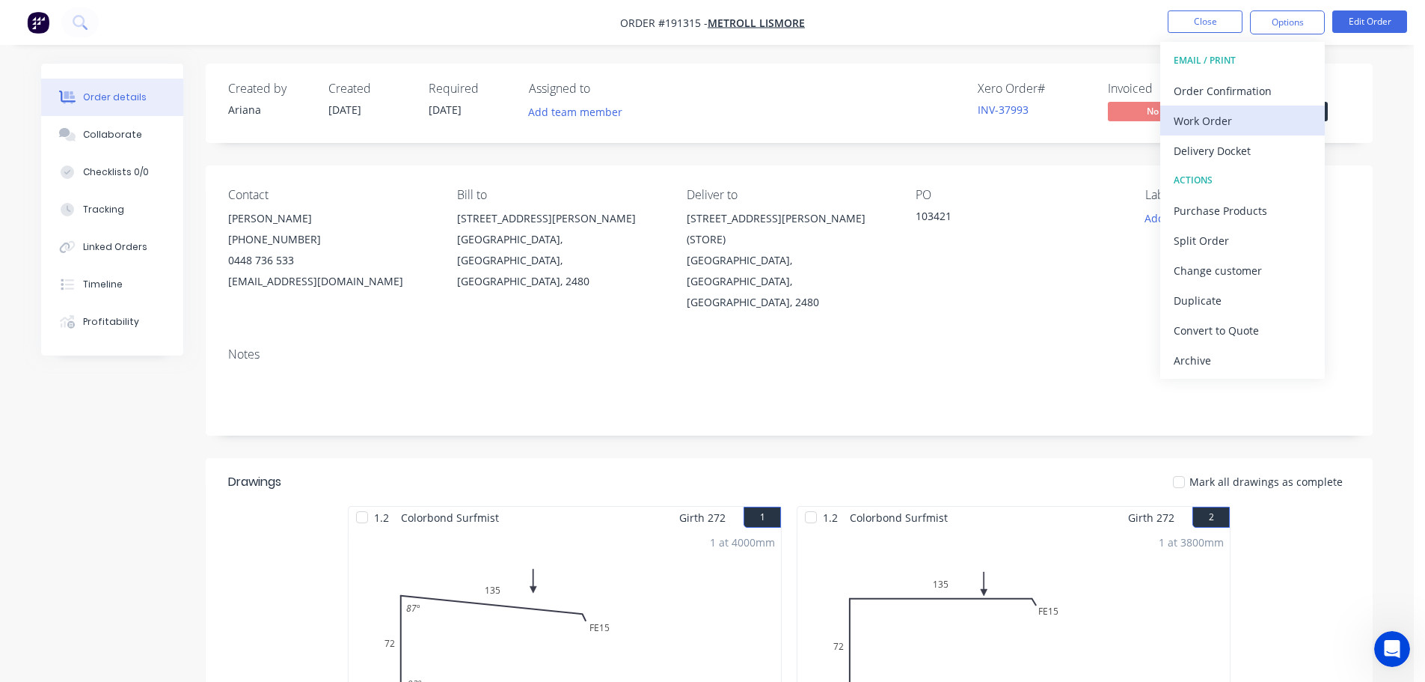
click at [1228, 120] on div "Work Order" at bounding box center [1243, 121] width 138 height 22
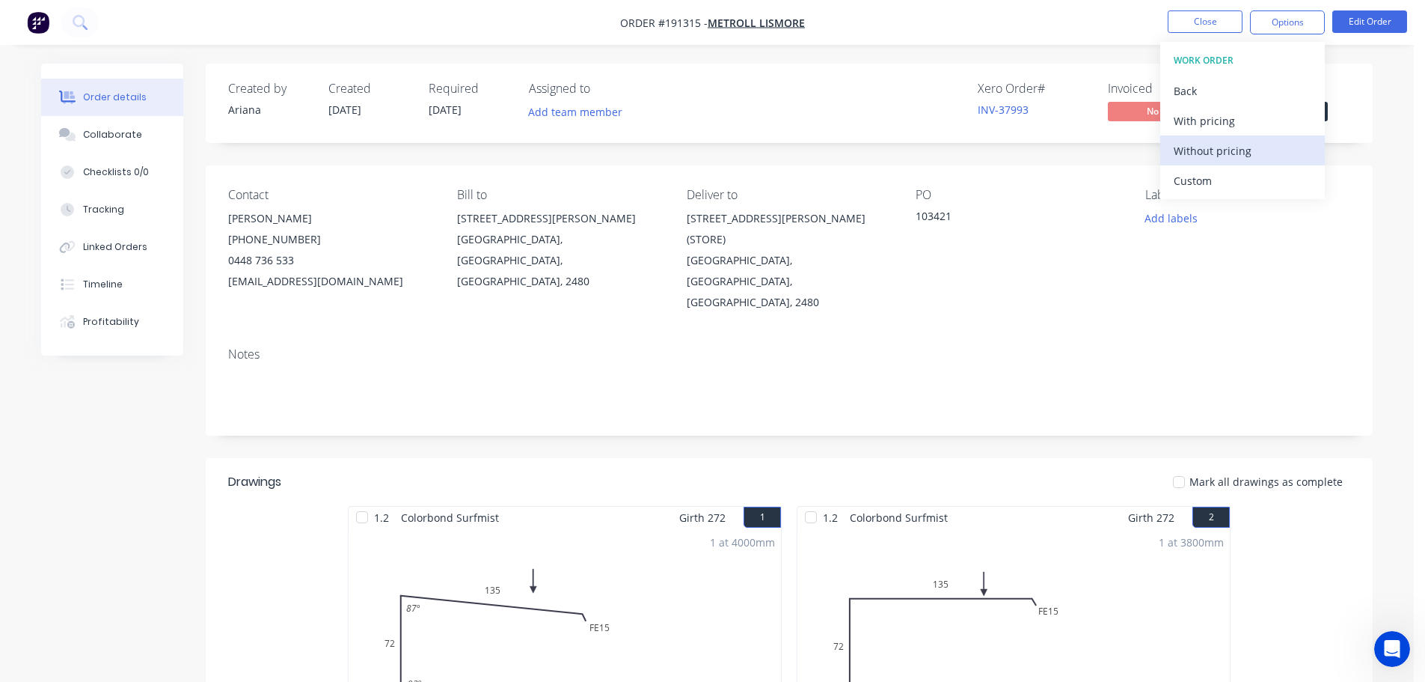
click at [1210, 155] on div "Without pricing" at bounding box center [1243, 151] width 138 height 22
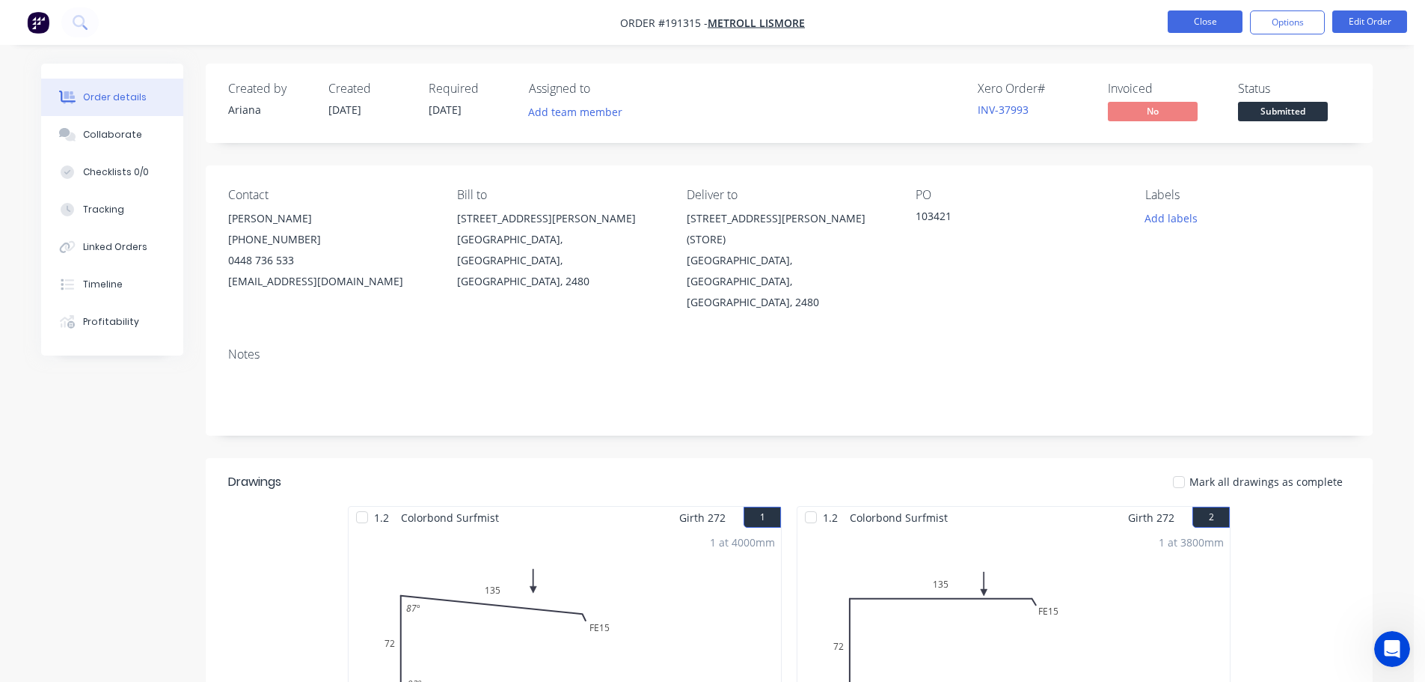
click at [1203, 18] on button "Close" at bounding box center [1205, 21] width 75 height 22
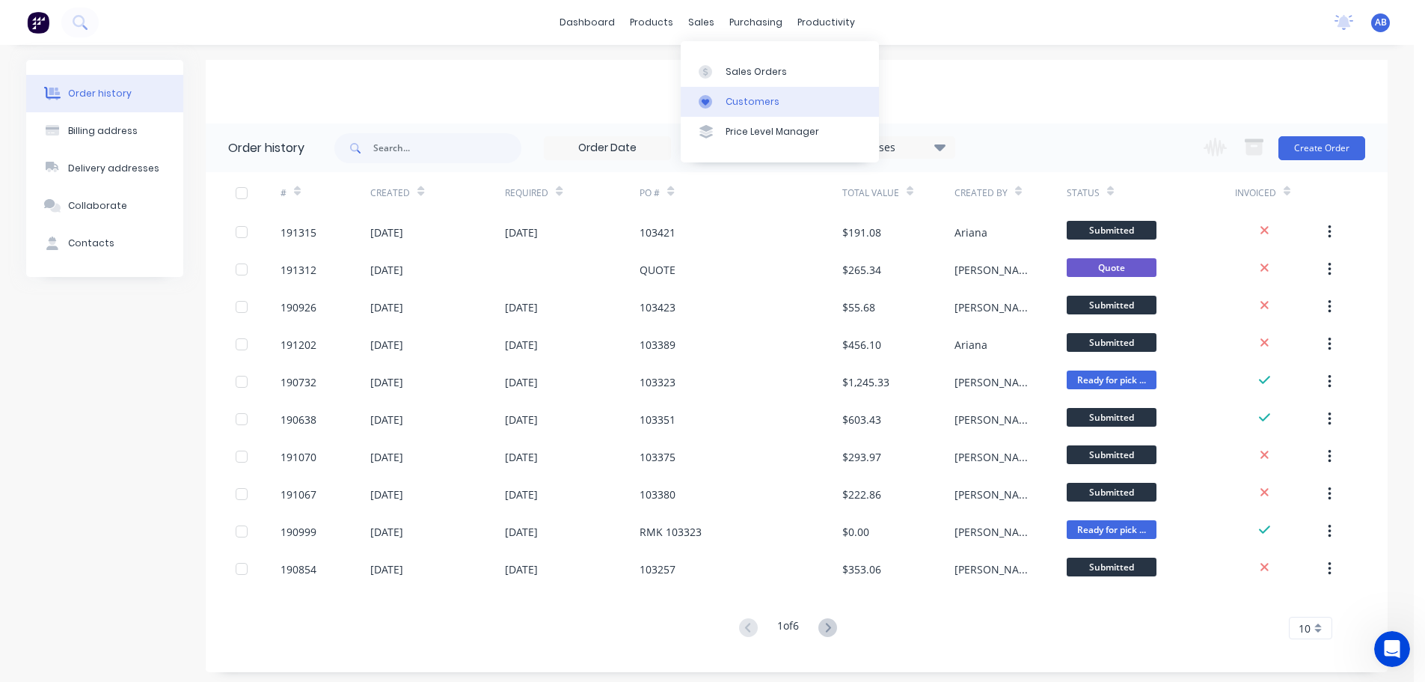
click at [766, 101] on div "Customers" at bounding box center [753, 101] width 54 height 13
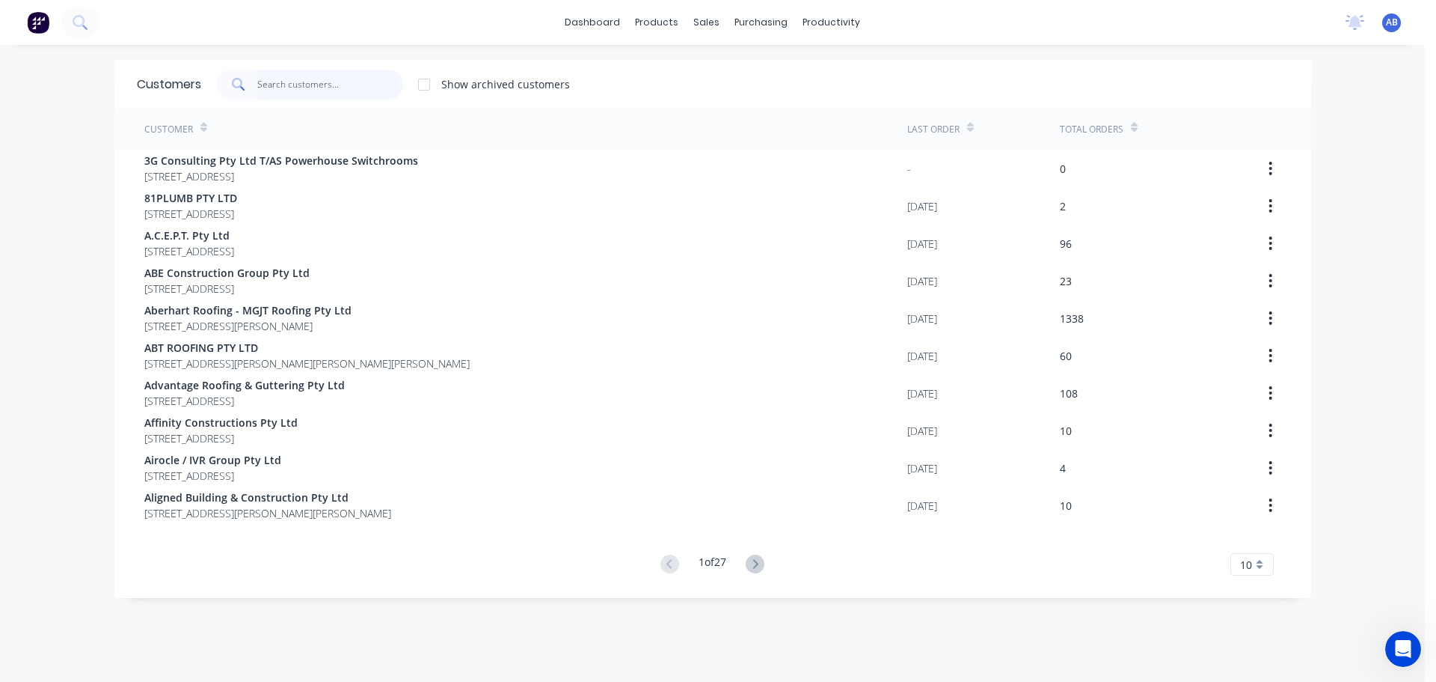
click at [338, 83] on input "text" at bounding box center [330, 85] width 146 height 30
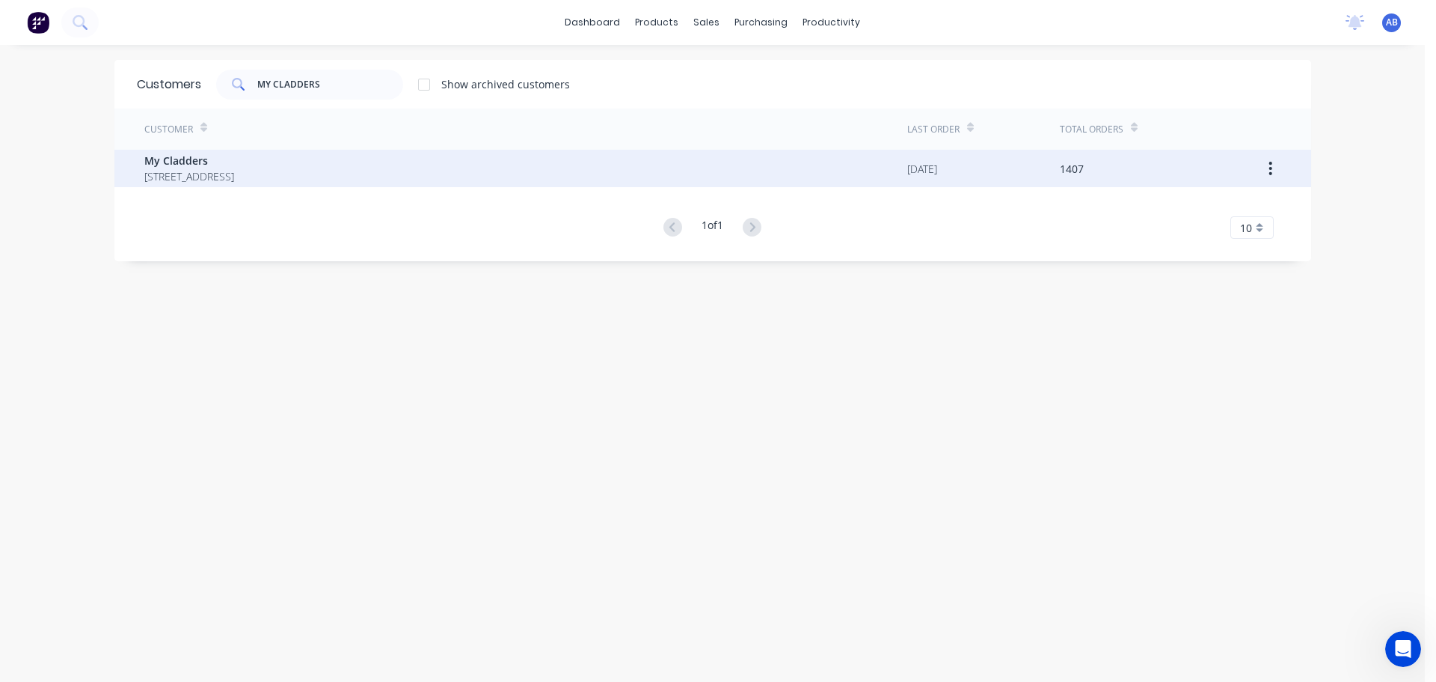
click at [234, 174] on span "[STREET_ADDRESS]" at bounding box center [189, 176] width 90 height 16
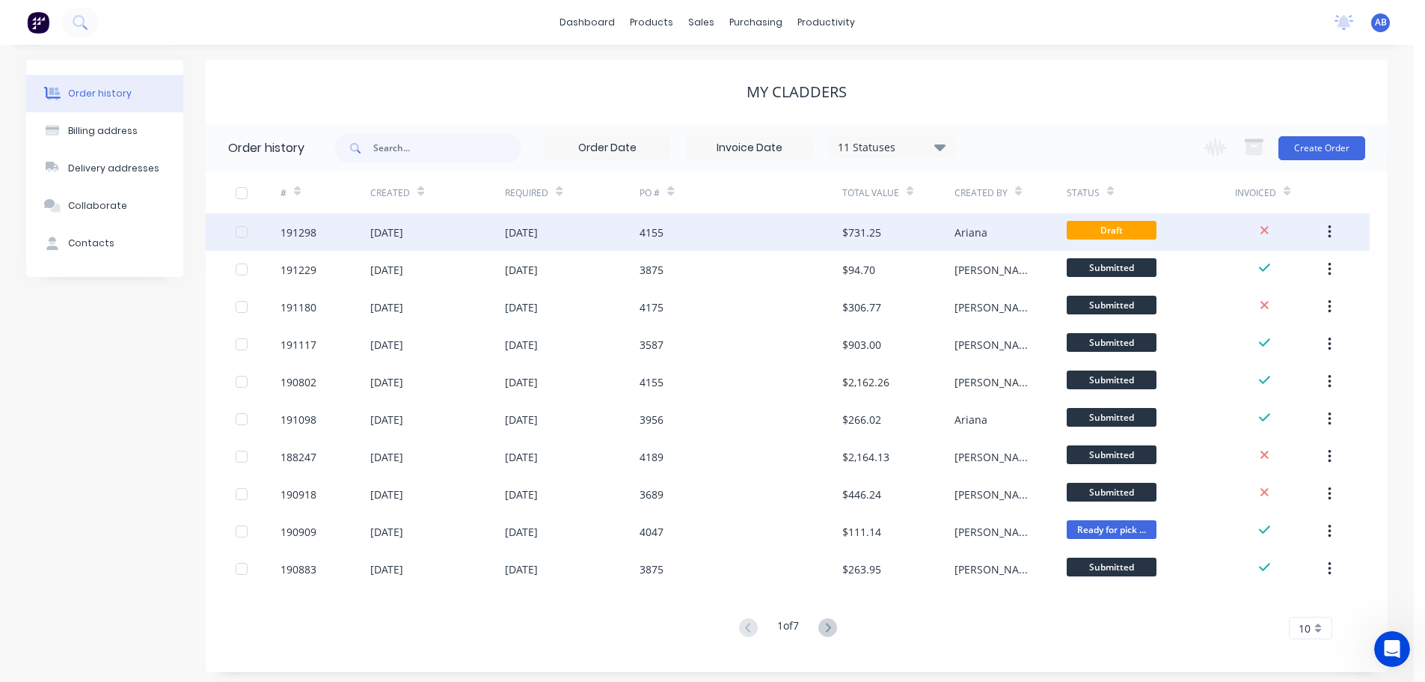
click at [725, 224] on div "4155" at bounding box center [741, 231] width 202 height 37
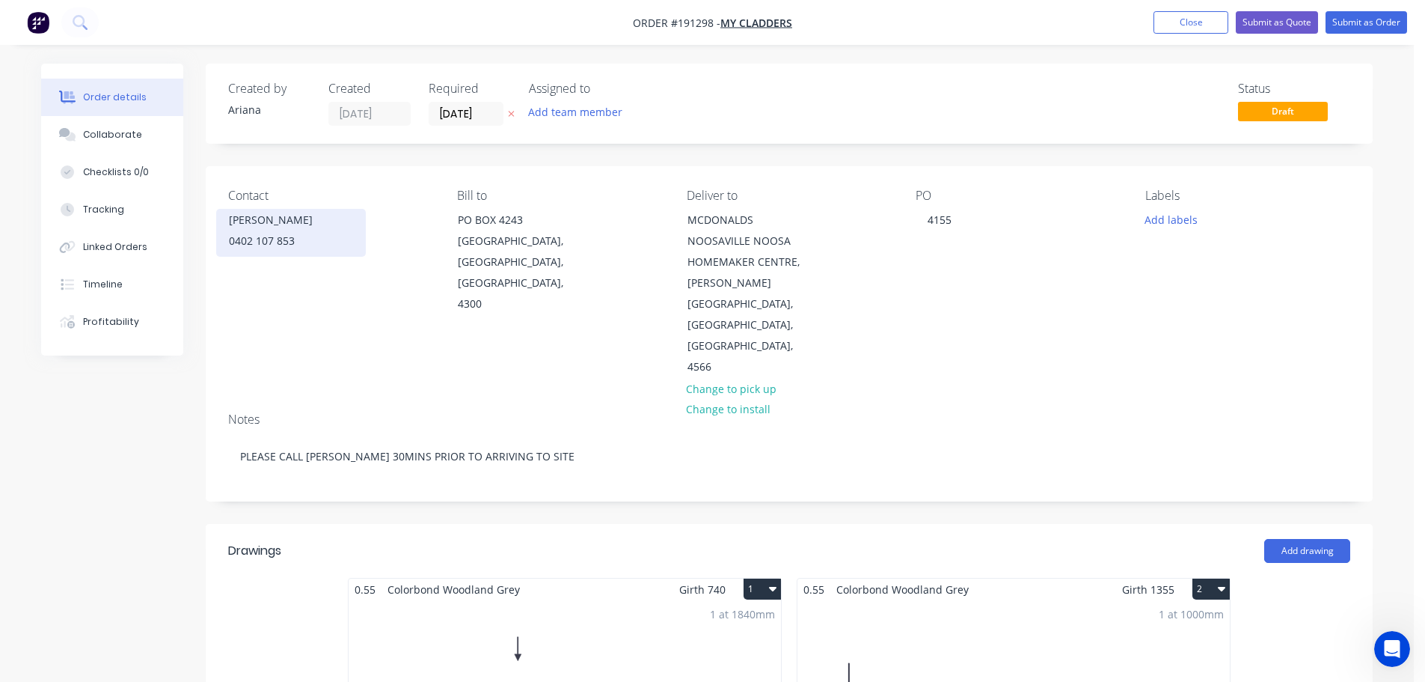
click at [281, 225] on div "[PERSON_NAME]" at bounding box center [291, 219] width 124 height 21
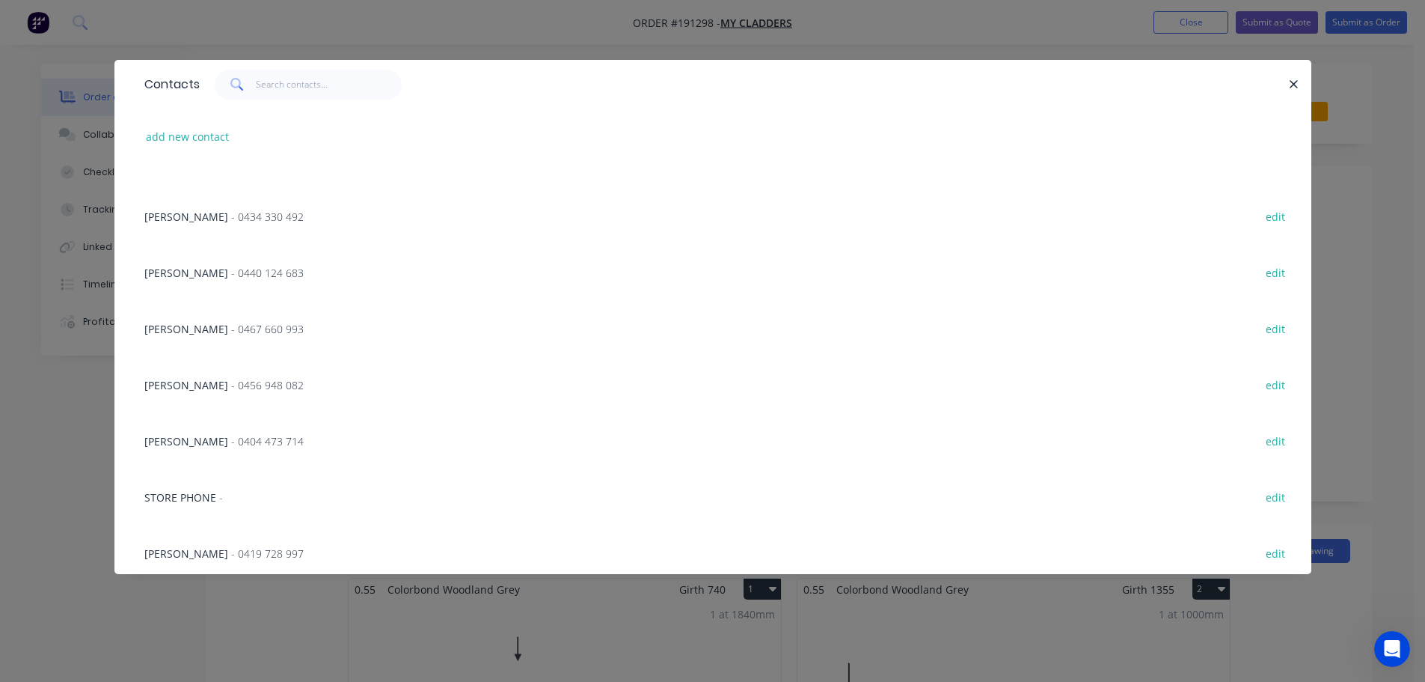
scroll to position [208, 0]
click at [1296, 78] on icon "button" at bounding box center [1294, 84] width 10 height 13
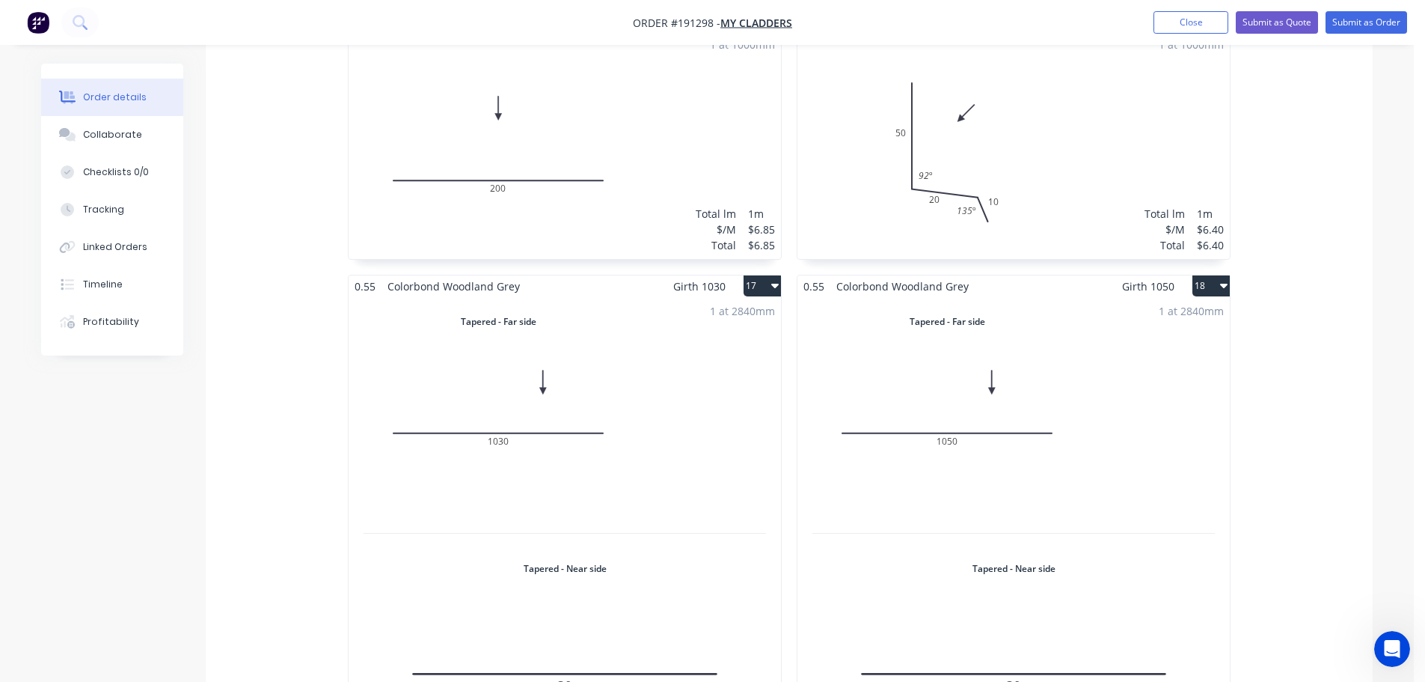
scroll to position [2444, 0]
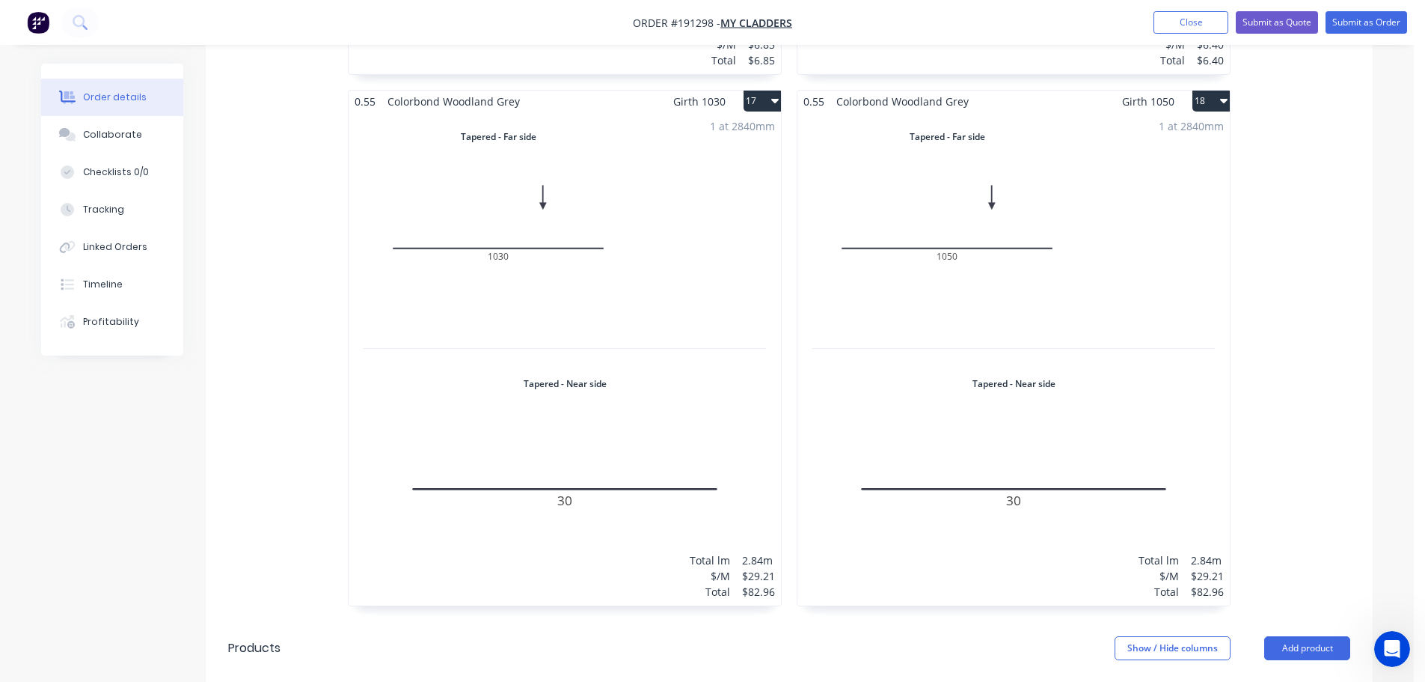
click at [658, 185] on div "1 at 2840mm Total lm $/M Total 2.84m $29.21 $82.96" at bounding box center [565, 358] width 432 height 493
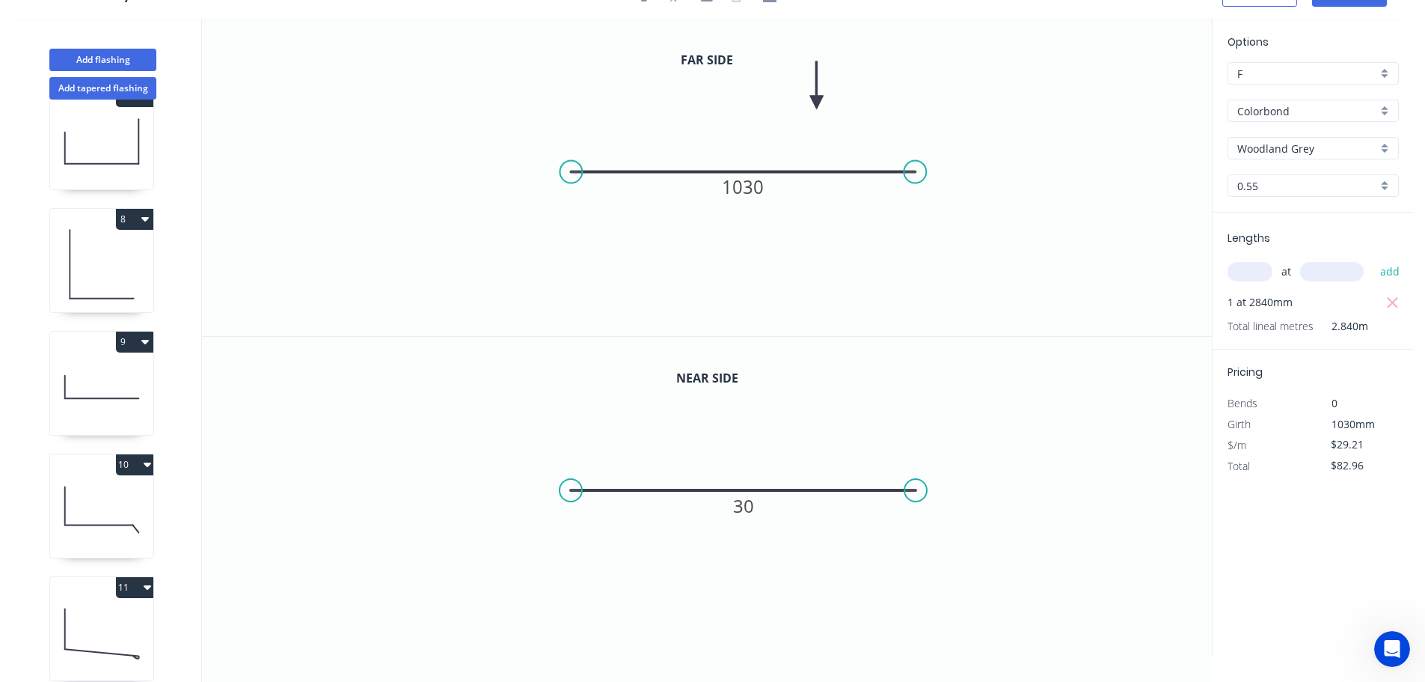
scroll to position [1660, 0]
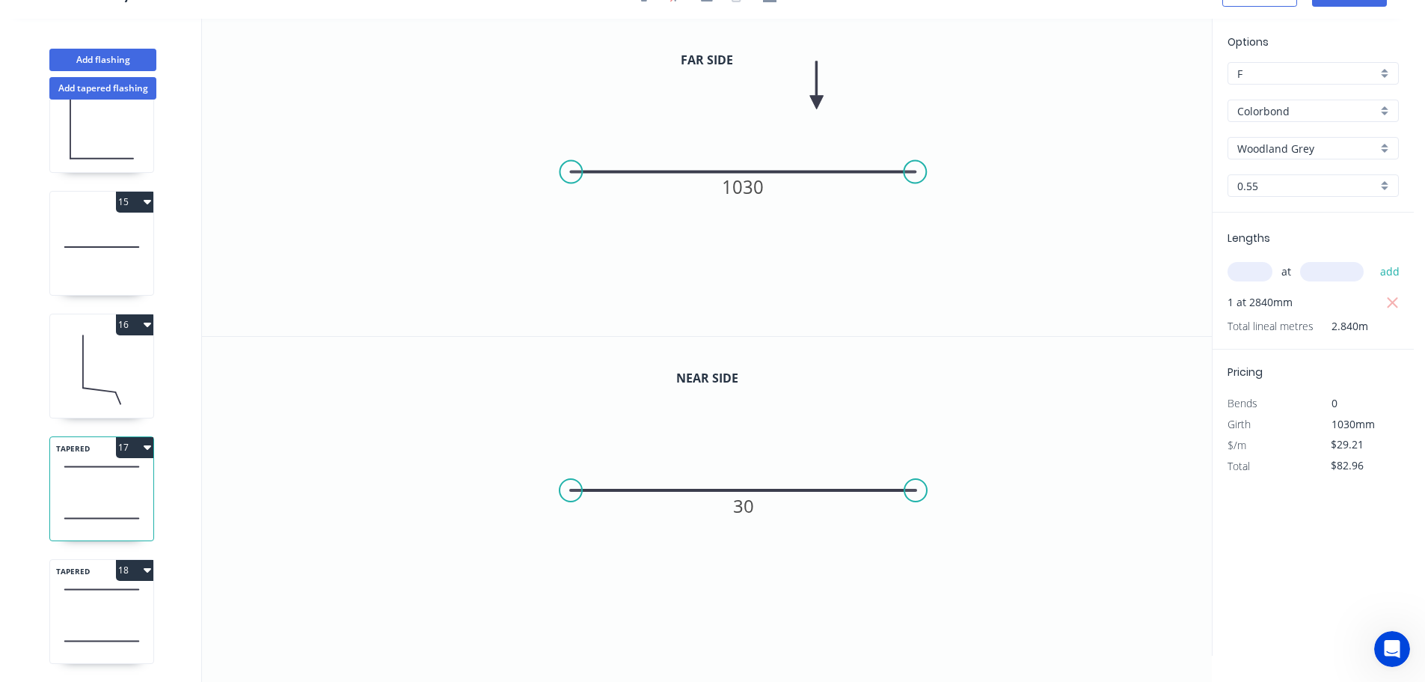
click at [111, 601] on div "TAPERED 18" at bounding box center [101, 611] width 105 height 105
click at [757, 187] on tspan "1050" at bounding box center [743, 186] width 42 height 25
click at [922, 262] on icon "0 1030" at bounding box center [707, 177] width 1010 height 317
click at [116, 496] on icon at bounding box center [101, 518] width 103 height 44
click at [131, 576] on icon at bounding box center [101, 589] width 103 height 44
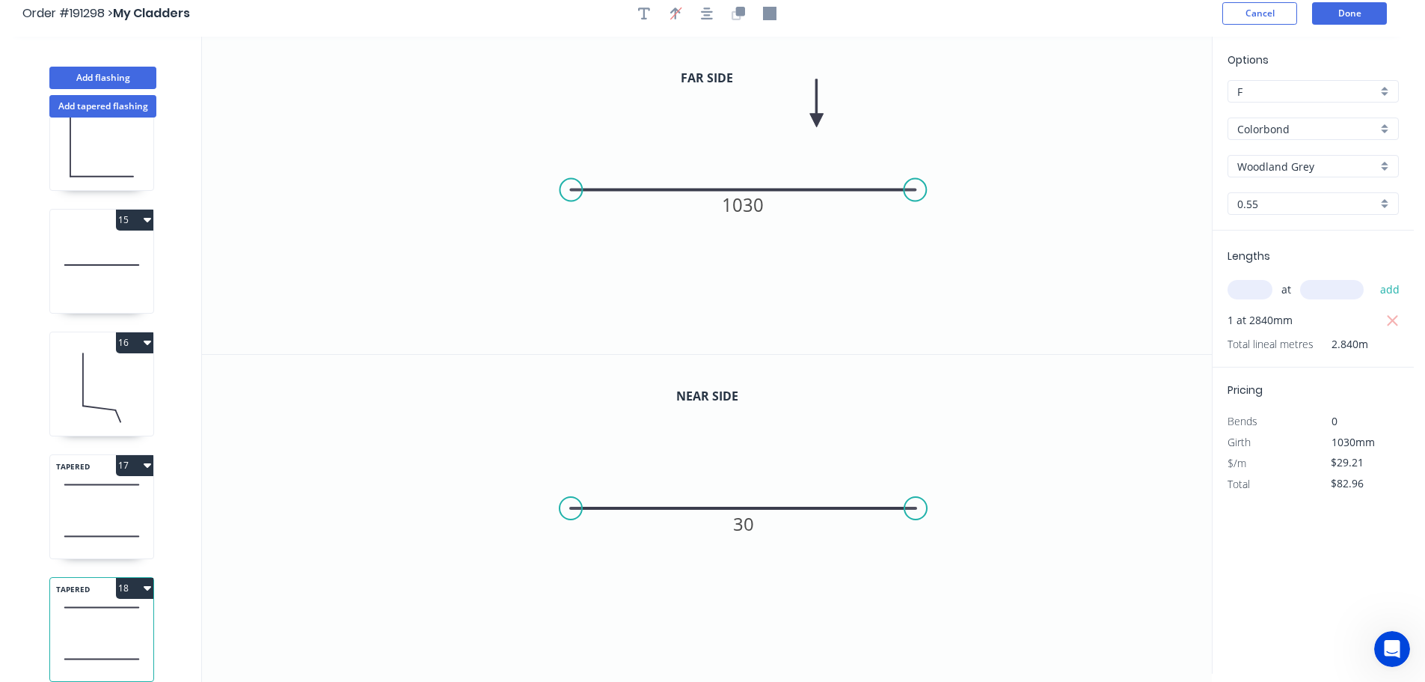
scroll to position [0, 0]
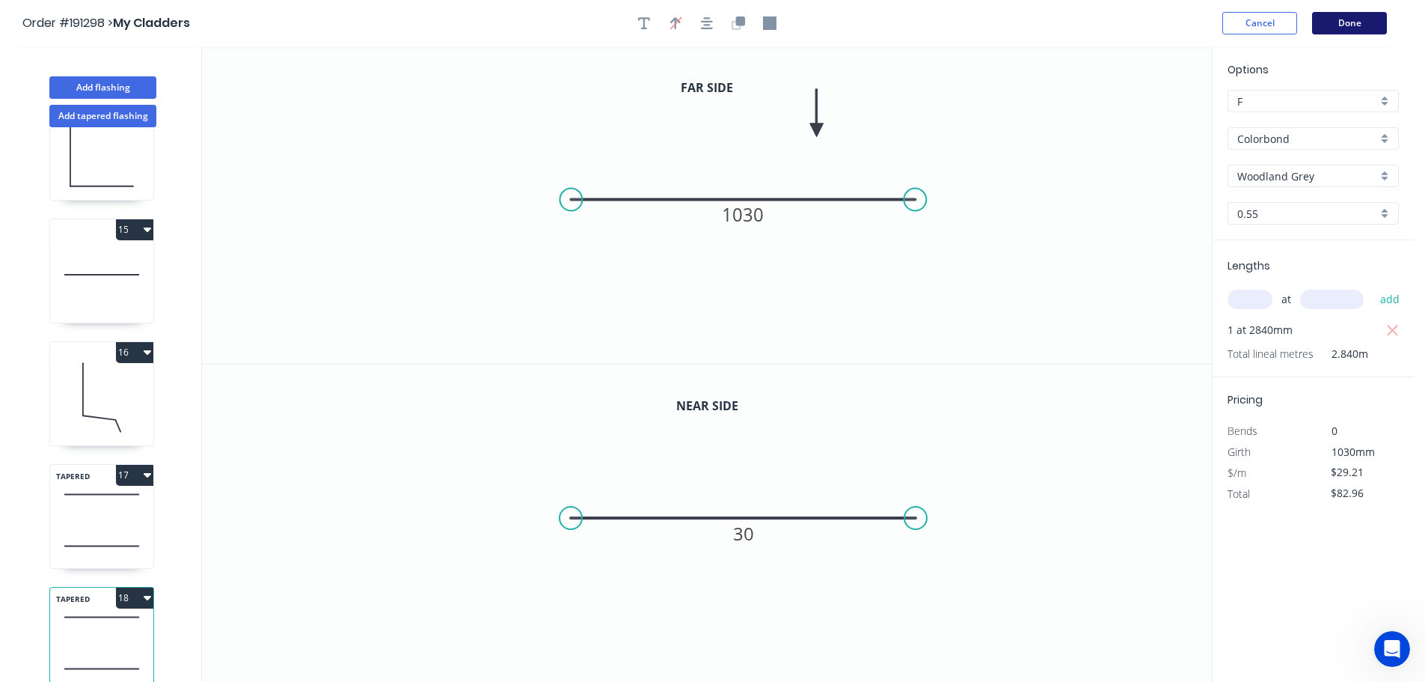
click at [1365, 19] on button "Done" at bounding box center [1349, 23] width 75 height 22
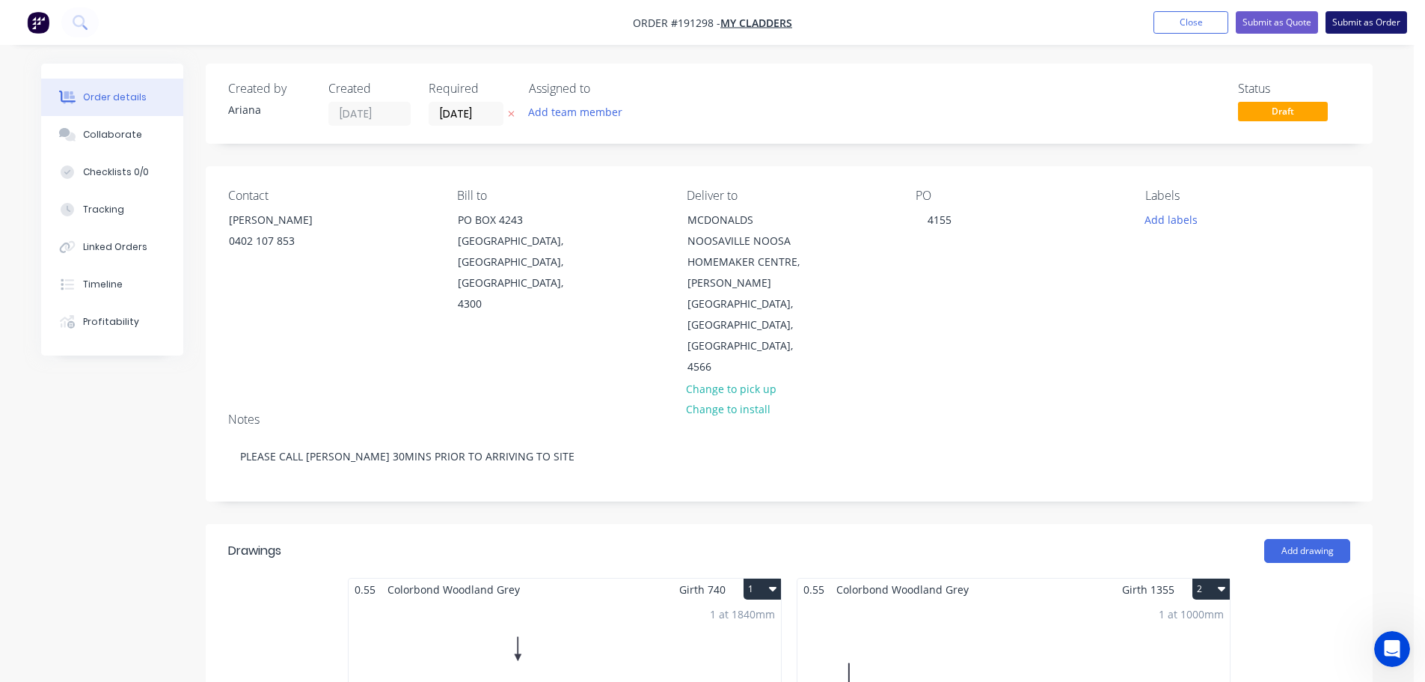
click at [1368, 22] on button "Submit as Order" at bounding box center [1367, 22] width 82 height 22
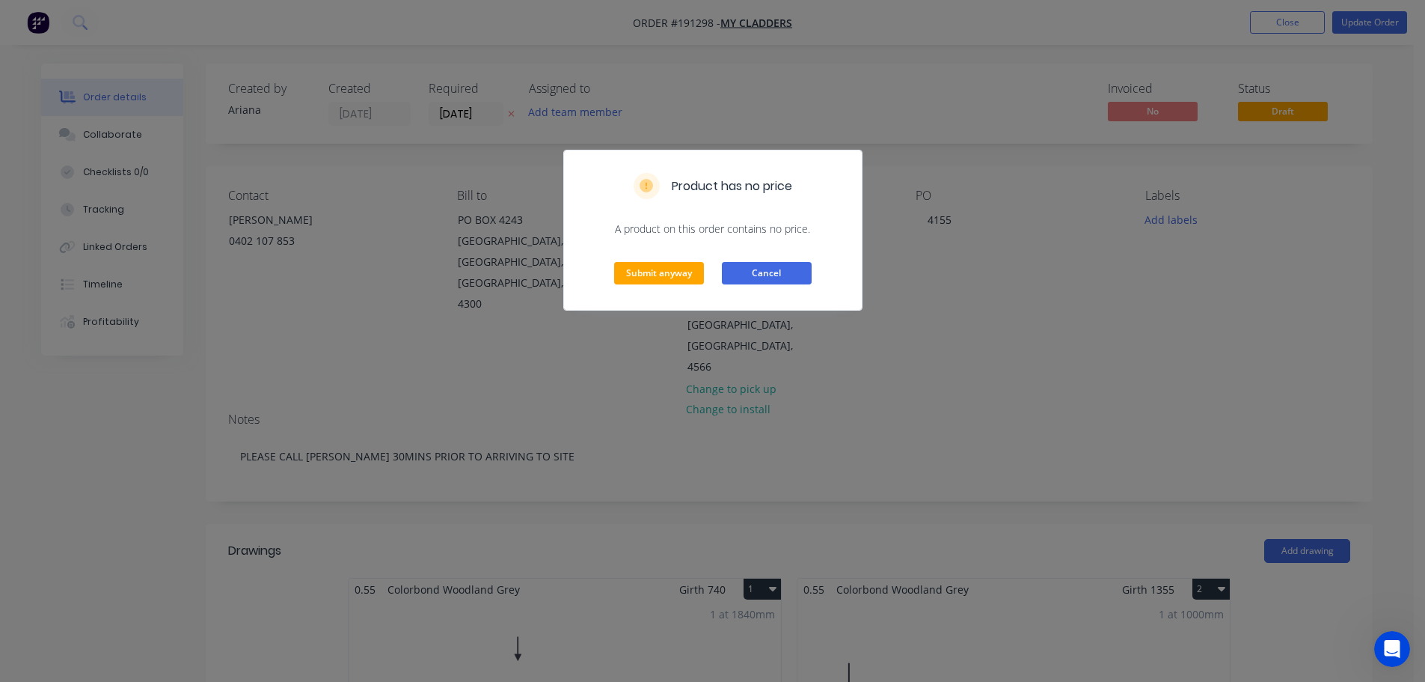
click at [777, 267] on button "Cancel" at bounding box center [767, 273] width 90 height 22
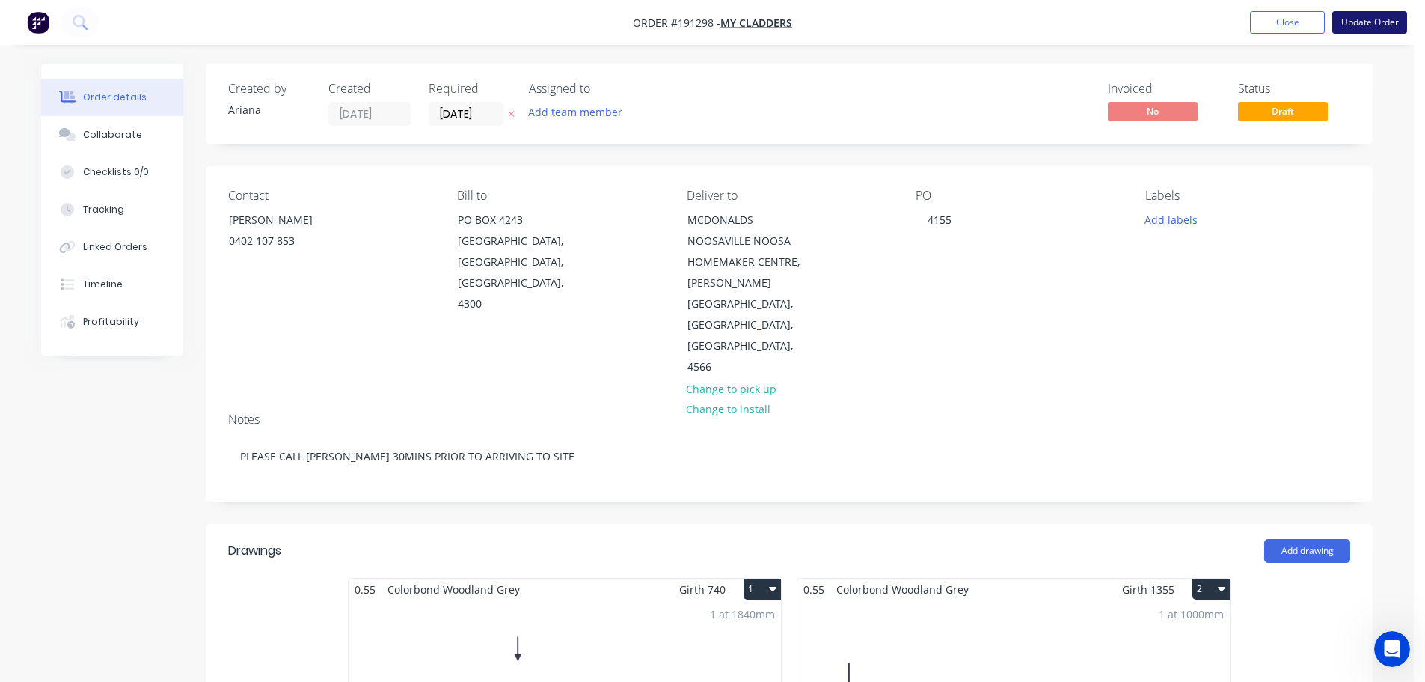
click at [1376, 25] on button "Update Order" at bounding box center [1369, 22] width 75 height 22
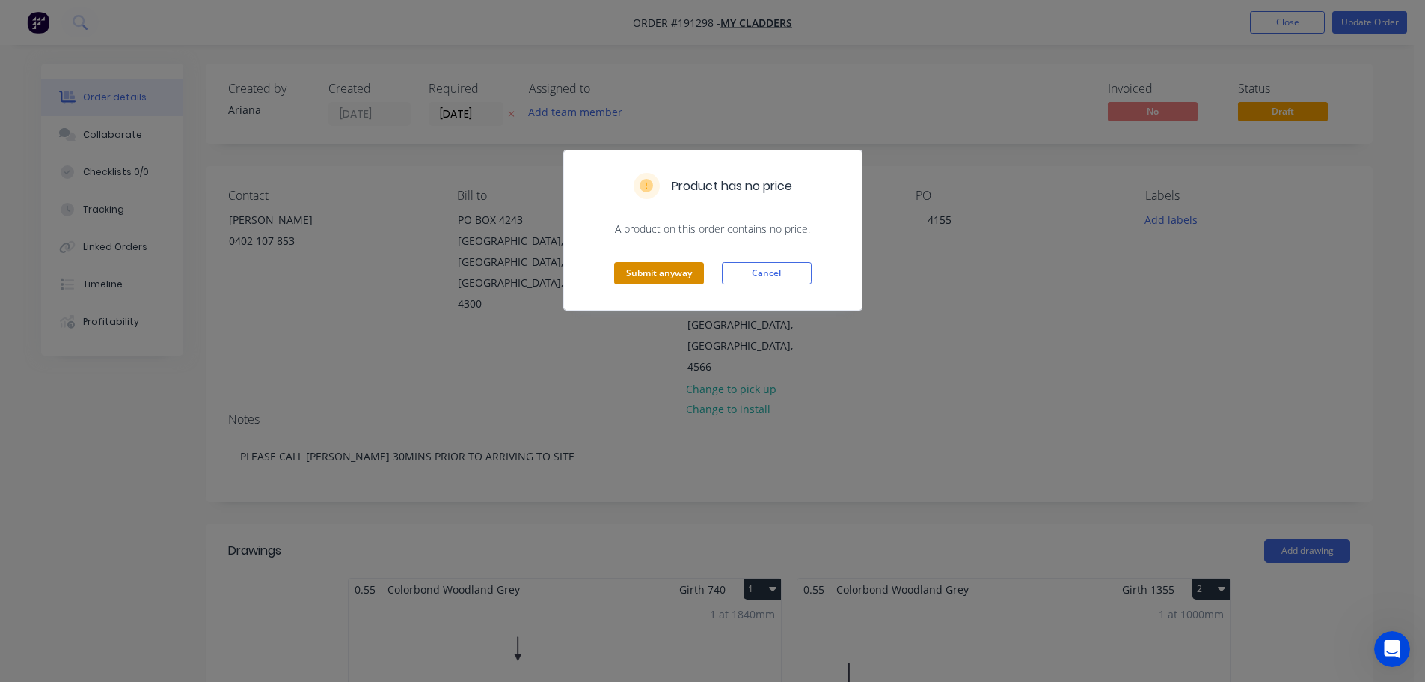
click at [663, 277] on button "Submit anyway" at bounding box center [659, 273] width 90 height 22
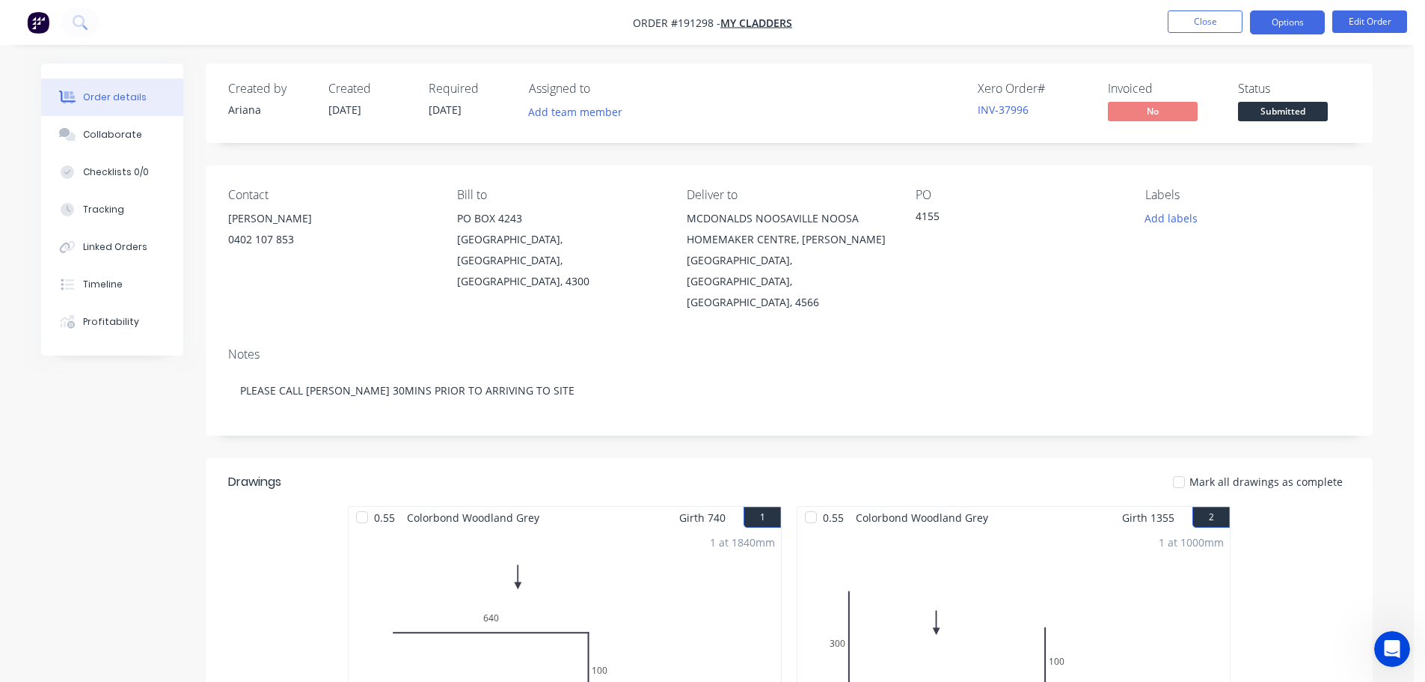
click at [1288, 23] on button "Options" at bounding box center [1287, 22] width 75 height 24
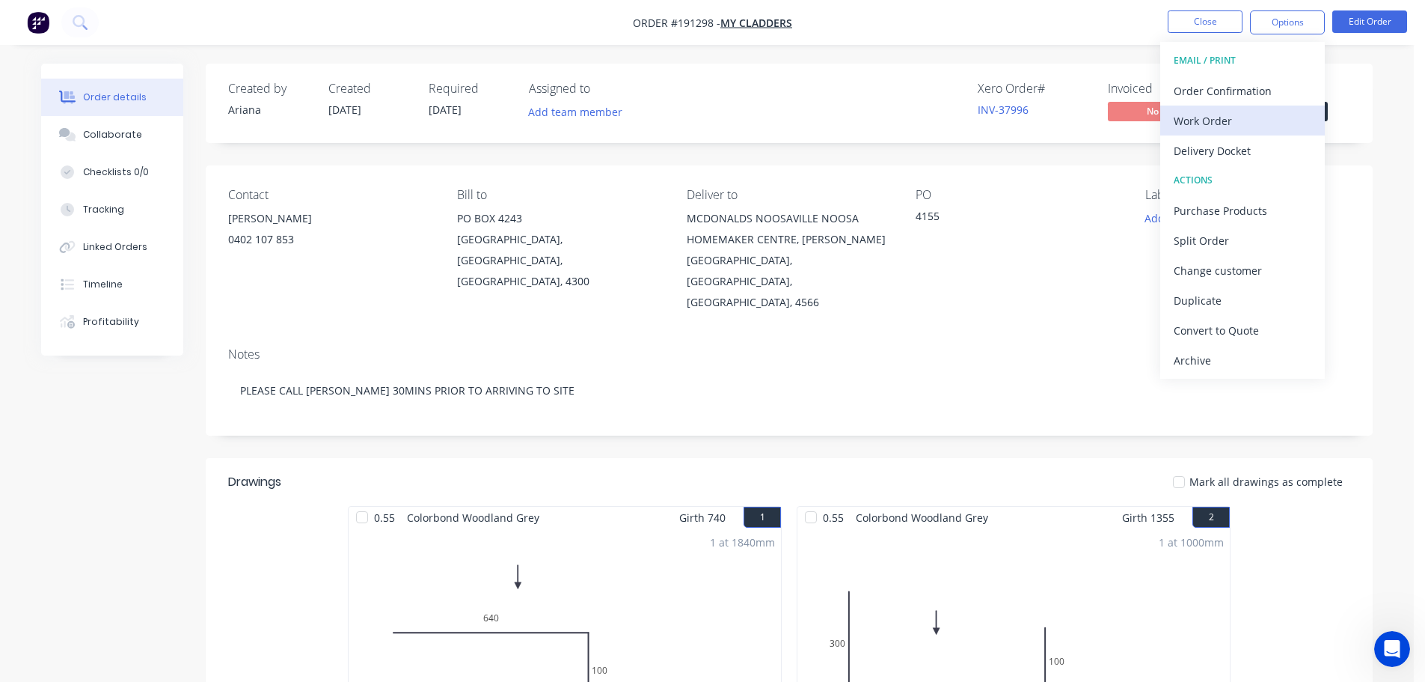
click at [1216, 123] on div "Work Order" at bounding box center [1243, 121] width 138 height 22
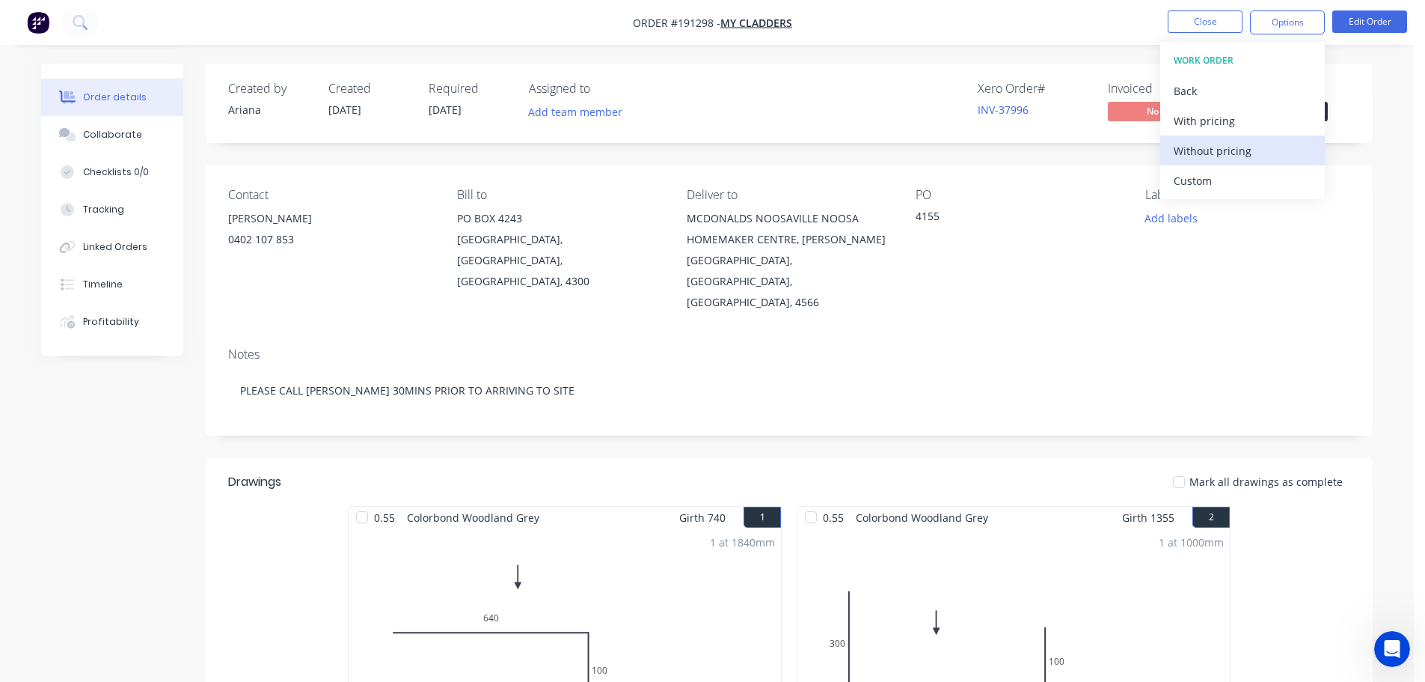
click at [1207, 154] on div "Without pricing" at bounding box center [1243, 151] width 138 height 22
click at [917, 83] on div "Xero Order # INV-37996 Invoiced No Status Submitted" at bounding box center [1015, 103] width 672 height 43
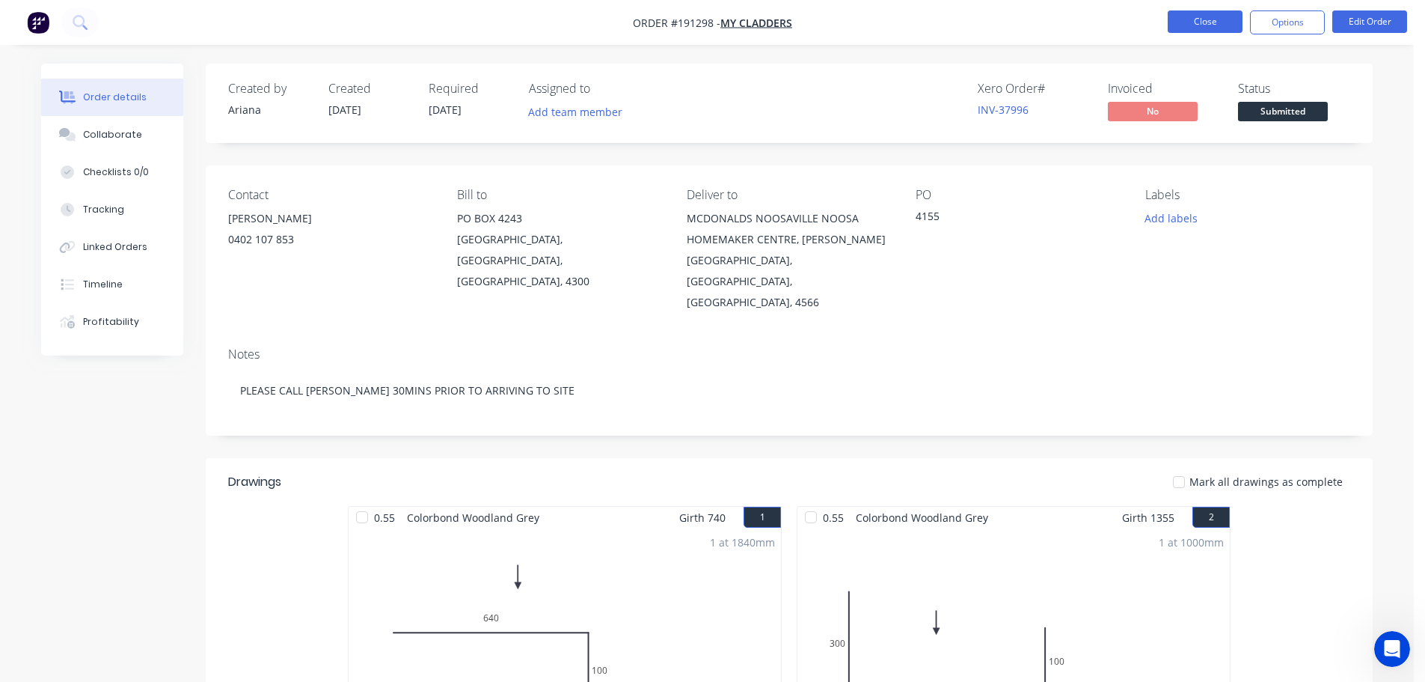
click at [1207, 21] on button "Close" at bounding box center [1205, 21] width 75 height 22
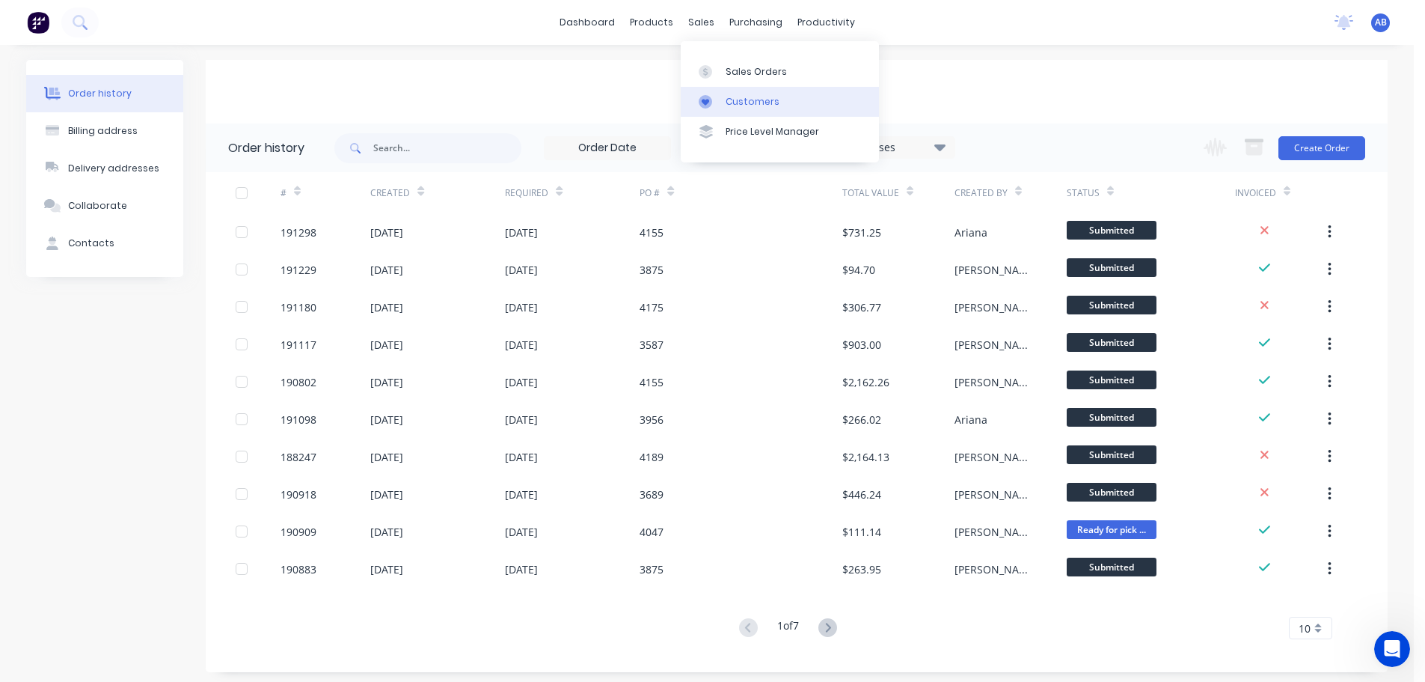
click at [746, 99] on div "Customers" at bounding box center [753, 101] width 54 height 13
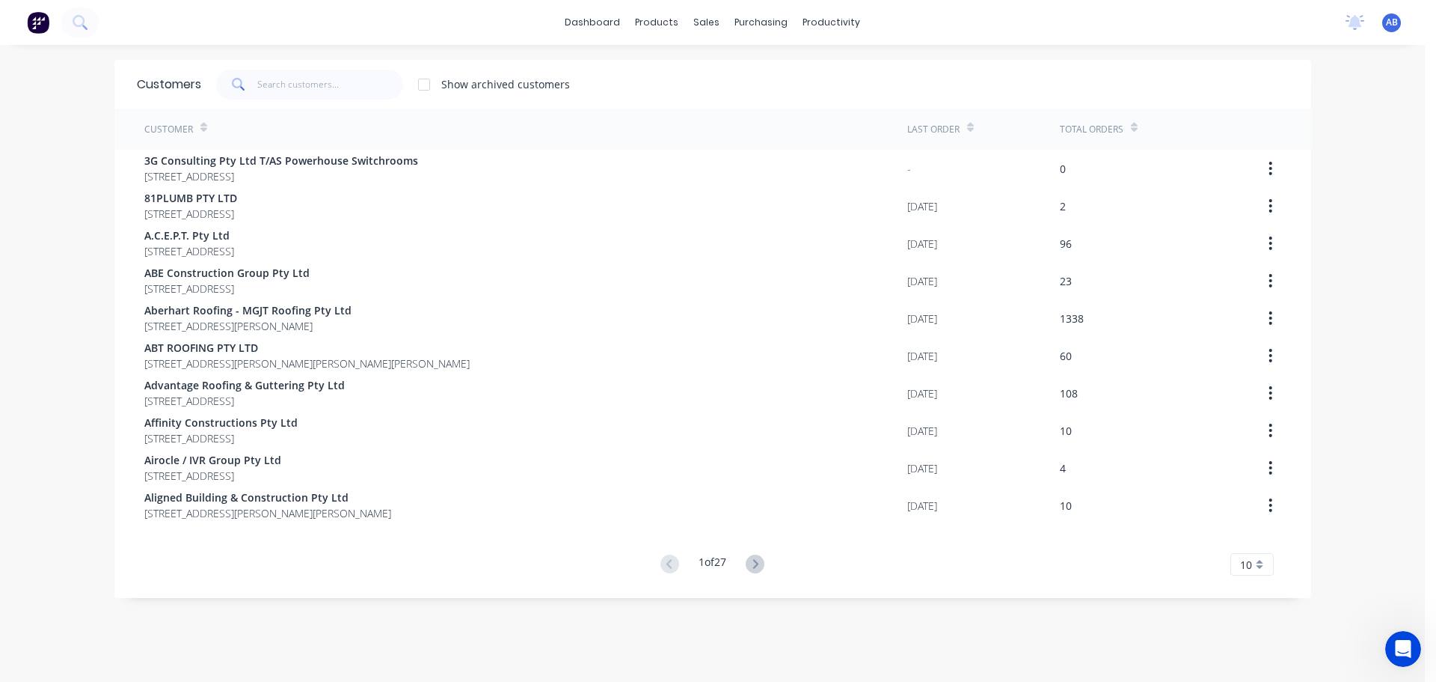
click at [943, 28] on div "dashboard products sales purchasing productivity dashboard products Product Cat…" at bounding box center [712, 22] width 1425 height 45
click at [351, 91] on input "text" at bounding box center [330, 85] width 146 height 30
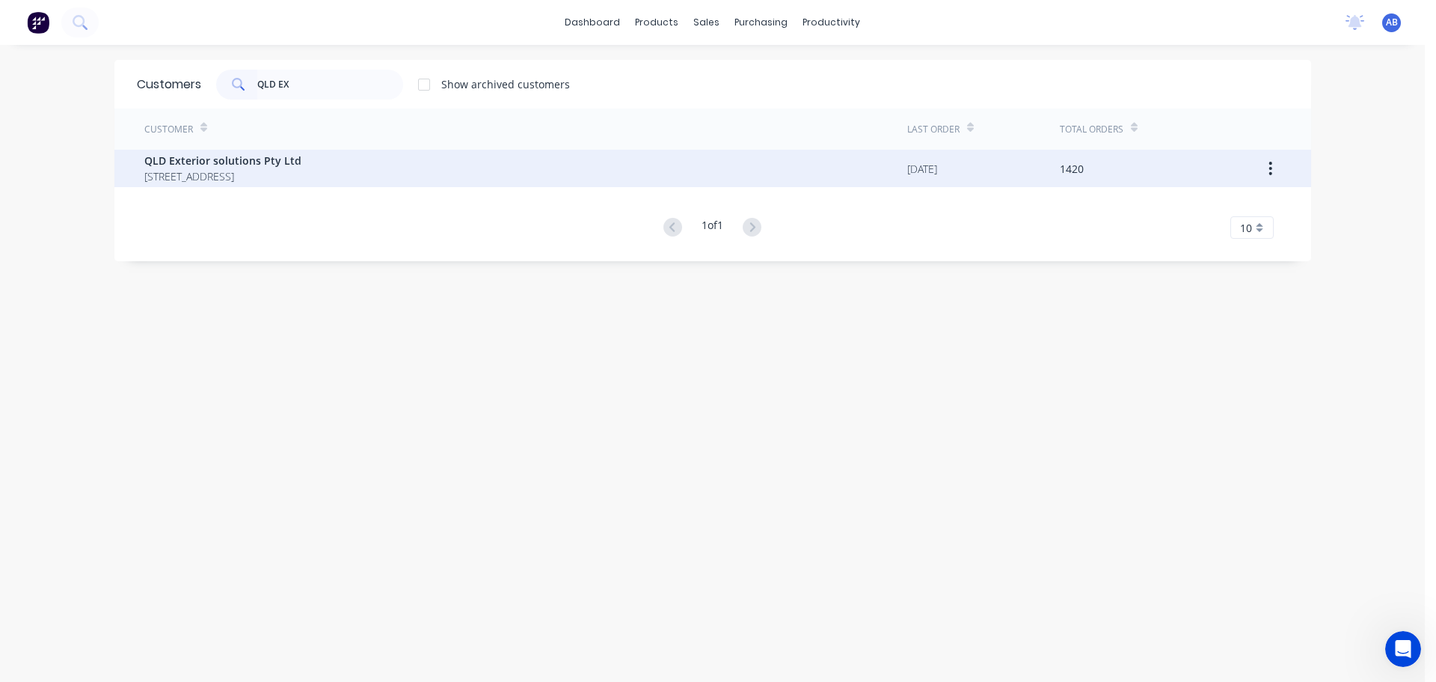
click at [222, 173] on span "[STREET_ADDRESS]" at bounding box center [222, 176] width 157 height 16
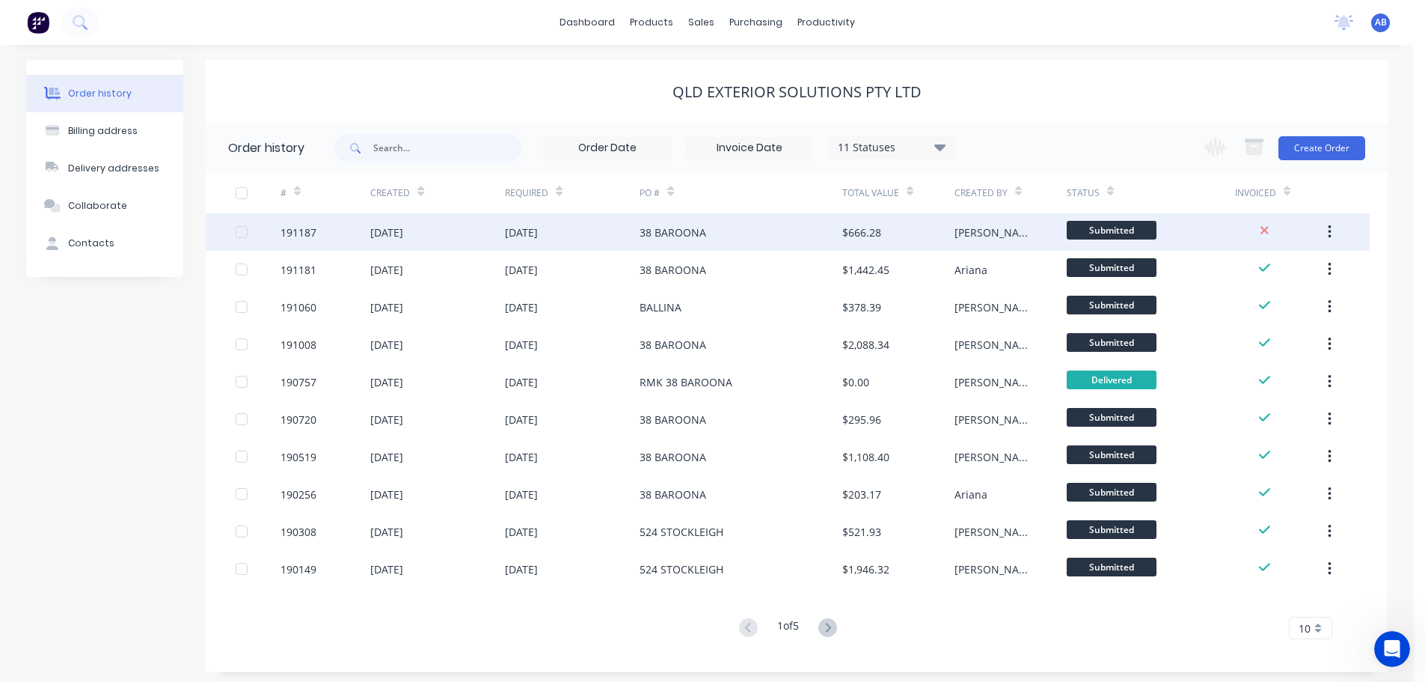
click at [747, 229] on div "38 BAROONA" at bounding box center [741, 231] width 202 height 37
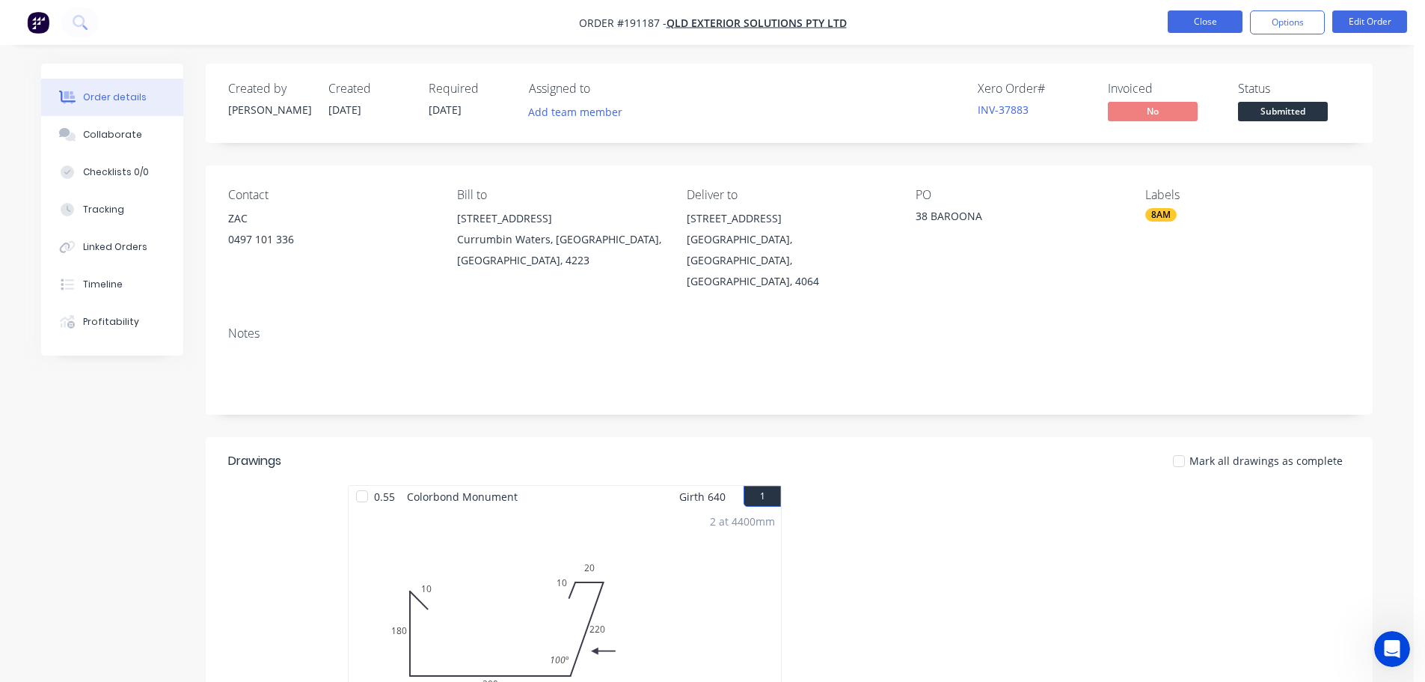
click at [1192, 16] on button "Close" at bounding box center [1205, 21] width 75 height 22
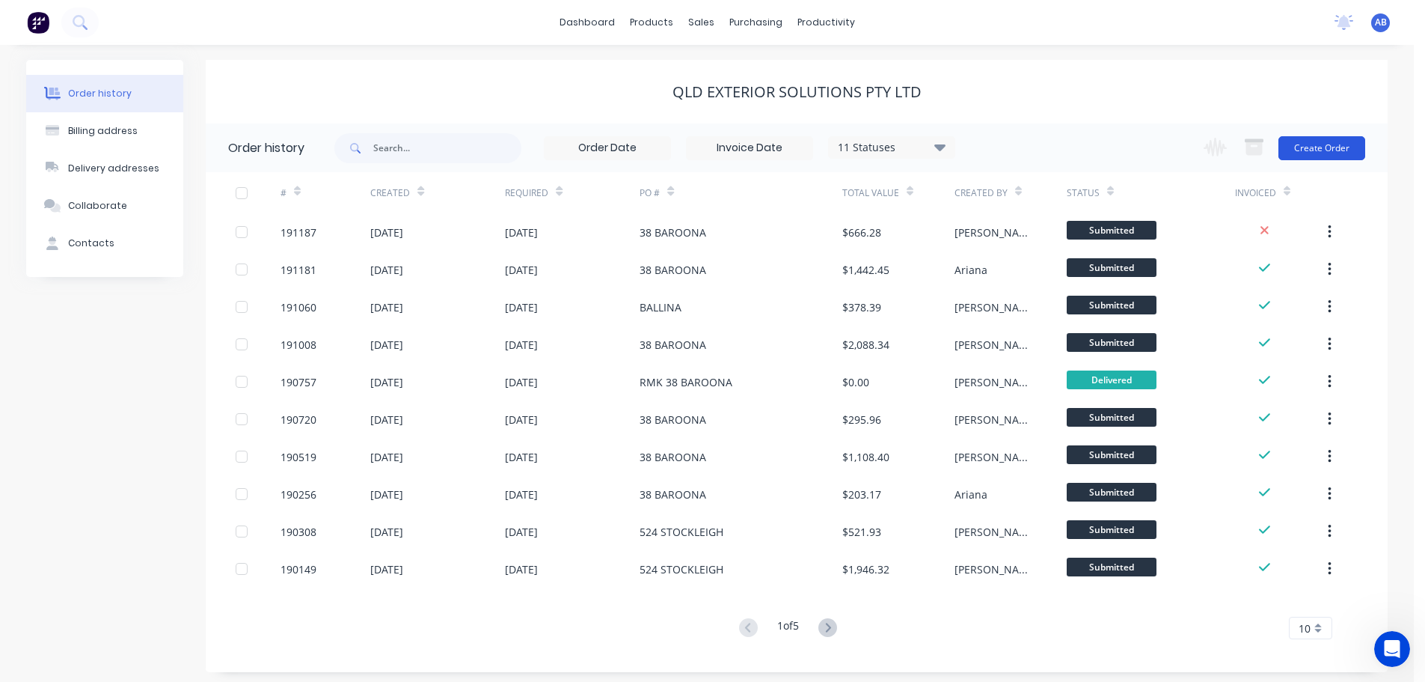
click at [1331, 142] on button "Create Order" at bounding box center [1321, 148] width 87 height 24
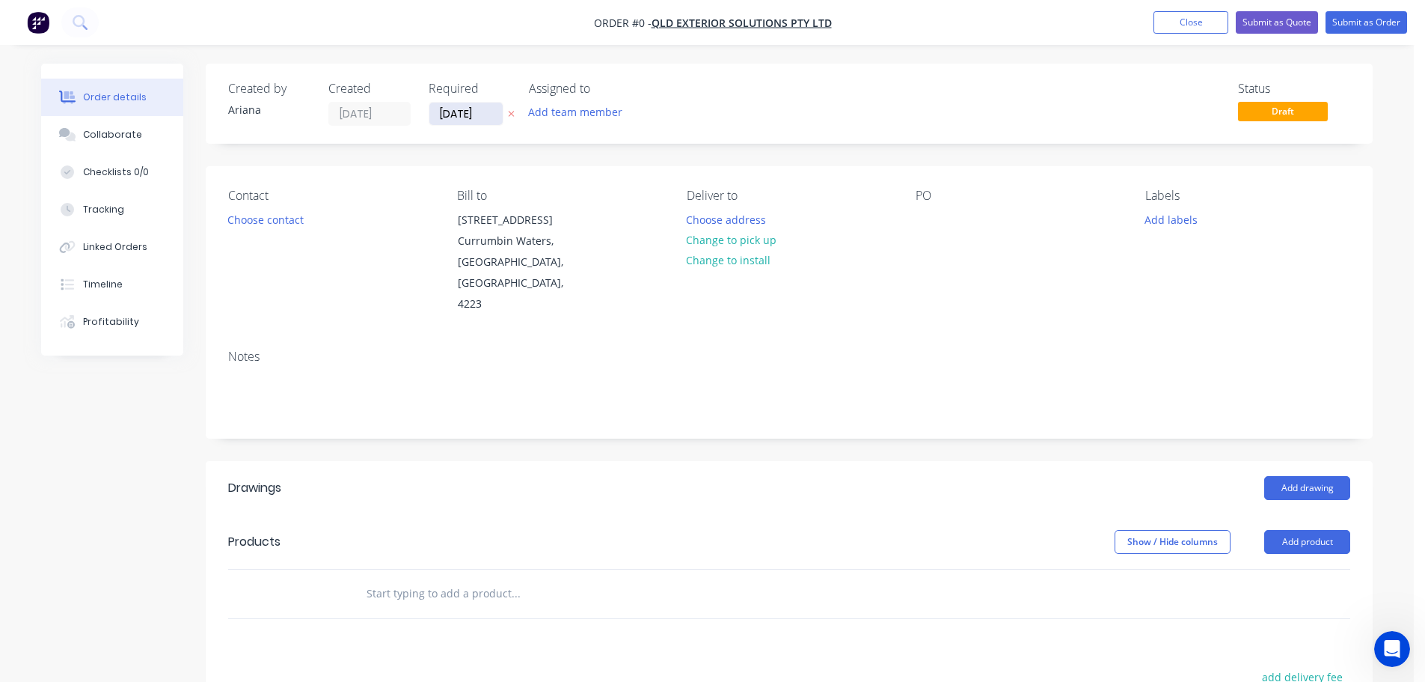
click at [450, 114] on input "[DATE]" at bounding box center [465, 113] width 73 height 22
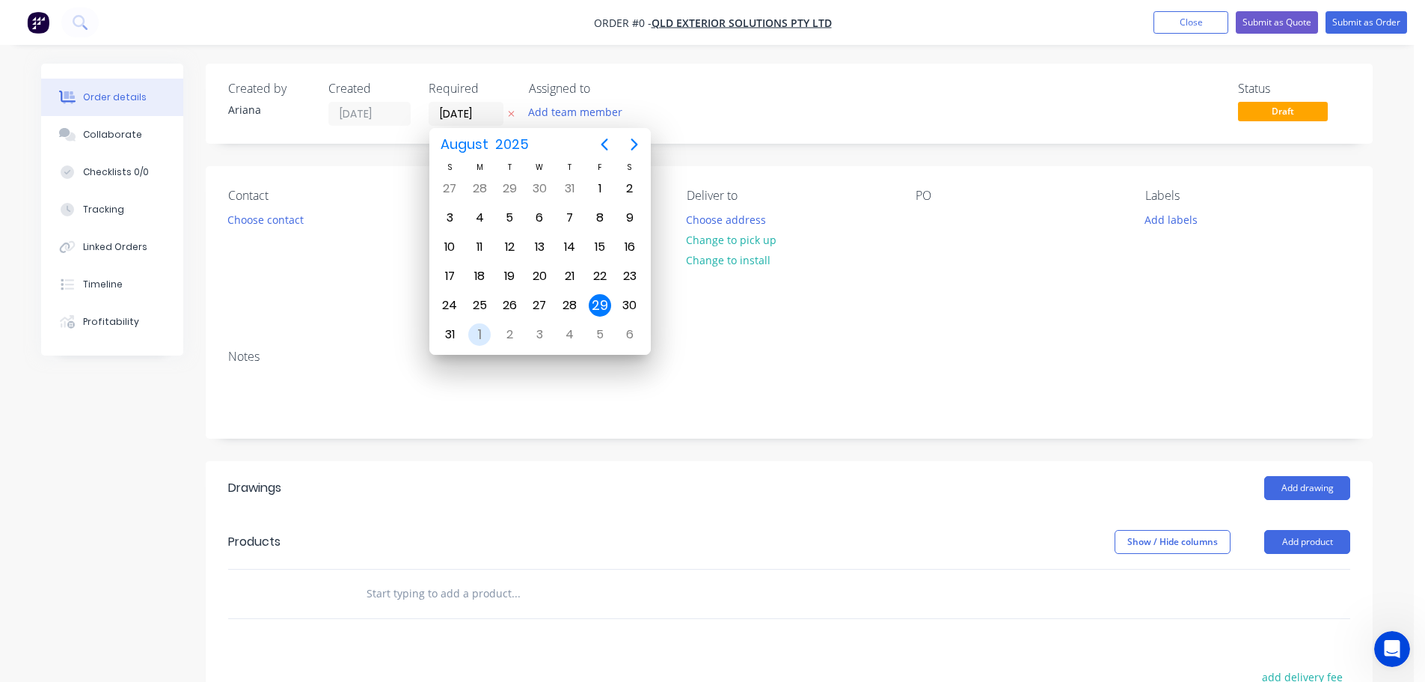
click at [477, 331] on div "1" at bounding box center [479, 334] width 22 height 22
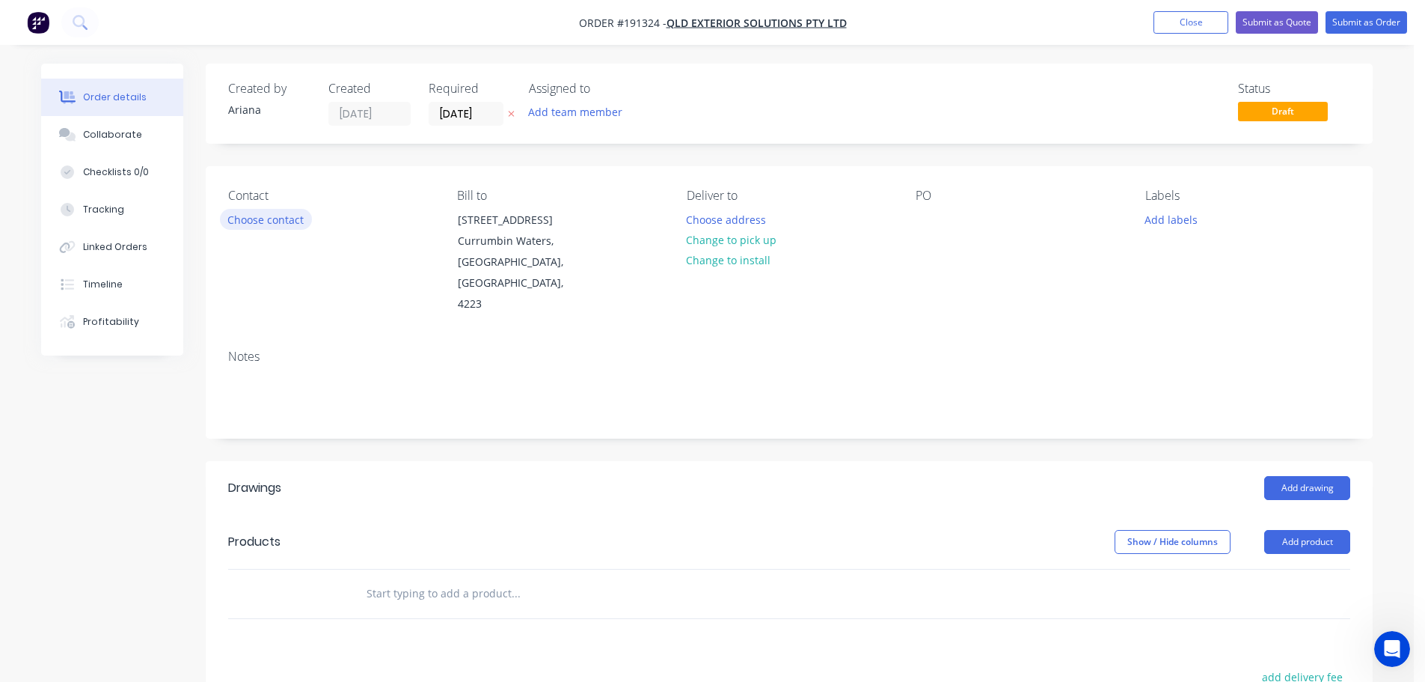
click at [283, 219] on button "Choose contact" at bounding box center [266, 219] width 92 height 20
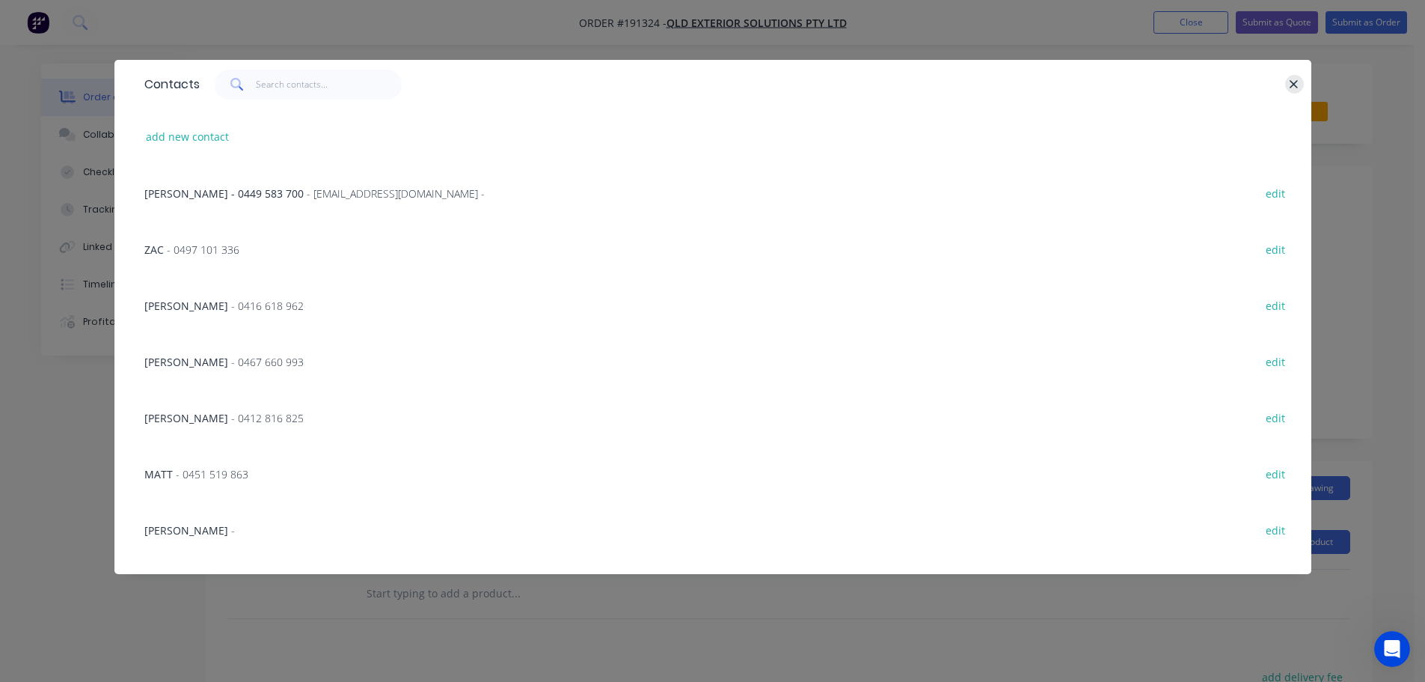
click at [1293, 82] on icon "button" at bounding box center [1294, 84] width 10 height 13
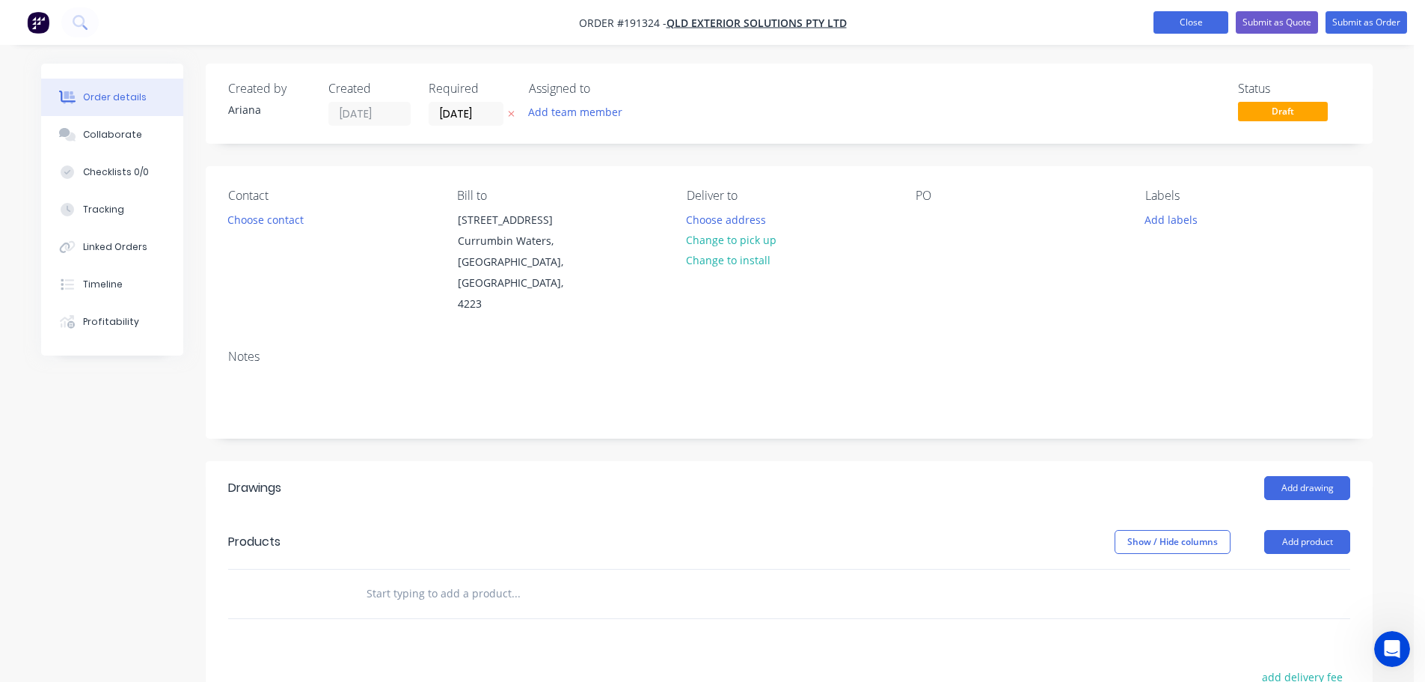
click at [1188, 25] on button "Close" at bounding box center [1191, 22] width 75 height 22
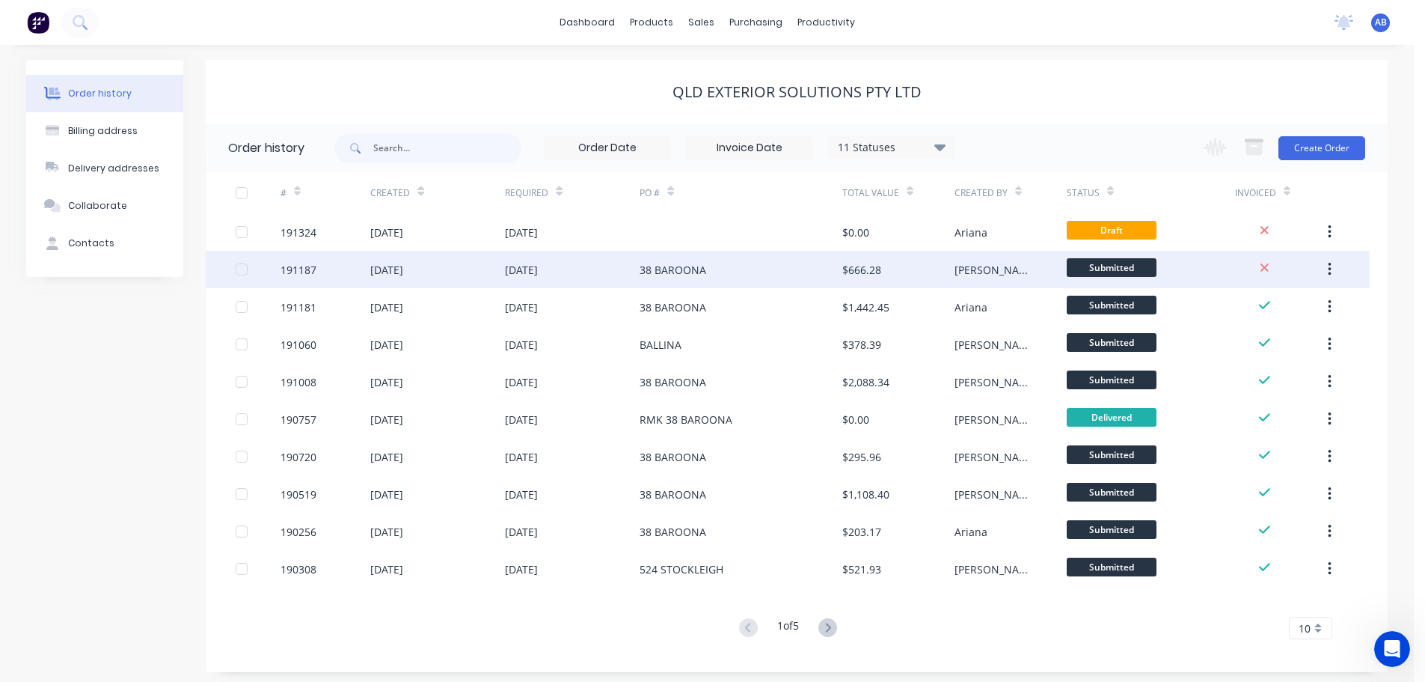
click at [729, 272] on div "38 BAROONA" at bounding box center [741, 269] width 202 height 37
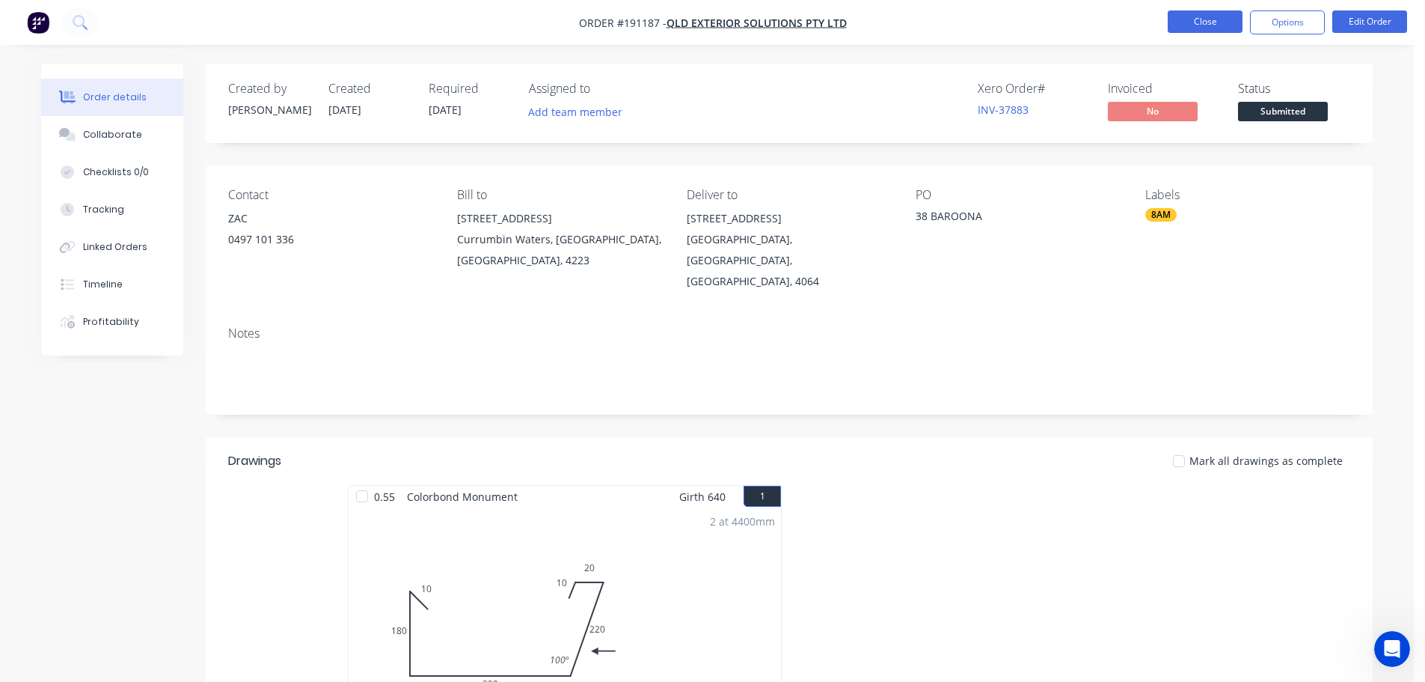
click at [1209, 21] on button "Close" at bounding box center [1205, 21] width 75 height 22
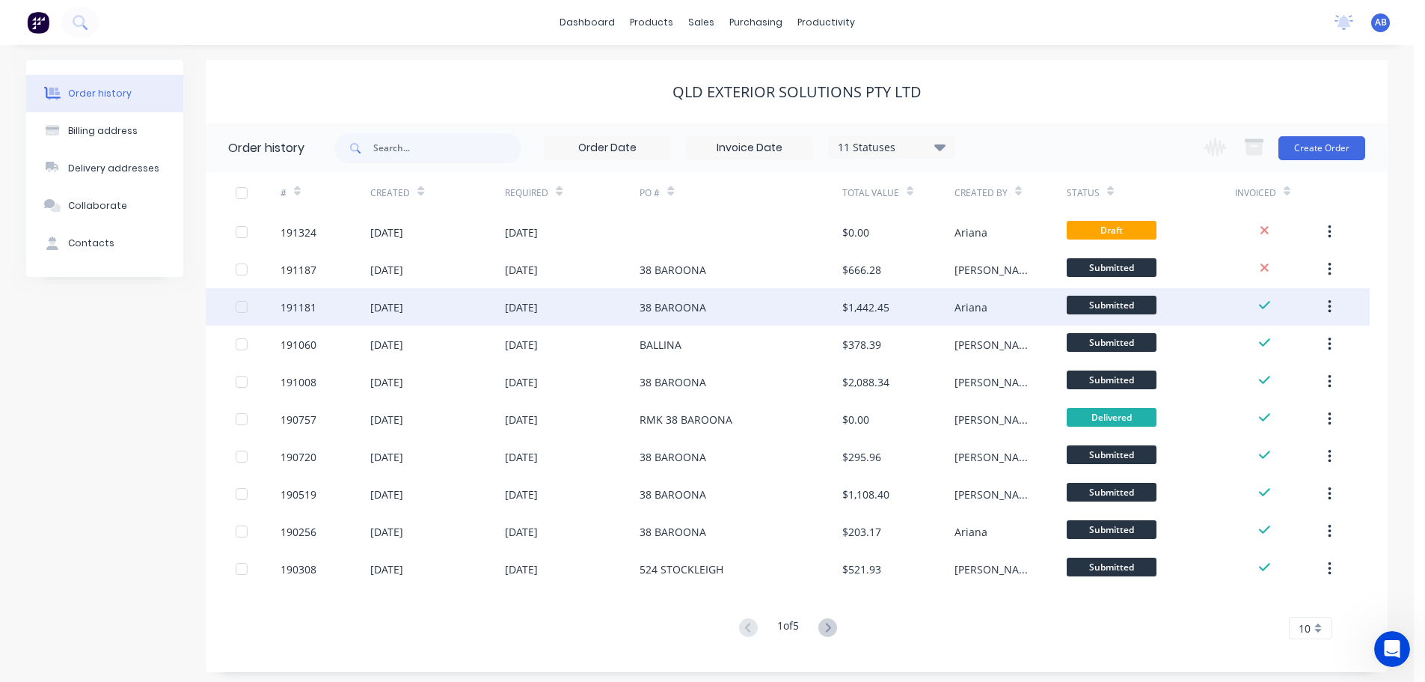
click at [685, 307] on div "38 BAROONA" at bounding box center [673, 307] width 67 height 16
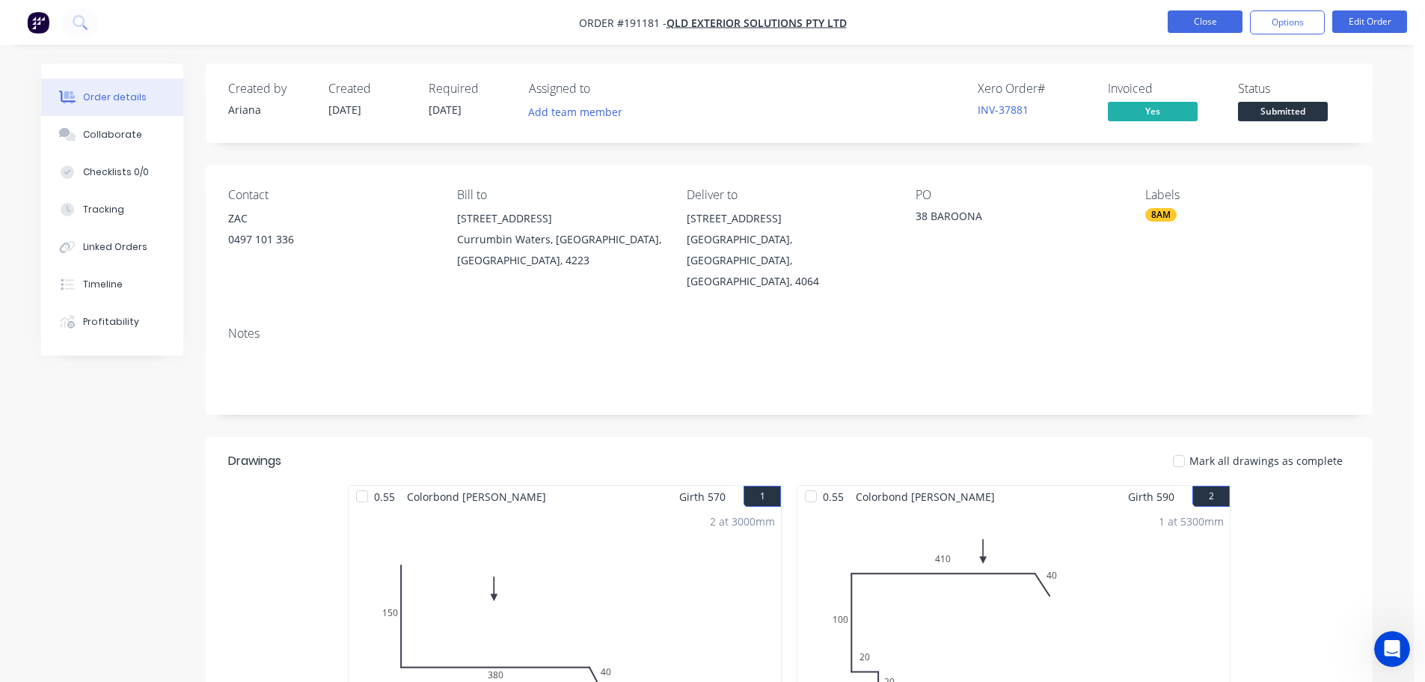
click at [1198, 17] on button "Close" at bounding box center [1205, 21] width 75 height 22
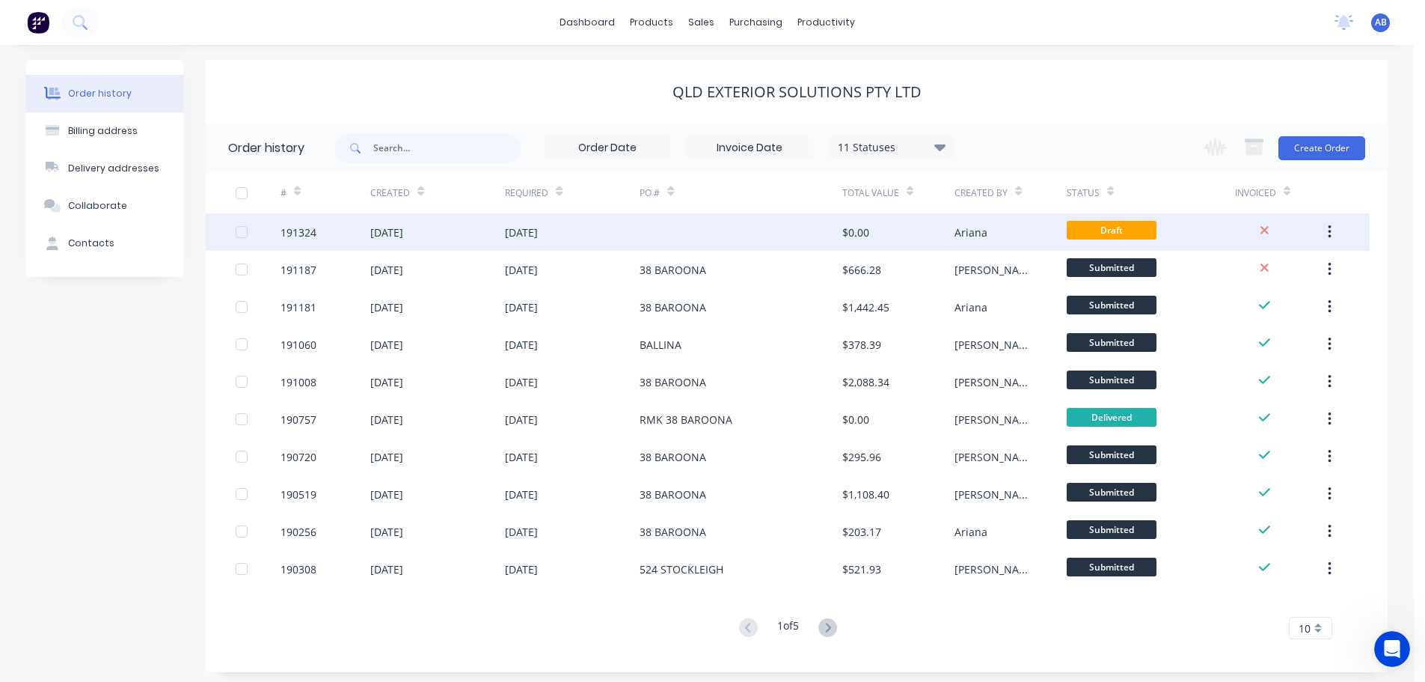
click at [716, 233] on div at bounding box center [741, 231] width 202 height 37
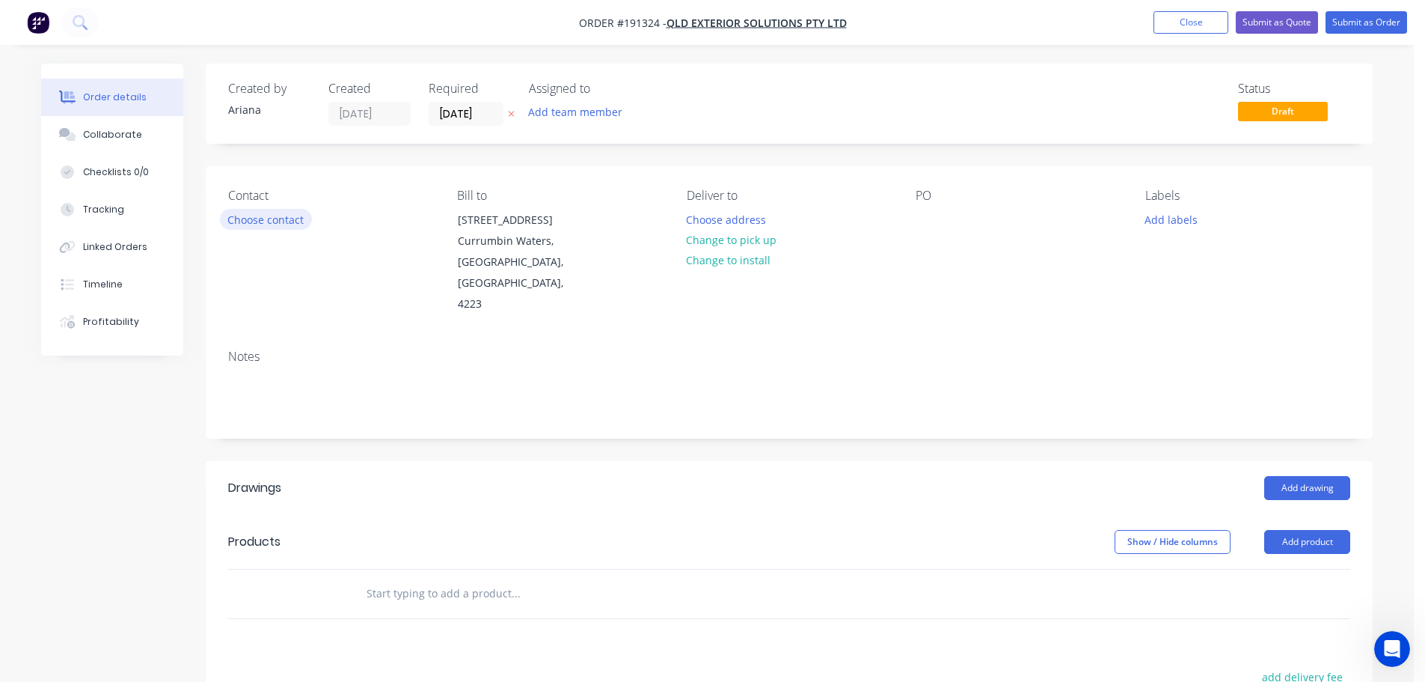
click at [273, 221] on button "Choose contact" at bounding box center [266, 219] width 92 height 20
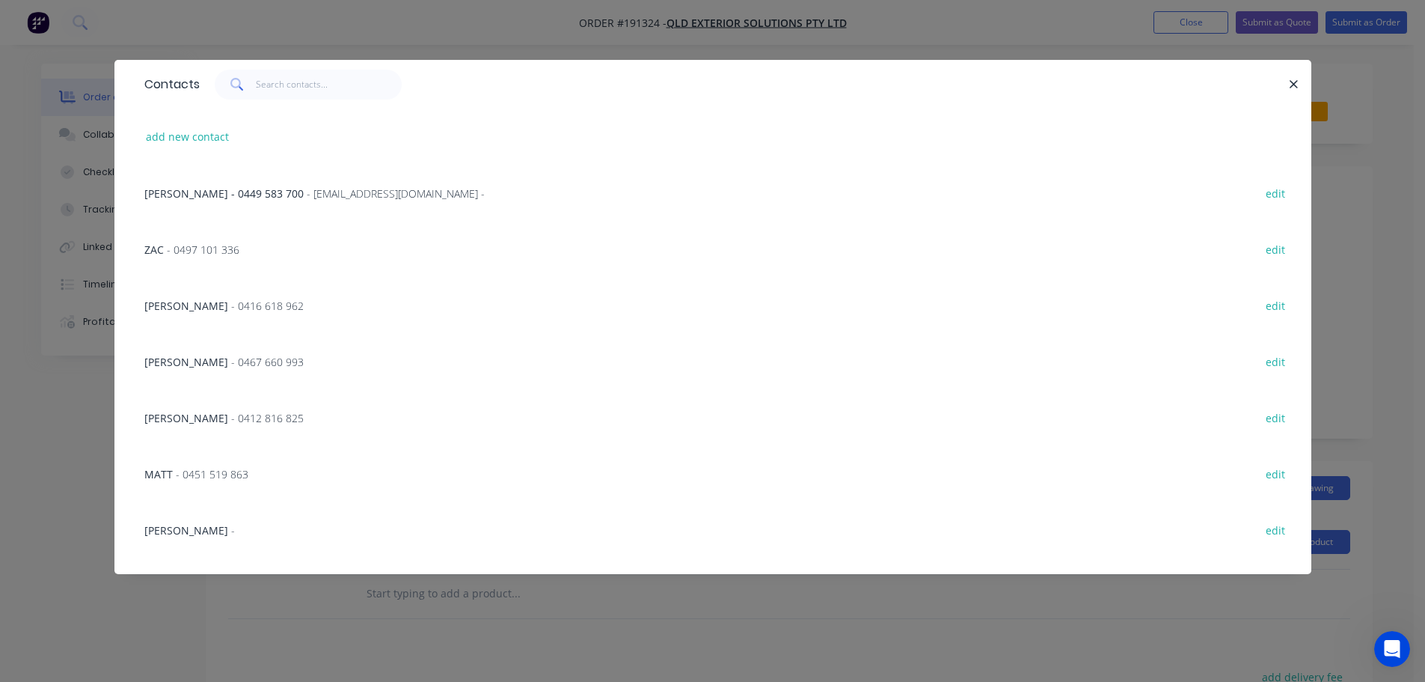
click at [202, 251] on span "- 0497 101 336" at bounding box center [203, 249] width 73 height 14
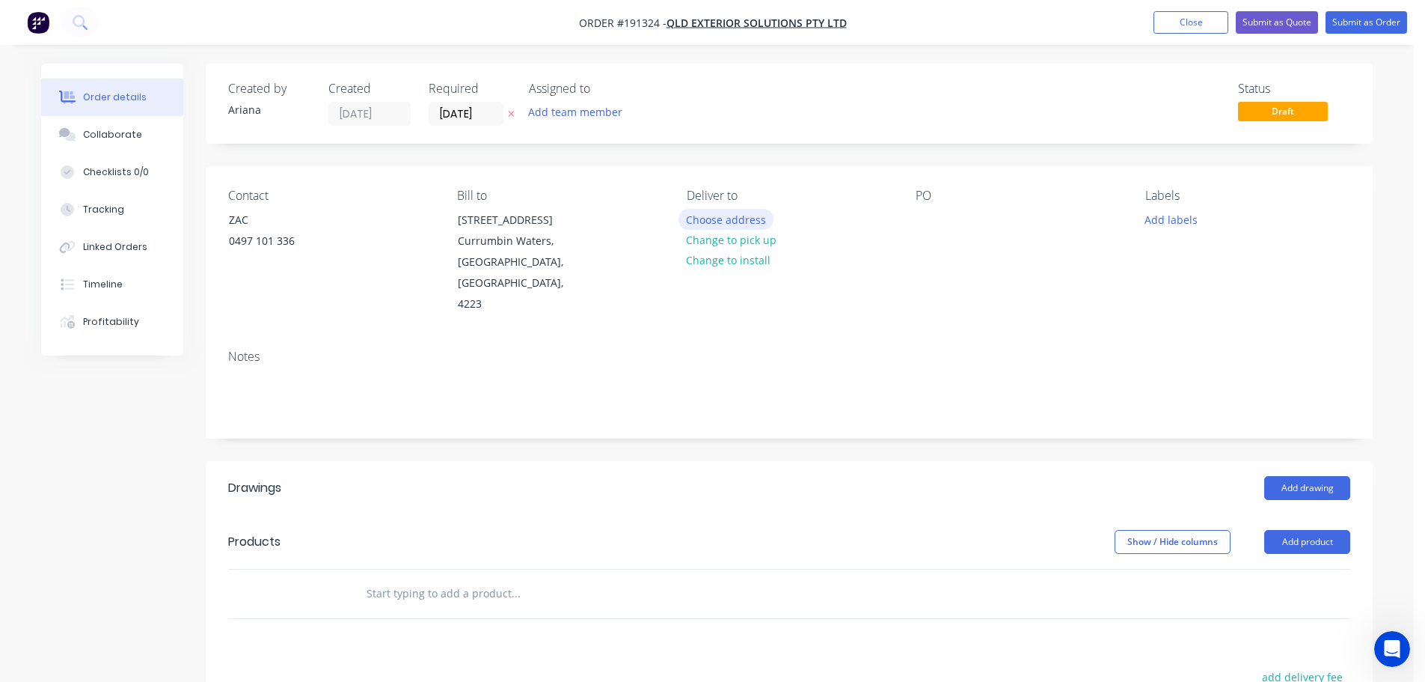
click at [742, 223] on button "Choose address" at bounding box center [727, 219] width 96 height 20
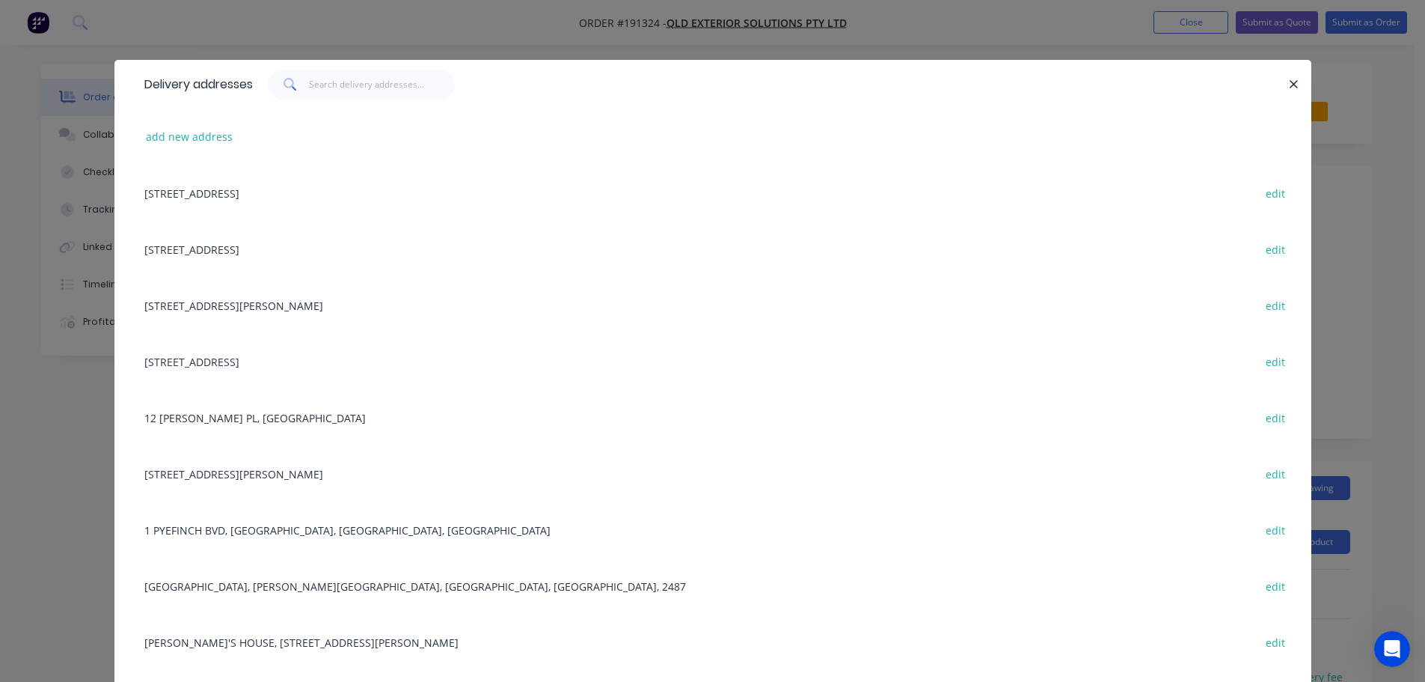
click at [280, 249] on div "[STREET_ADDRESS] edit" at bounding box center [713, 249] width 1152 height 56
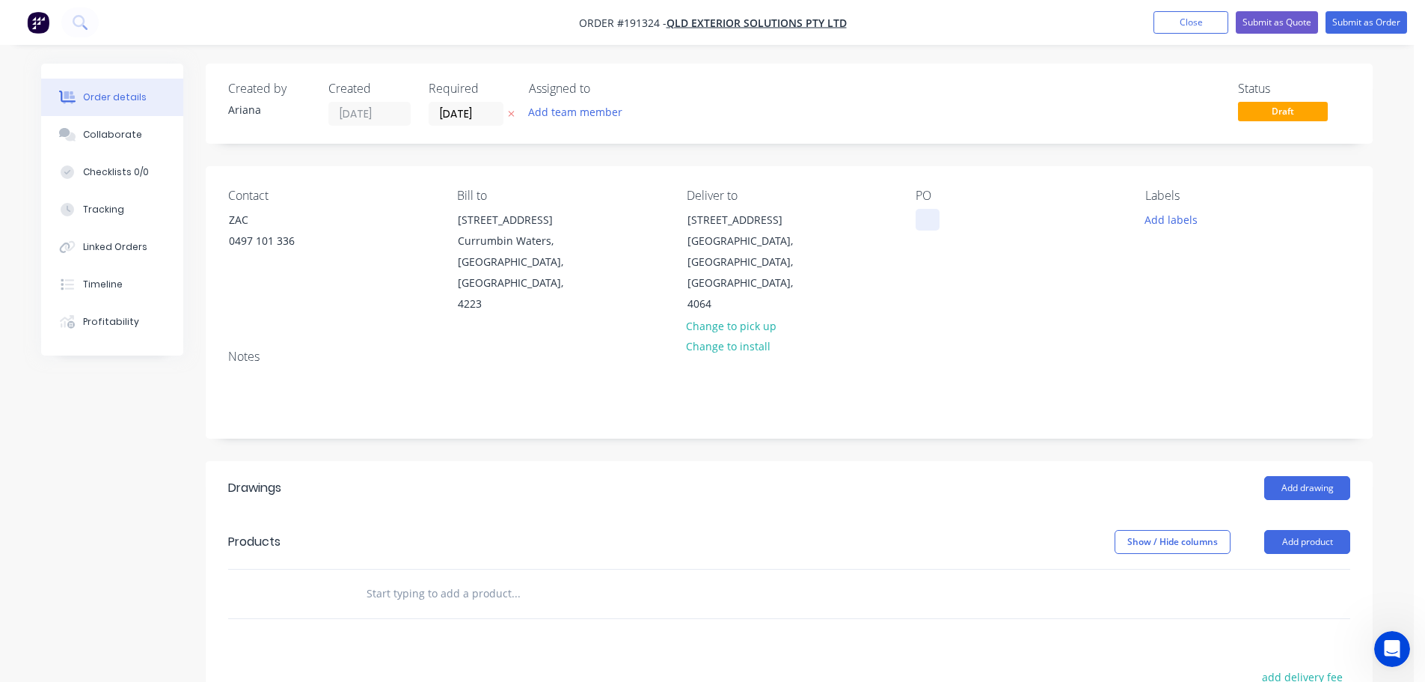
click at [931, 223] on div at bounding box center [928, 220] width 24 height 22
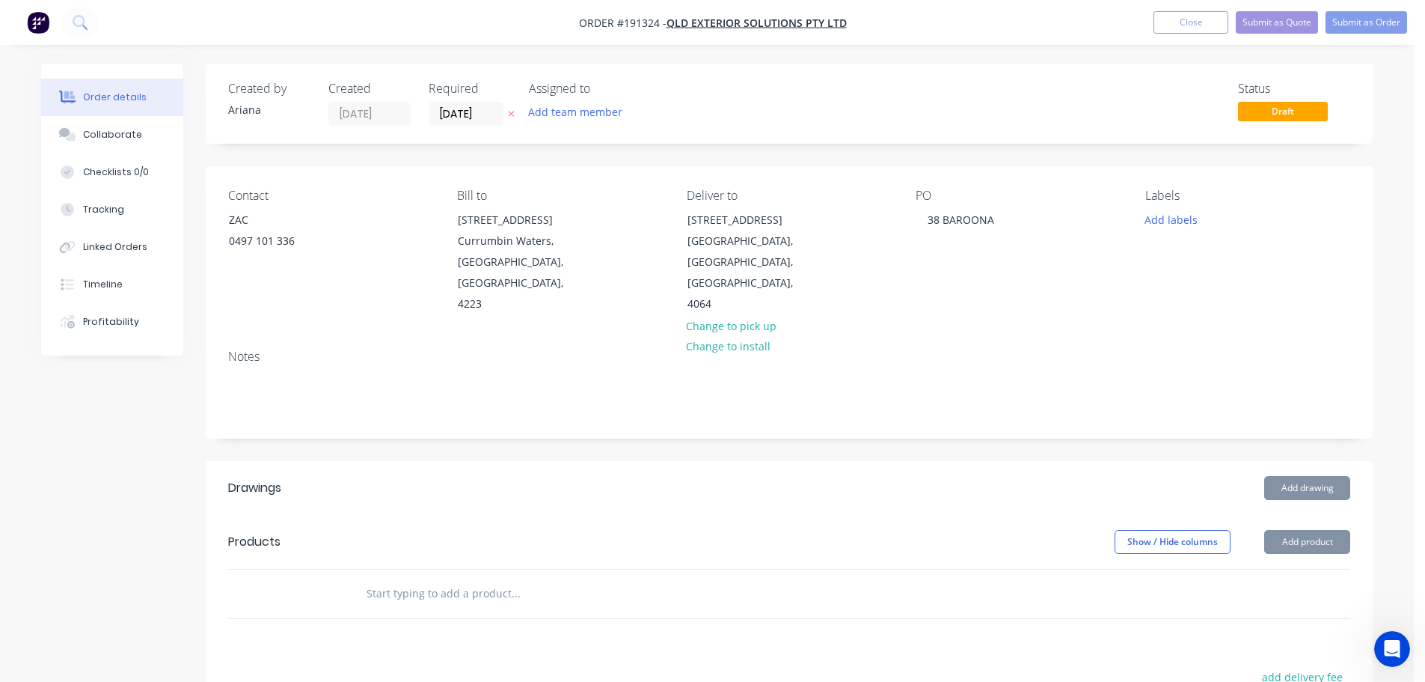
click at [1061, 279] on div "PO 38 BAROONA" at bounding box center [1018, 252] width 205 height 126
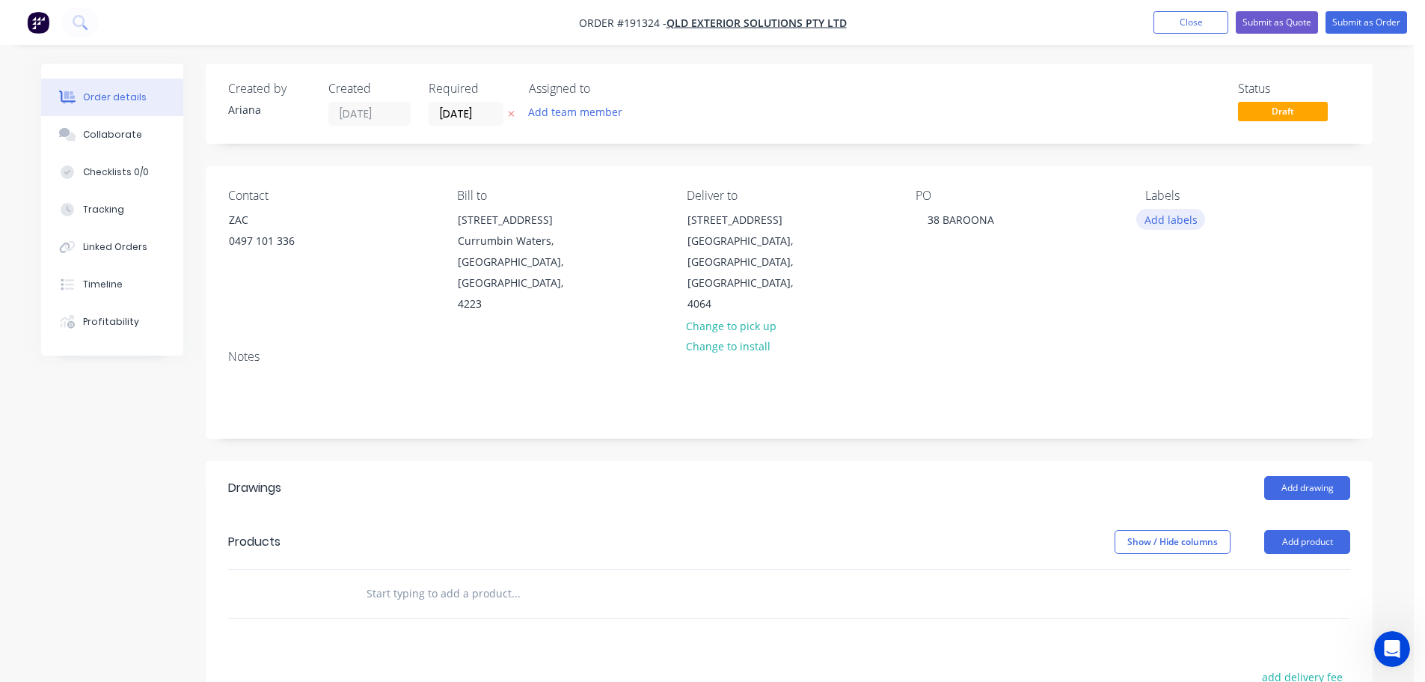
click at [1166, 218] on button "Add labels" at bounding box center [1170, 219] width 69 height 20
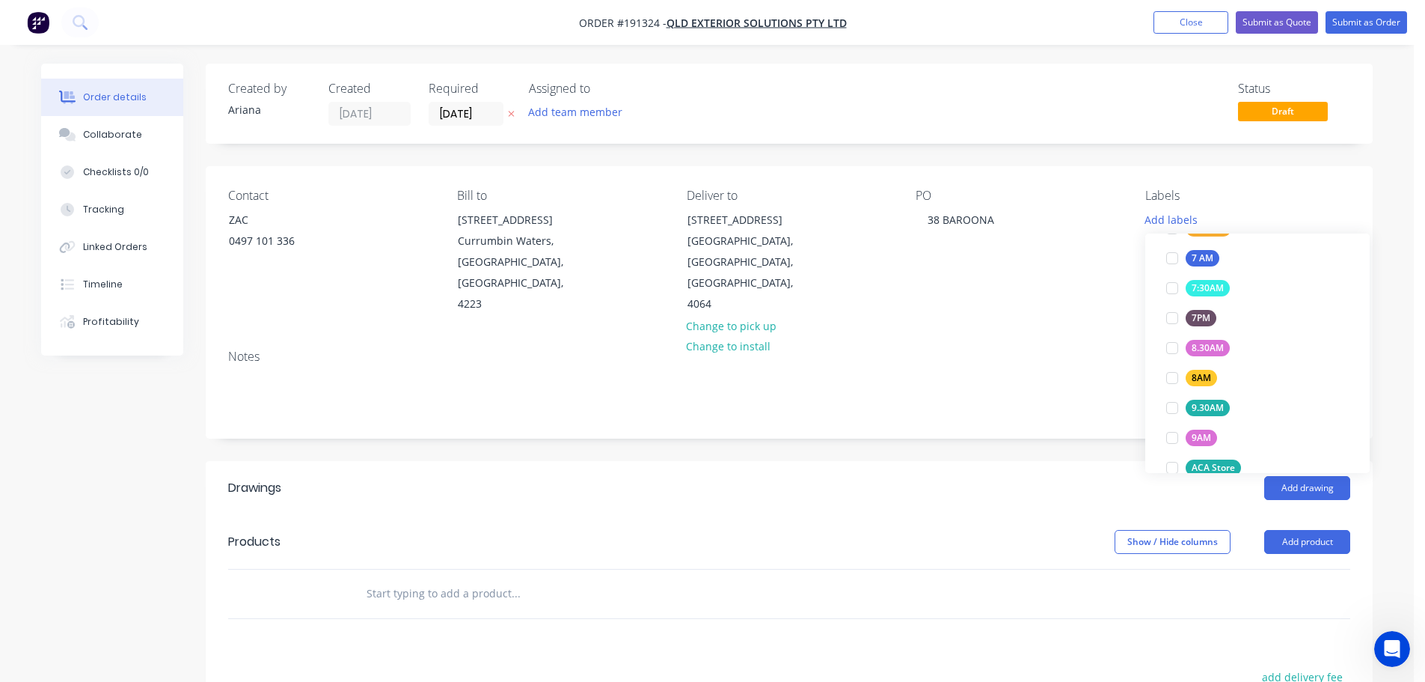
scroll to position [430, 0]
click at [1169, 368] on div at bounding box center [1172, 372] width 30 height 30
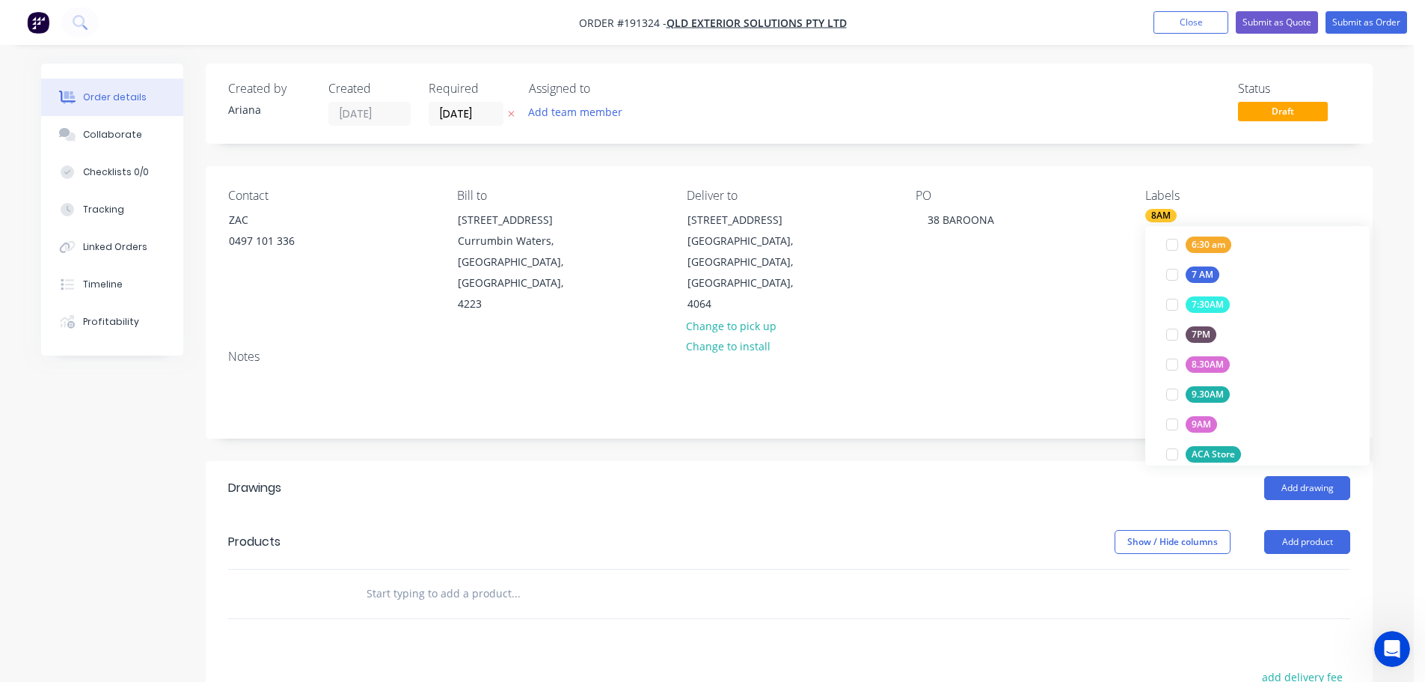
scroll to position [0, 0]
click at [1082, 349] on div "Notes" at bounding box center [789, 356] width 1122 height 14
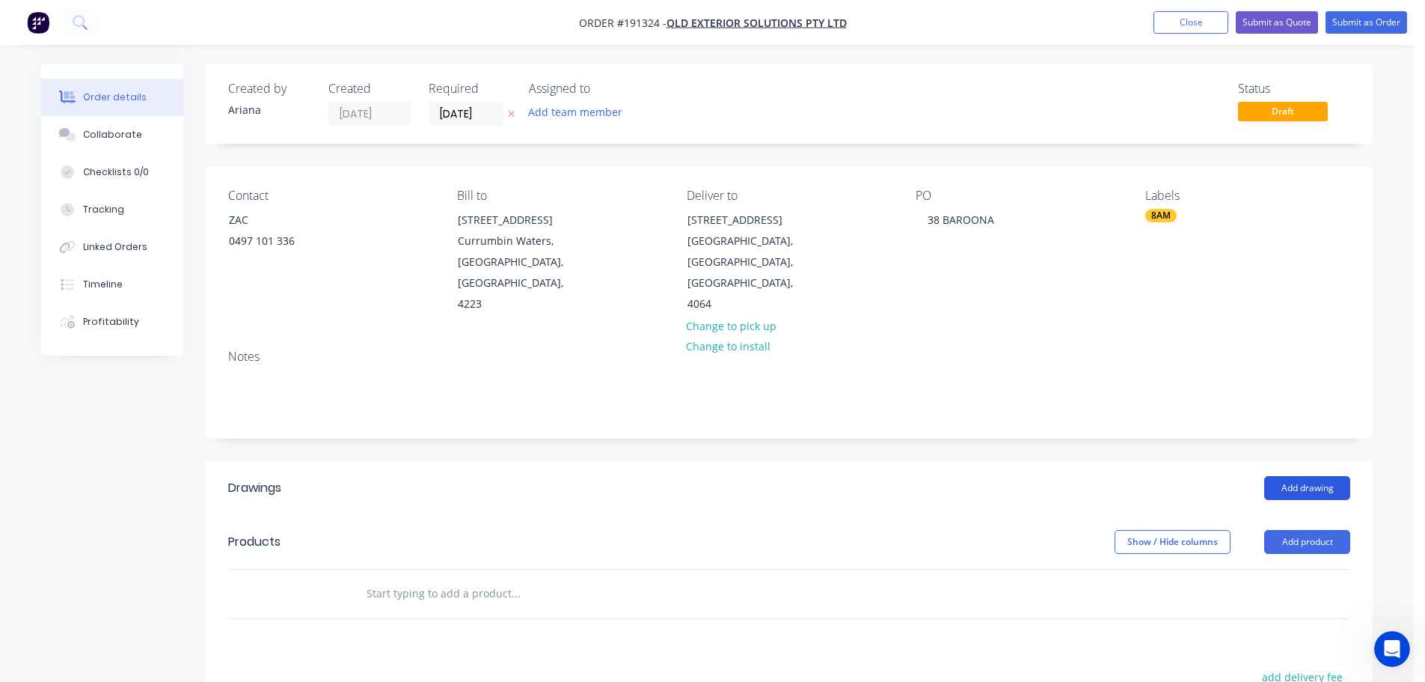
click at [1307, 476] on button "Add drawing" at bounding box center [1307, 488] width 86 height 24
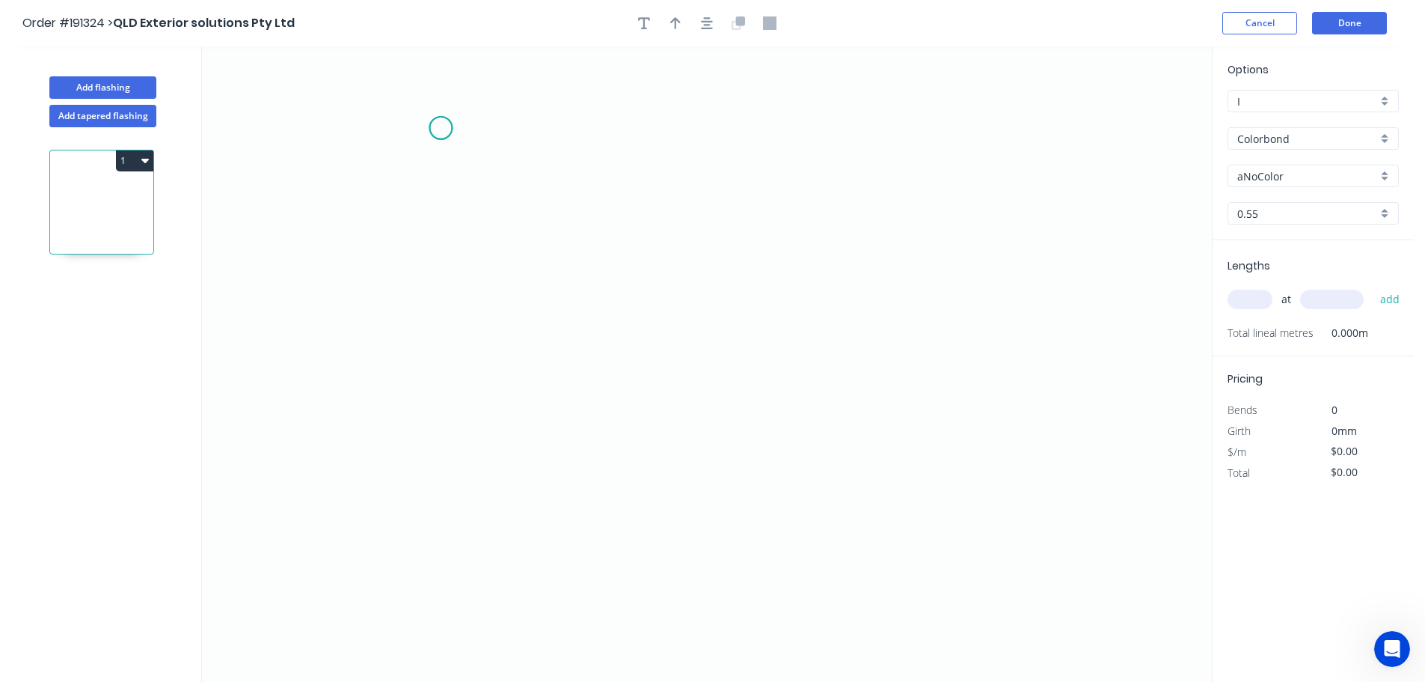
click at [441, 128] on icon "0" at bounding box center [707, 363] width 1010 height 635
click at [442, 459] on icon "0" at bounding box center [707, 363] width 1010 height 635
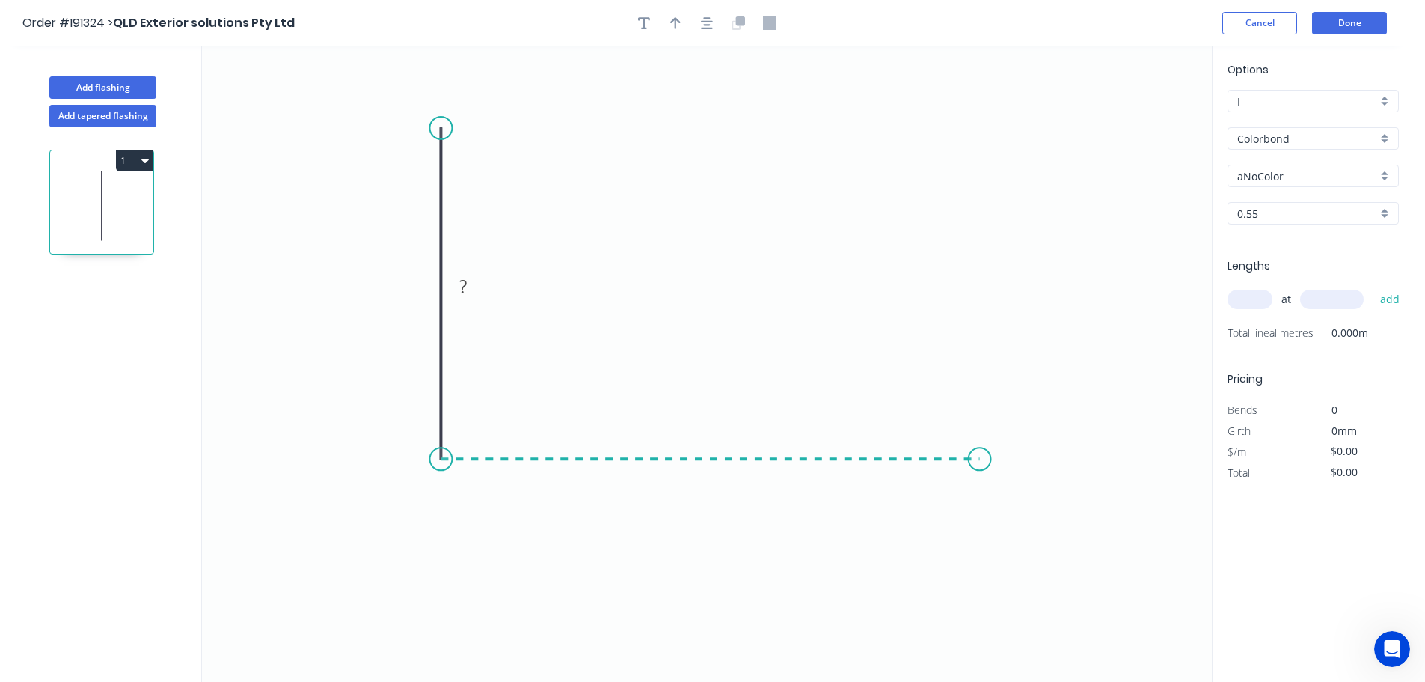
click at [980, 446] on icon "0 ?" at bounding box center [707, 363] width 1010 height 635
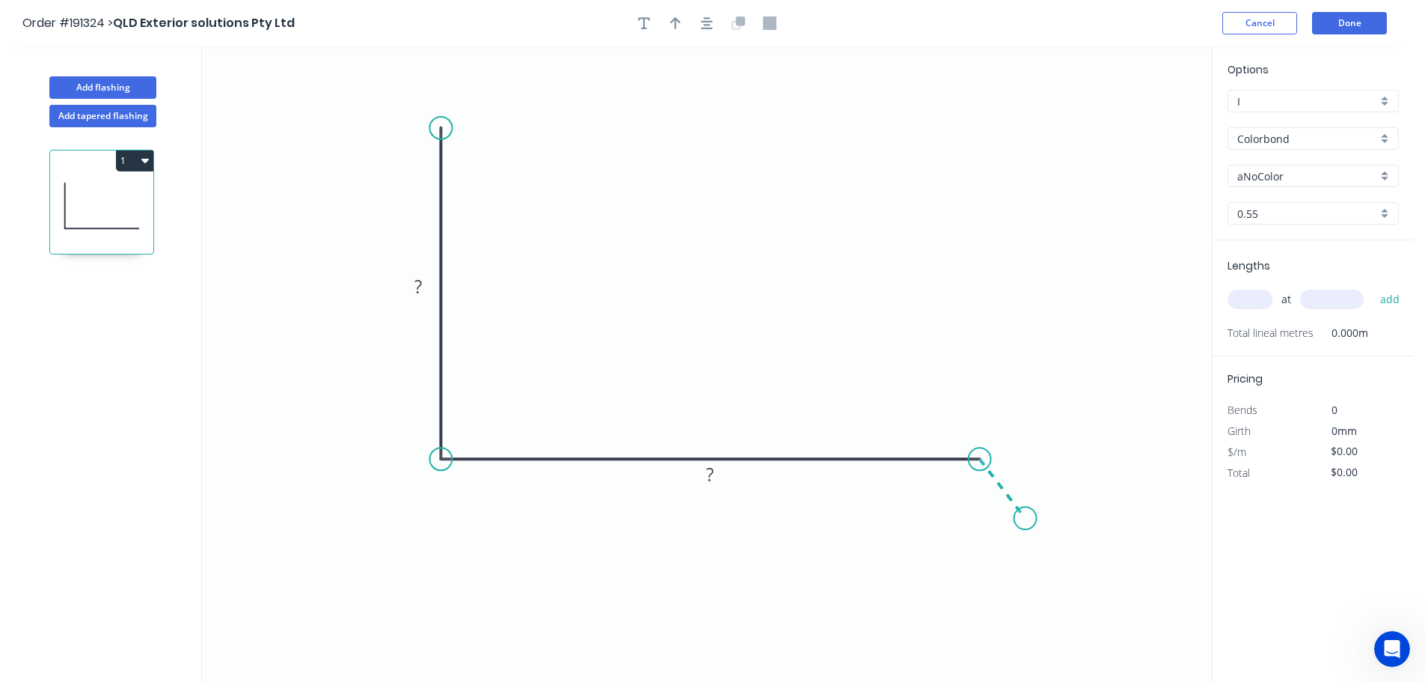
click at [1026, 518] on icon "0 ? ?" at bounding box center [707, 363] width 1010 height 635
click at [1026, 518] on circle at bounding box center [1026, 517] width 22 height 22
click at [988, 539] on div "Hide angle" at bounding box center [1038, 541] width 150 height 31
click at [418, 284] on tspan "?" at bounding box center [417, 286] width 7 height 25
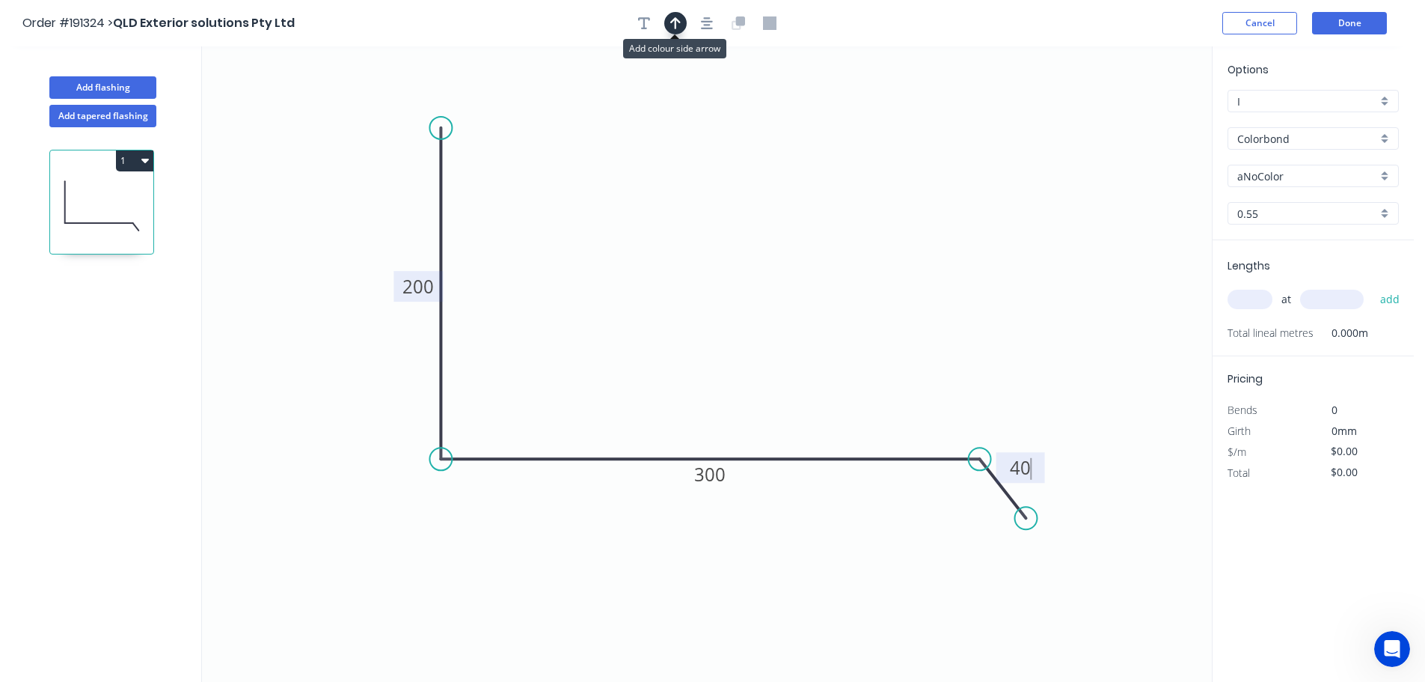
click at [674, 19] on icon "button" at bounding box center [675, 23] width 10 height 12
drag, startPoint x: 1136, startPoint y: 118, endPoint x: 682, endPoint y: 227, distance: 466.3
click at [682, 227] on icon at bounding box center [682, 210] width 13 height 48
click at [1383, 174] on div "aNoColor" at bounding box center [1313, 176] width 171 height 22
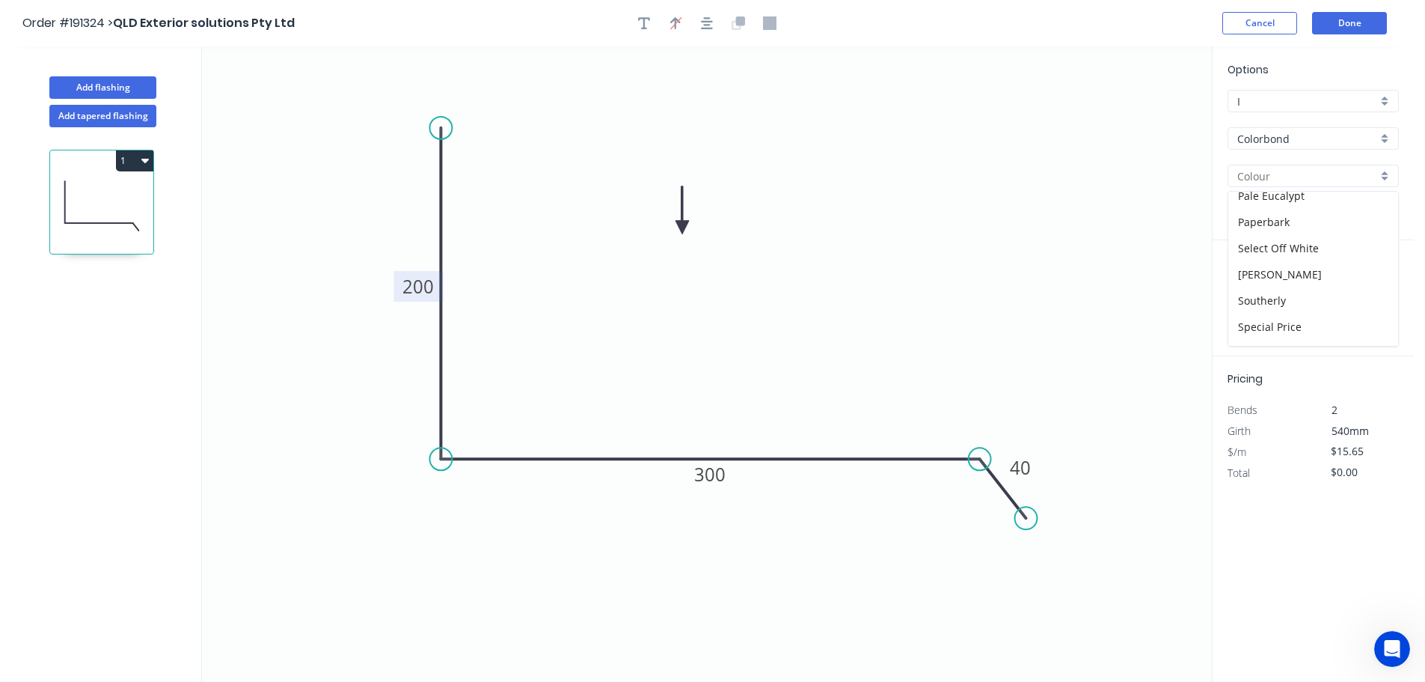
scroll to position [432, 0]
click at [1322, 276] on div "[PERSON_NAME]" at bounding box center [1313, 270] width 170 height 26
click at [1259, 300] on input "text" at bounding box center [1250, 299] width 45 height 19
click at [1373, 287] on button "add" at bounding box center [1390, 299] width 35 height 25
click at [1126, 276] on icon "0 200 300 40" at bounding box center [707, 363] width 1010 height 635
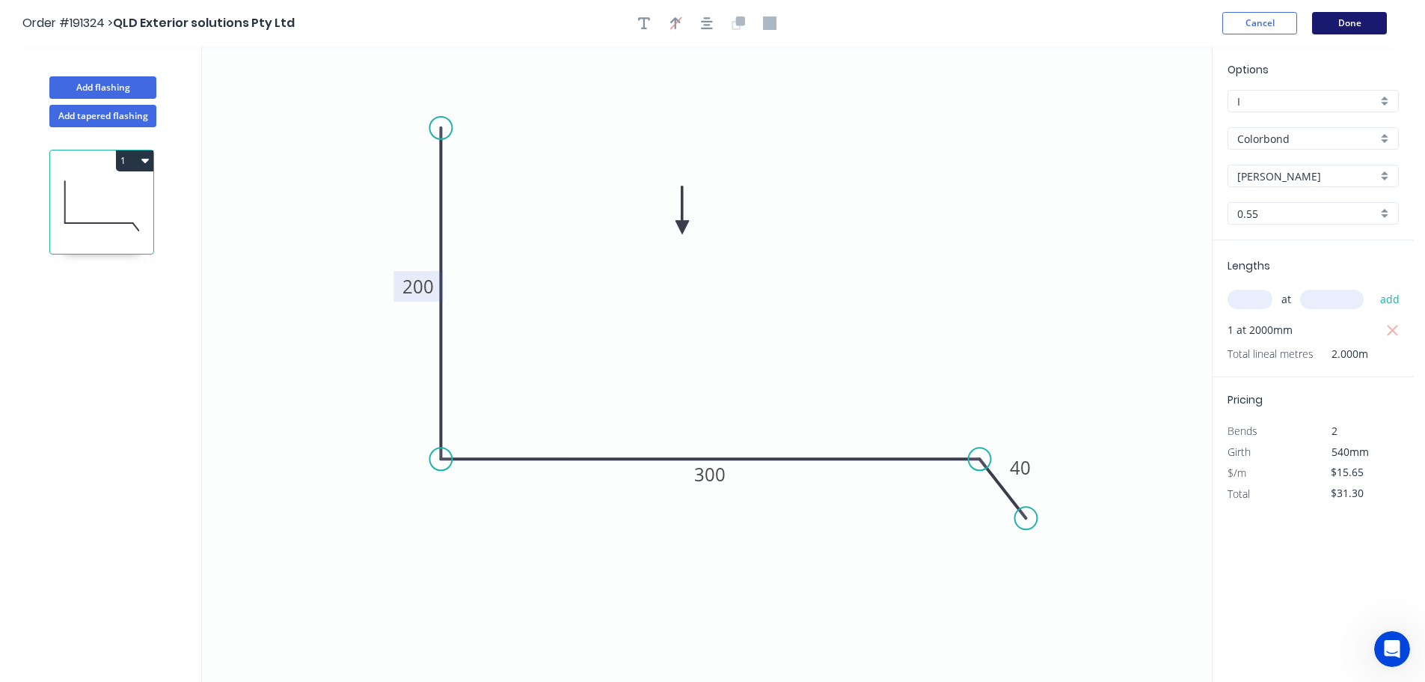
click at [1354, 25] on button "Done" at bounding box center [1349, 23] width 75 height 22
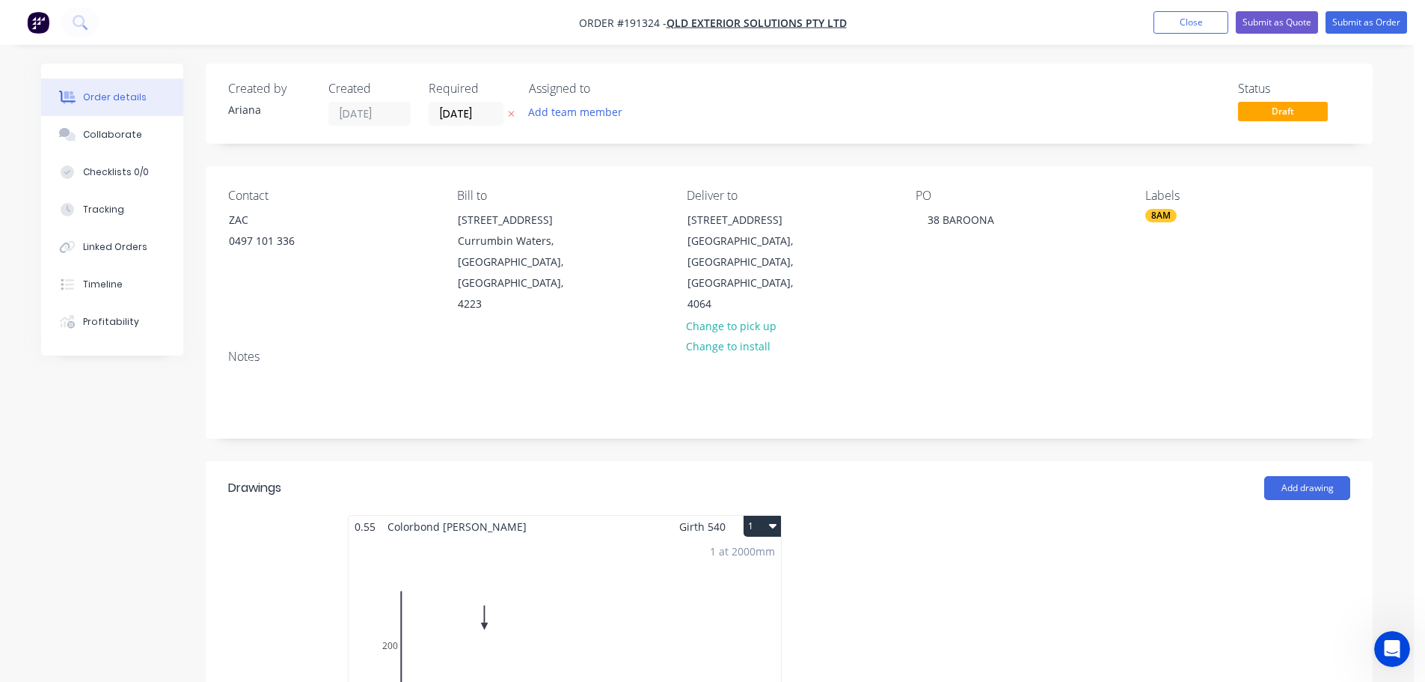
click at [774, 524] on icon "button" at bounding box center [772, 526] width 7 height 4
click at [759, 551] on div "Use larger box size" at bounding box center [709, 562] width 115 height 22
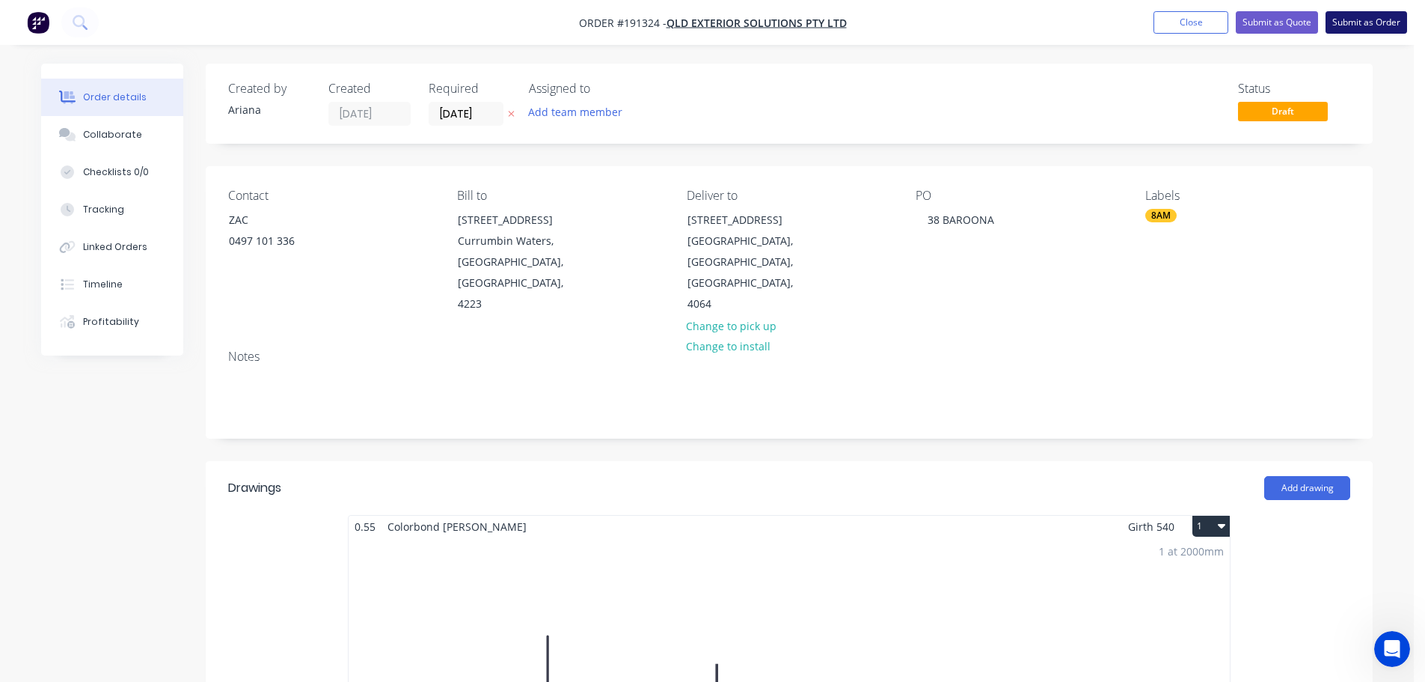
click at [1366, 25] on button "Submit as Order" at bounding box center [1367, 22] width 82 height 22
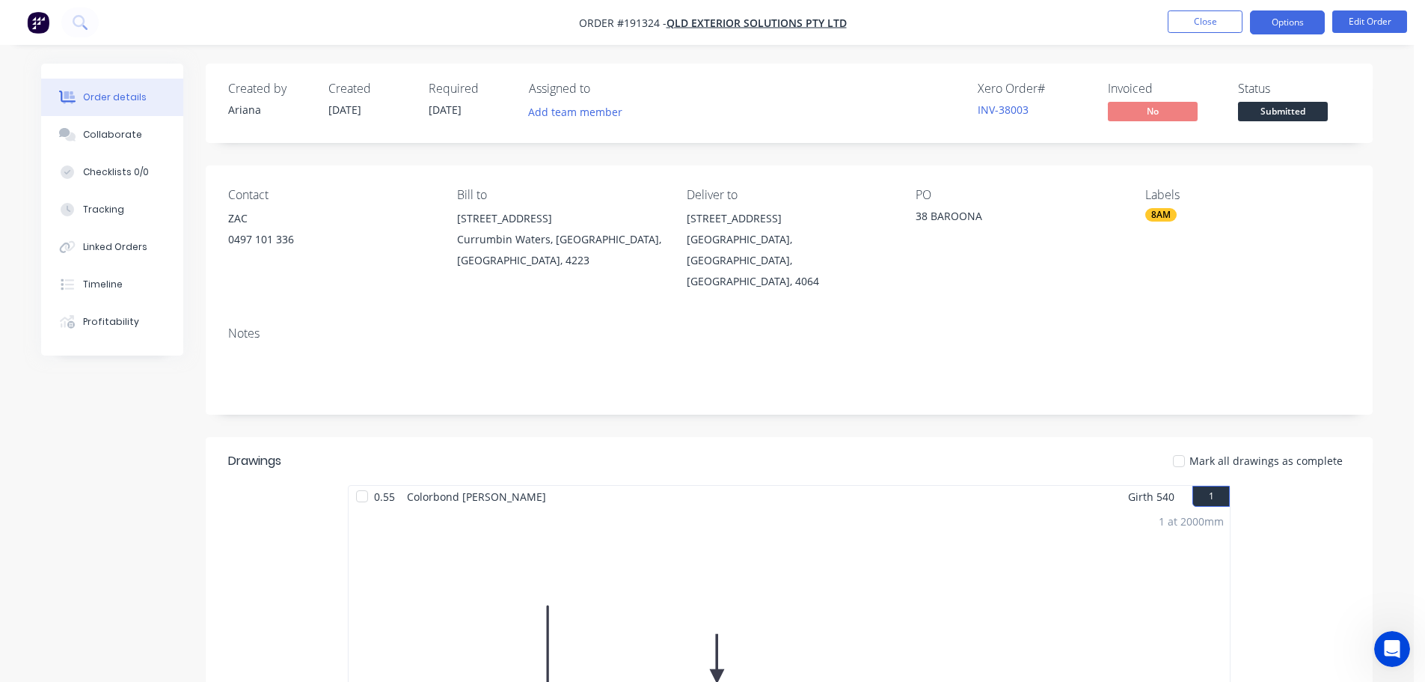
click at [1299, 22] on button "Options" at bounding box center [1287, 22] width 75 height 24
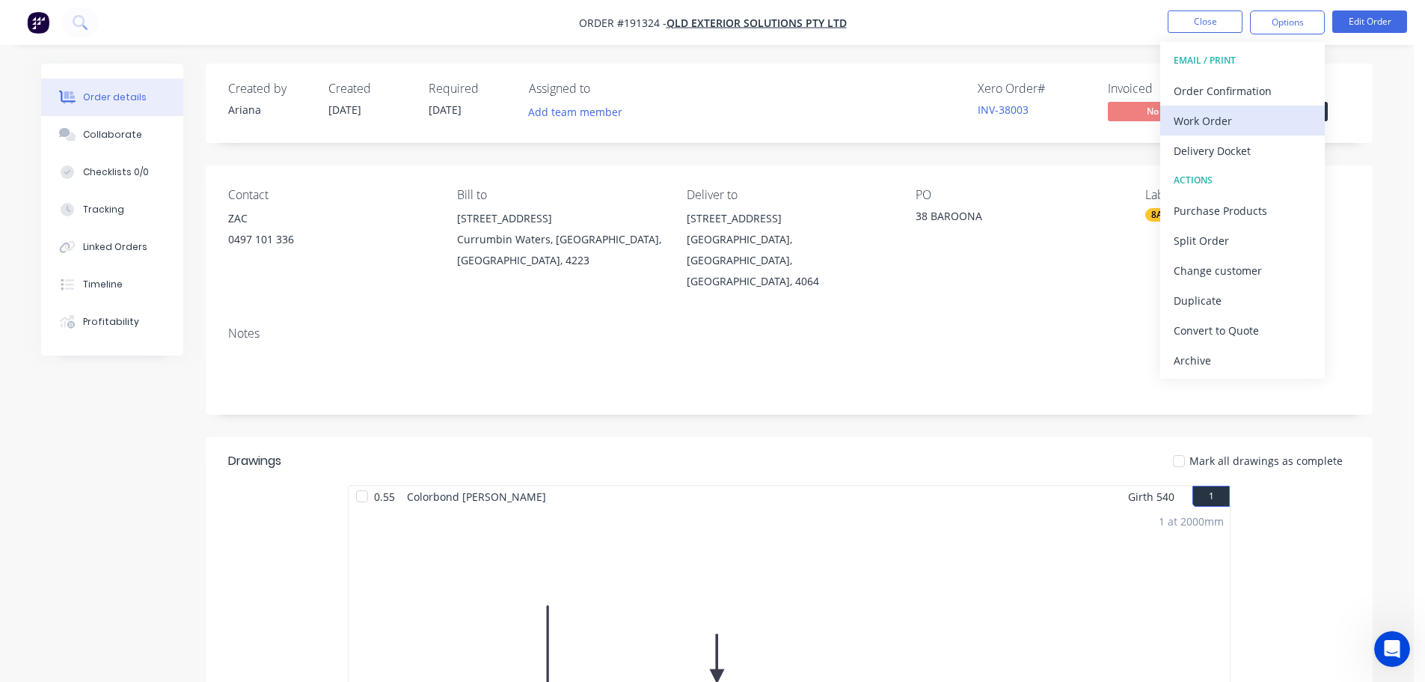
click at [1258, 118] on div "Work Order" at bounding box center [1243, 121] width 138 height 22
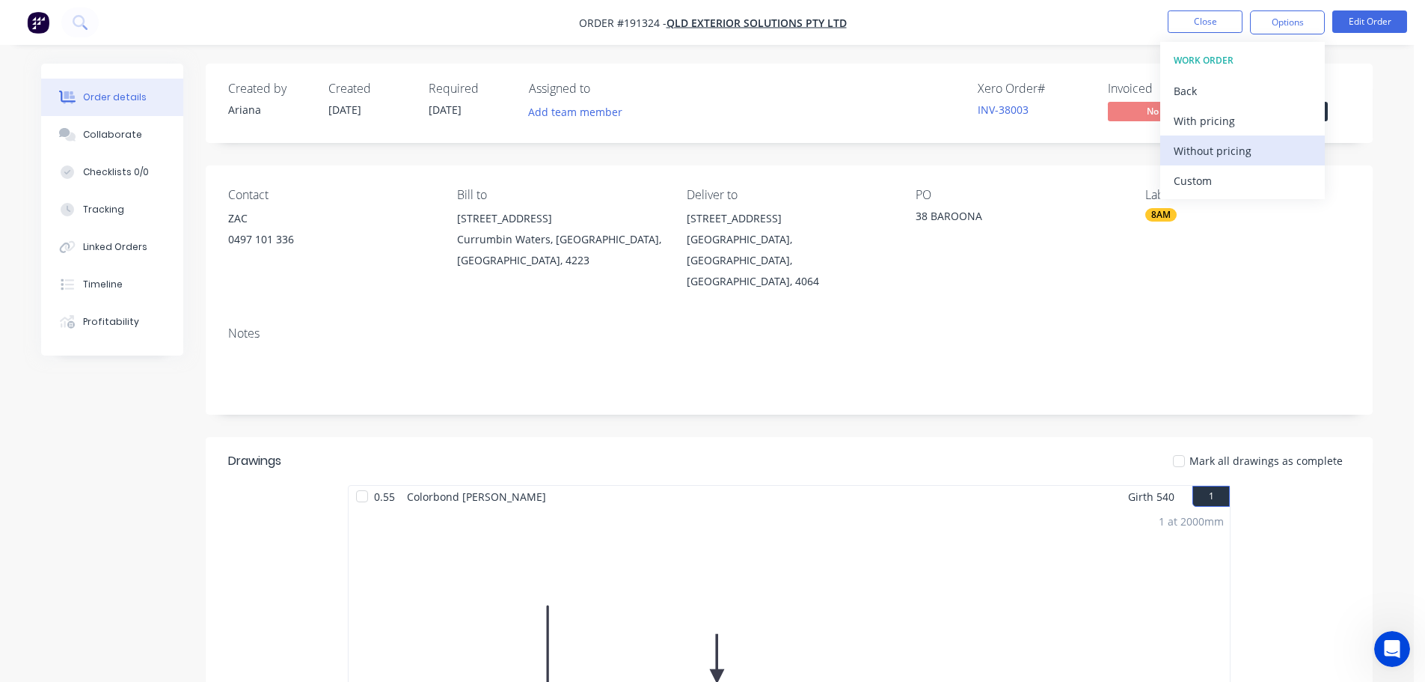
click at [1228, 146] on div "Without pricing" at bounding box center [1243, 151] width 138 height 22
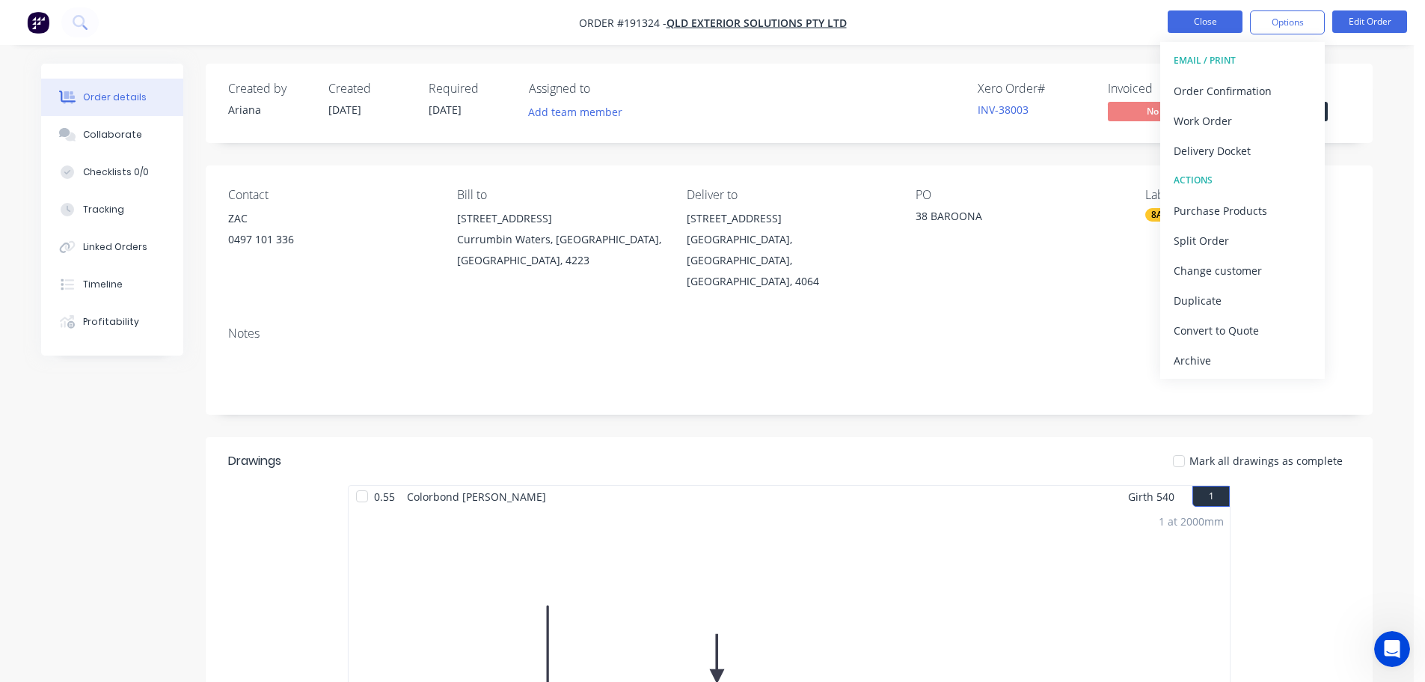
click at [1214, 24] on button "Close" at bounding box center [1205, 21] width 75 height 22
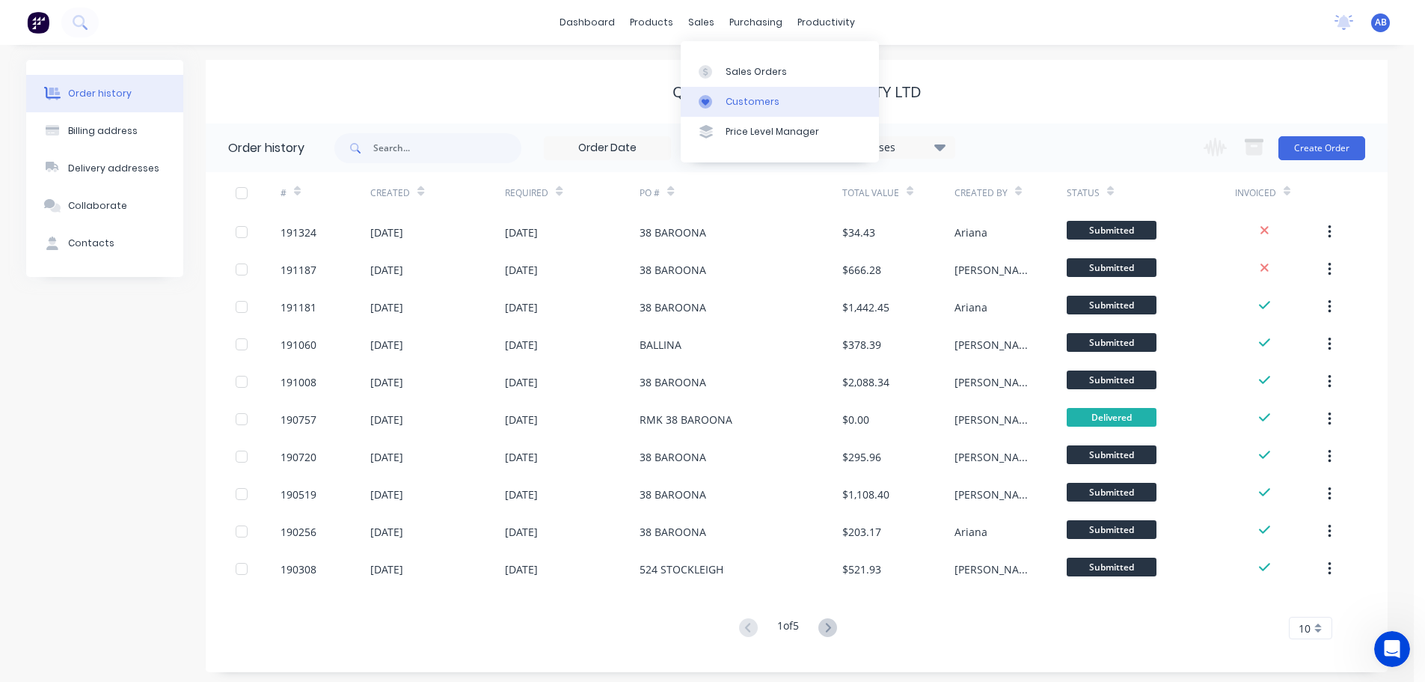
click at [732, 95] on div "Customers" at bounding box center [753, 101] width 54 height 13
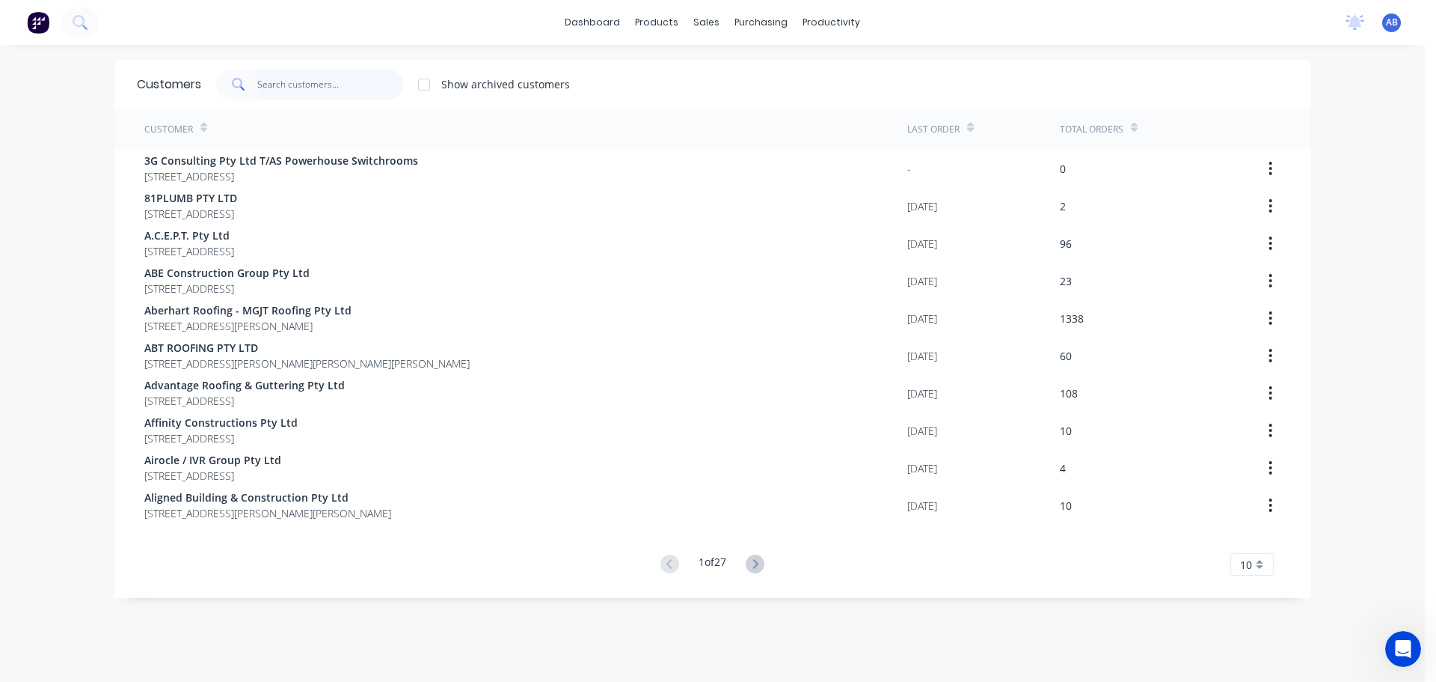
click at [283, 76] on input "text" at bounding box center [330, 85] width 146 height 30
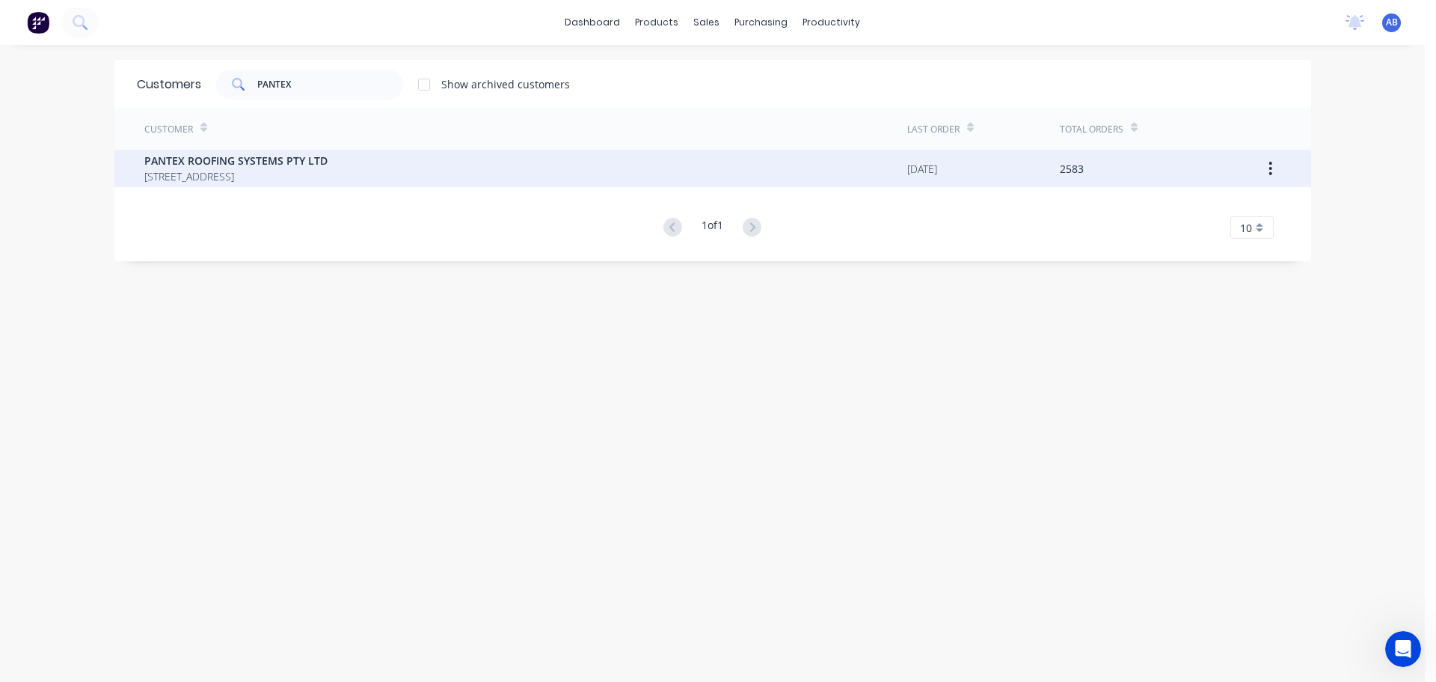
click at [256, 165] on span "PANTEX ROOFING SYSTEMS PTY LTD" at bounding box center [235, 161] width 183 height 16
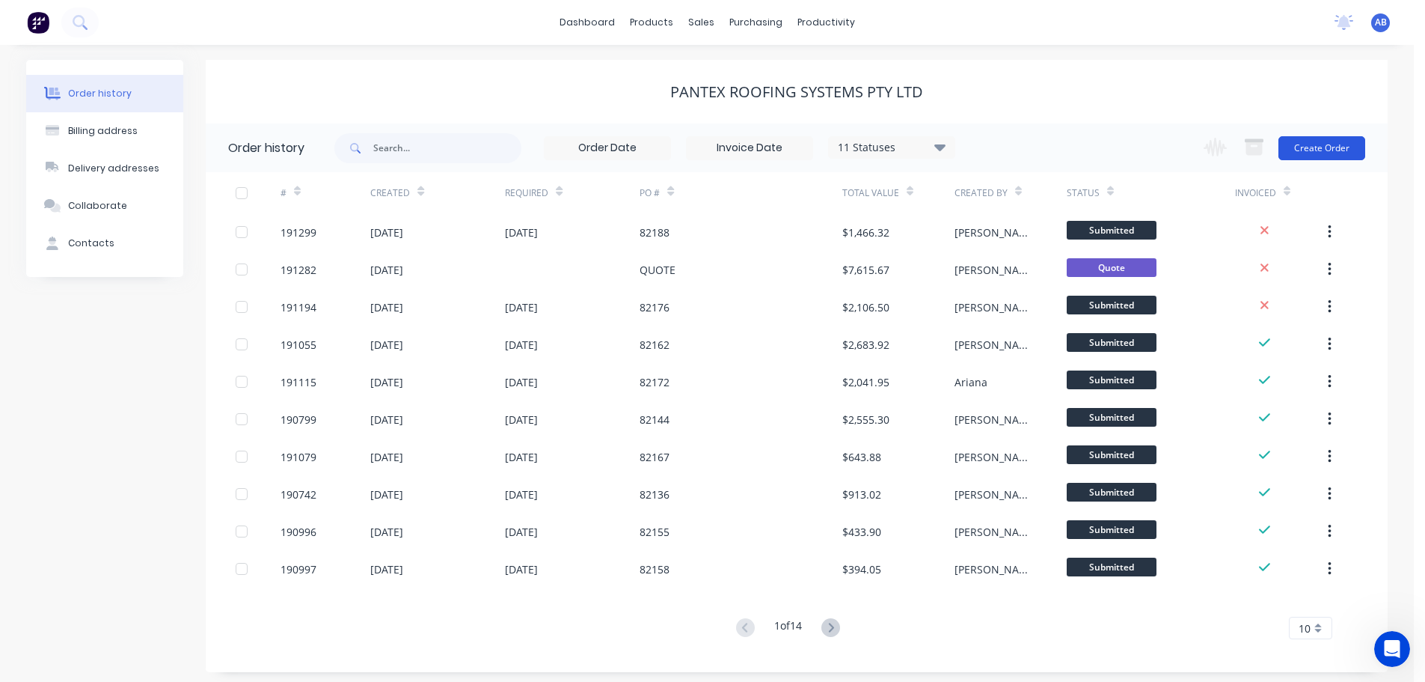
click at [1315, 148] on button "Create Order" at bounding box center [1321, 148] width 87 height 24
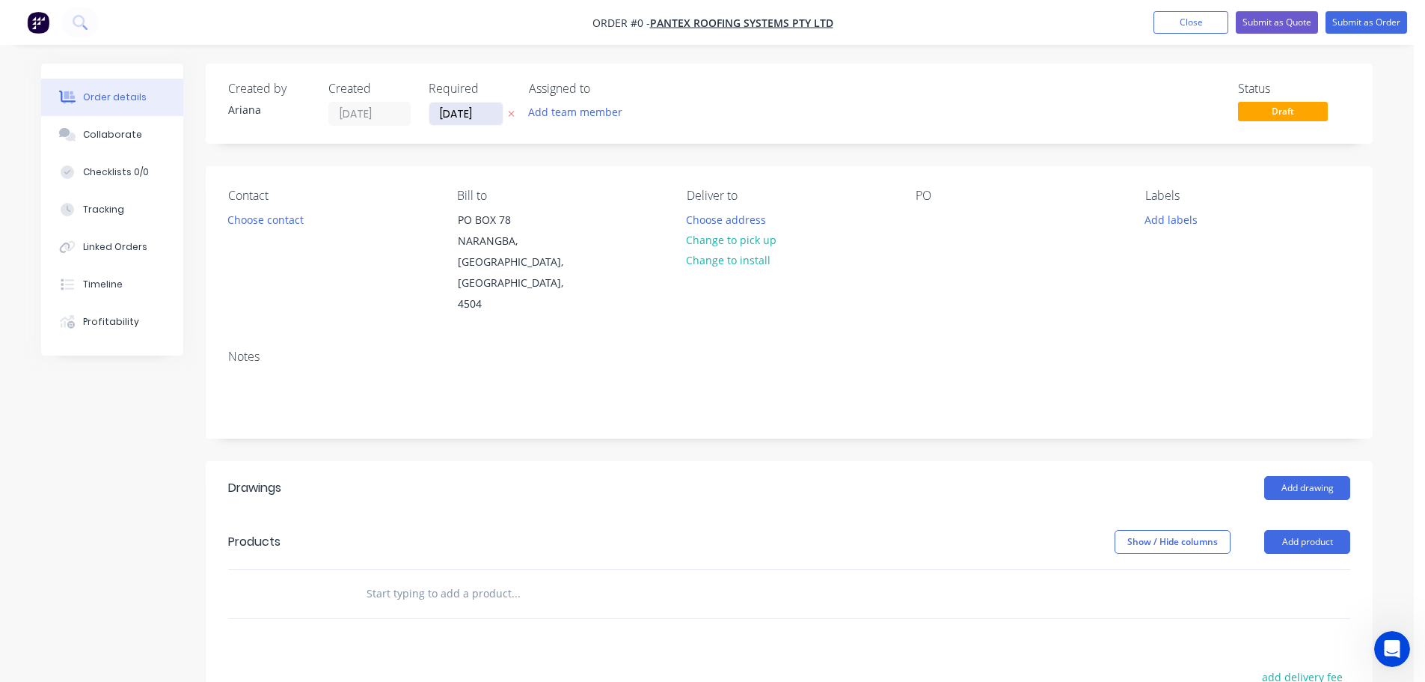
click at [459, 111] on input "[DATE]" at bounding box center [465, 113] width 73 height 22
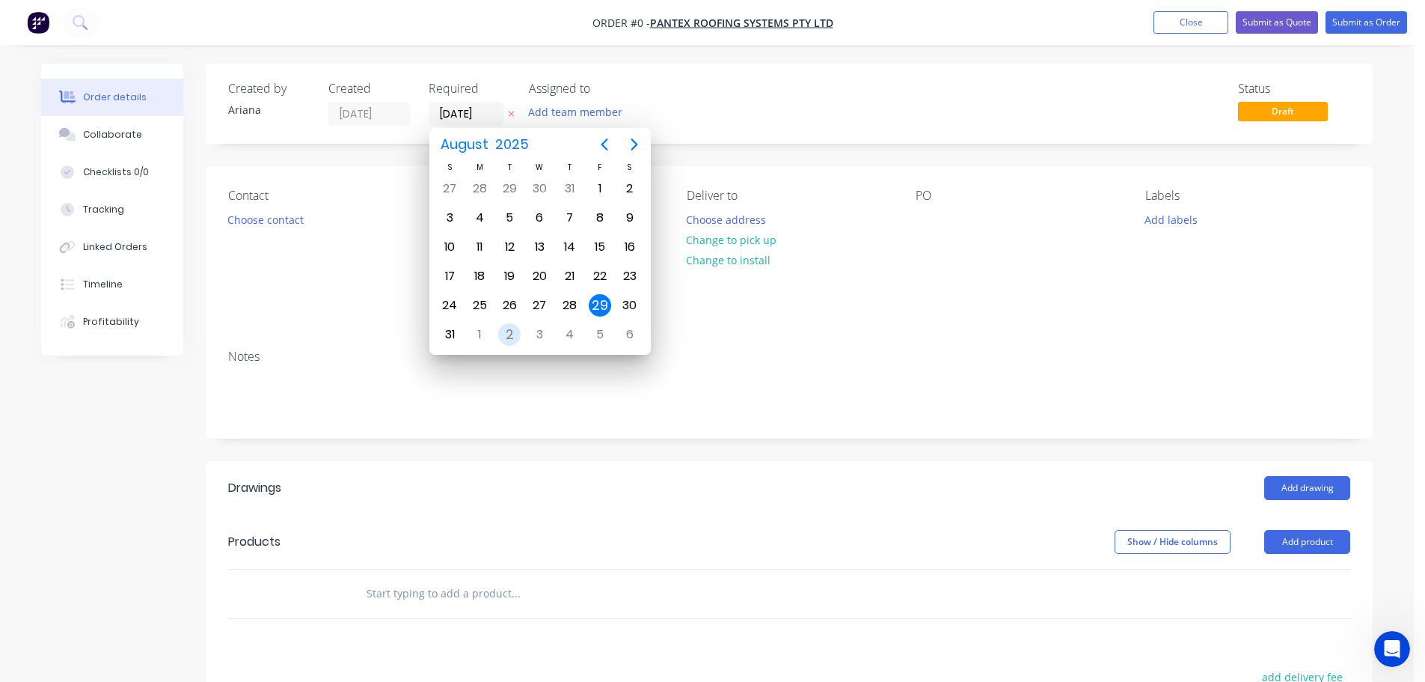
click at [509, 335] on div "2" at bounding box center [509, 334] width 22 height 22
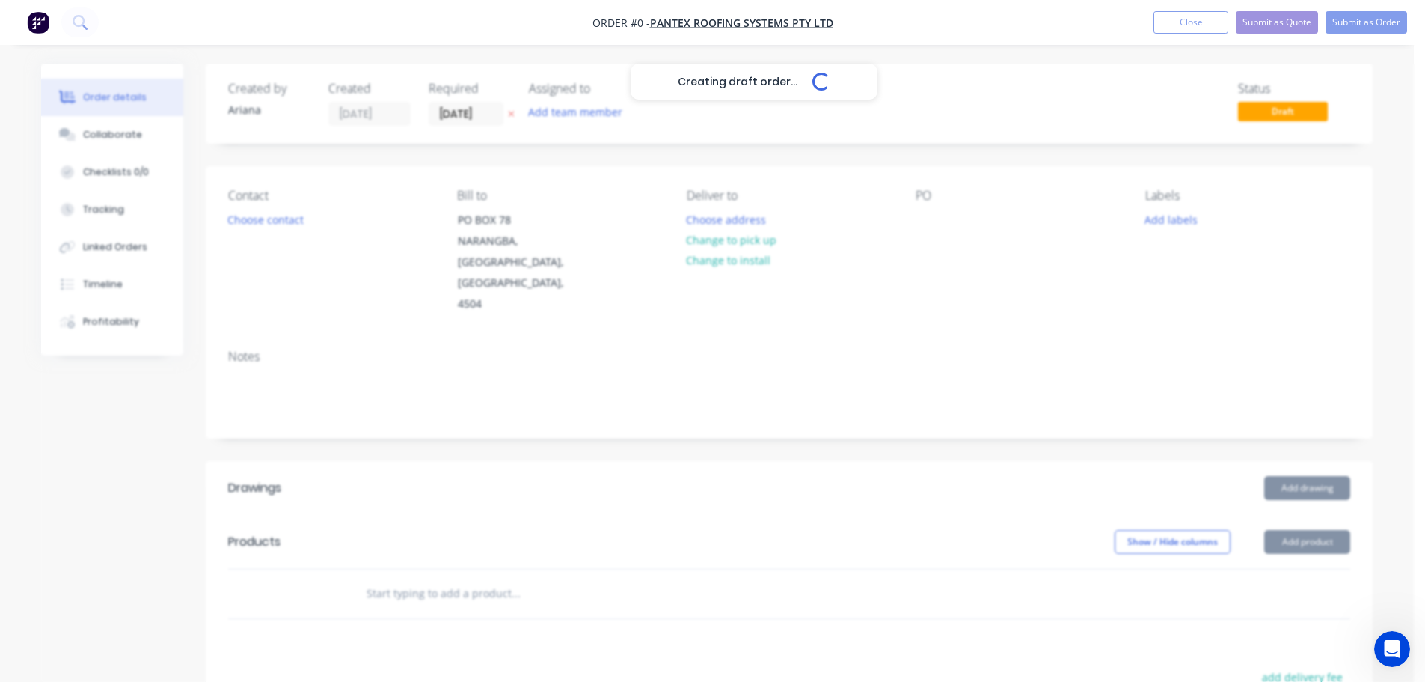
click at [272, 228] on div "Creating draft order... Loading..." at bounding box center [753, 405] width 1425 height 682
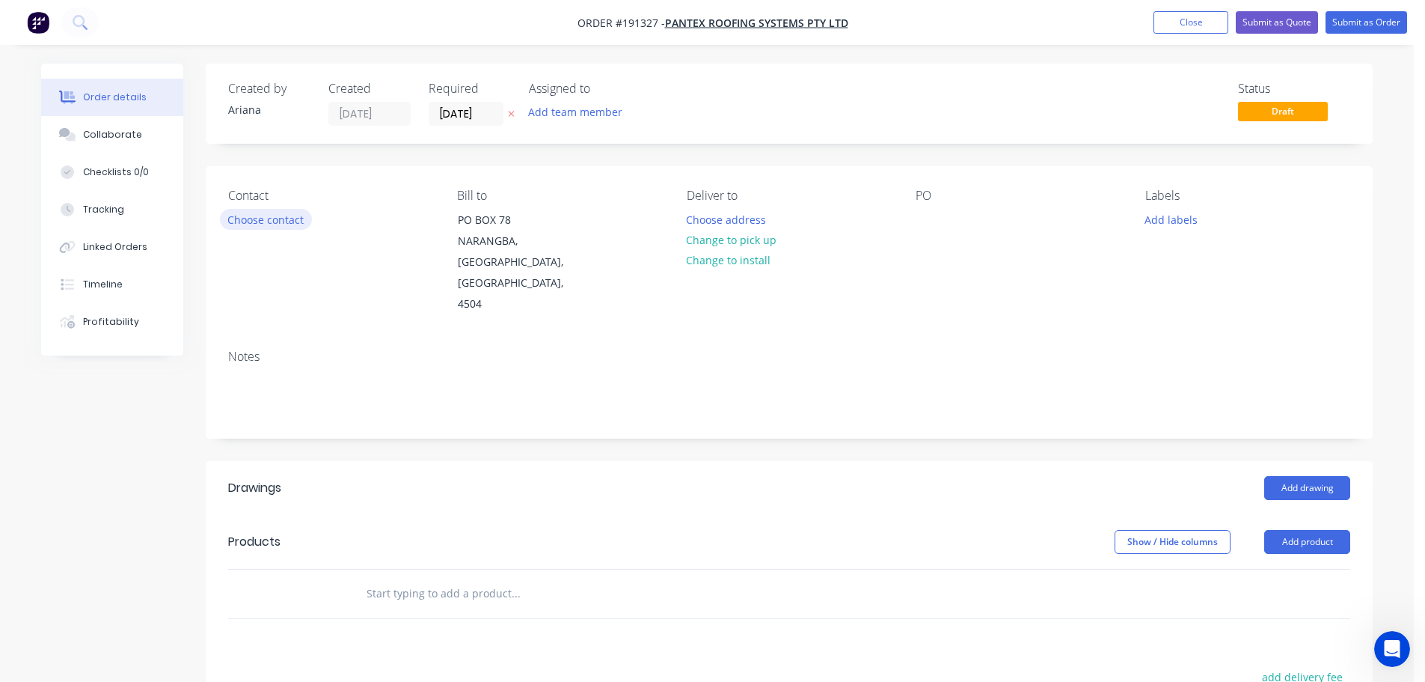
click at [257, 222] on button "Choose contact" at bounding box center [266, 219] width 92 height 20
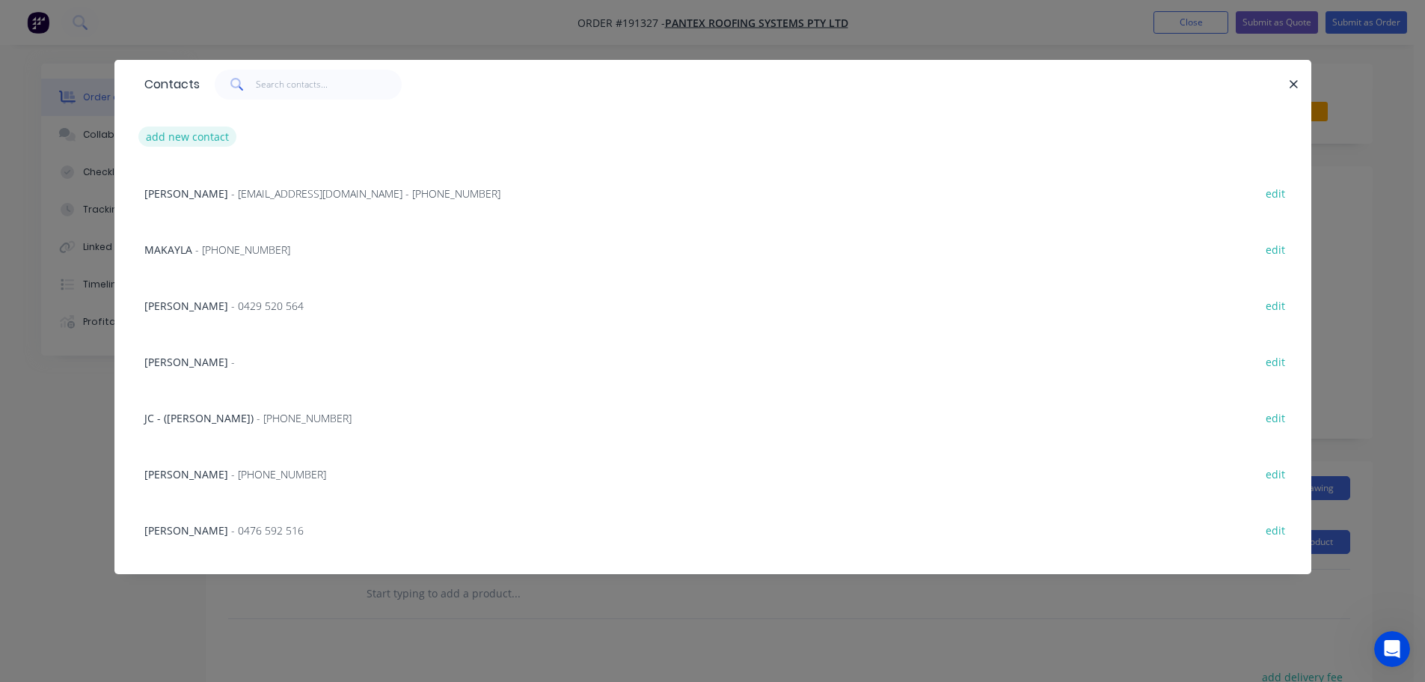
click at [177, 141] on button "add new contact" at bounding box center [187, 136] width 99 height 20
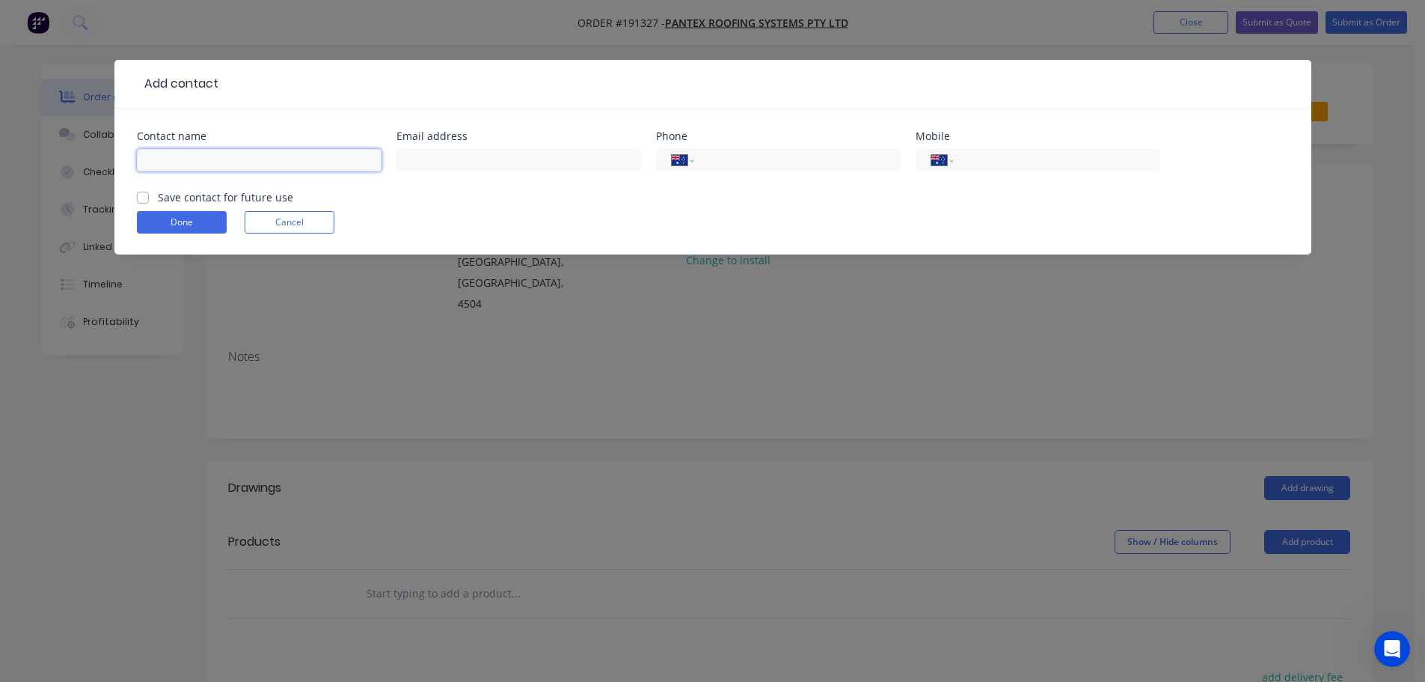
click at [177, 164] on input "text" at bounding box center [259, 160] width 245 height 22
click at [986, 163] on input "tel" at bounding box center [1054, 160] width 180 height 17
click at [189, 222] on button "Done" at bounding box center [182, 222] width 90 height 22
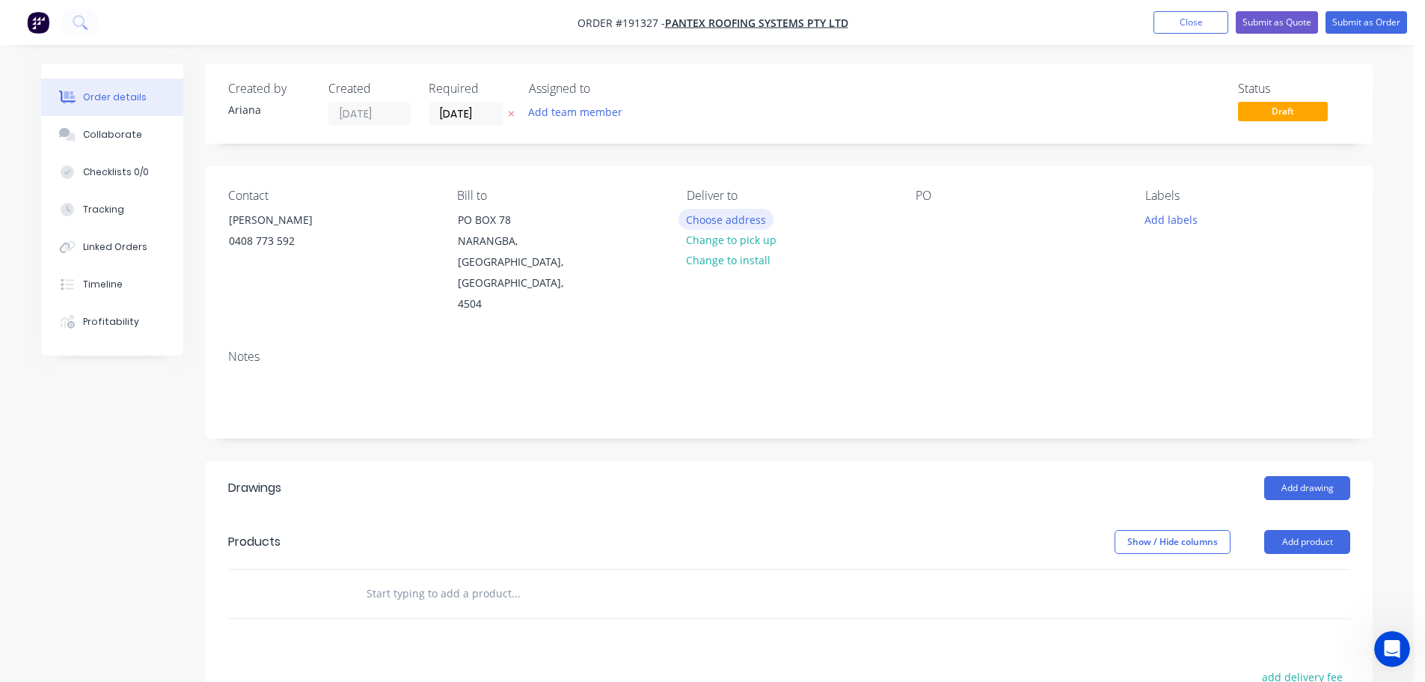
click at [718, 215] on button "Choose address" at bounding box center [727, 219] width 96 height 20
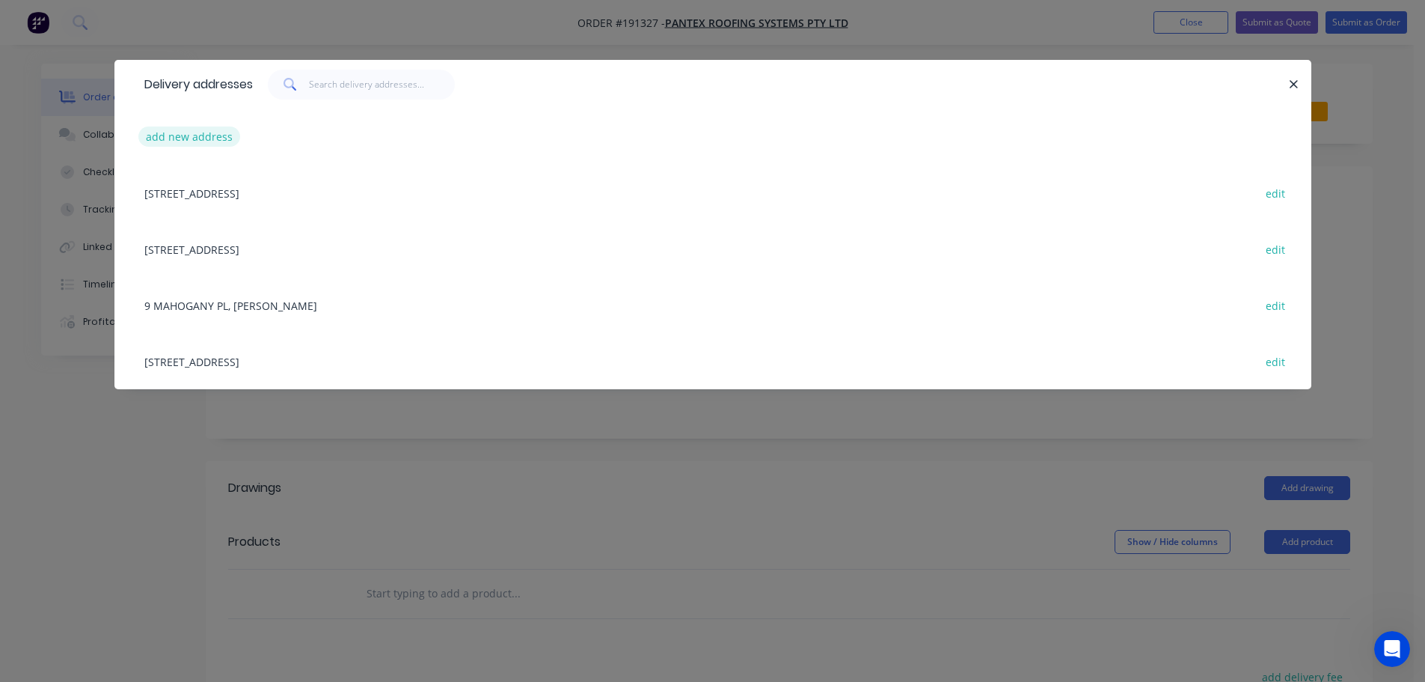
click at [177, 133] on button "add new address" at bounding box center [189, 136] width 102 height 20
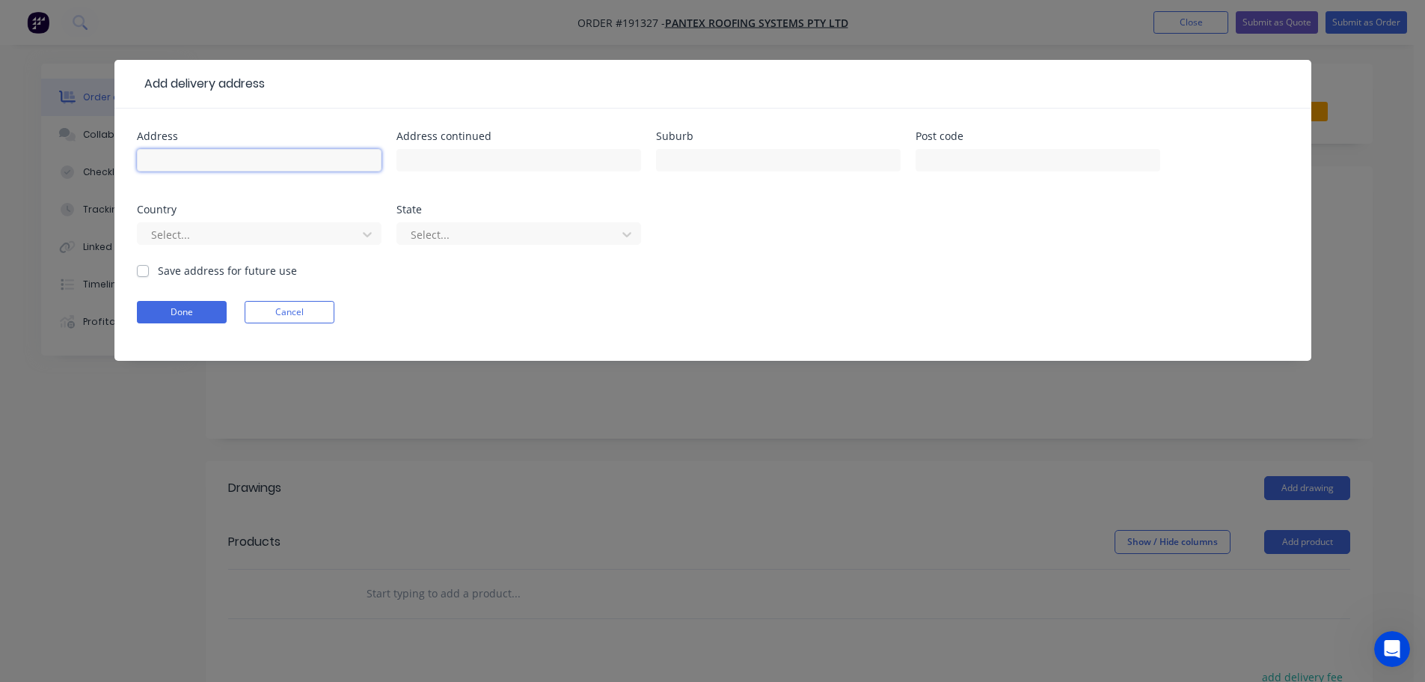
click at [175, 162] on input "text" at bounding box center [259, 160] width 245 height 22
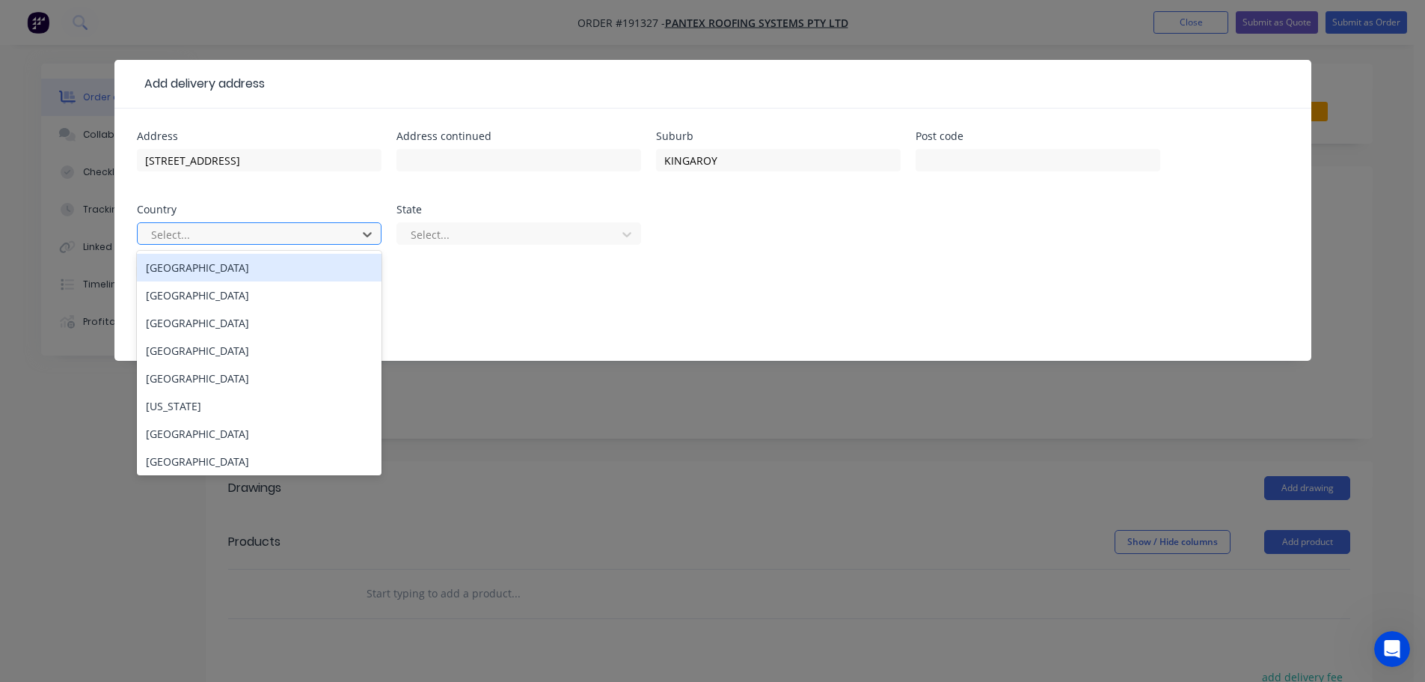
click at [284, 268] on div "[GEOGRAPHIC_DATA]" at bounding box center [259, 268] width 245 height 28
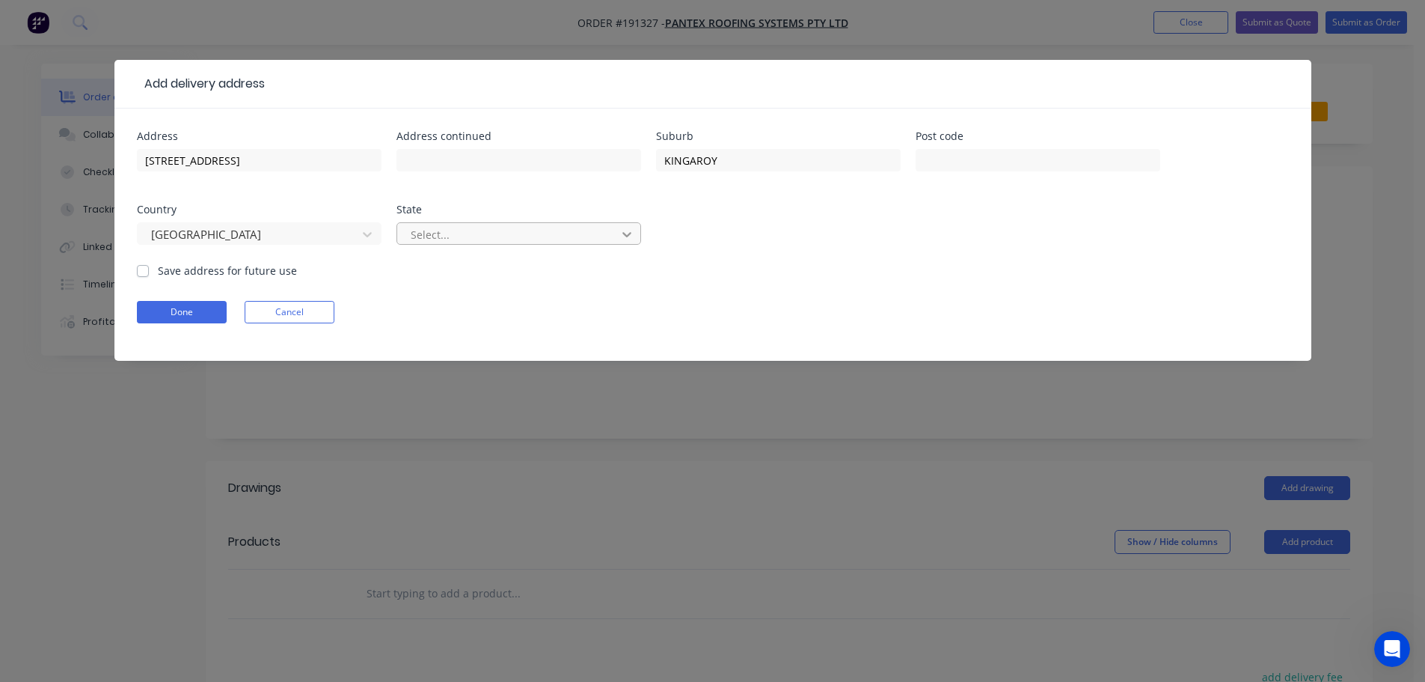
click at [625, 231] on icon at bounding box center [626, 234] width 15 height 15
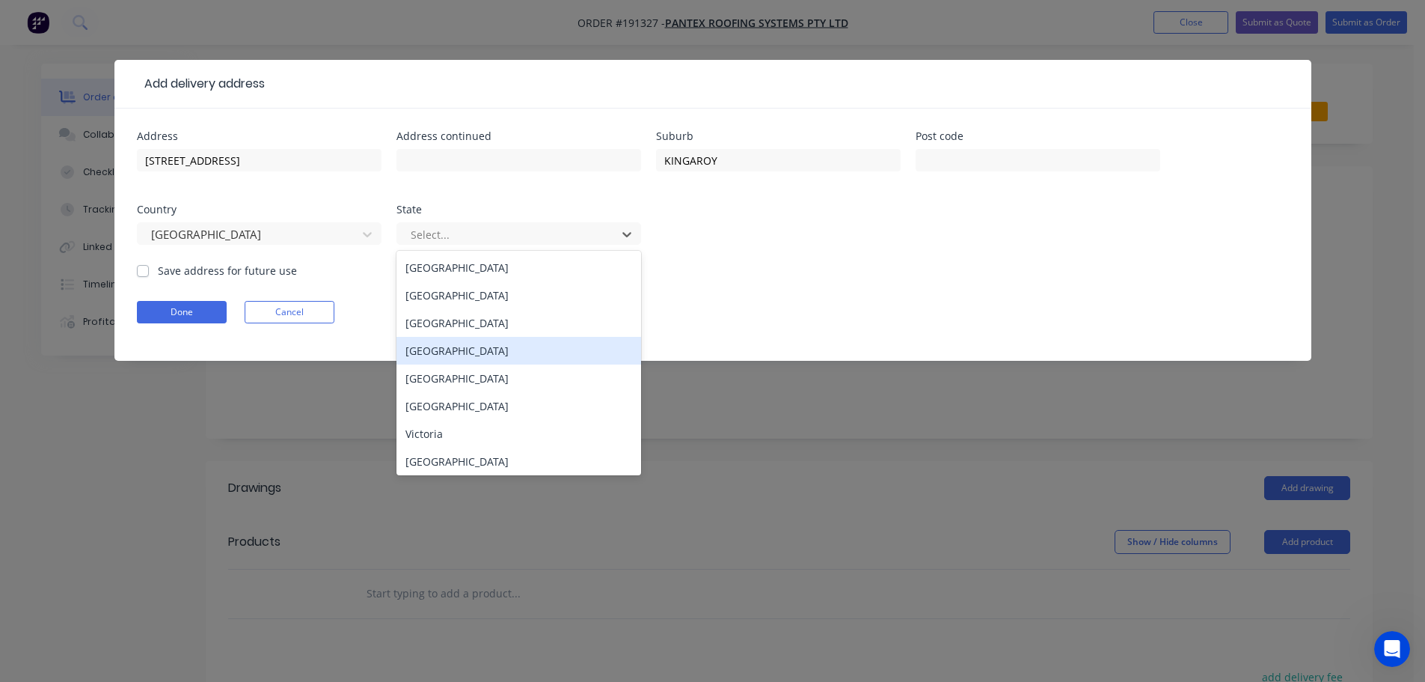
click at [439, 349] on div "[GEOGRAPHIC_DATA]" at bounding box center [518, 351] width 245 height 28
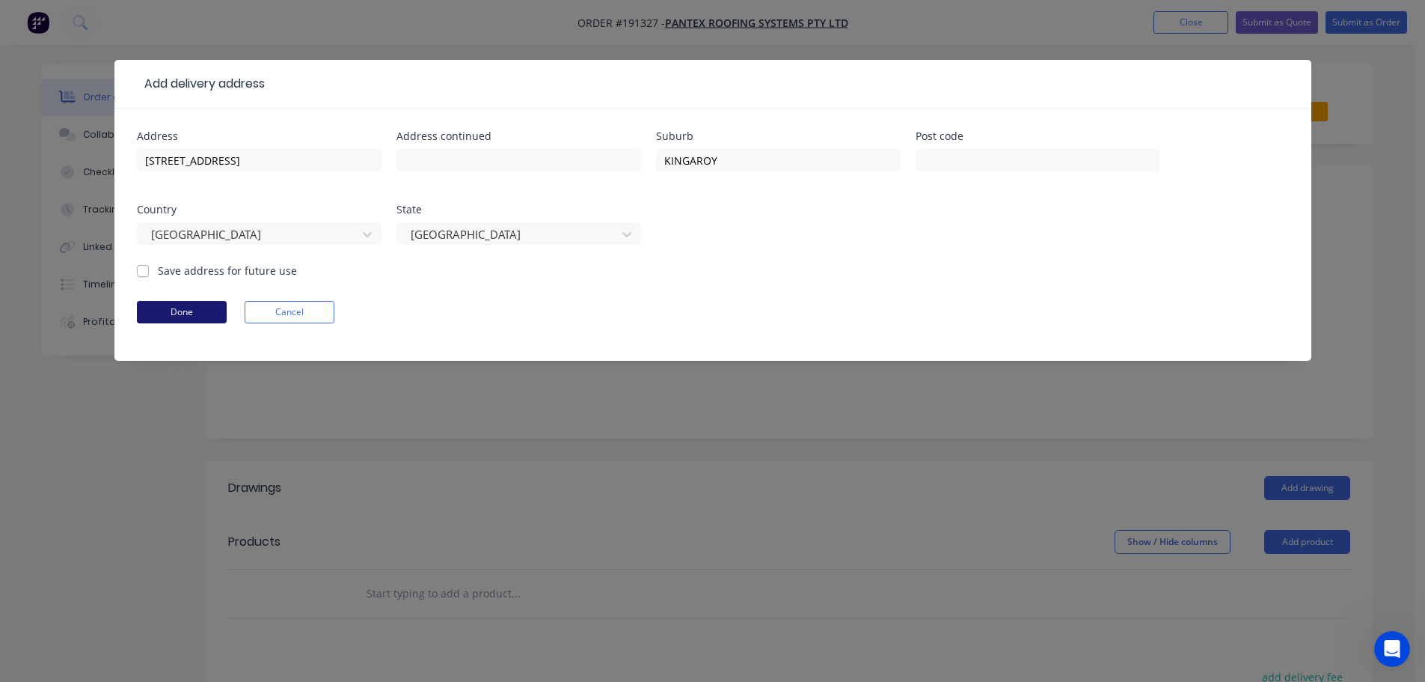
click at [187, 310] on button "Done" at bounding box center [182, 312] width 90 height 22
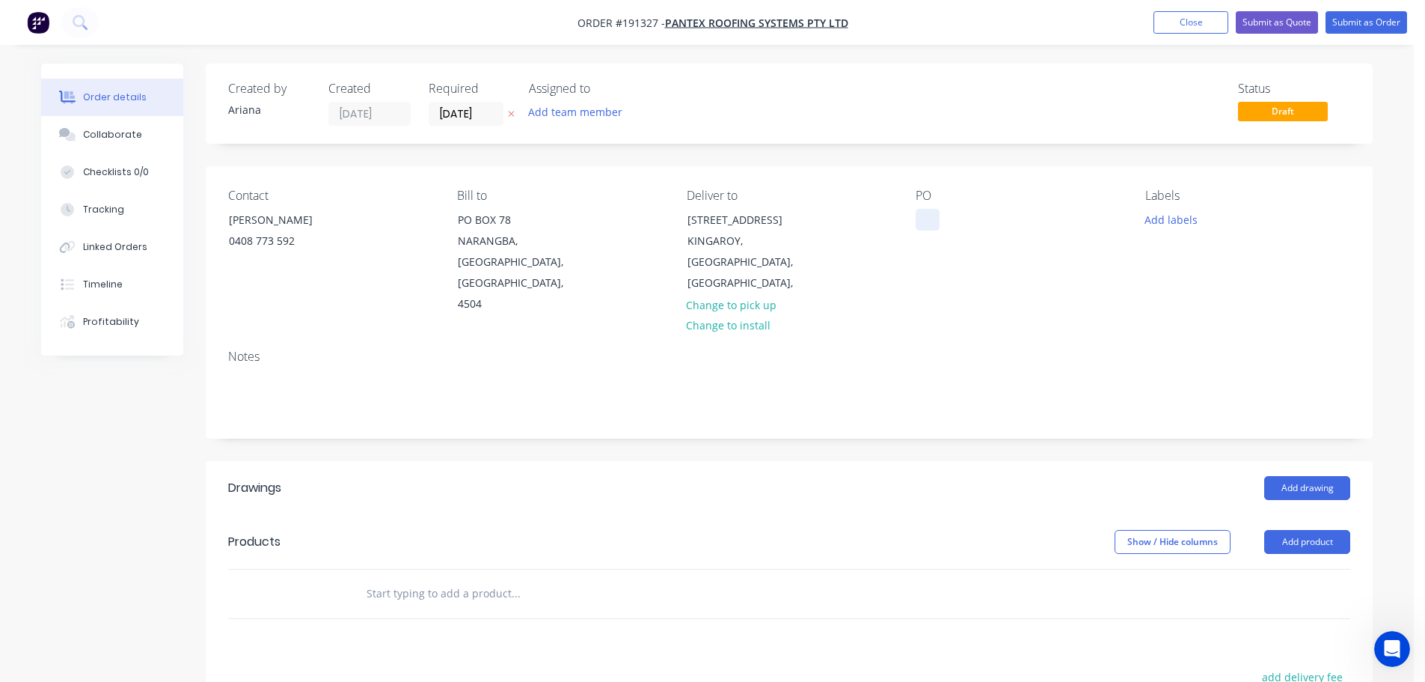
click at [936, 224] on div at bounding box center [928, 220] width 24 height 22
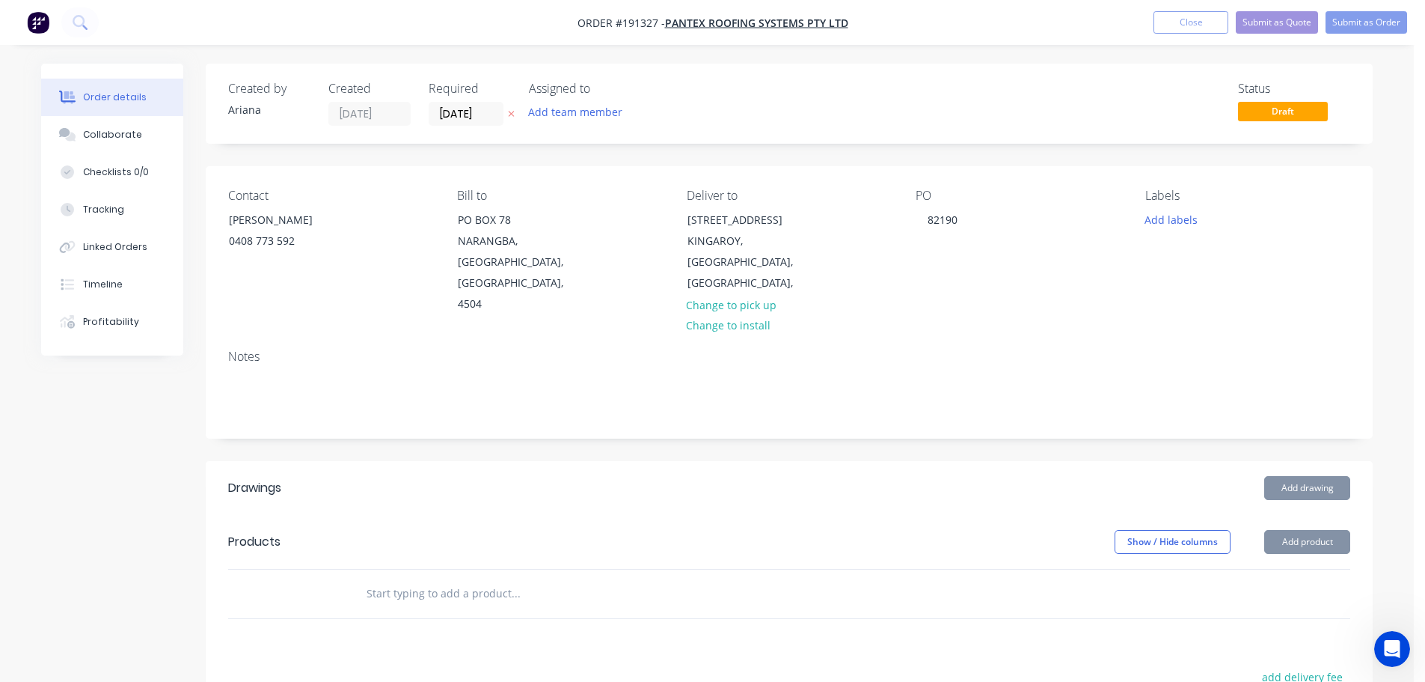
click at [1113, 283] on div "Contact [PERSON_NAME] [PHONE_NUMBER] Bill to PO [GEOGRAPHIC_DATA] Deliver to [S…" at bounding box center [789, 251] width 1167 height 171
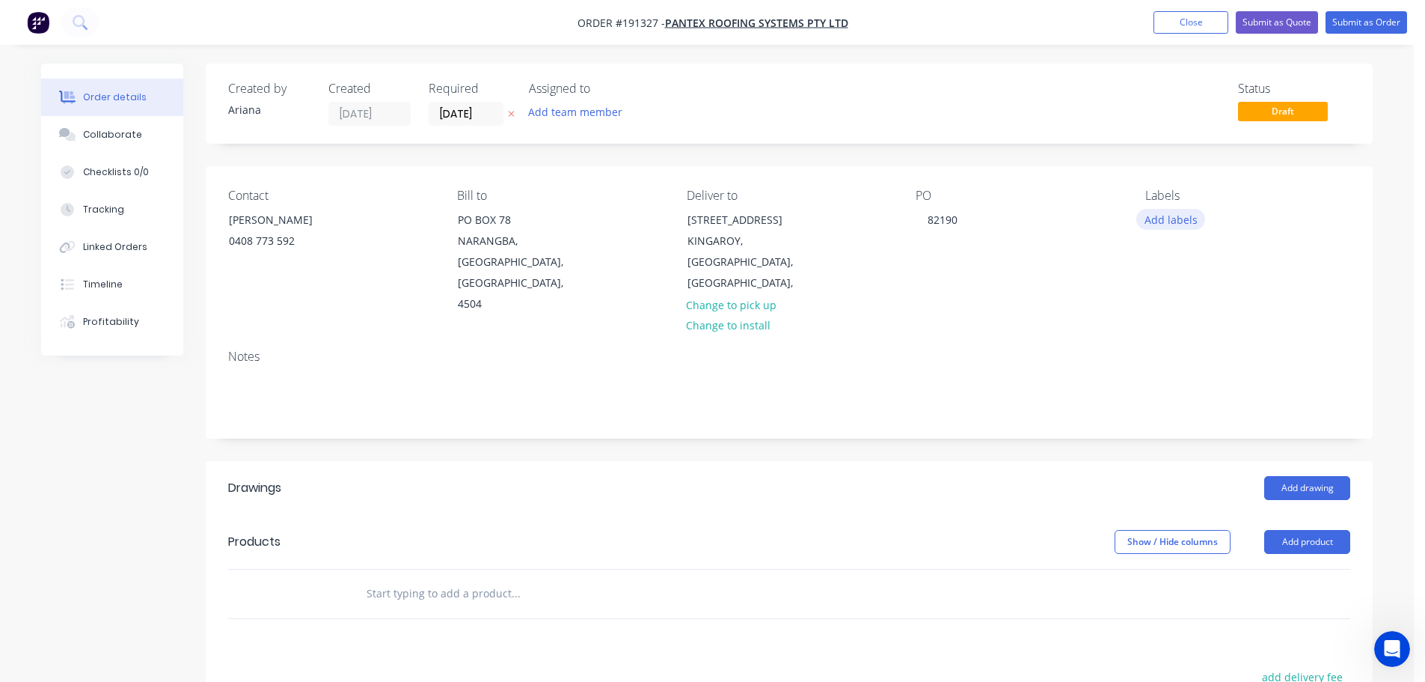
click at [1176, 223] on button "Add labels" at bounding box center [1170, 219] width 69 height 20
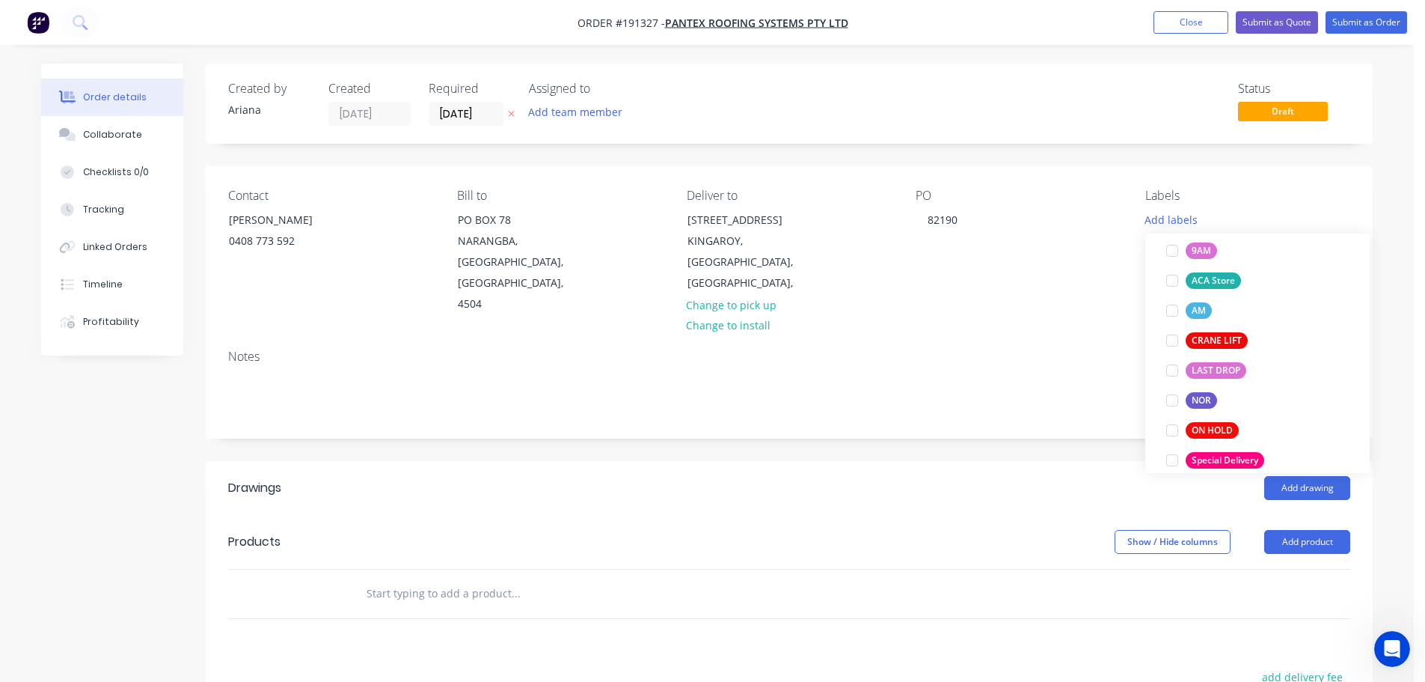
scroll to position [620, 0]
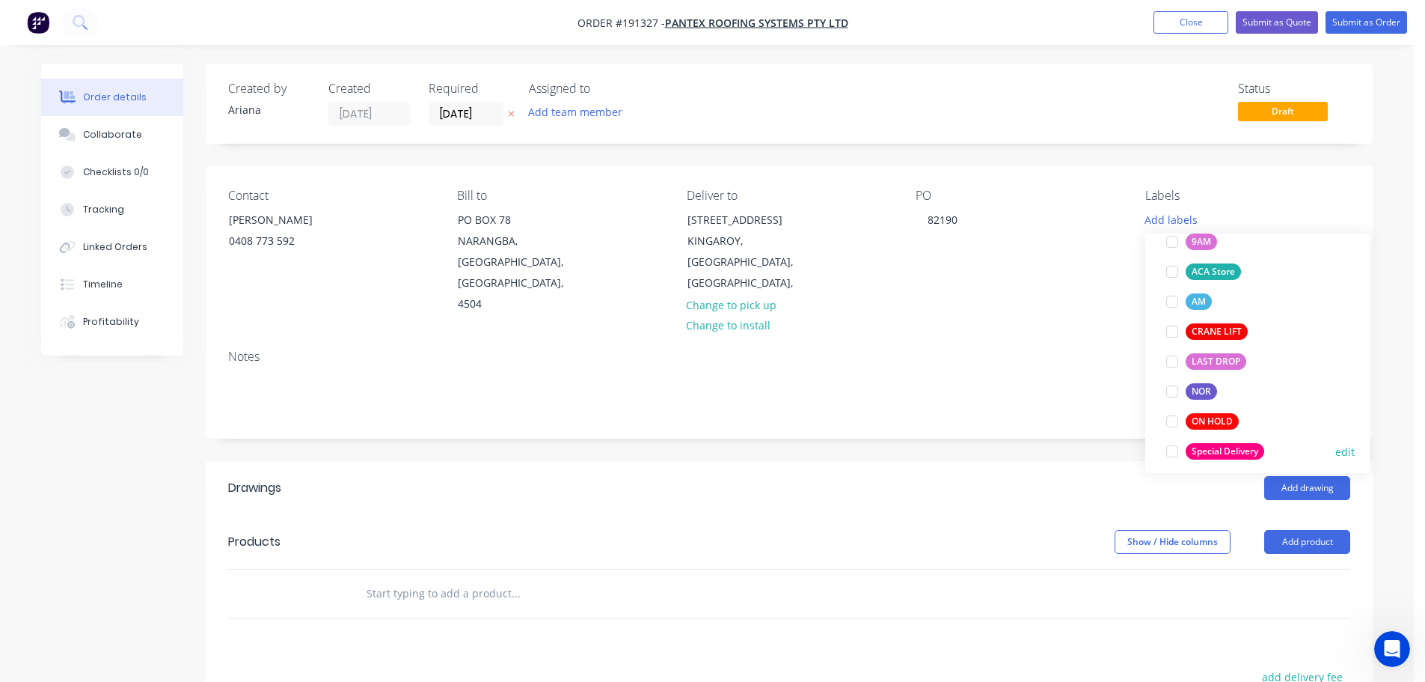
click at [1174, 451] on div at bounding box center [1172, 451] width 30 height 30
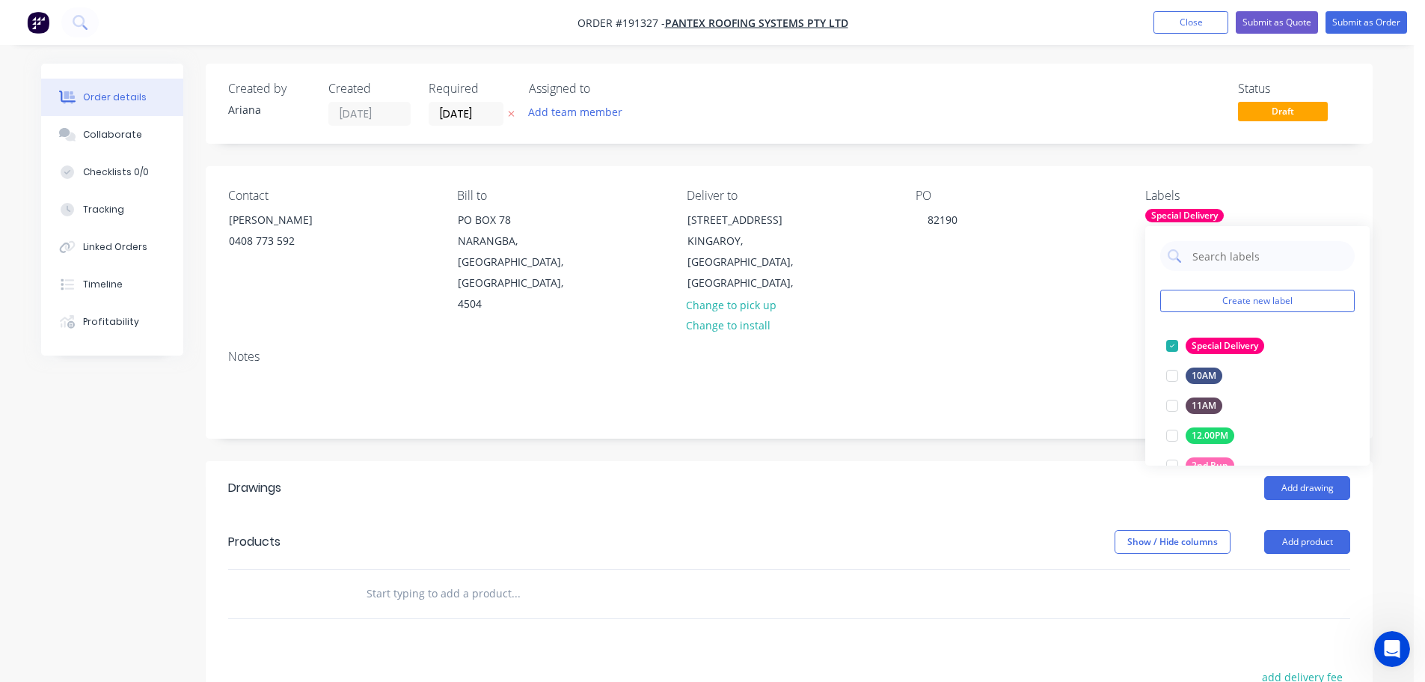
click at [1047, 263] on div "PO 82190" at bounding box center [1018, 252] width 205 height 126
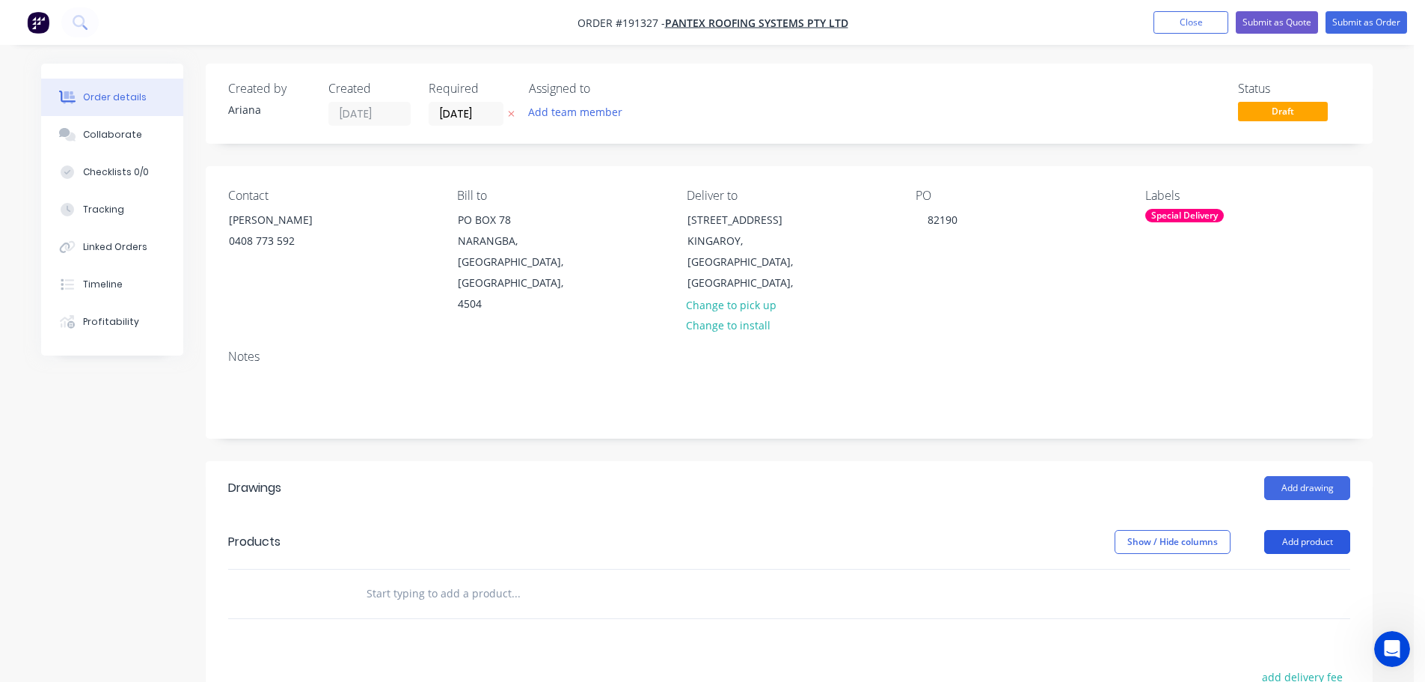
click at [1310, 530] on button "Add product" at bounding box center [1307, 542] width 86 height 24
click at [1284, 569] on div "Product catalogue" at bounding box center [1279, 580] width 115 height 22
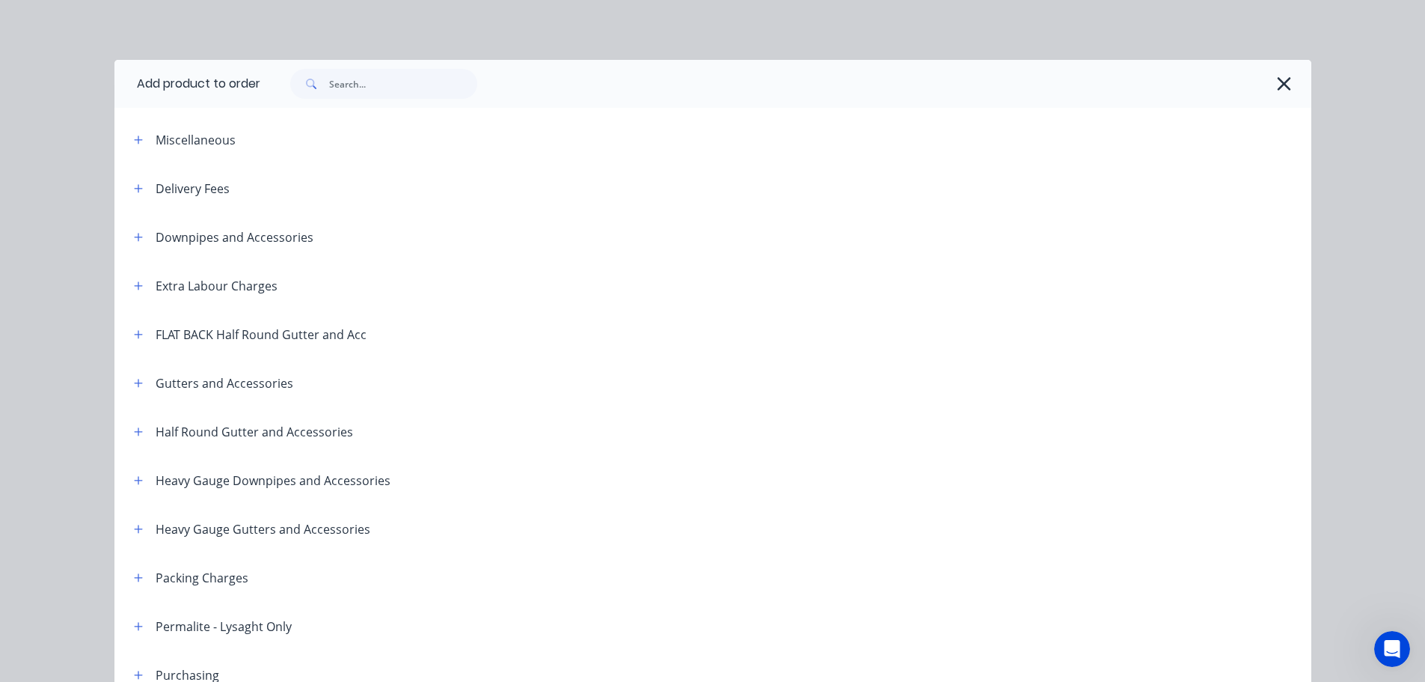
click at [139, 180] on span at bounding box center [138, 188] width 19 height 19
click at [134, 186] on icon "button" at bounding box center [138, 188] width 9 height 10
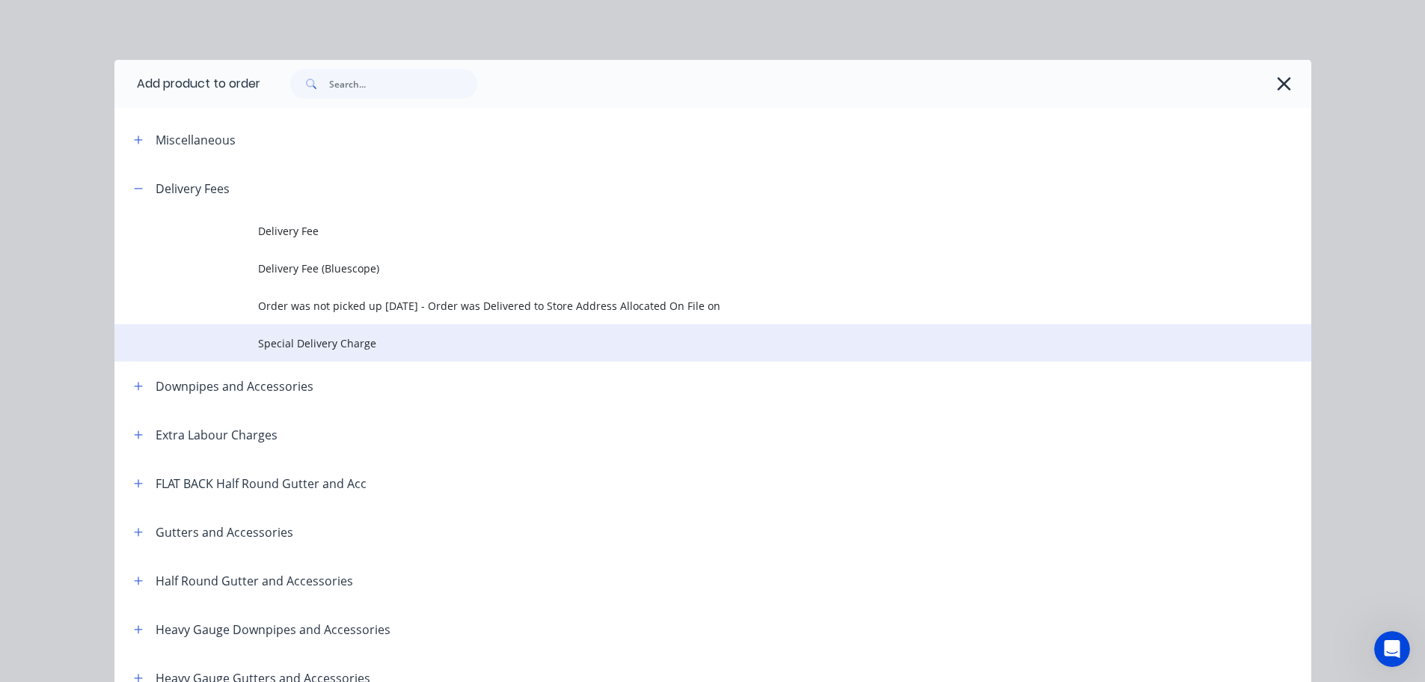
click at [282, 343] on span "Special Delivery Charge" at bounding box center [679, 343] width 842 height 16
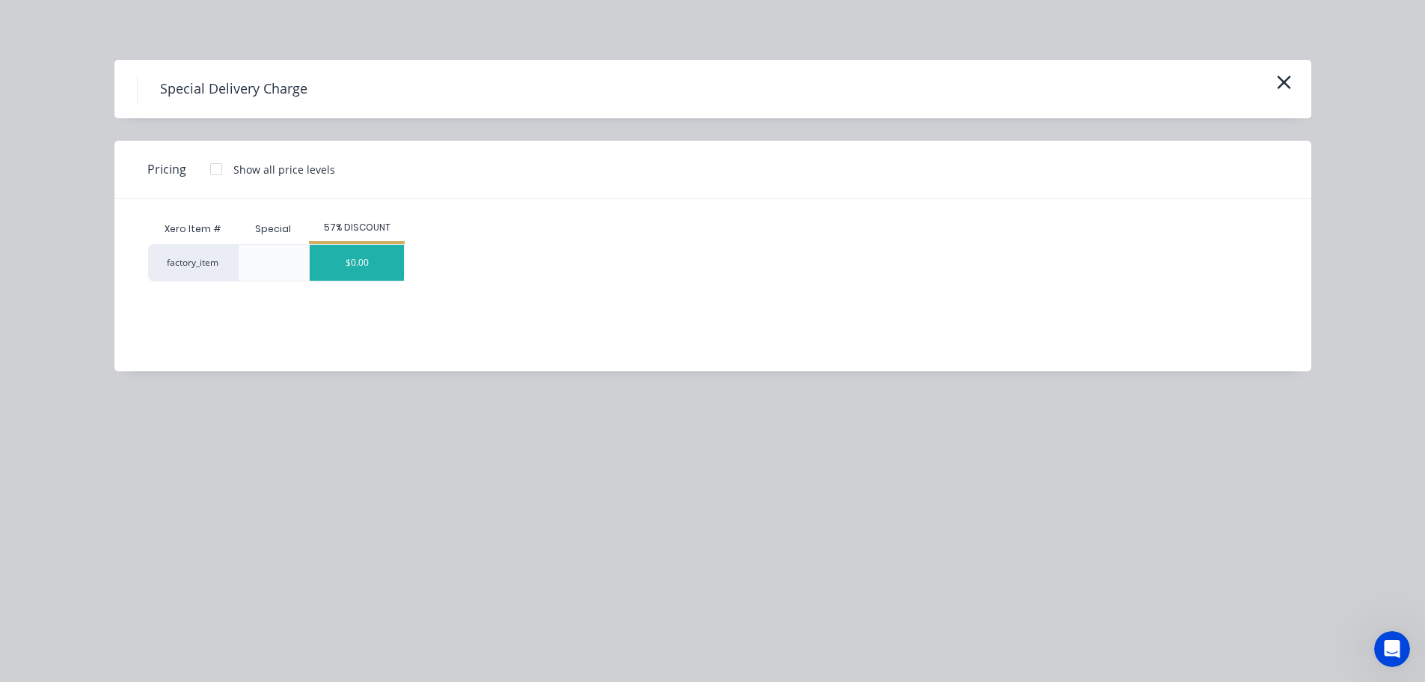
click at [373, 269] on div "$0.00" at bounding box center [357, 263] width 94 height 36
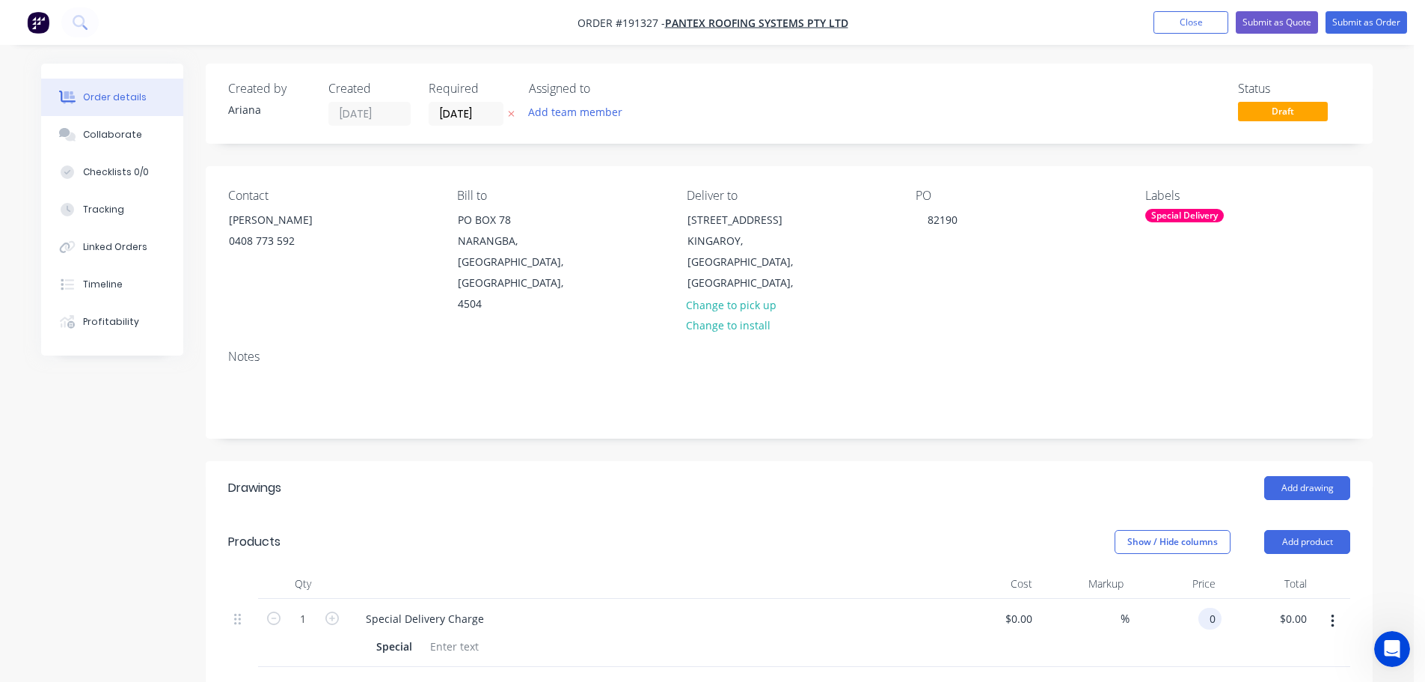
click at [1206, 607] on input "0" at bounding box center [1212, 618] width 17 height 22
click at [1166, 667] on div at bounding box center [789, 691] width 1122 height 49
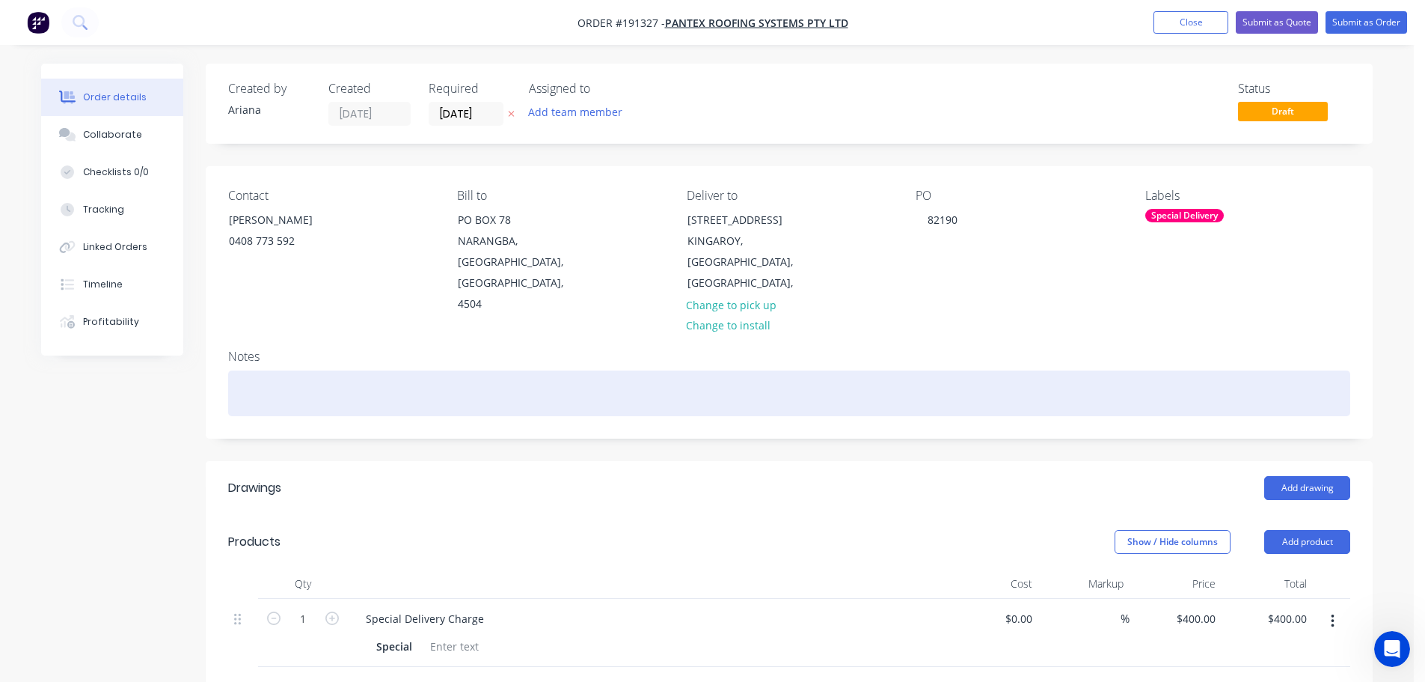
click at [239, 370] on div at bounding box center [789, 393] width 1122 height 46
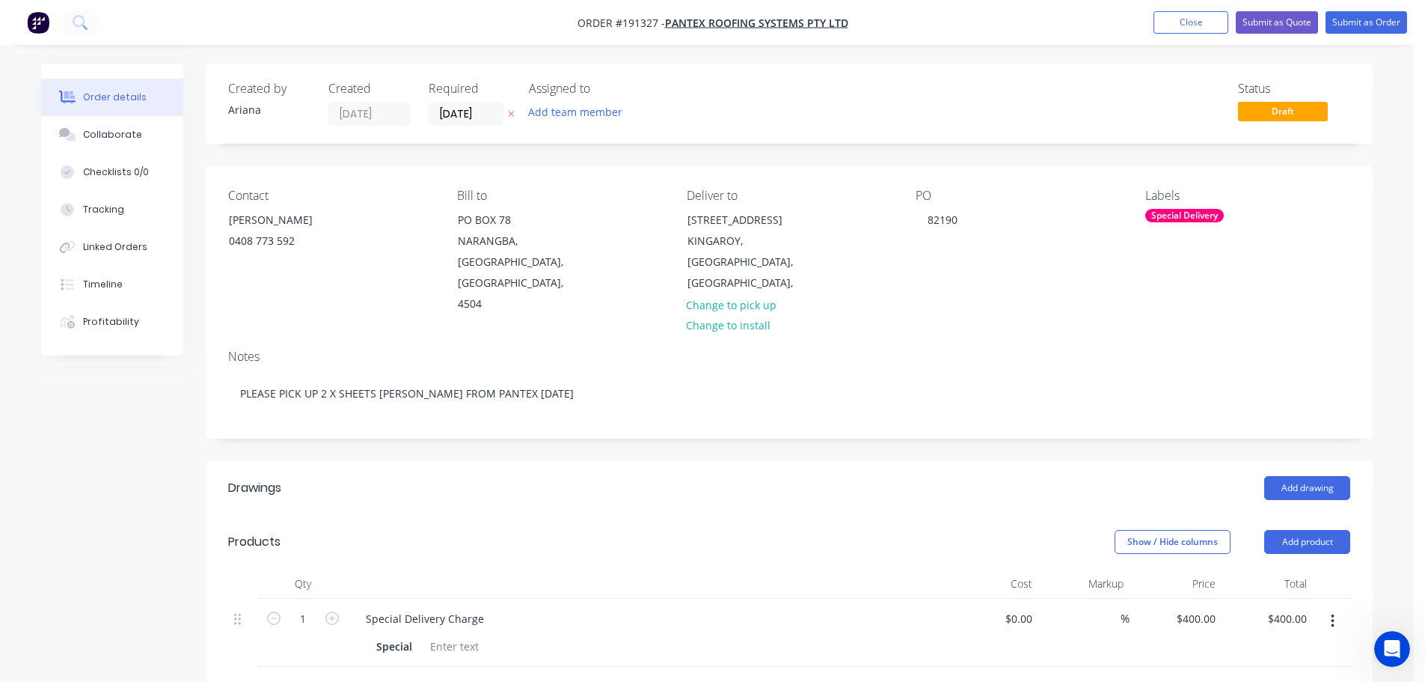
click at [620, 530] on div "Show / Hide columns Add product" at bounding box center [908, 542] width 883 height 24
click at [1304, 476] on button "Add drawing" at bounding box center [1307, 488] width 86 height 24
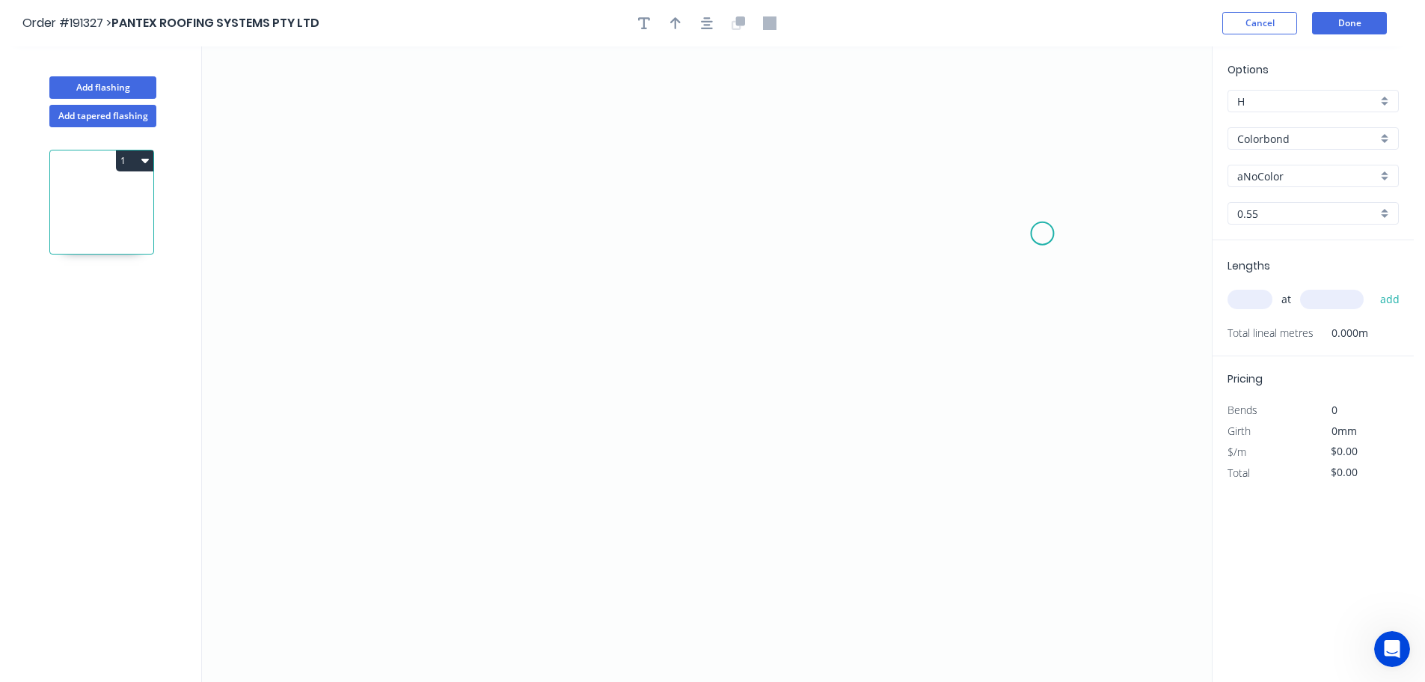
click at [1043, 233] on icon "0" at bounding box center [707, 363] width 1010 height 635
click at [990, 178] on icon "0" at bounding box center [707, 363] width 1010 height 635
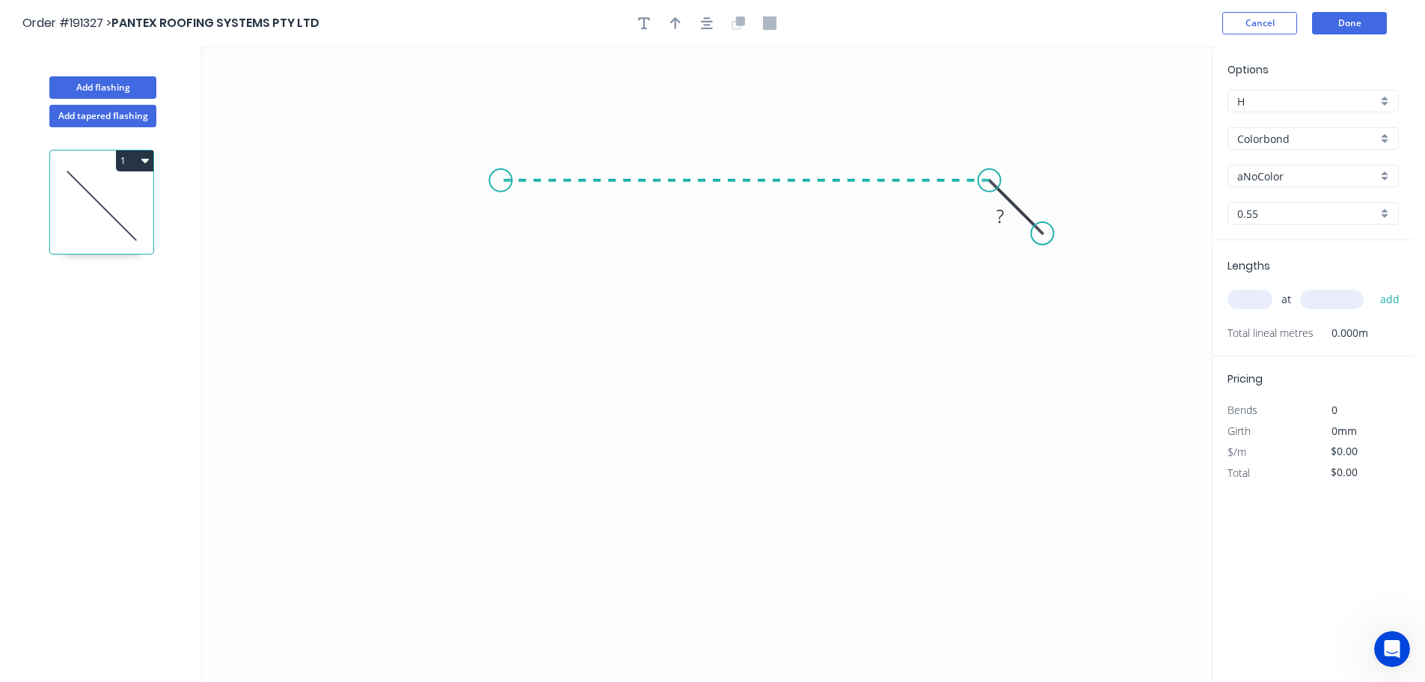
click at [500, 176] on icon "0 ?" at bounding box center [707, 363] width 1010 height 635
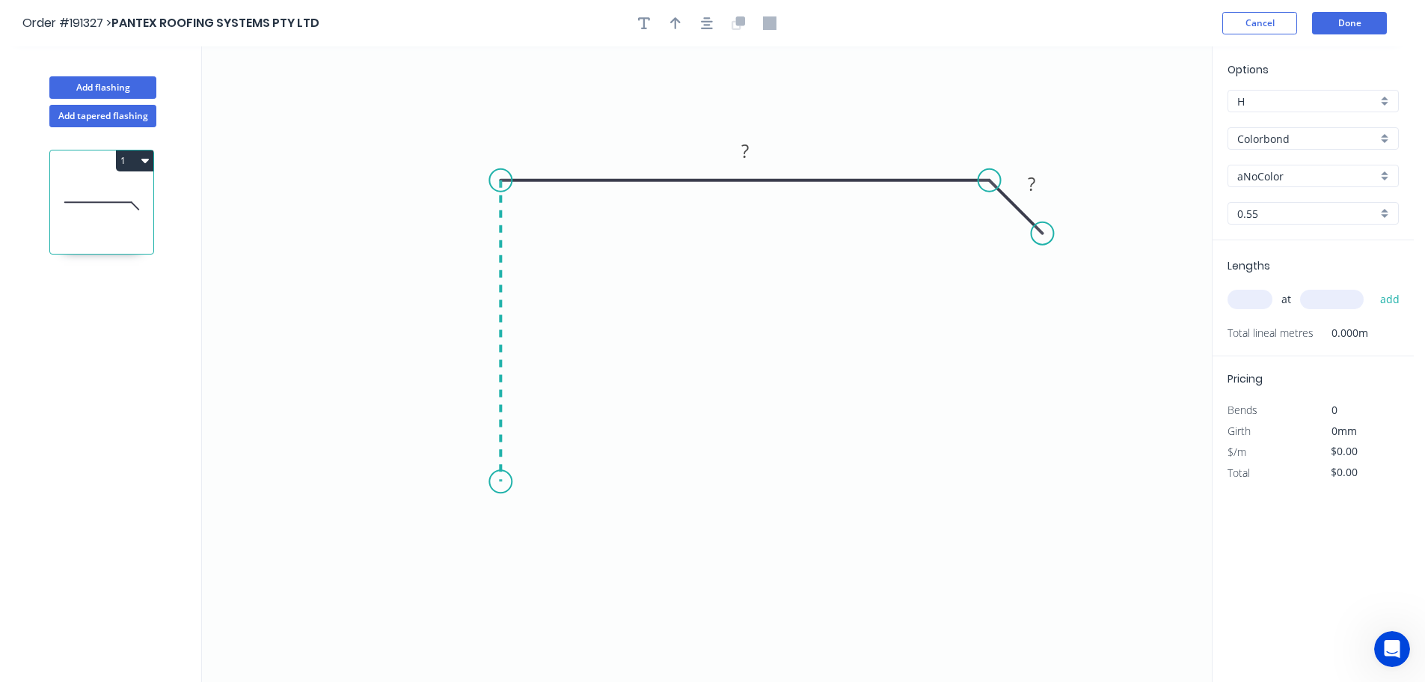
click at [502, 482] on icon "0 ? ?" at bounding box center [707, 363] width 1010 height 635
click at [453, 530] on icon "0 ? ? ?" at bounding box center [707, 363] width 1010 height 635
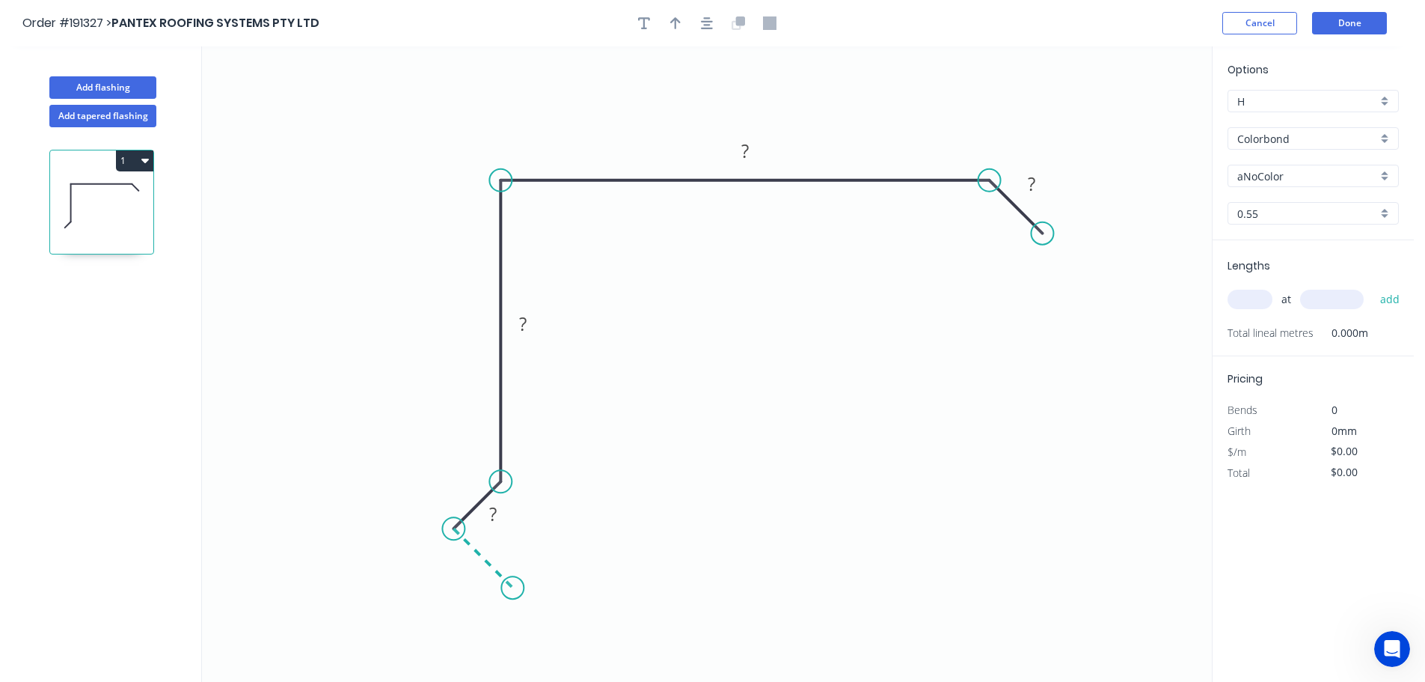
click at [512, 581] on icon "0 ? ? ? ?" at bounding box center [707, 363] width 1010 height 635
click at [512, 581] on circle at bounding box center [512, 587] width 22 height 22
click at [478, 569] on rect at bounding box center [468, 567] width 30 height 21
click at [824, 463] on icon "0 15 15 120 190 20" at bounding box center [707, 363] width 1010 height 635
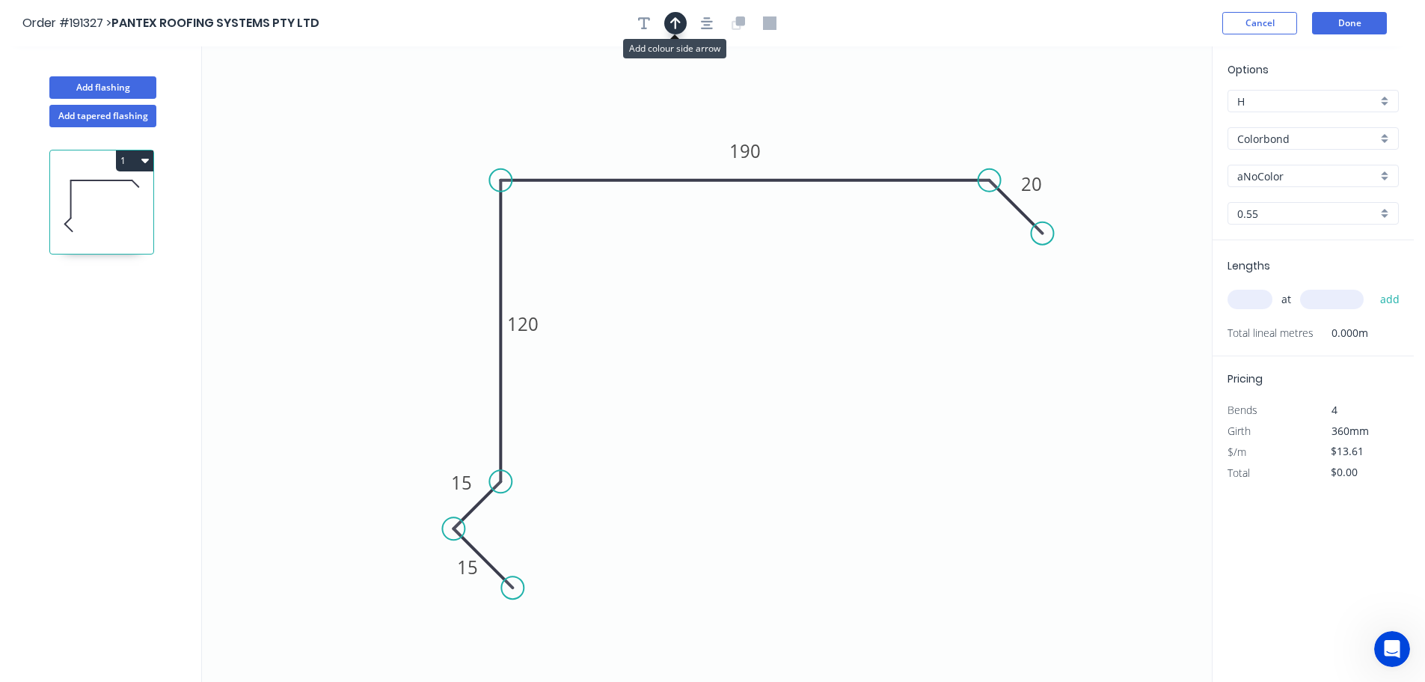
click at [672, 16] on icon "button" at bounding box center [675, 22] width 10 height 13
drag, startPoint x: 1136, startPoint y: 118, endPoint x: 839, endPoint y: 123, distance: 297.8
click at [839, 123] on icon at bounding box center [838, 106] width 13 height 48
click at [1356, 26] on button "Done" at bounding box center [1349, 23] width 75 height 22
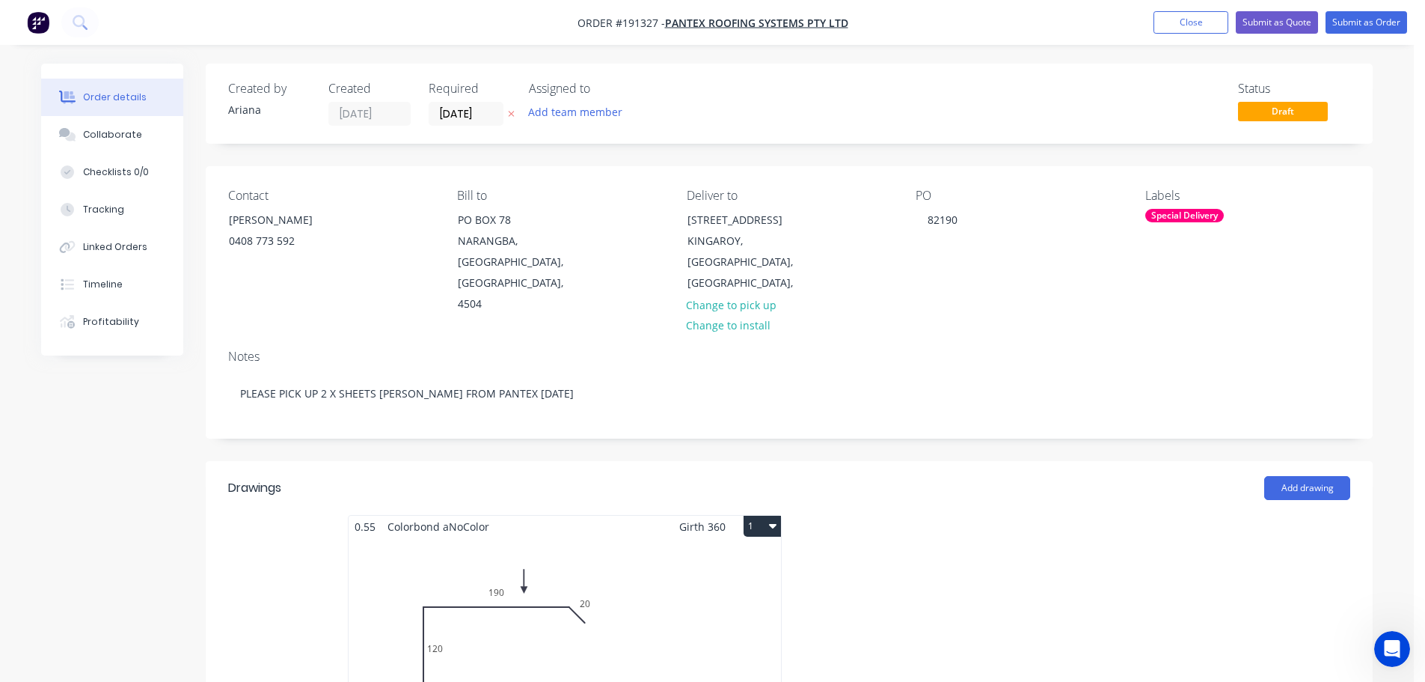
click at [1214, 215] on div "Special Delivery" at bounding box center [1184, 215] width 79 height 13
click at [1175, 401] on div at bounding box center [1172, 403] width 30 height 30
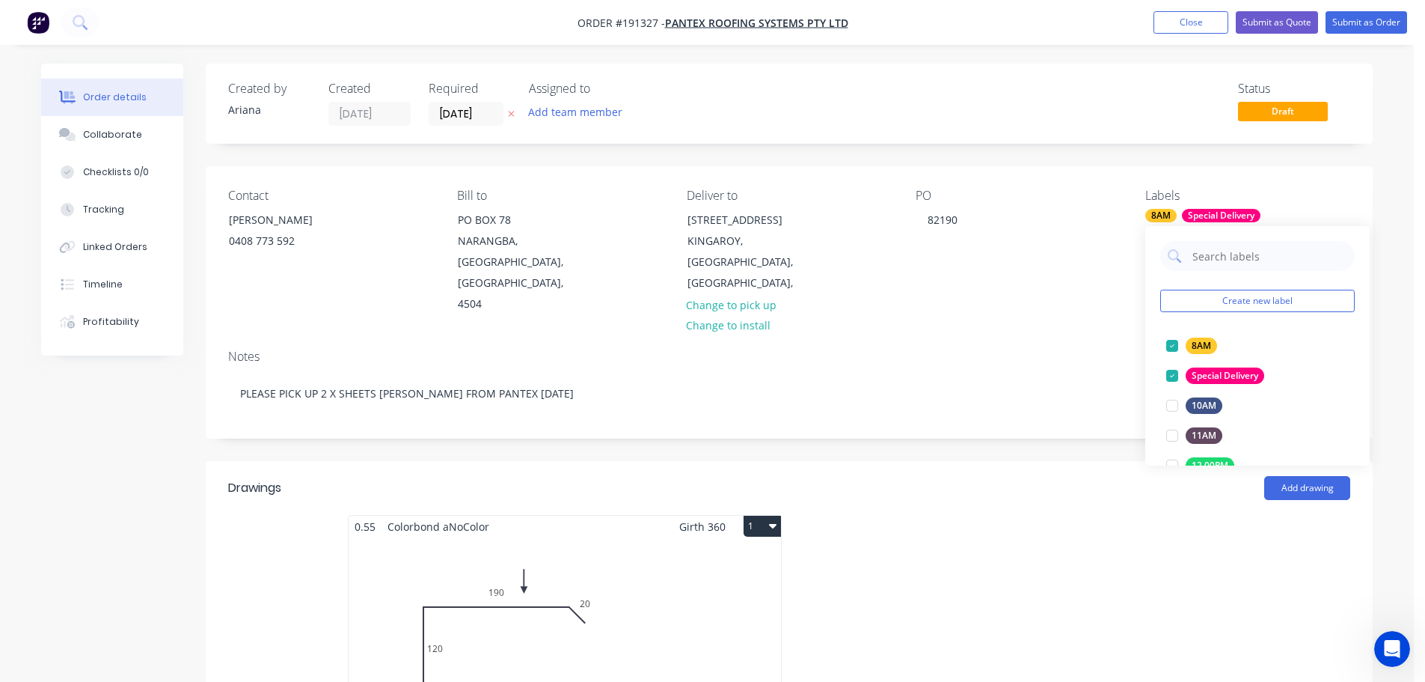
click at [1051, 337] on div "Notes PLEASE PICK UP 2 X SHEETS [PERSON_NAME] FROM PANTEX [DATE]" at bounding box center [789, 387] width 1167 height 100
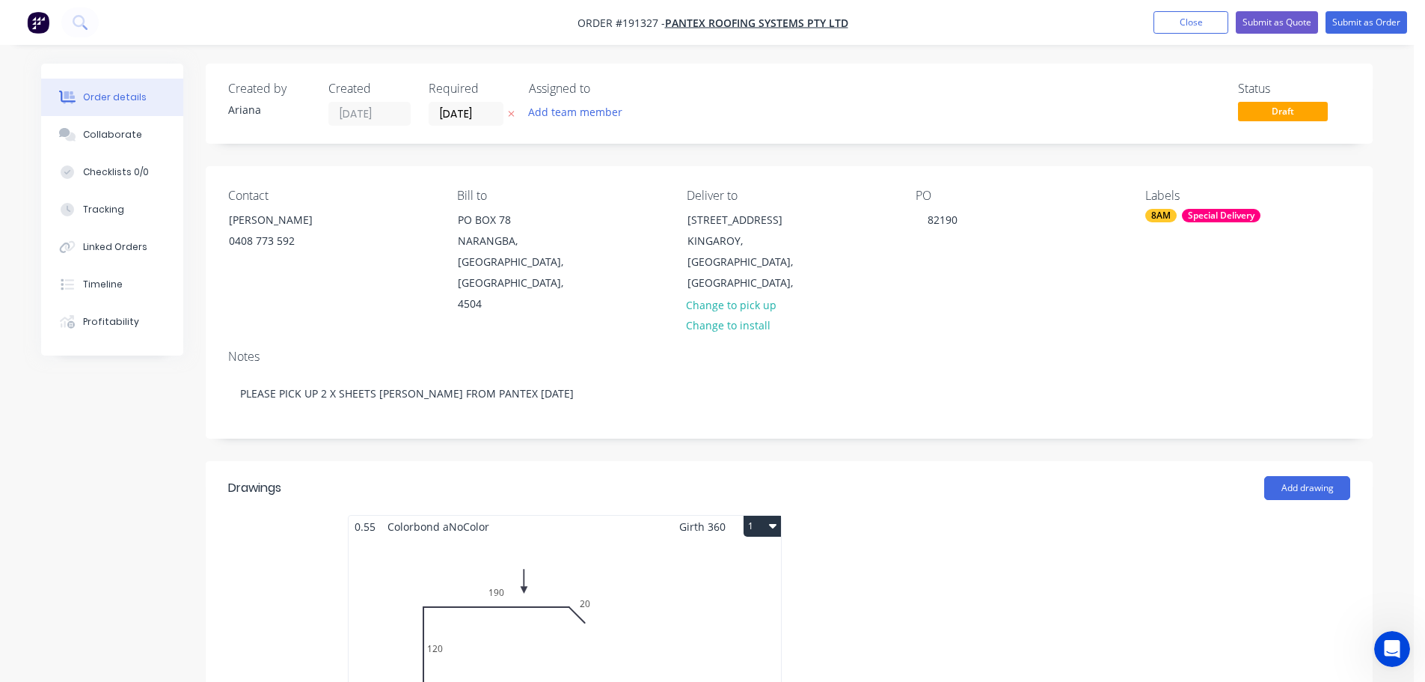
click at [732, 565] on div "Total lm $/M Total 0m $13.61 $0.00" at bounding box center [565, 651] width 432 height 228
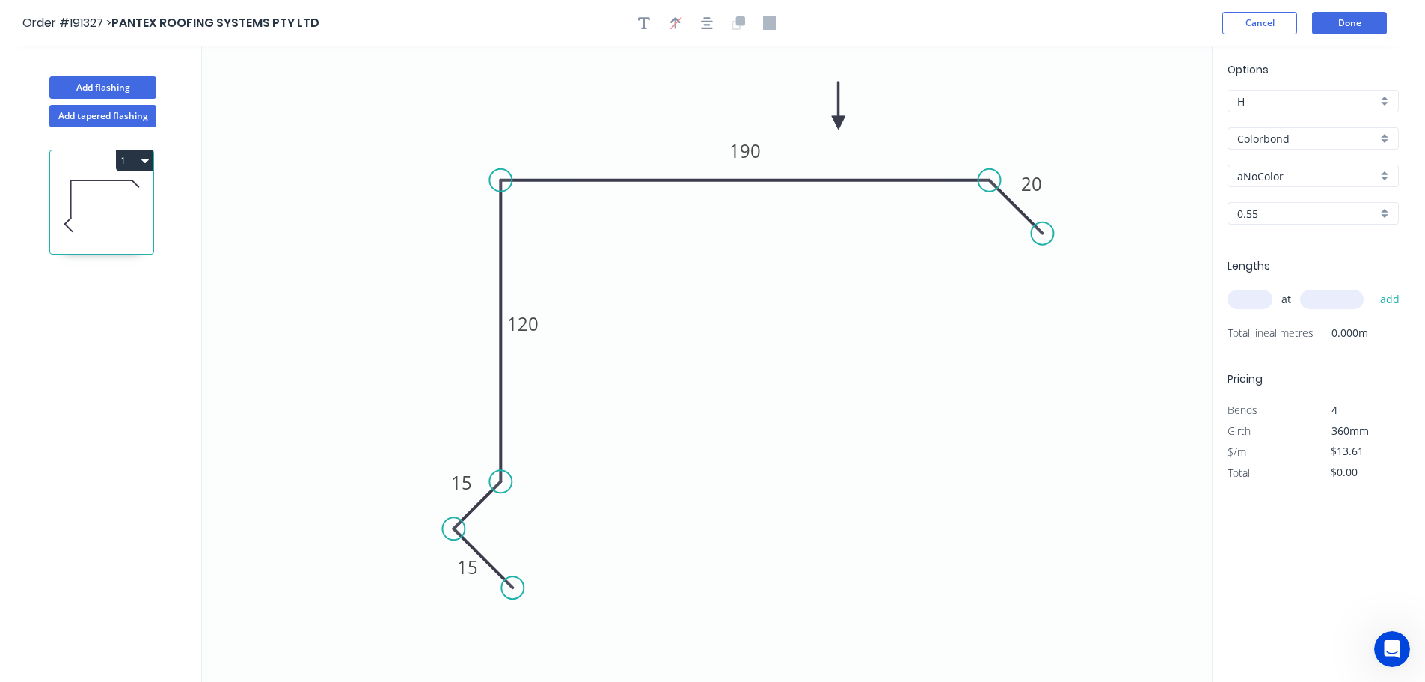
click at [1391, 181] on div "aNoColor" at bounding box center [1313, 176] width 171 height 22
click at [1285, 272] on div "[PERSON_NAME]" at bounding box center [1313, 279] width 170 height 26
click at [1261, 298] on input "text" at bounding box center [1250, 299] width 45 height 19
click at [1373, 287] on button "add" at bounding box center [1390, 299] width 35 height 25
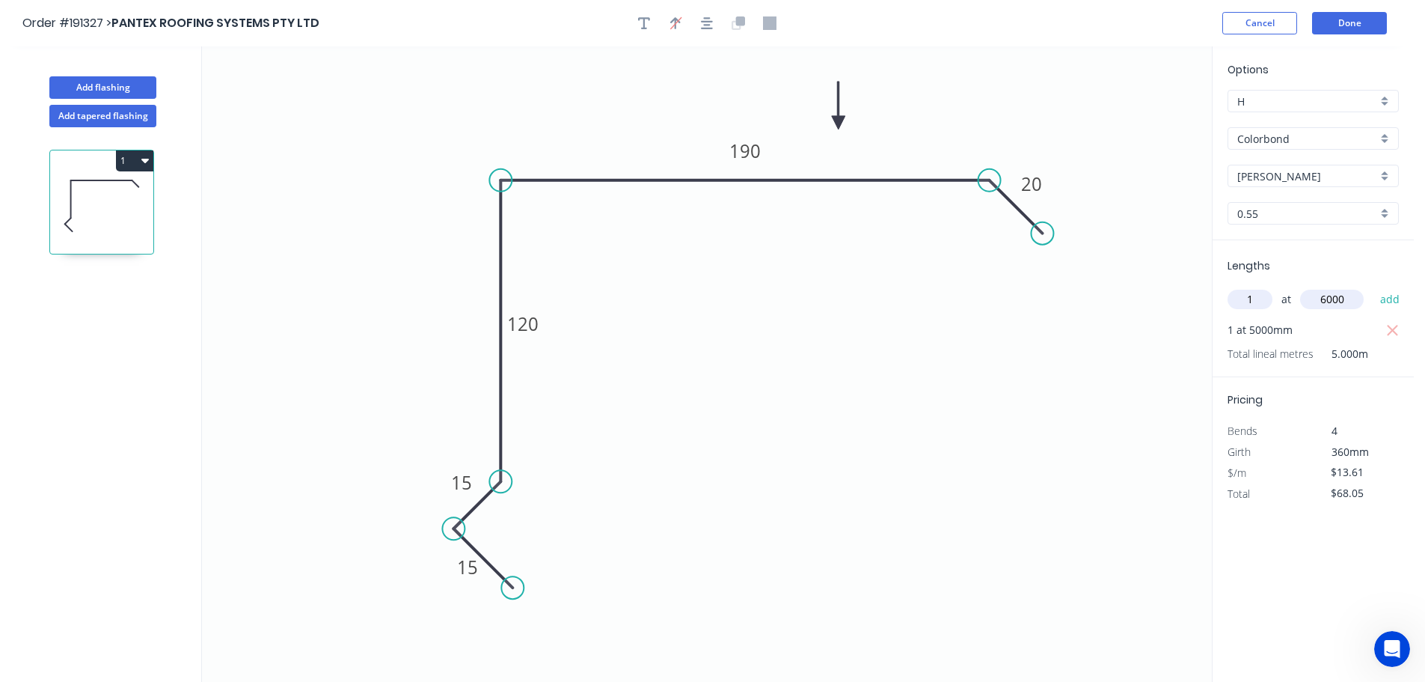
click at [1373, 287] on button "add" at bounding box center [1390, 299] width 35 height 25
click at [133, 159] on button "1" at bounding box center [134, 160] width 37 height 21
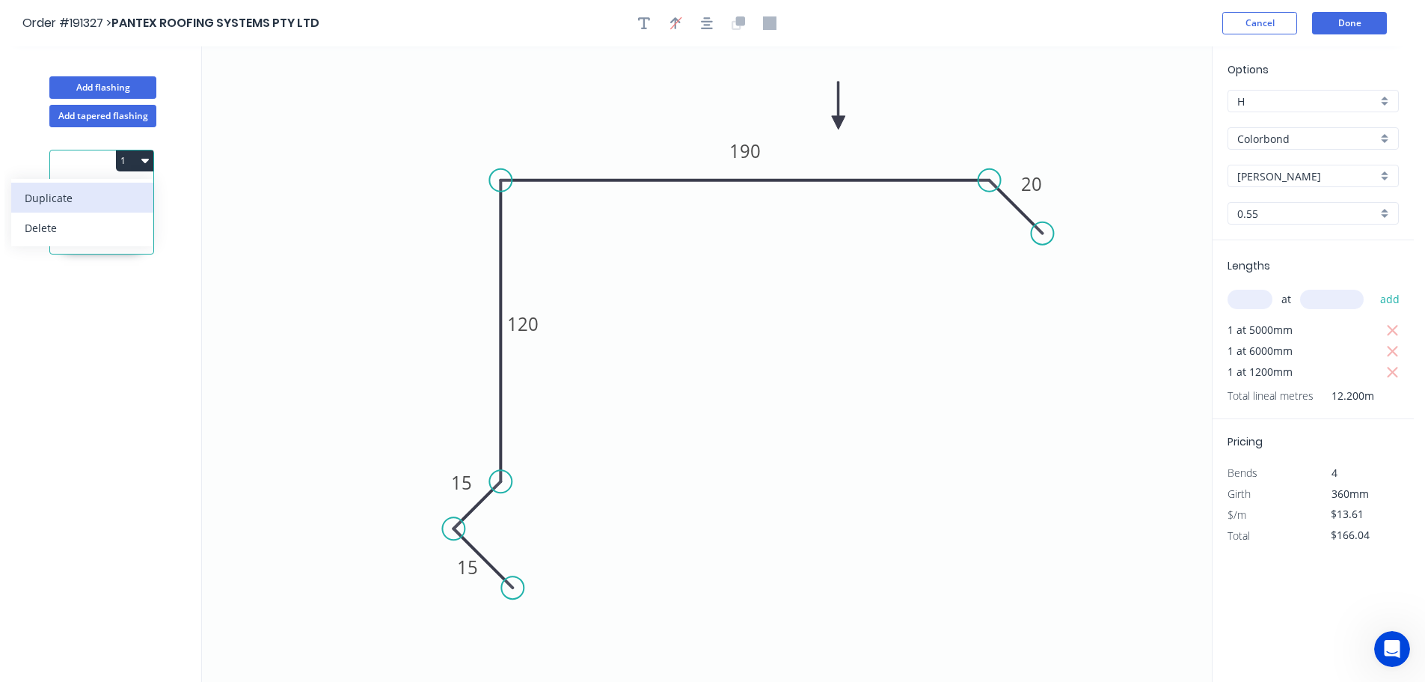
click at [100, 193] on div "Duplicate" at bounding box center [82, 198] width 115 height 22
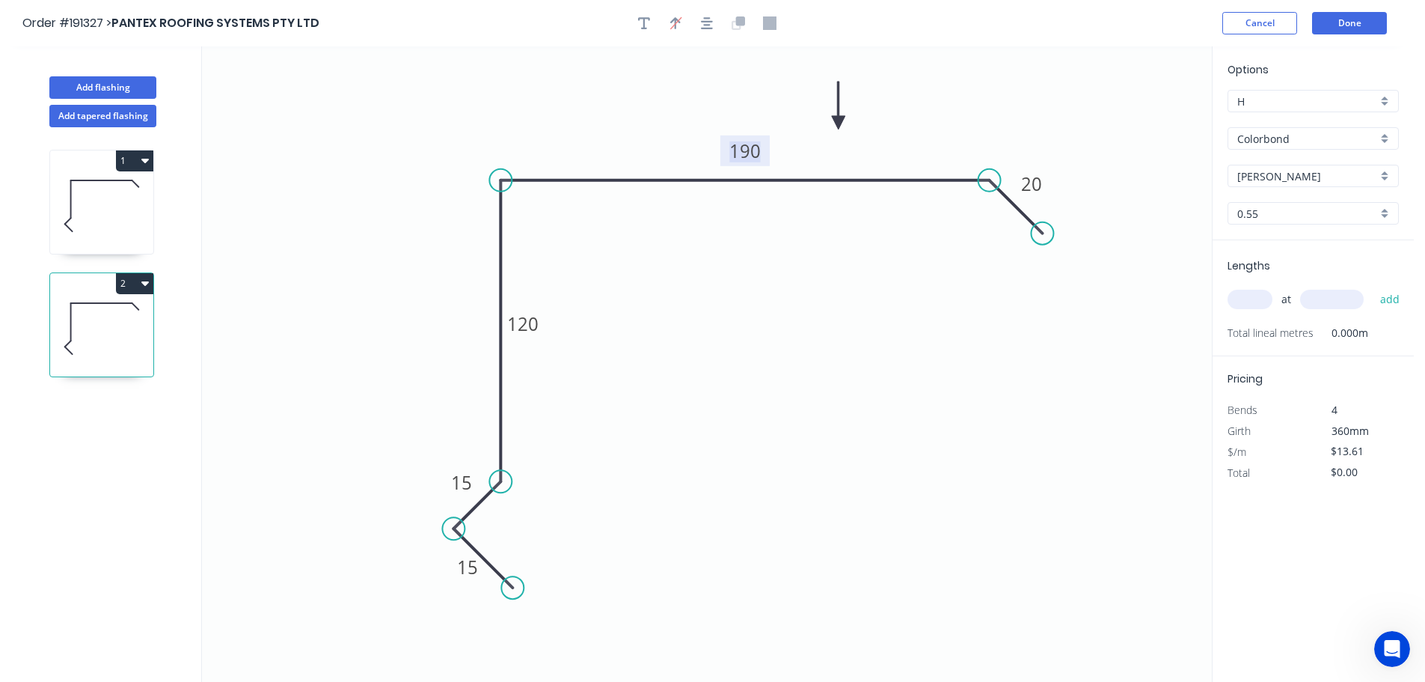
click at [752, 151] on tspan "190" at bounding box center [744, 150] width 31 height 25
drag, startPoint x: 796, startPoint y: 301, endPoint x: 809, endPoint y: 300, distance: 13.5
click at [797, 301] on icon "0 15 15 120 210 20" at bounding box center [707, 363] width 1010 height 635
click at [1263, 301] on input "text" at bounding box center [1250, 299] width 45 height 19
click at [1373, 287] on button "add" at bounding box center [1390, 299] width 35 height 25
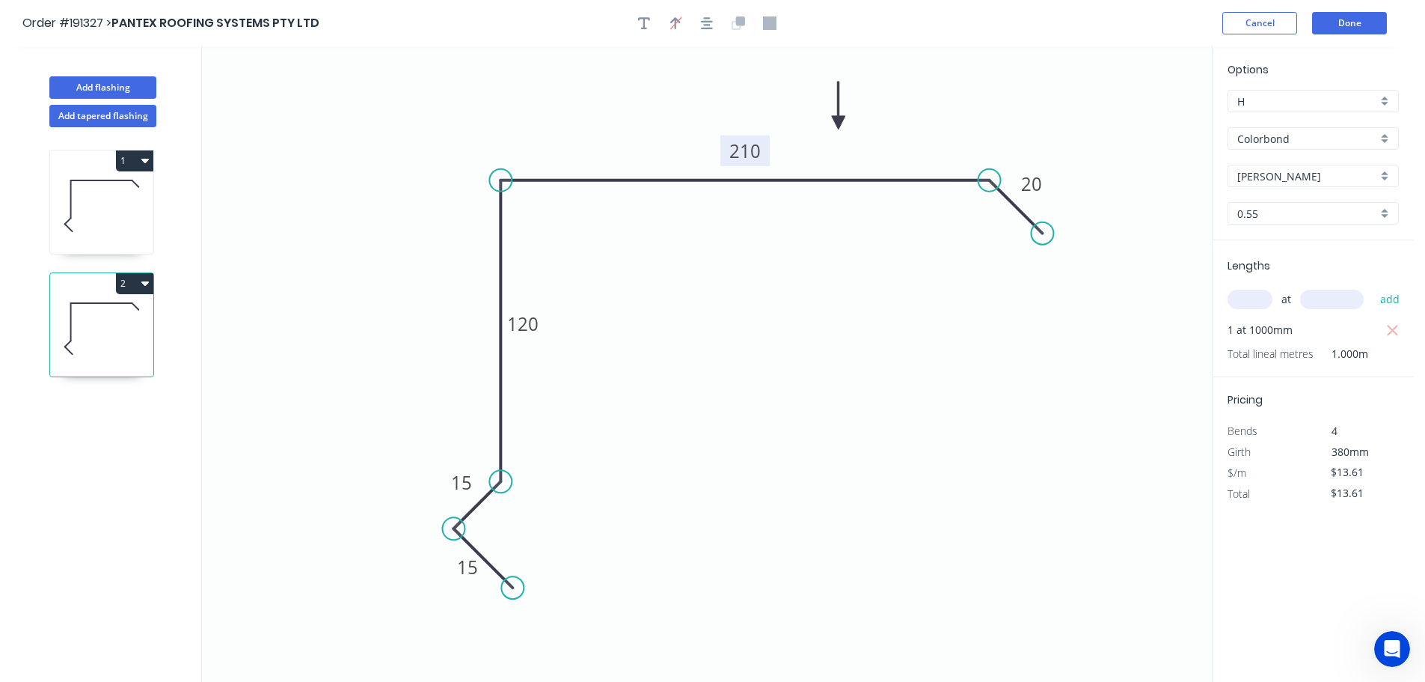
click at [143, 283] on icon "button" at bounding box center [144, 283] width 7 height 4
click at [120, 313] on div "Duplicate" at bounding box center [82, 321] width 115 height 22
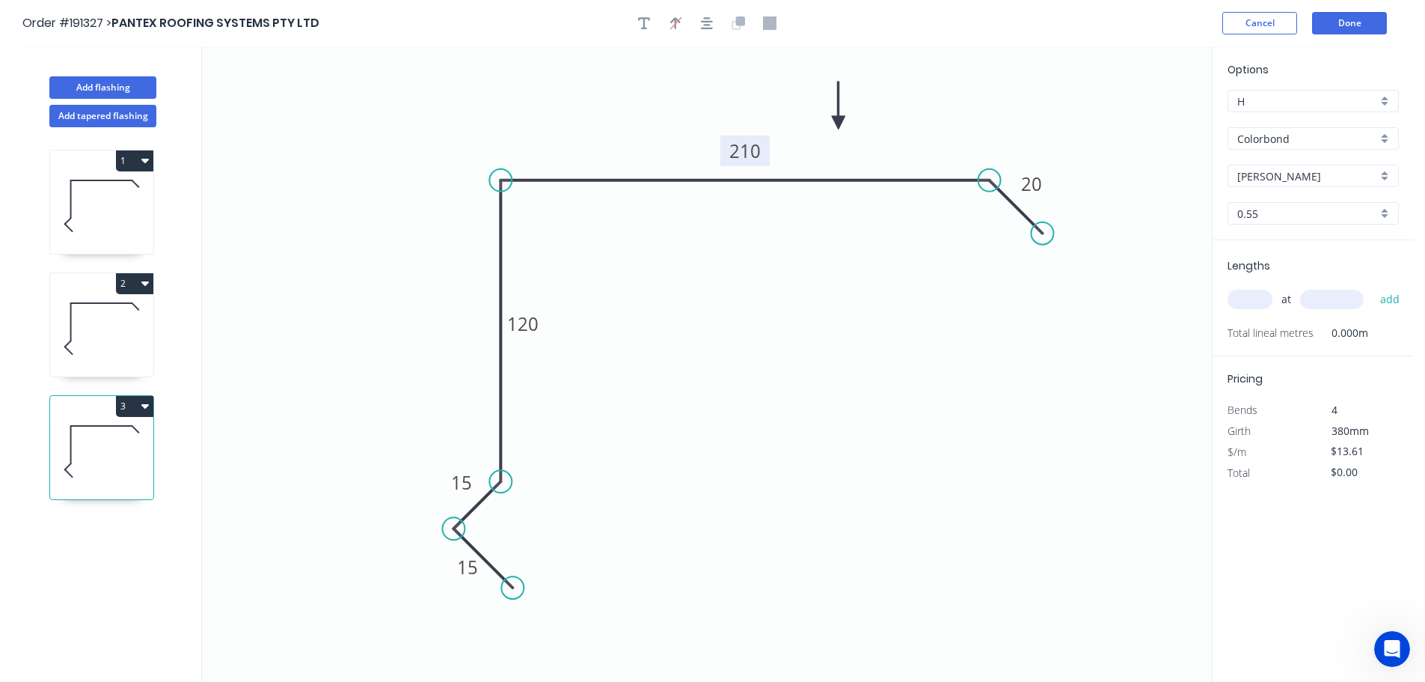
click at [755, 152] on tspan "210" at bounding box center [744, 150] width 31 height 25
click at [1254, 298] on input "text" at bounding box center [1250, 299] width 45 height 19
click at [1373, 287] on button "add" at bounding box center [1390, 299] width 35 height 25
click at [145, 405] on icon "button" at bounding box center [144, 406] width 7 height 4
click at [124, 437] on div "Duplicate" at bounding box center [82, 443] width 115 height 22
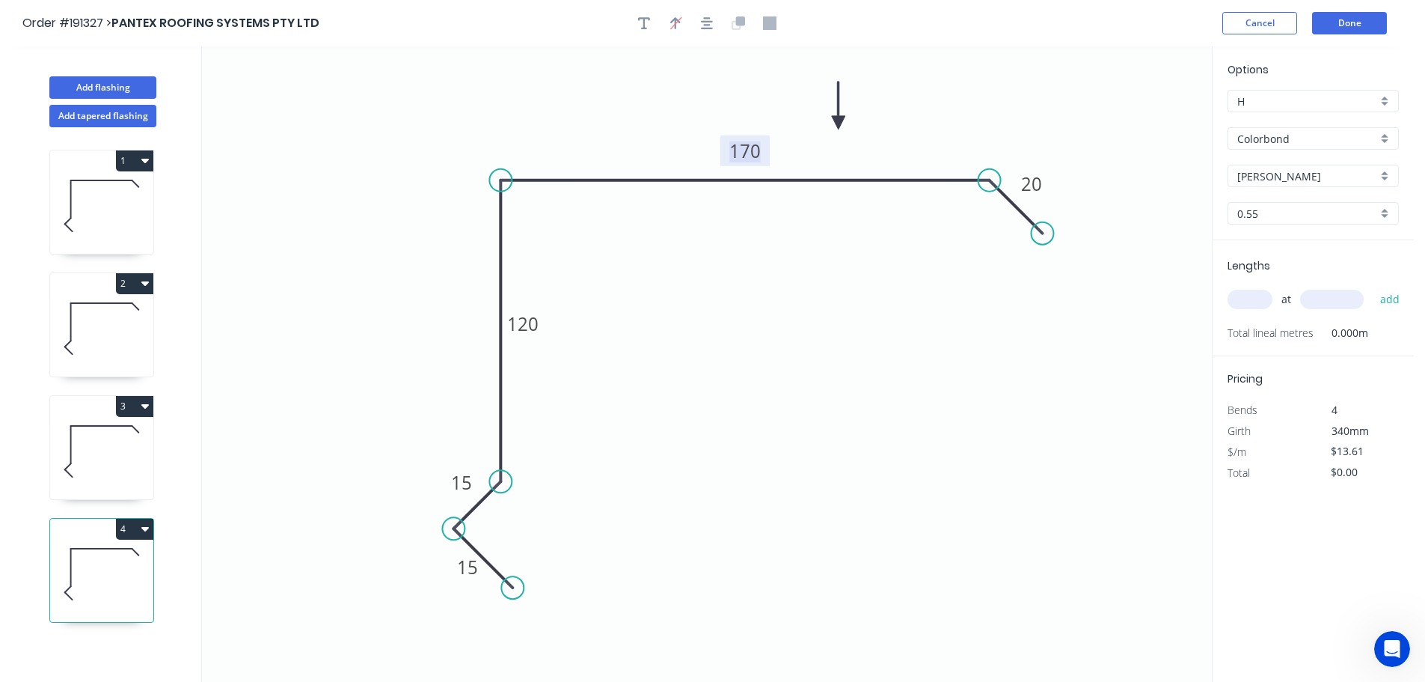
click at [756, 150] on tspan "170" at bounding box center [744, 150] width 31 height 25
drag, startPoint x: 1067, startPoint y: 388, endPoint x: 1081, endPoint y: 383, distance: 15.1
click at [1068, 388] on icon "0 15 15 120 160 20" at bounding box center [707, 363] width 1010 height 635
click at [1256, 296] on input "text" at bounding box center [1250, 299] width 45 height 19
click at [1373, 287] on button "add" at bounding box center [1390, 299] width 35 height 25
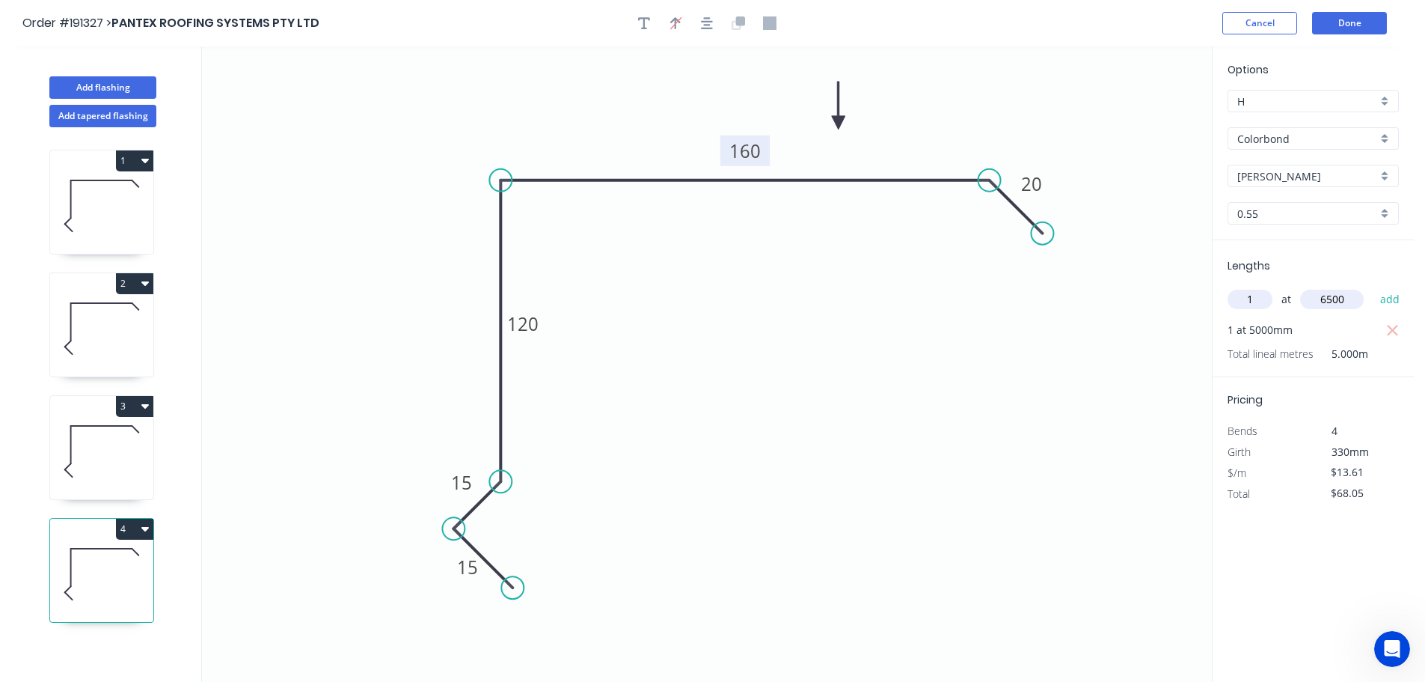
click at [1373, 287] on button "add" at bounding box center [1390, 299] width 35 height 25
click at [90, 82] on button "Add flashing" at bounding box center [102, 87] width 107 height 22
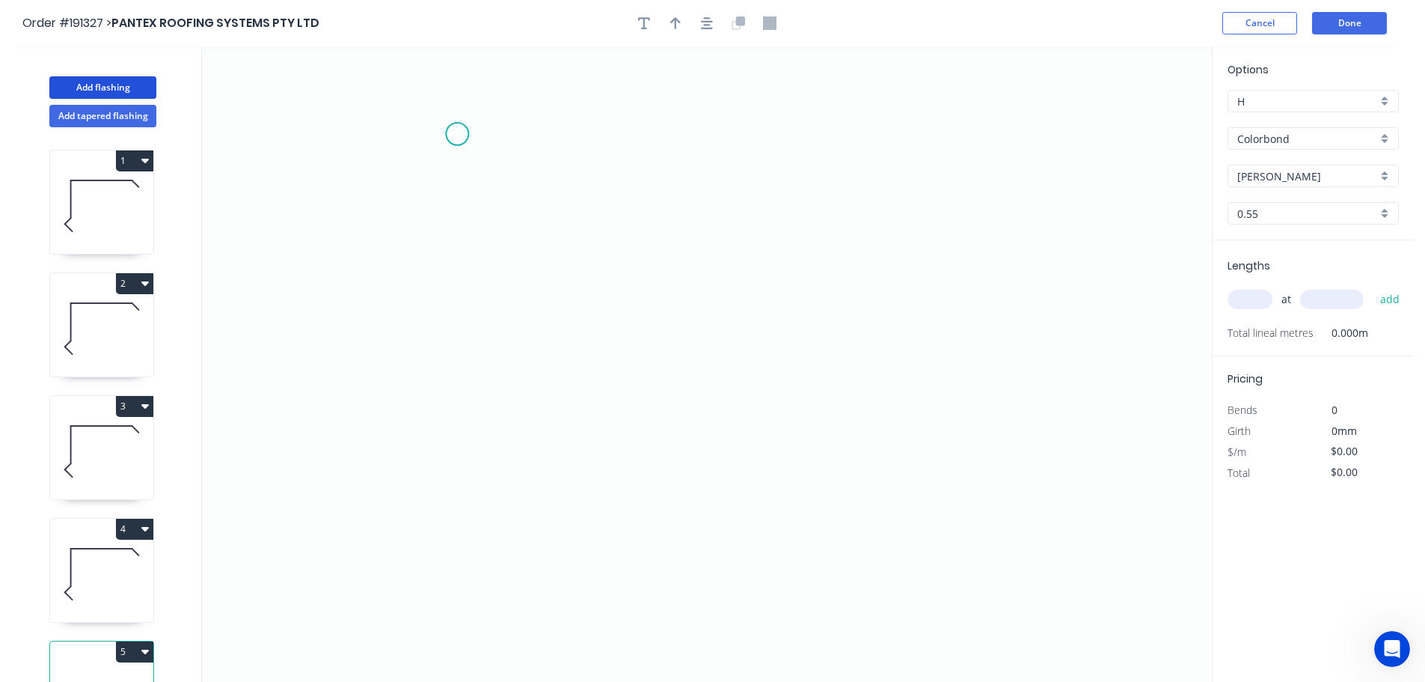
click at [457, 134] on icon "0" at bounding box center [707, 363] width 1010 height 635
click at [443, 530] on icon "0" at bounding box center [707, 363] width 1010 height 635
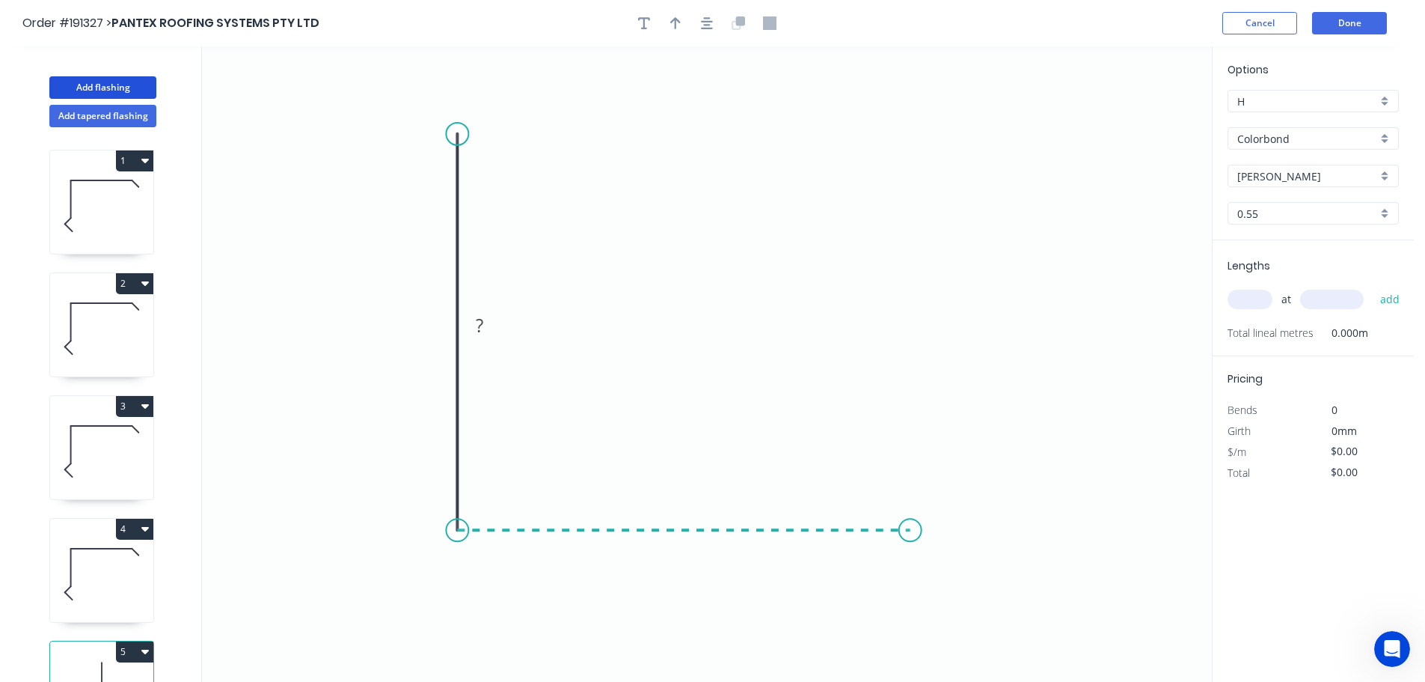
click at [910, 525] on icon "0 ?" at bounding box center [707, 363] width 1010 height 635
click at [976, 590] on icon "0 ? ?" at bounding box center [707, 363] width 1010 height 635
click at [976, 590] on circle at bounding box center [975, 595] width 22 height 22
drag, startPoint x: 974, startPoint y: 593, endPoint x: 967, endPoint y: 601, distance: 10.1
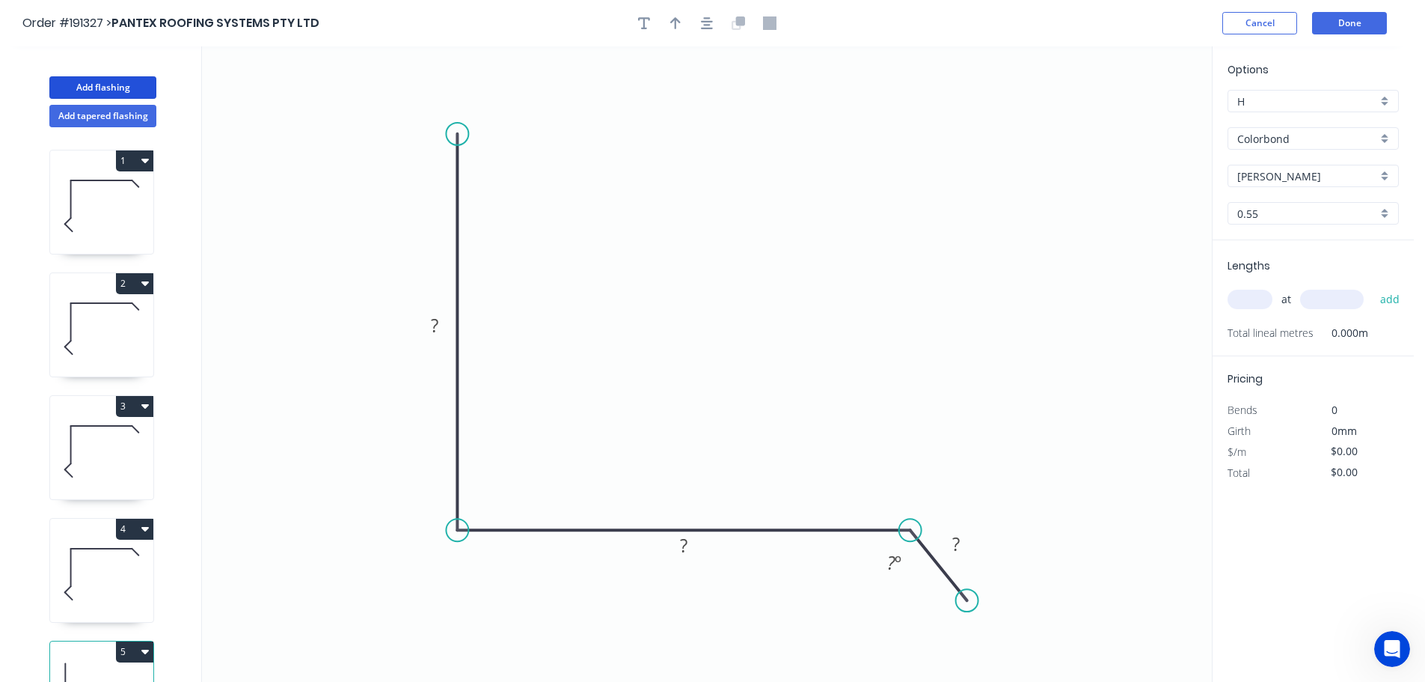
click at [967, 601] on circle at bounding box center [967, 600] width 22 height 22
click at [439, 325] on rect at bounding box center [435, 326] width 30 height 21
click at [1001, 537] on icon "0 300 120 2 135 º" at bounding box center [707, 363] width 1010 height 635
click at [957, 539] on tspan "2" at bounding box center [956, 543] width 10 height 25
click at [954, 426] on icon "0 300 120 30 135 º" at bounding box center [707, 363] width 1010 height 635
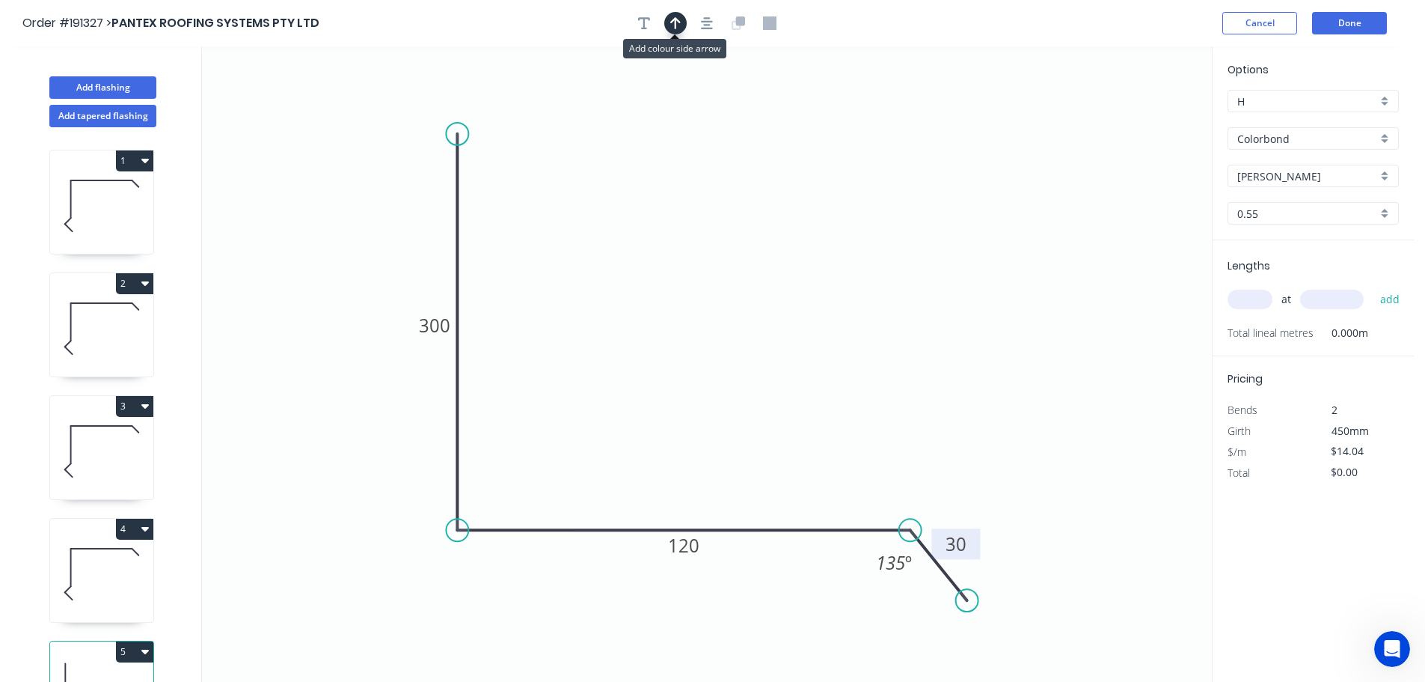
click at [677, 19] on icon "button" at bounding box center [675, 23] width 10 height 12
drag, startPoint x: 1139, startPoint y: 121, endPoint x: 702, endPoint y: 323, distance: 482.0
click at [731, 320] on icon at bounding box center [737, 296] width 13 height 48
click at [1255, 300] on input "text" at bounding box center [1250, 299] width 45 height 19
click at [1373, 287] on button "add" at bounding box center [1390, 299] width 35 height 25
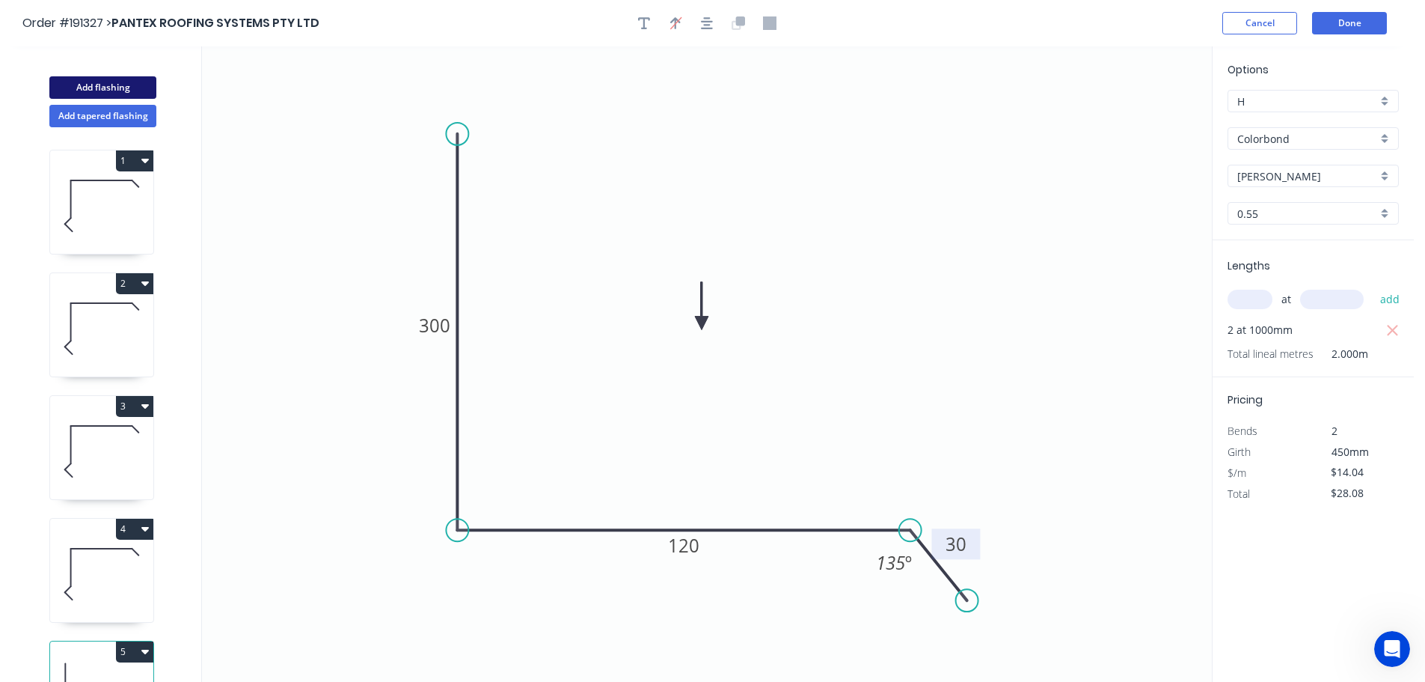
drag, startPoint x: 97, startPoint y: 88, endPoint x: 142, endPoint y: 89, distance: 44.9
click at [97, 88] on button "Add flashing" at bounding box center [102, 87] width 107 height 22
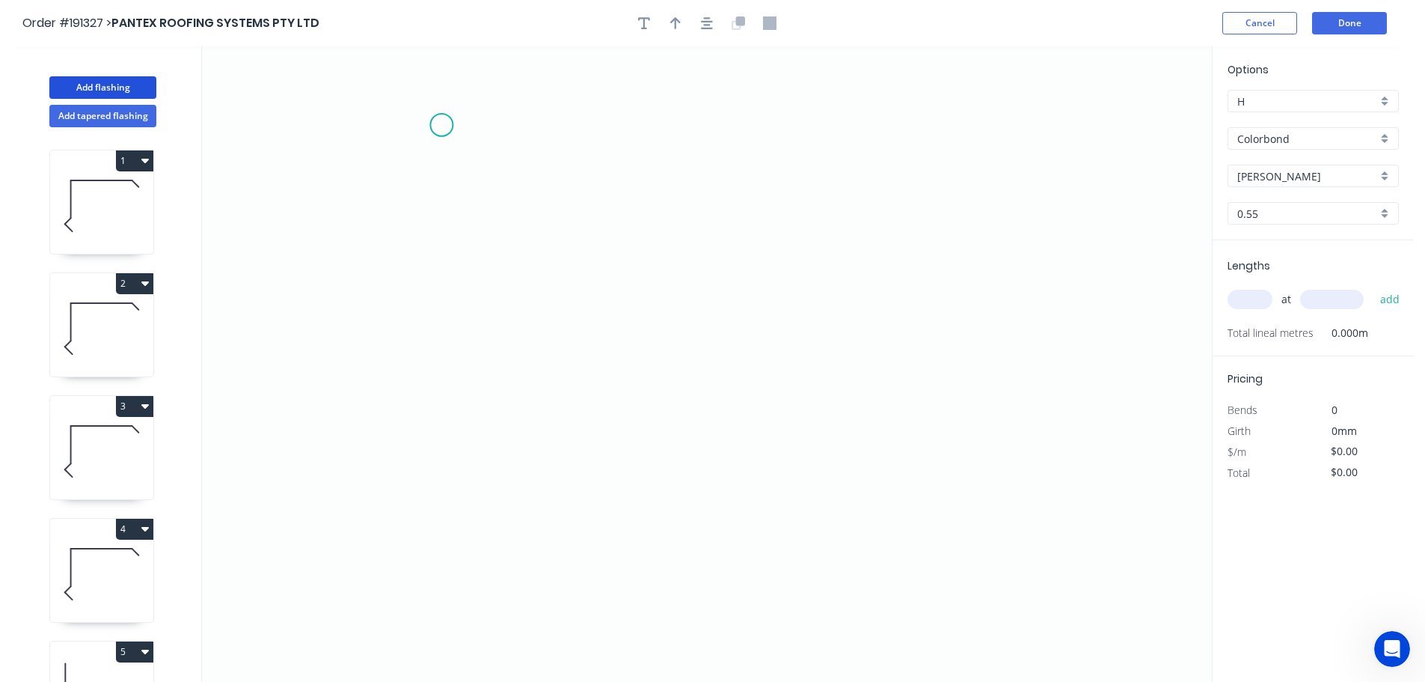
click at [441, 125] on icon "0" at bounding box center [707, 363] width 1010 height 635
click at [445, 443] on icon "0" at bounding box center [707, 363] width 1010 height 635
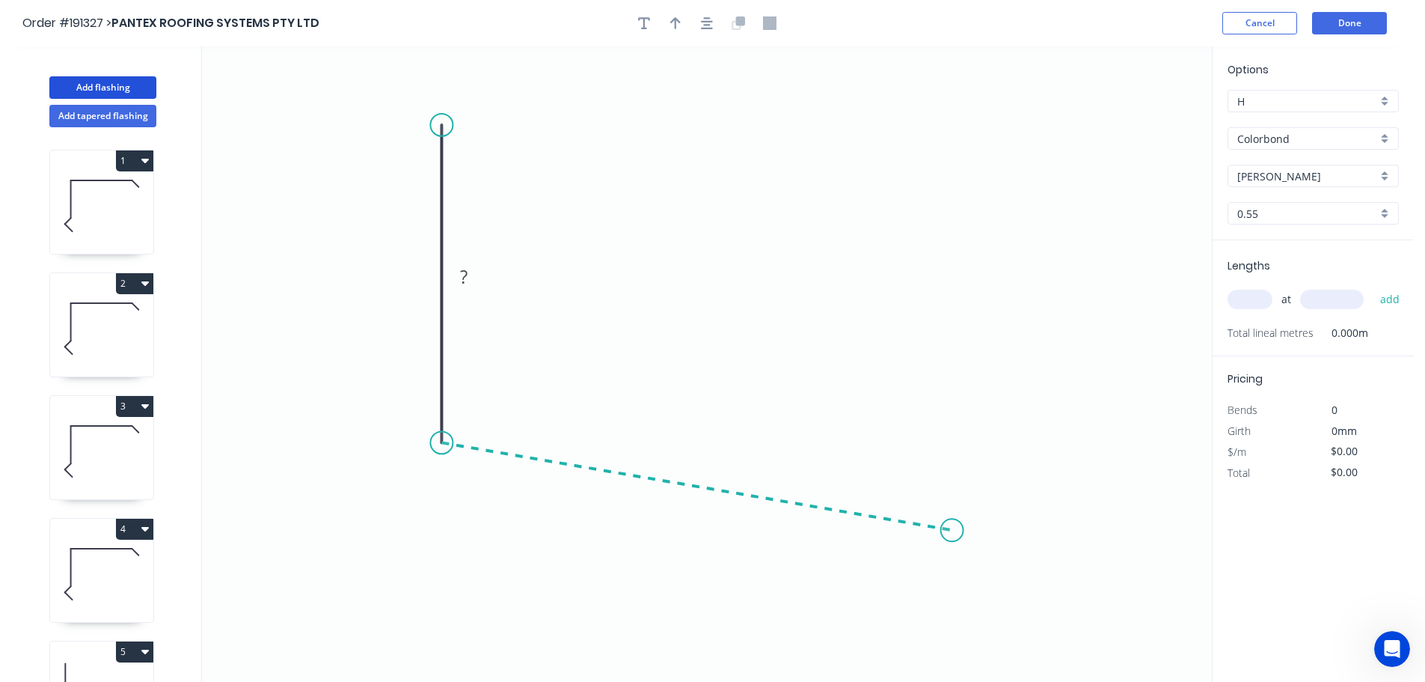
click at [952, 530] on icon "0 ?" at bounding box center [707, 363] width 1010 height 635
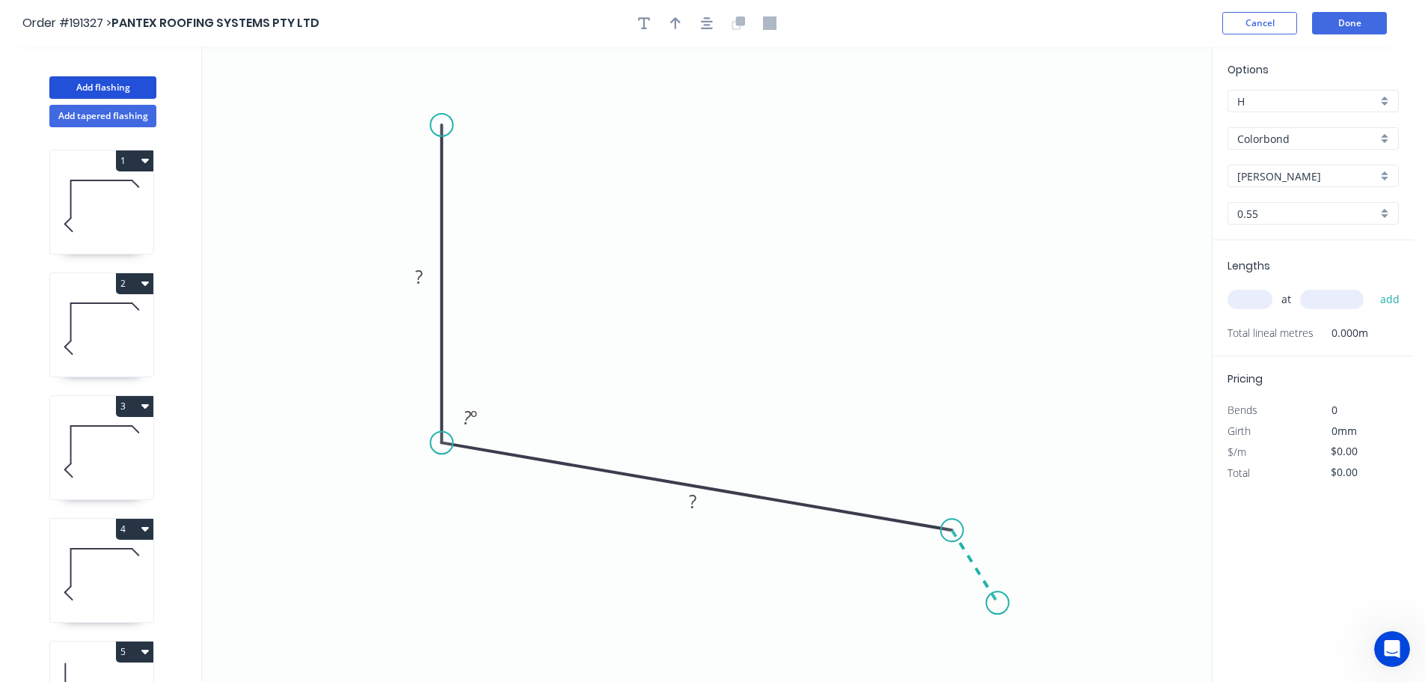
click at [998, 603] on icon "0 ? ? ? º" at bounding box center [707, 363] width 1010 height 635
click at [998, 603] on circle at bounding box center [998, 602] width 22 height 22
click at [420, 272] on tspan "?" at bounding box center [418, 276] width 7 height 25
click at [706, 174] on icon "0 100 170 35 110 º 120 º" at bounding box center [707, 363] width 1010 height 635
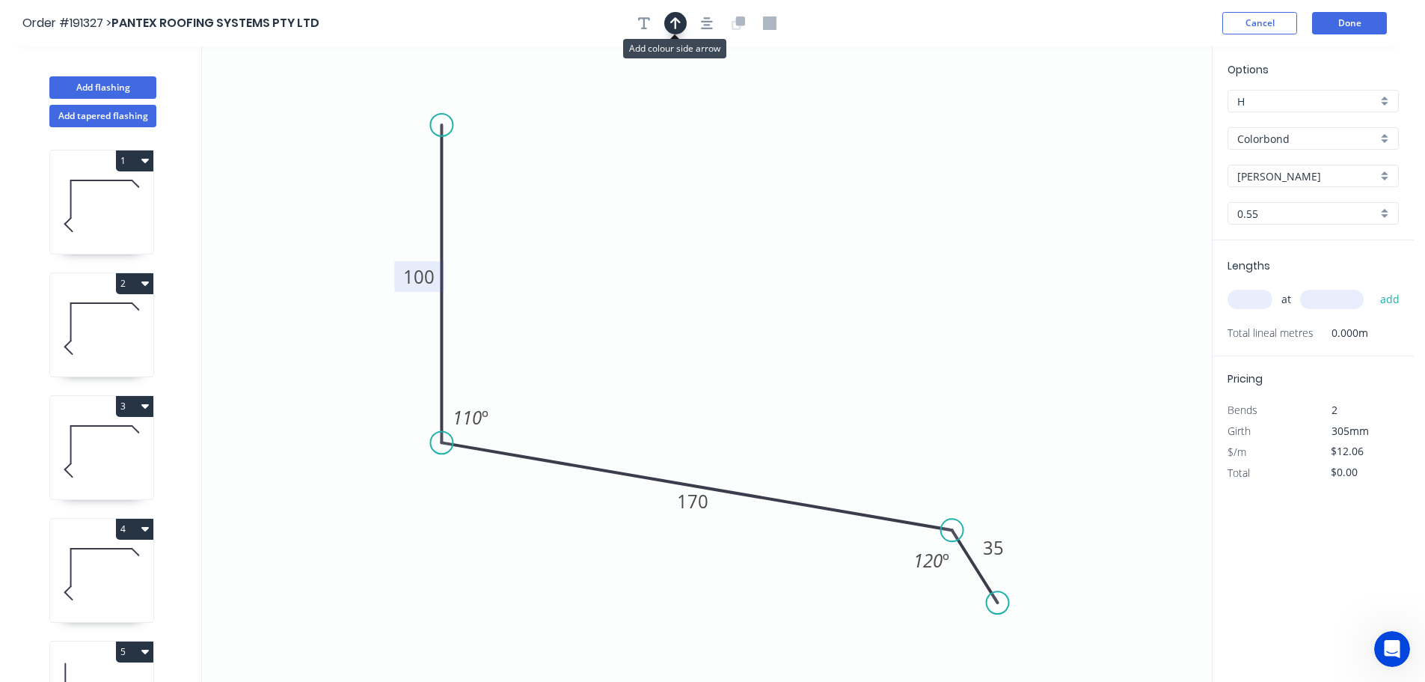
click at [673, 19] on icon "button" at bounding box center [675, 22] width 10 height 13
drag, startPoint x: 1137, startPoint y: 116, endPoint x: 704, endPoint y: 255, distance: 454.9
click at [682, 253] on icon at bounding box center [688, 233] width 13 height 48
click at [1252, 299] on input "text" at bounding box center [1250, 299] width 45 height 19
click at [1373, 287] on button "add" at bounding box center [1390, 299] width 35 height 25
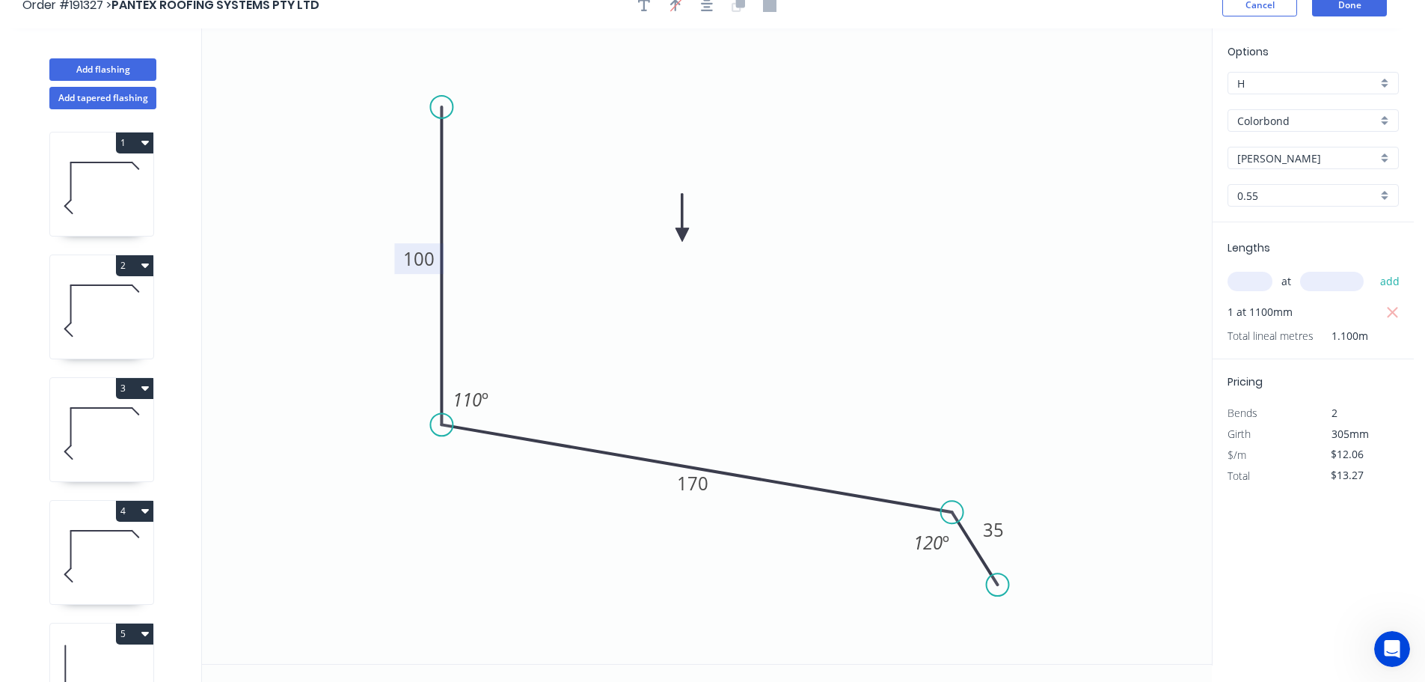
scroll to position [28, 0]
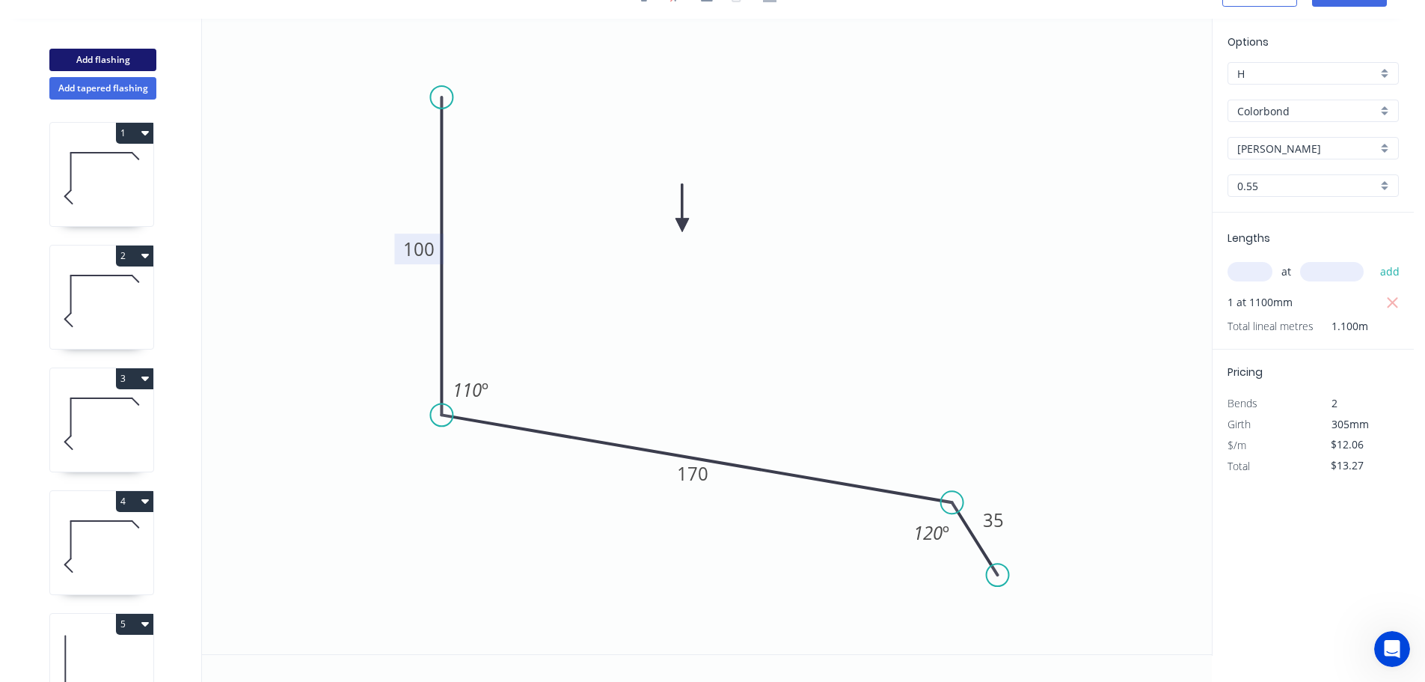
click at [109, 57] on button "Add flashing" at bounding box center [102, 60] width 107 height 22
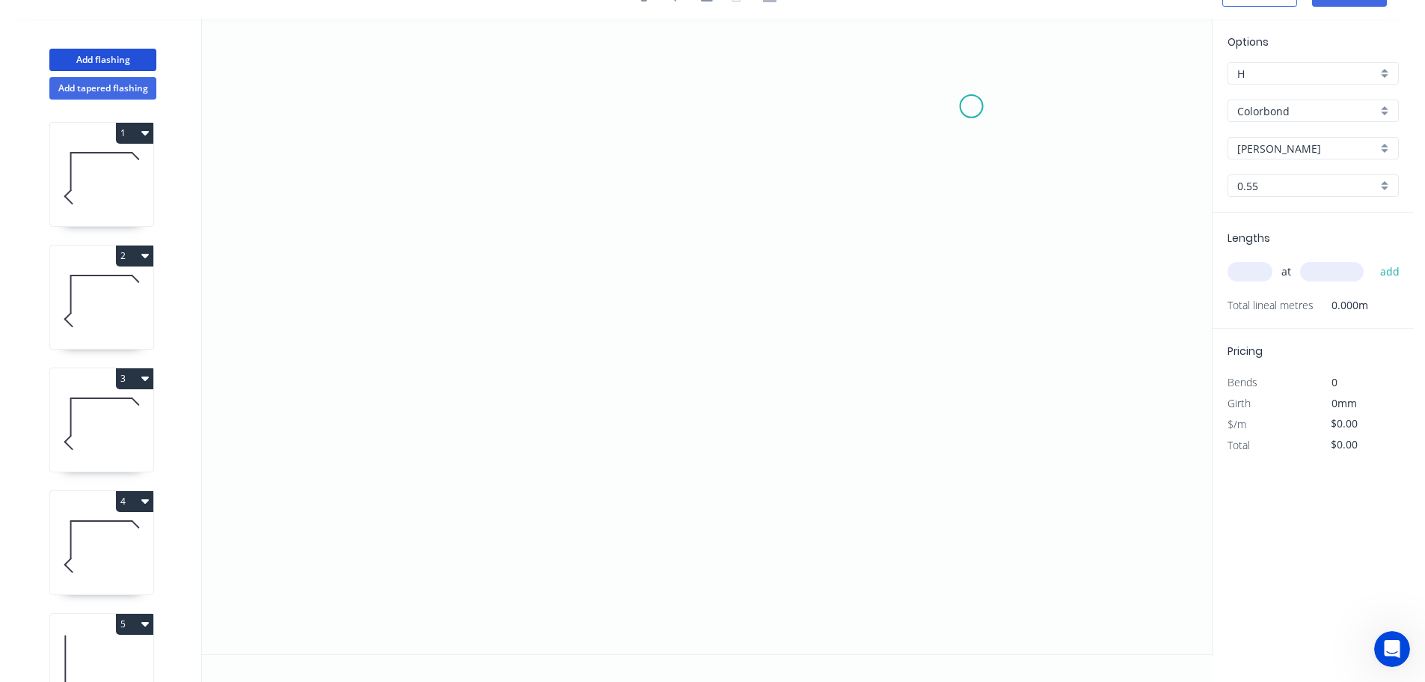
click at [972, 105] on icon "0" at bounding box center [707, 336] width 1010 height 635
click at [969, 356] on icon "0" at bounding box center [707, 336] width 1010 height 635
click at [1097, 353] on icon "0 ?" at bounding box center [707, 336] width 1010 height 635
click at [1076, 620] on icon "0 ? ?" at bounding box center [707, 336] width 1010 height 635
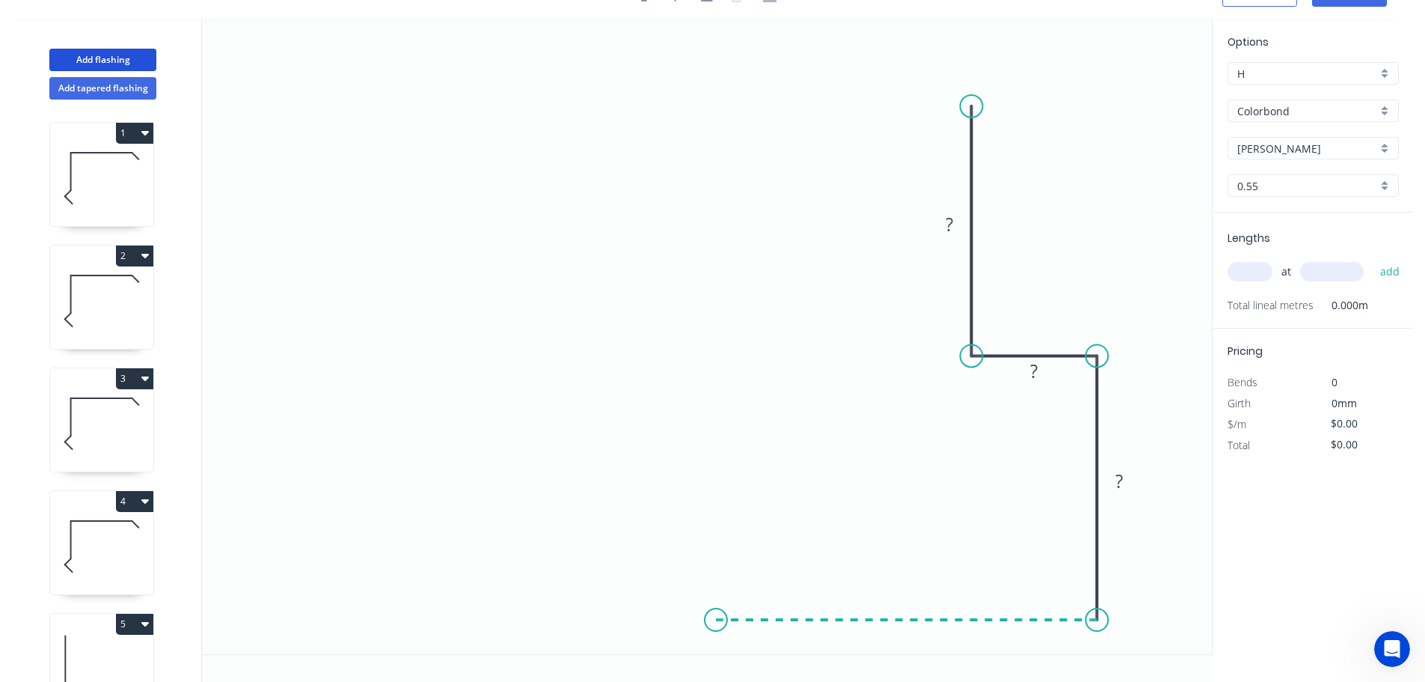
click at [716, 591] on icon "0 ? ? ?" at bounding box center [707, 336] width 1010 height 635
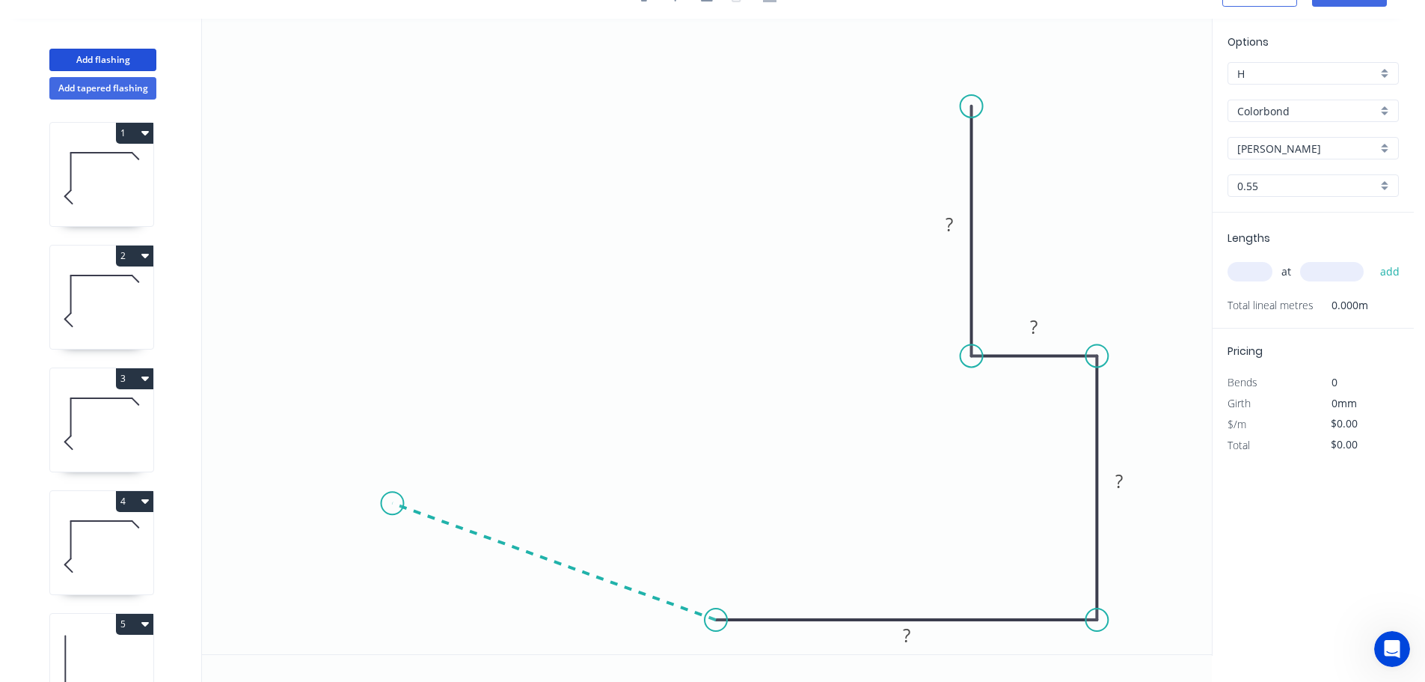
click at [392, 503] on icon "0 ? ? ? ?" at bounding box center [707, 336] width 1010 height 635
click at [450, 352] on icon "0 ? ? ? ? ? ? º" at bounding box center [707, 336] width 1010 height 635
click at [450, 352] on circle at bounding box center [450, 351] width 22 height 22
drag, startPoint x: 450, startPoint y: 352, endPoint x: 453, endPoint y: 331, distance: 20.4
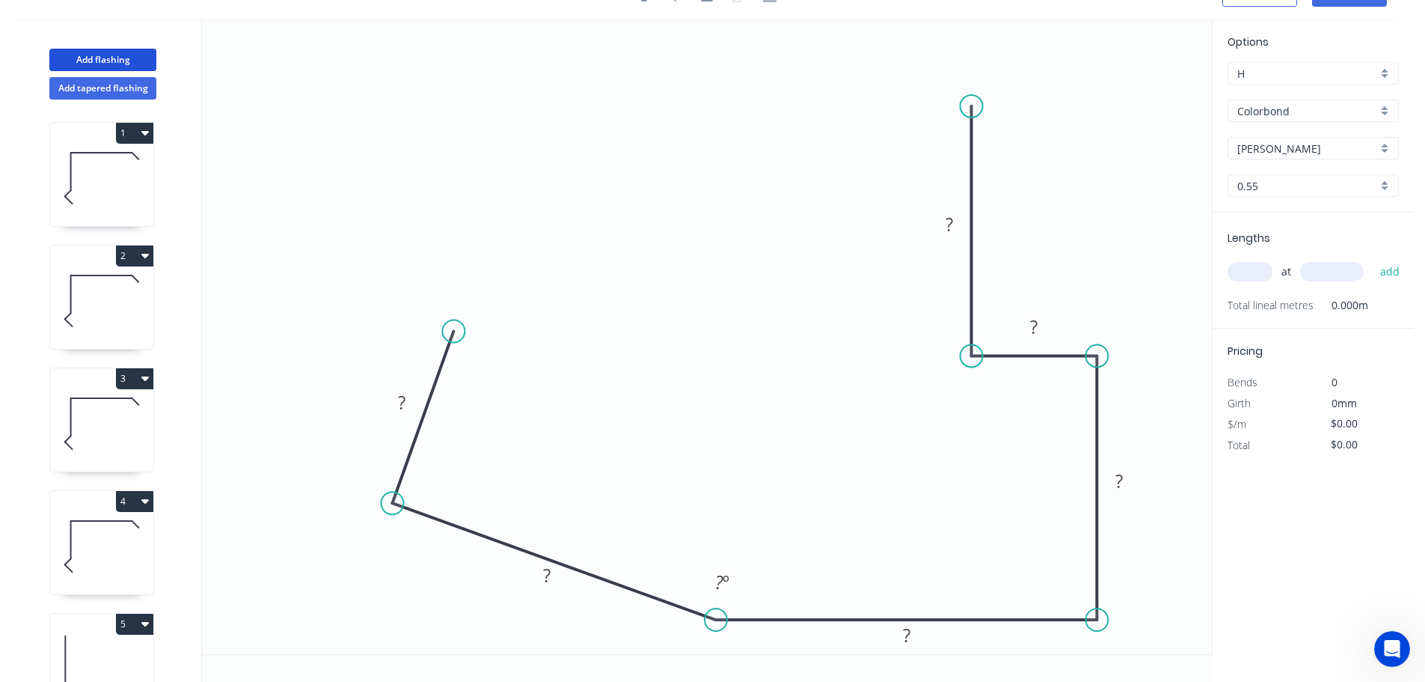
click at [453, 331] on circle at bounding box center [453, 331] width 22 height 22
drag, startPoint x: 405, startPoint y: 402, endPoint x: 485, endPoint y: 400, distance: 80.1
click at [405, 401] on tspan "?" at bounding box center [401, 402] width 7 height 25
click at [635, 255] on icon "0 90 145 115 180 35 200 160 º" at bounding box center [707, 336] width 1010 height 635
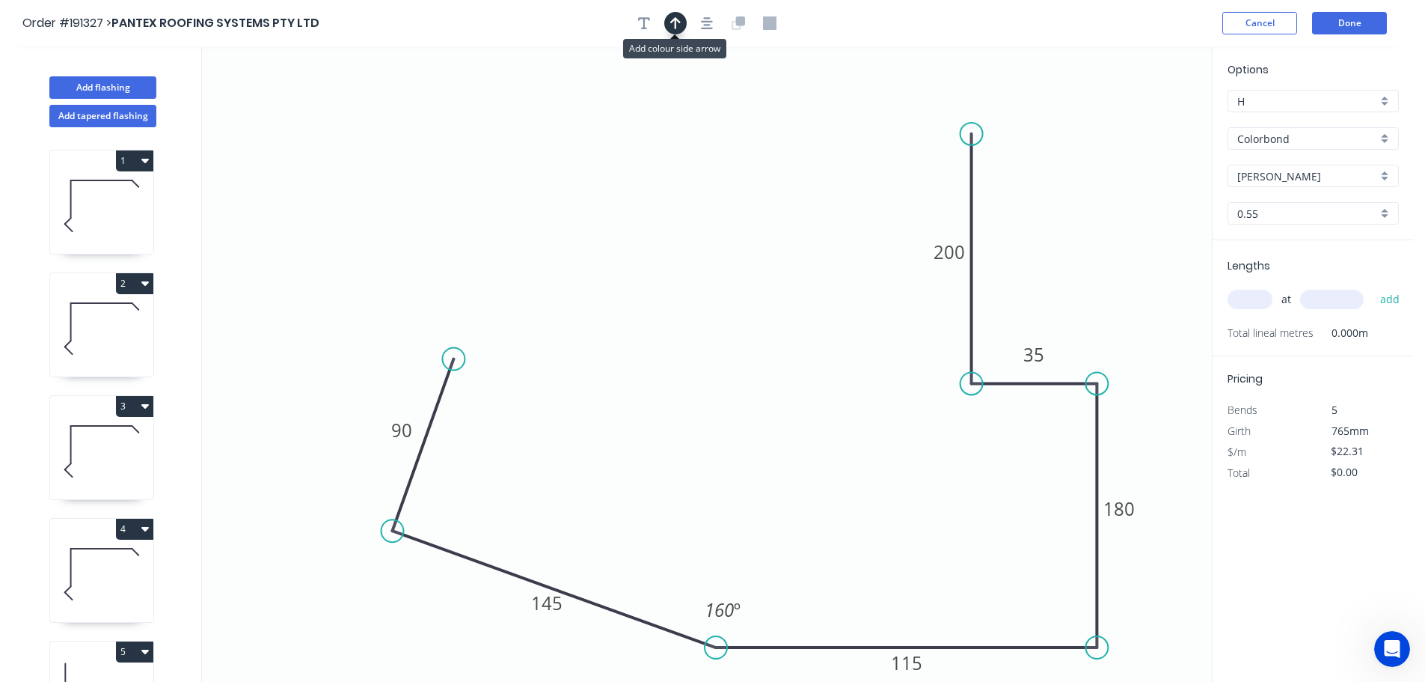
click at [672, 16] on icon "button" at bounding box center [675, 22] width 10 height 13
drag, startPoint x: 1136, startPoint y: 118, endPoint x: 712, endPoint y: 259, distance: 446.9
click at [711, 259] on icon at bounding box center [711, 241] width 13 height 48
click at [1250, 299] on input "text" at bounding box center [1250, 299] width 45 height 19
click at [1373, 287] on button "add" at bounding box center [1390, 299] width 35 height 25
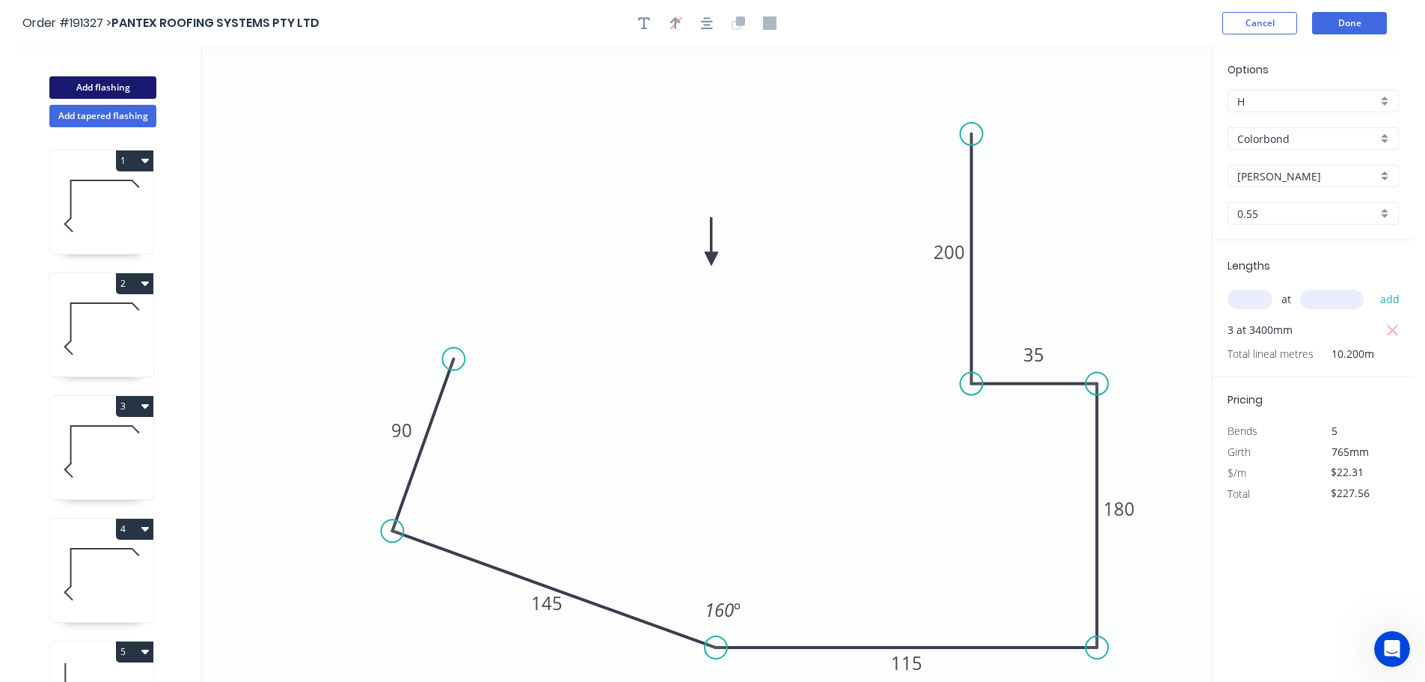
click at [106, 85] on button "Add flashing" at bounding box center [102, 87] width 107 height 22
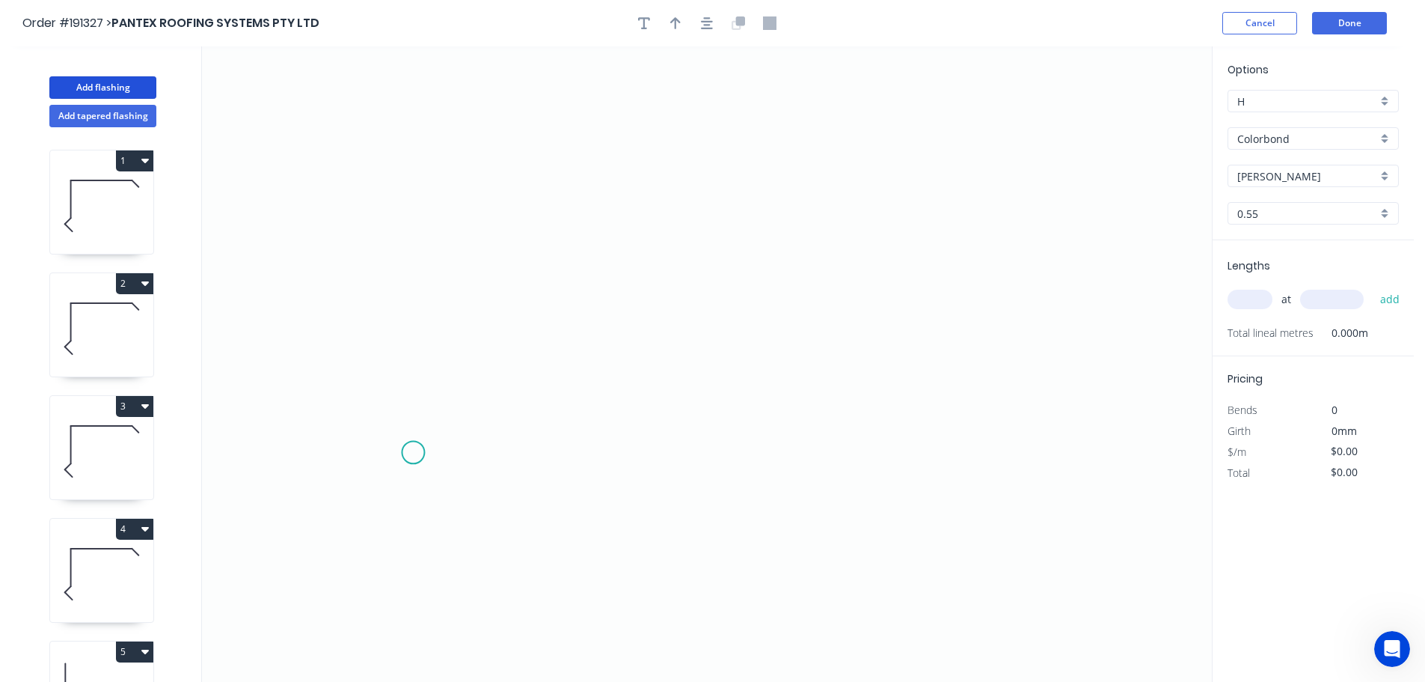
click at [414, 455] on icon "0" at bounding box center [707, 363] width 1010 height 635
click at [466, 376] on icon at bounding box center [440, 414] width 52 height 79
click at [1069, 375] on icon "0 ?" at bounding box center [707, 363] width 1010 height 635
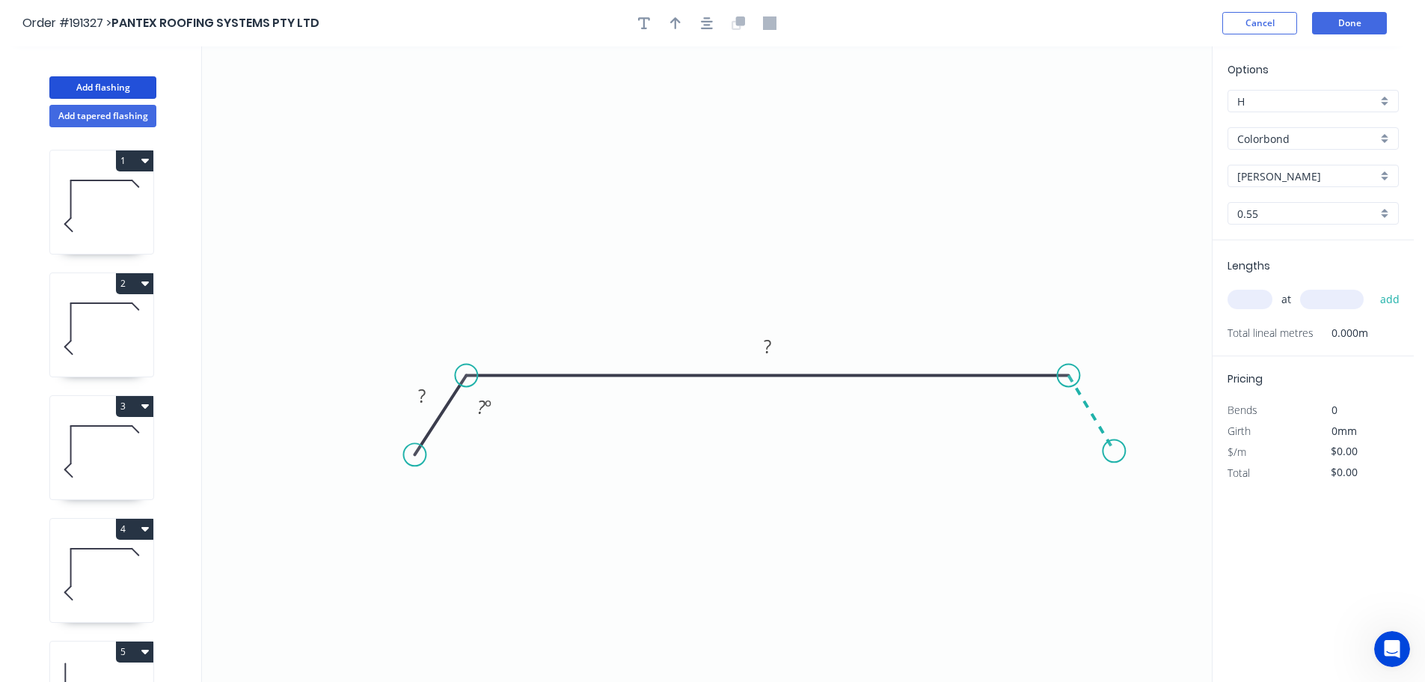
click at [1115, 451] on icon "0 ? ? ? º" at bounding box center [707, 363] width 1010 height 635
click at [1115, 451] on circle at bounding box center [1114, 450] width 22 height 22
click at [419, 391] on tspan "?" at bounding box center [421, 395] width 7 height 25
click at [530, 230] on icon "0 20 330 20 135 º 135 º" at bounding box center [707, 363] width 1010 height 635
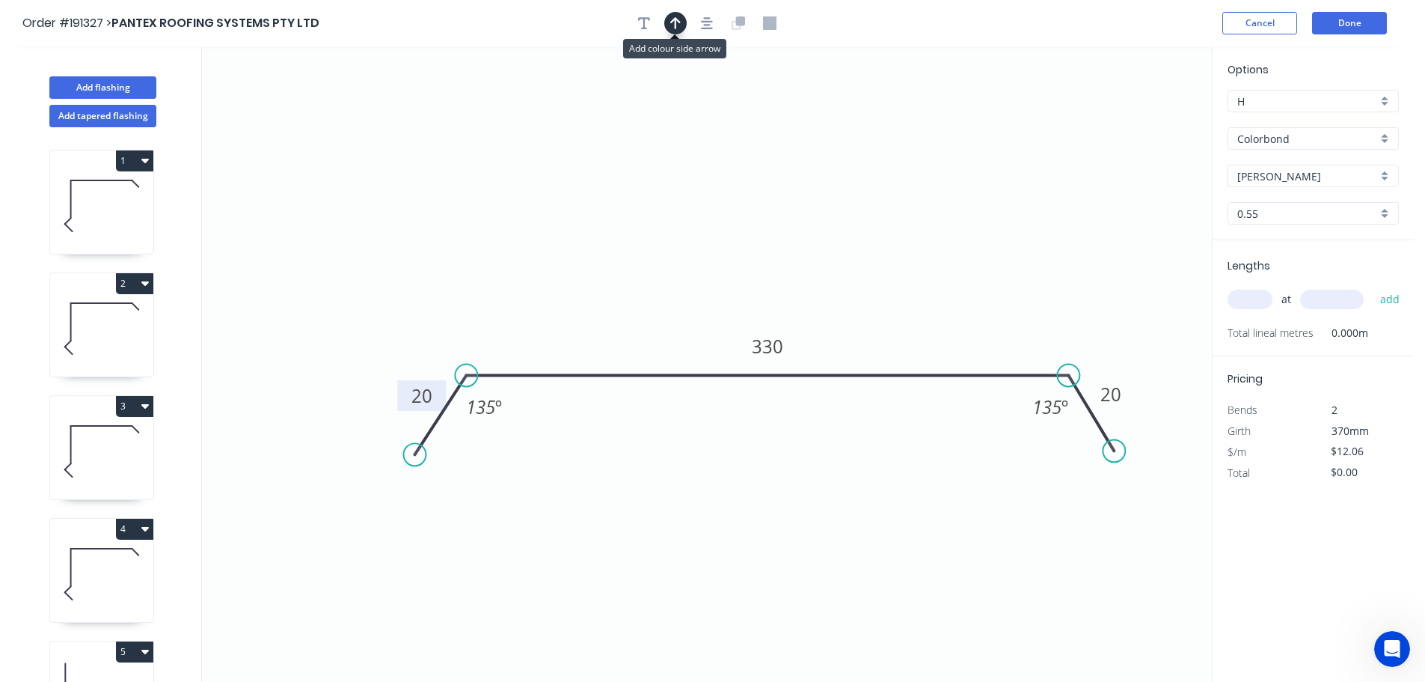
click at [675, 20] on icon "button" at bounding box center [675, 23] width 10 height 12
drag, startPoint x: 1136, startPoint y: 119, endPoint x: 702, endPoint y: 216, distance: 444.7
click at [702, 216] on icon at bounding box center [702, 199] width 13 height 48
click at [1260, 302] on input "text" at bounding box center [1250, 299] width 45 height 19
click at [1373, 287] on button "add" at bounding box center [1390, 299] width 35 height 25
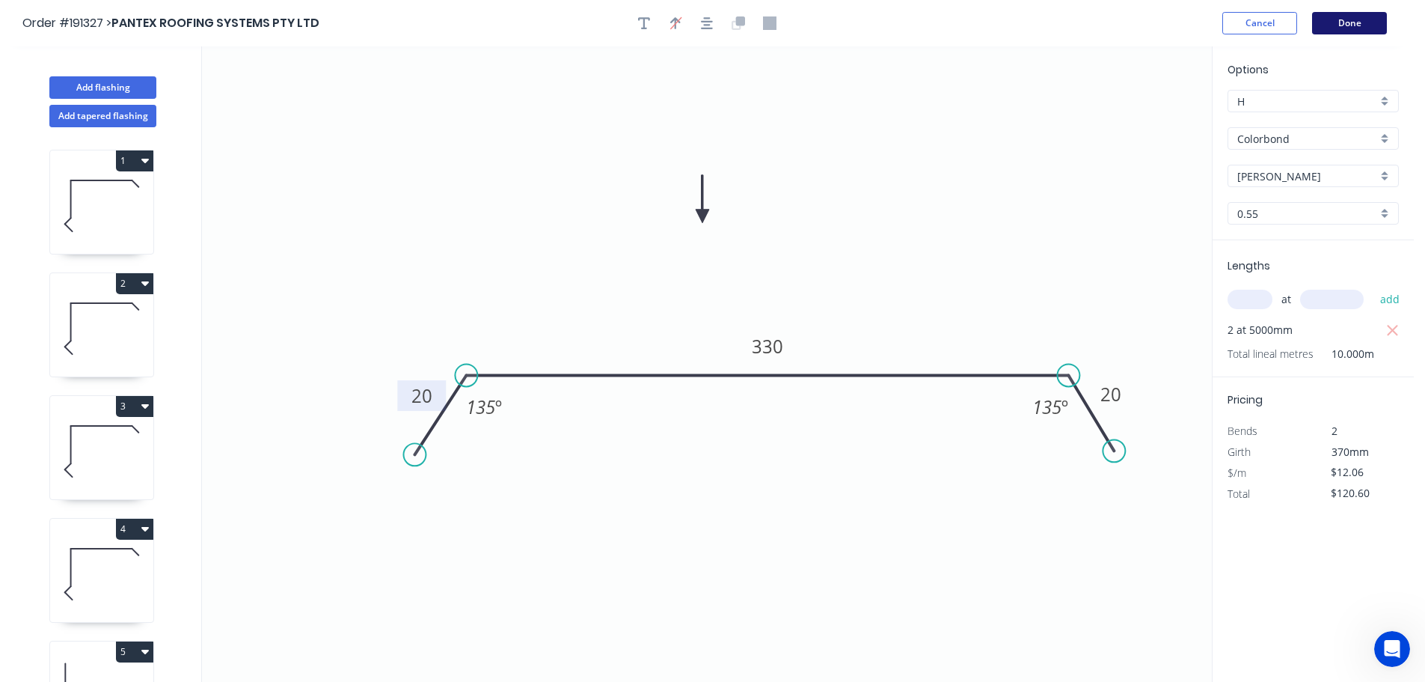
click at [1341, 16] on button "Done" at bounding box center [1349, 23] width 75 height 22
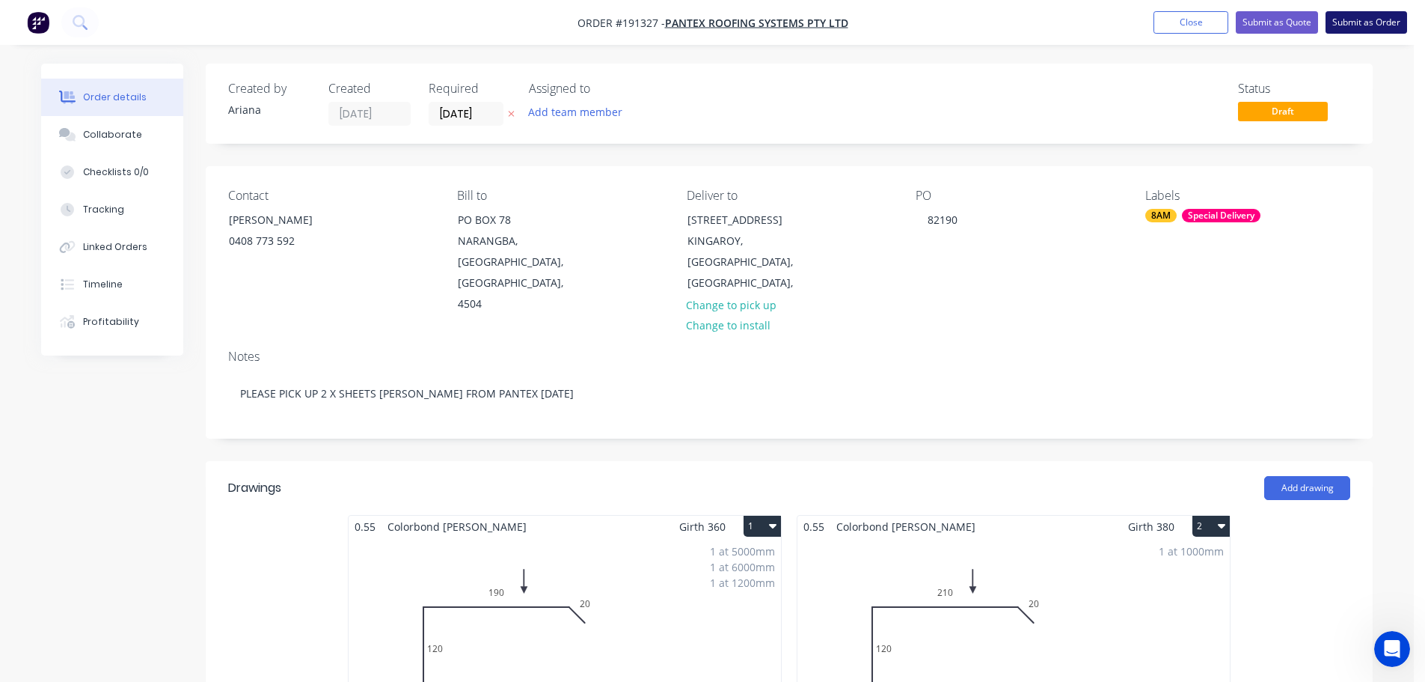
click at [1362, 21] on button "Submit as Order" at bounding box center [1367, 22] width 82 height 22
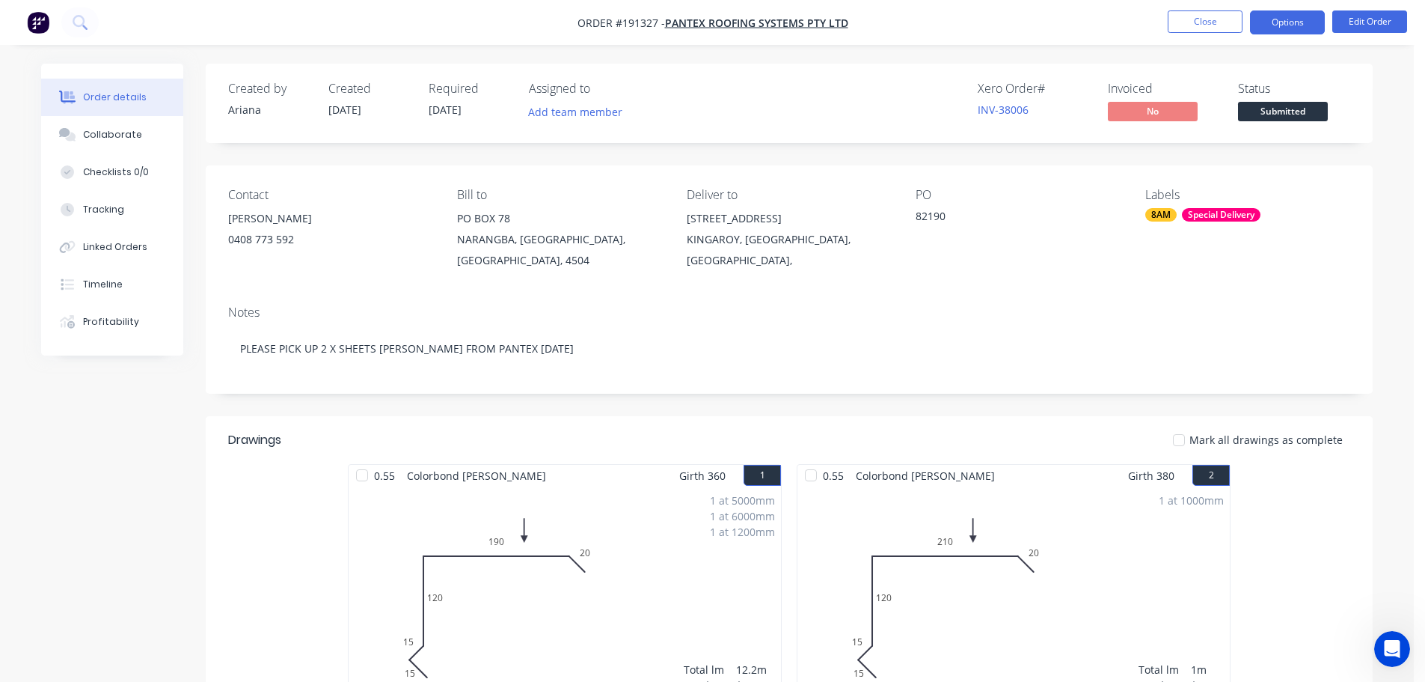
click at [1283, 22] on button "Options" at bounding box center [1287, 22] width 75 height 24
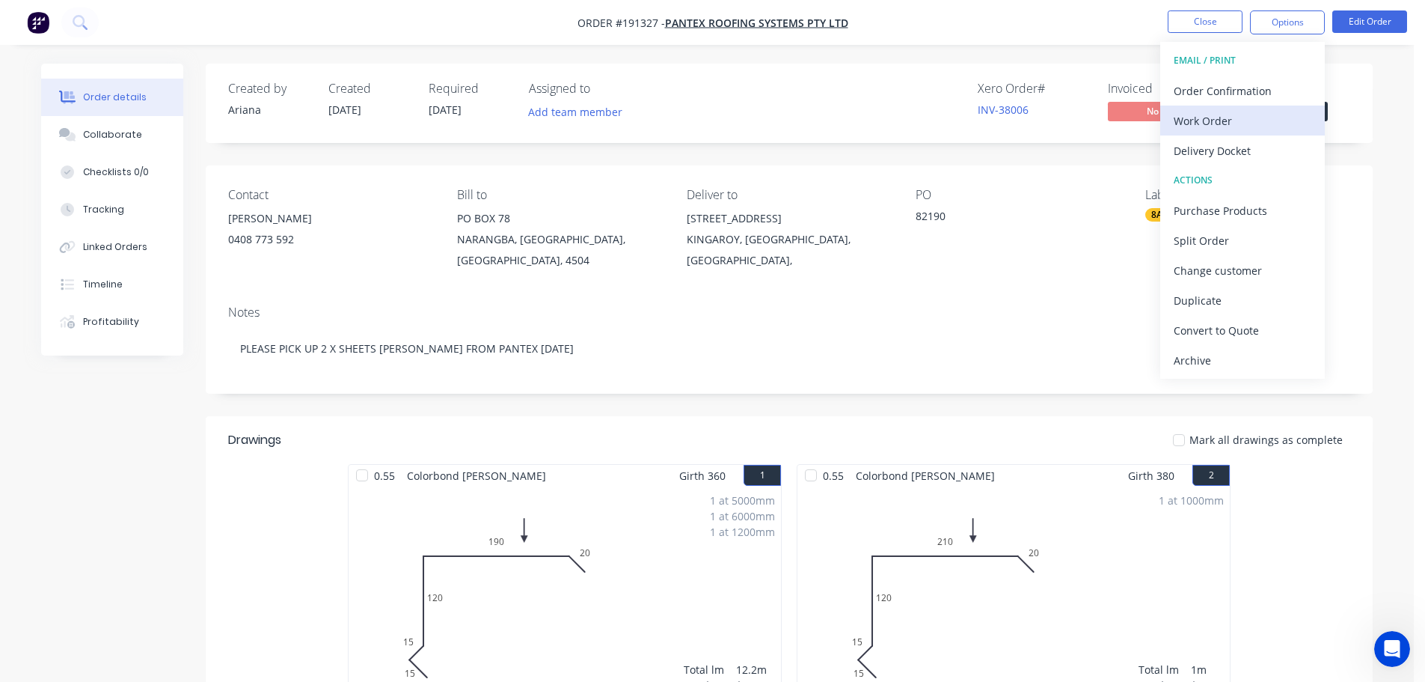
click at [1210, 123] on div "Work Order" at bounding box center [1243, 121] width 138 height 22
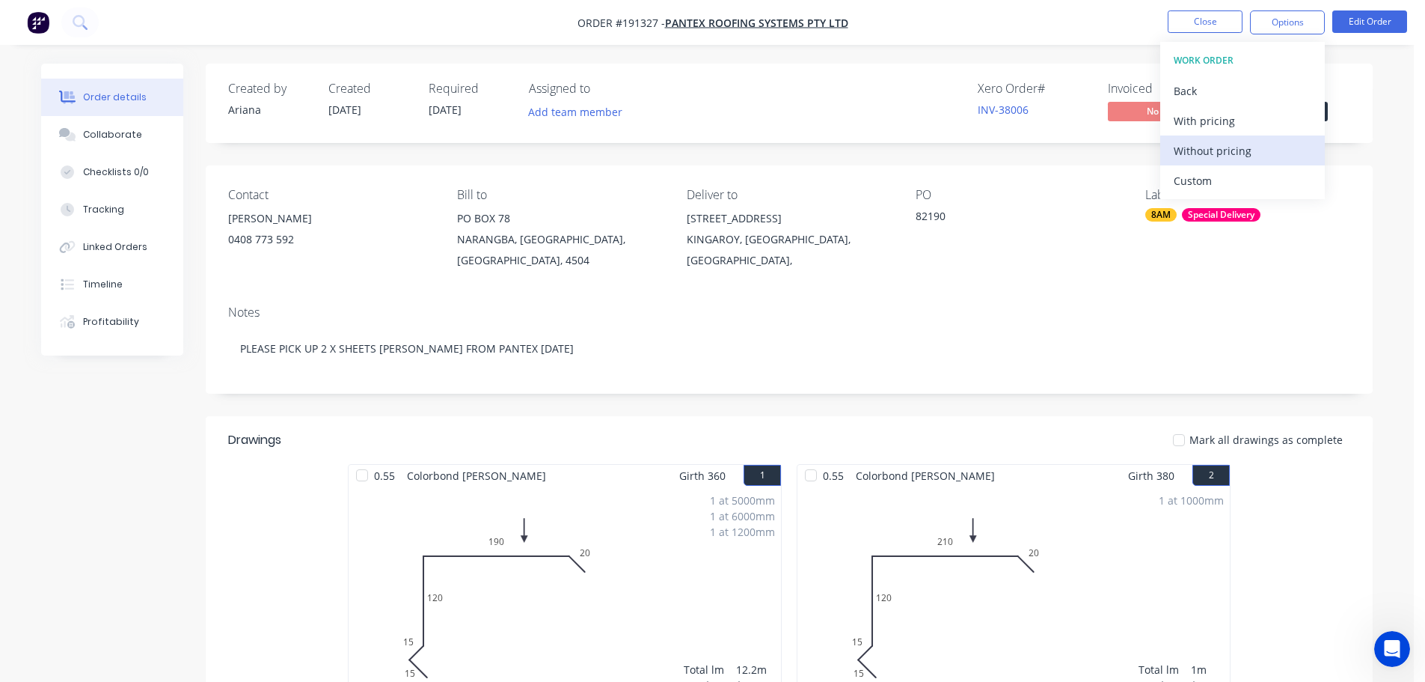
click at [1195, 147] on div "Without pricing" at bounding box center [1243, 151] width 138 height 22
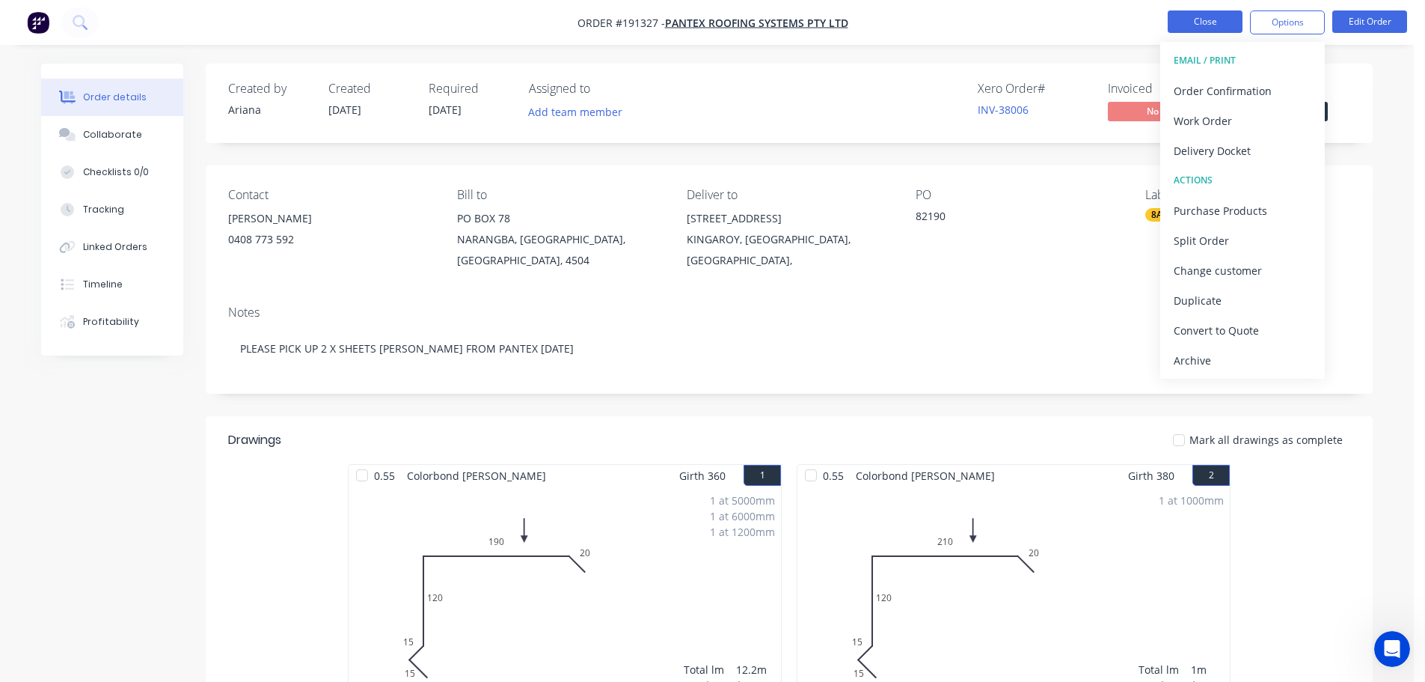
click at [1192, 18] on button "Close" at bounding box center [1205, 21] width 75 height 22
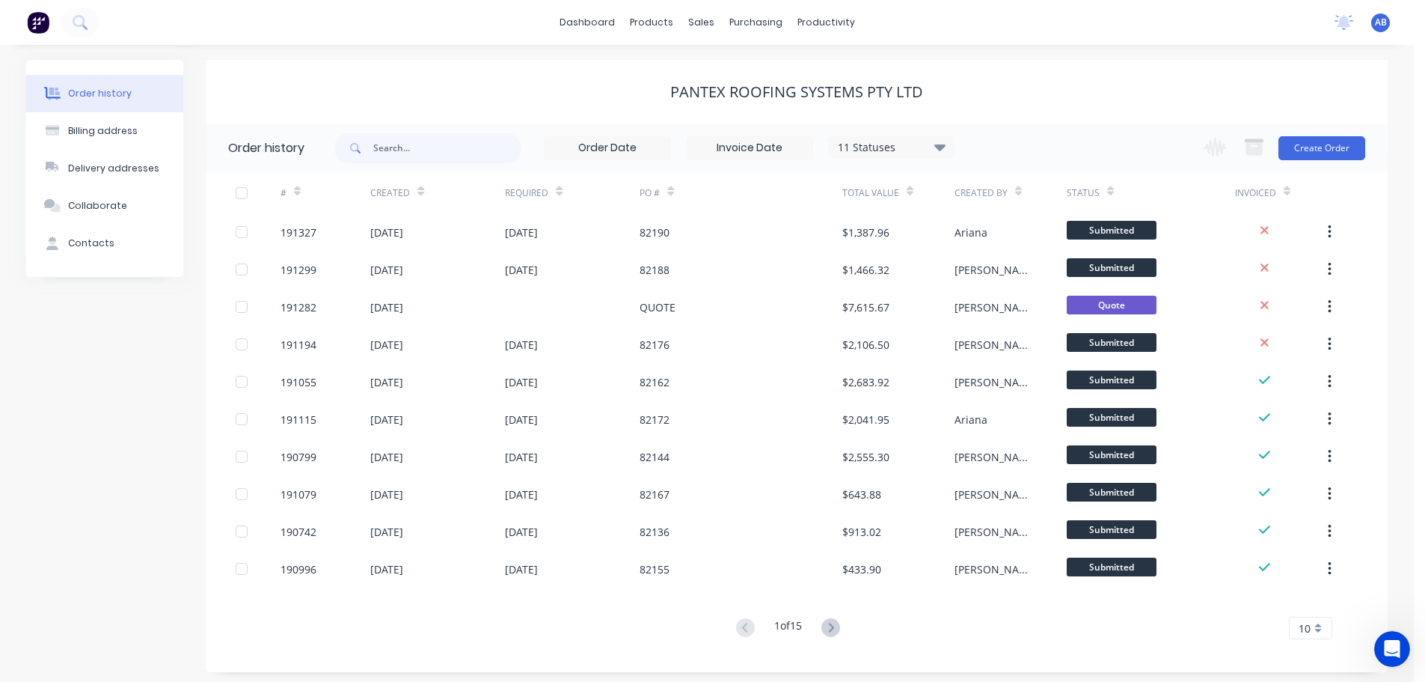
click at [1382, 19] on span "AB" at bounding box center [1381, 22] width 12 height 13
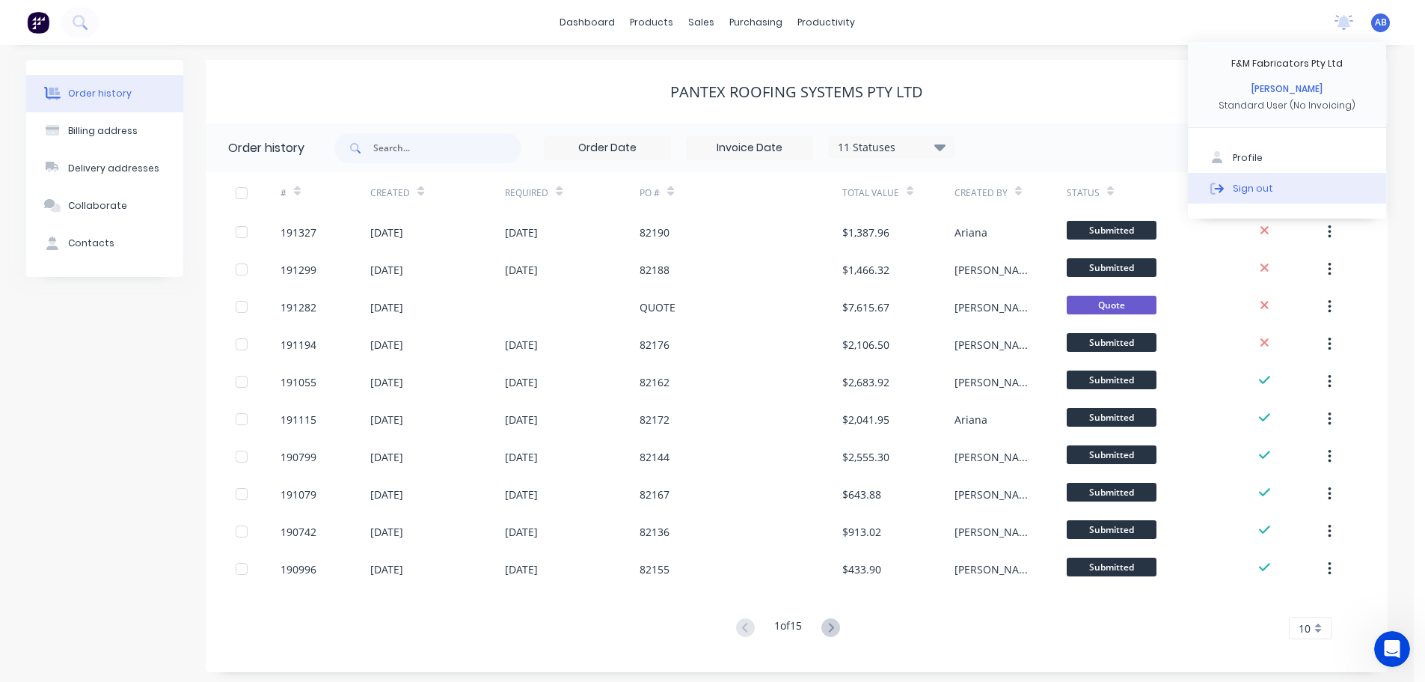
click at [1275, 192] on button "Sign out" at bounding box center [1287, 188] width 198 height 30
